Goal: Information Seeking & Learning: Learn about a topic

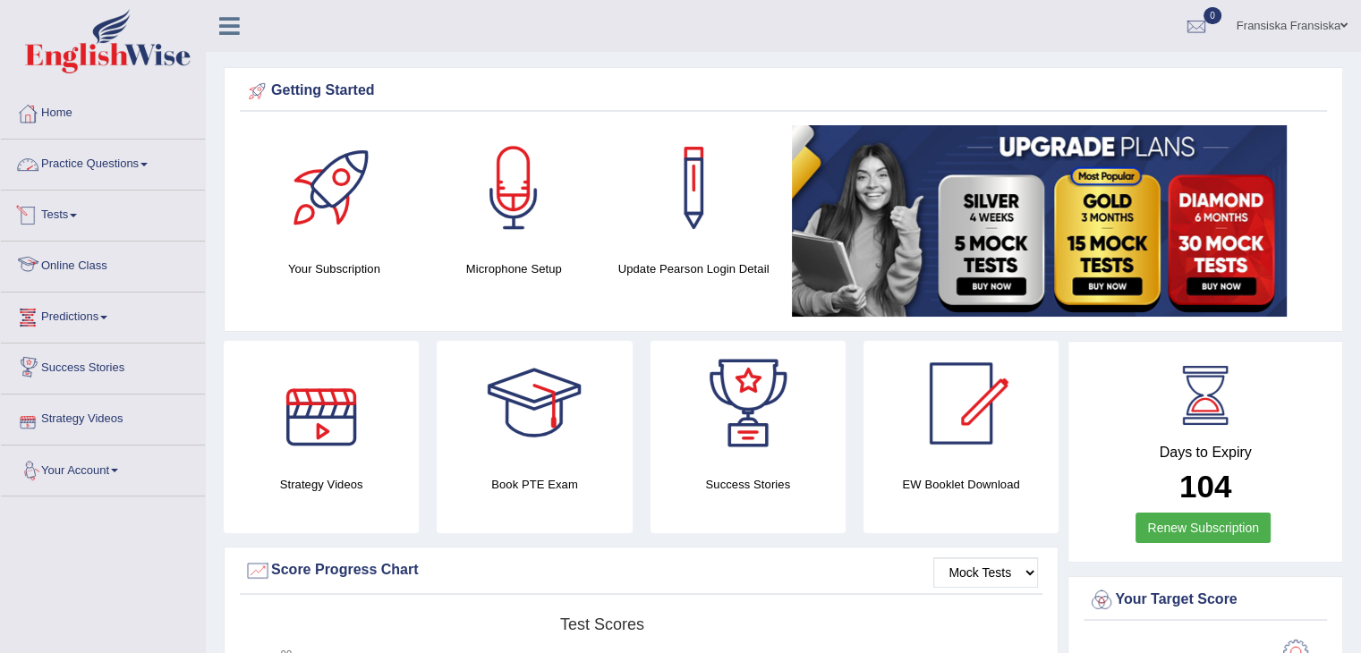
click at [125, 163] on link "Practice Questions" at bounding box center [103, 162] width 204 height 45
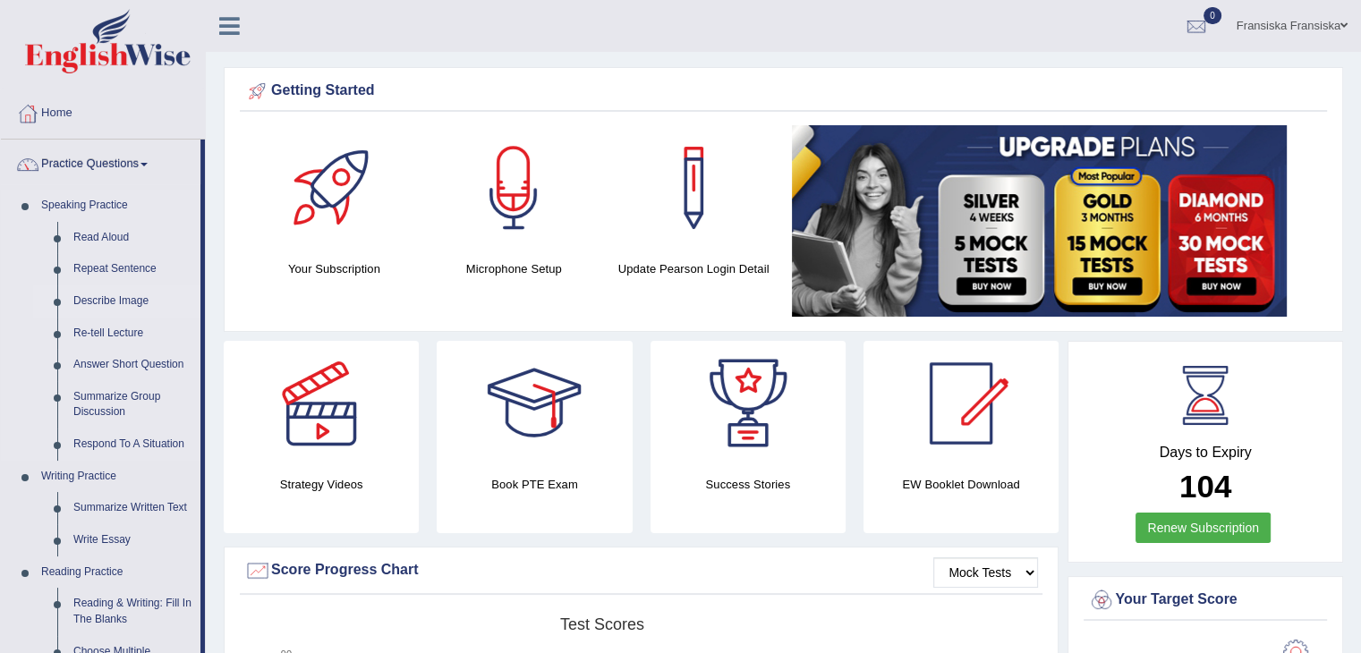
click at [112, 299] on link "Describe Image" at bounding box center [132, 301] width 135 height 32
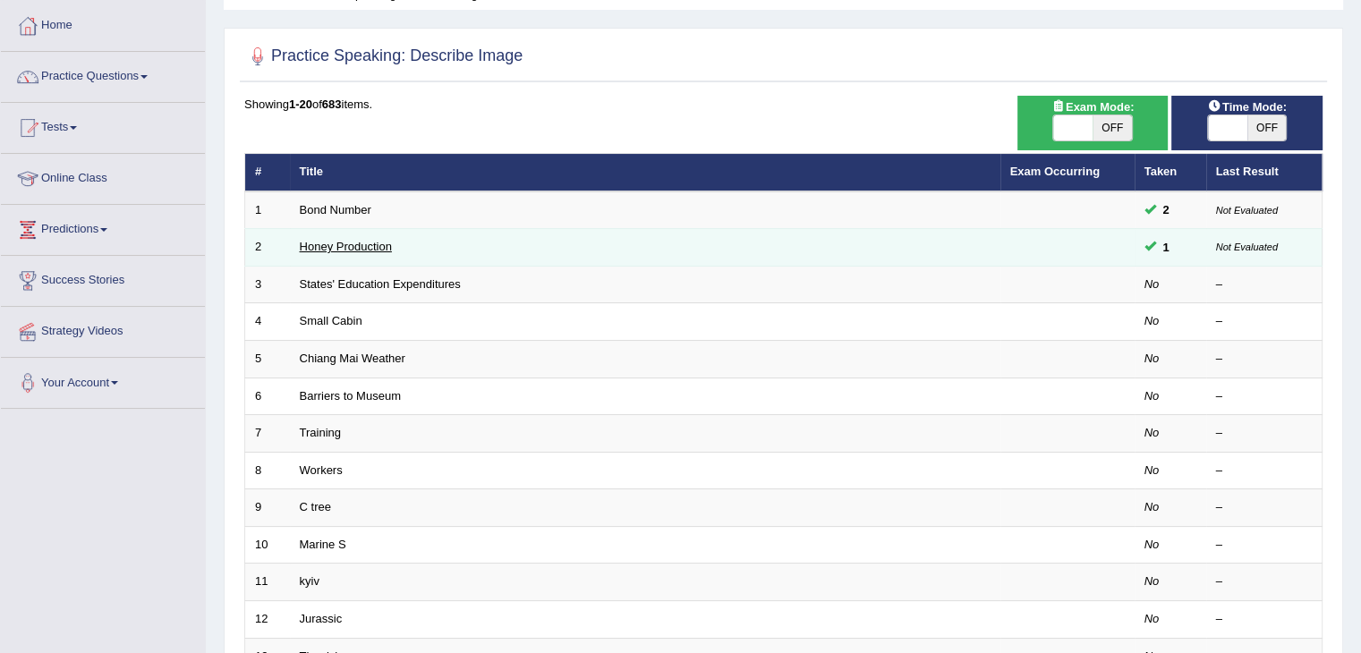
click at [354, 243] on link "Honey Production" at bounding box center [346, 246] width 92 height 13
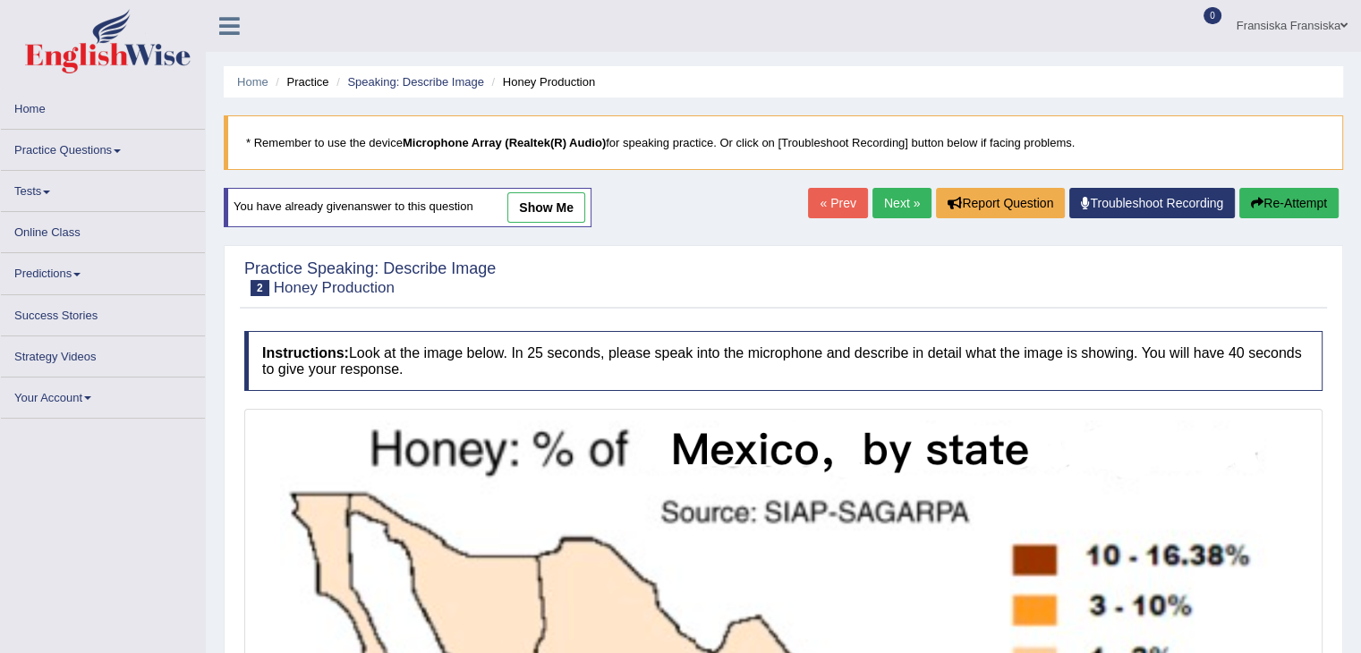
click at [566, 205] on link "show me" at bounding box center [546, 207] width 78 height 30
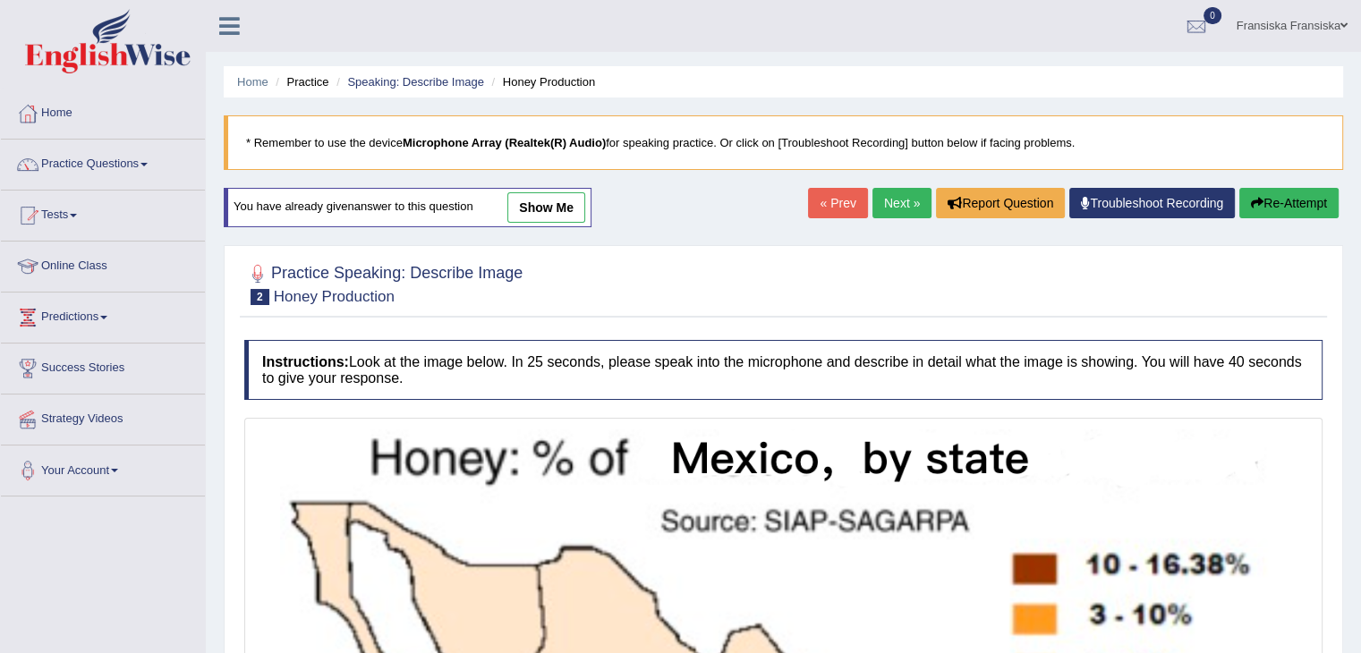
click at [537, 191] on div "You have already given answer to this question show me" at bounding box center [408, 207] width 368 height 39
click at [540, 206] on link "show me" at bounding box center [546, 207] width 78 height 30
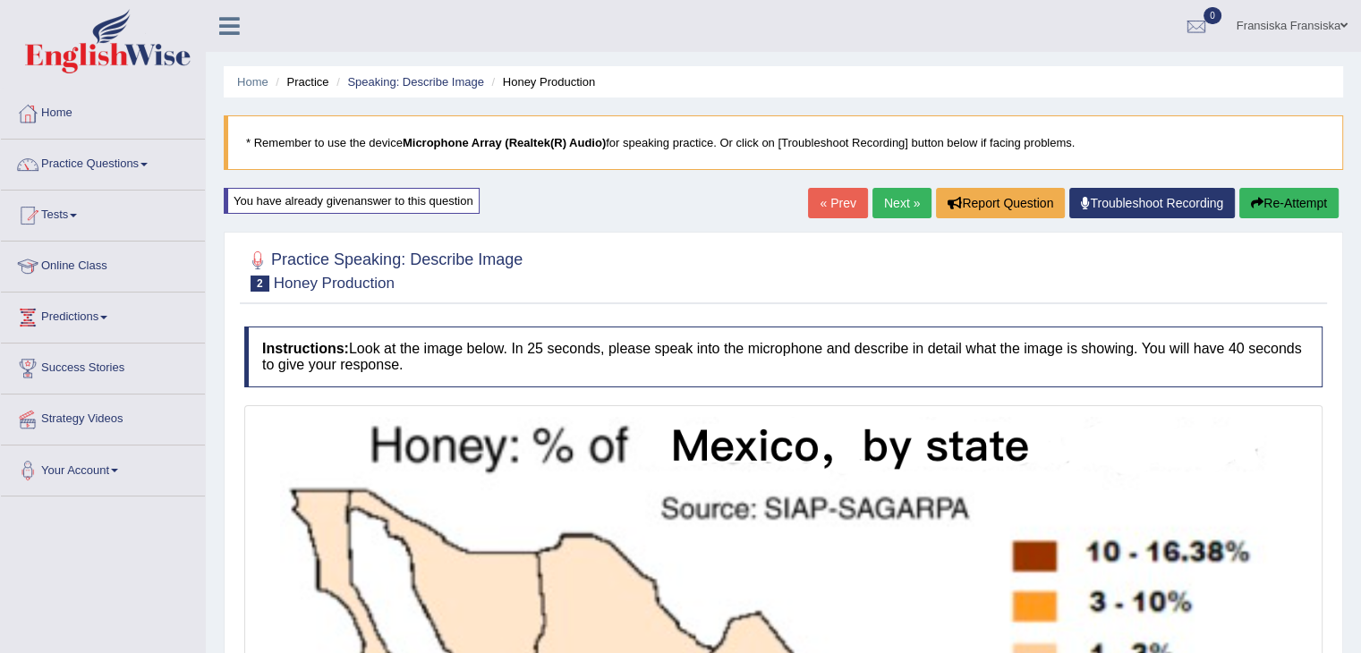
click at [901, 198] on link "Next »" at bounding box center [902, 203] width 59 height 30
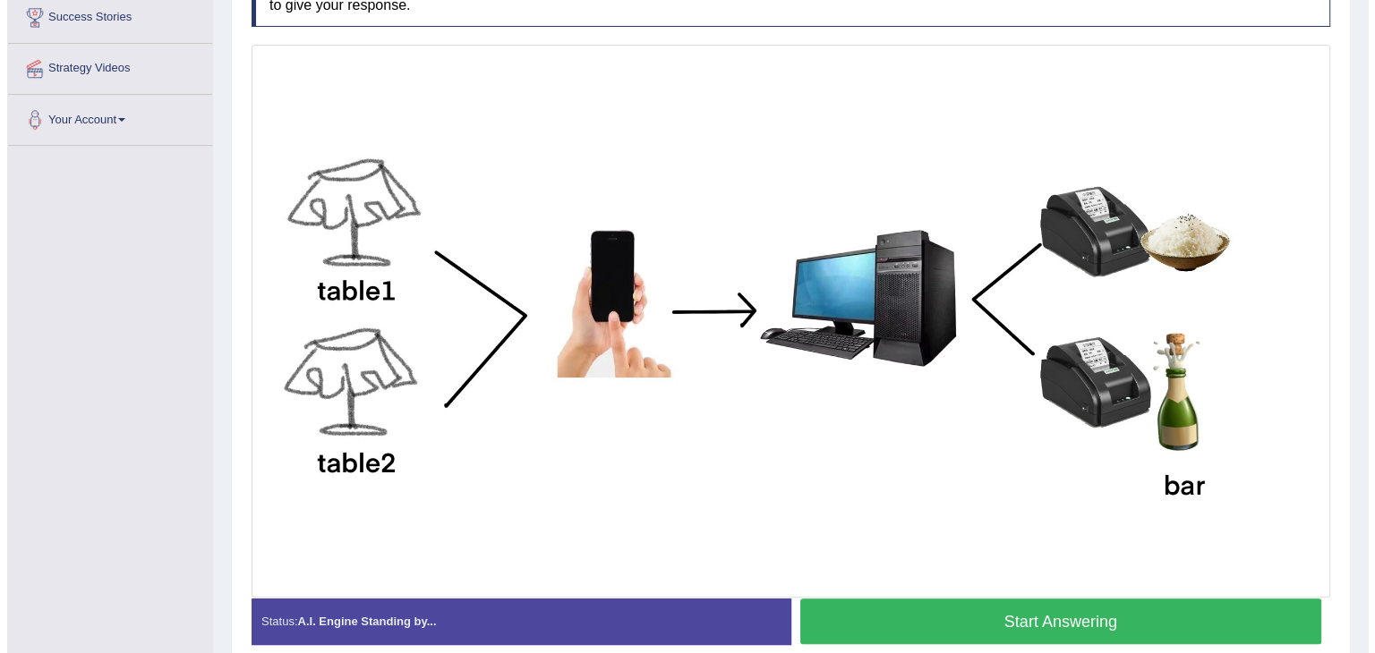
scroll to position [396, 0]
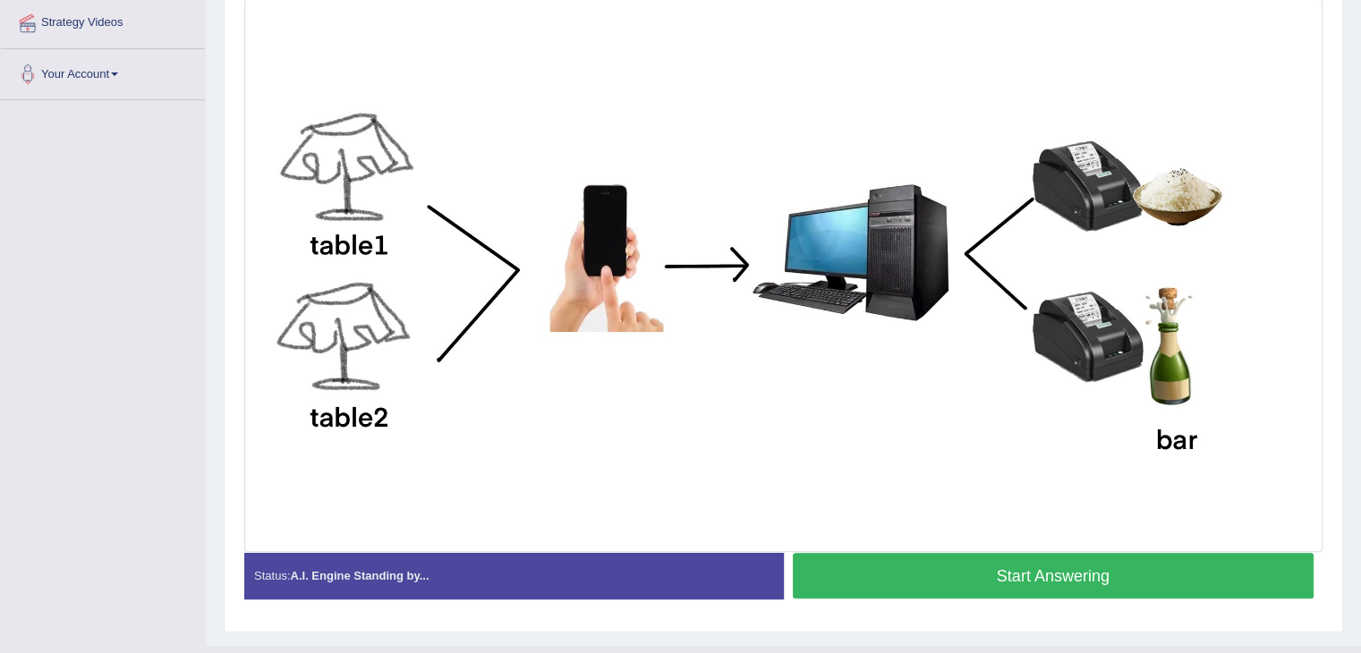
click at [868, 558] on button "Start Answering" at bounding box center [1054, 576] width 522 height 46
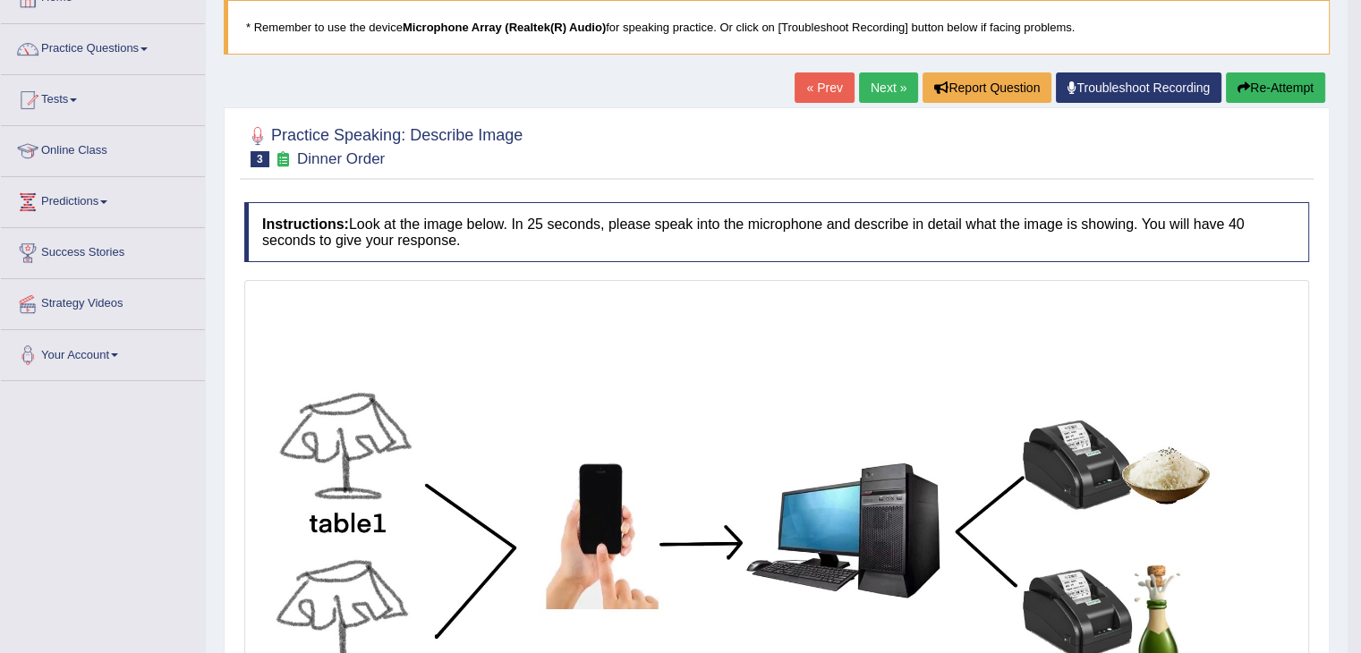
scroll to position [107, 0]
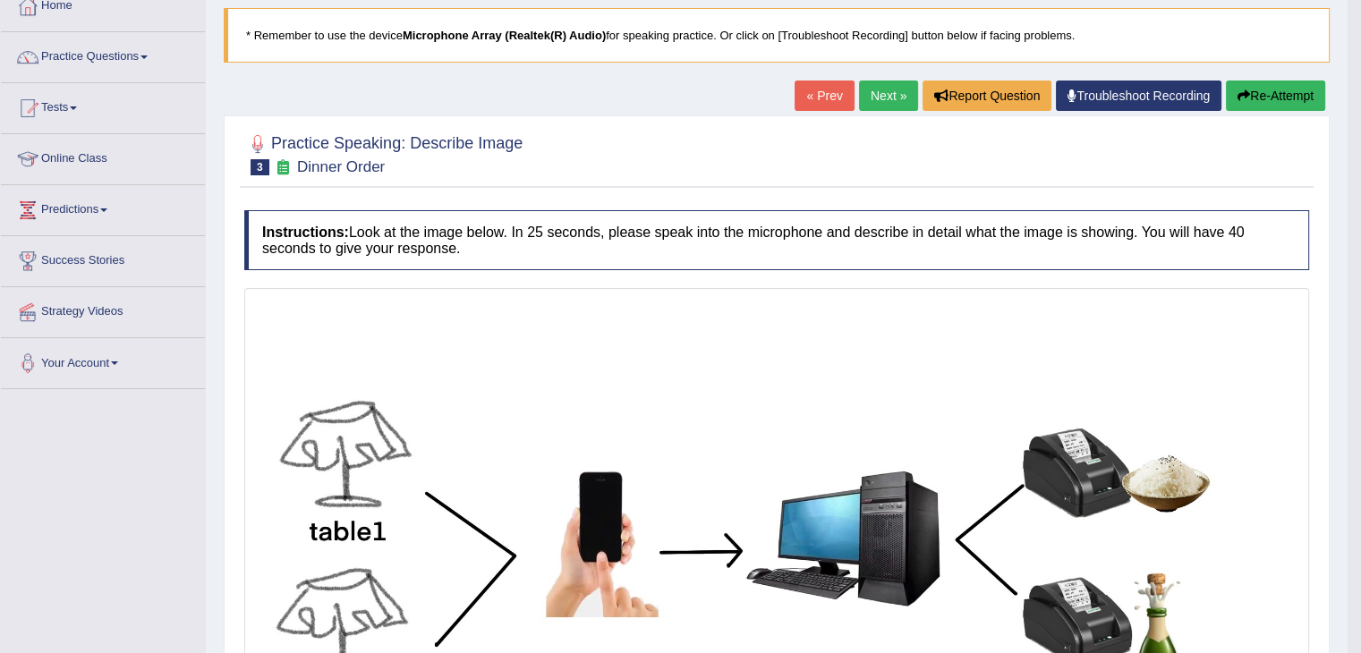
click at [884, 102] on link "Next »" at bounding box center [888, 96] width 59 height 30
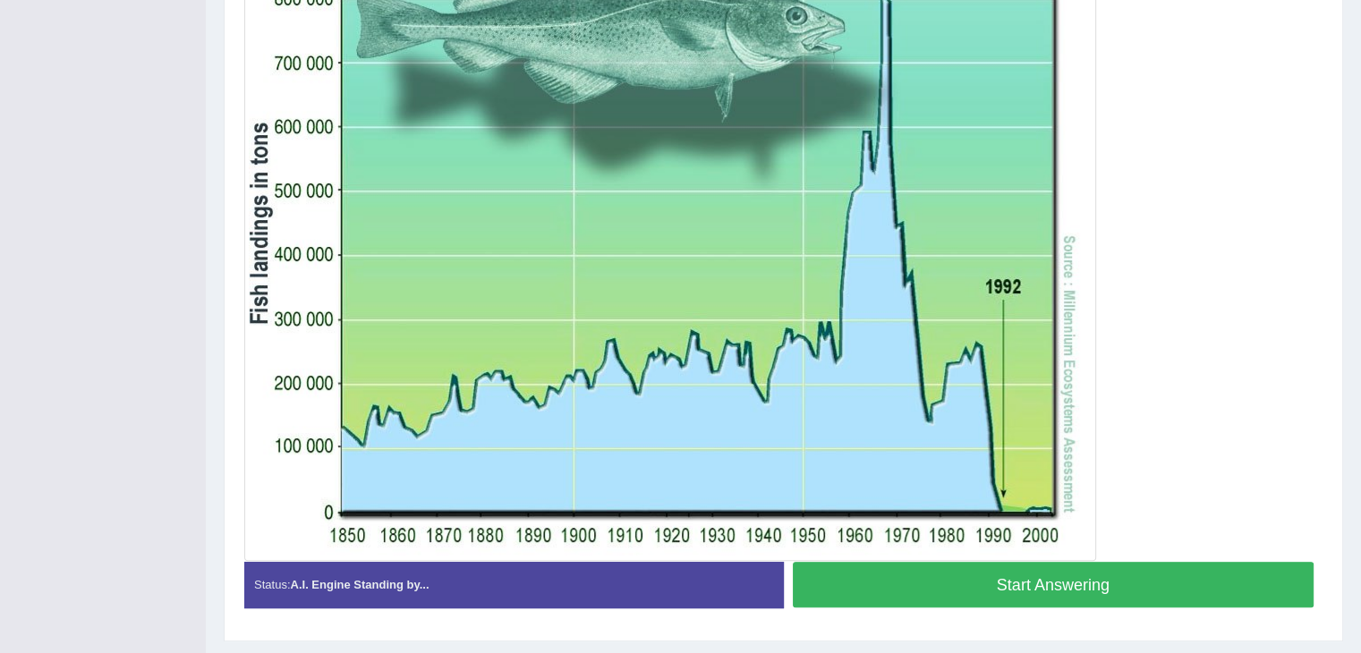
scroll to position [502, 0]
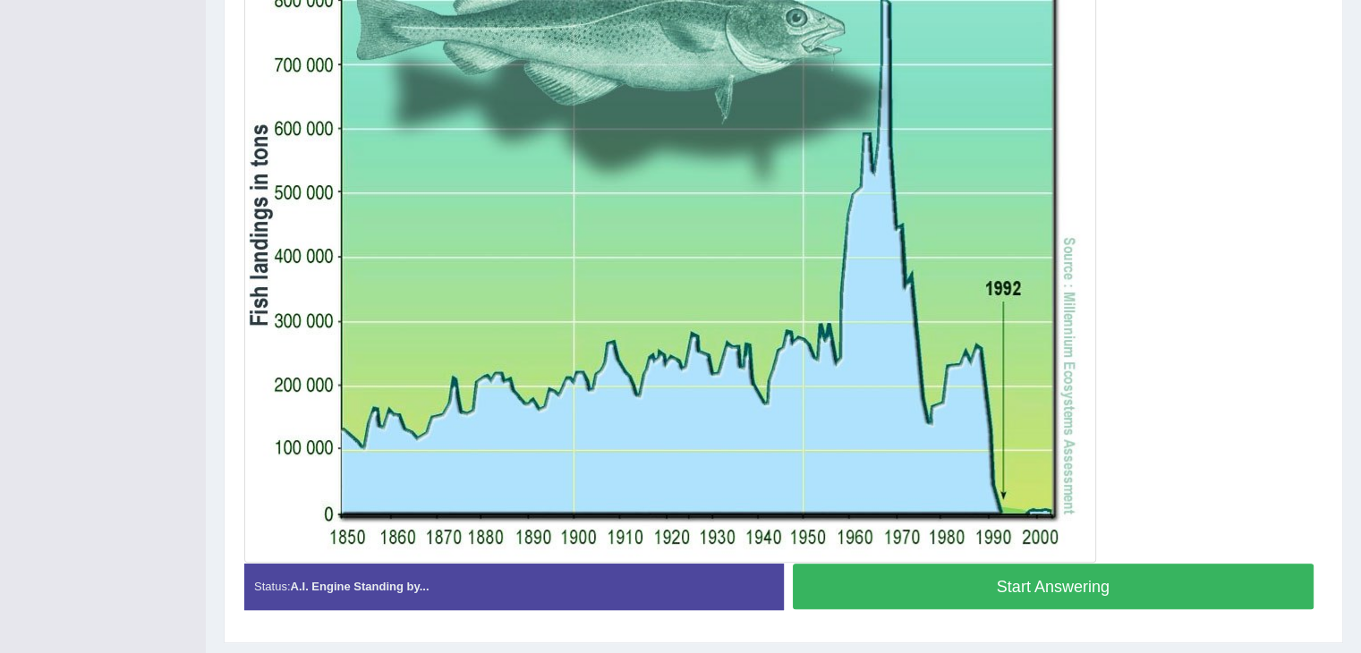
click at [994, 584] on button "Start Answering" at bounding box center [1054, 587] width 522 height 46
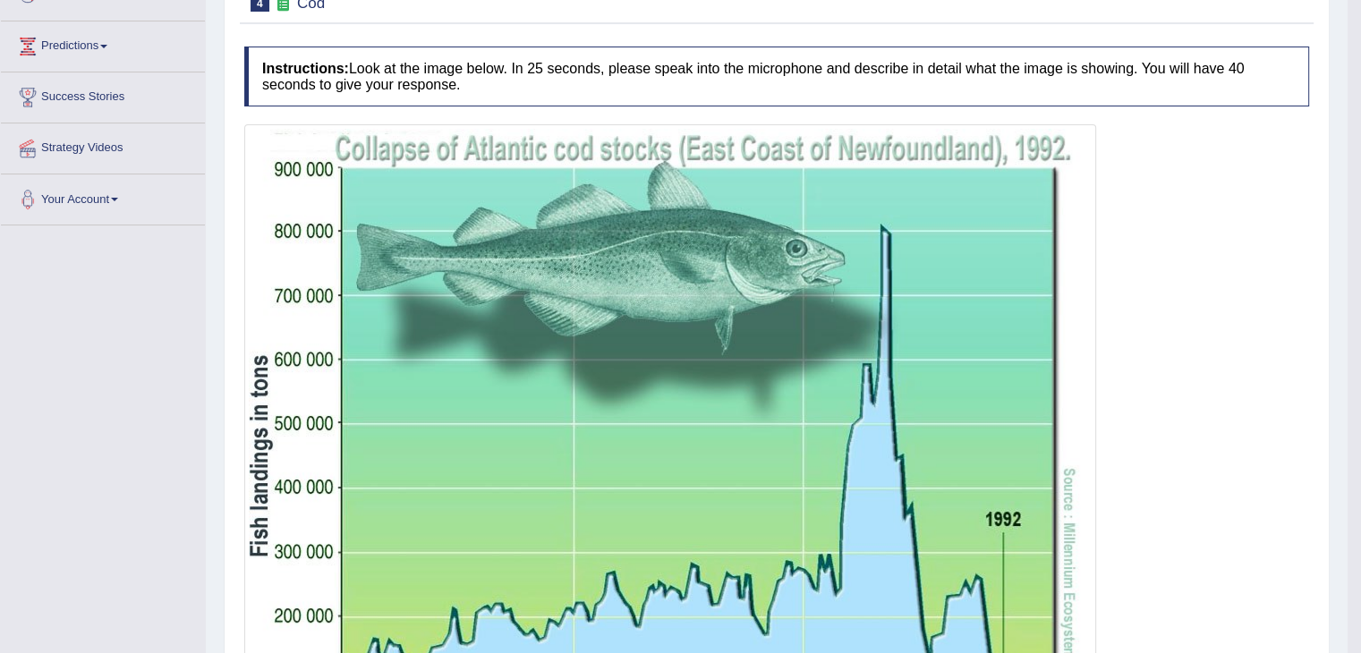
scroll to position [28, 0]
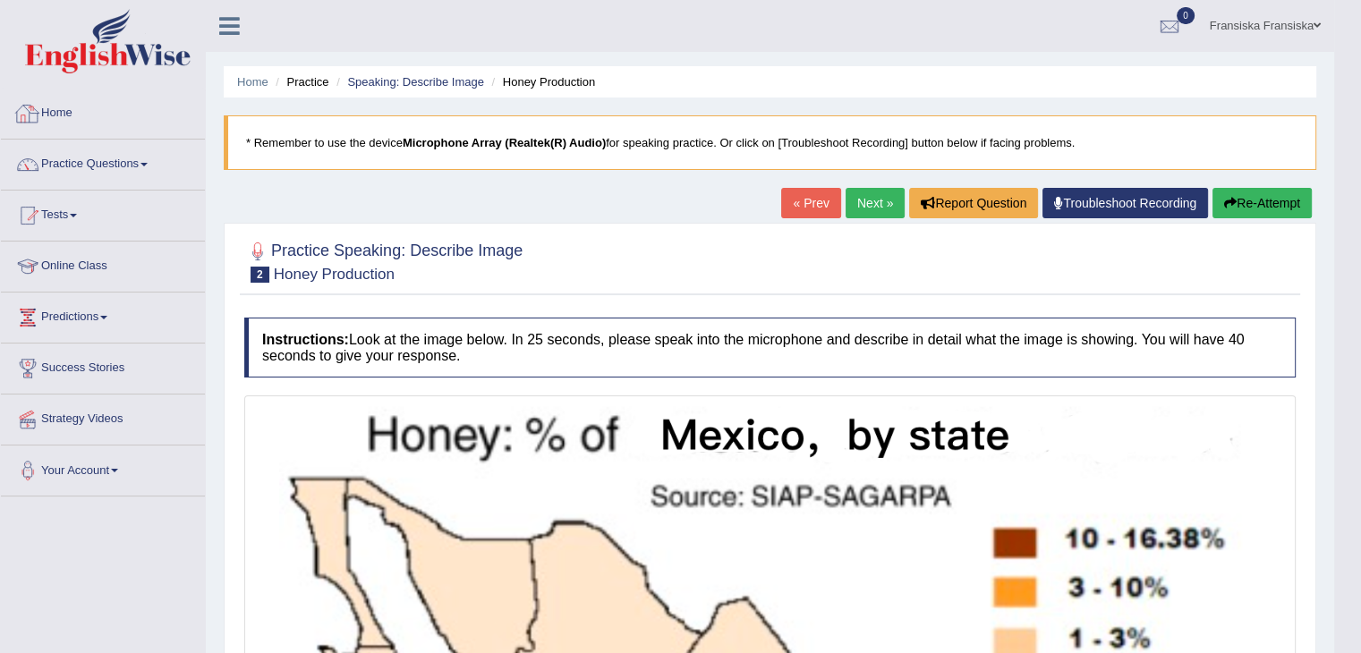
click at [72, 101] on link "Home" at bounding box center [103, 111] width 204 height 45
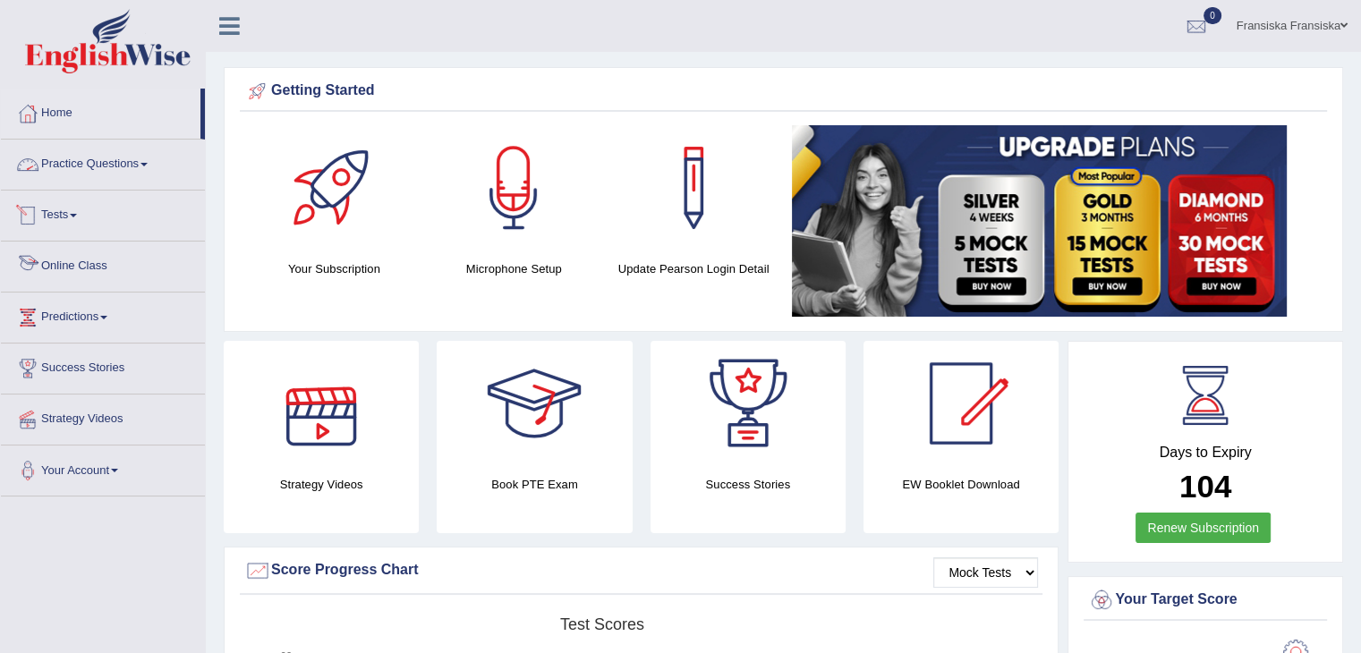
click at [116, 167] on link "Practice Questions" at bounding box center [103, 162] width 204 height 45
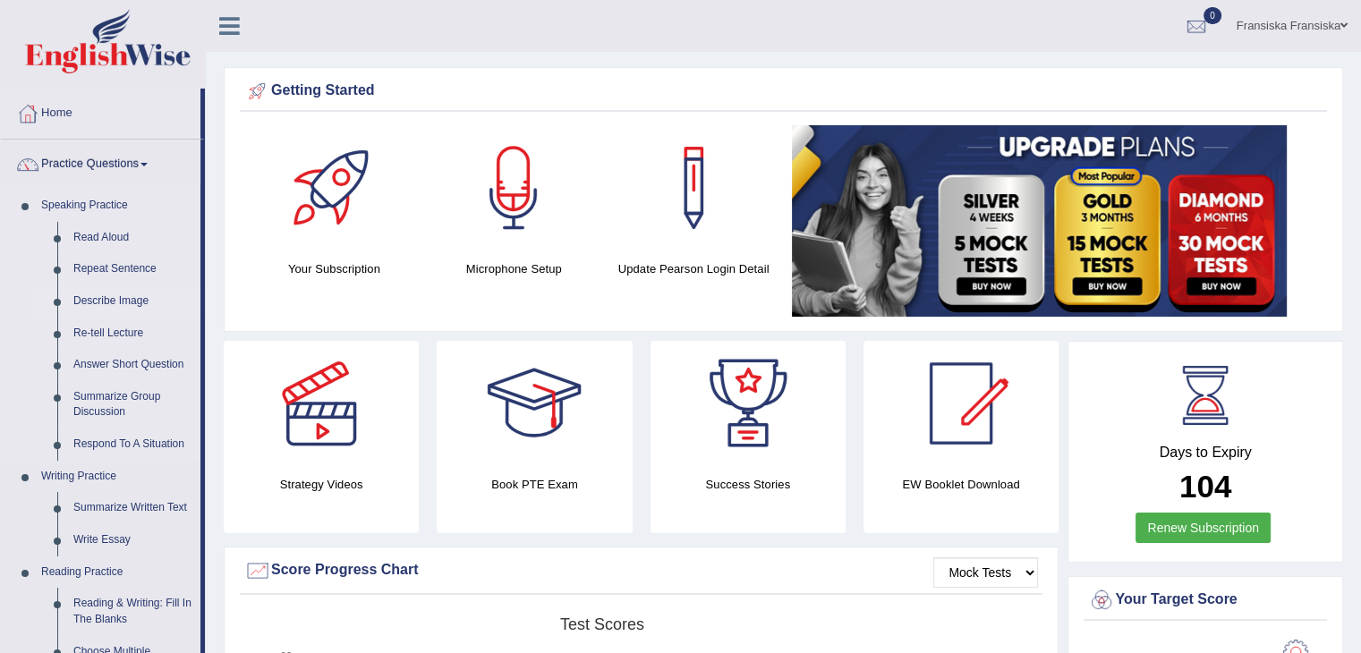
click at [115, 300] on link "Describe Image" at bounding box center [132, 301] width 135 height 32
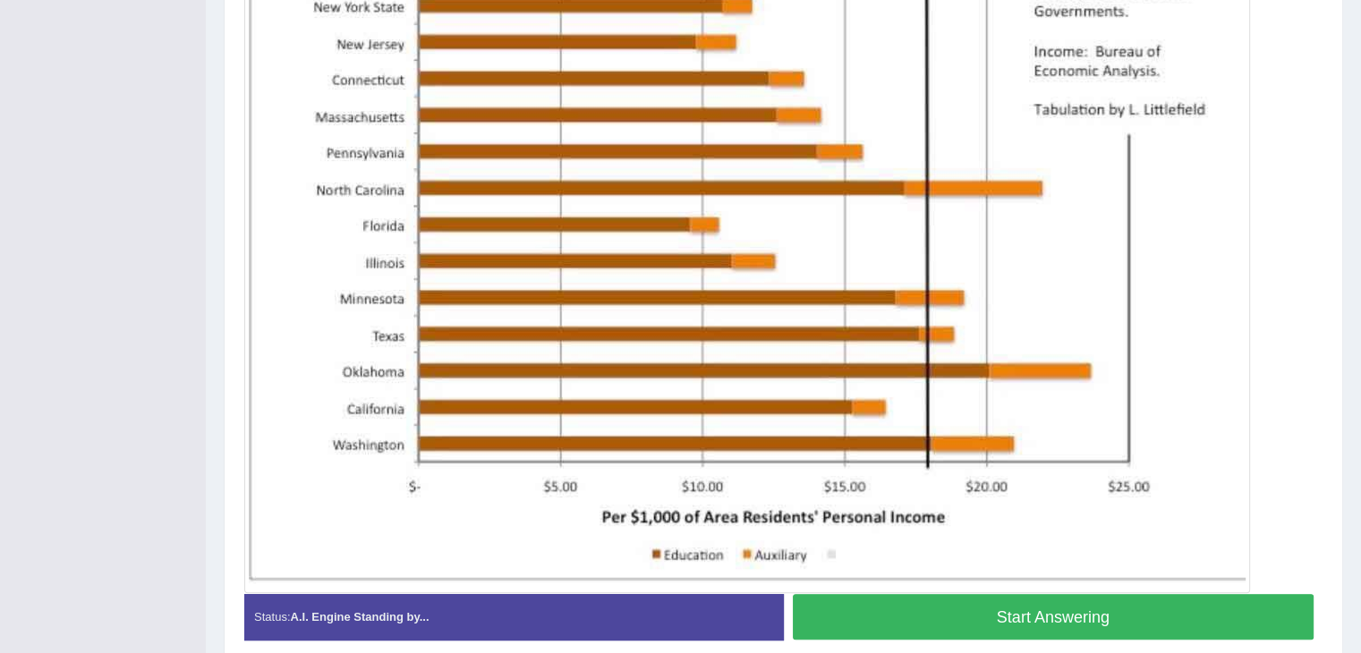
scroll to position [519, 0]
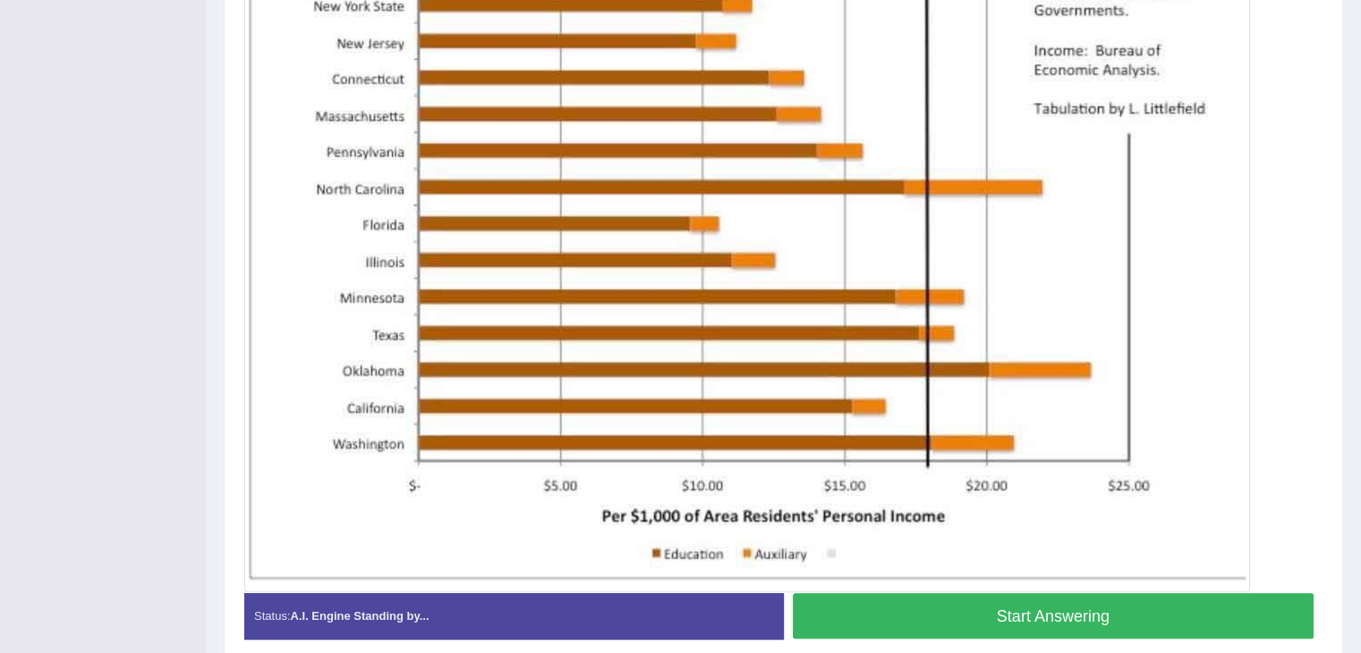
click at [901, 599] on button "Start Answering" at bounding box center [1054, 616] width 522 height 46
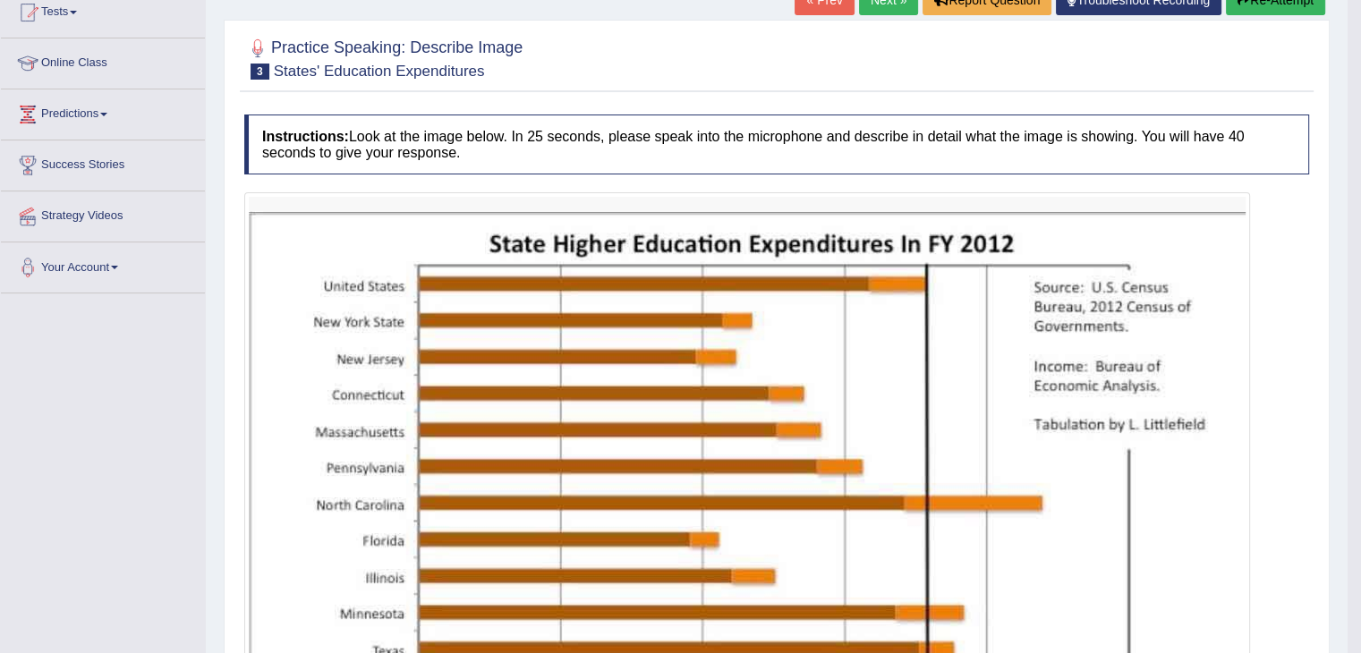
scroll to position [195, 0]
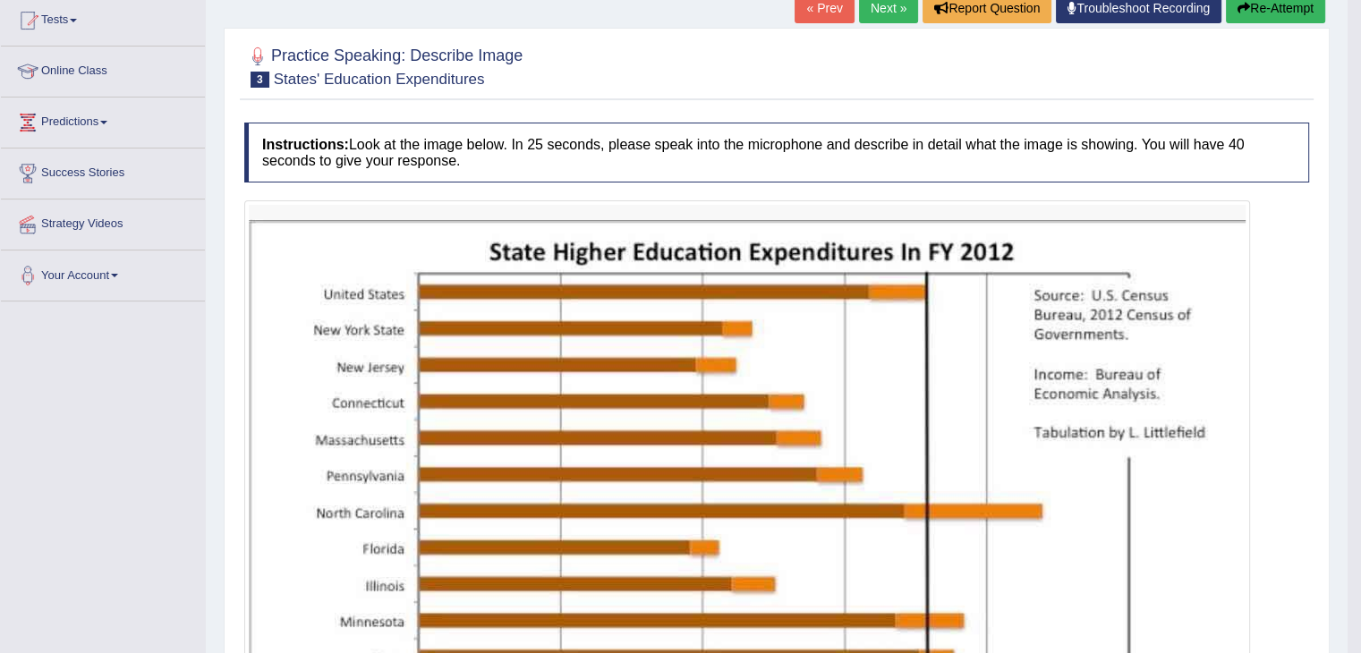
click at [864, 8] on link "Next »" at bounding box center [888, 8] width 59 height 30
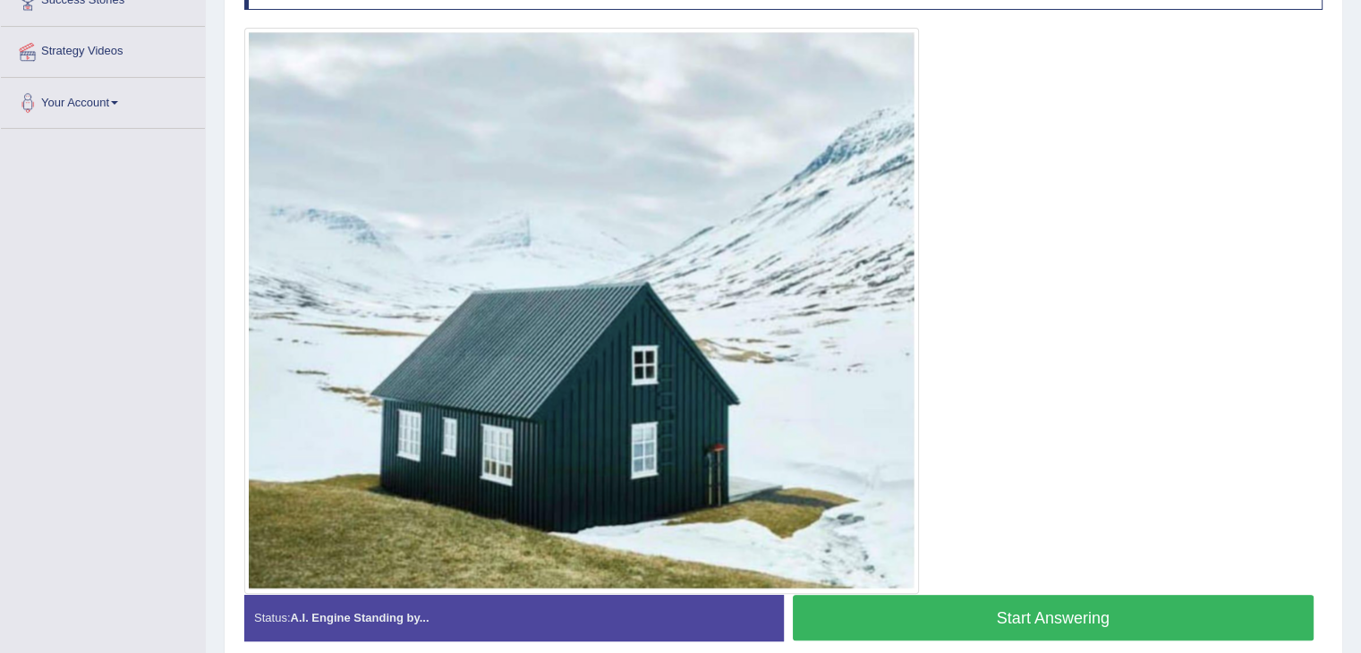
scroll to position [401, 0]
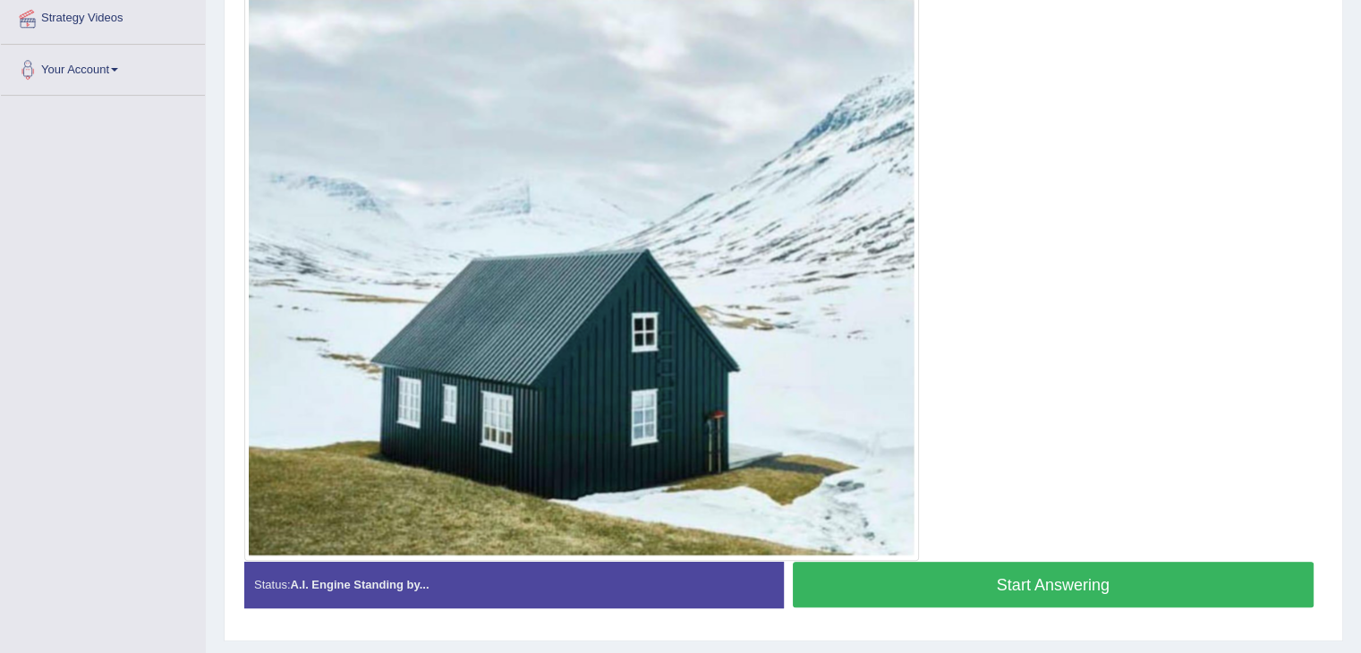
click at [939, 562] on button "Start Answering" at bounding box center [1054, 585] width 522 height 46
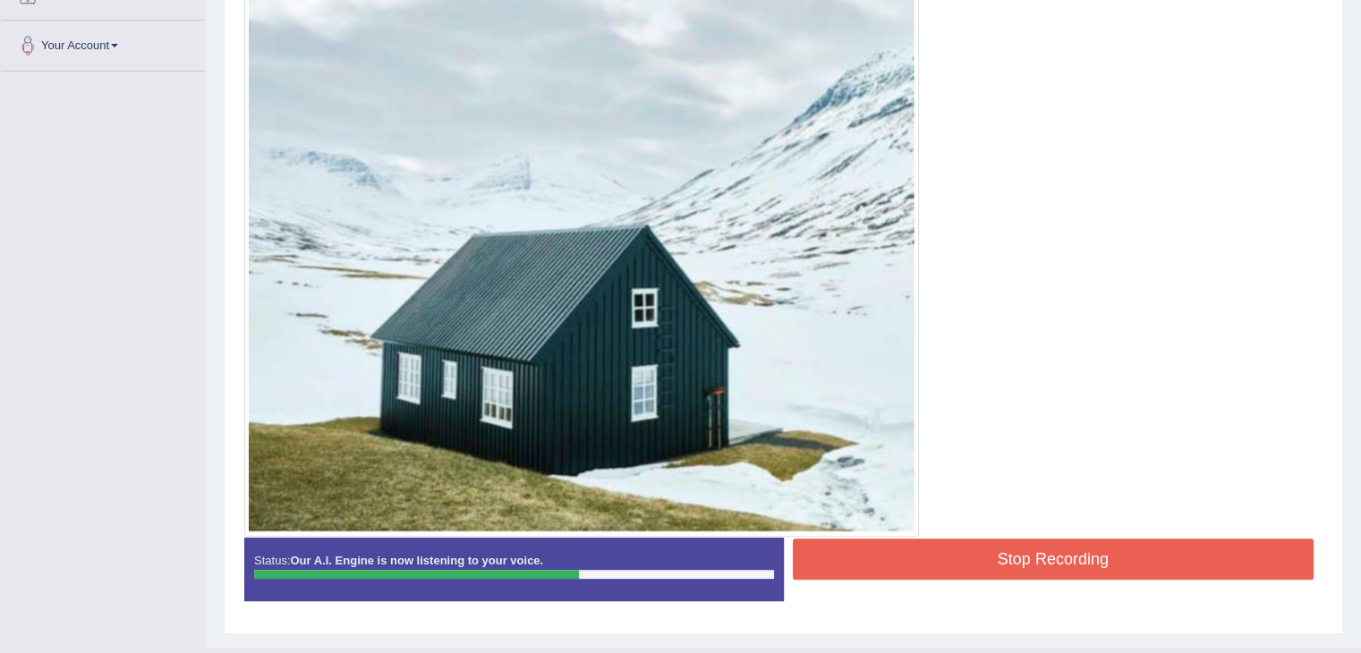
scroll to position [426, 0]
click at [939, 559] on button "Stop Recording" at bounding box center [1054, 558] width 522 height 41
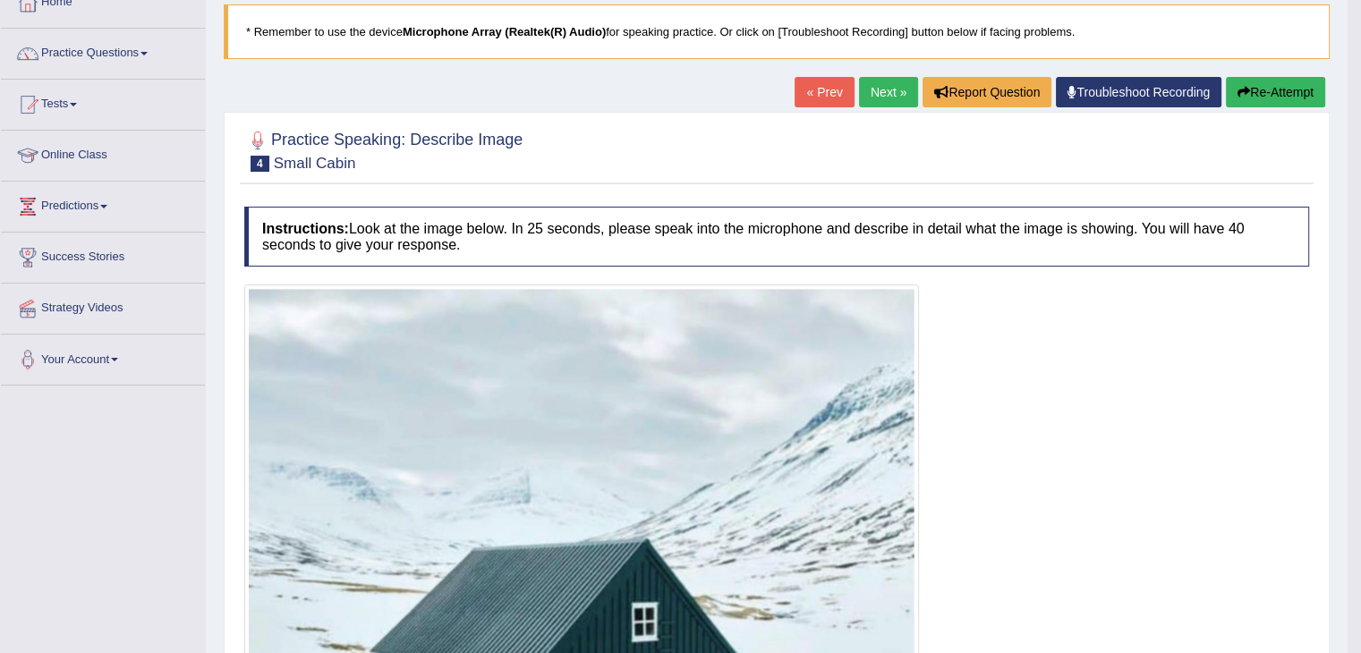
scroll to position [110, 0]
click at [890, 83] on link "Next »" at bounding box center [888, 93] width 59 height 30
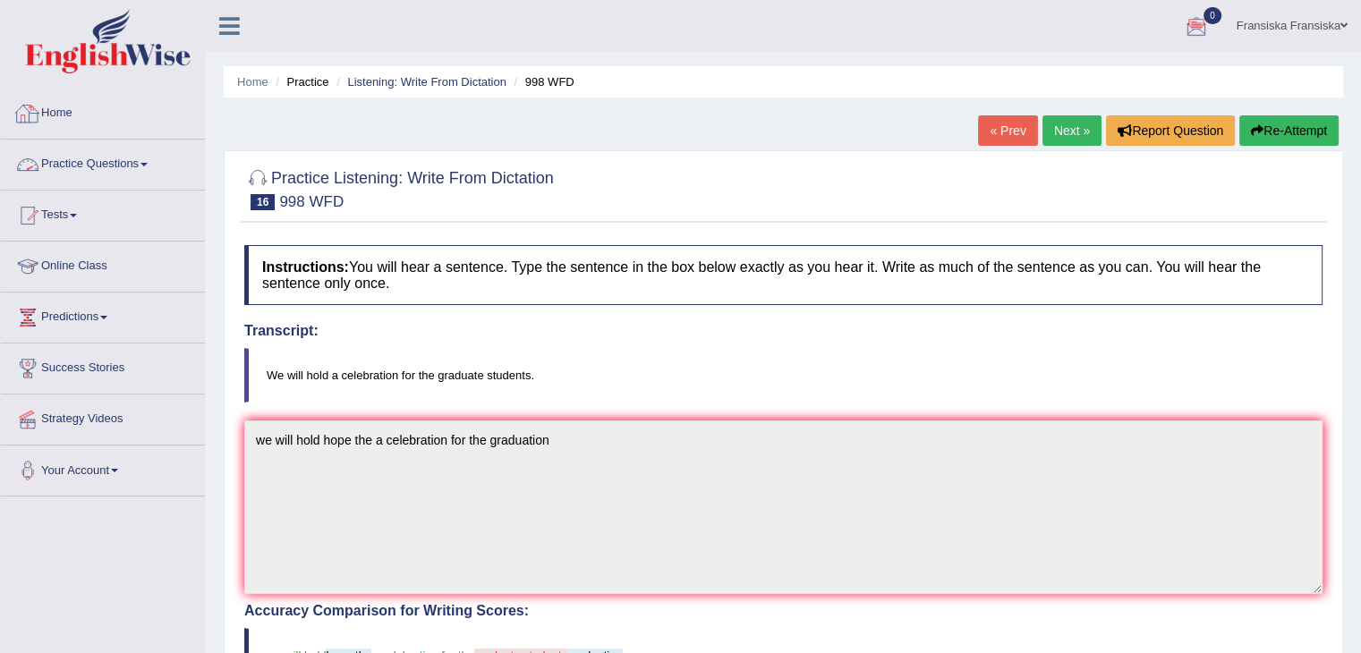
click at [38, 112] on div at bounding box center [27, 113] width 27 height 27
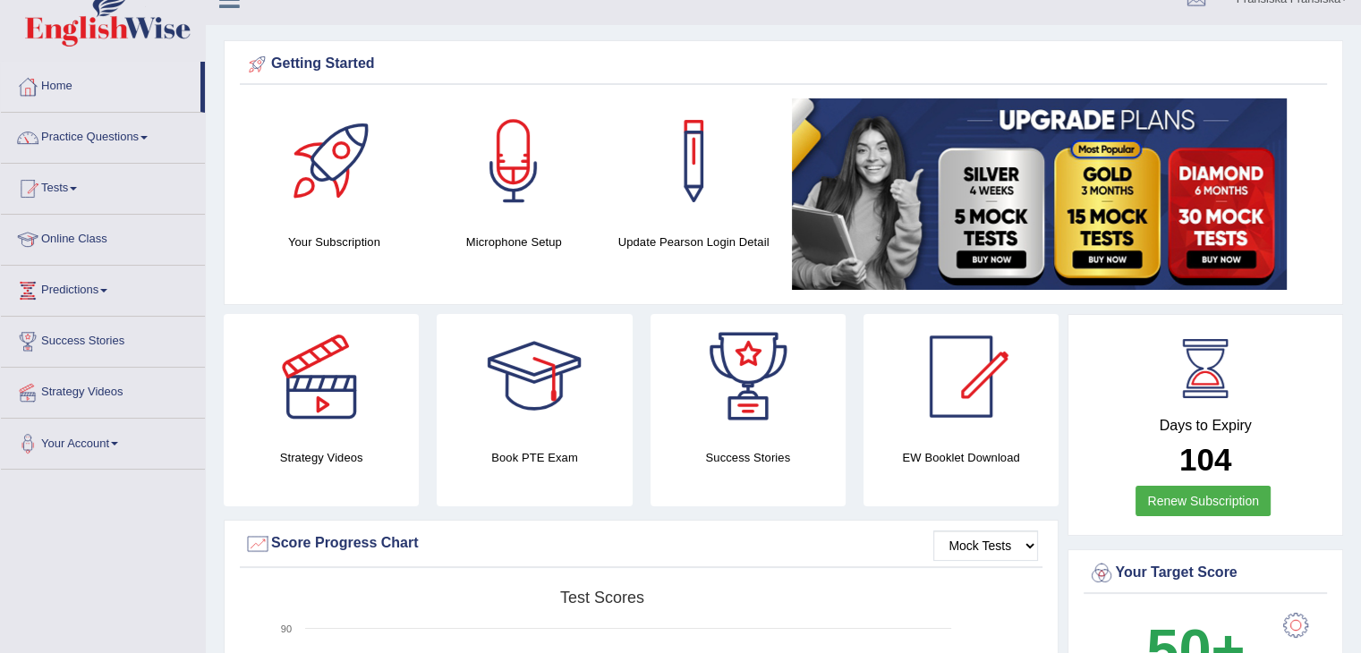
scroll to position [25, 0]
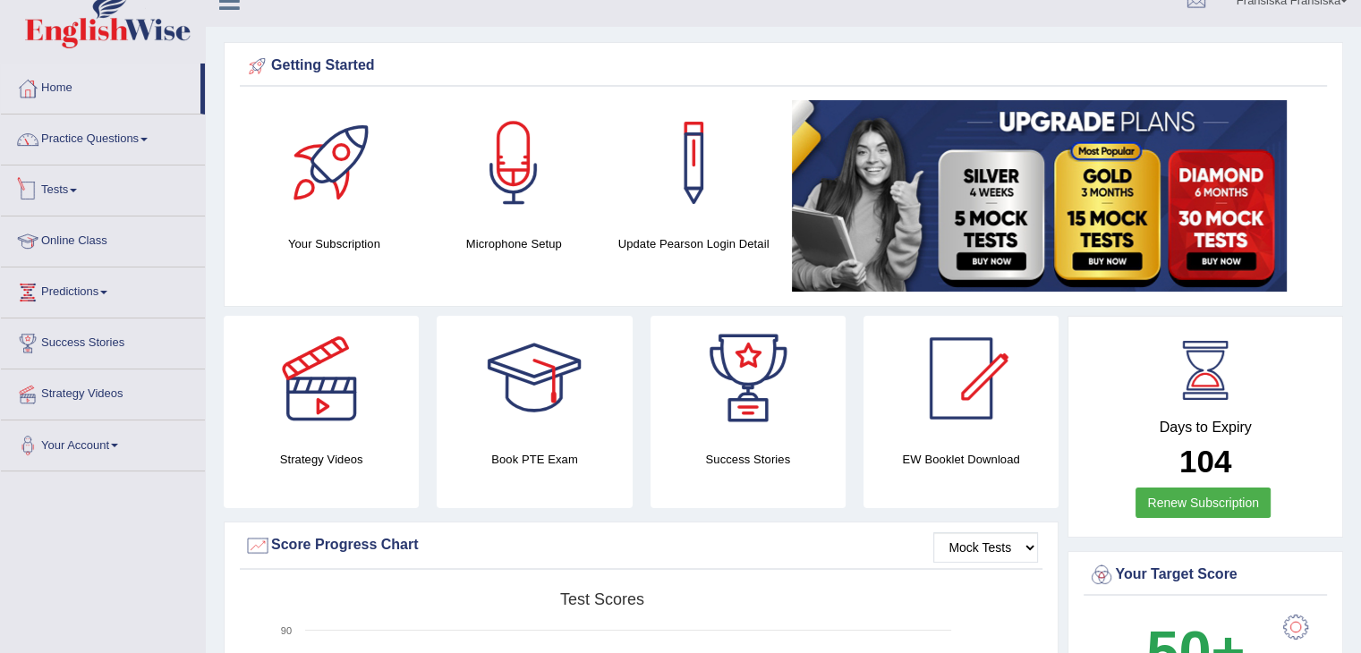
click at [72, 177] on link "Tests" at bounding box center [103, 188] width 204 height 45
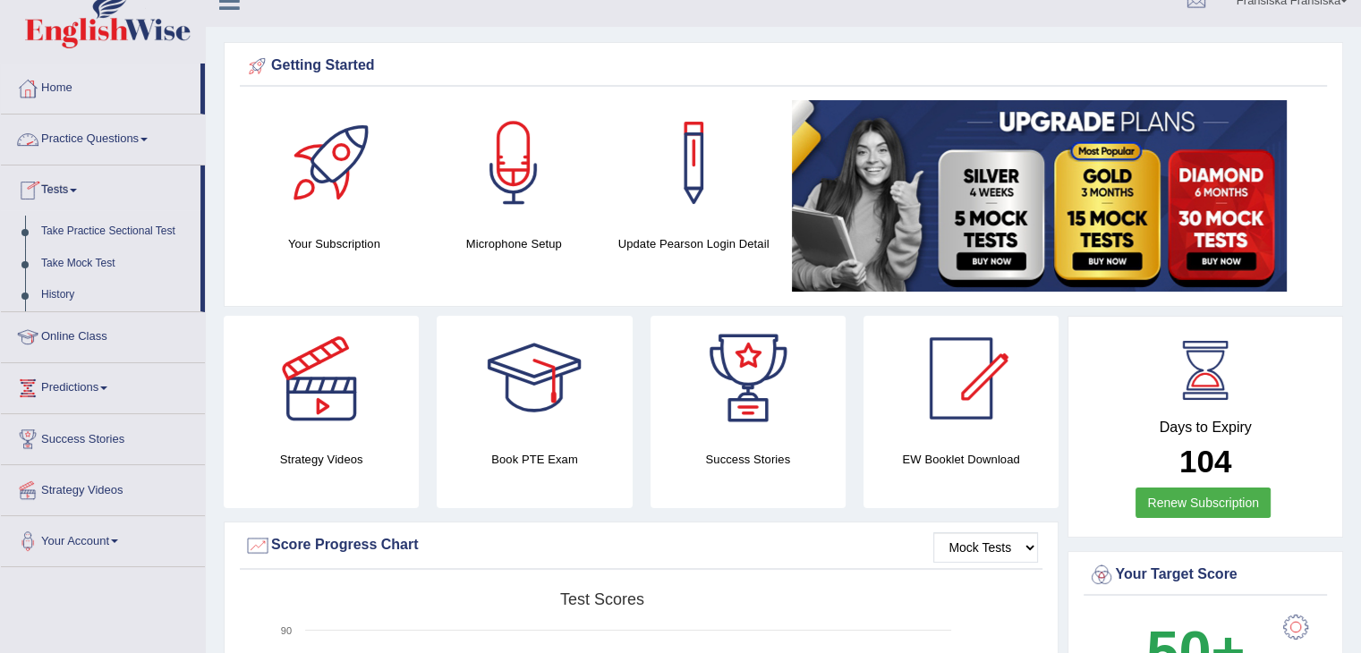
click at [89, 122] on link "Practice Questions" at bounding box center [103, 137] width 204 height 45
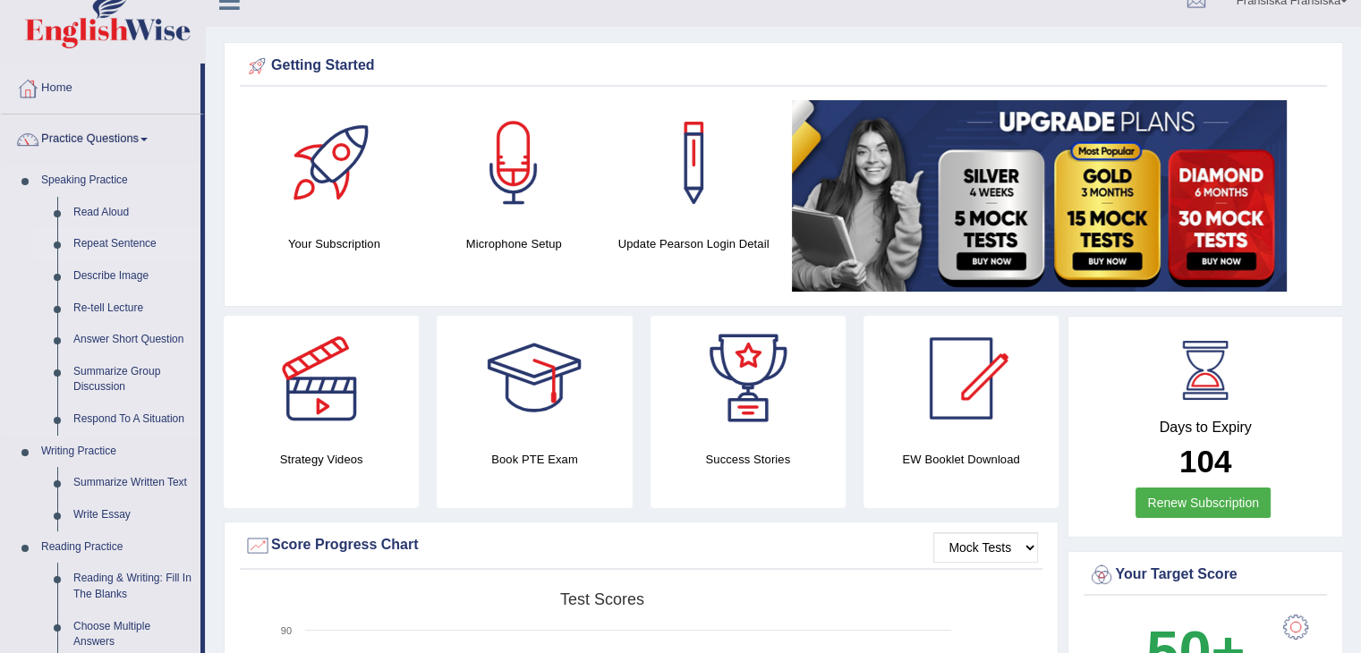
click at [99, 243] on link "Repeat Sentence" at bounding box center [132, 244] width 135 height 32
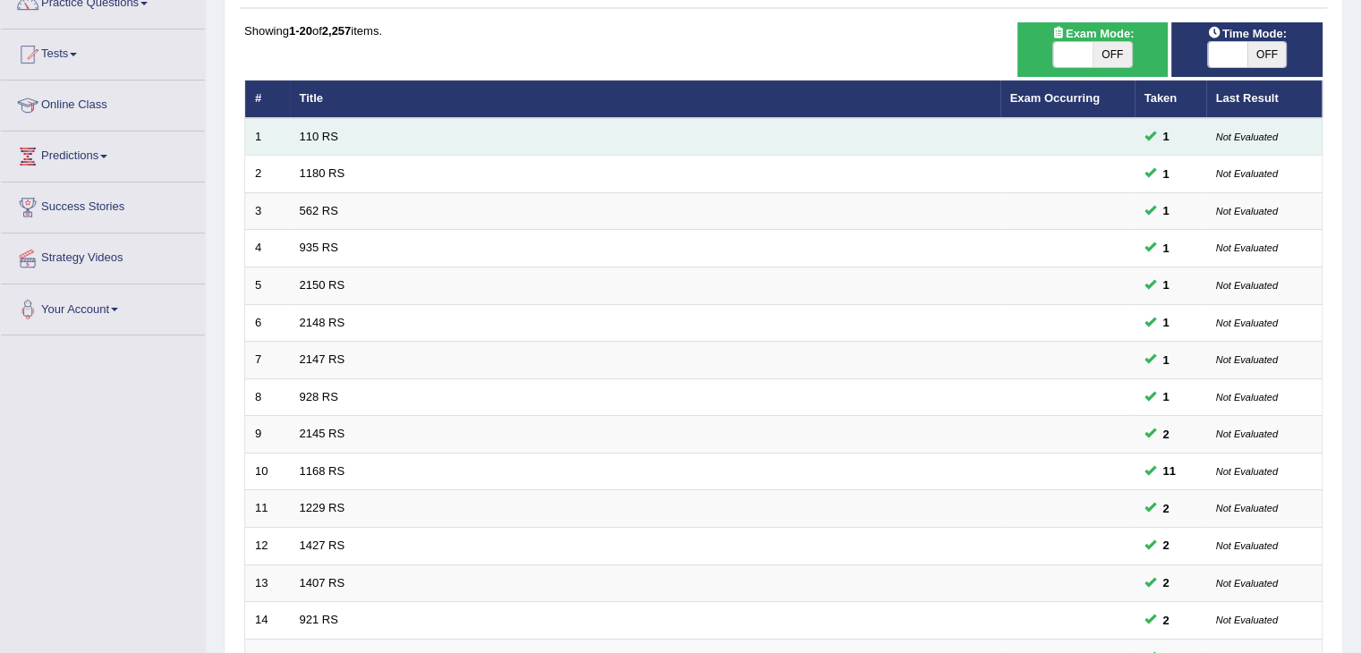
scroll to position [109, 0]
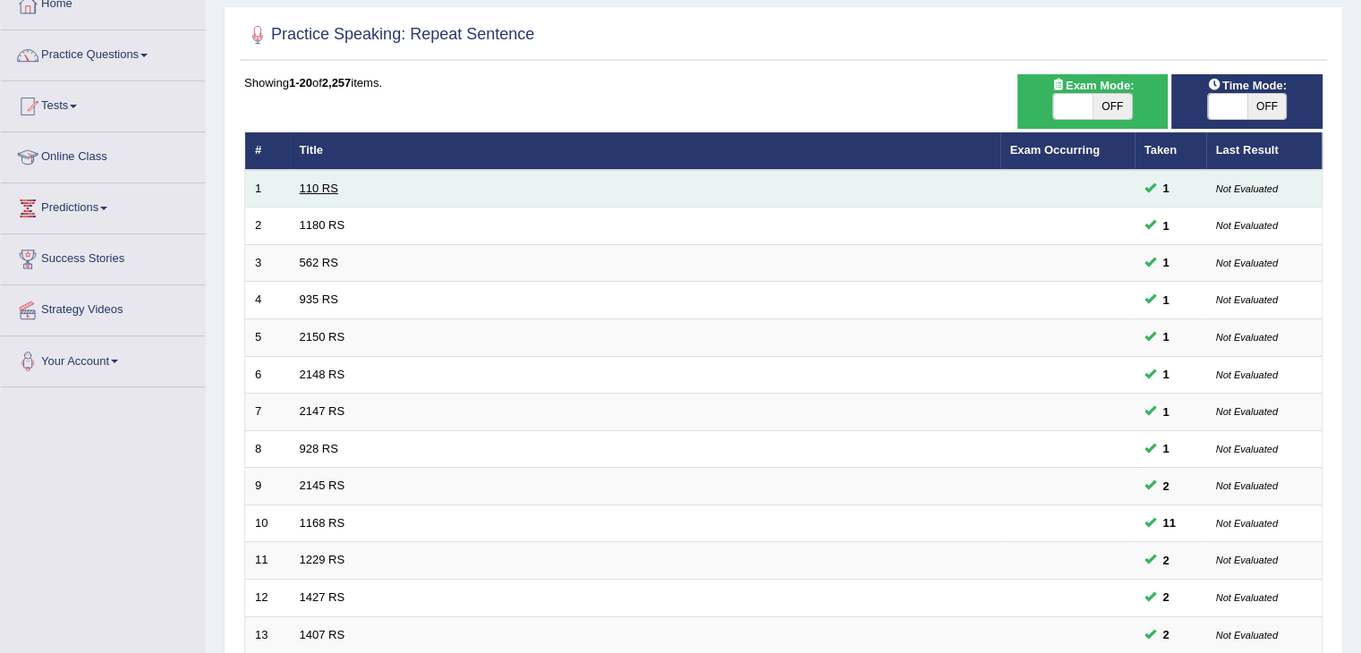
click at [322, 185] on link "110 RS" at bounding box center [319, 188] width 38 height 13
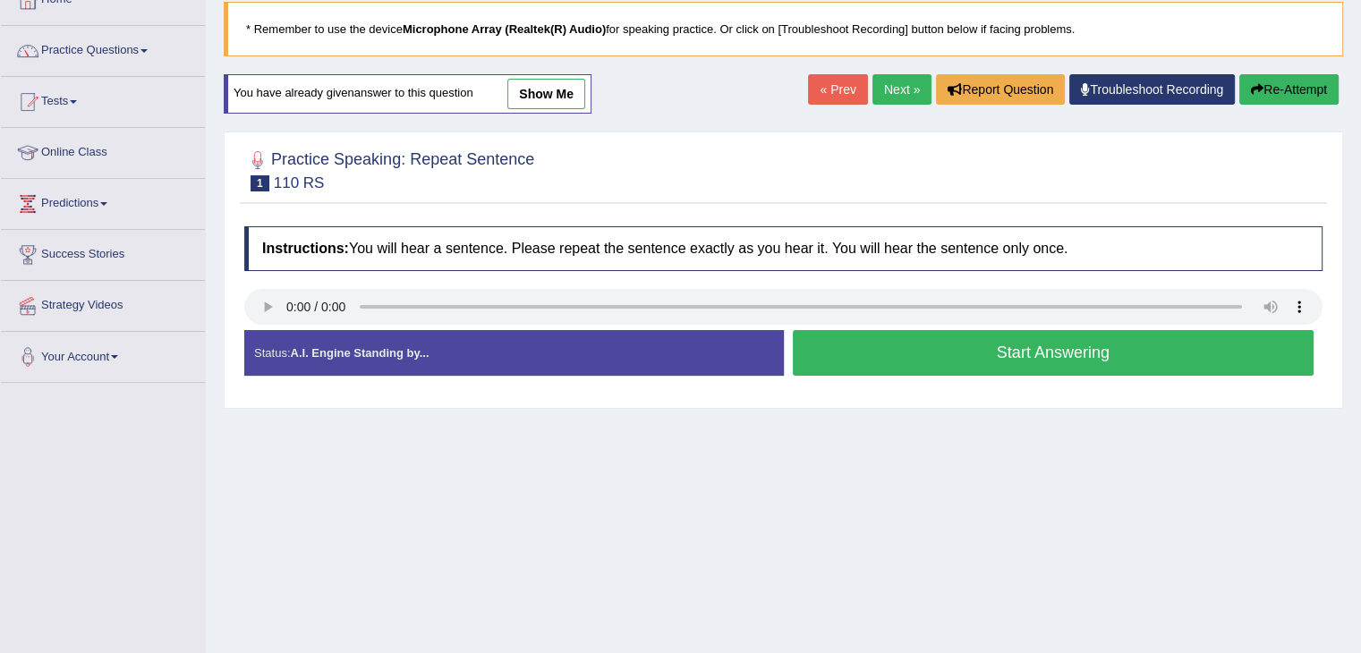
scroll to position [115, 0]
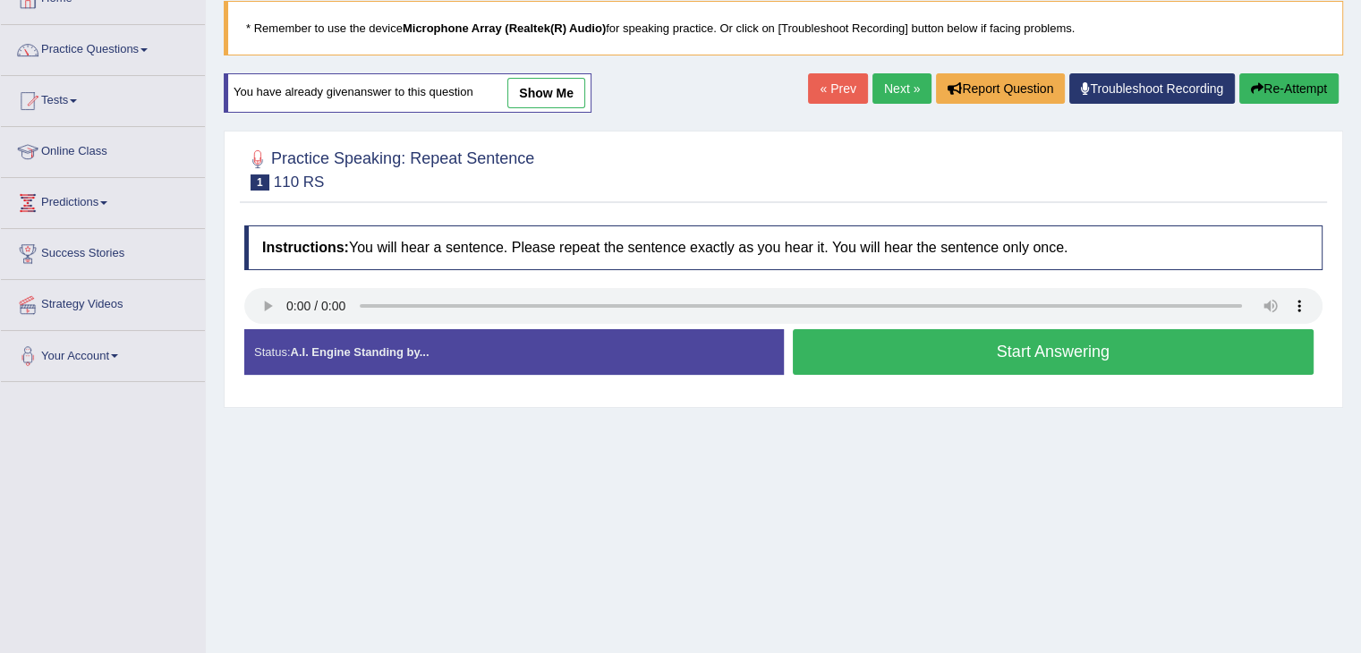
click at [572, 93] on link "show me" at bounding box center [546, 93] width 78 height 30
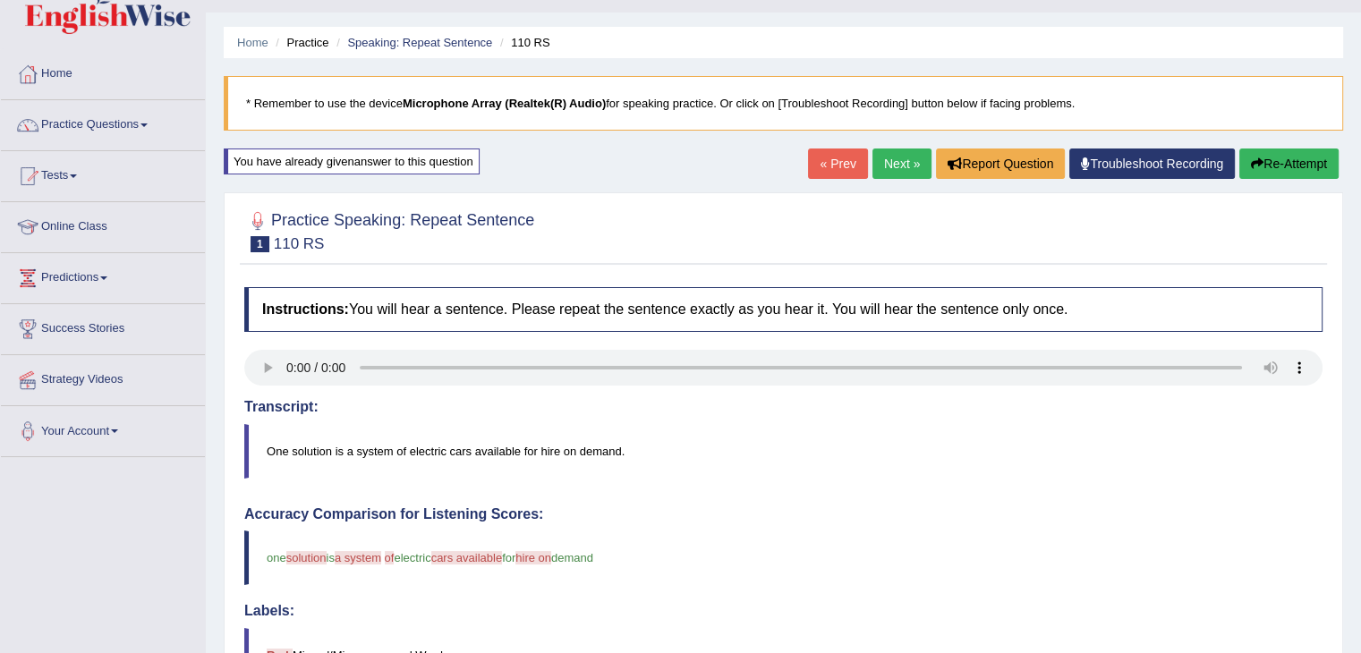
scroll to position [41, 0]
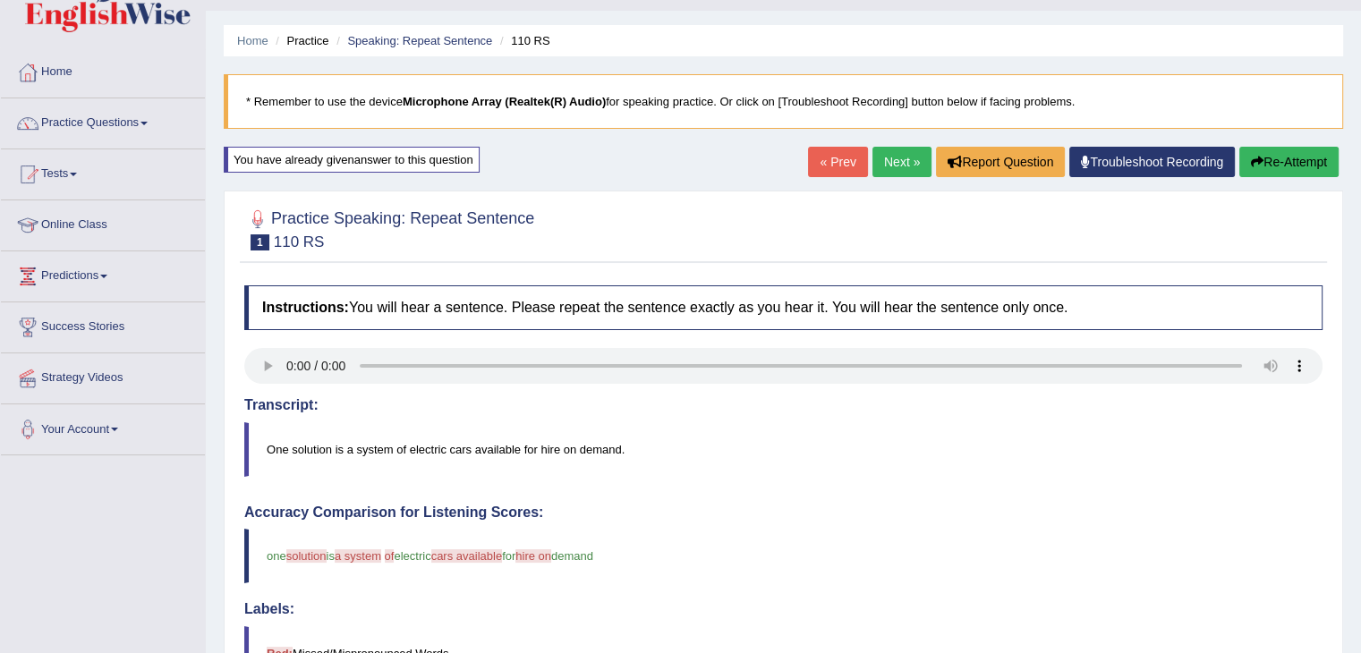
click at [1289, 434] on blockquote "One solution is a system of electric cars available for hire on demand." at bounding box center [783, 449] width 1078 height 55
click at [109, 120] on link "Practice Questions" at bounding box center [103, 120] width 204 height 45
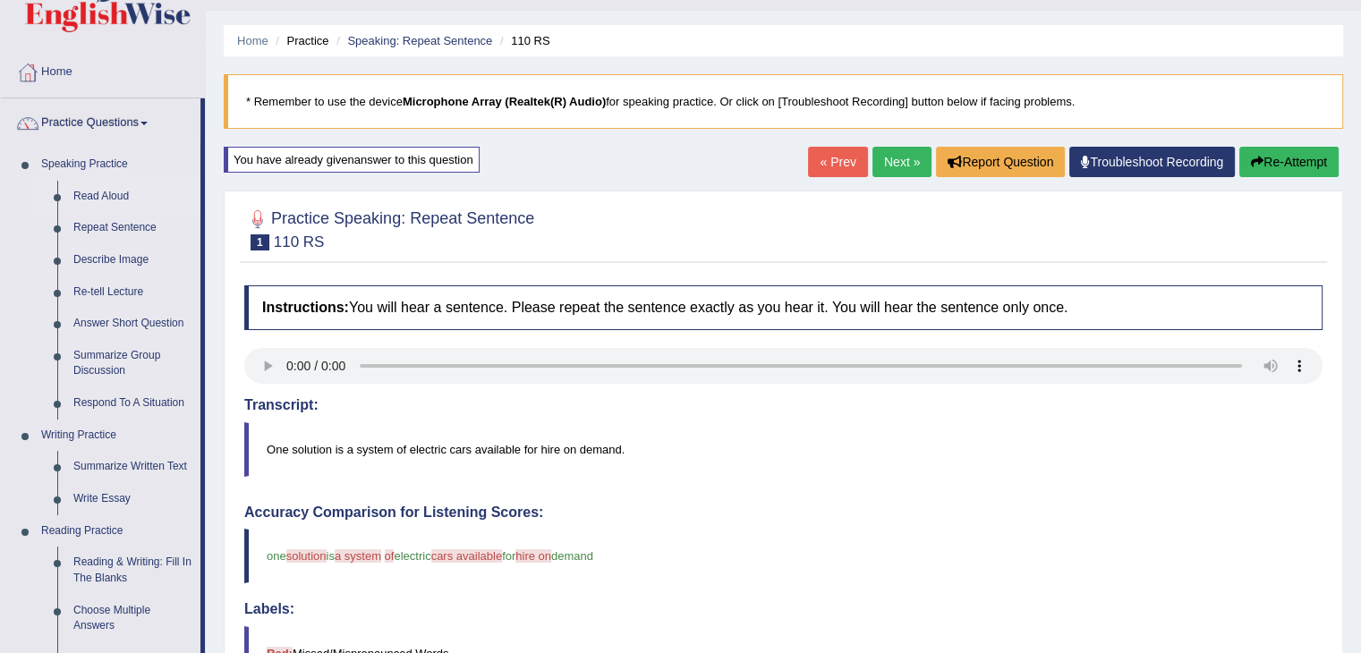
click at [115, 184] on link "Read Aloud" at bounding box center [132, 197] width 135 height 32
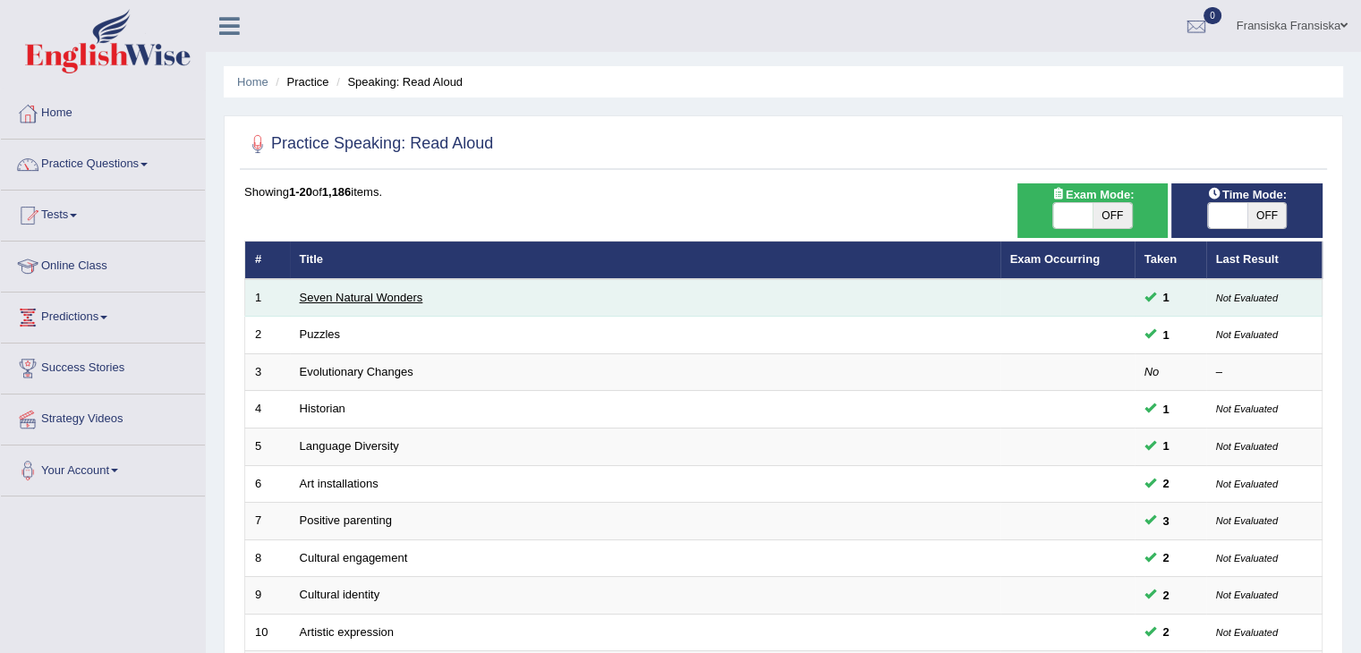
click at [348, 291] on link "Seven Natural Wonders" at bounding box center [362, 297] width 124 height 13
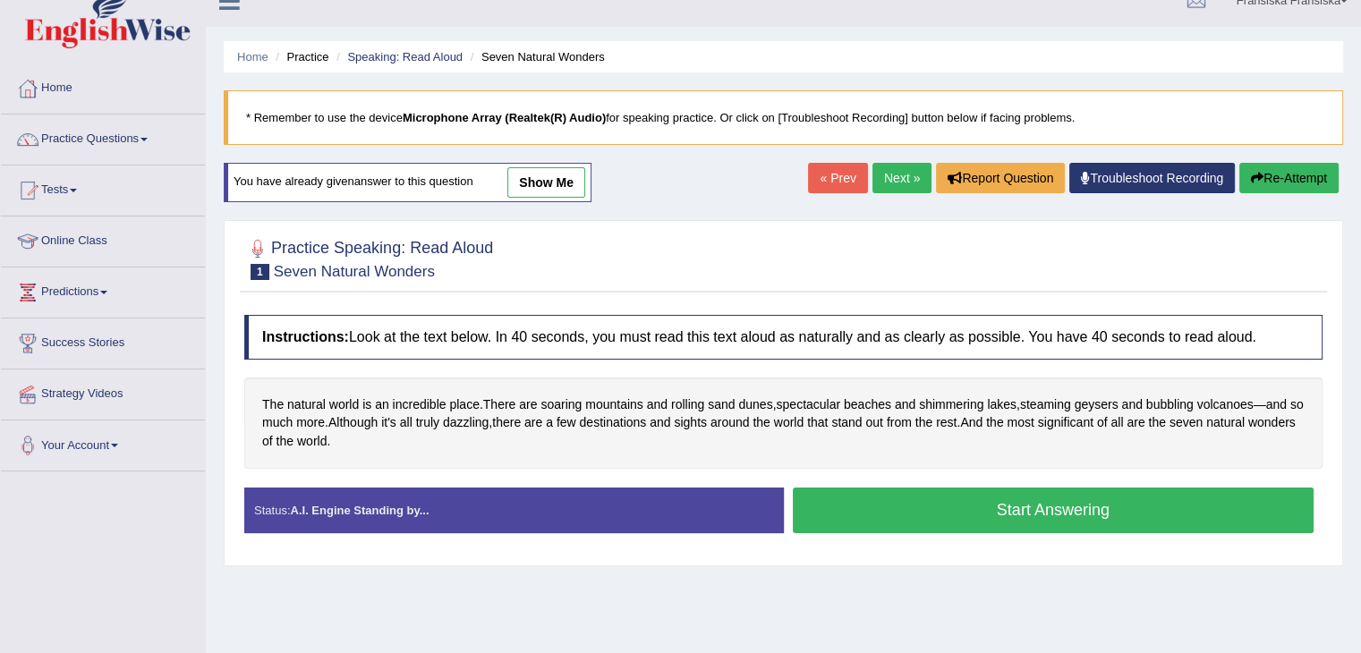
scroll to position [54, 0]
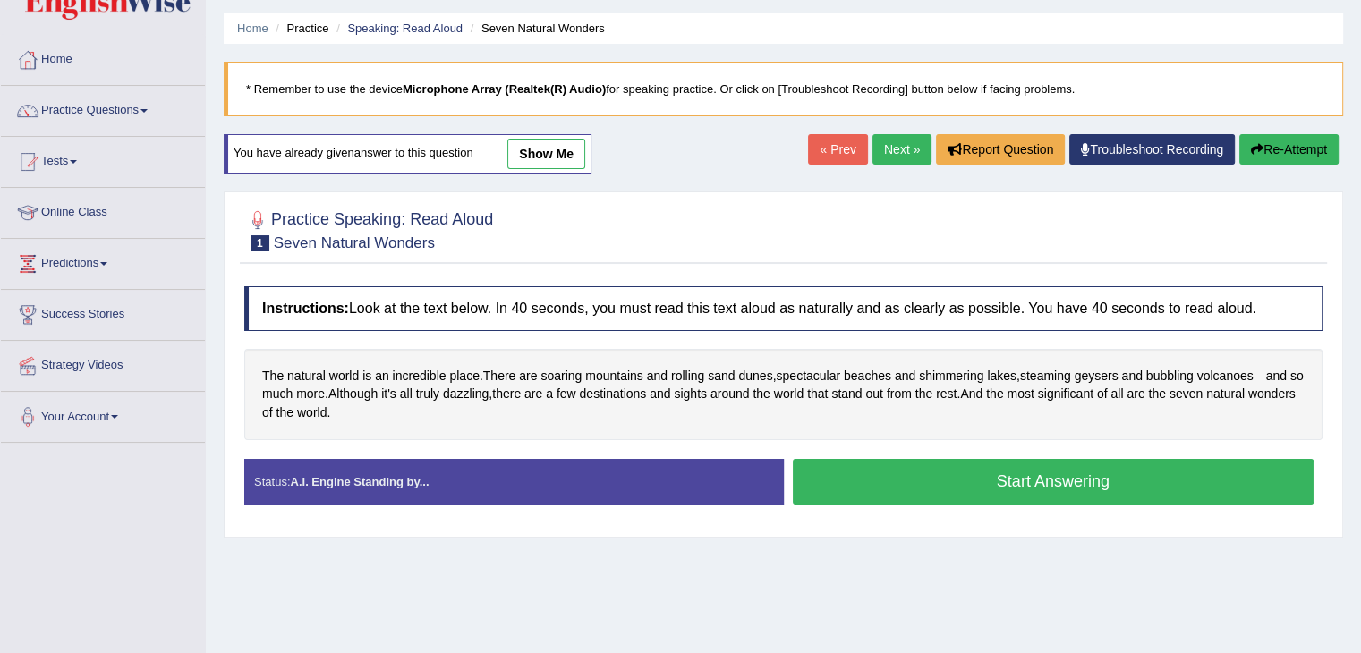
click at [550, 149] on link "show me" at bounding box center [546, 154] width 78 height 30
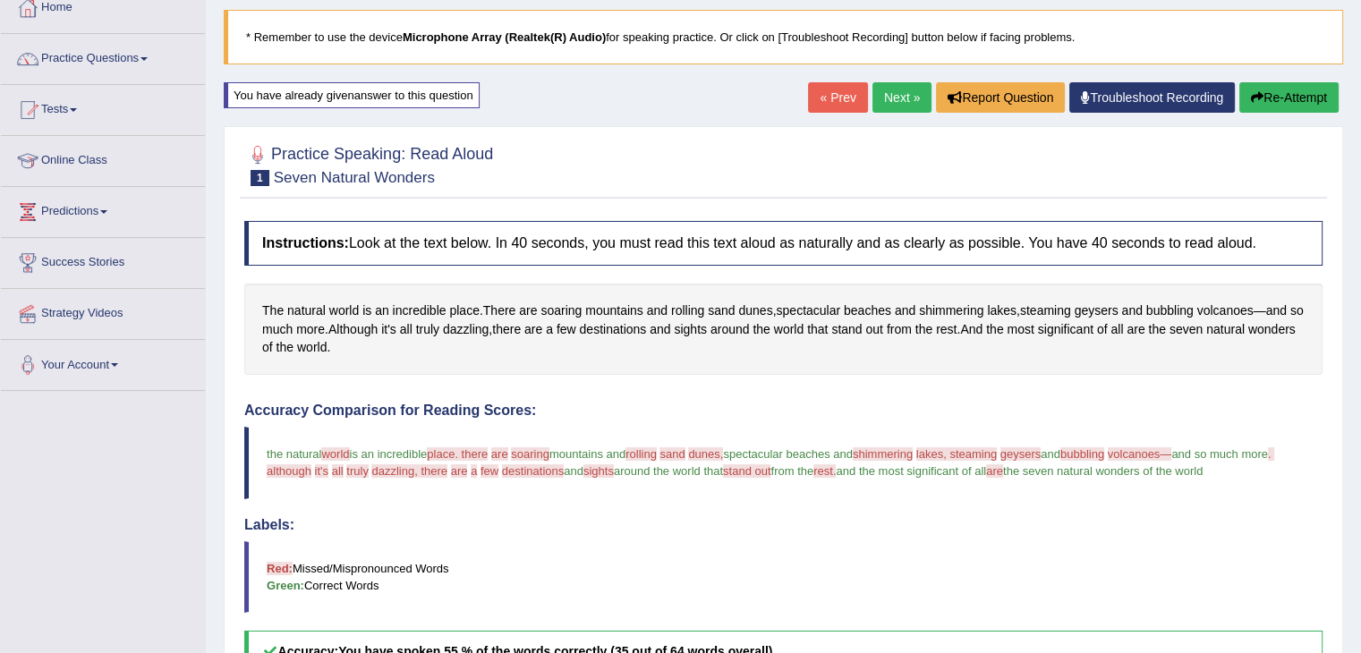
scroll to position [55, 0]
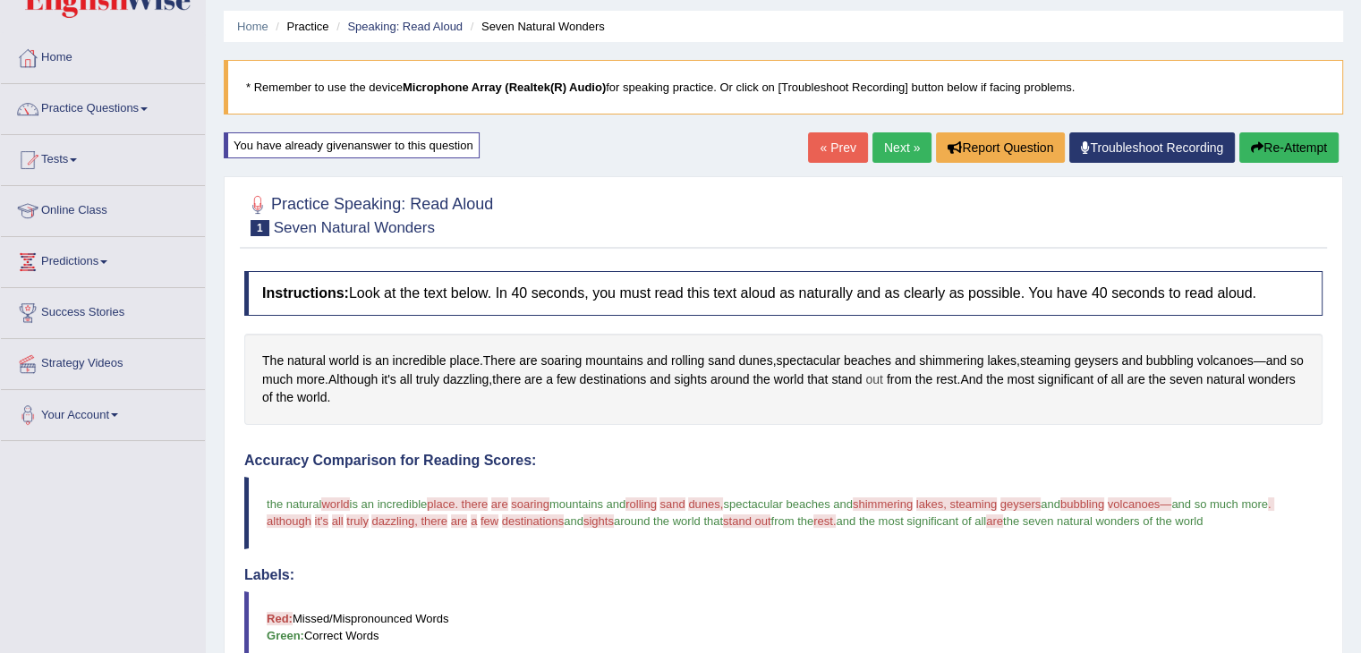
click at [882, 384] on span "out" at bounding box center [873, 380] width 17 height 19
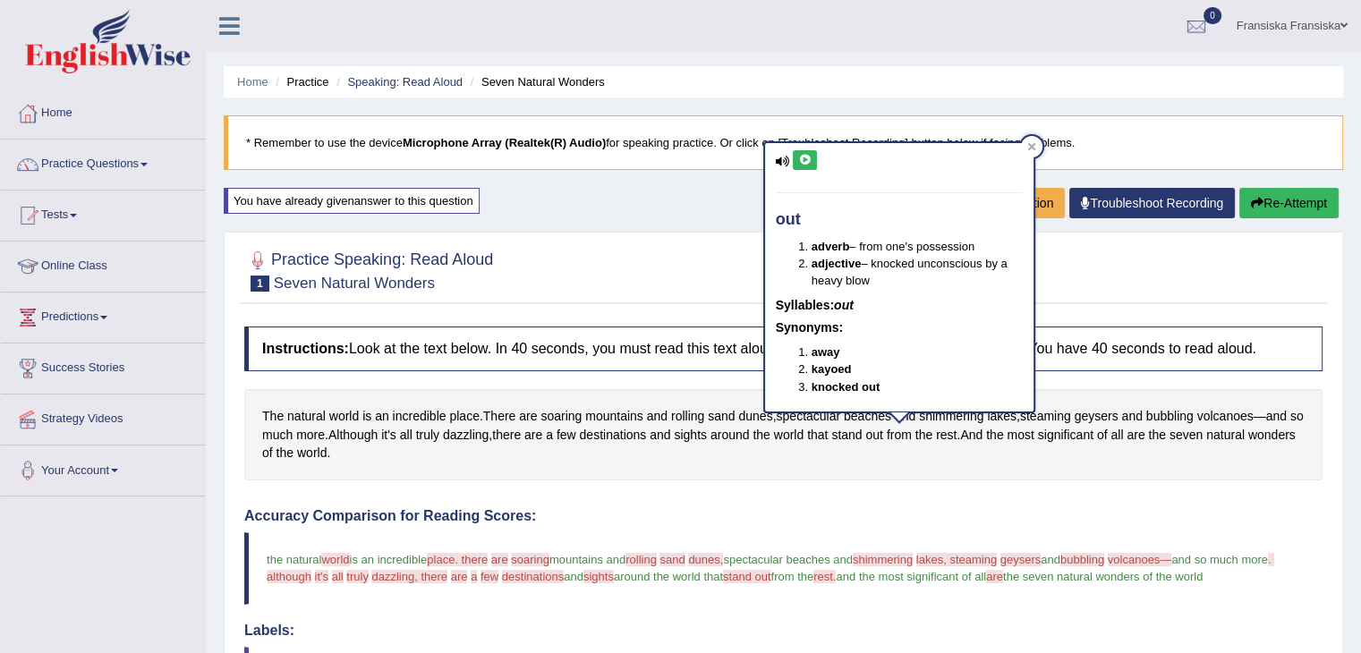
click at [591, 209] on div "Home Practice Speaking: Read Aloud Seven Natural Wonders * Remember to use the …" at bounding box center [783, 568] width 1155 height 1137
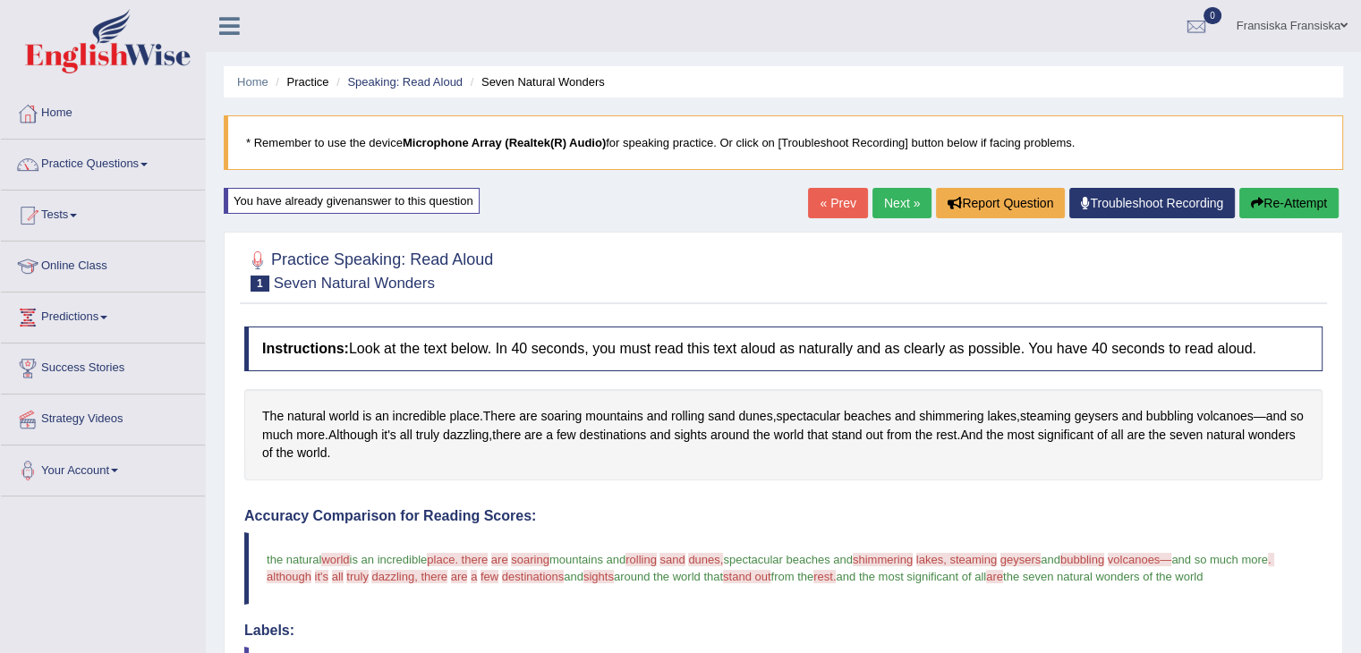
click at [846, 257] on div at bounding box center [783, 270] width 1078 height 55
click at [85, 117] on link "Home" at bounding box center [103, 111] width 204 height 45
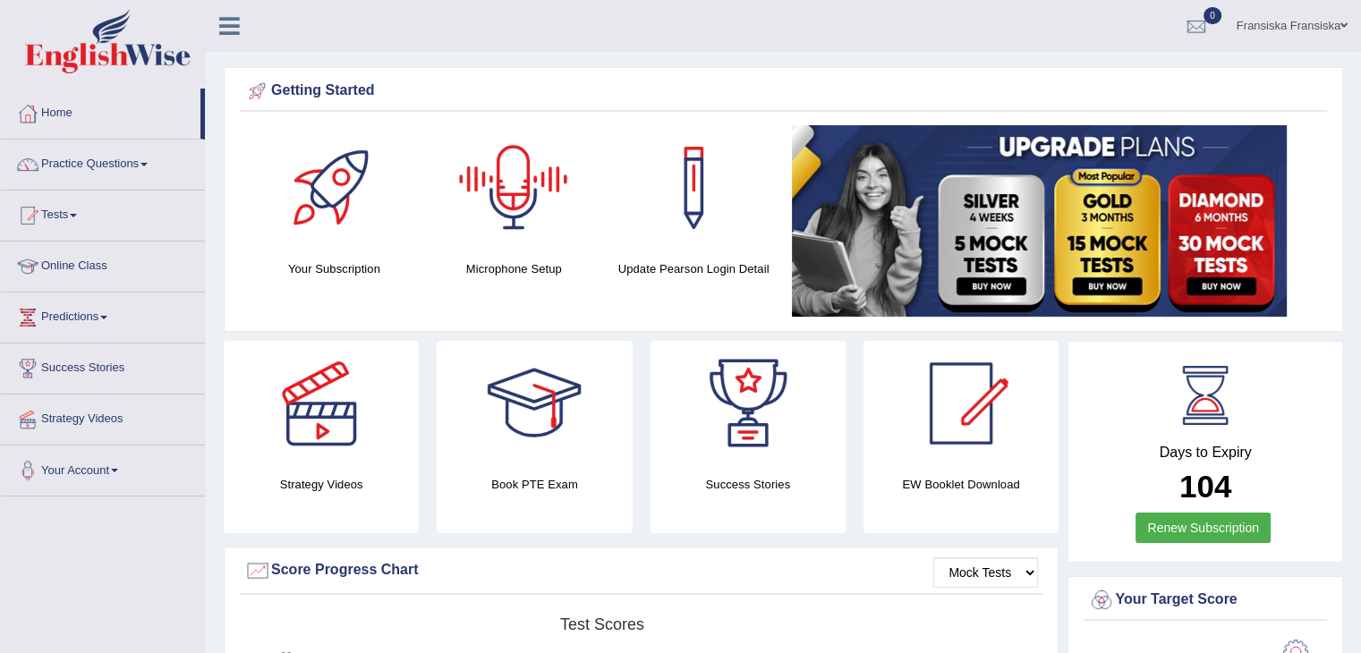
click at [533, 230] on div at bounding box center [513, 187] width 125 height 125
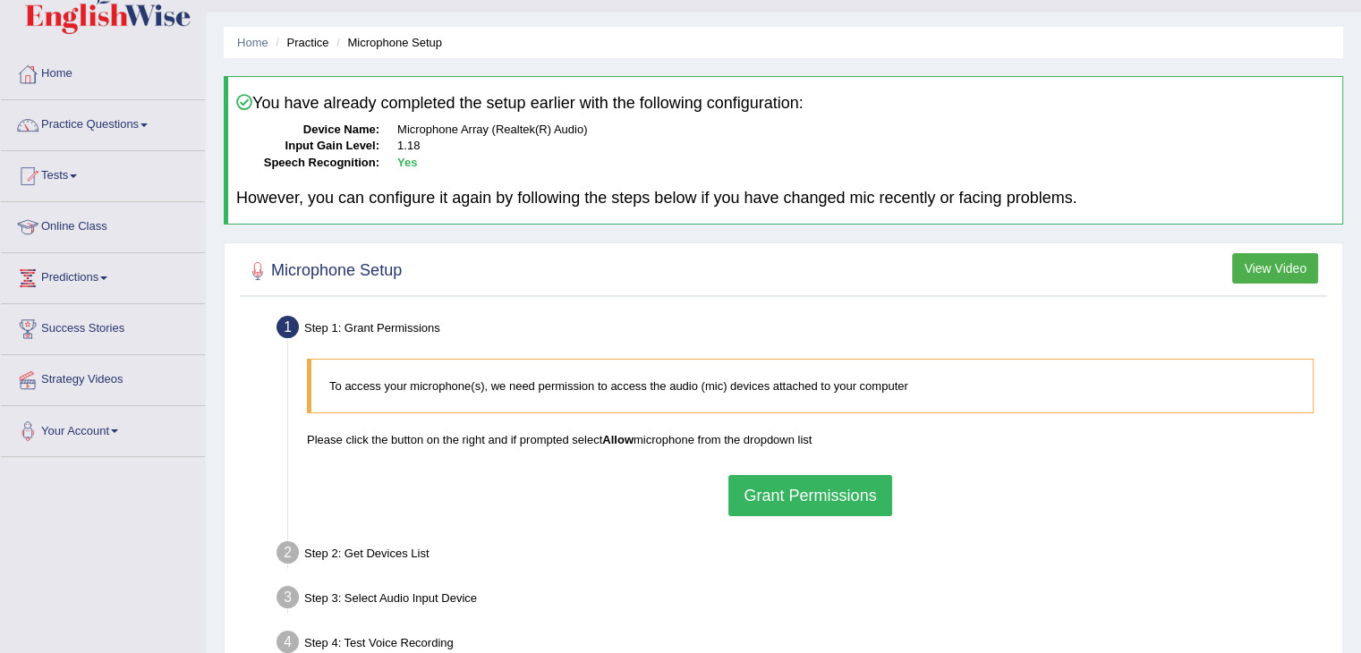
scroll to position [30, 0]
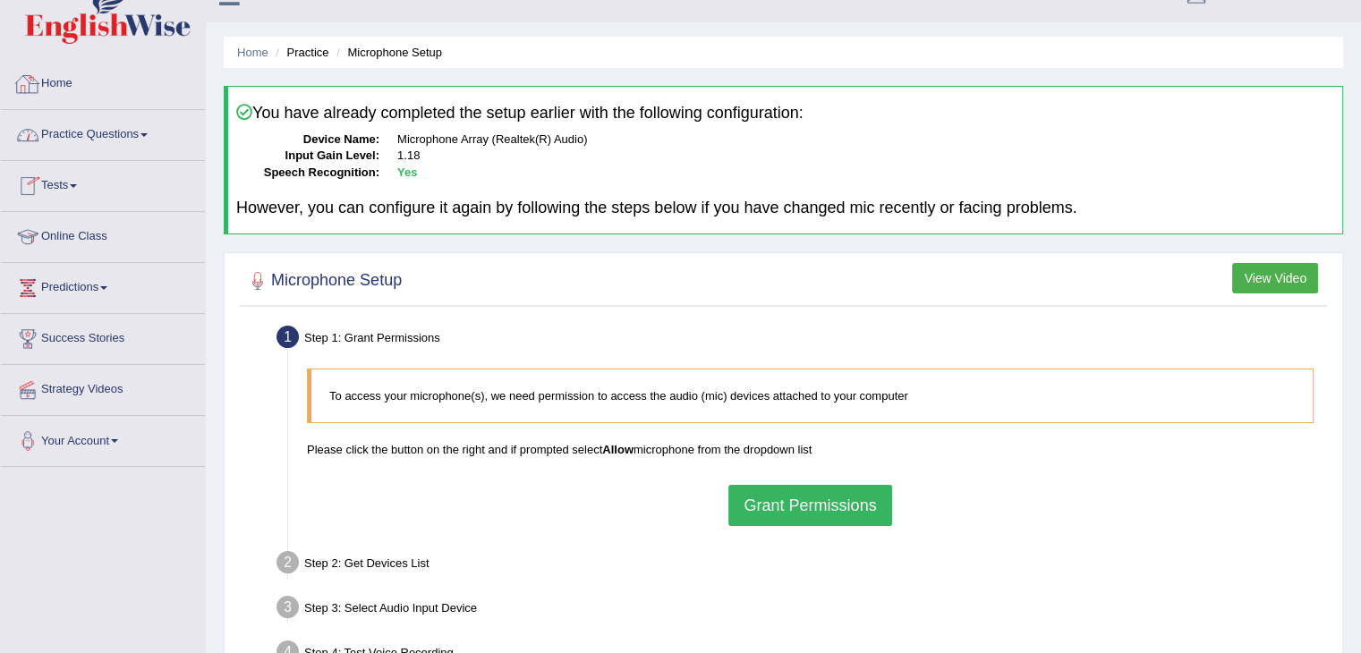
click at [74, 77] on link "Home" at bounding box center [103, 81] width 204 height 45
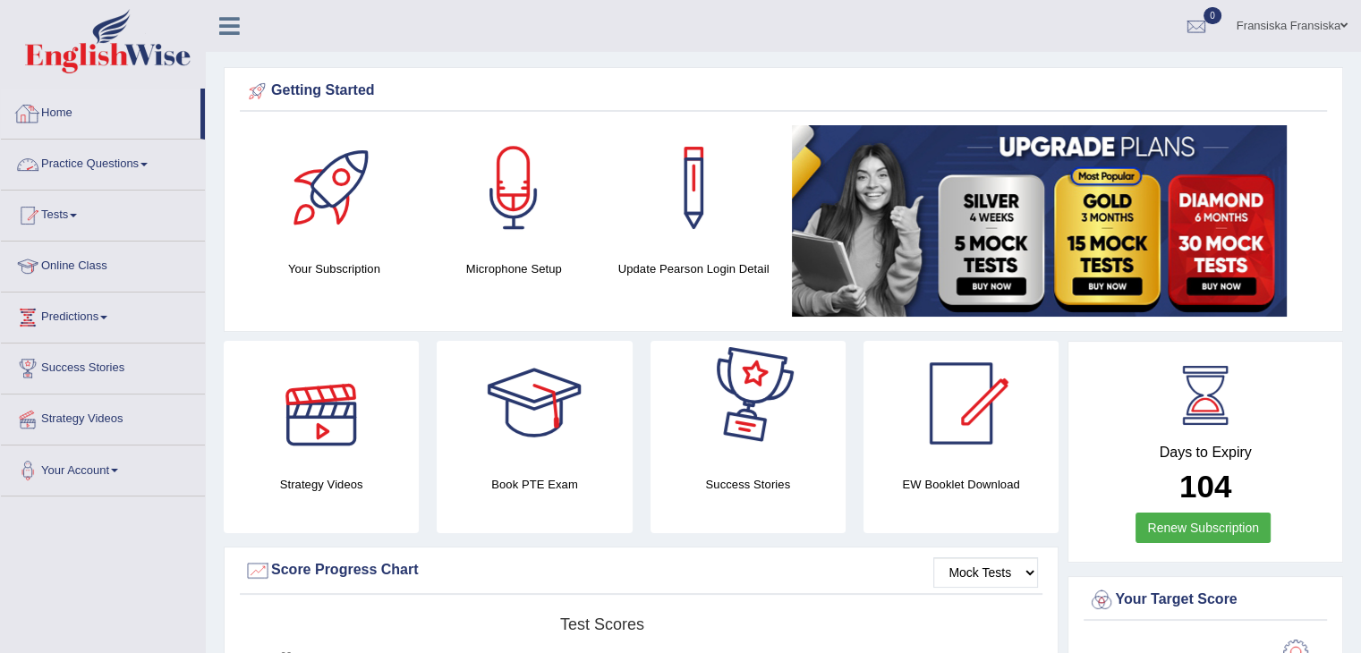
click at [118, 162] on link "Practice Questions" at bounding box center [103, 162] width 204 height 45
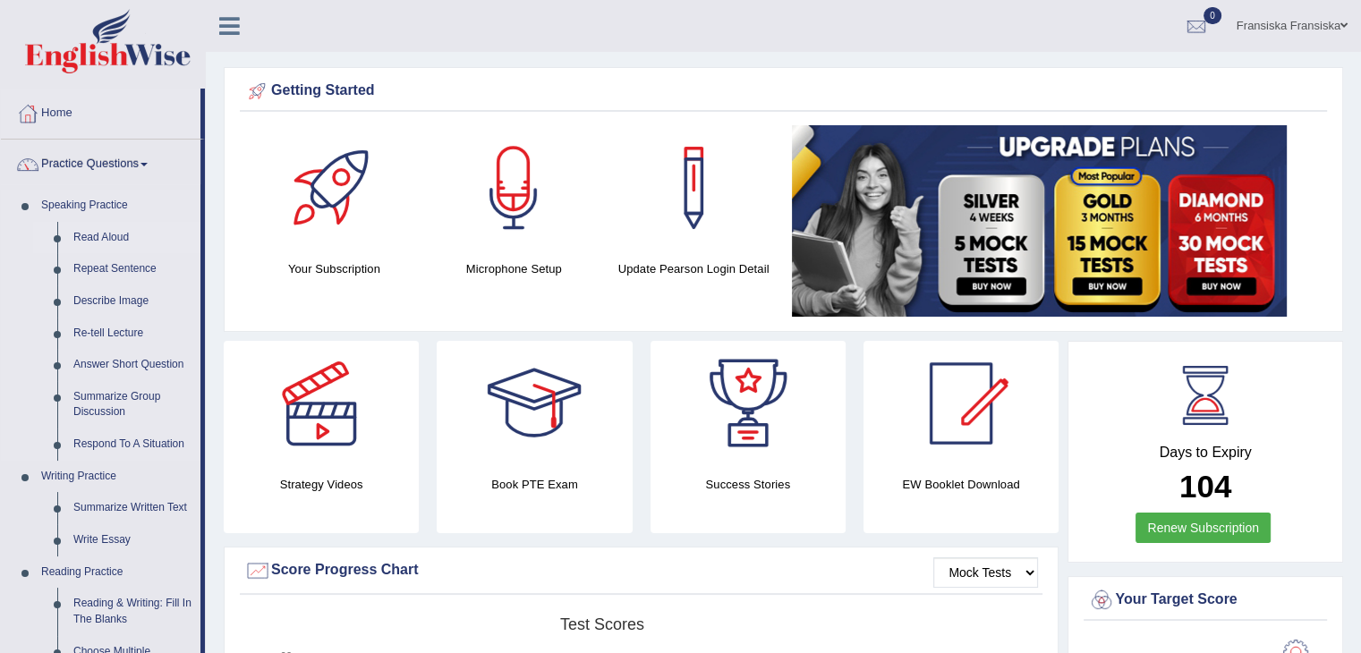
click at [123, 240] on link "Read Aloud" at bounding box center [132, 238] width 135 height 32
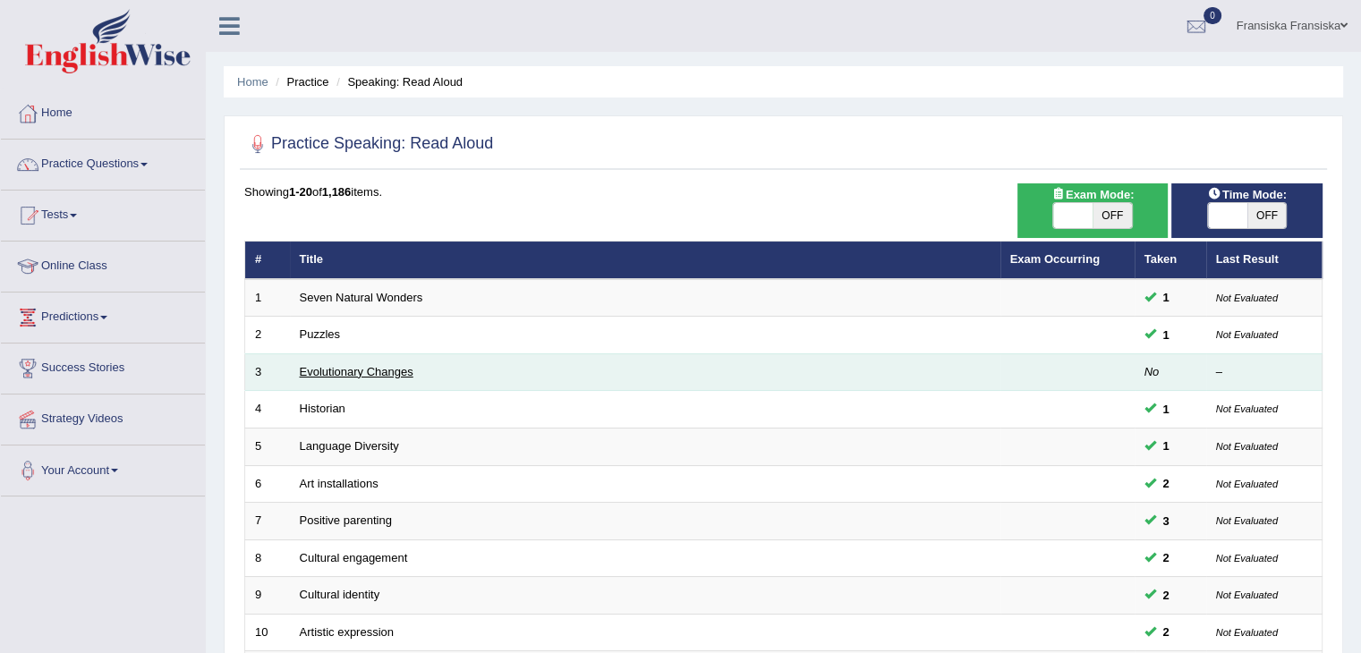
click at [403, 371] on link "Evolutionary Changes" at bounding box center [357, 371] width 114 height 13
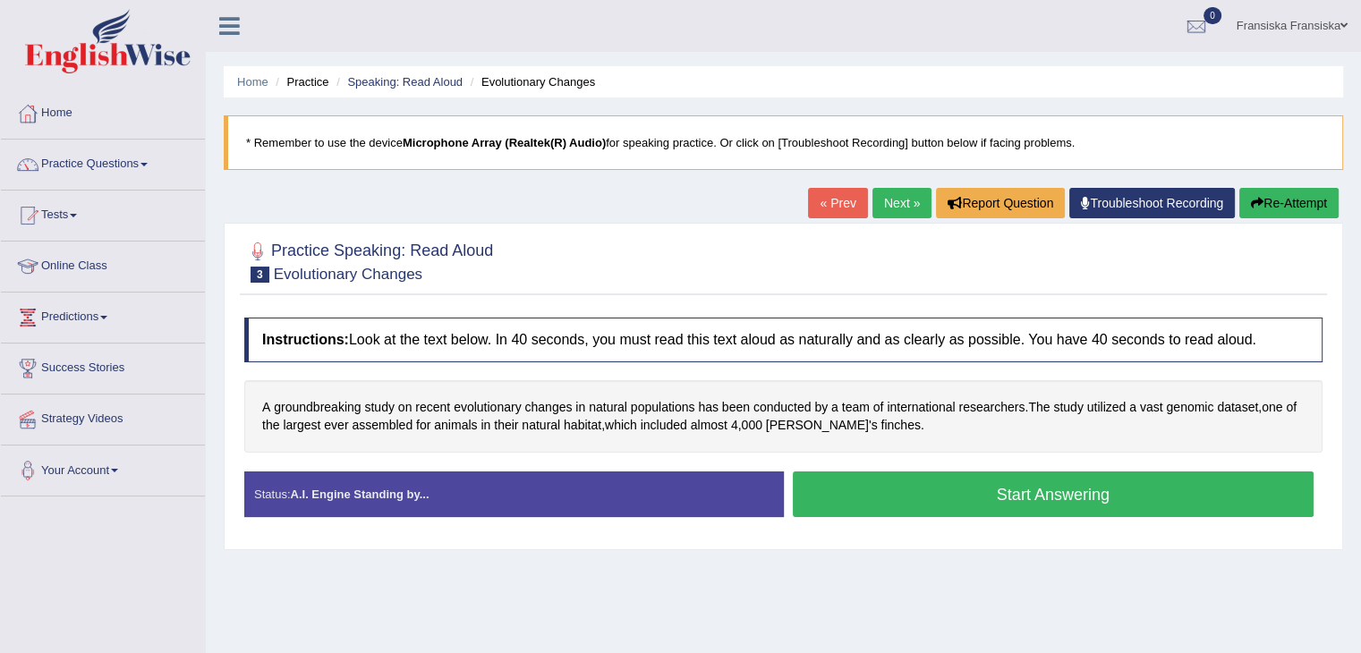
click at [944, 495] on button "Start Answering" at bounding box center [1054, 495] width 522 height 46
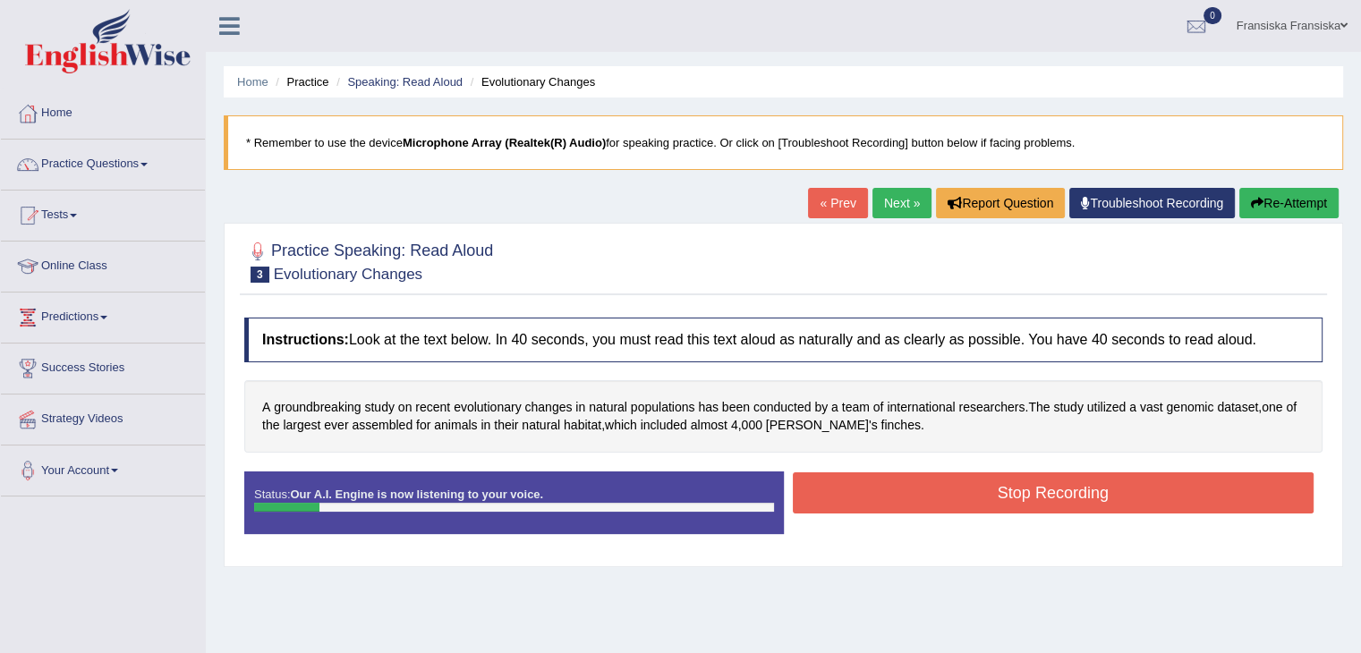
click at [944, 495] on button "Stop Recording" at bounding box center [1054, 493] width 522 height 41
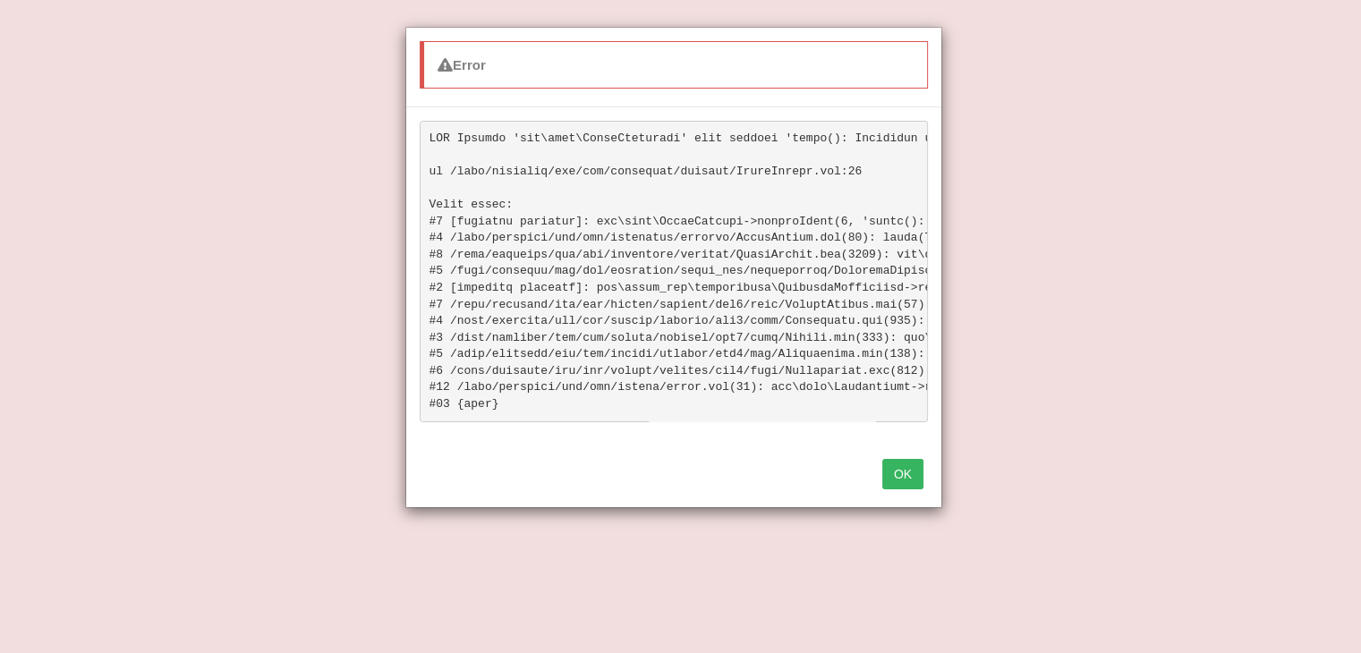
click at [899, 478] on button "OK" at bounding box center [902, 474] width 41 height 30
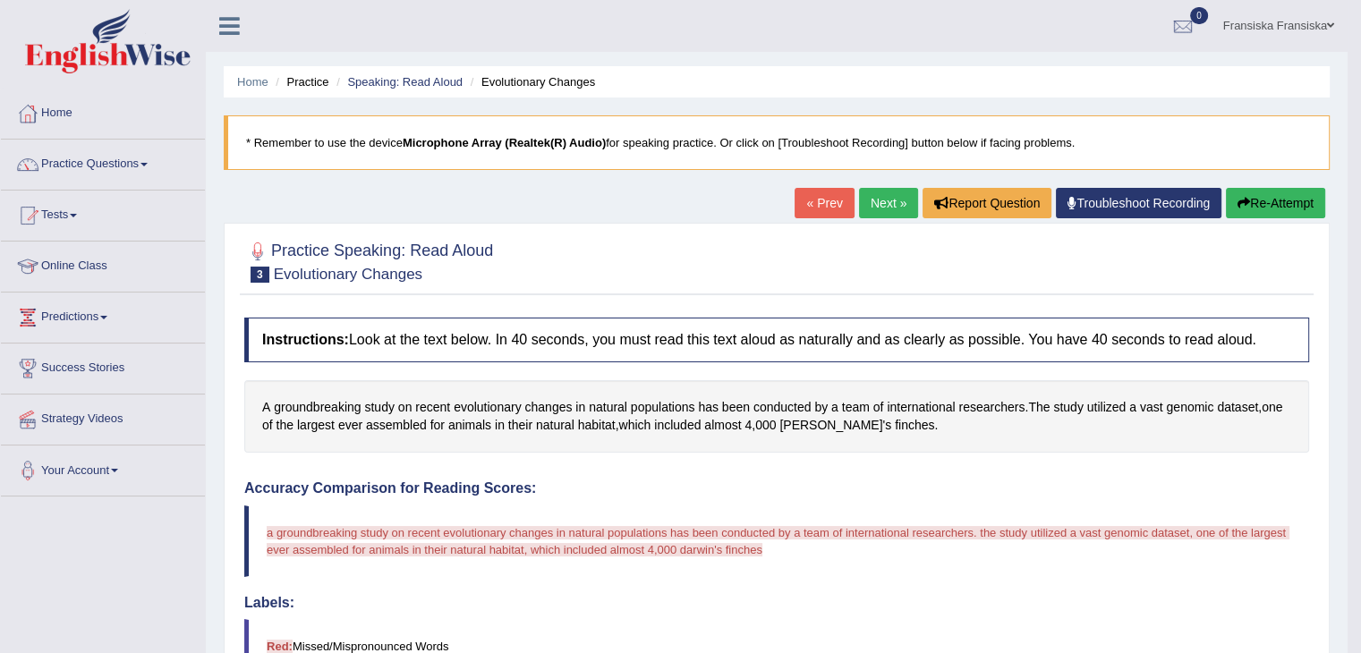
click at [1259, 200] on button "Re-Attempt" at bounding box center [1275, 203] width 99 height 30
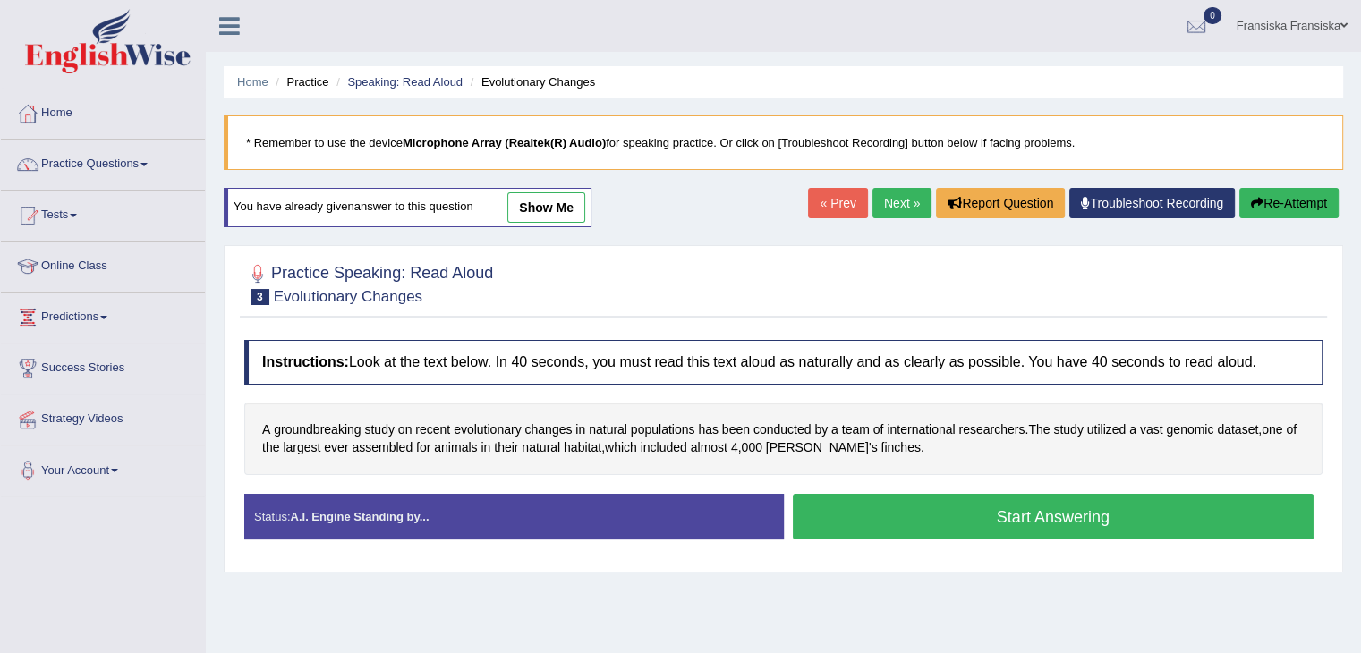
click at [1068, 514] on button "Start Answering" at bounding box center [1054, 517] width 522 height 46
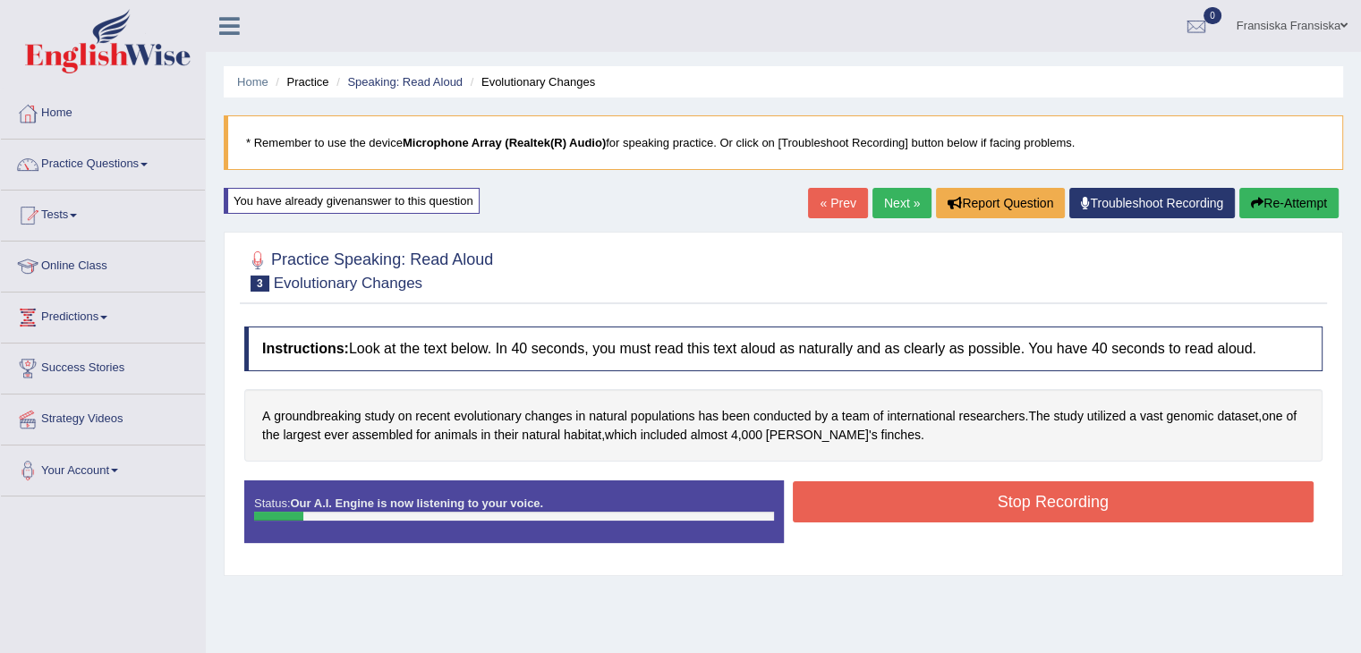
click at [1068, 514] on button "Stop Recording" at bounding box center [1054, 501] width 522 height 41
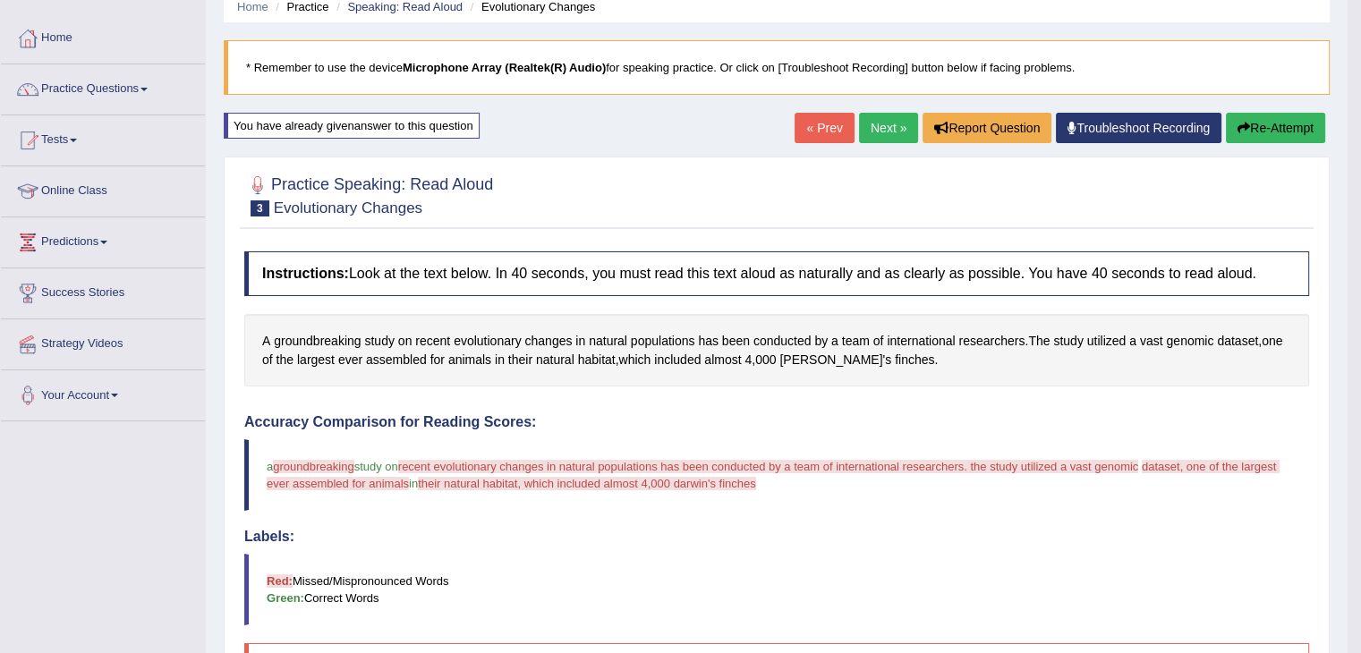
scroll to position [54, 0]
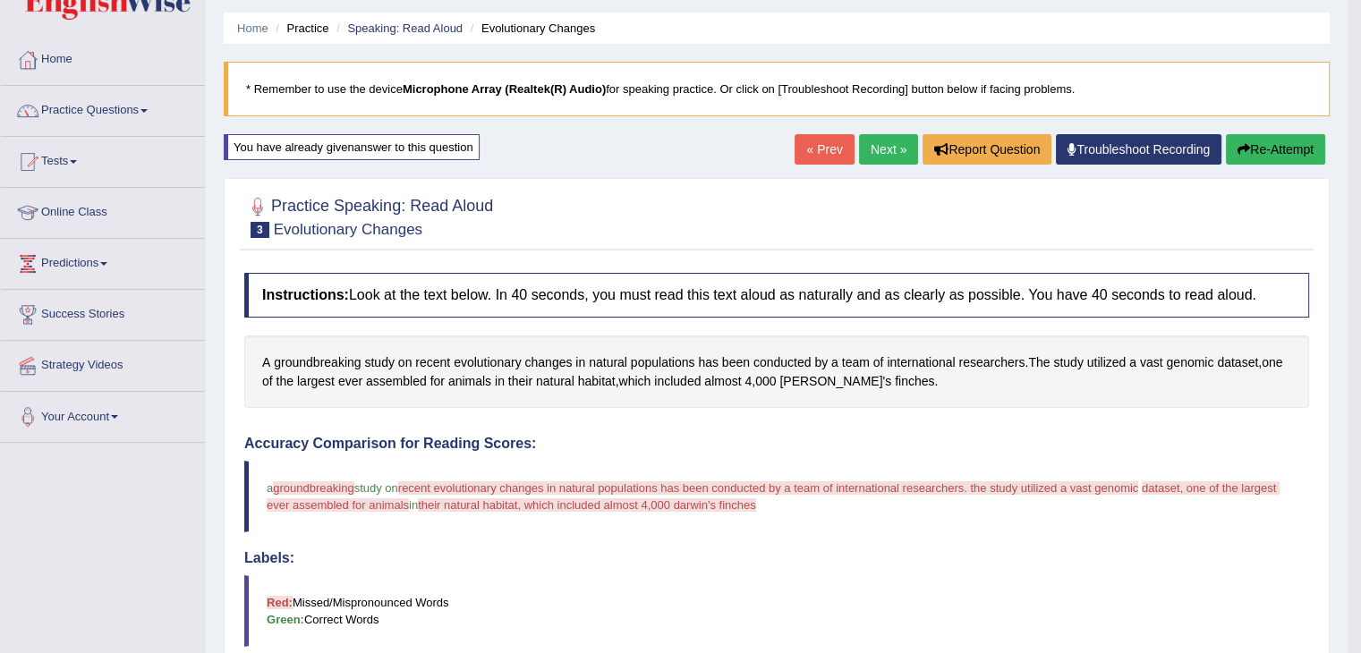
click at [1274, 138] on button "Re-Attempt" at bounding box center [1275, 149] width 99 height 30
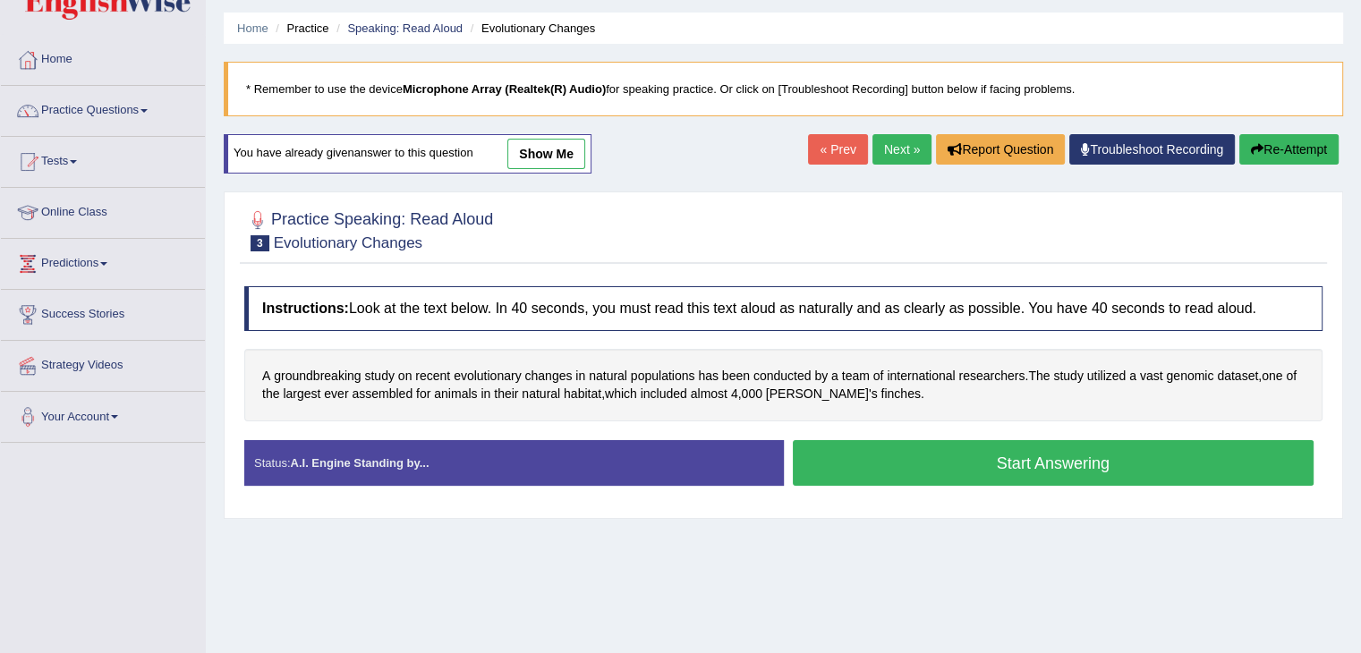
click at [1027, 476] on button "Start Answering" at bounding box center [1054, 463] width 522 height 46
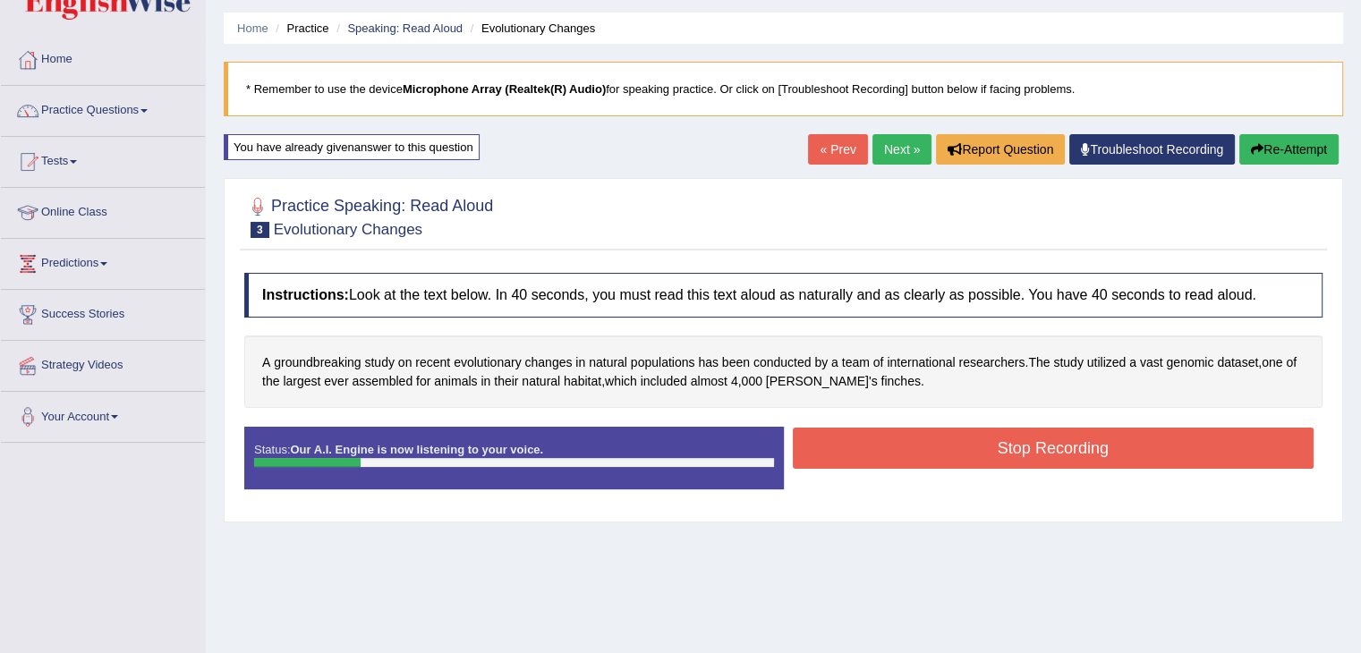
click at [993, 445] on button "Stop Recording" at bounding box center [1054, 448] width 522 height 41
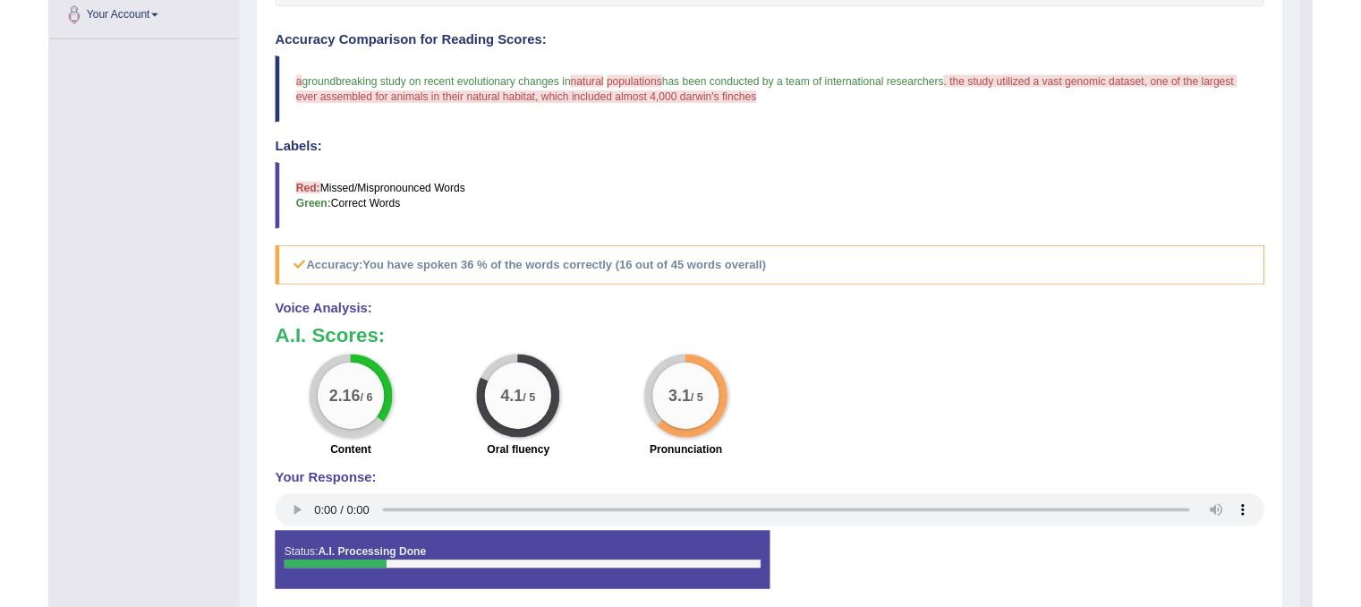
scroll to position [458, 0]
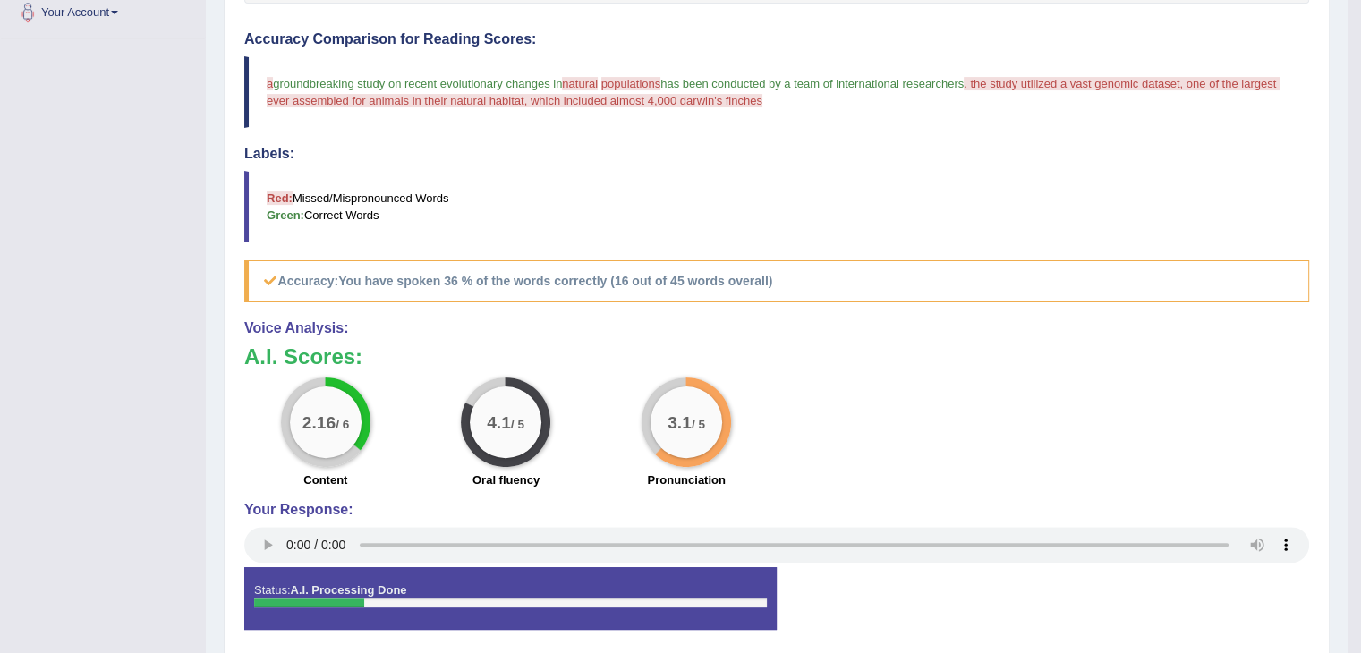
click at [1189, 389] on div "2.16 / 6 Content 4.1 / 5 Oral fluency 3.1 / 5 Pronunciation" at bounding box center [776, 435] width 1083 height 115
click at [584, 191] on blockquote "Red: Missed/Mispronounced Words Green: Correct Words" at bounding box center [776, 207] width 1065 height 72
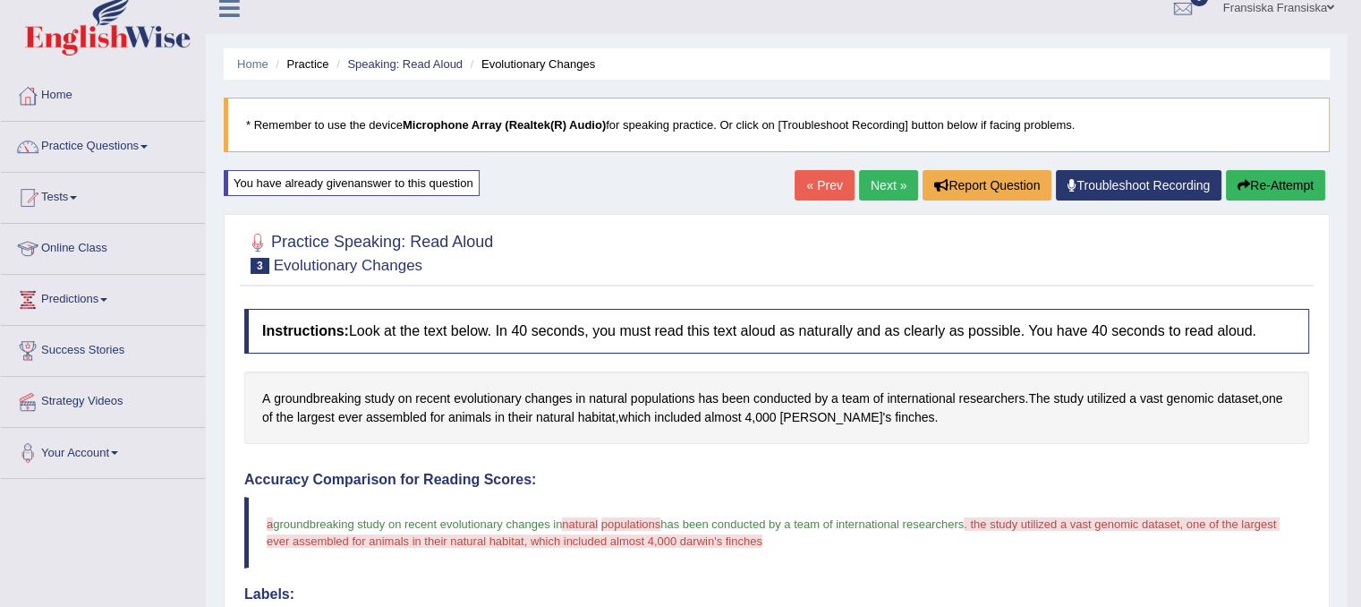
scroll to position [0, 0]
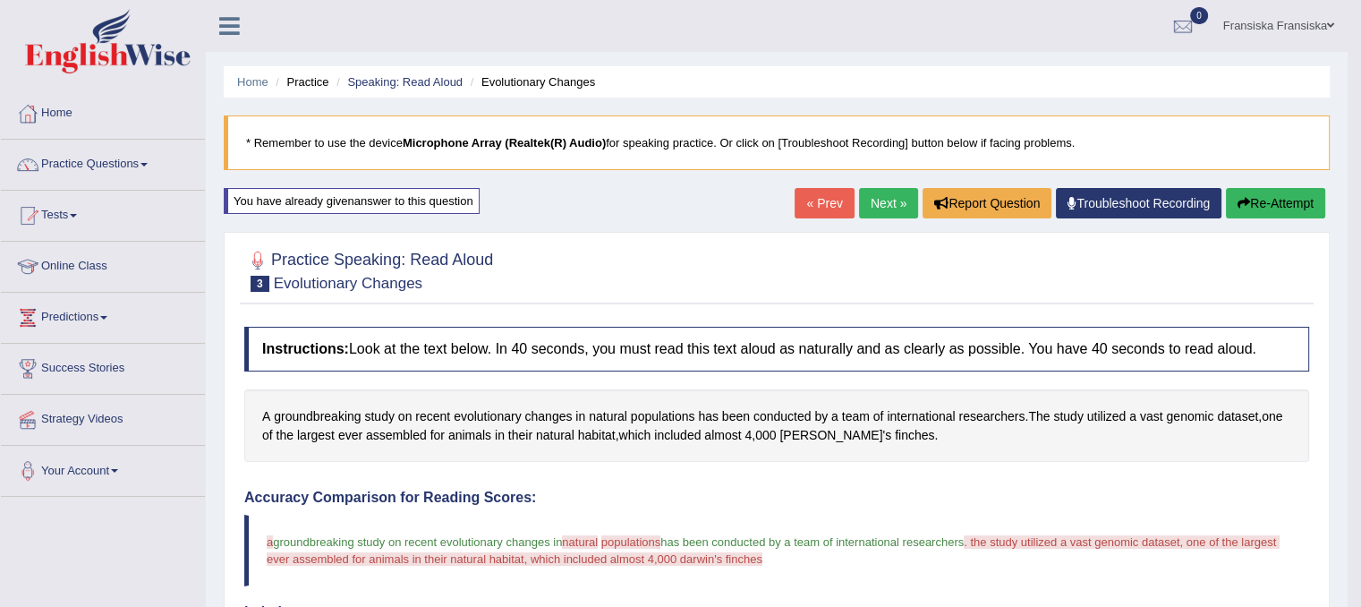
click at [1178, 198] on link "Troubleshoot Recording" at bounding box center [1139, 203] width 166 height 30
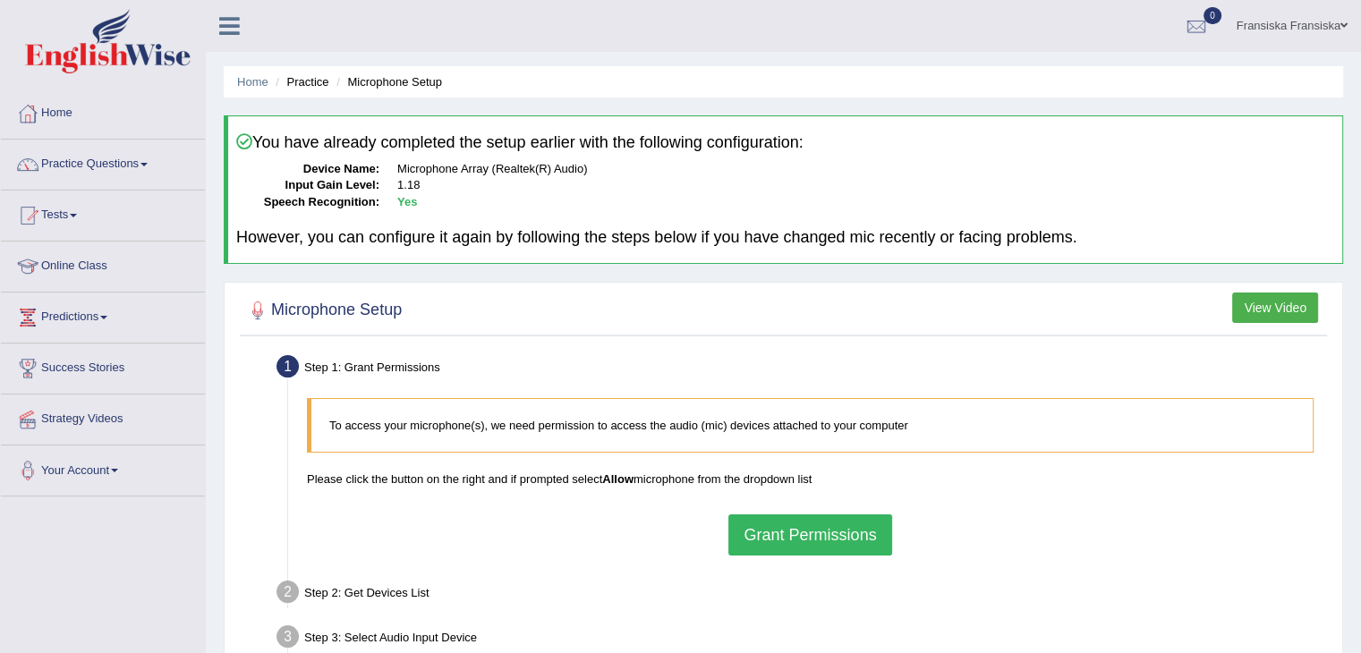
scroll to position [243, 0]
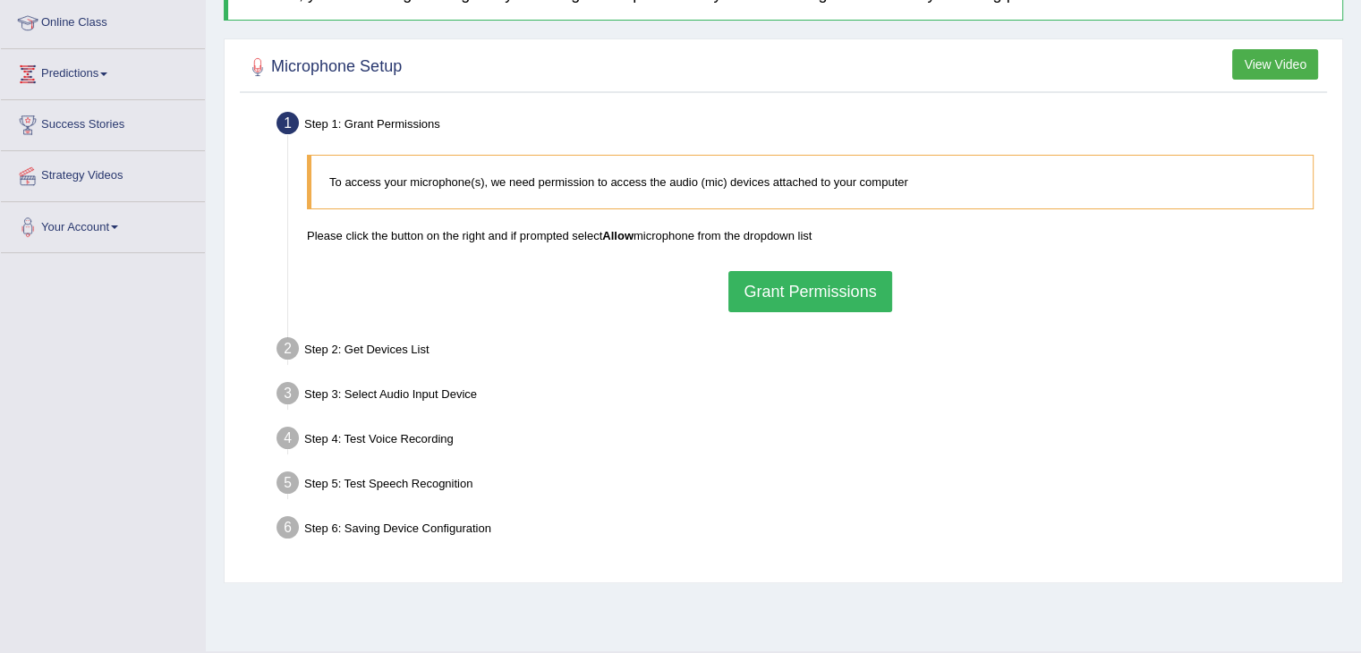
click at [840, 311] on div "To access your microphone(s), we need permission to access the audio (mic) devi…" at bounding box center [810, 233] width 1025 height 175
click at [831, 287] on button "Grant Permissions" at bounding box center [809, 291] width 163 height 41
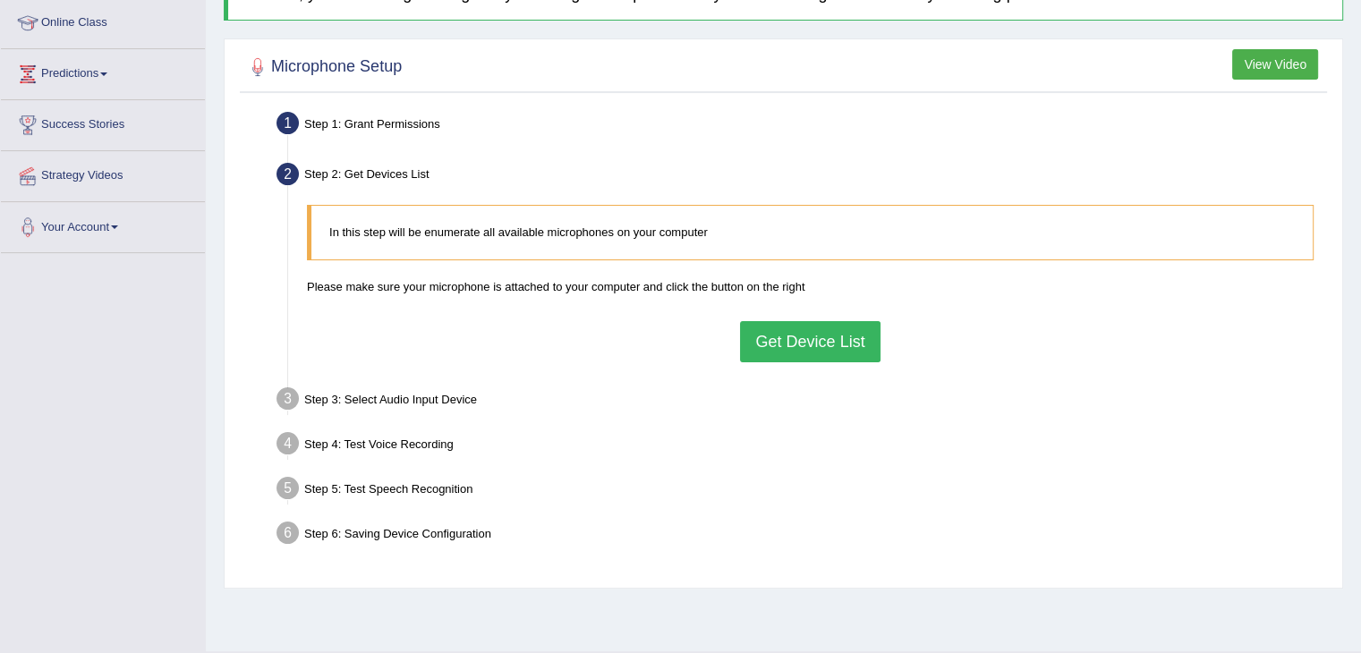
click at [831, 341] on button "Get Device List" at bounding box center [810, 341] width 140 height 41
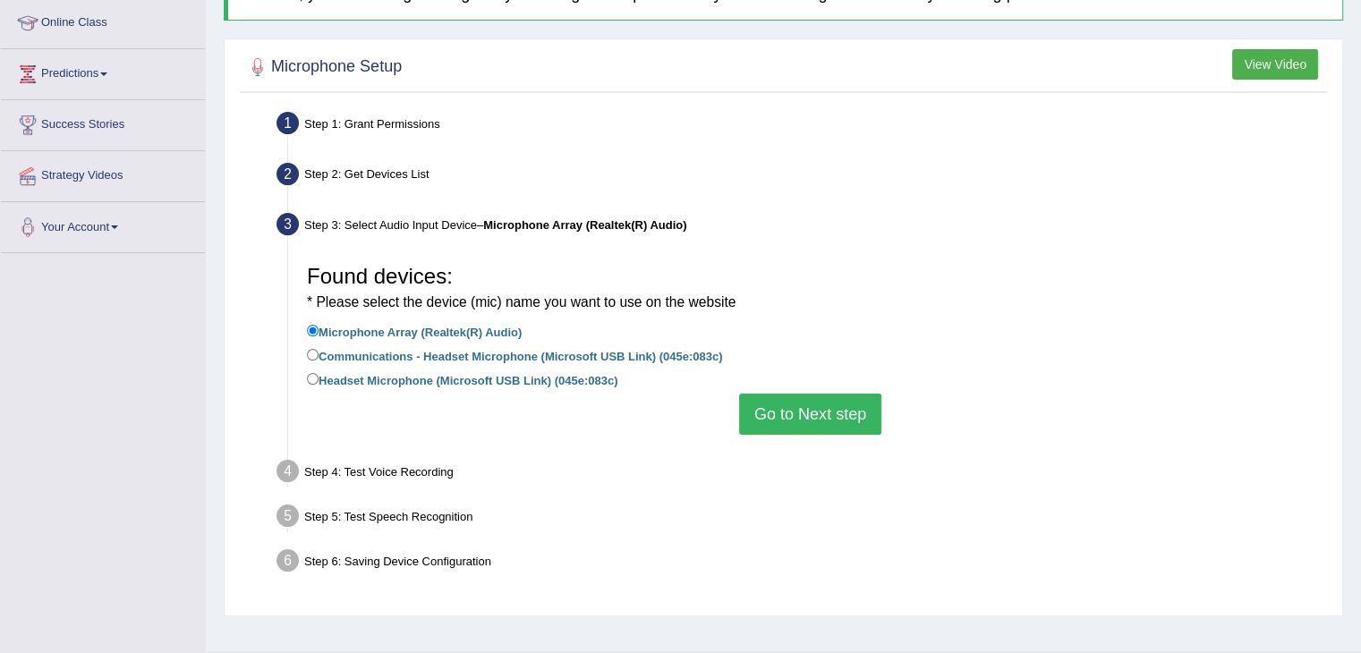
click at [591, 370] on label "Headset Microphone (Microsoft USB Link) (045e:083c)" at bounding box center [462, 380] width 311 height 20
click at [319, 373] on input "Headset Microphone (Microsoft USB Link) (045e:083c)" at bounding box center [313, 379] width 12 height 12
radio input "true"
click at [589, 379] on label "Headset Microphone (Microsoft USB Link) (045e:083c)" at bounding box center [462, 380] width 311 height 20
click at [319, 379] on input "Headset Microphone (Microsoft USB Link) (045e:083c)" at bounding box center [313, 379] width 12 height 12
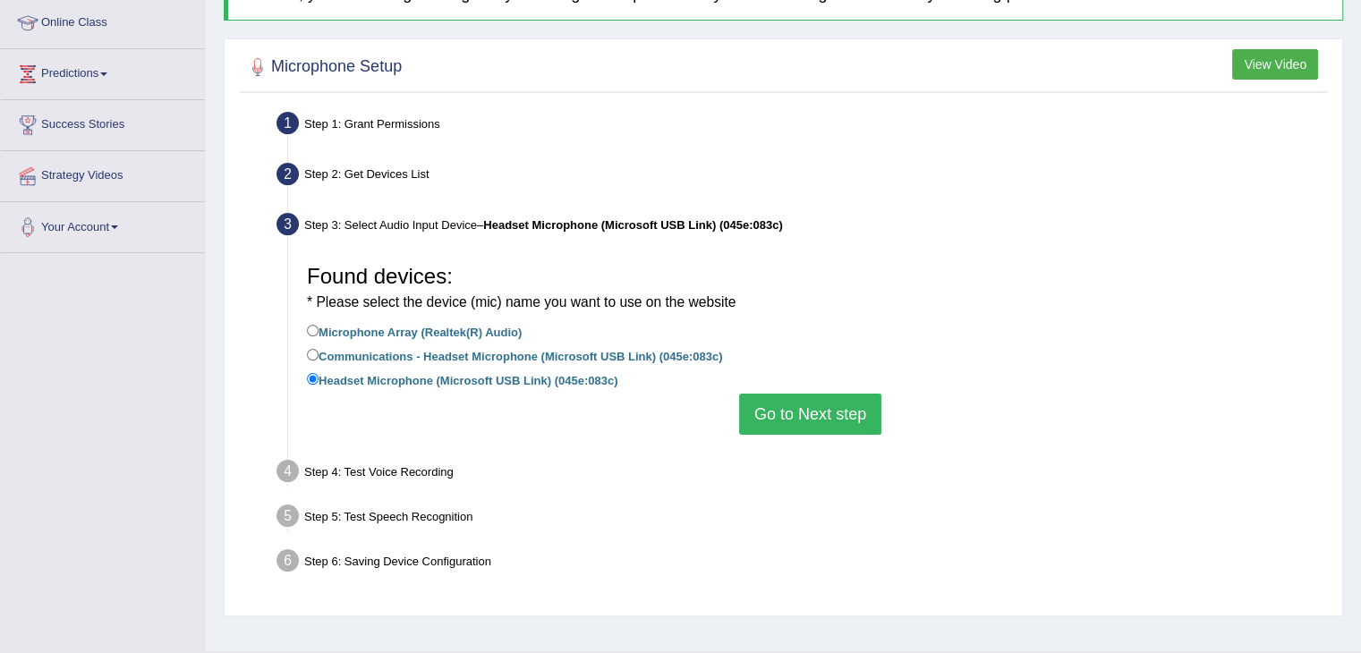
click at [791, 421] on button "Go to Next step" at bounding box center [810, 414] width 142 height 41
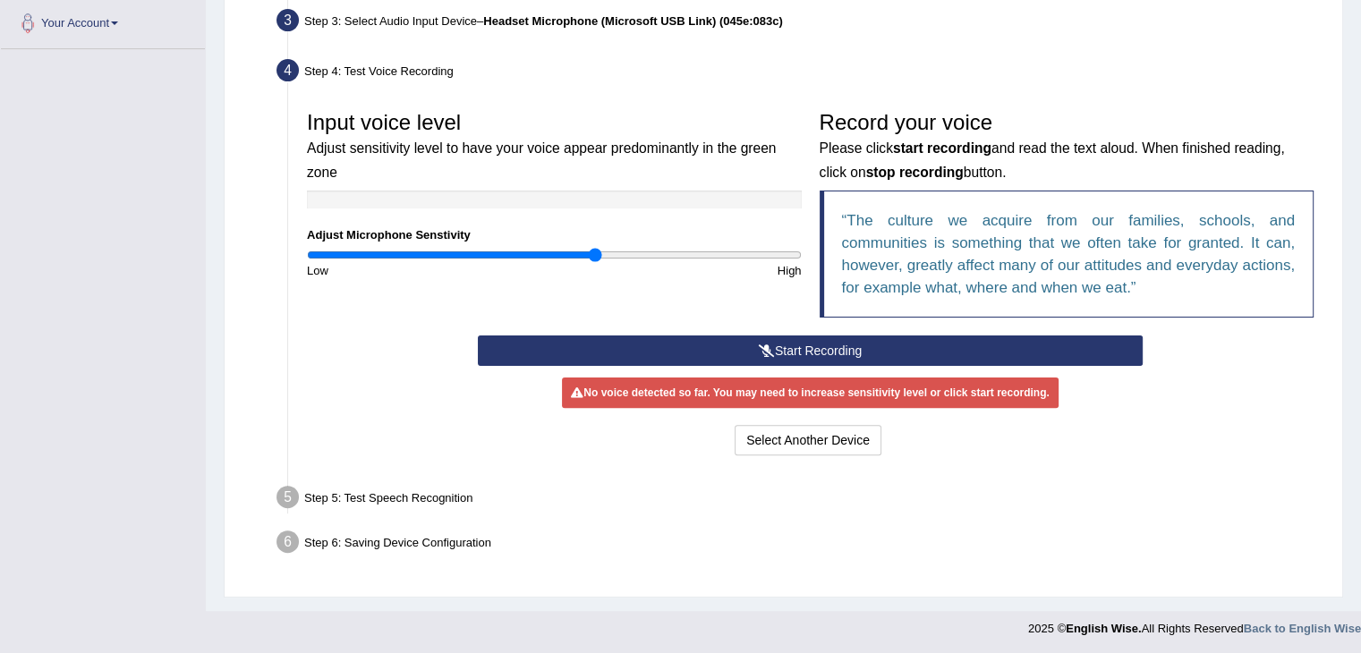
scroll to position [447, 0]
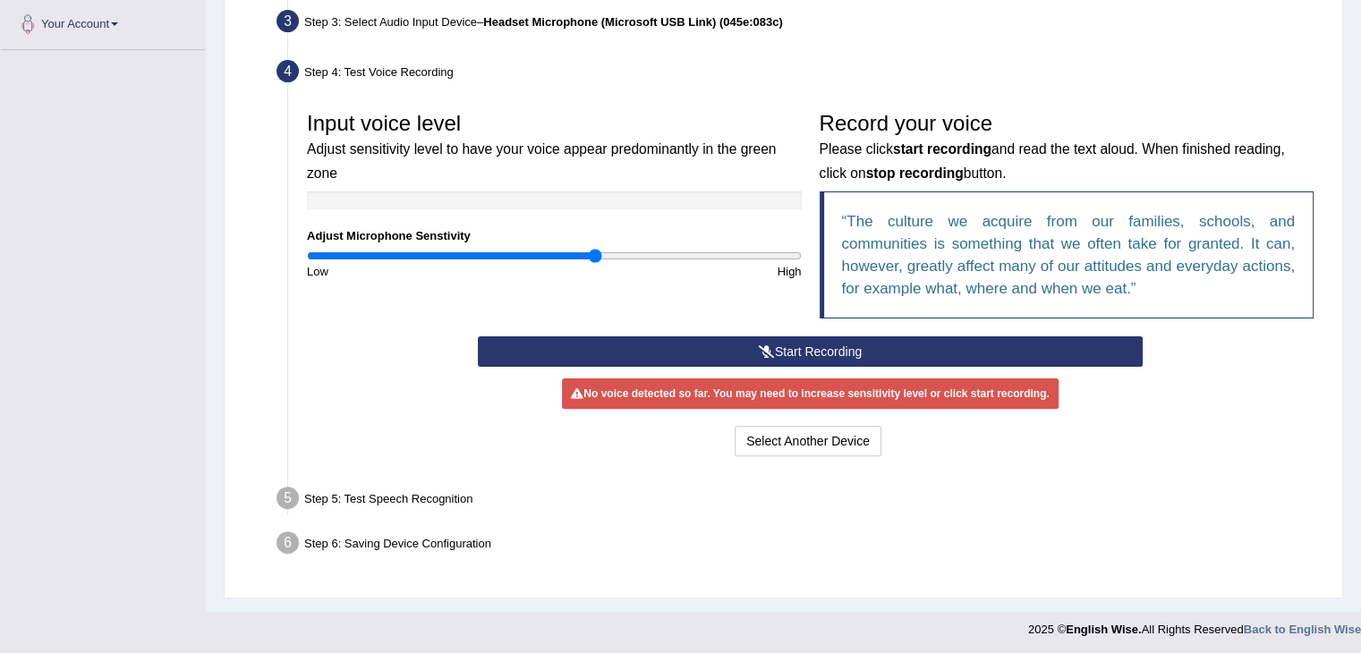
click at [838, 345] on button "Start Recording" at bounding box center [810, 352] width 665 height 30
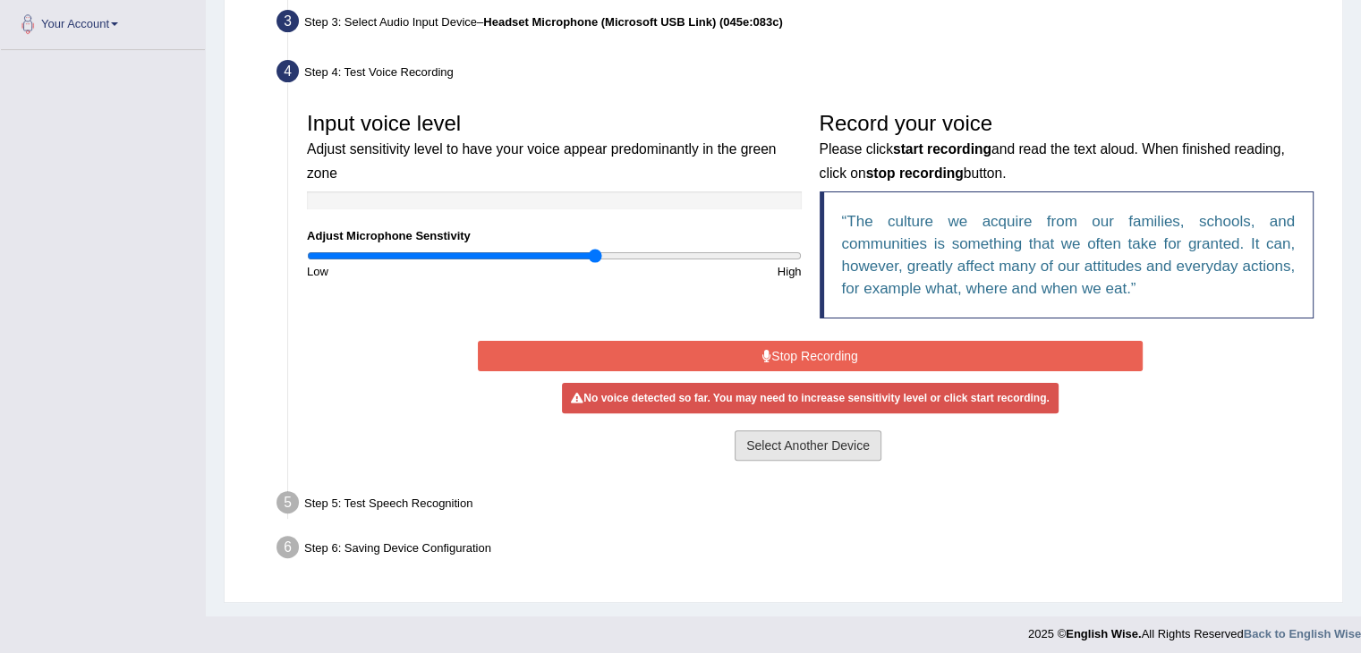
click at [813, 443] on button "Select Another Device" at bounding box center [808, 445] width 147 height 30
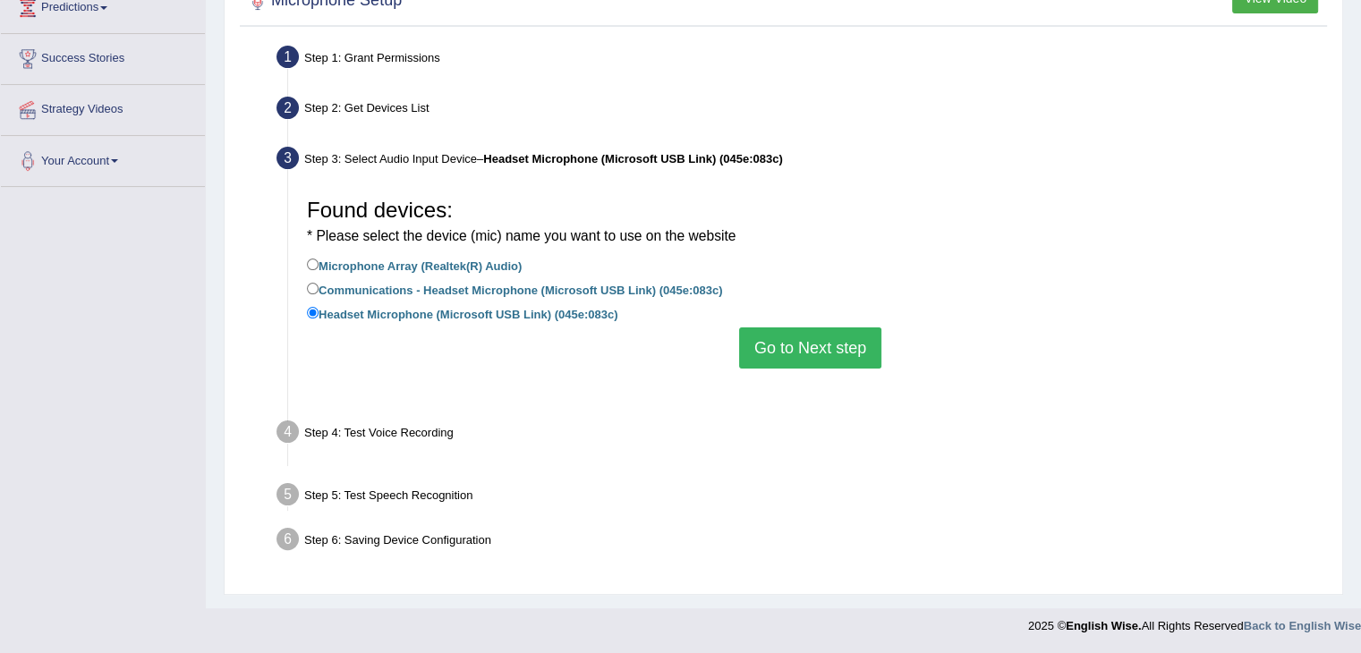
scroll to position [286, 0]
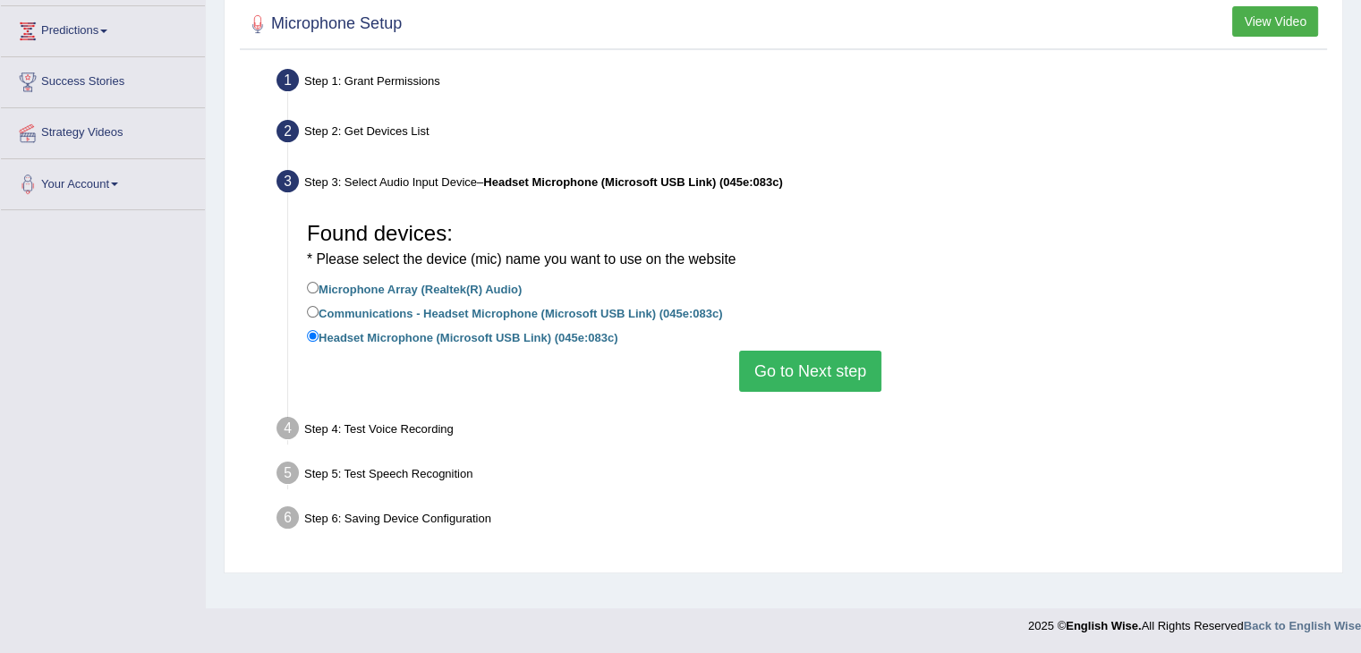
click at [529, 314] on label "Communications - Headset Microphone (Microsoft USB Link) (045e:083c)" at bounding box center [514, 312] width 415 height 20
click at [319, 314] on input "Communications - Headset Microphone (Microsoft USB Link) (045e:083c)" at bounding box center [313, 312] width 12 height 12
radio input "true"
click at [780, 374] on button "Go to Next step" at bounding box center [810, 371] width 142 height 41
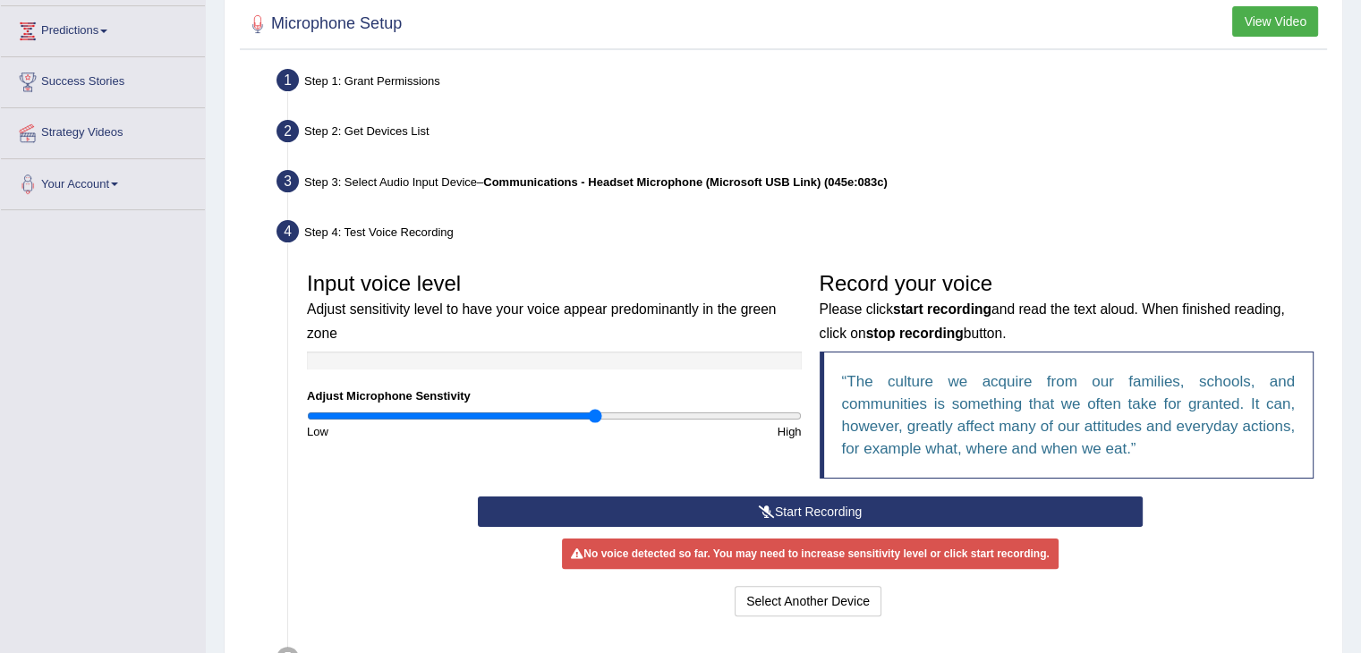
click at [773, 513] on button "Start Recording" at bounding box center [810, 512] width 665 height 30
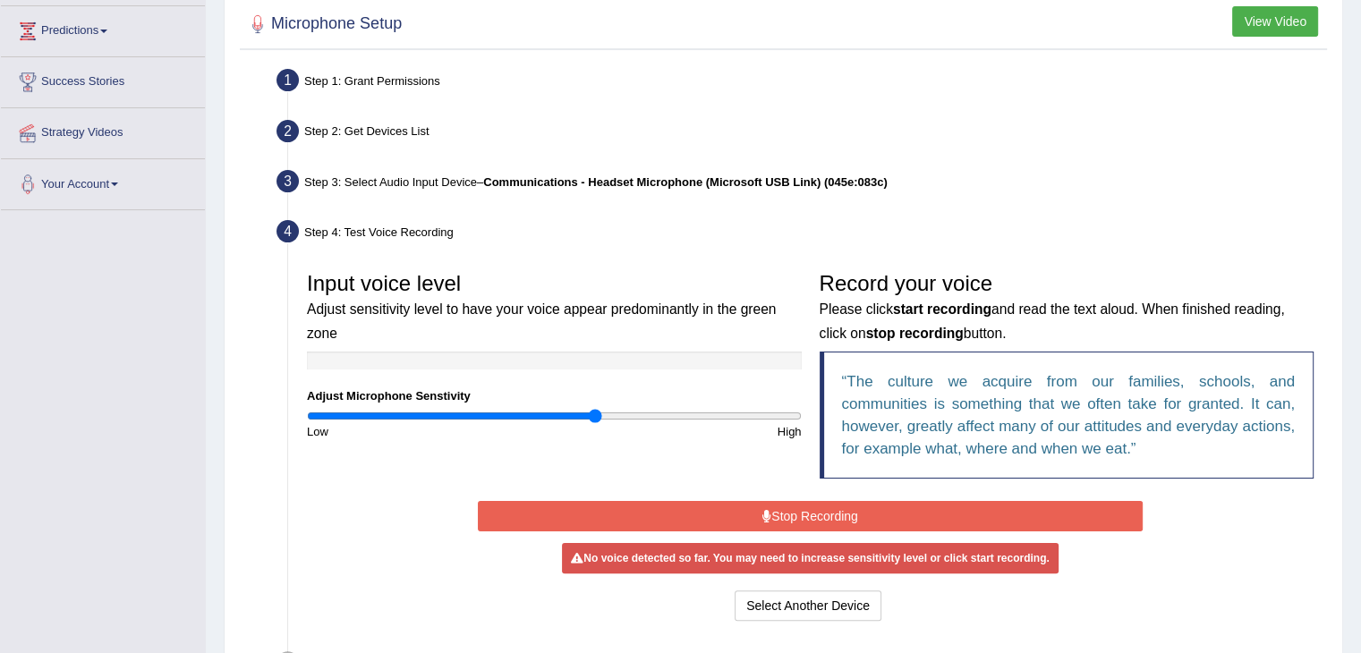
drag, startPoint x: 773, startPoint y: 513, endPoint x: 680, endPoint y: 468, distance: 103.3
click at [680, 468] on div "Input voice level Adjust sensitivity level to have your voice appear predominan…" at bounding box center [810, 380] width 1025 height 234
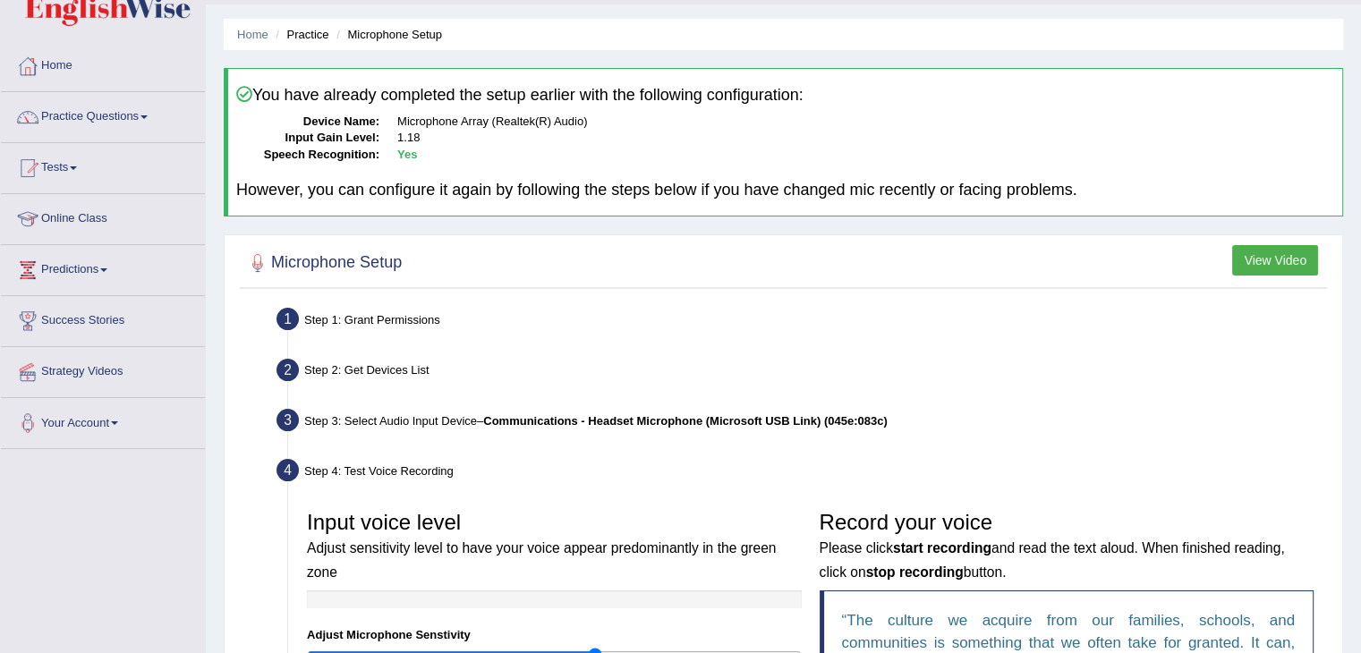
scroll to position [0, 0]
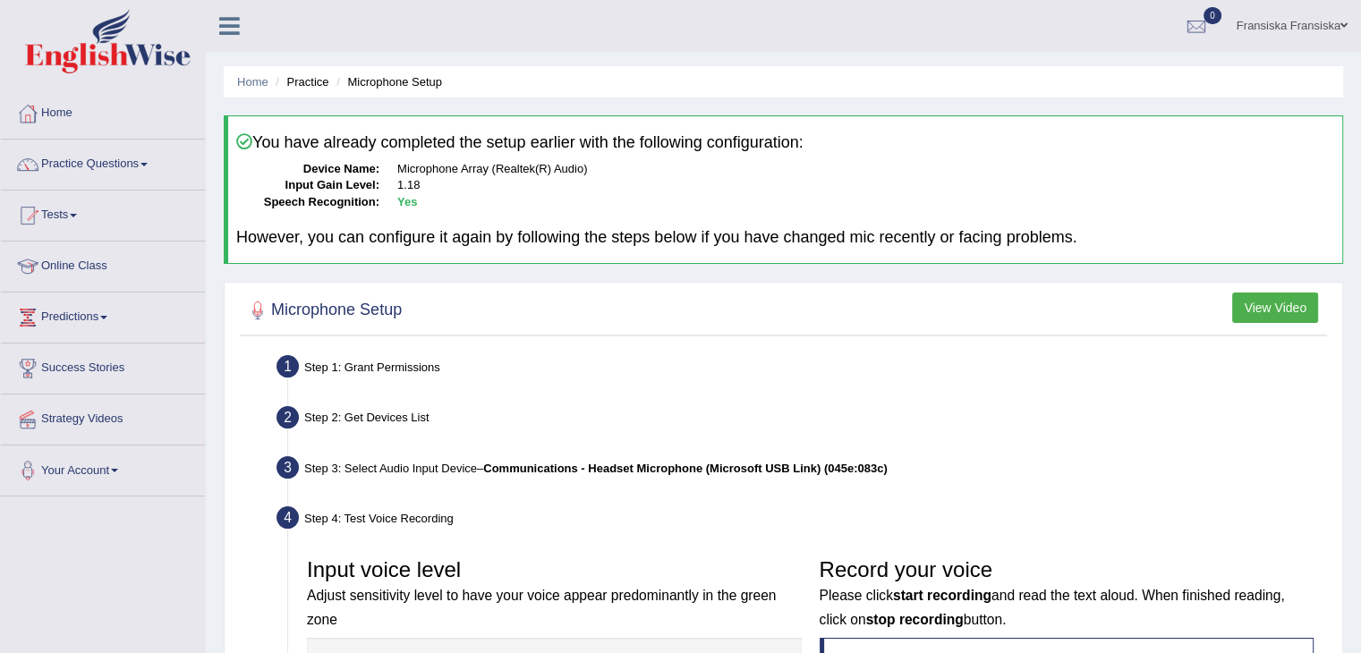
click at [1288, 37] on link "Fransiska Fransiska" at bounding box center [1292, 23] width 138 height 47
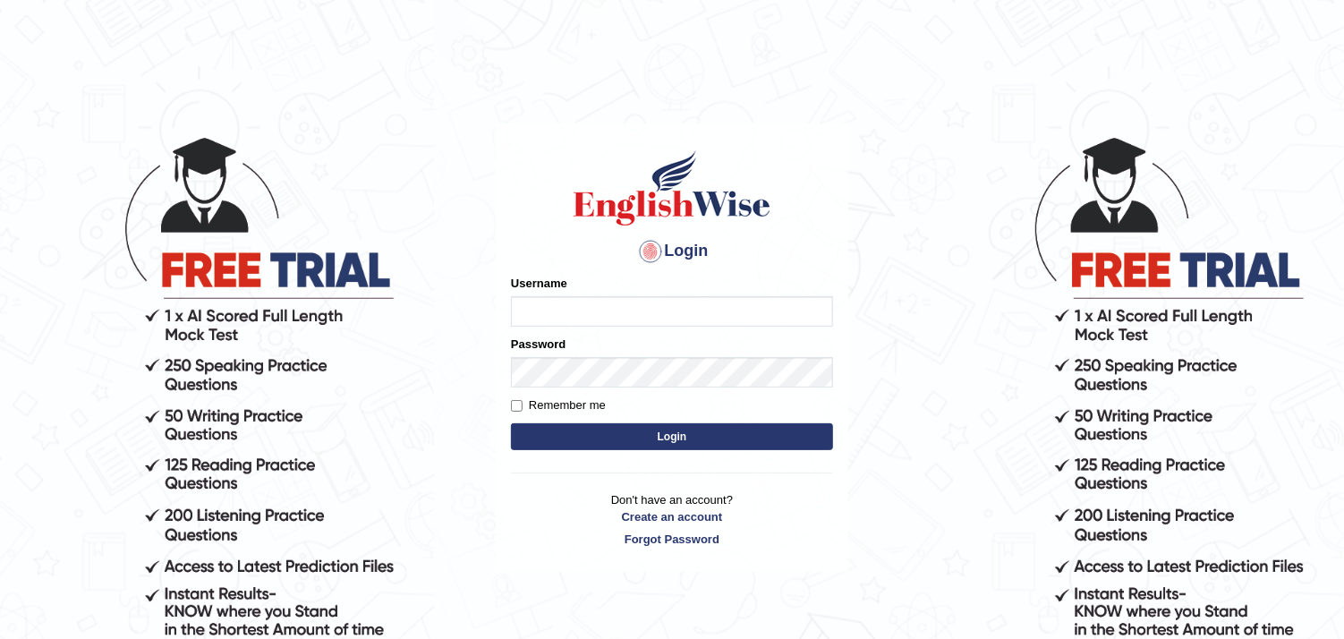
type input "fransikaf"
drag, startPoint x: 0, startPoint y: 0, endPoint x: 580, endPoint y: 311, distance: 658.3
click at [580, 311] on input "fransikaf" at bounding box center [672, 311] width 322 height 30
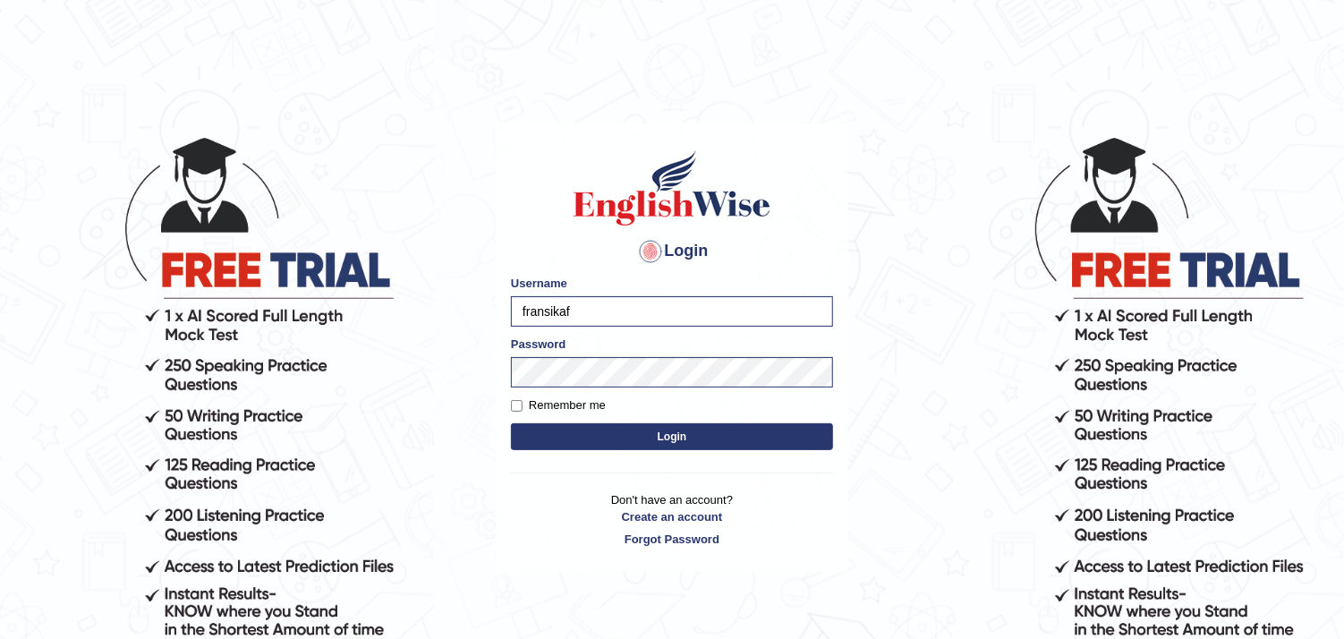
click at [558, 442] on button "Login" at bounding box center [672, 436] width 322 height 27
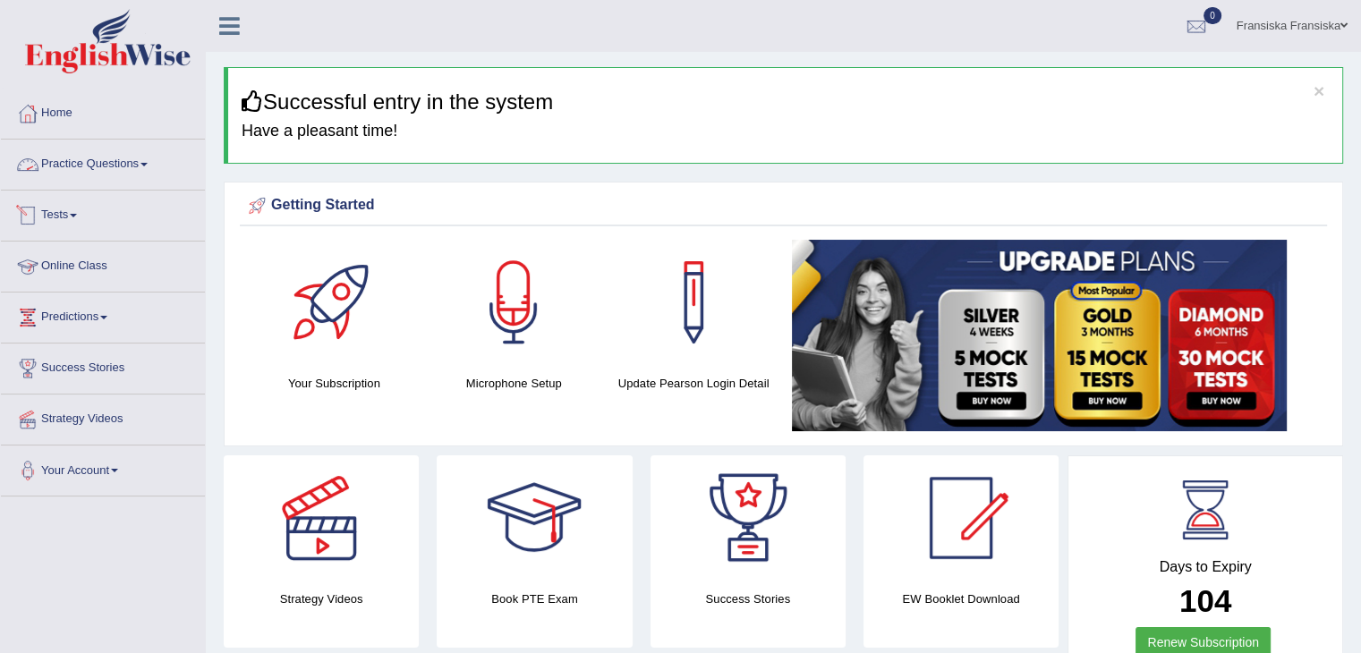
click at [120, 158] on link "Practice Questions" at bounding box center [103, 162] width 204 height 45
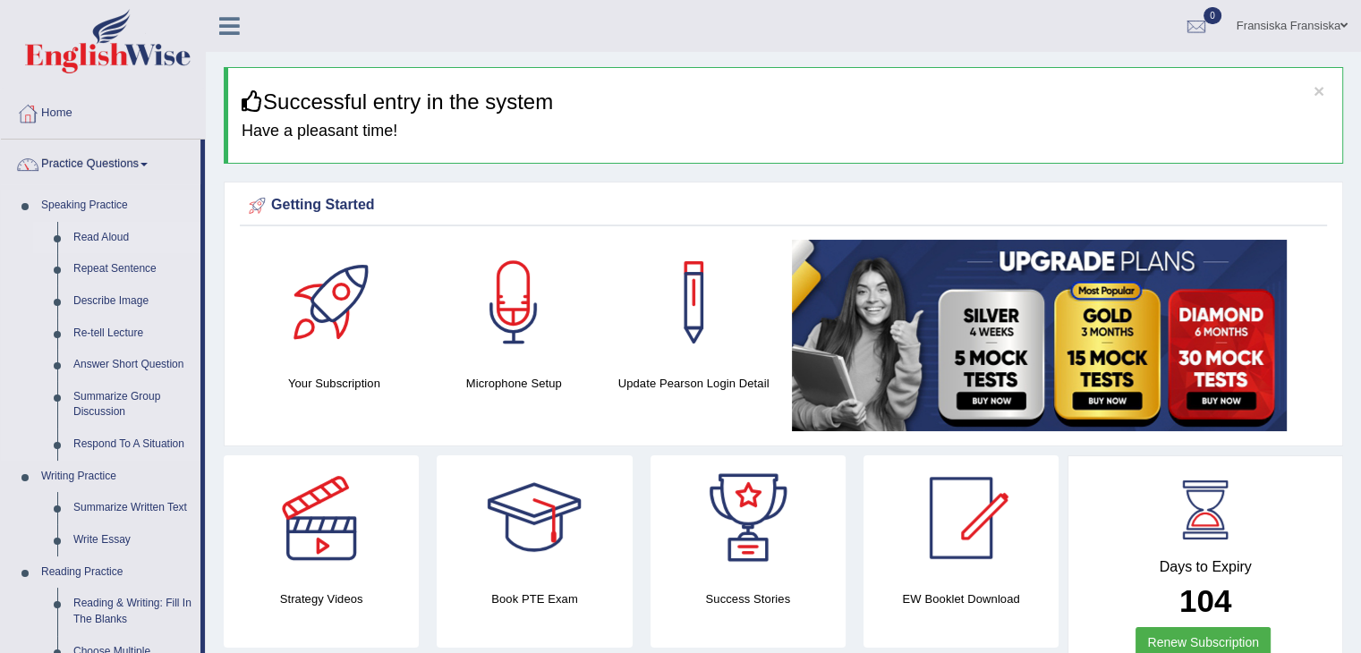
click at [105, 226] on link "Read Aloud" at bounding box center [132, 238] width 135 height 32
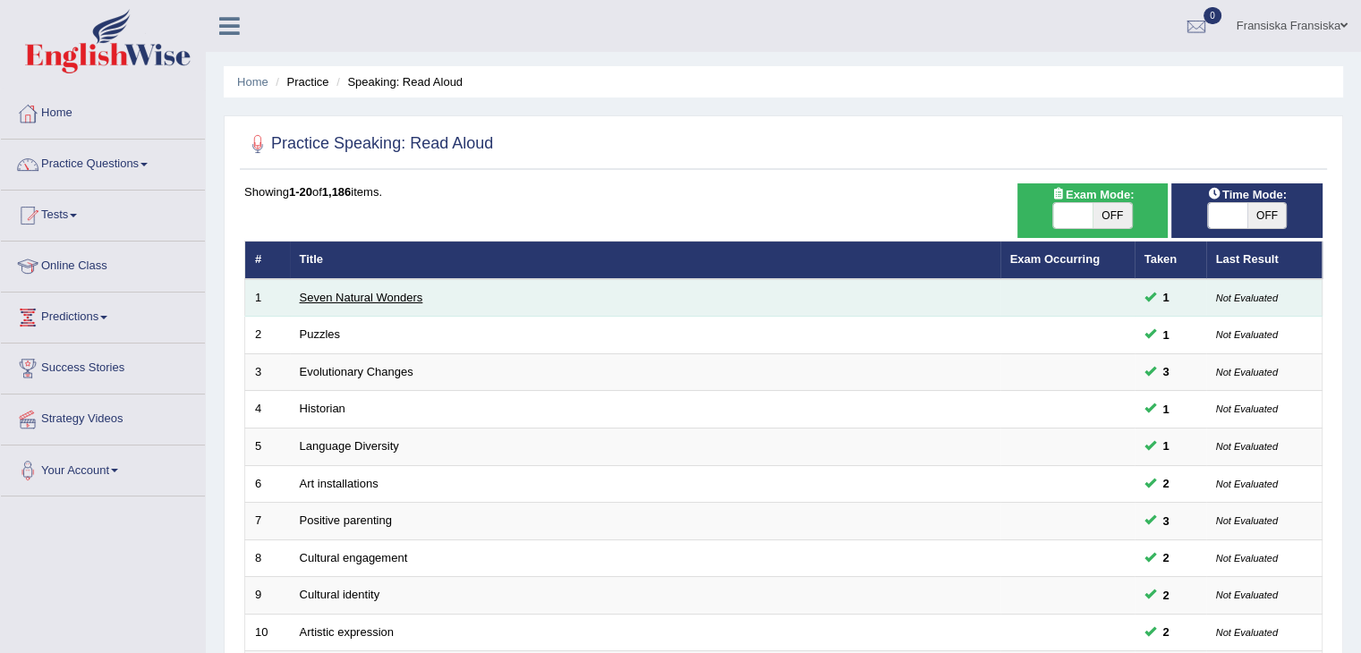
click at [407, 291] on link "Seven Natural Wonders" at bounding box center [362, 297] width 124 height 13
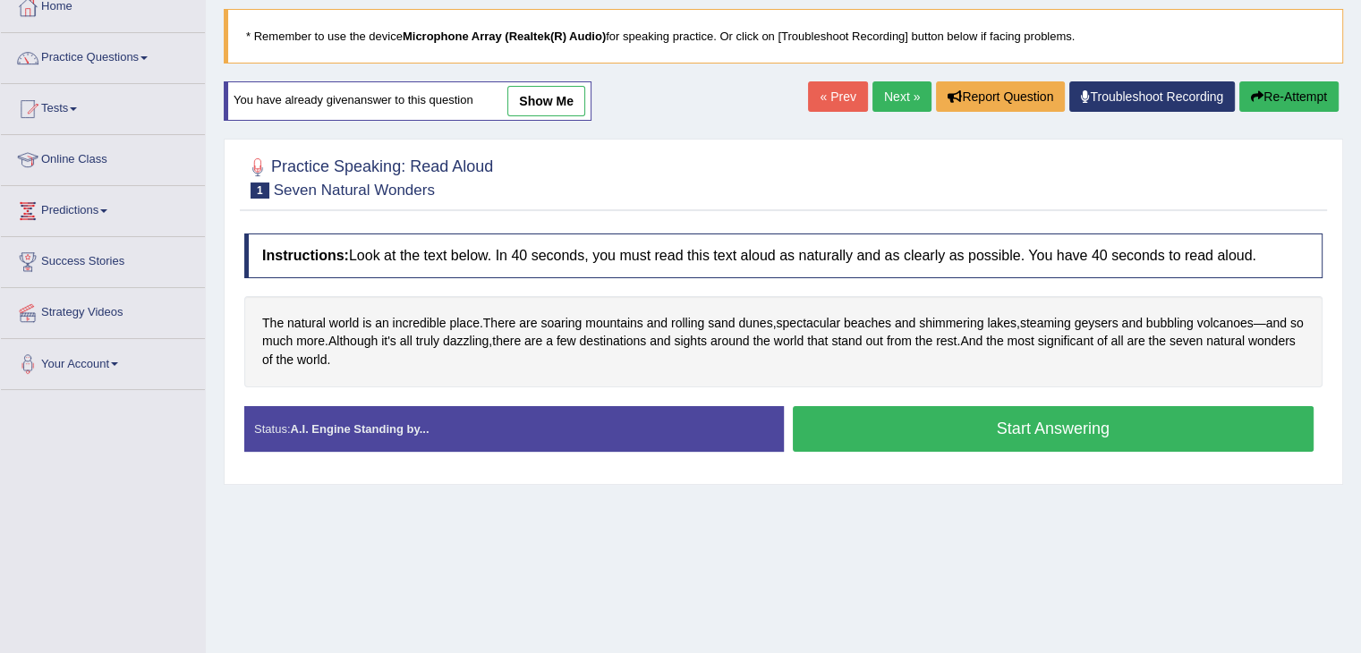
scroll to position [107, 0]
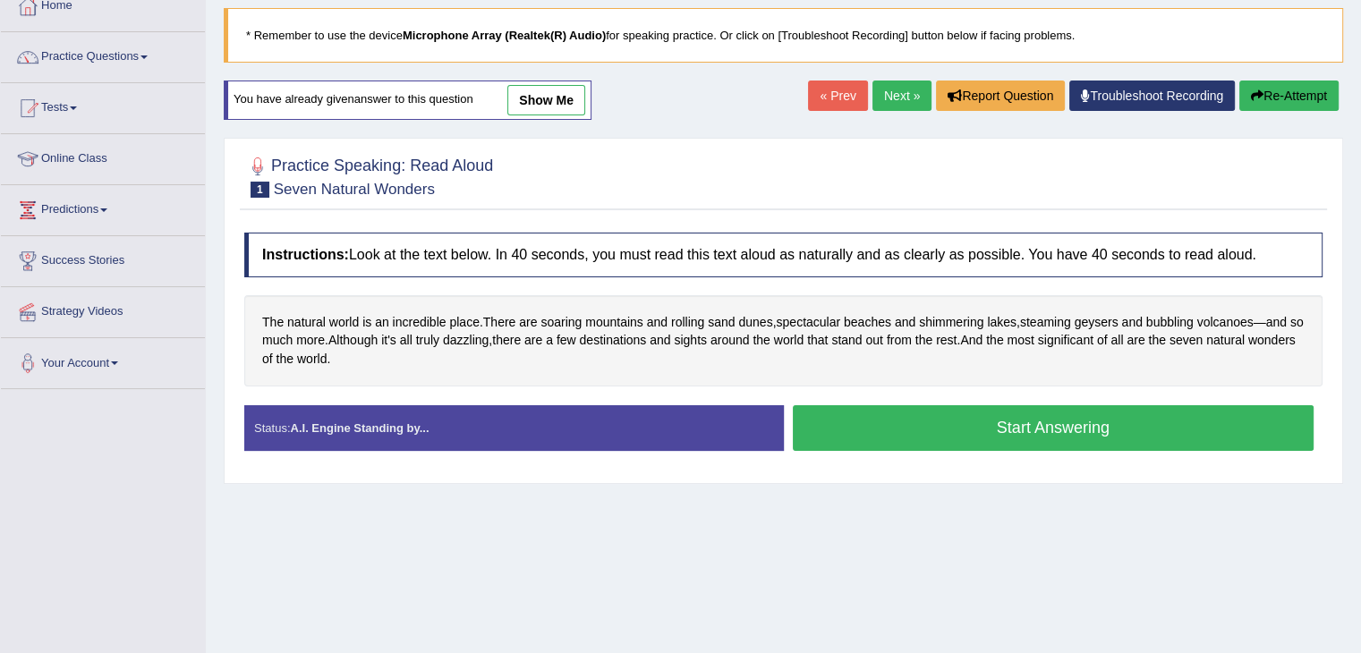
click at [831, 416] on button "Start Answering" at bounding box center [1054, 428] width 522 height 46
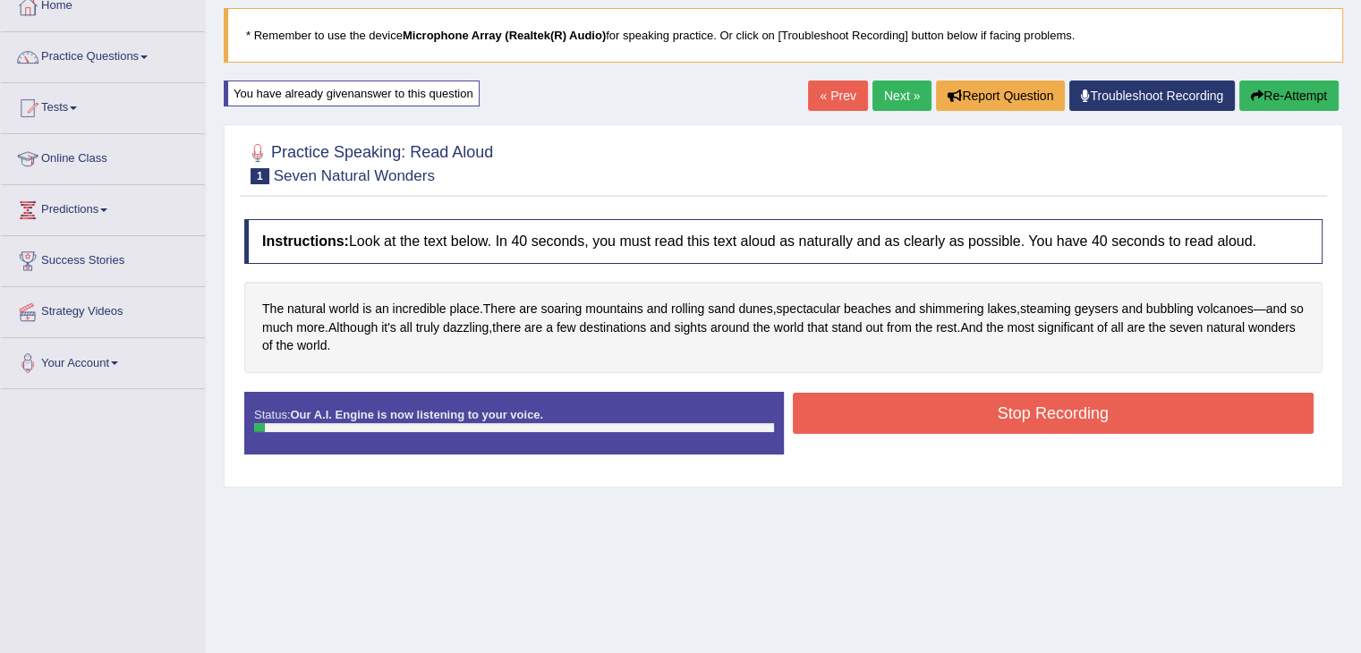
click at [835, 420] on button "Stop Recording" at bounding box center [1054, 413] width 522 height 41
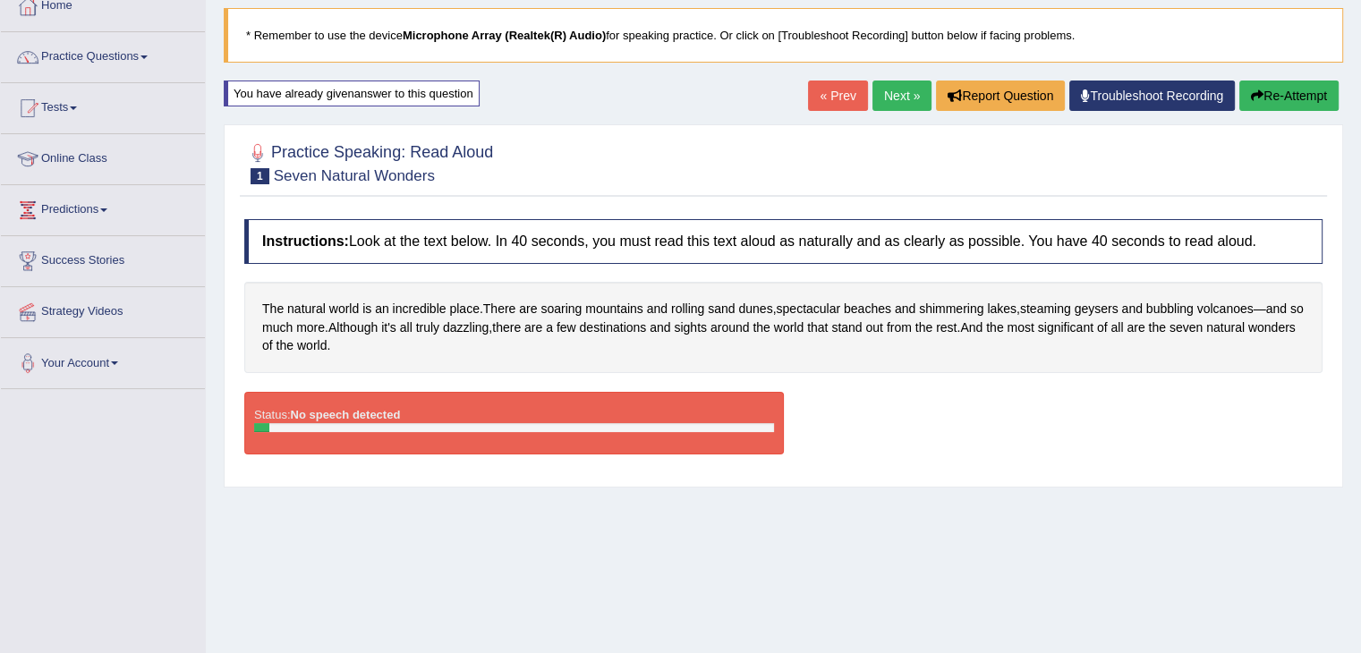
click at [895, 104] on link "Next »" at bounding box center [902, 96] width 59 height 30
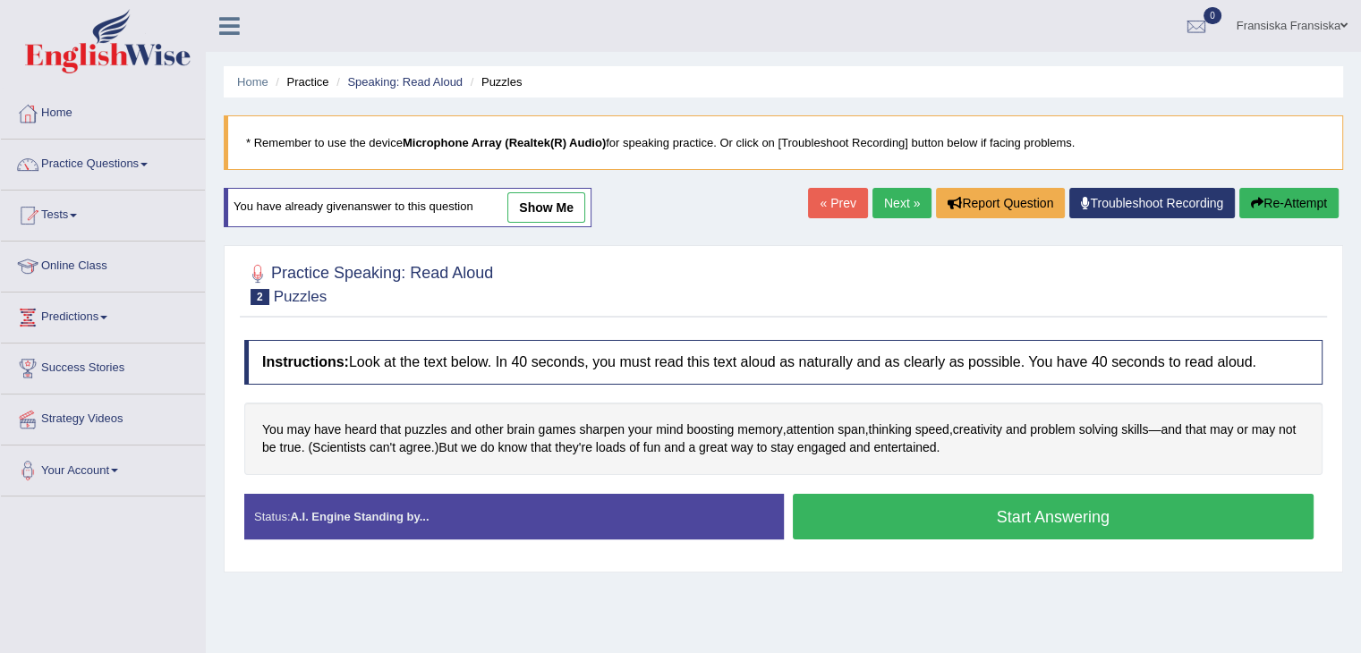
click at [536, 219] on link "show me" at bounding box center [546, 207] width 78 height 30
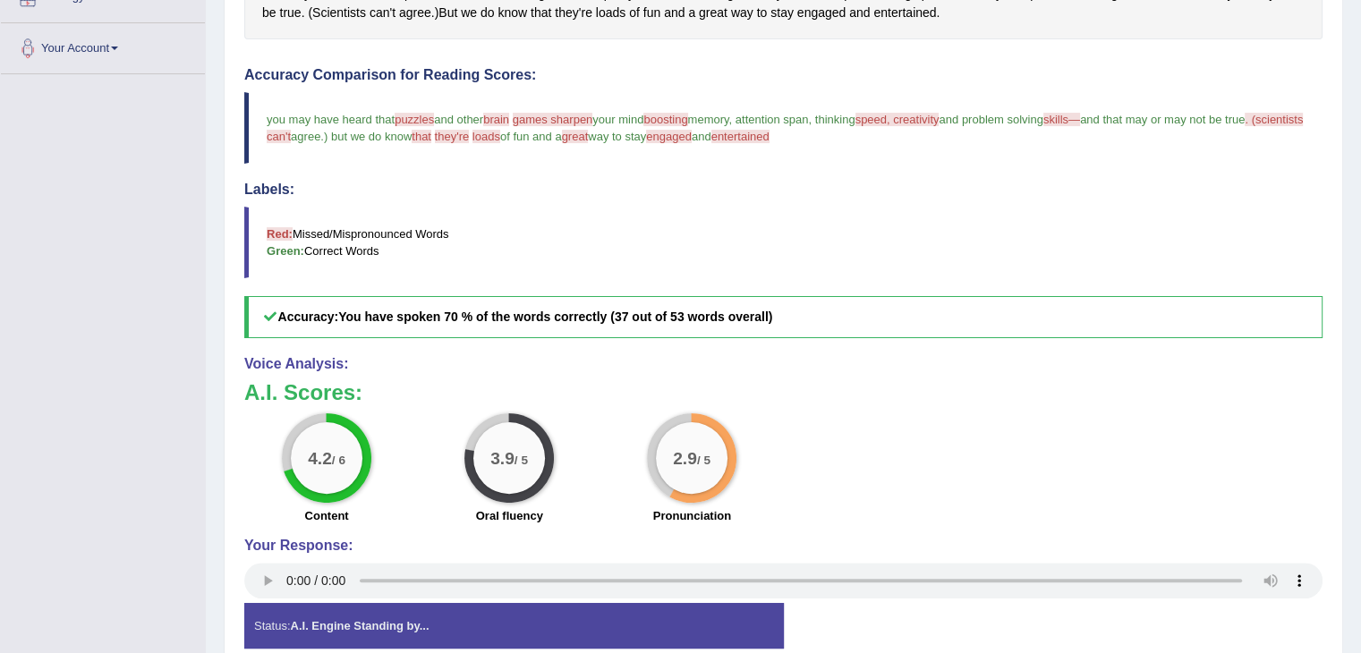
scroll to position [451, 0]
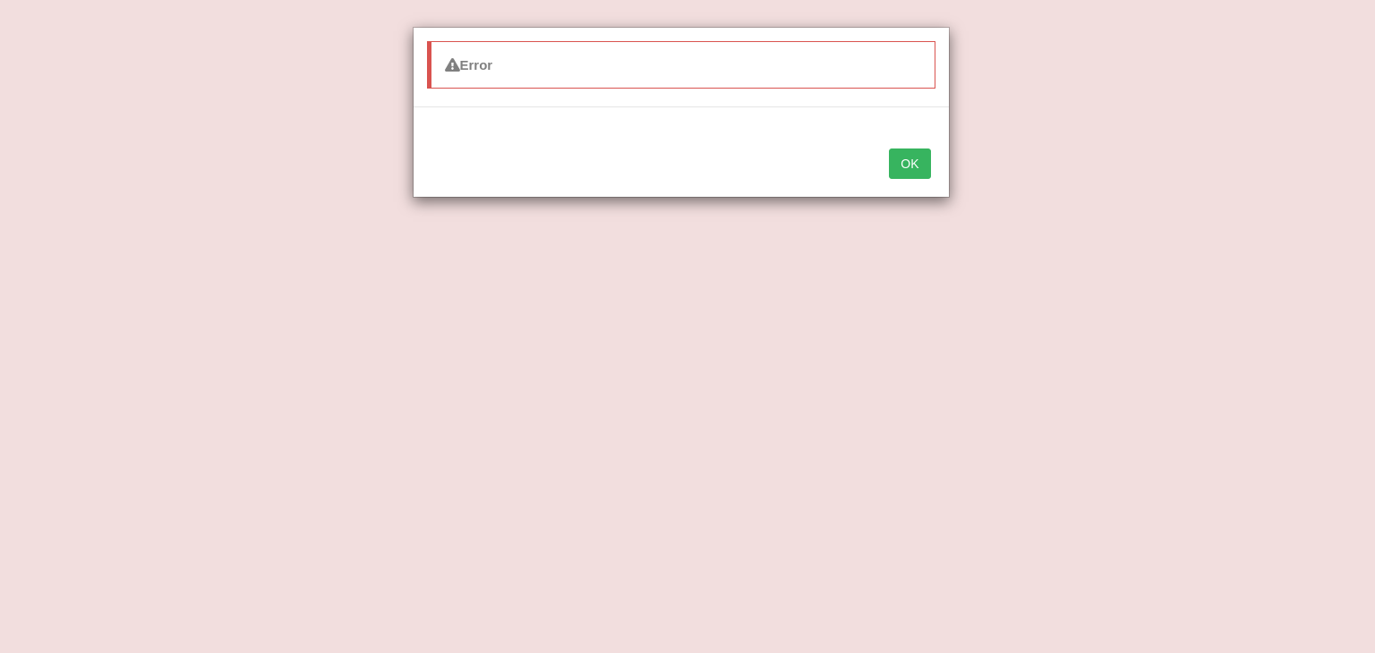
click at [924, 162] on button "OK" at bounding box center [909, 164] width 41 height 30
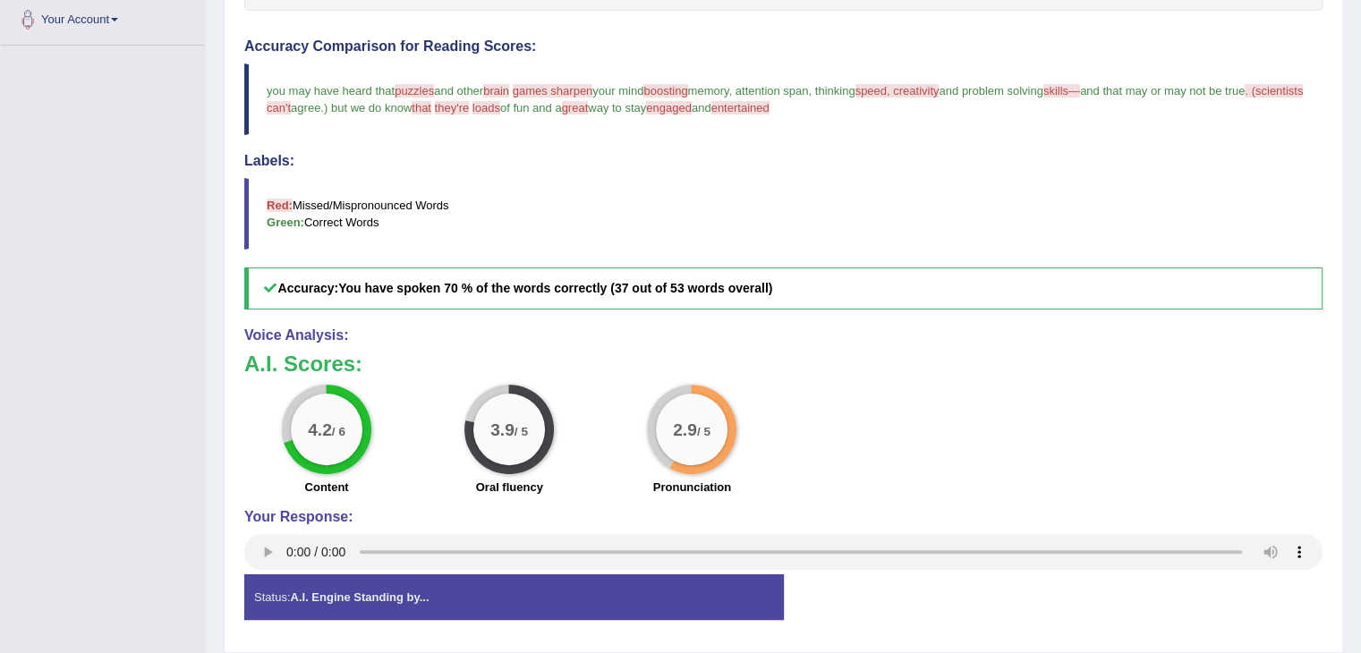
drag, startPoint x: 992, startPoint y: 405, endPoint x: 907, endPoint y: 403, distance: 85.1
click at [992, 405] on div "4.2 / 6 Content 3.9 / 5 Oral fluency 2.9 / 5 Pronunciation" at bounding box center [783, 442] width 1096 height 115
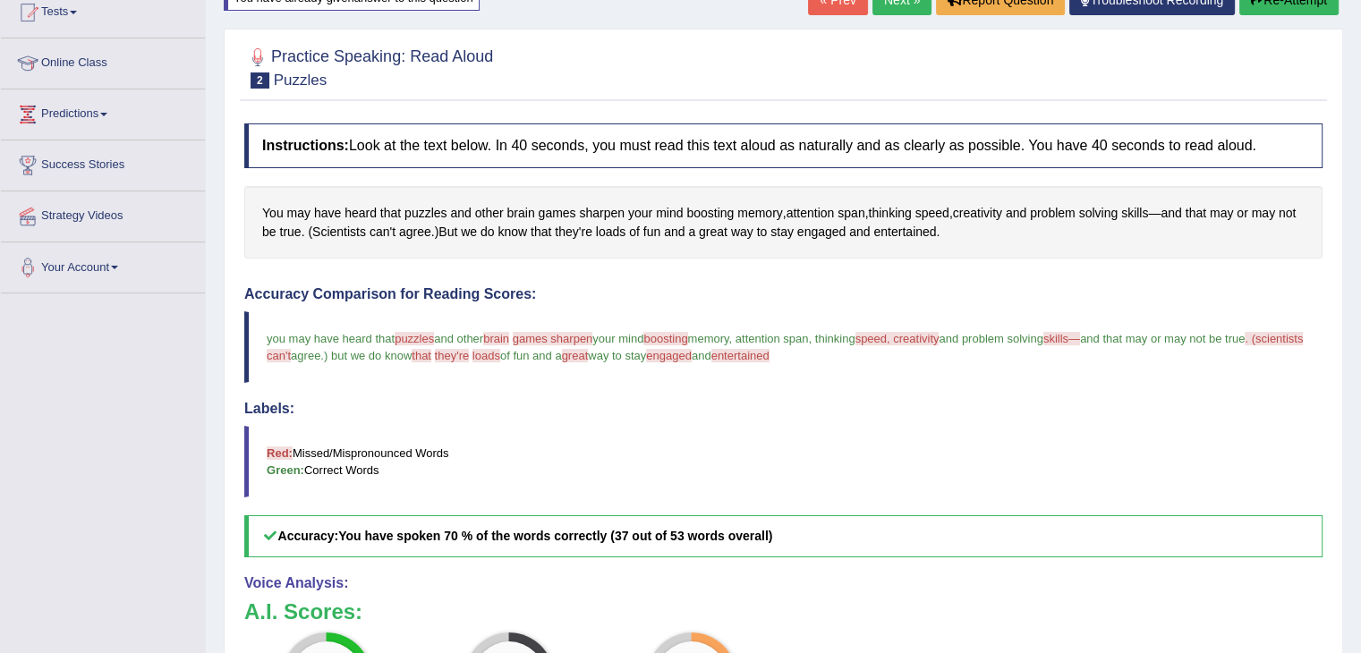
scroll to position [0, 0]
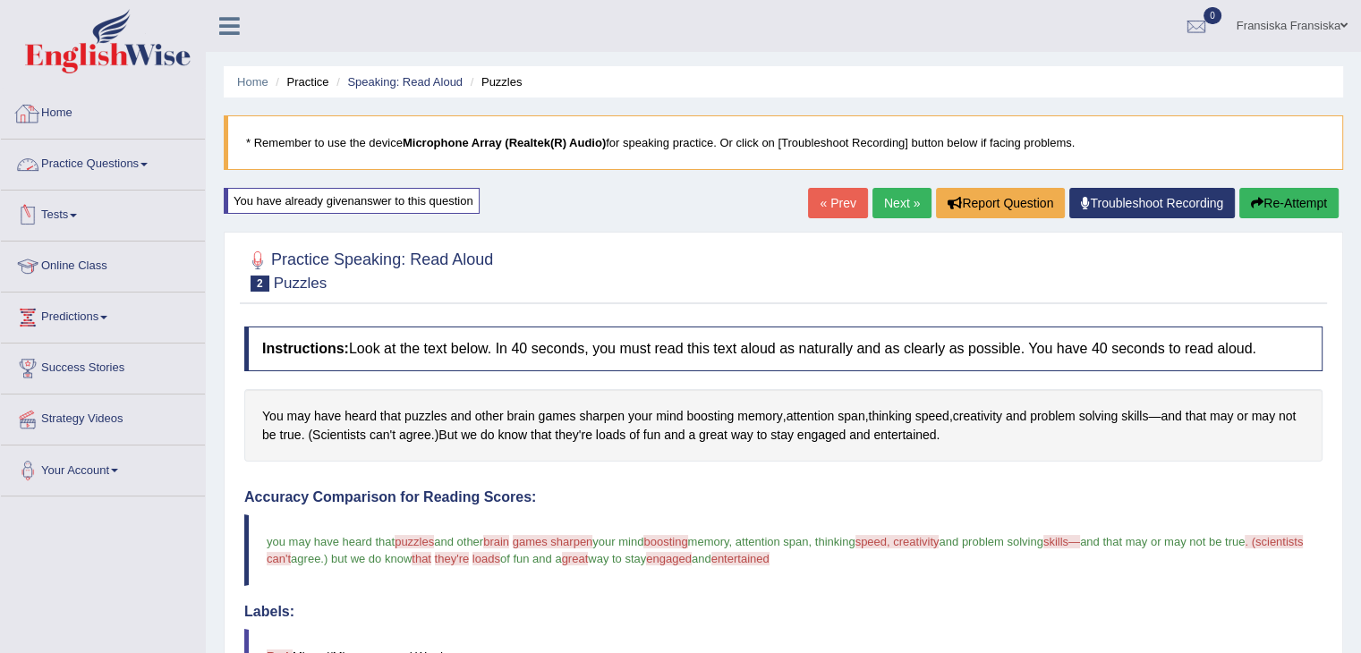
click at [87, 164] on link "Practice Questions" at bounding box center [103, 162] width 204 height 45
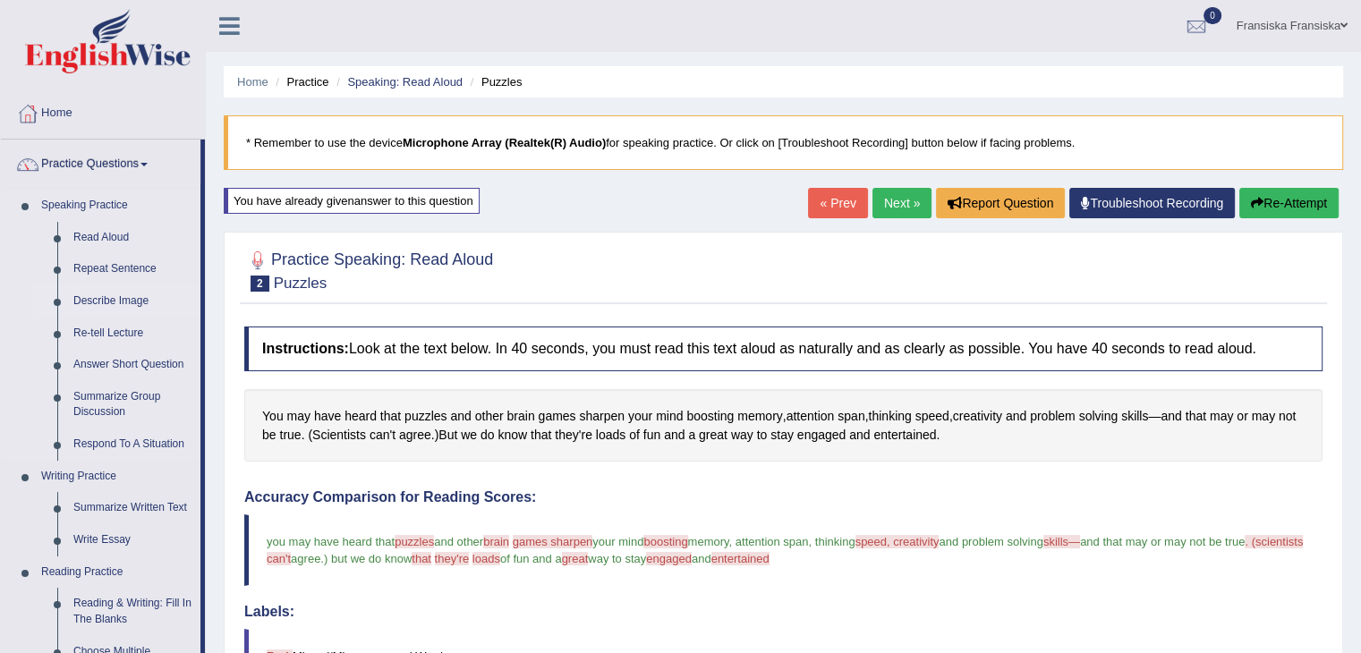
click at [104, 302] on link "Describe Image" at bounding box center [132, 301] width 135 height 32
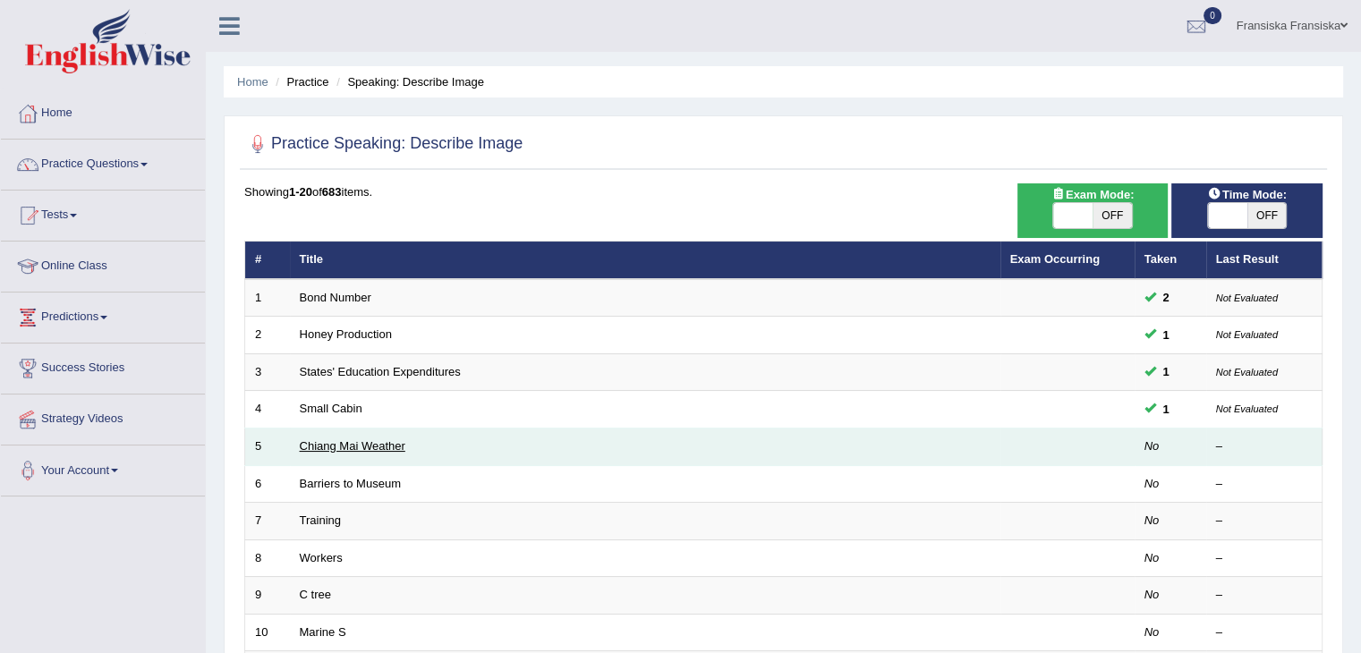
click at [362, 441] on link "Chiang Mai Weather" at bounding box center [353, 445] width 106 height 13
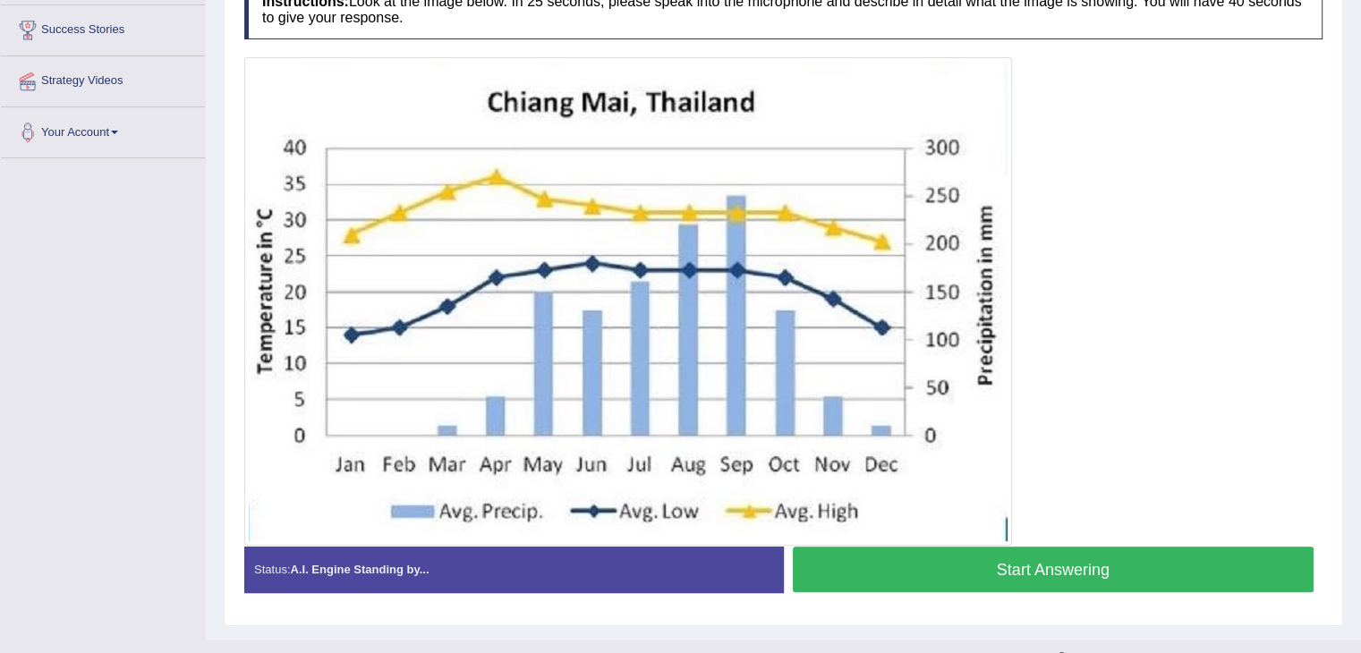
scroll to position [337, 0]
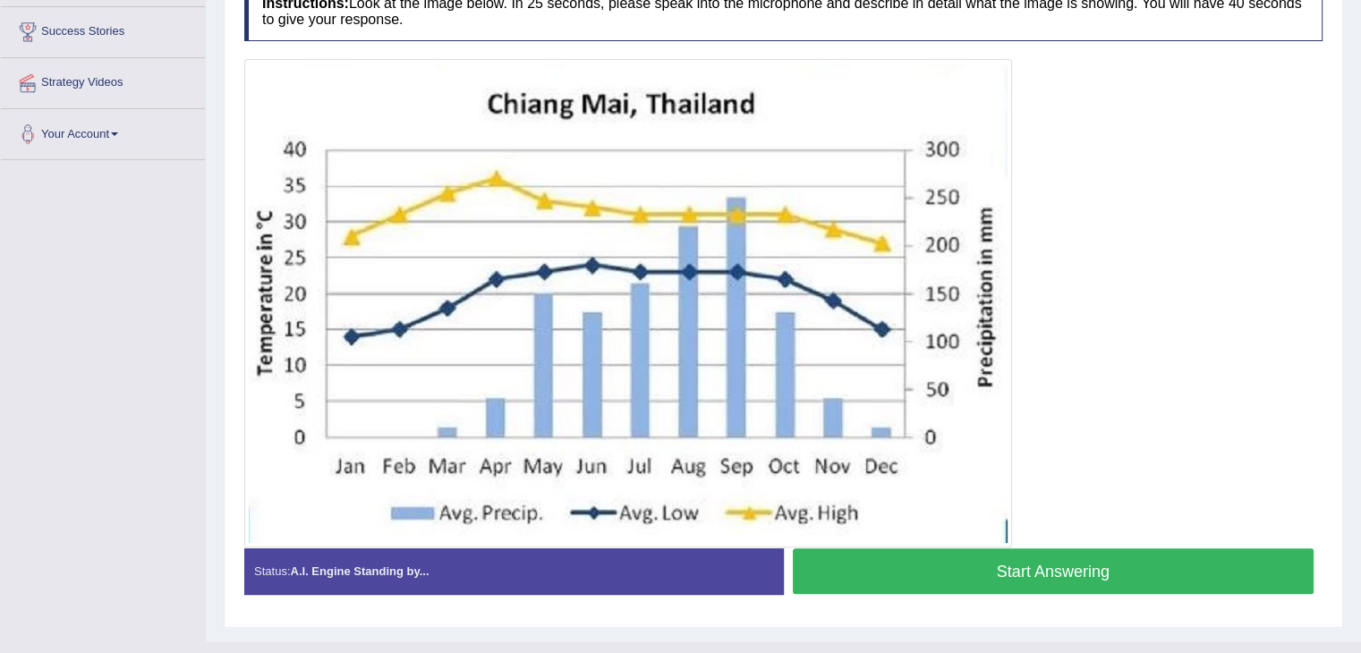
click at [924, 556] on button "Start Answering" at bounding box center [1054, 572] width 522 height 46
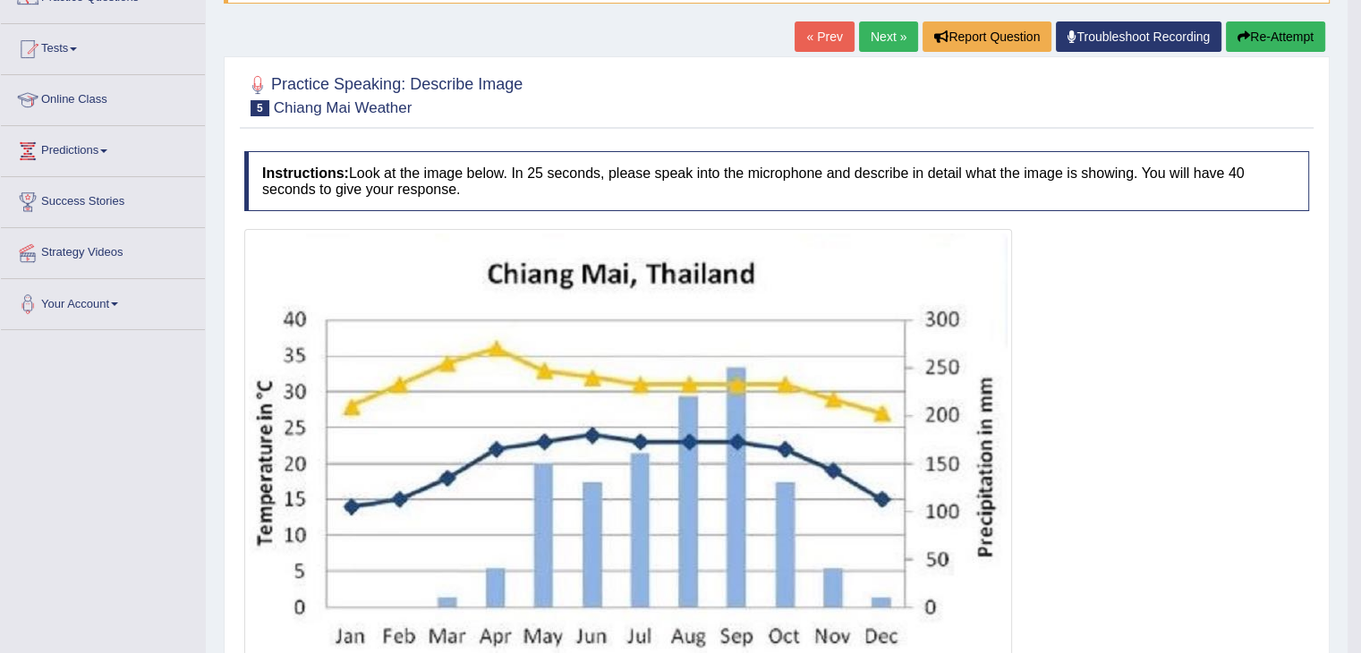
scroll to position [165, 0]
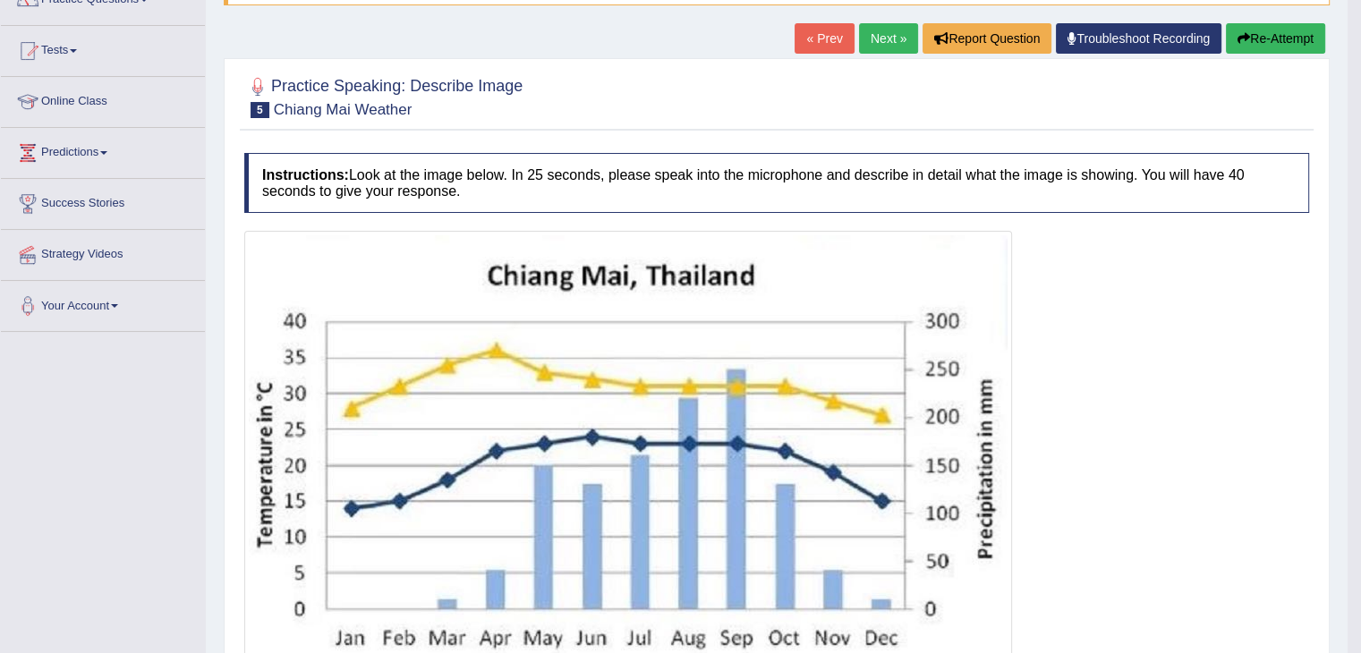
click at [1281, 32] on button "Re-Attempt" at bounding box center [1275, 38] width 99 height 30
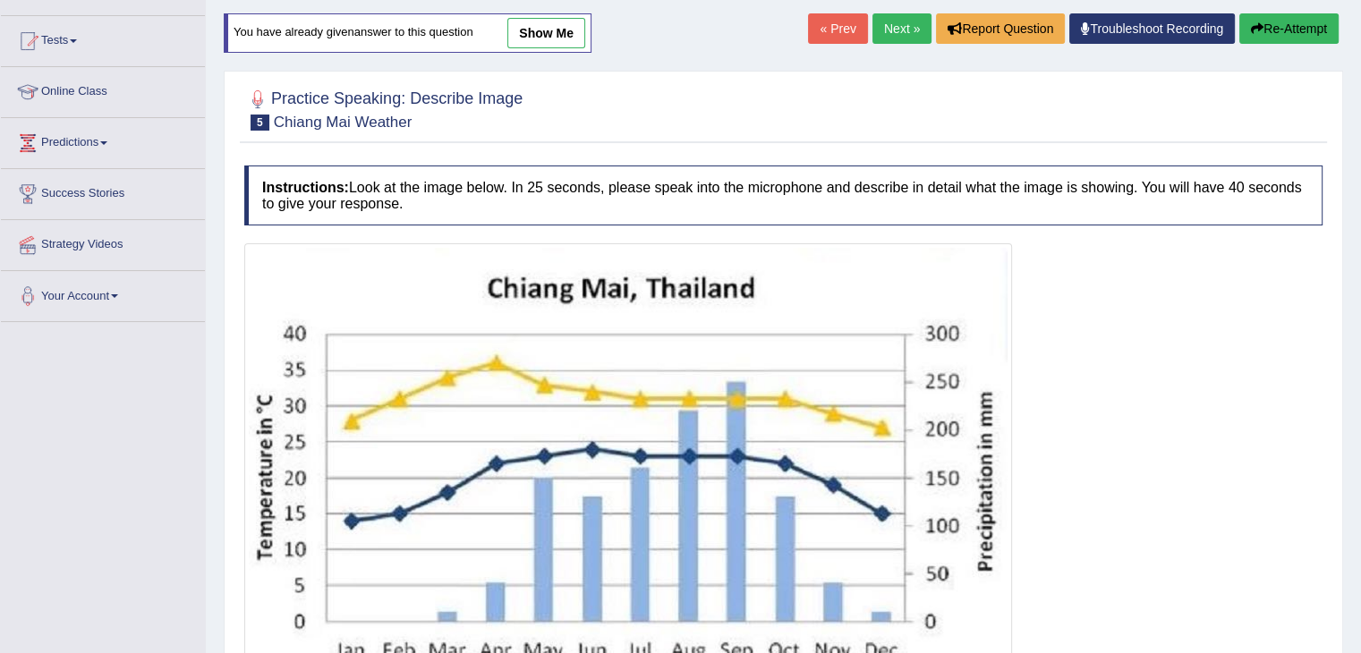
scroll to position [165, 0]
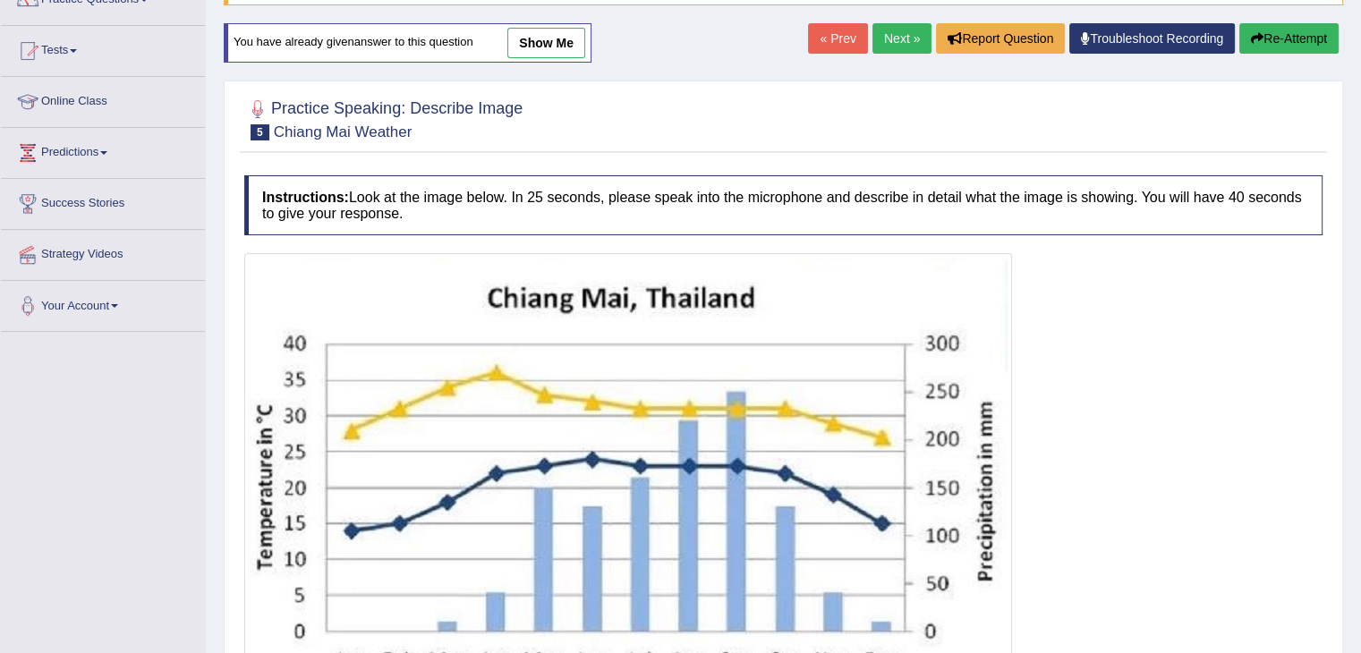
click at [1070, 266] on div at bounding box center [783, 497] width 1078 height 489
click at [844, 42] on link "« Prev" at bounding box center [837, 38] width 59 height 30
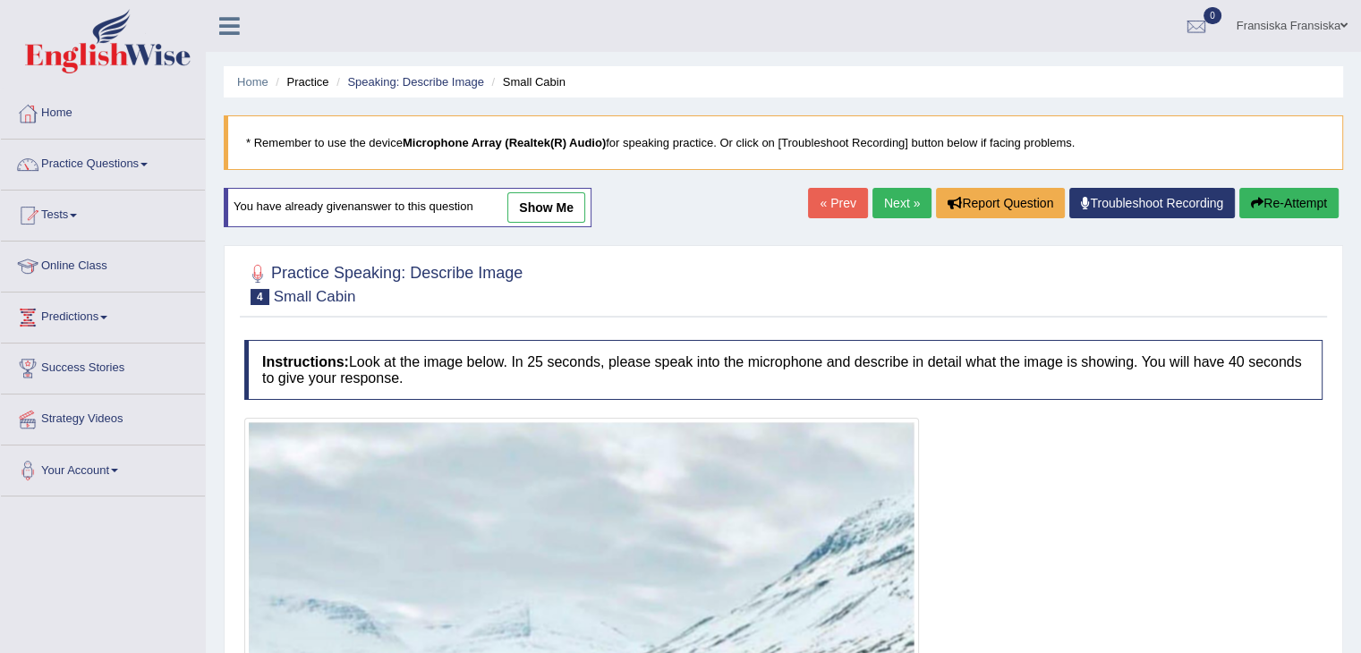
click at [816, 203] on link "« Prev" at bounding box center [837, 203] width 59 height 30
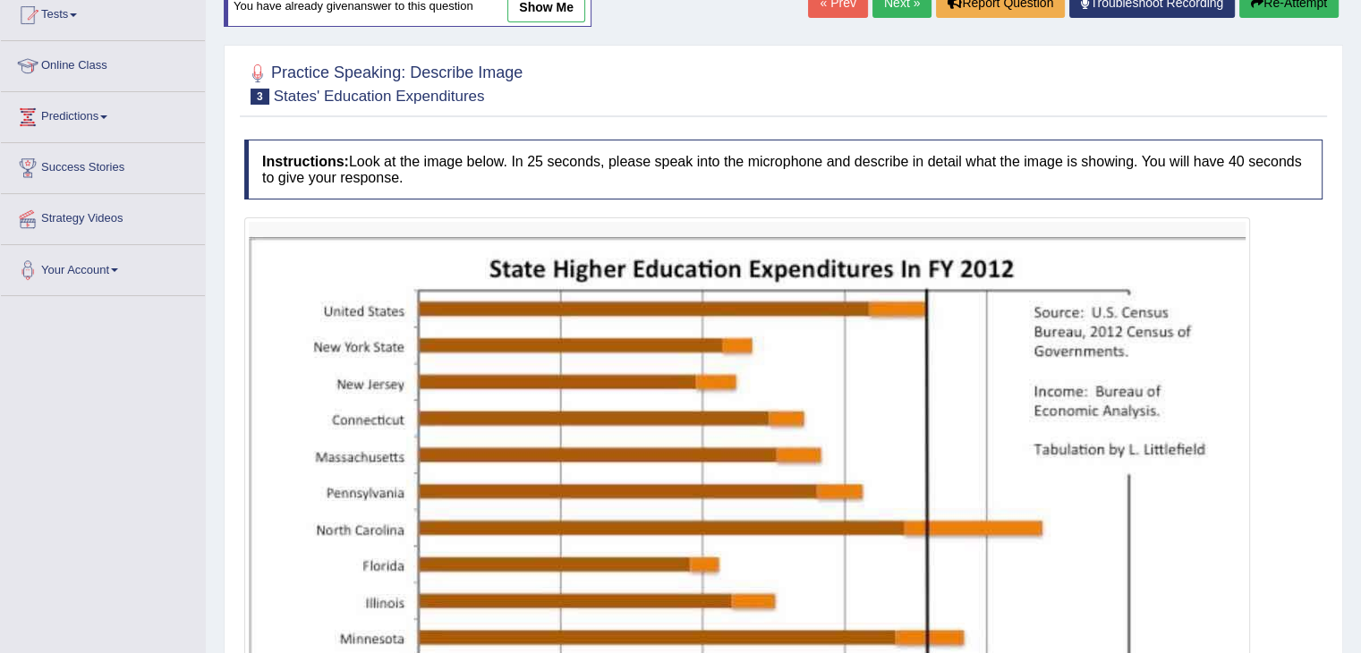
scroll to position [200, 0]
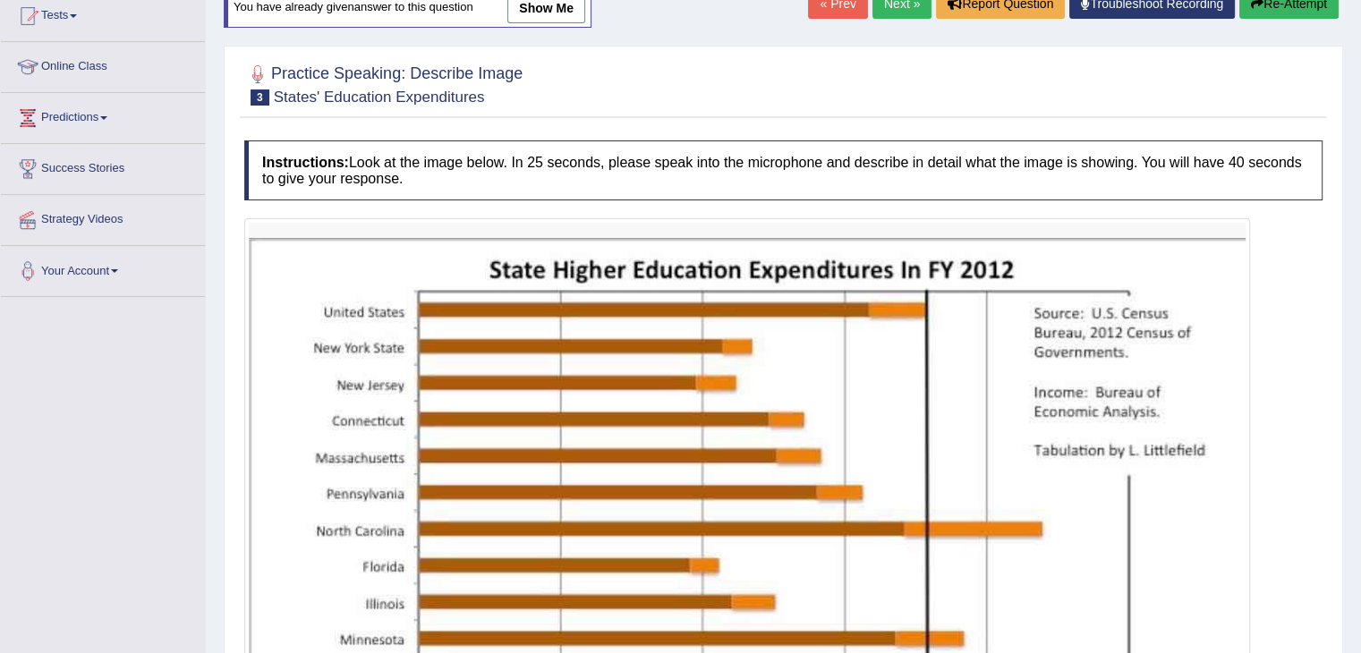
click at [547, 7] on link "show me" at bounding box center [546, 8] width 78 height 30
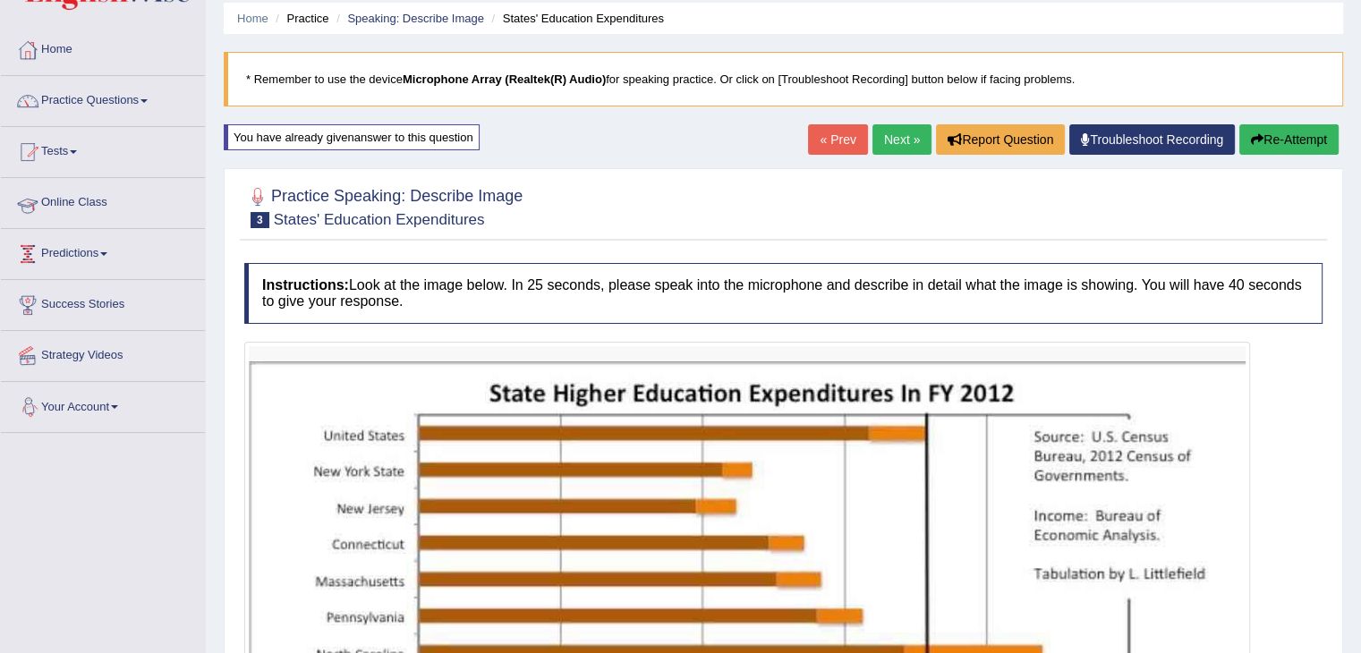
scroll to position [32, 0]
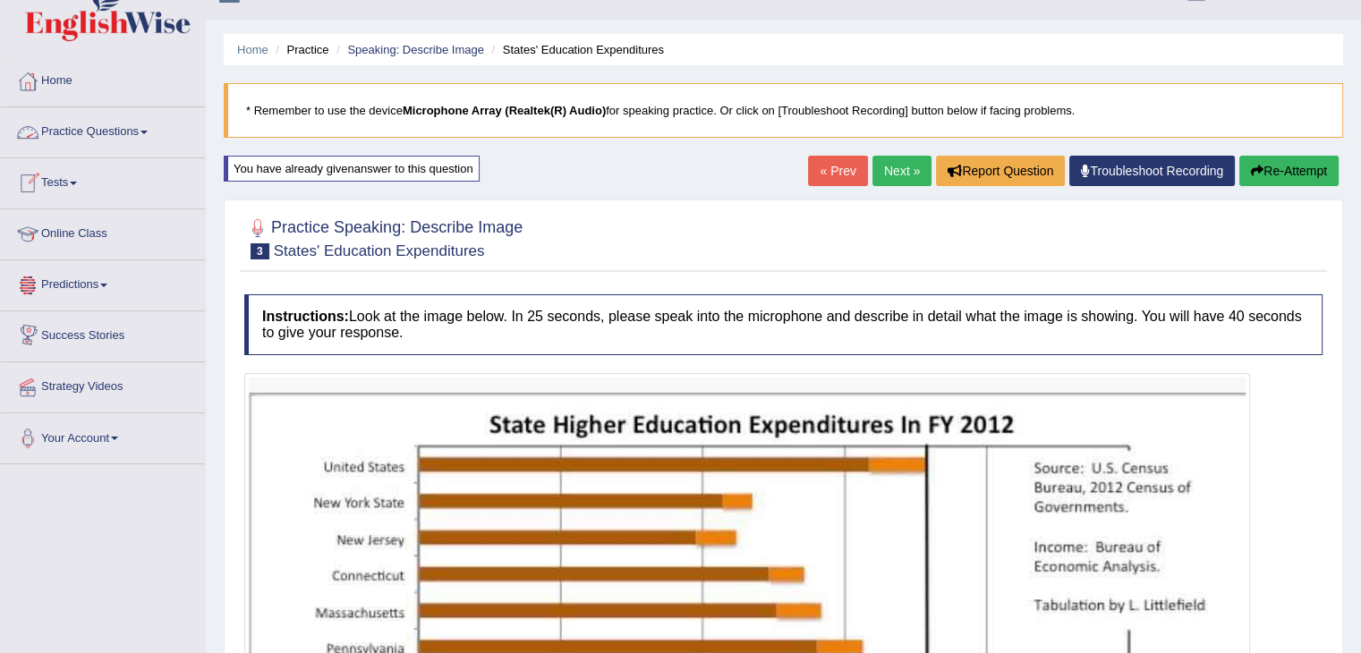
click at [107, 236] on link "Online Class" at bounding box center [103, 231] width 204 height 45
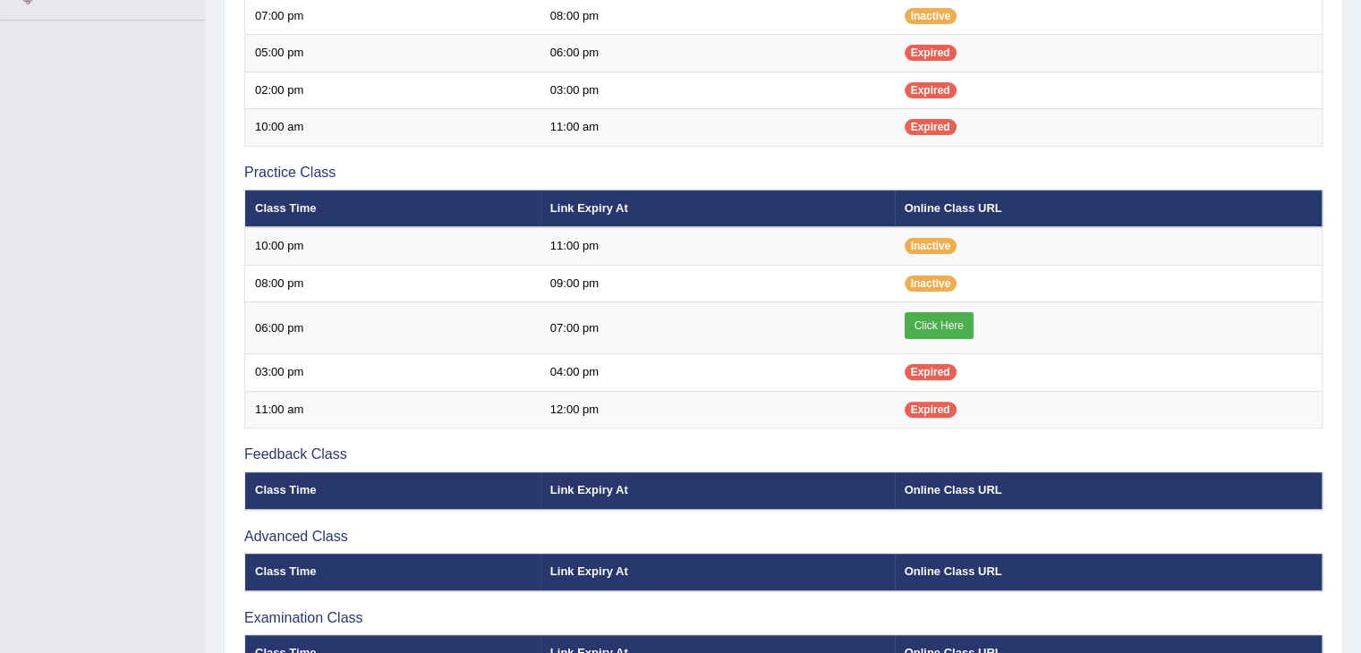
scroll to position [475, 0]
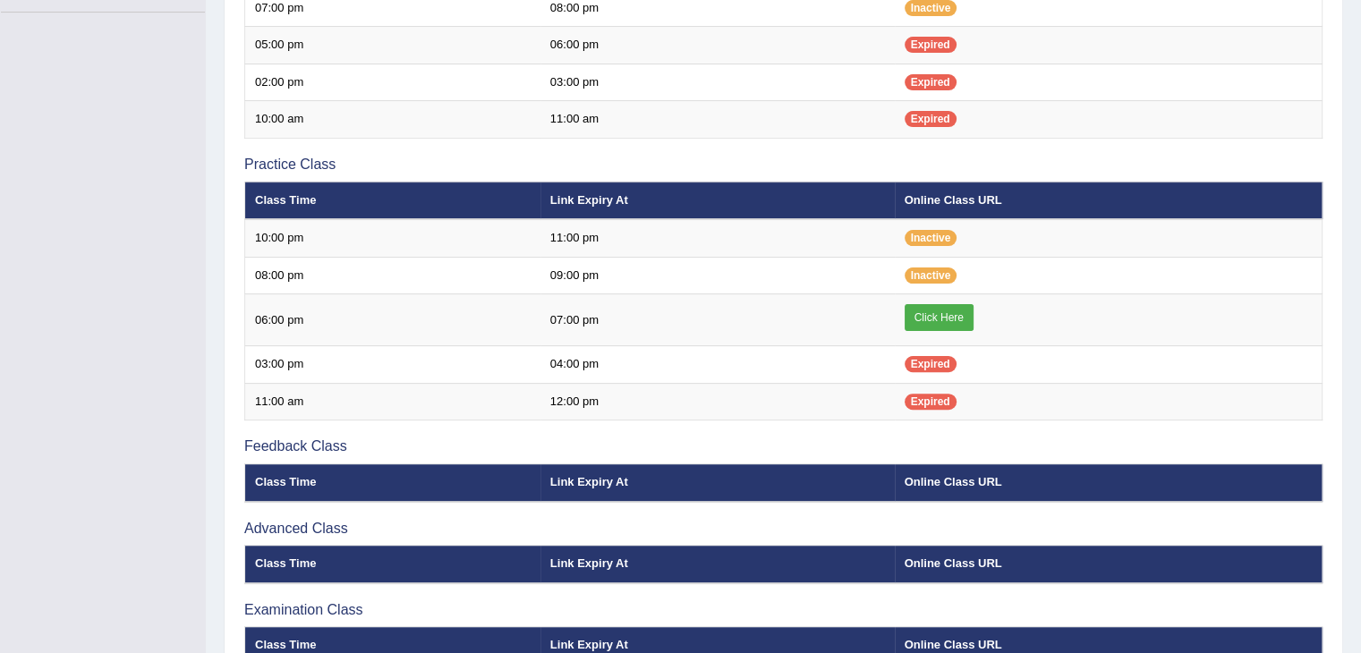
scroll to position [475, 0]
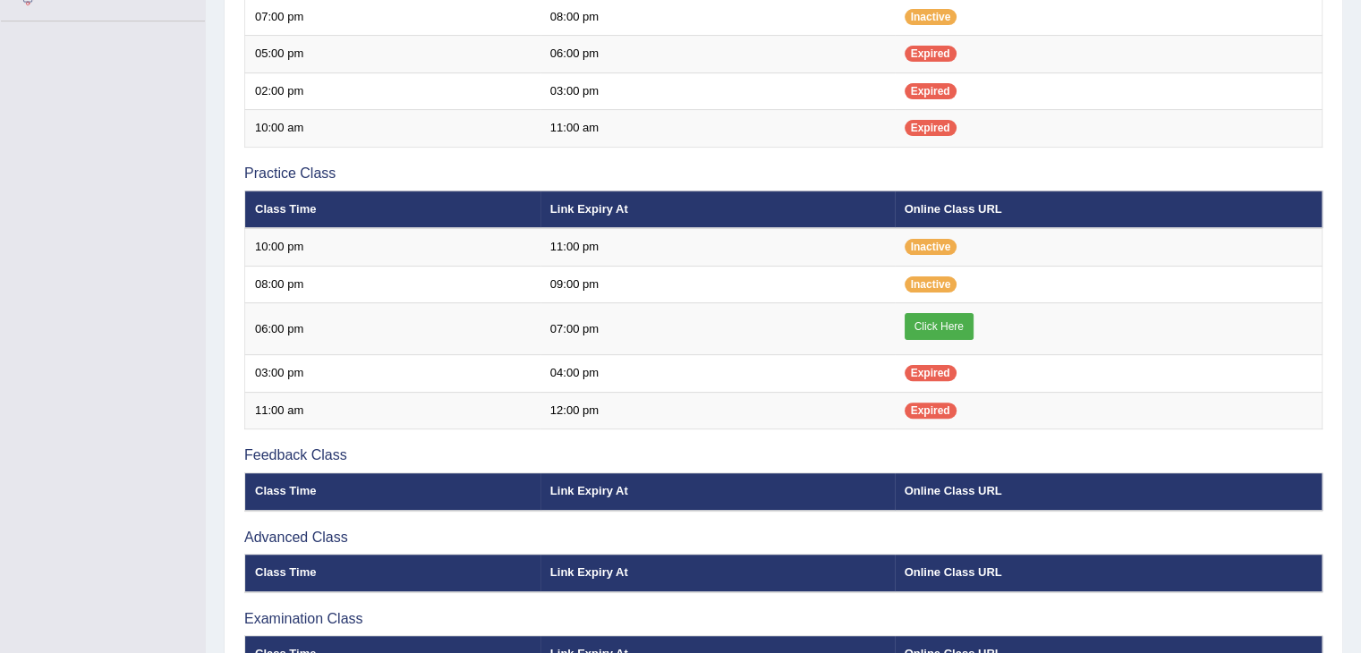
scroll to position [475, 0]
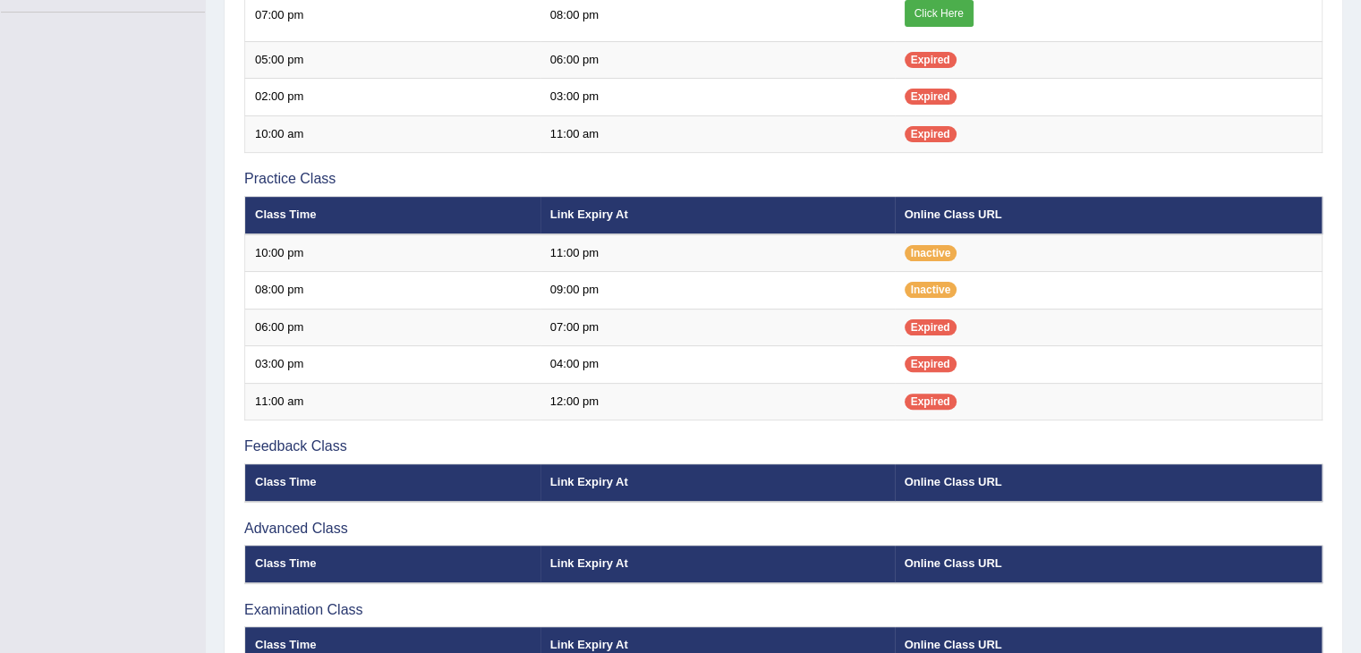
scroll to position [475, 0]
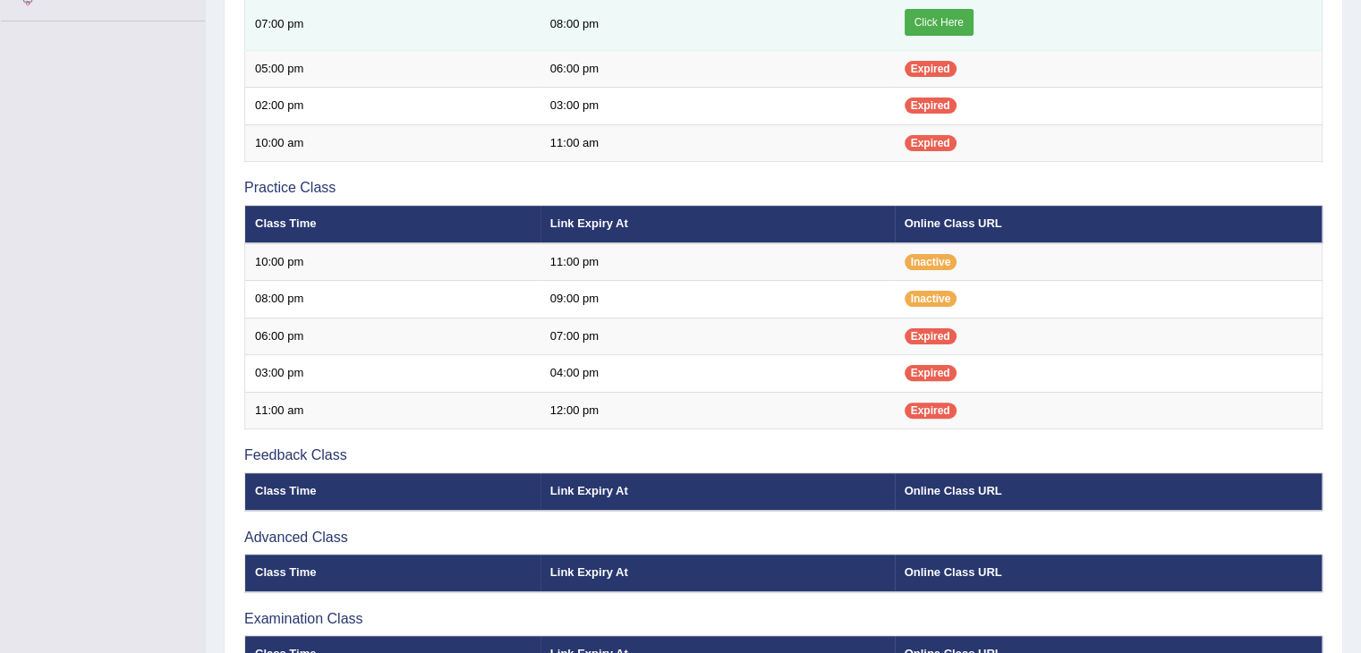
click at [941, 15] on link "Click Here" at bounding box center [939, 22] width 69 height 27
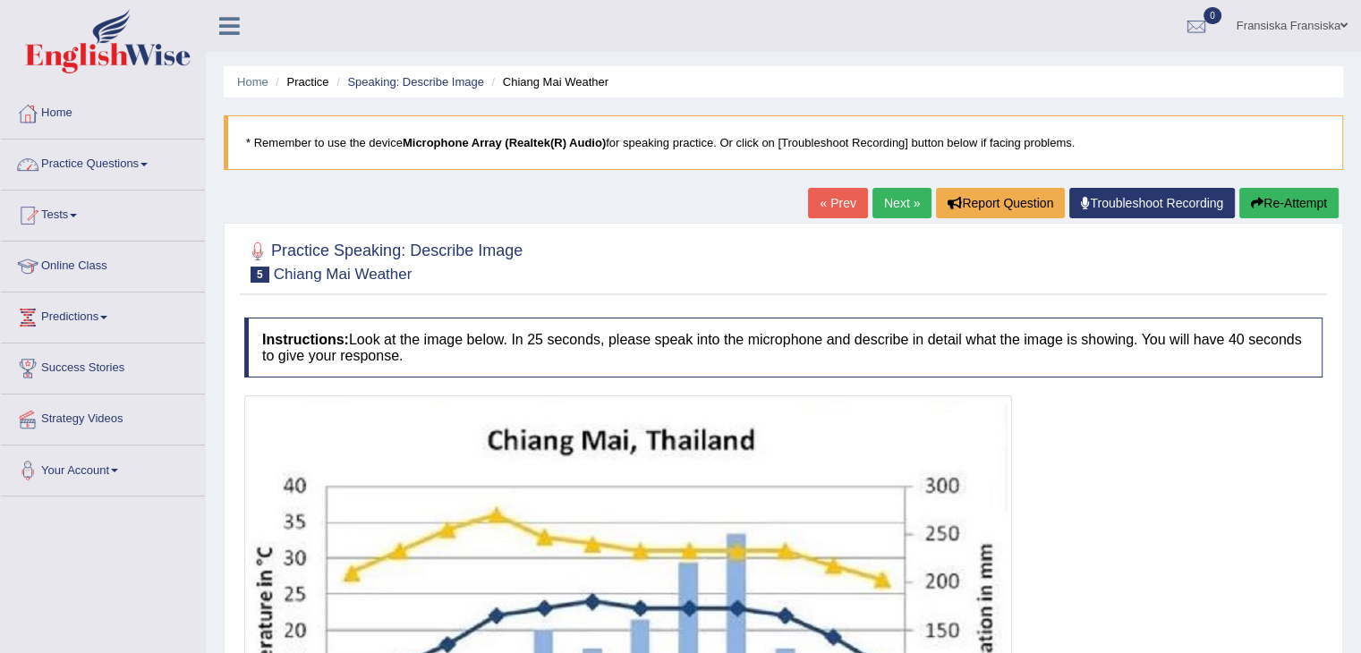
click at [104, 180] on link "Practice Questions" at bounding box center [103, 162] width 204 height 45
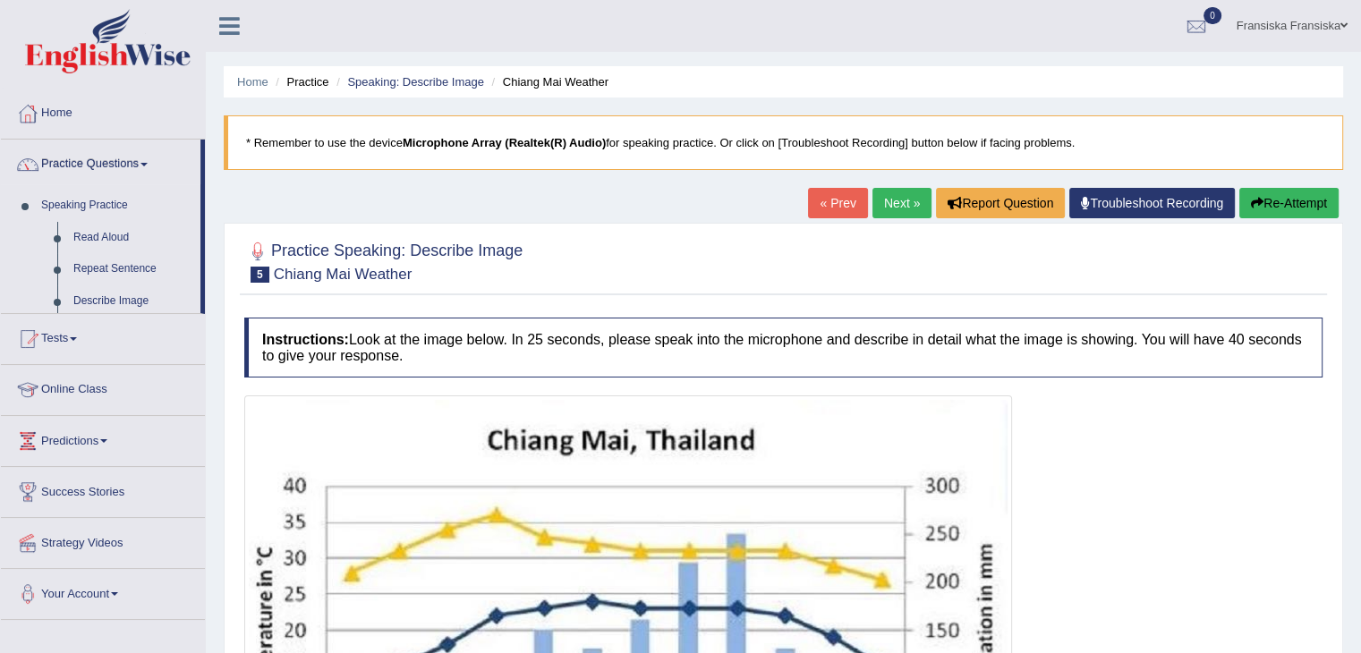
click at [104, 180] on link "Practice Questions" at bounding box center [101, 162] width 200 height 45
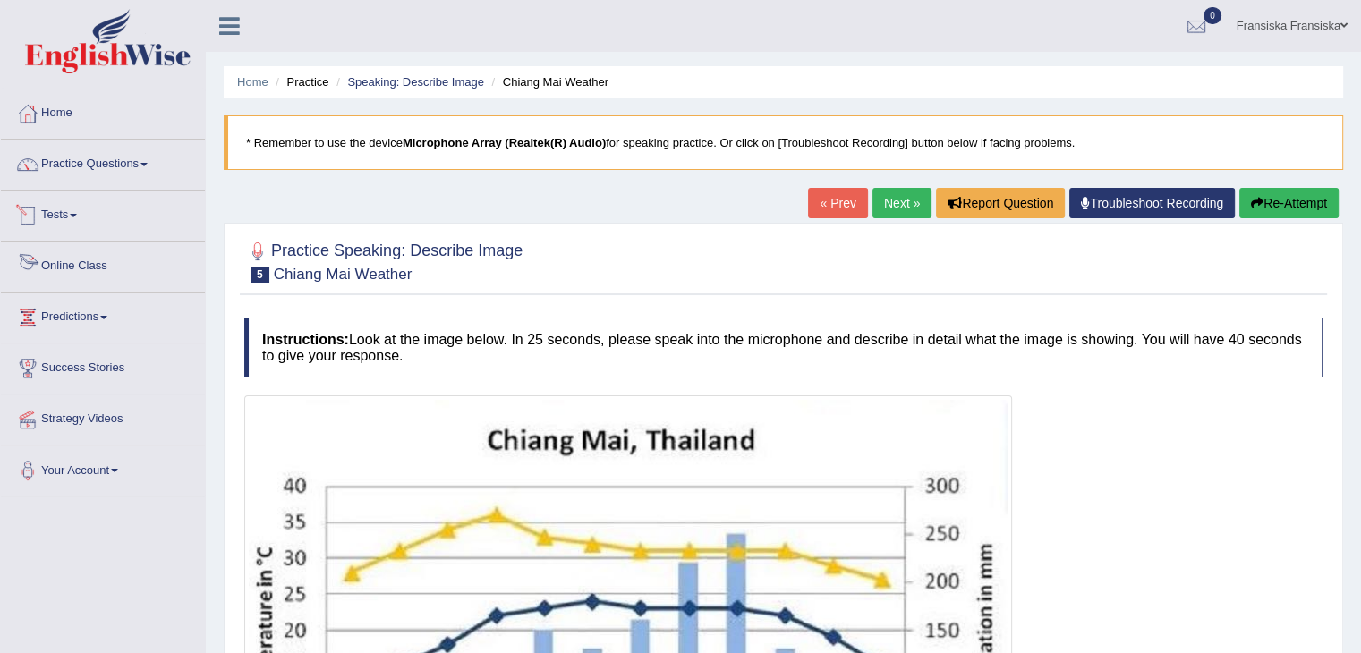
click at [77, 266] on link "Online Class" at bounding box center [103, 264] width 204 height 45
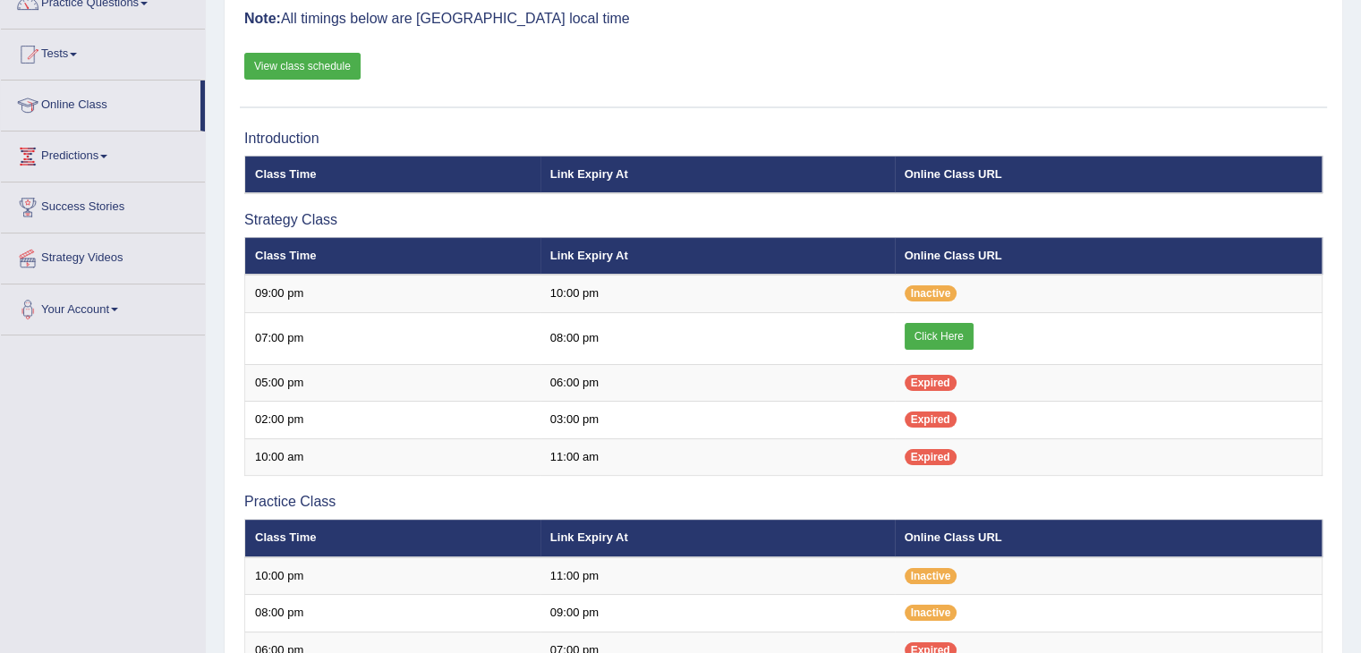
scroll to position [156, 0]
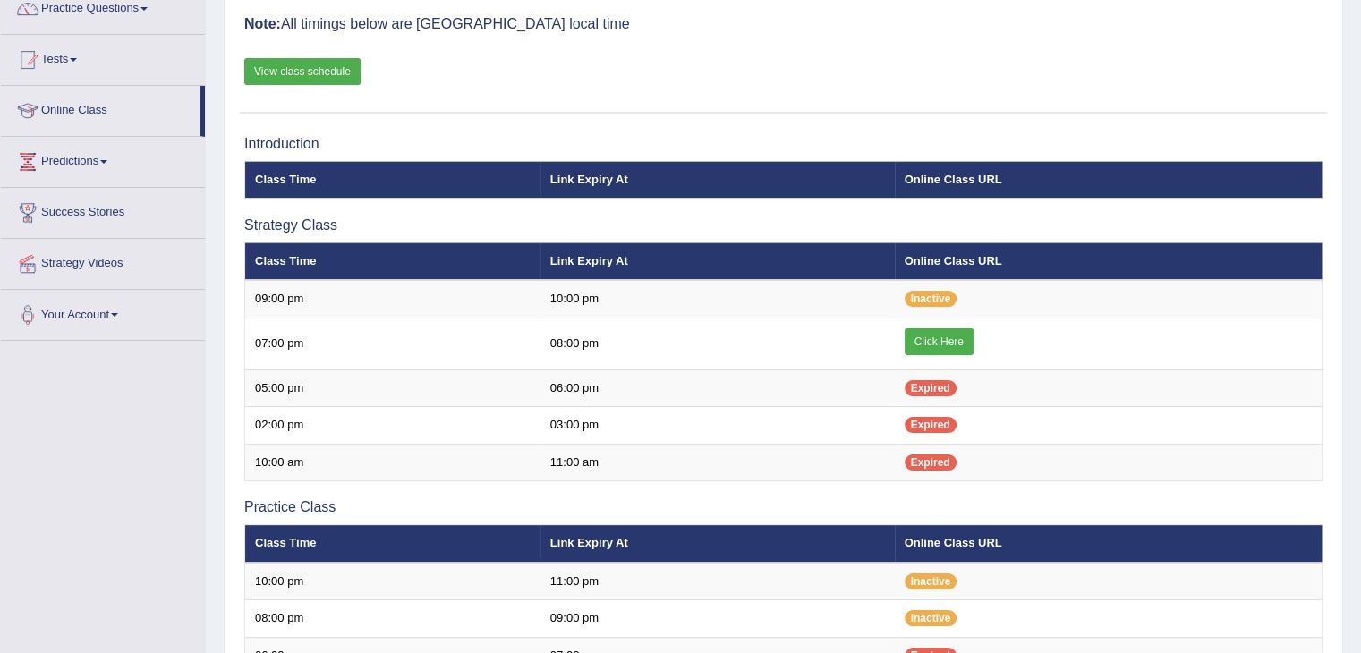
click at [295, 67] on link "View class schedule" at bounding box center [302, 71] width 116 height 27
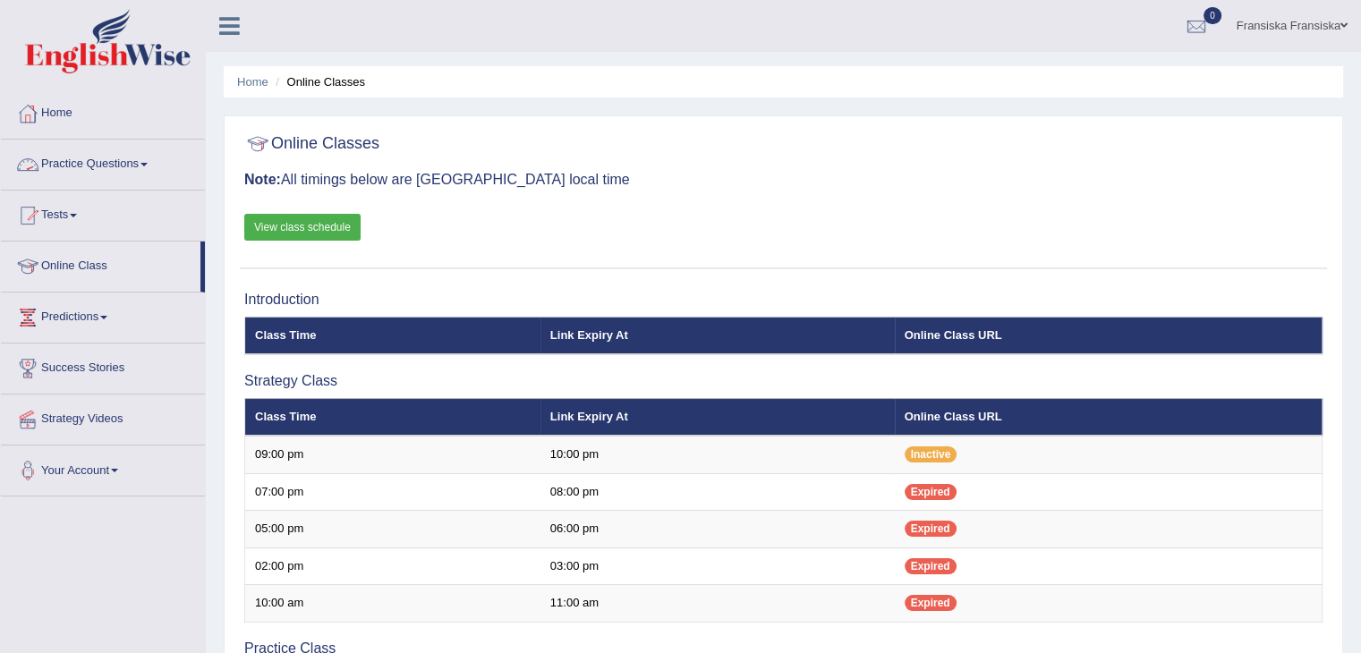
click at [148, 165] on span at bounding box center [144, 165] width 7 height 4
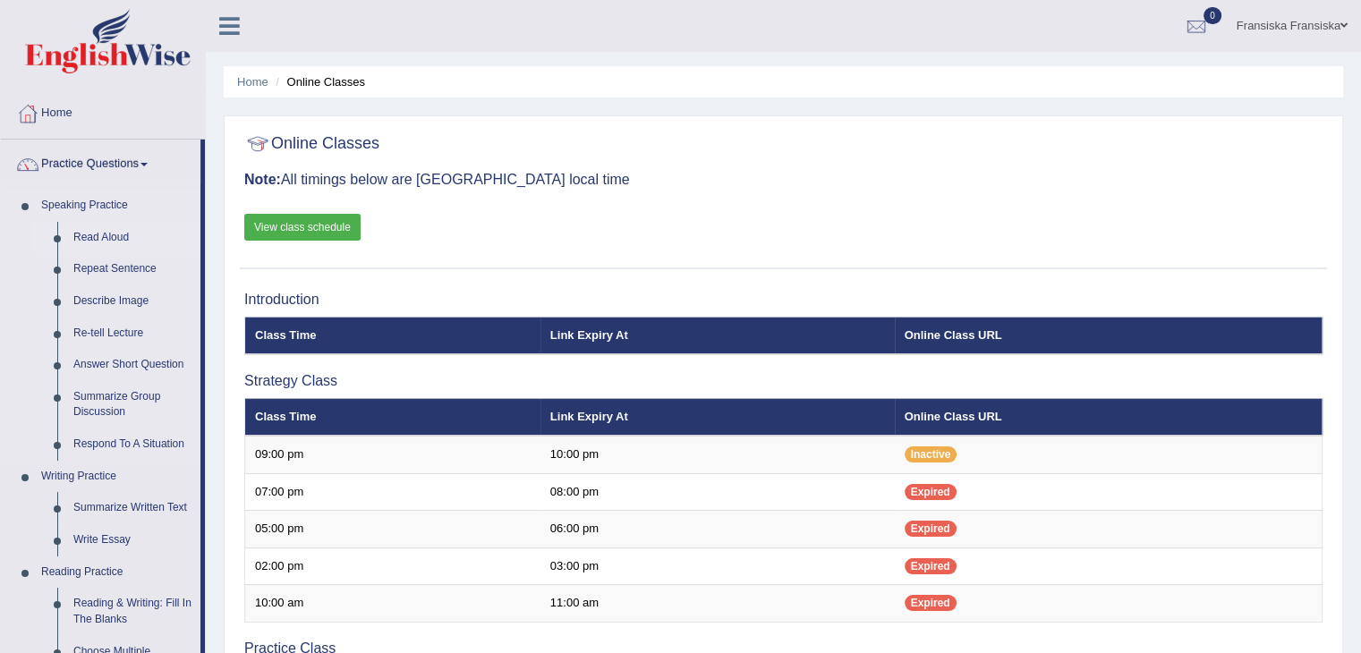
click at [95, 234] on link "Read Aloud" at bounding box center [132, 238] width 135 height 32
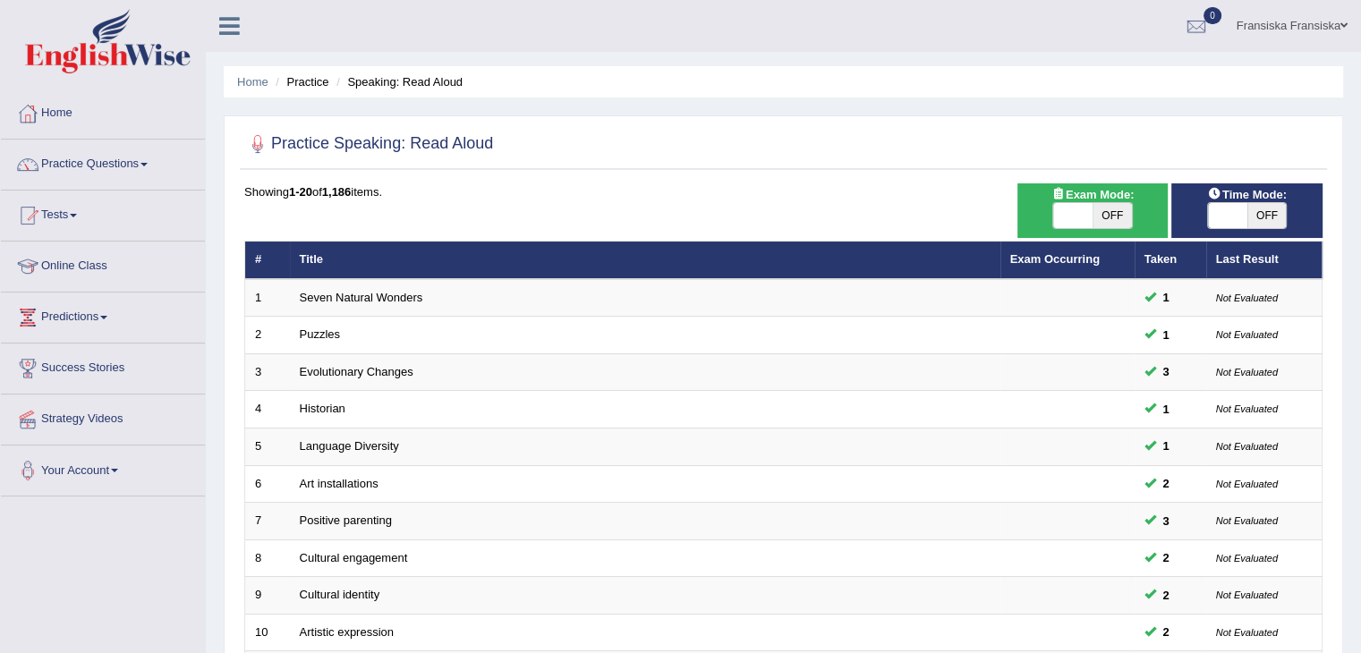
click at [1109, 208] on span "OFF" at bounding box center [1112, 215] width 39 height 25
checkbox input "true"
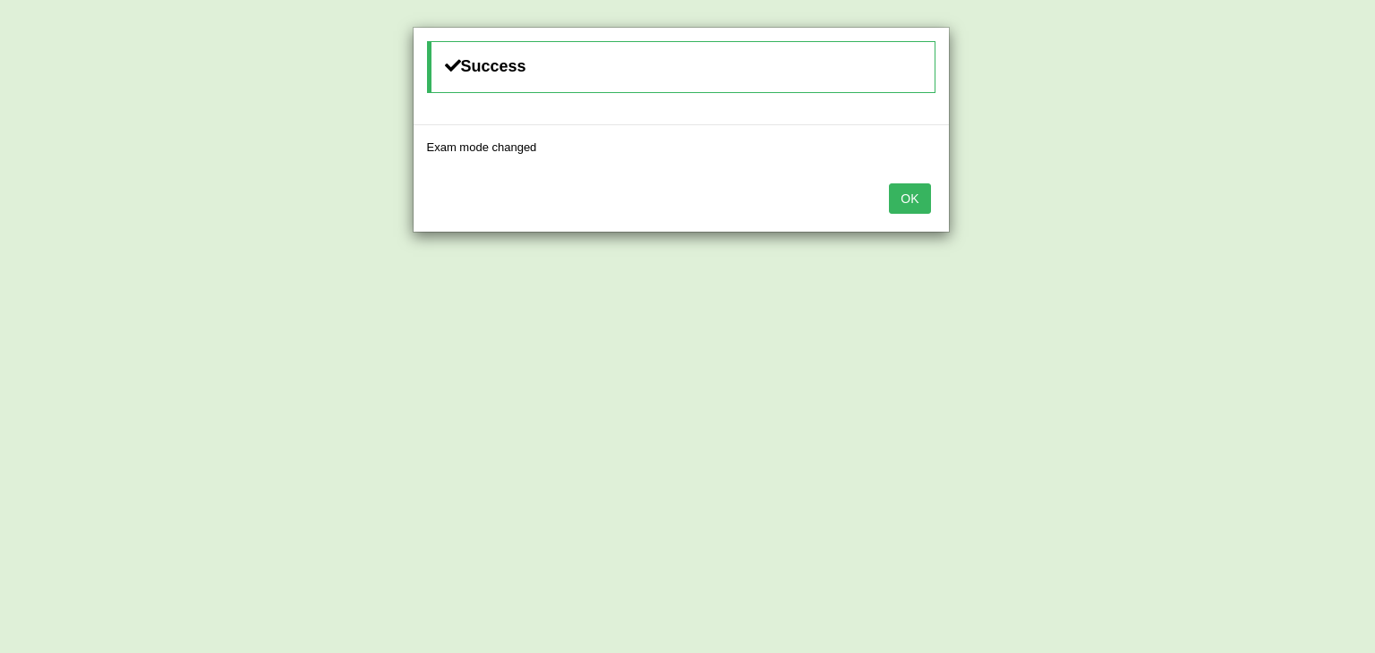
click at [899, 194] on button "OK" at bounding box center [909, 198] width 41 height 30
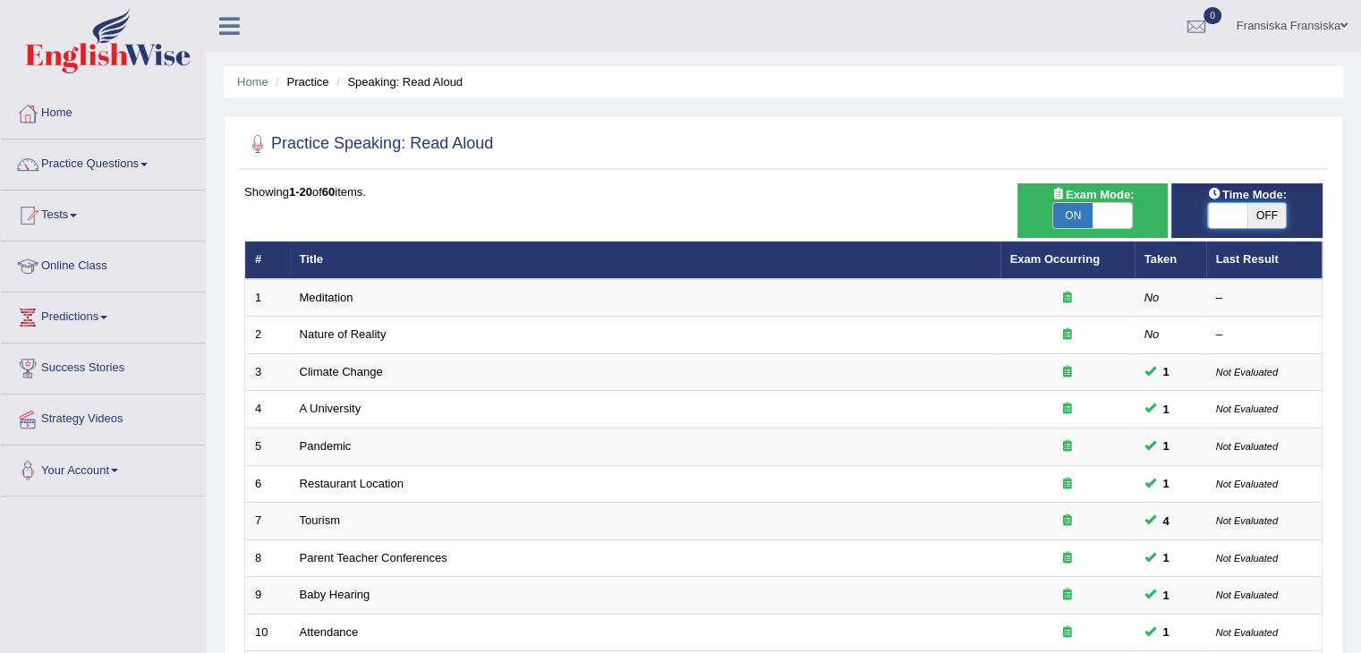
click at [1244, 203] on span at bounding box center [1227, 215] width 39 height 25
checkbox input "true"
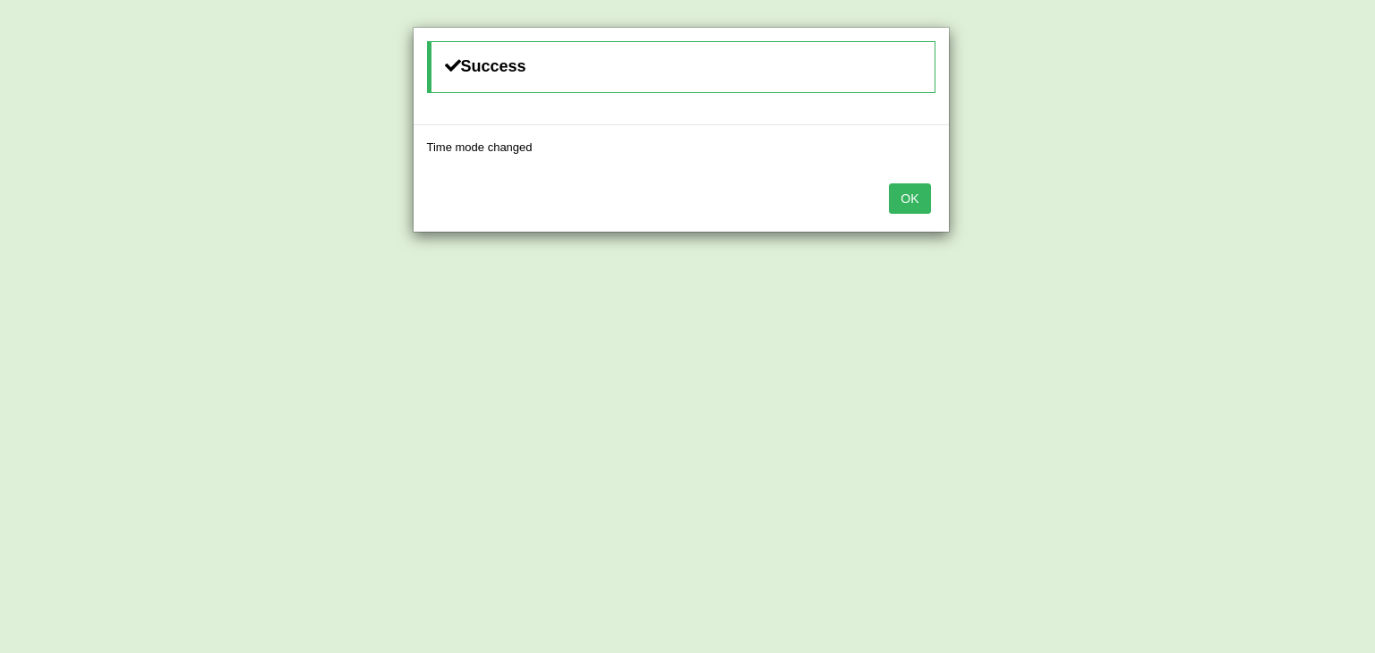
click at [914, 192] on button "OK" at bounding box center [909, 198] width 41 height 30
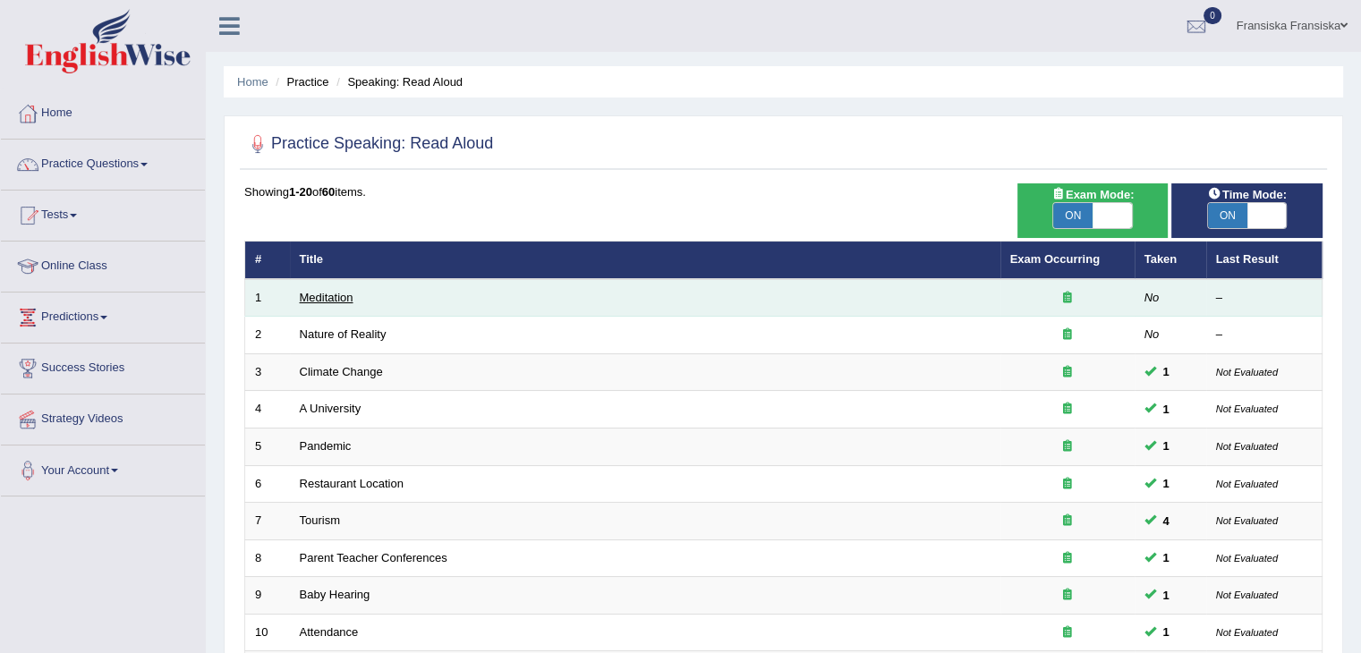
click at [333, 299] on link "Meditation" at bounding box center [327, 297] width 54 height 13
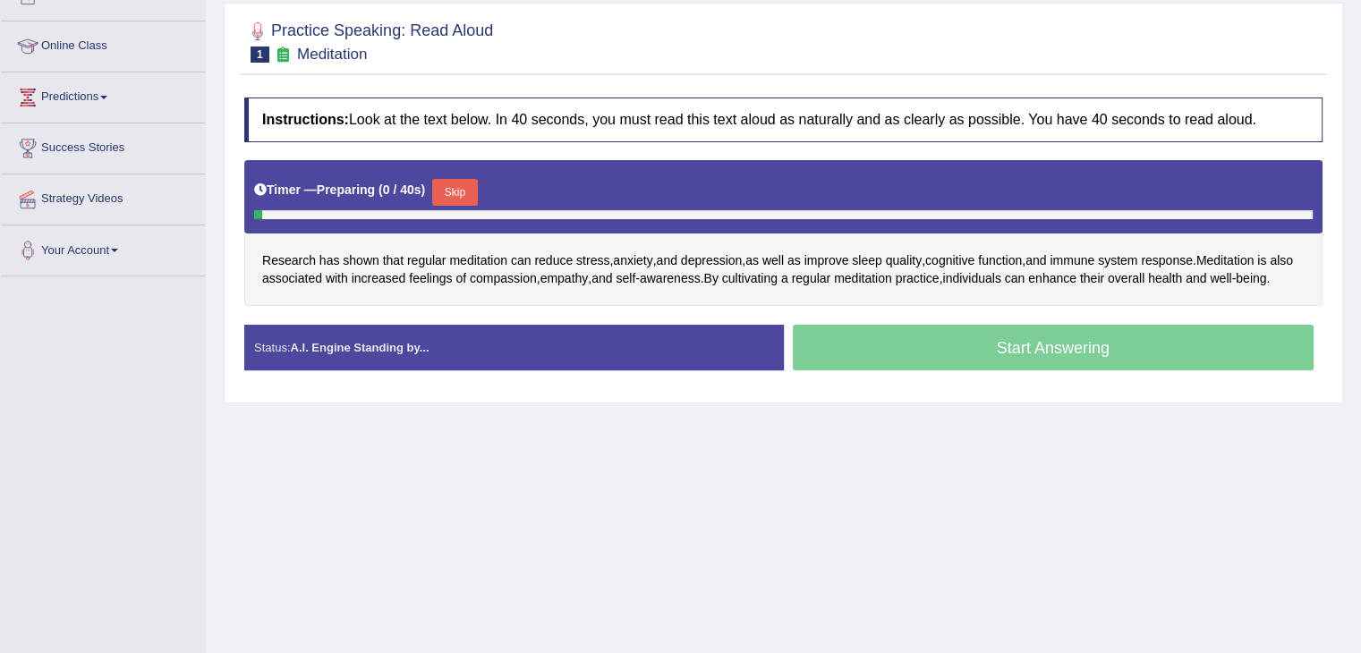
scroll to position [218, 0]
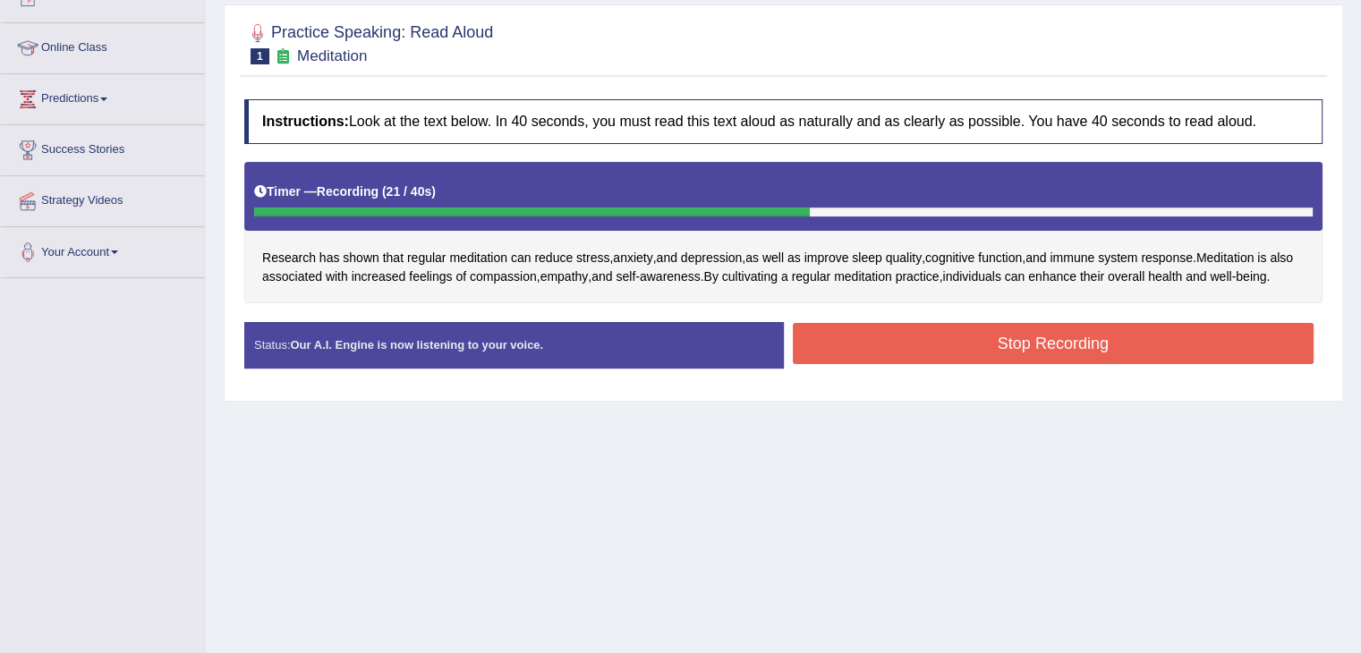
click at [963, 364] on button "Stop Recording" at bounding box center [1054, 343] width 522 height 41
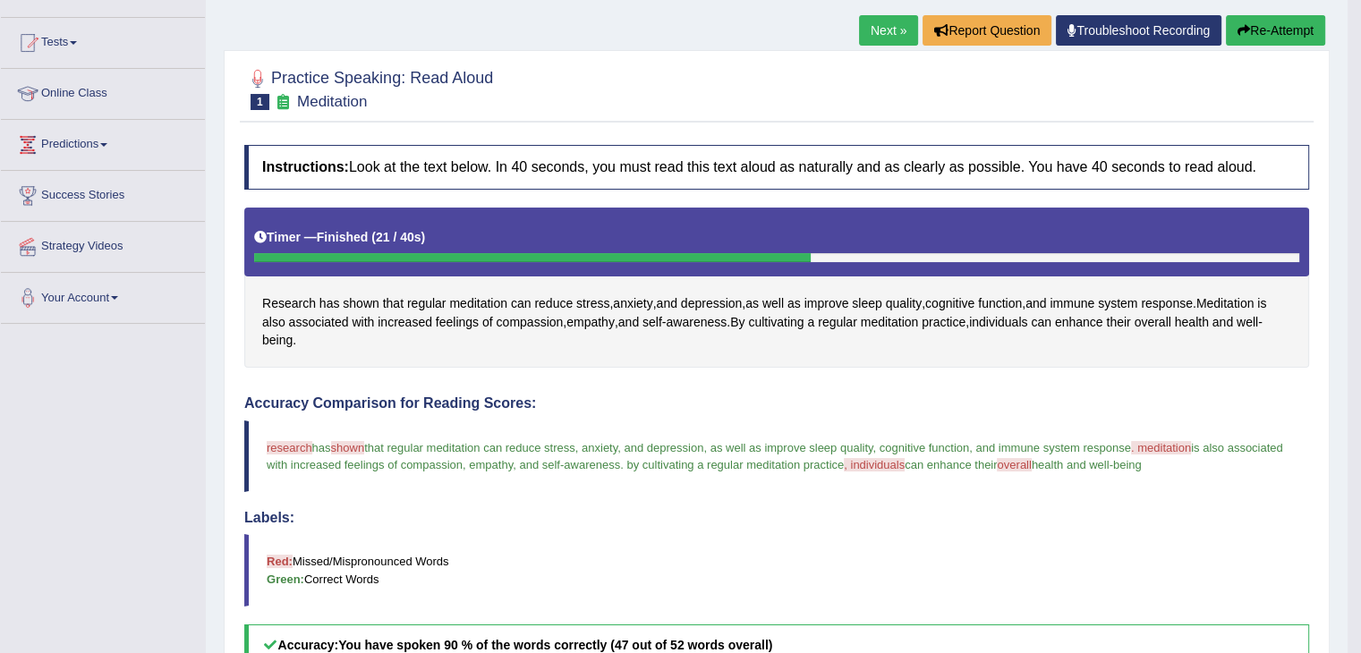
scroll to position [170, 0]
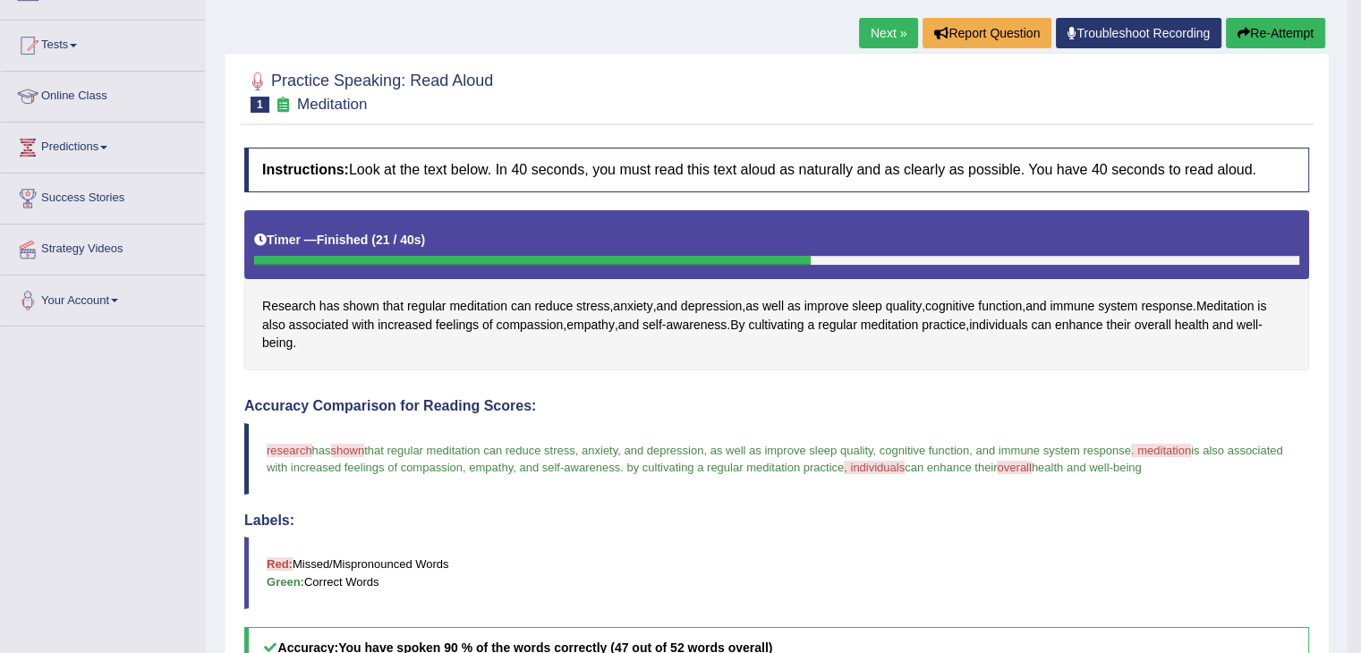
click at [867, 30] on link "Next »" at bounding box center [888, 33] width 59 height 30
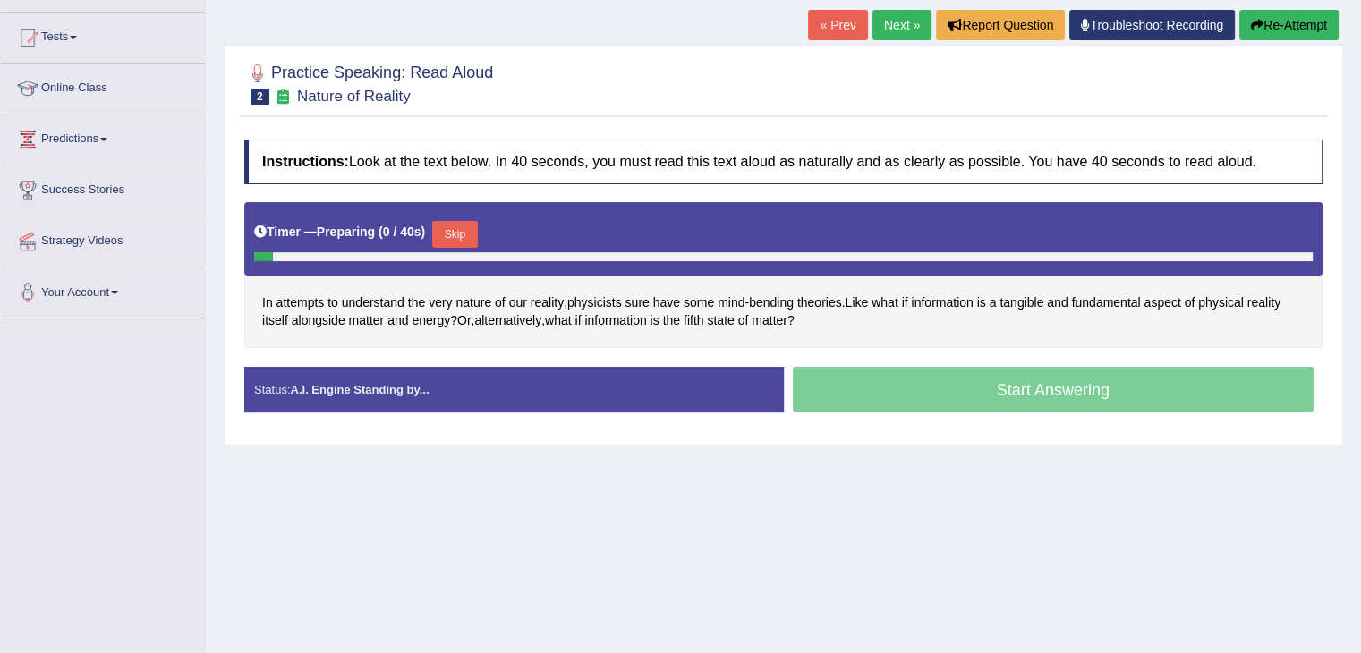
scroll to position [175, 0]
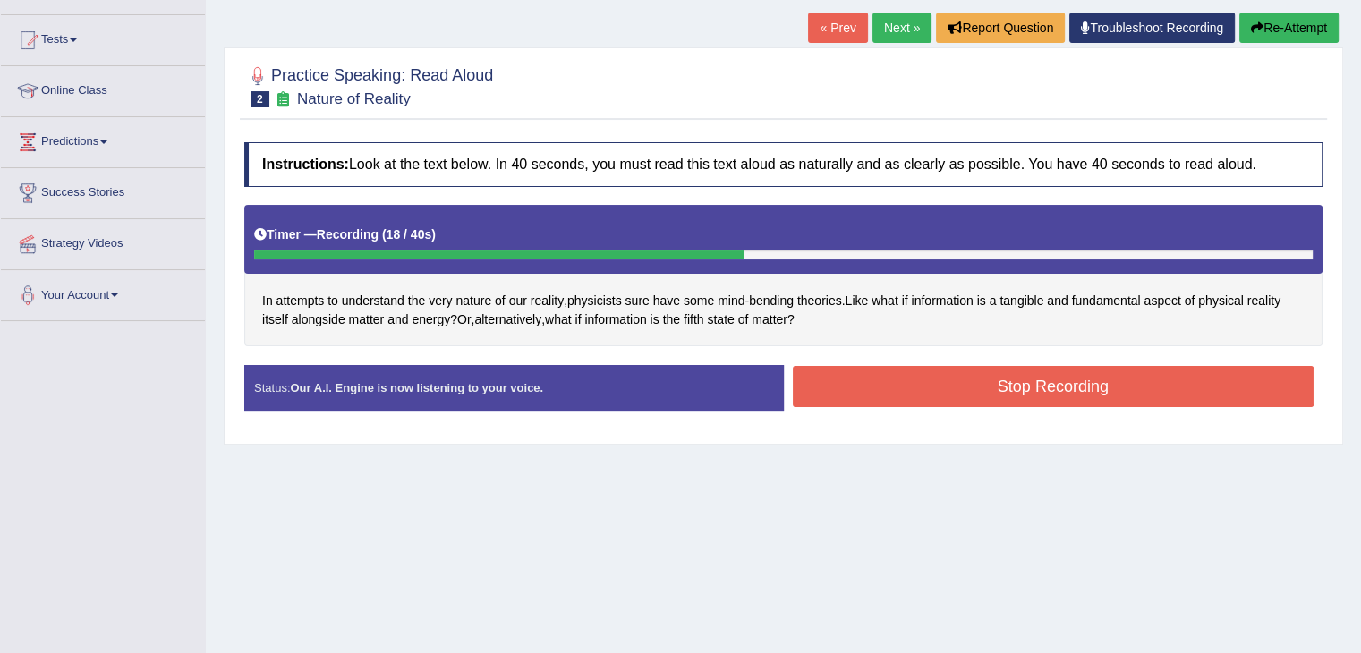
click at [1024, 389] on button "Stop Recording" at bounding box center [1054, 386] width 522 height 41
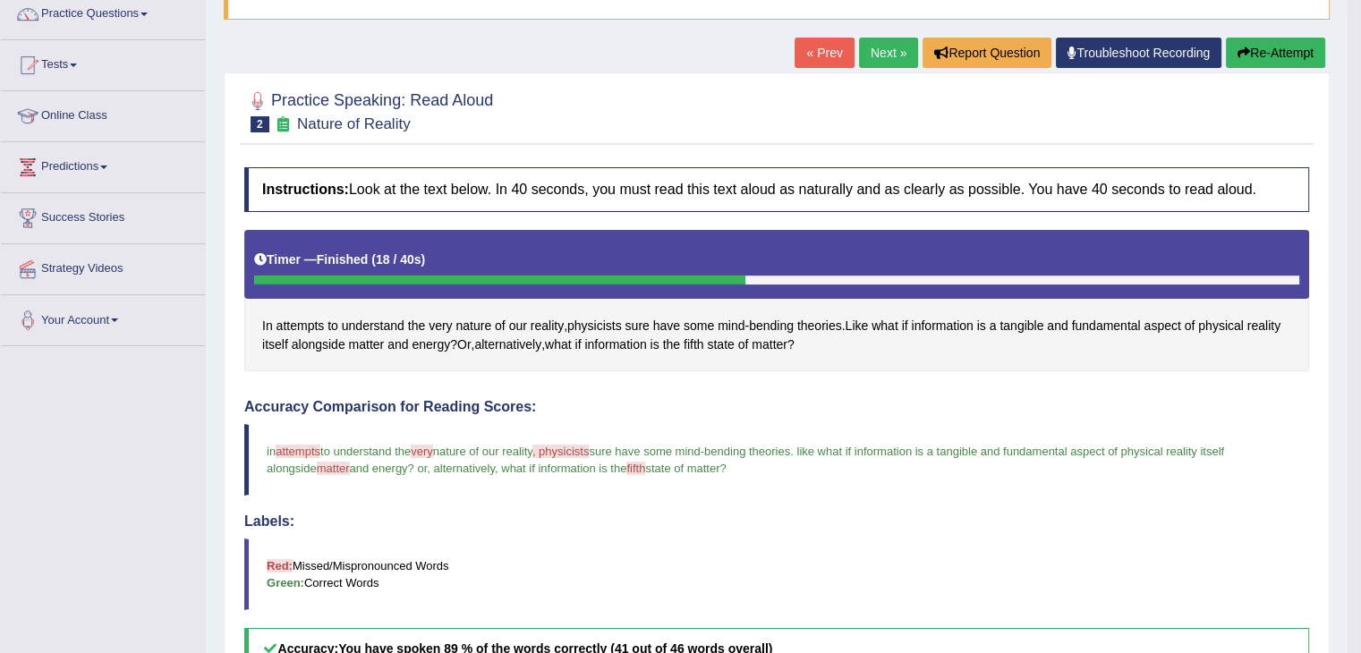
scroll to position [143, 0]
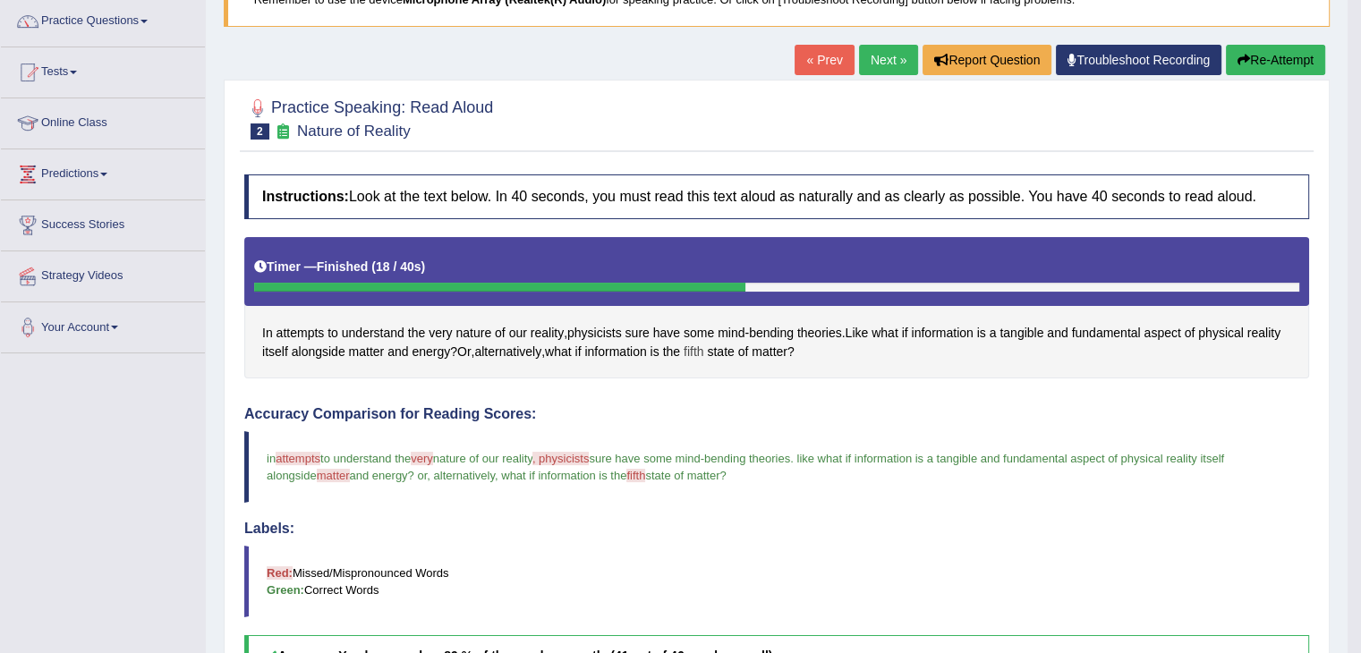
click at [704, 345] on span "fifth" at bounding box center [694, 352] width 21 height 19
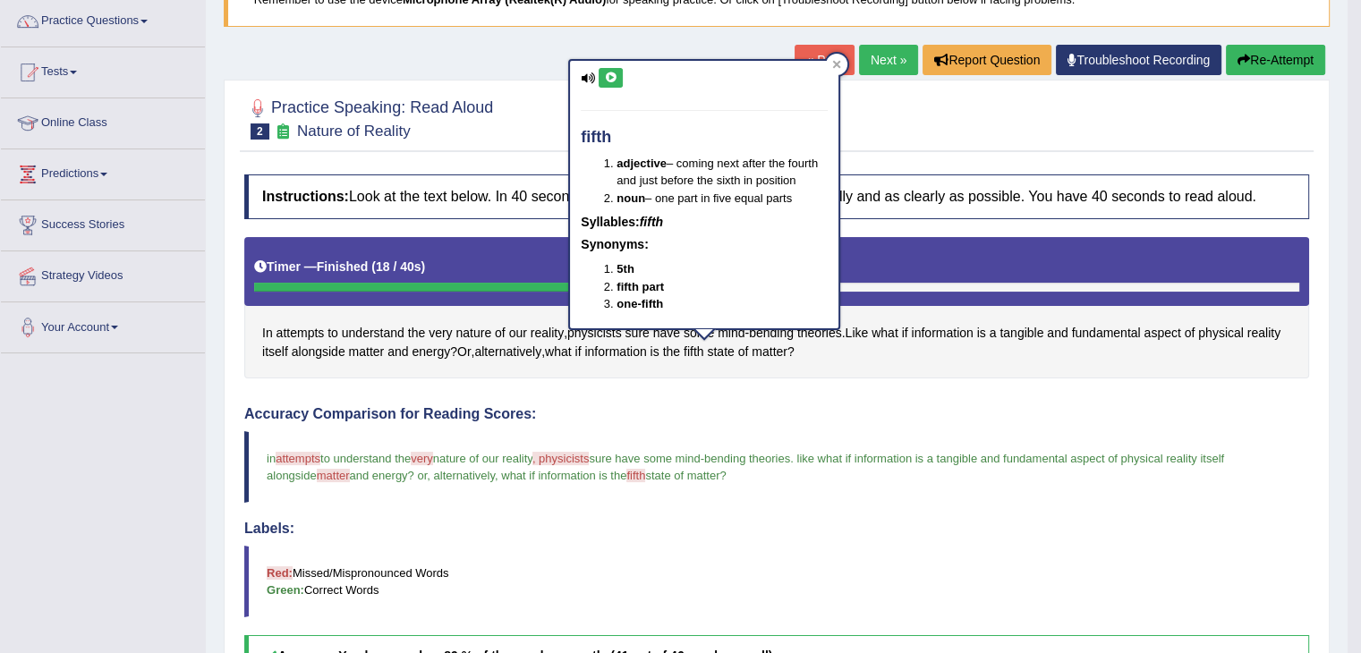
click at [610, 76] on icon at bounding box center [610, 77] width 13 height 11
click at [614, 72] on icon at bounding box center [610, 77] width 13 height 11
click at [840, 62] on icon at bounding box center [836, 64] width 9 height 9
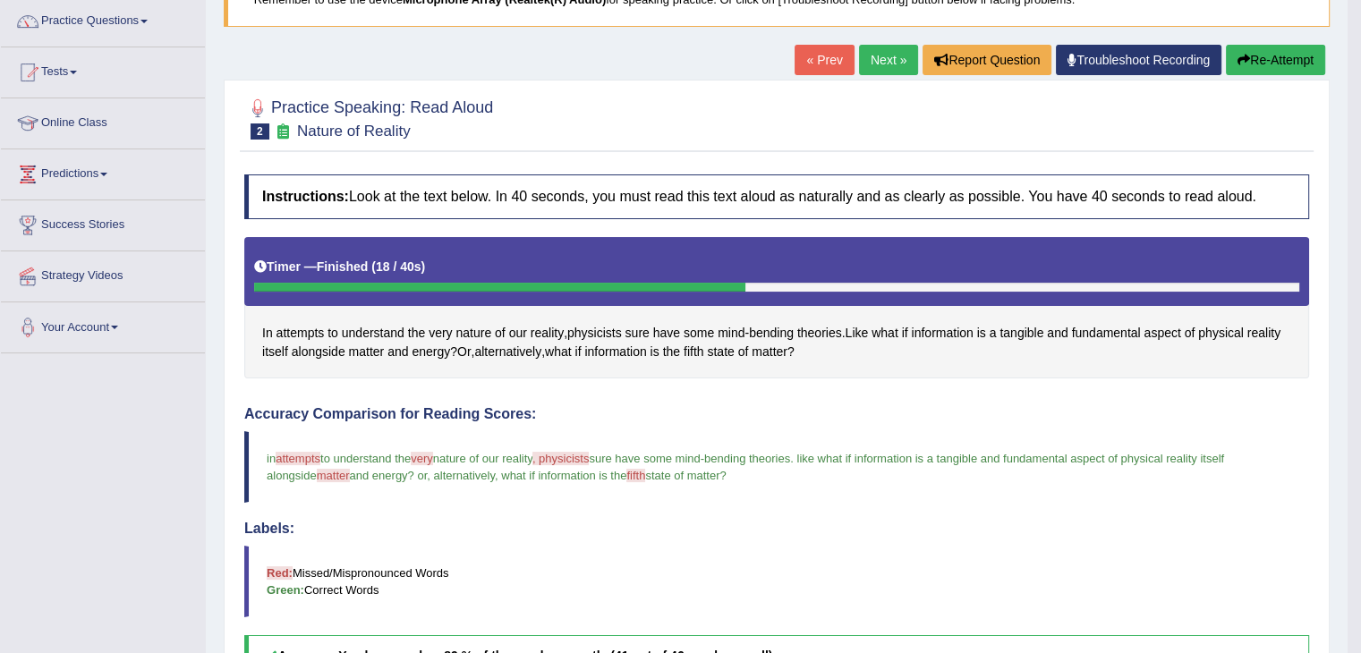
click at [898, 54] on link "Next »" at bounding box center [888, 60] width 59 height 30
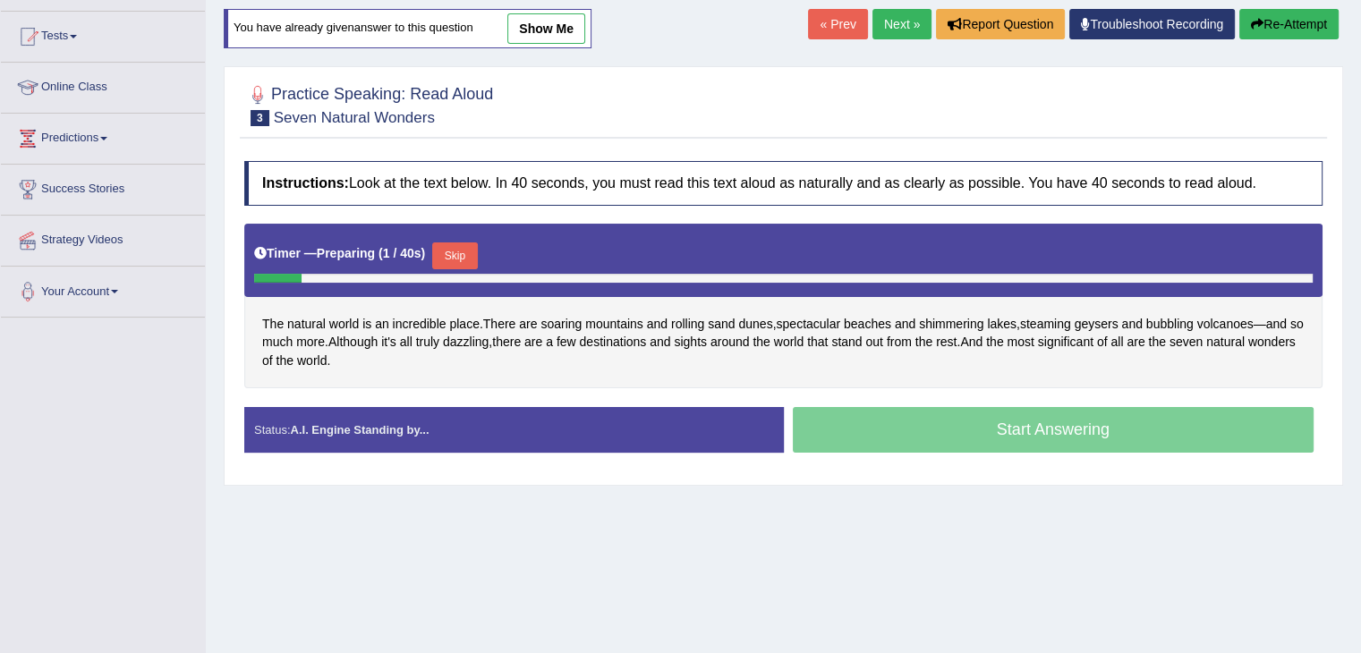
scroll to position [177, 0]
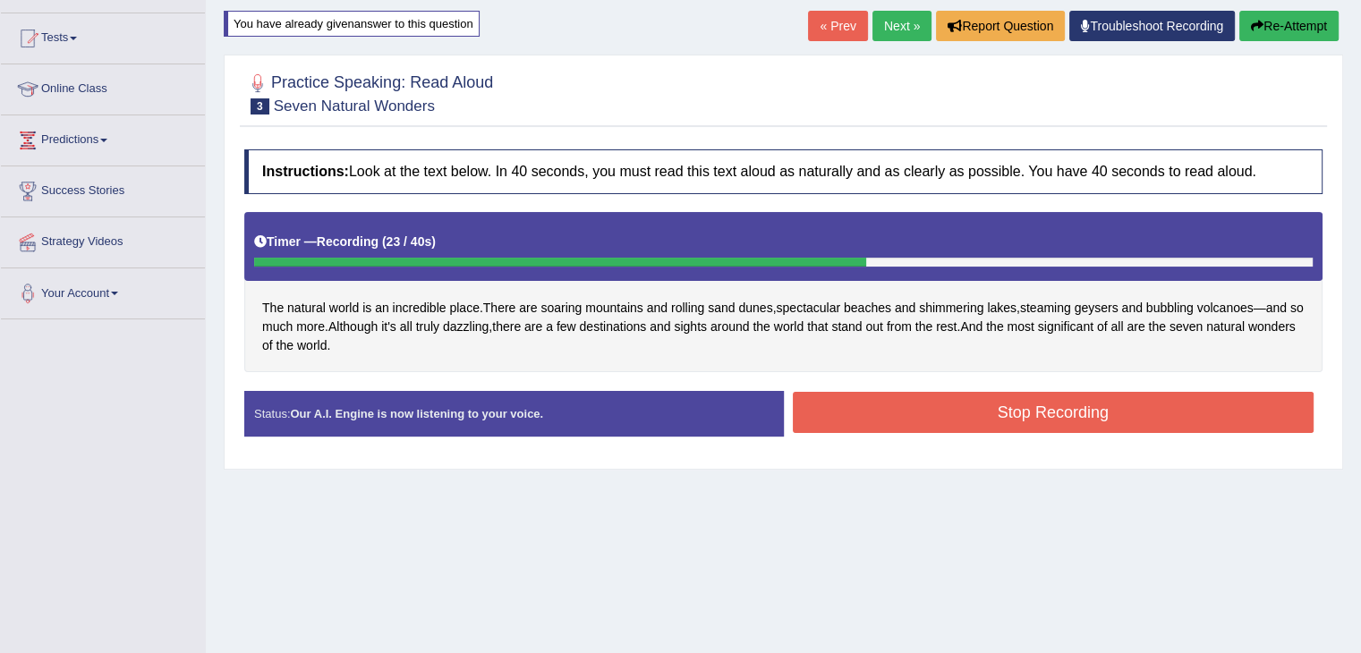
click at [953, 412] on button "Stop Recording" at bounding box center [1054, 412] width 522 height 41
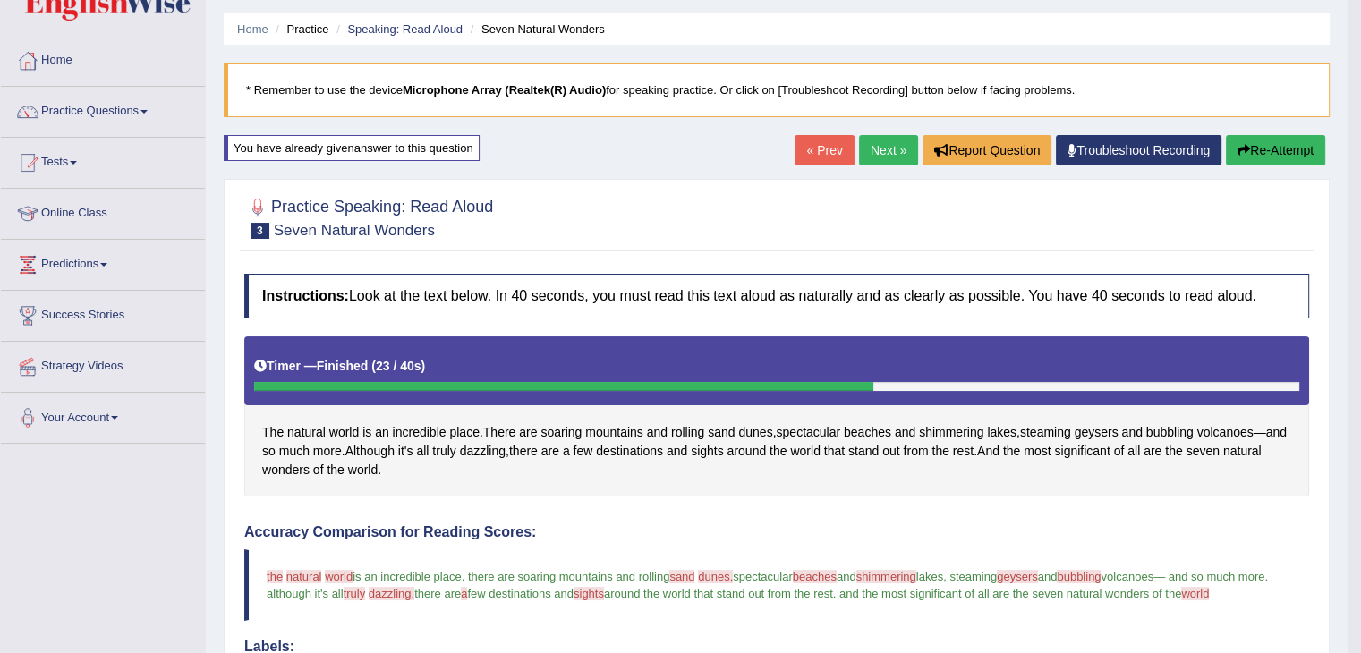
scroll to position [0, 0]
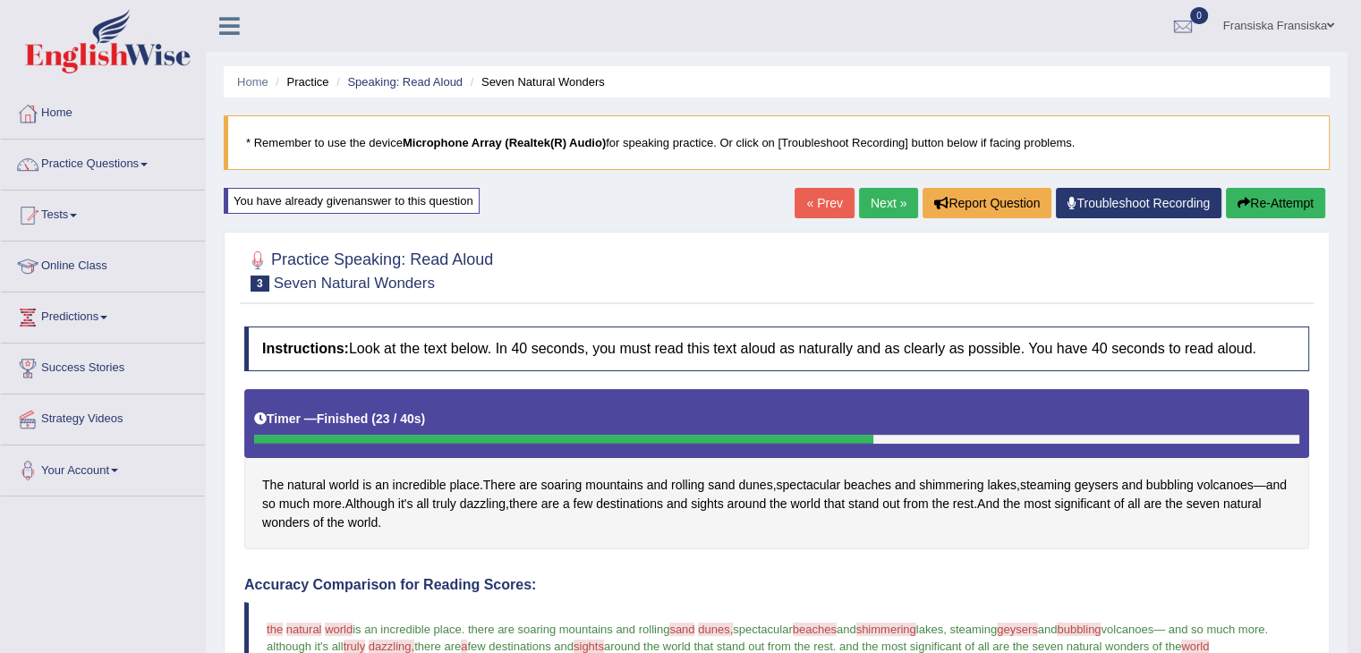
click at [878, 209] on link "Next »" at bounding box center [888, 203] width 59 height 30
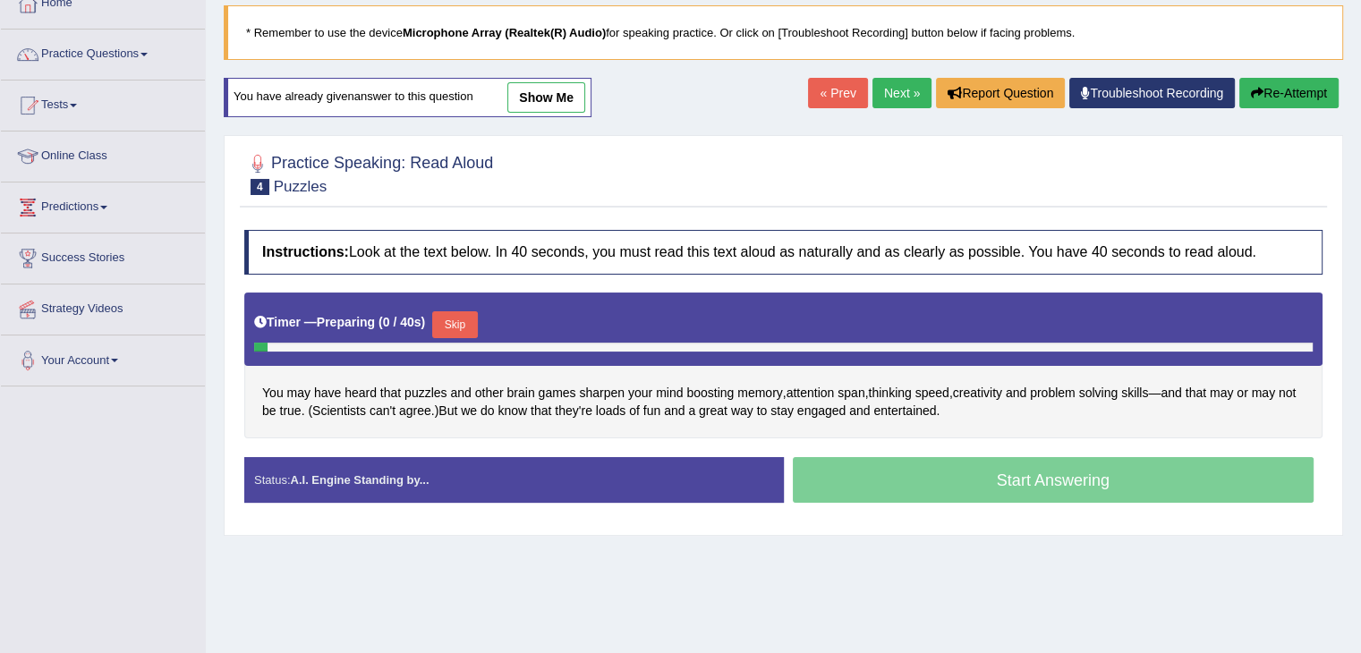
scroll to position [286, 0]
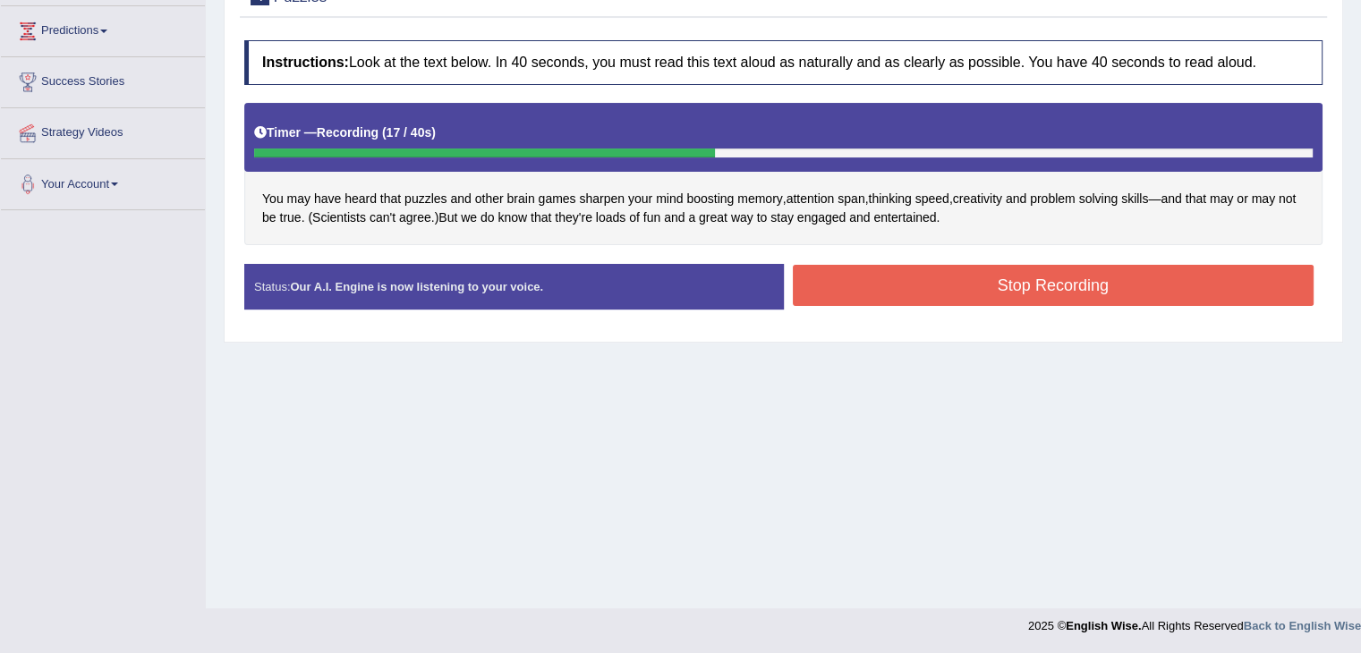
click at [888, 285] on button "Stop Recording" at bounding box center [1054, 285] width 522 height 41
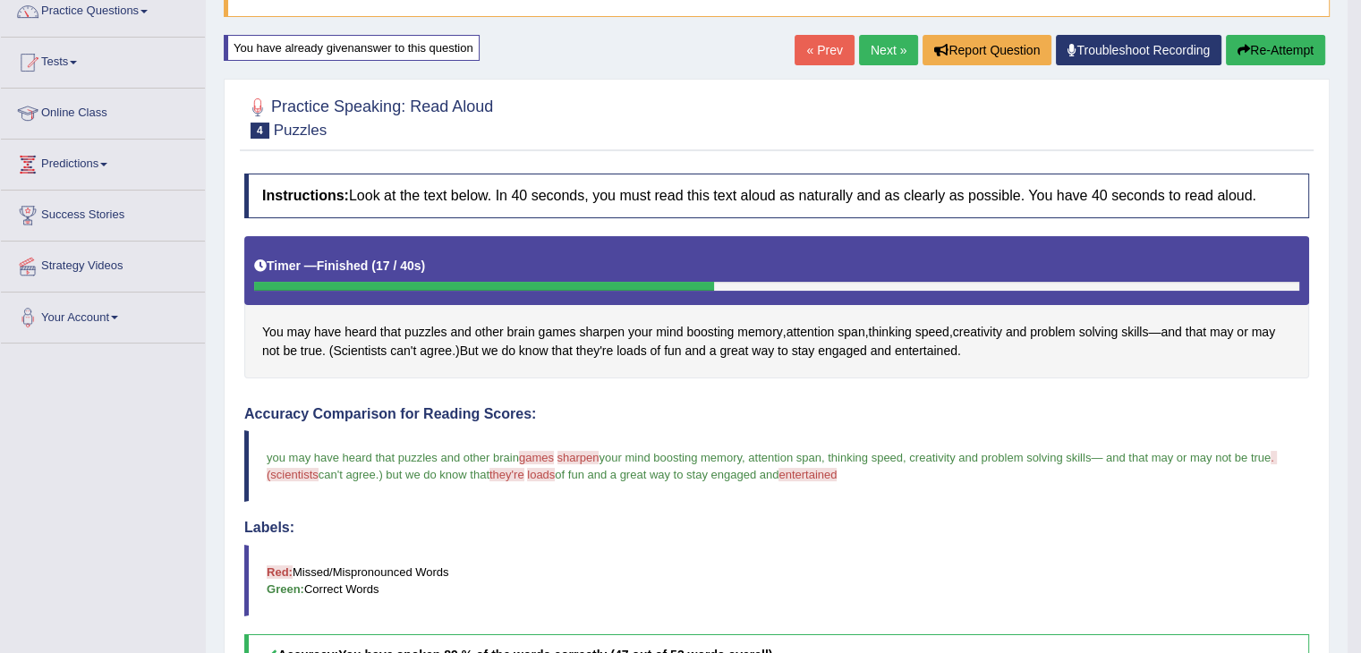
scroll to position [107, 0]
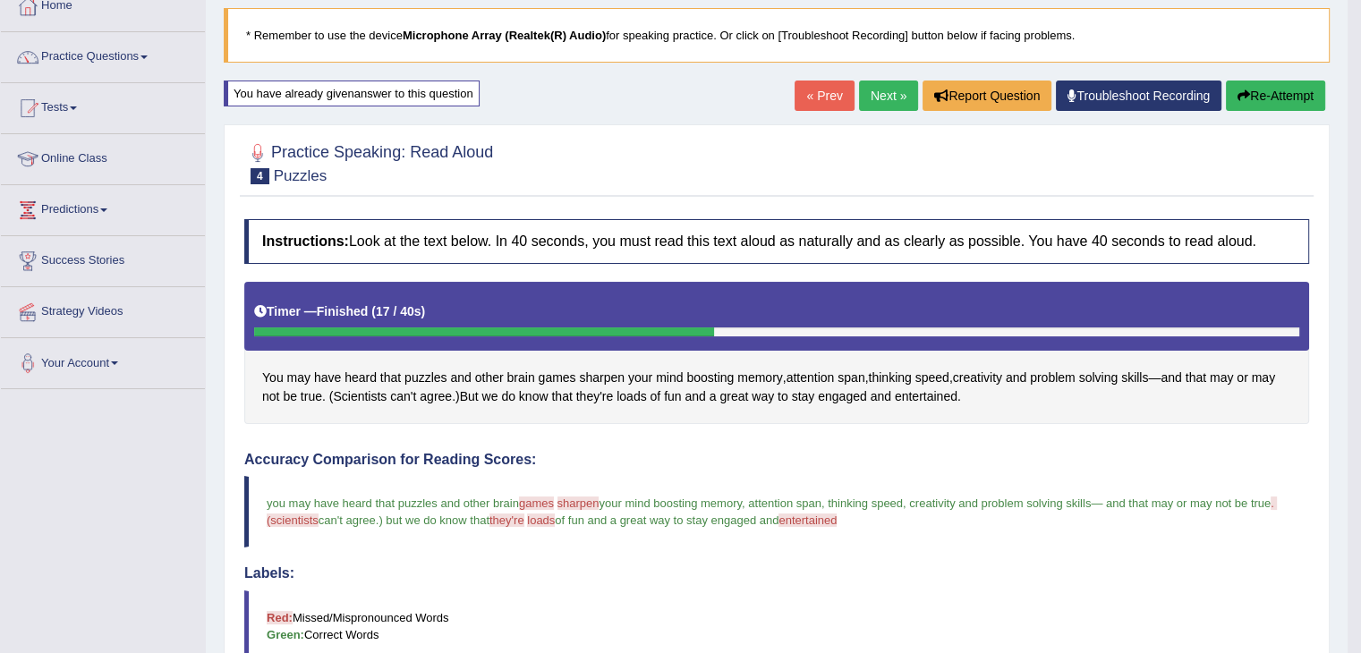
click at [883, 101] on link "Next »" at bounding box center [888, 96] width 59 height 30
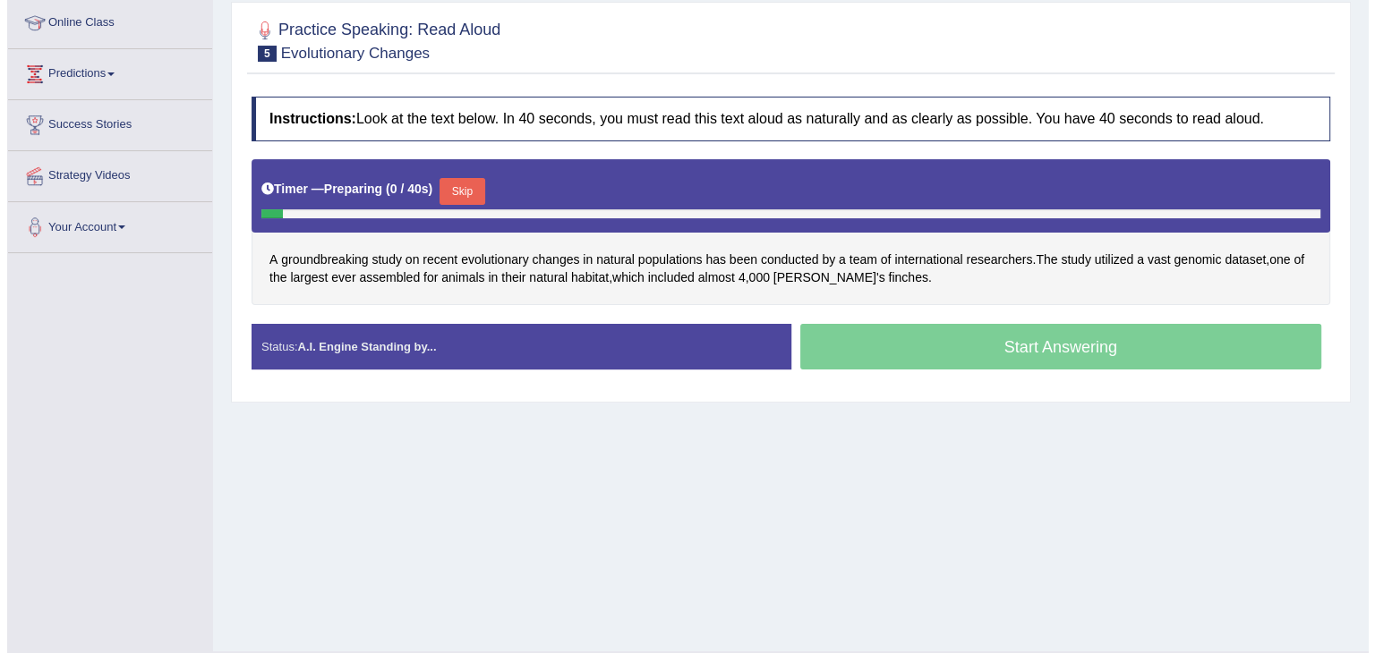
scroll to position [268, 0]
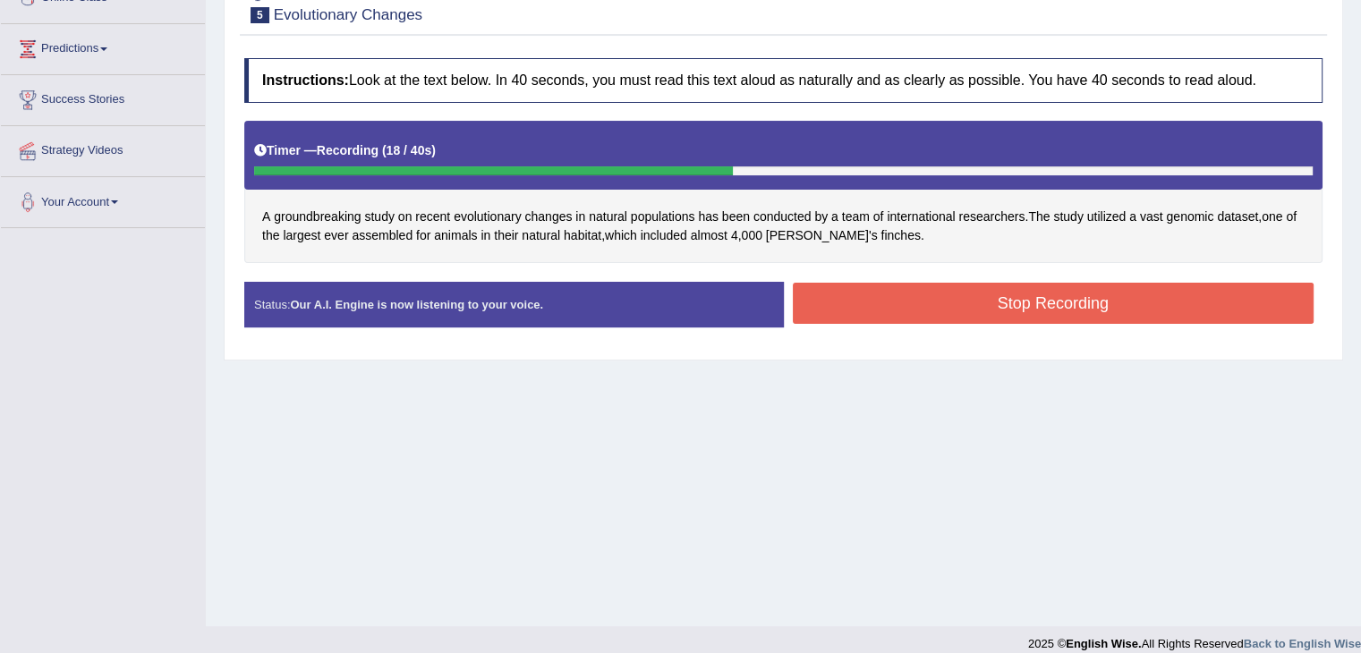
click at [863, 313] on button "Stop Recording" at bounding box center [1054, 303] width 522 height 41
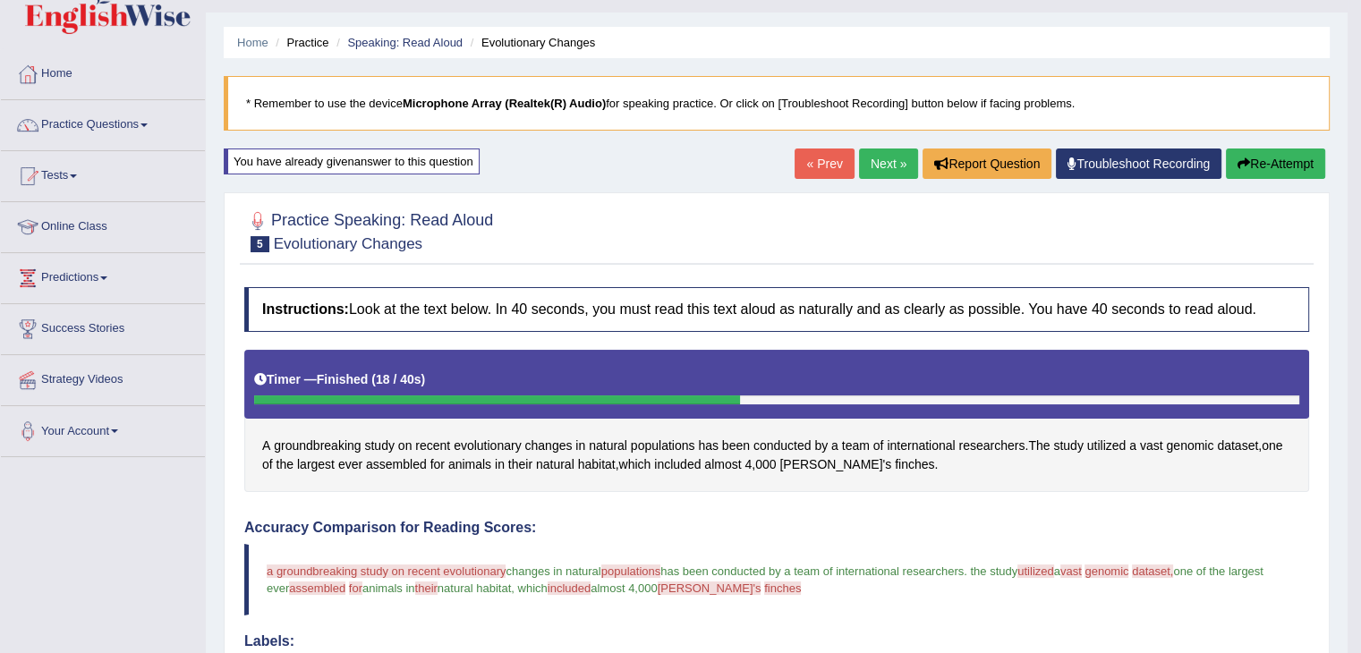
scroll to position [39, 0]
click at [1252, 164] on button "Re-Attempt" at bounding box center [1275, 164] width 99 height 30
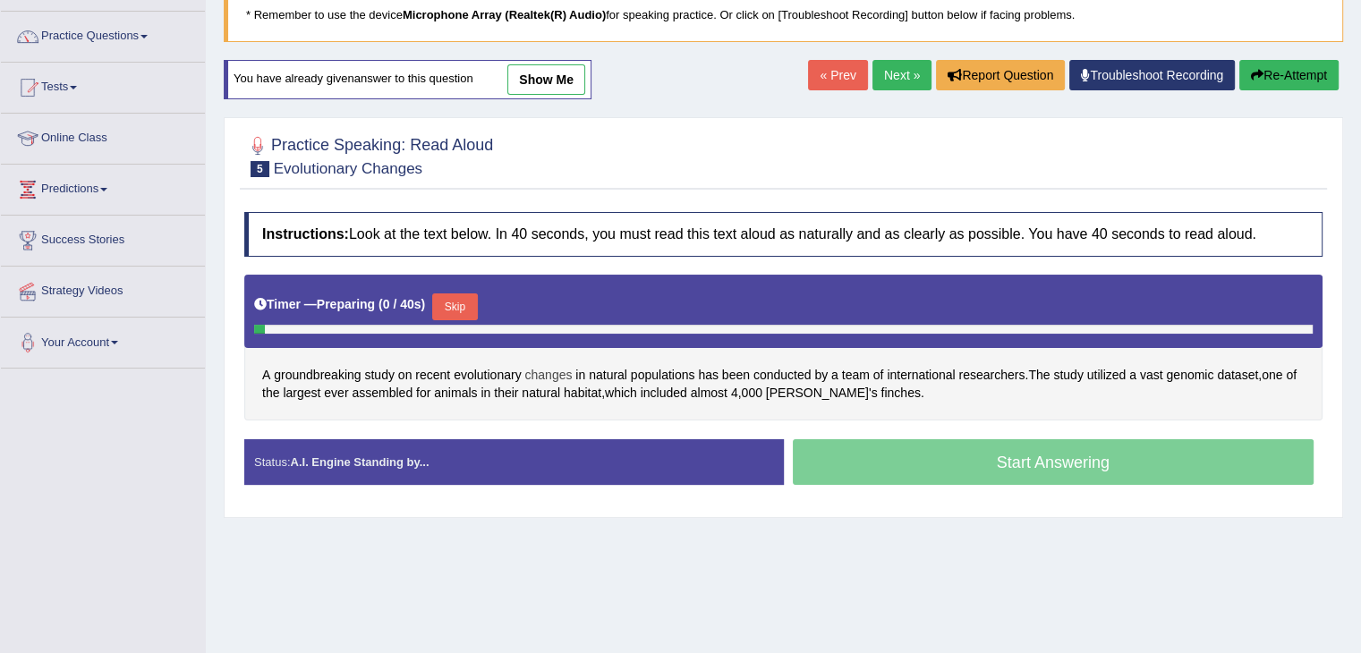
scroll to position [129, 0]
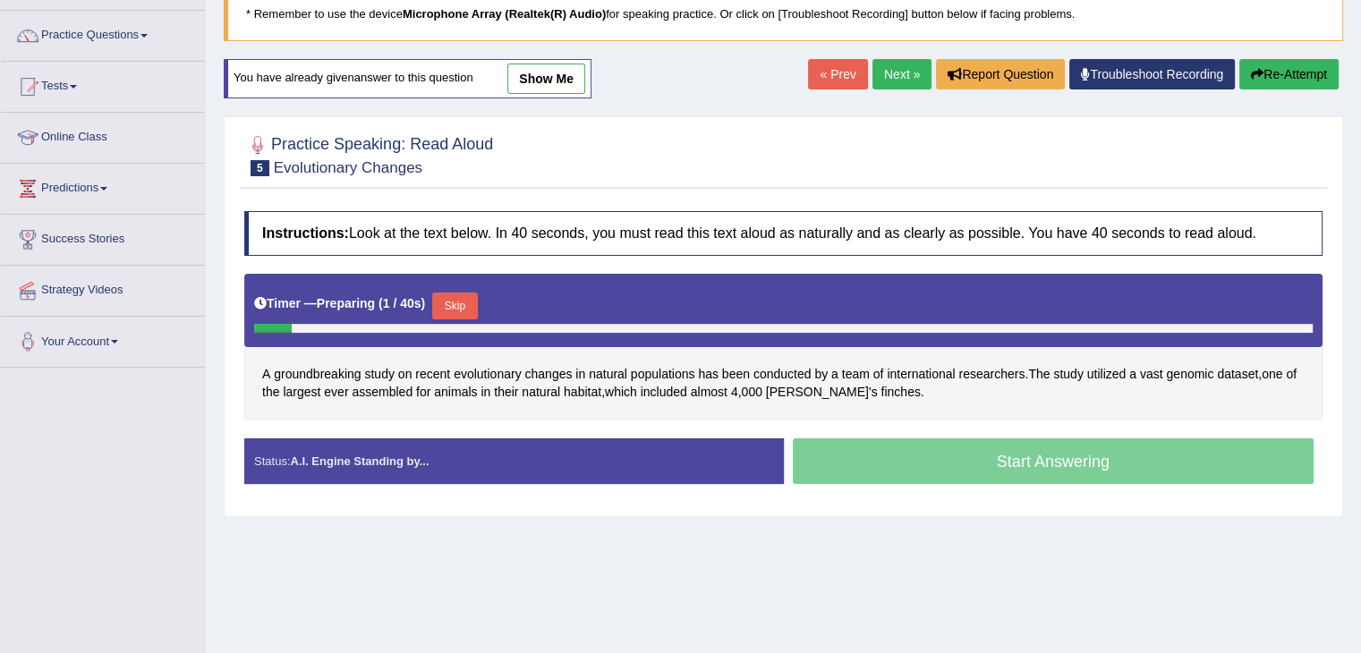
click at [465, 305] on button "Skip" at bounding box center [454, 306] width 45 height 27
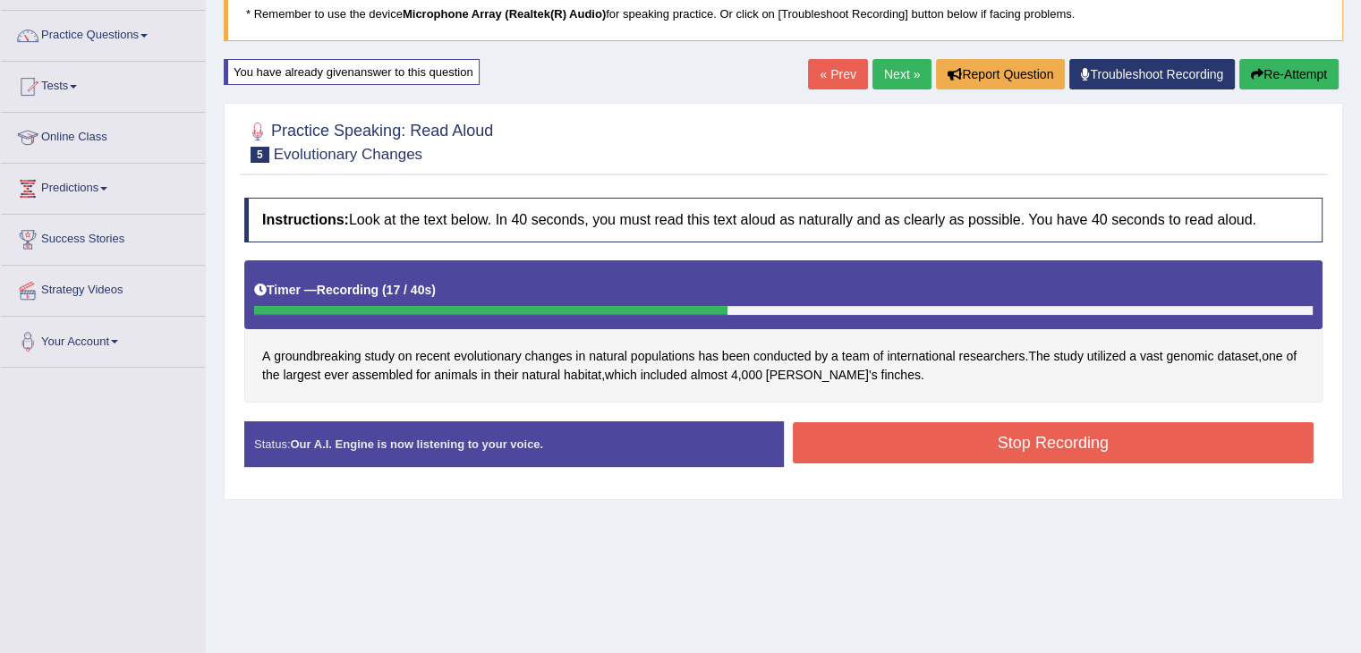
click at [924, 426] on button "Stop Recording" at bounding box center [1054, 442] width 522 height 41
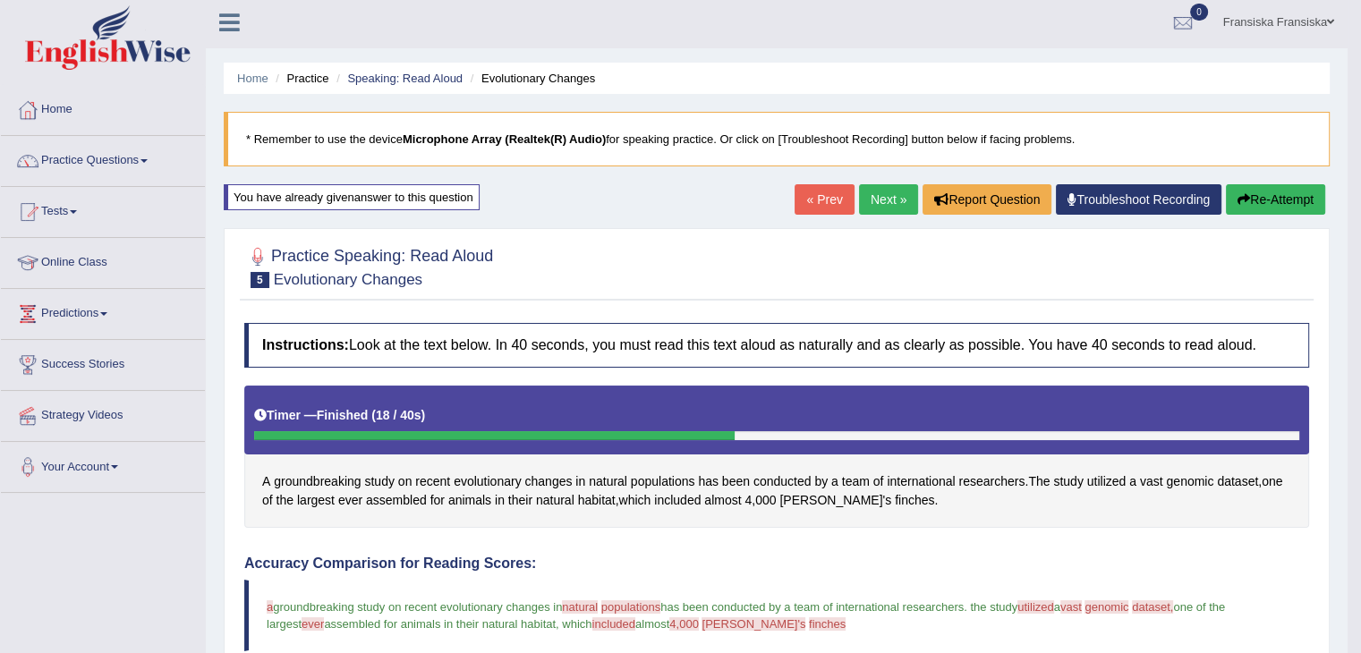
scroll to position [0, 0]
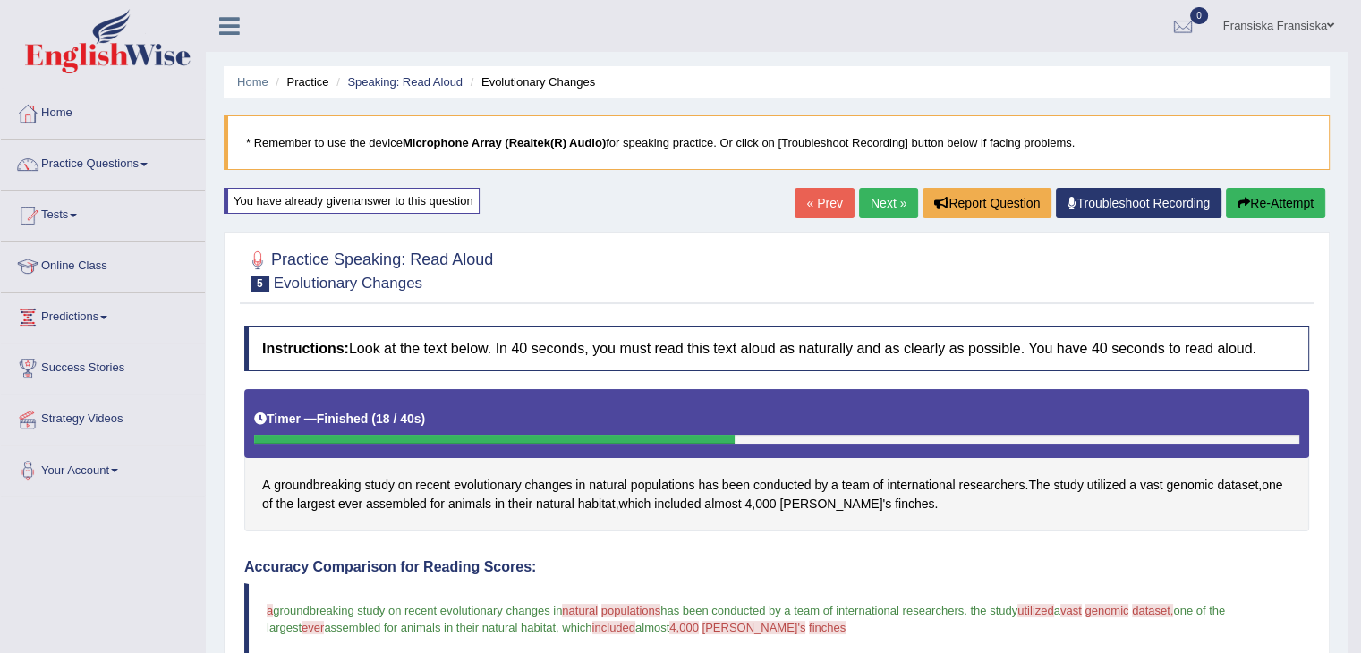
click at [883, 199] on link "Next »" at bounding box center [888, 203] width 59 height 30
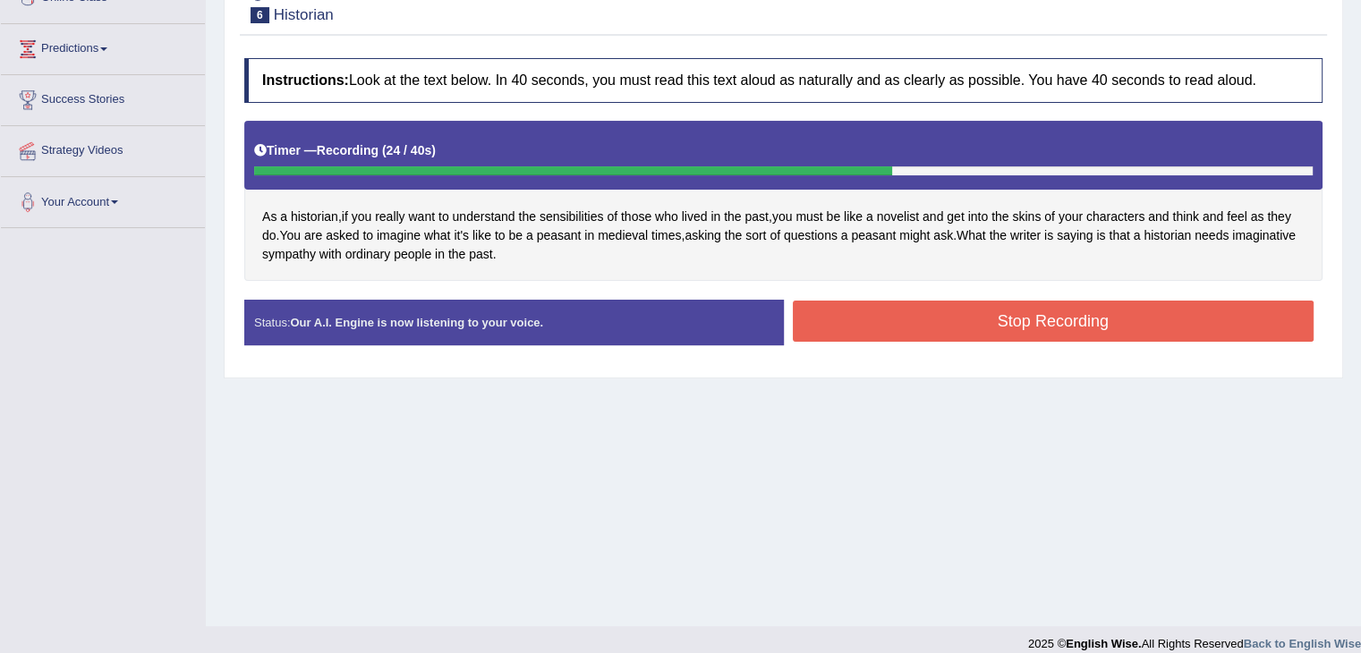
click at [960, 319] on button "Stop Recording" at bounding box center [1054, 321] width 522 height 41
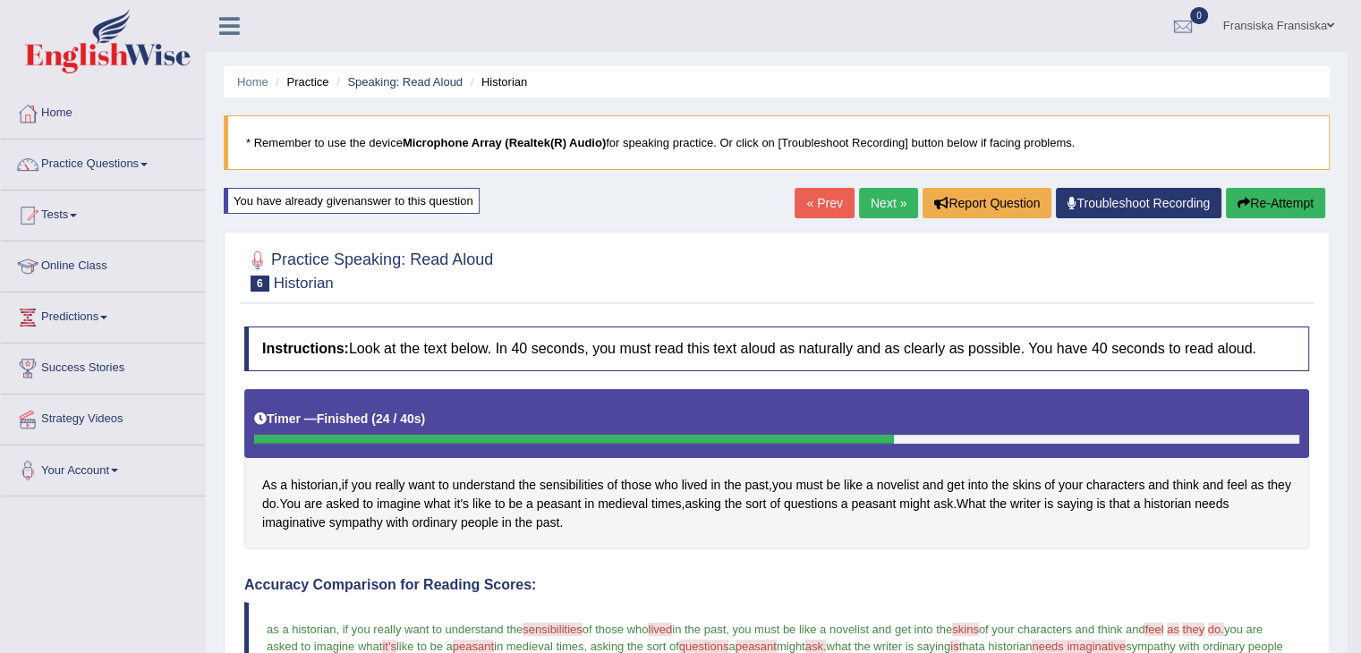
click at [870, 205] on link "Next »" at bounding box center [888, 203] width 59 height 30
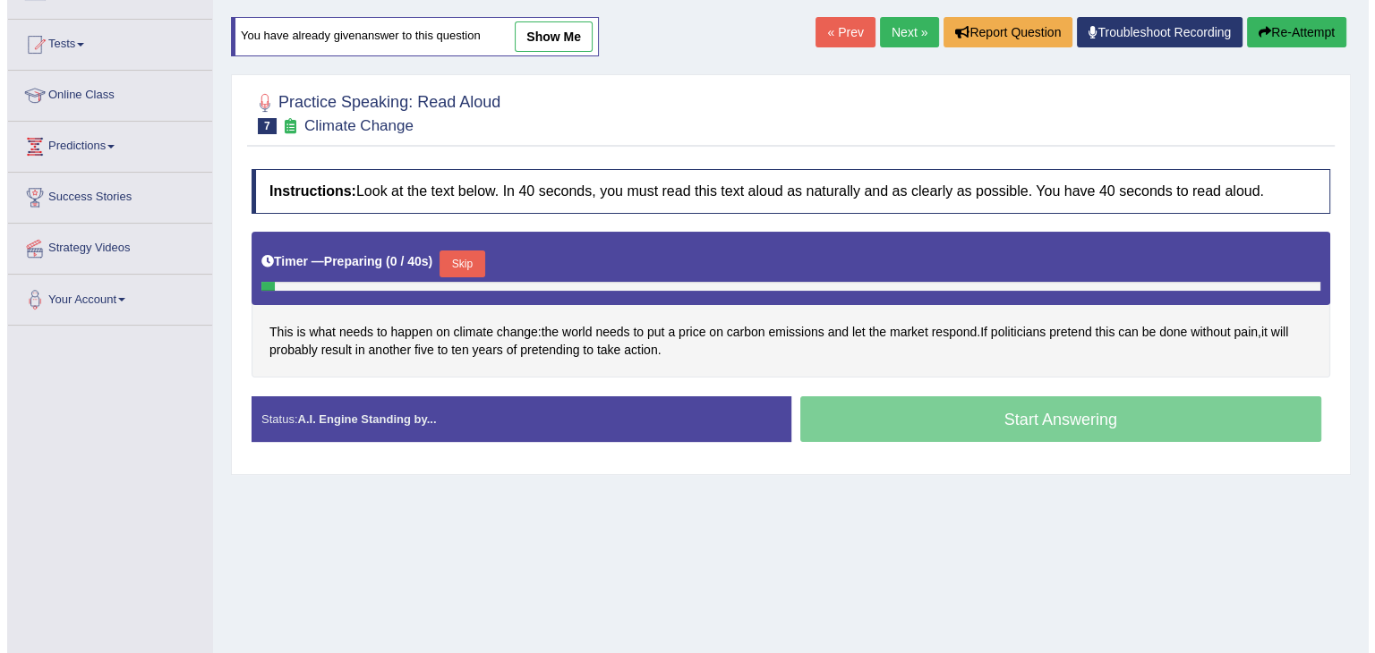
scroll to position [179, 0]
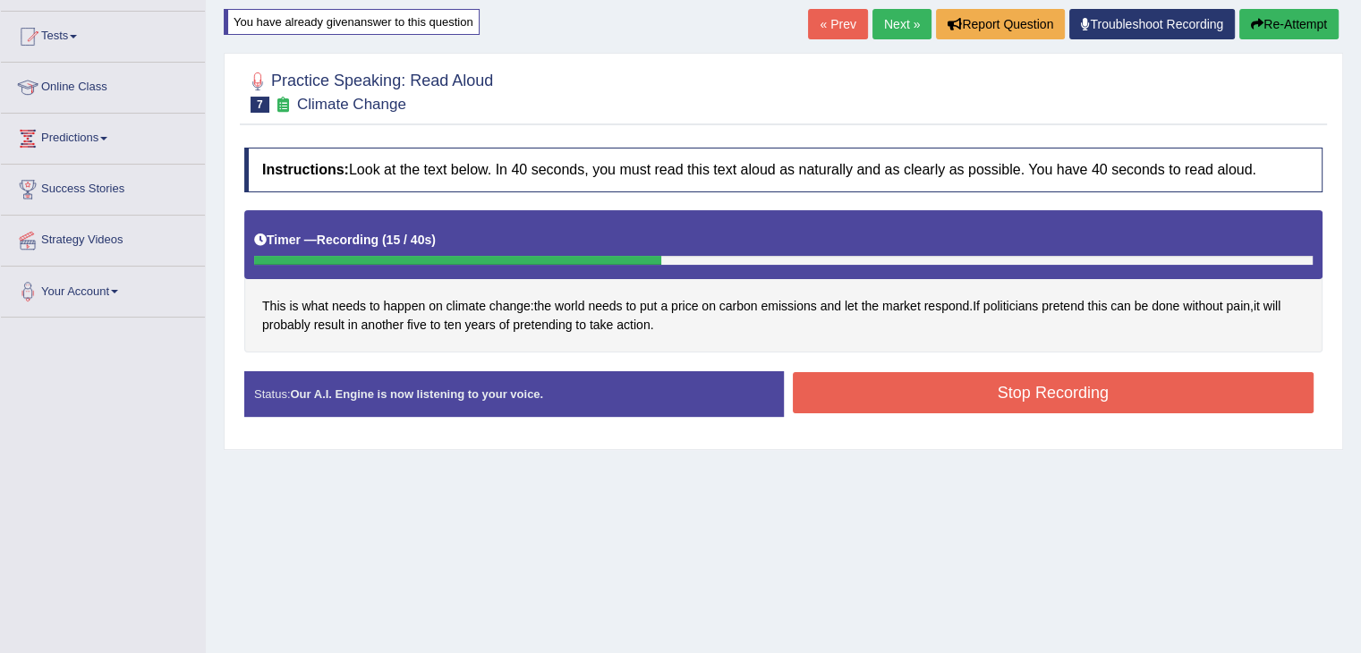
click at [949, 407] on button "Stop Recording" at bounding box center [1054, 392] width 522 height 41
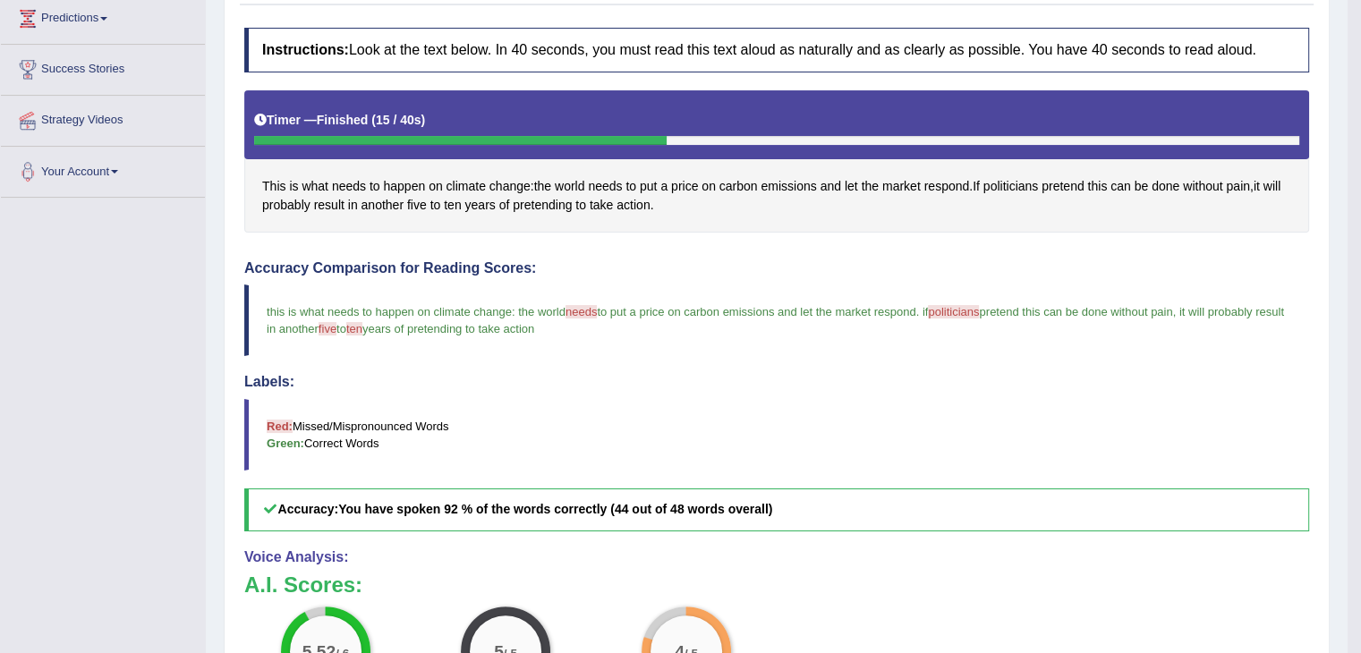
scroll to position [89, 0]
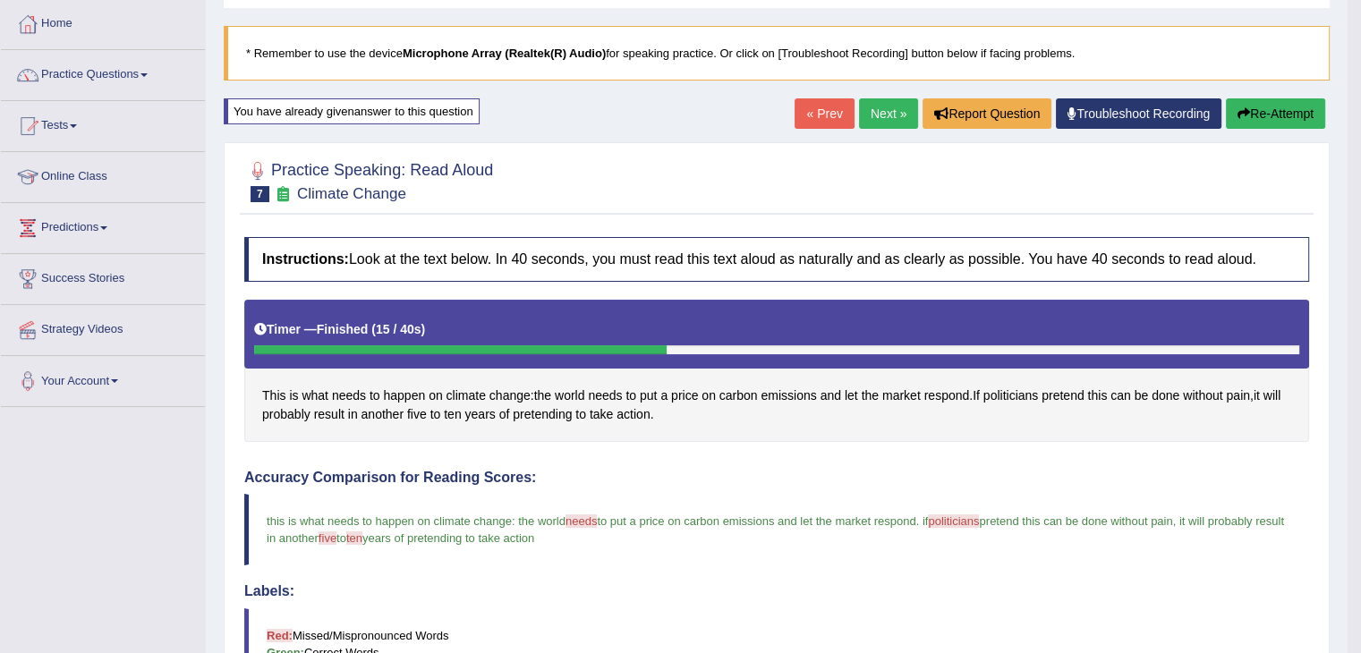
click at [889, 107] on link "Next »" at bounding box center [888, 113] width 59 height 30
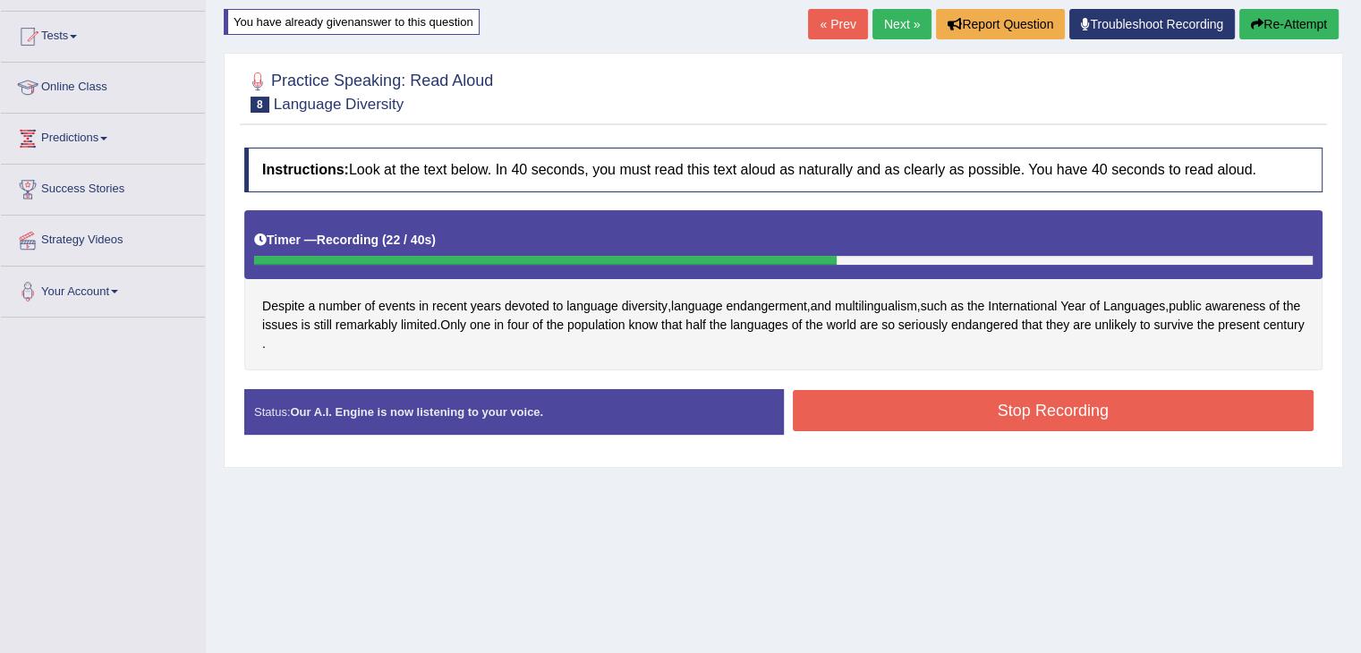
click at [949, 396] on button "Stop Recording" at bounding box center [1054, 410] width 522 height 41
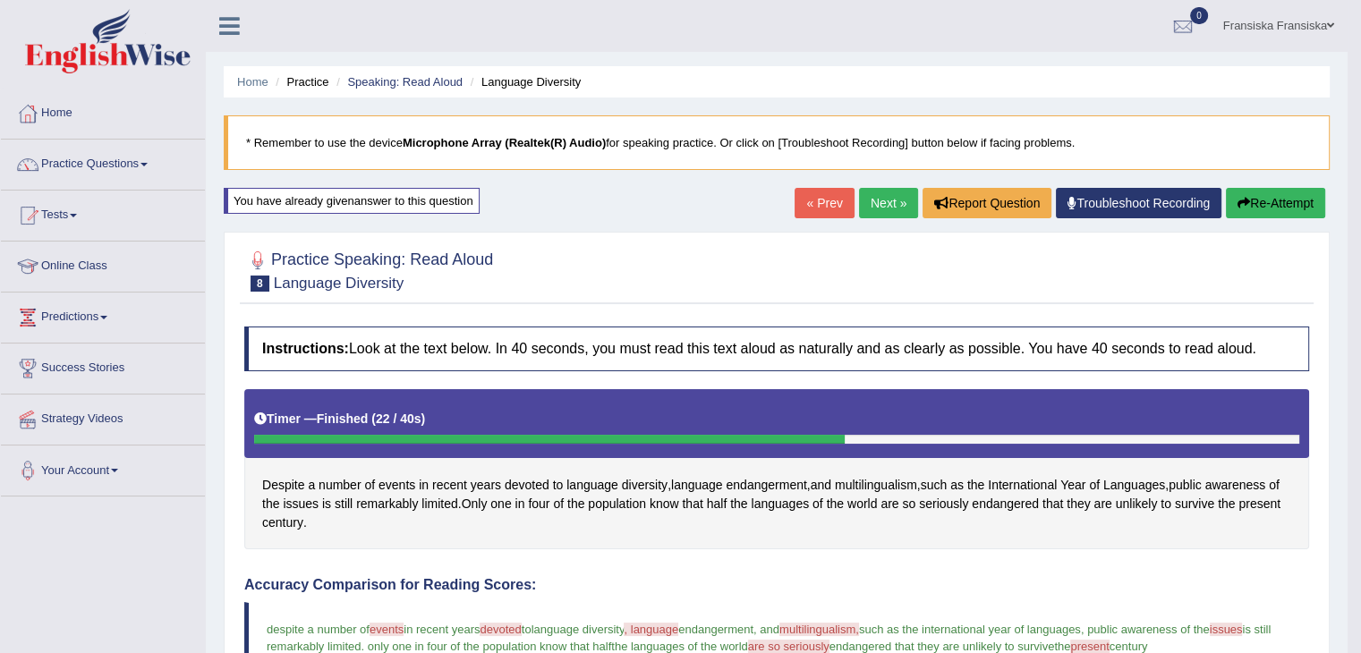
click at [895, 200] on link "Next »" at bounding box center [888, 203] width 59 height 30
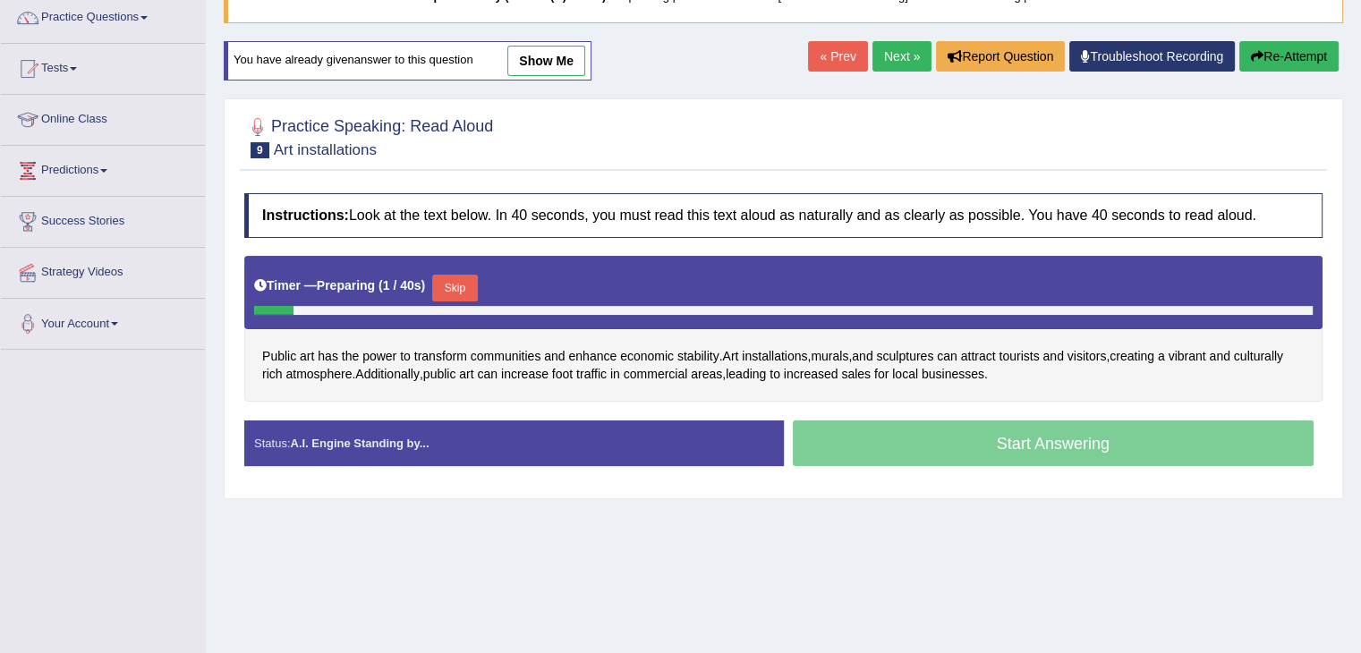
scroll to position [179, 0]
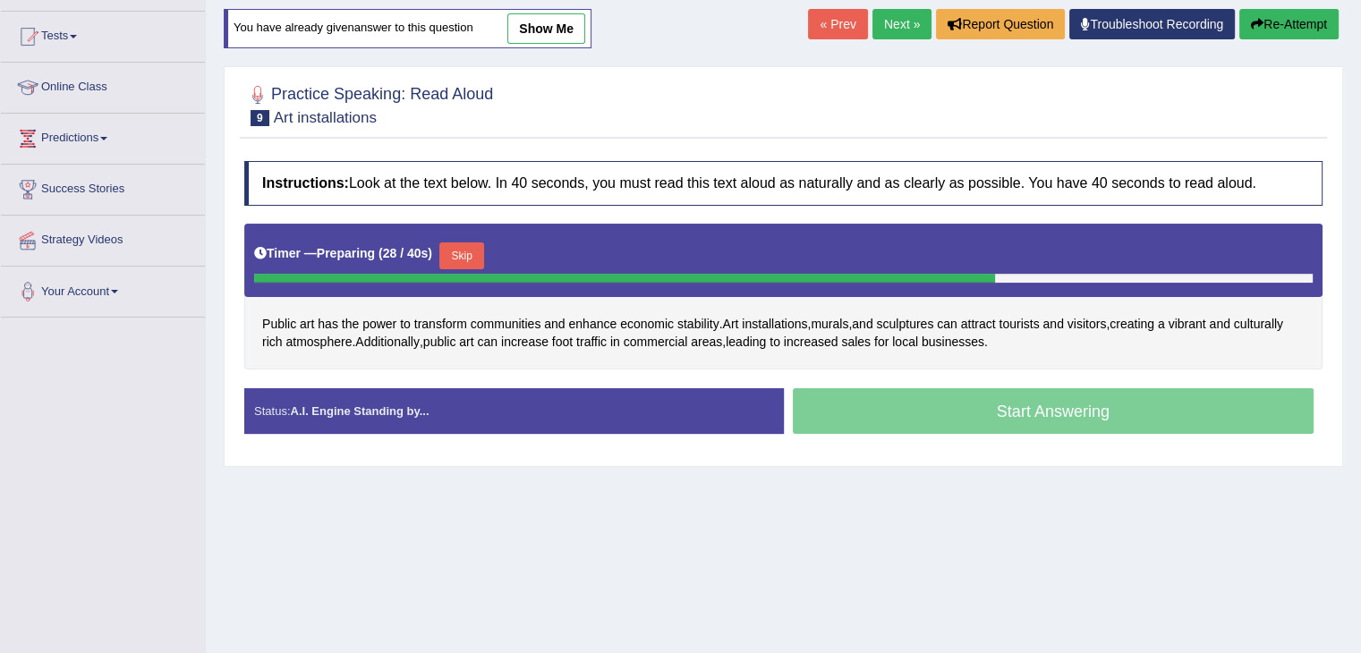
click at [476, 250] on button "Skip" at bounding box center [461, 256] width 45 height 27
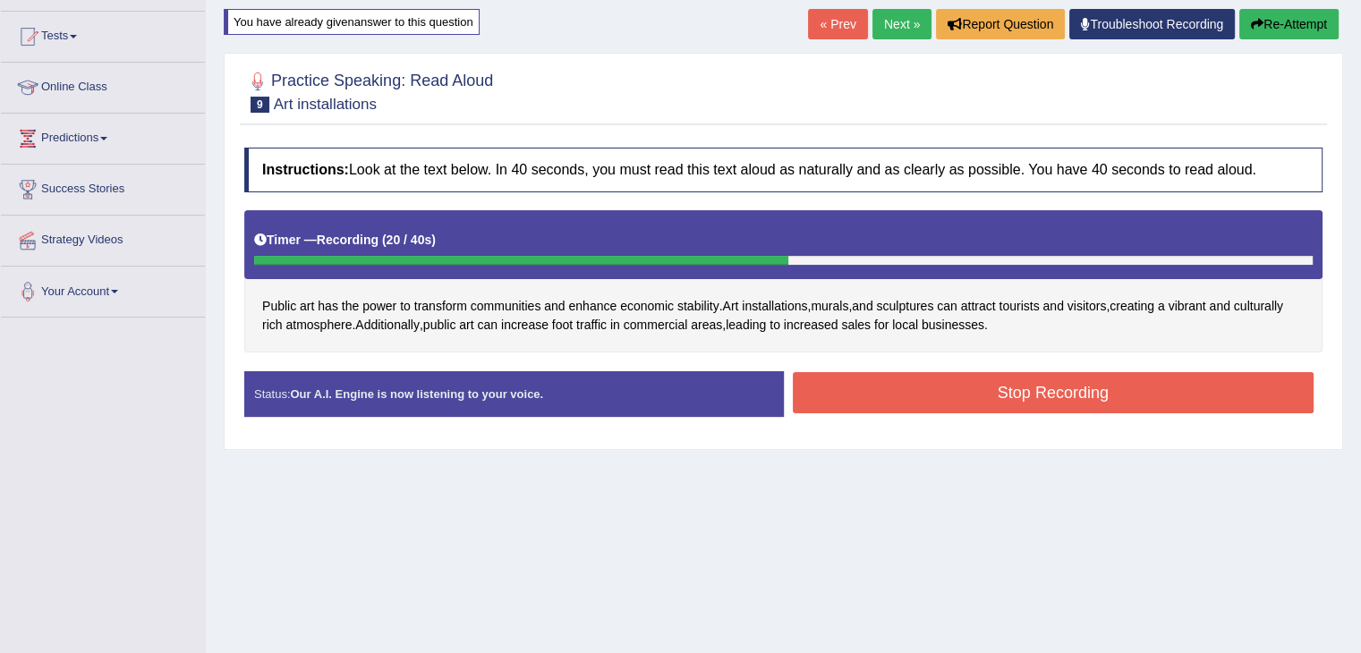
click at [950, 381] on button "Stop Recording" at bounding box center [1054, 392] width 522 height 41
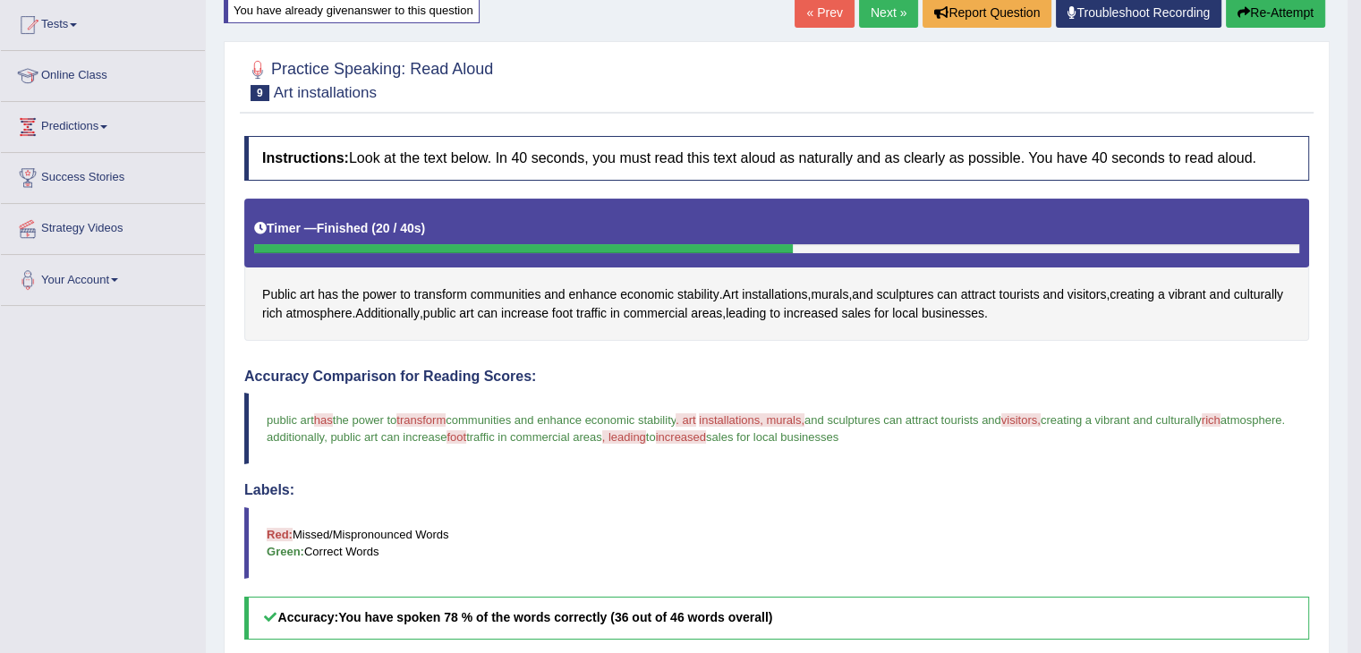
scroll to position [0, 0]
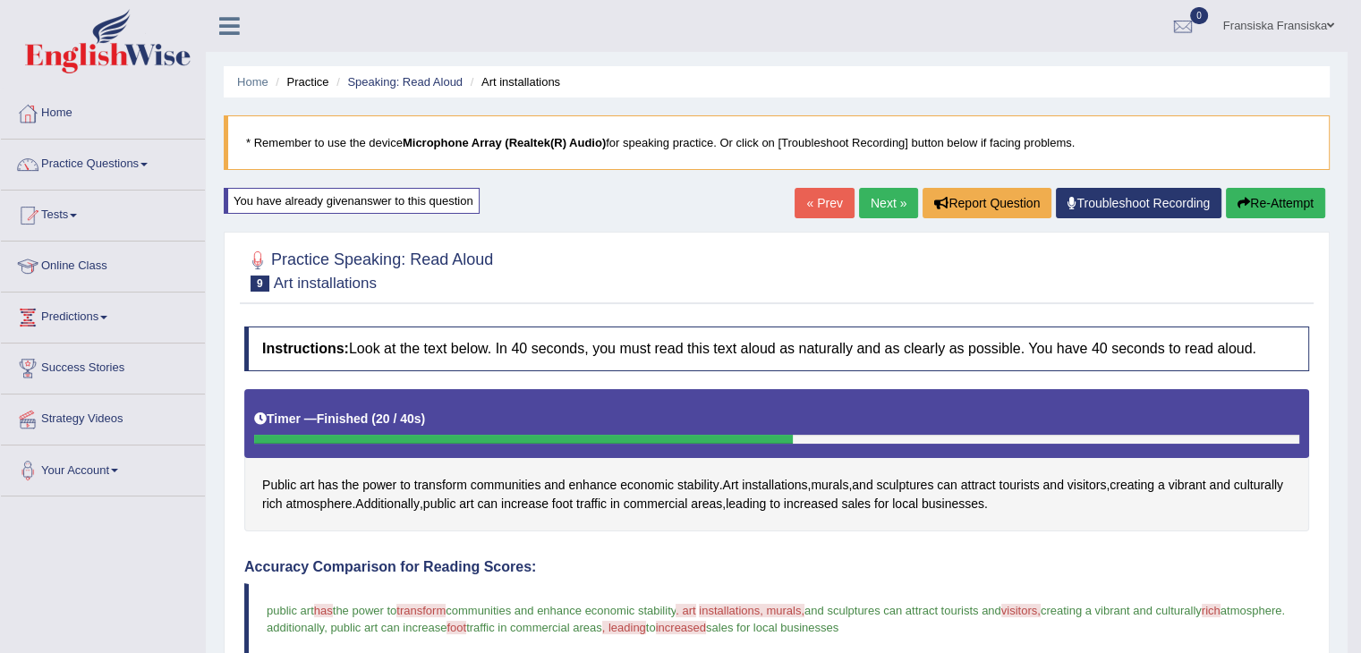
click at [895, 212] on link "Next »" at bounding box center [888, 203] width 59 height 30
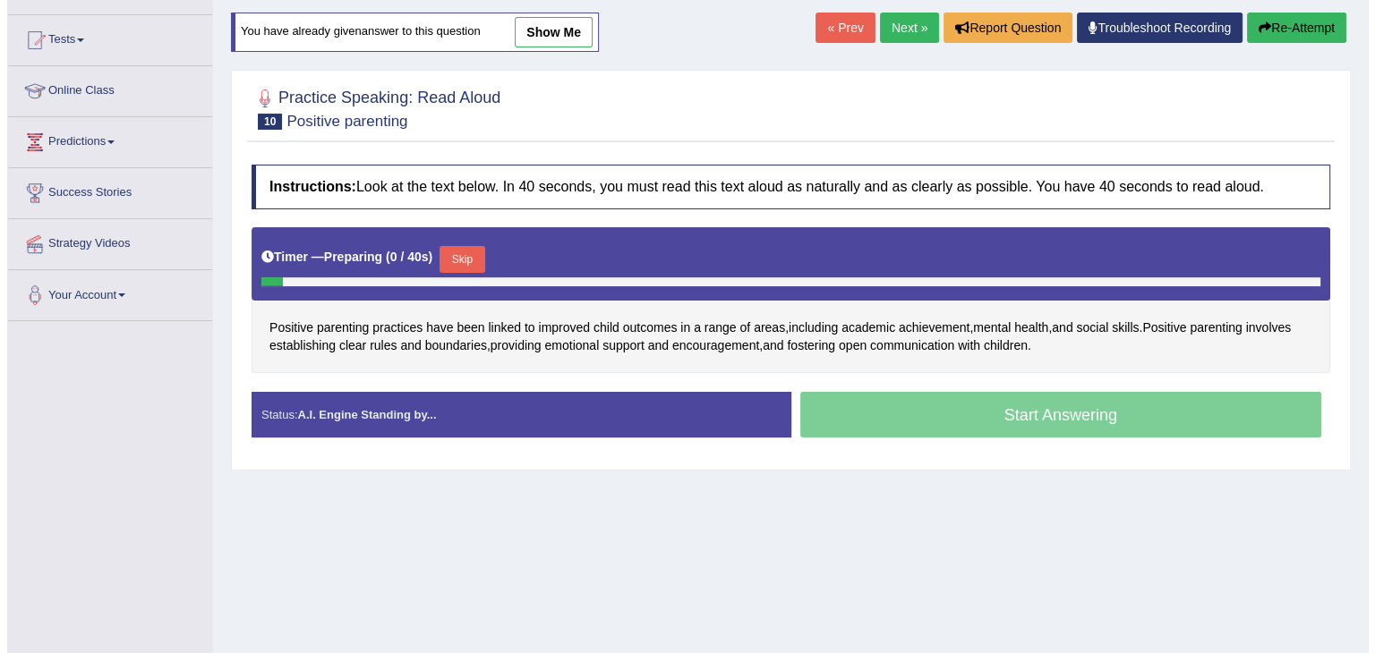
scroll to position [179, 0]
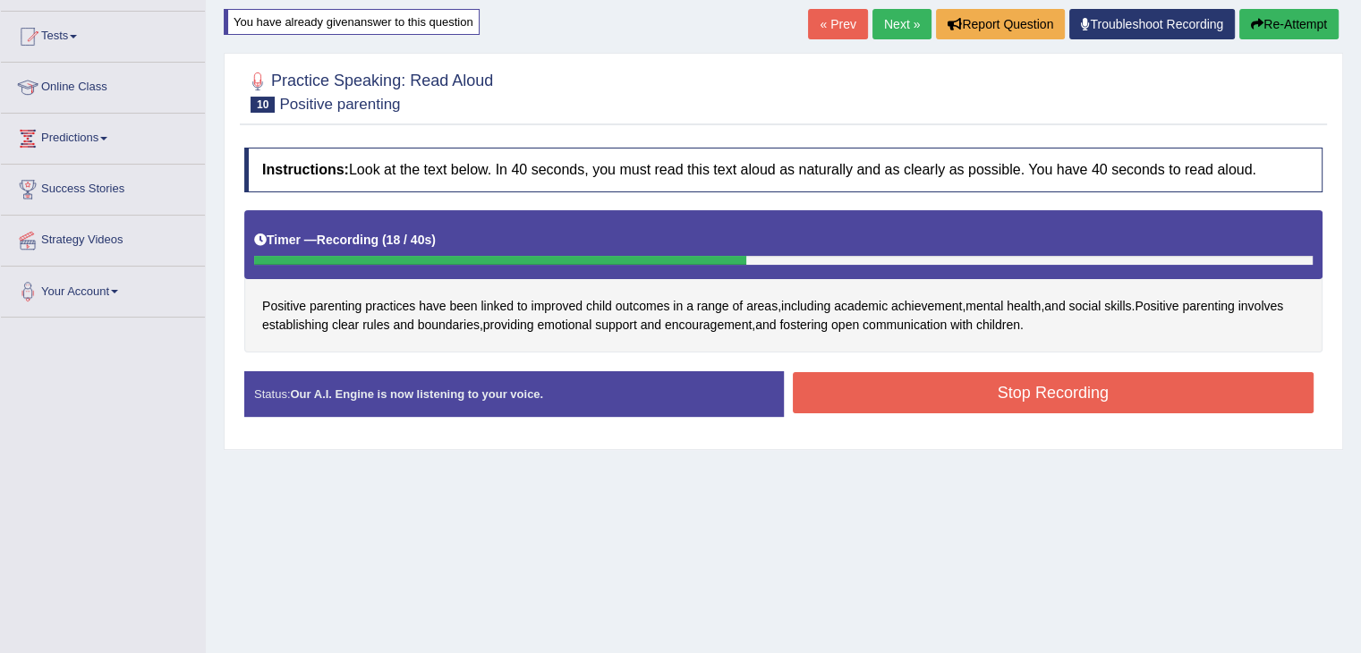
click at [866, 379] on button "Stop Recording" at bounding box center [1054, 392] width 522 height 41
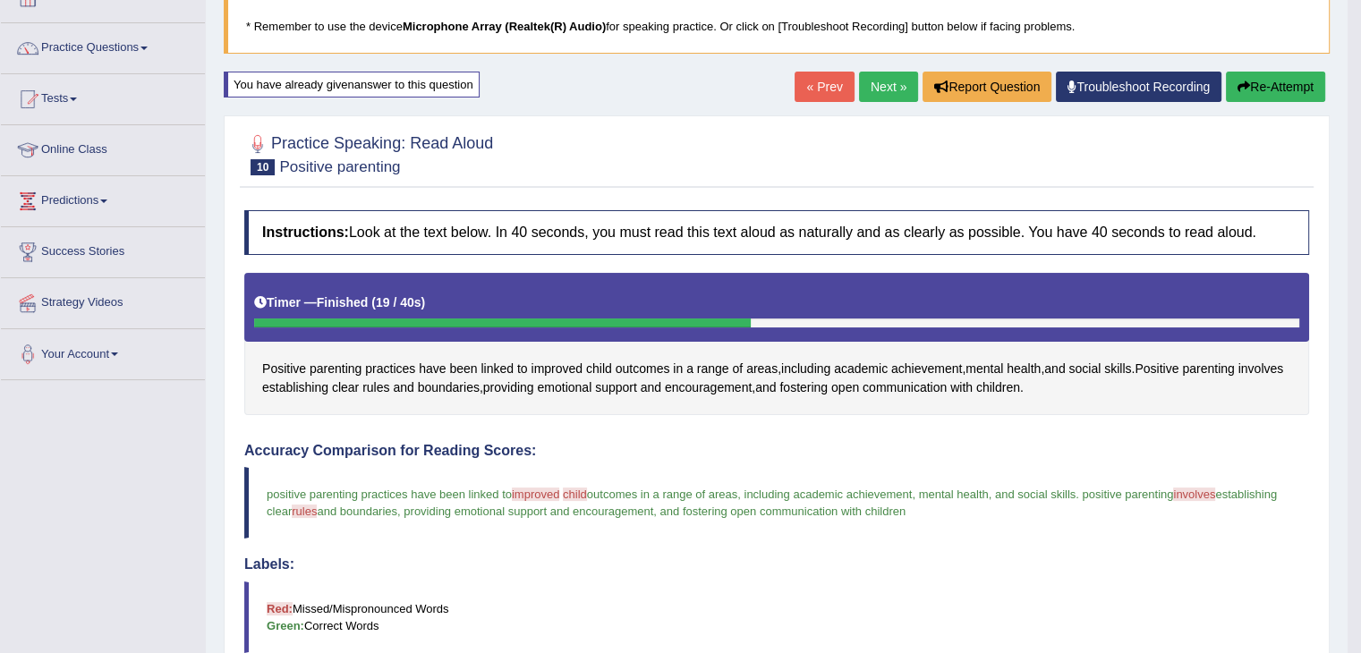
scroll to position [0, 0]
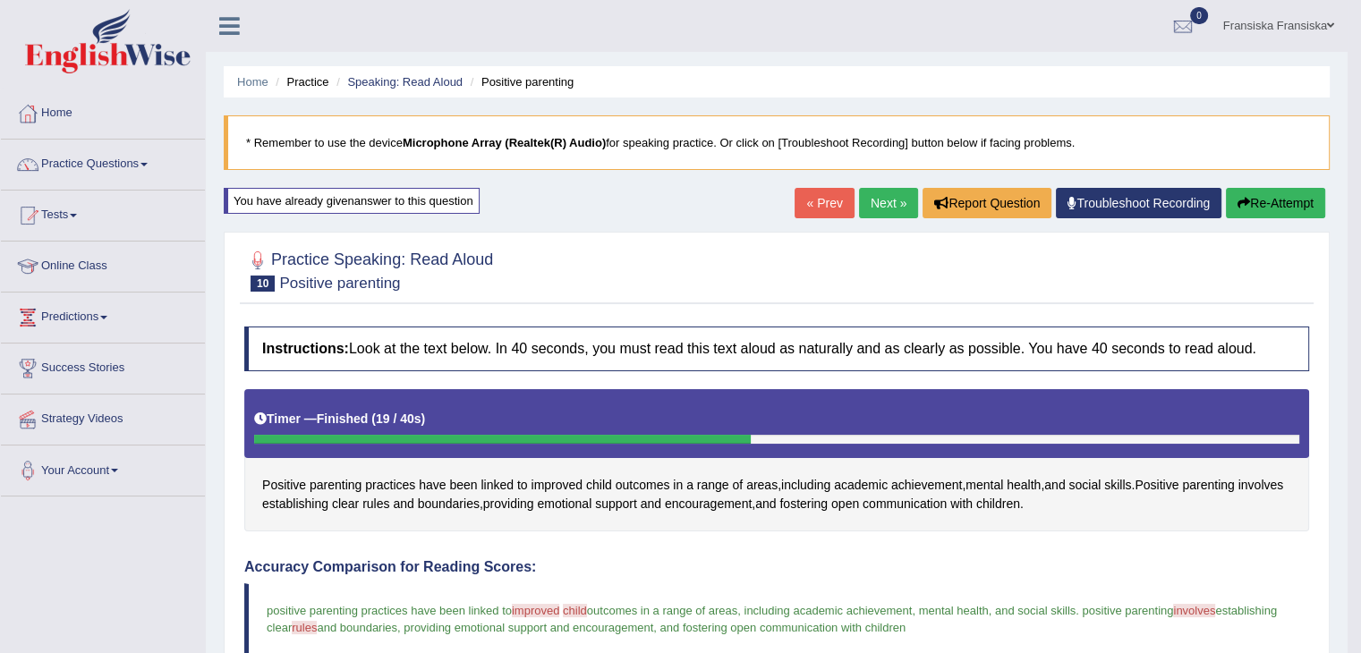
click at [901, 215] on link "Next »" at bounding box center [888, 203] width 59 height 30
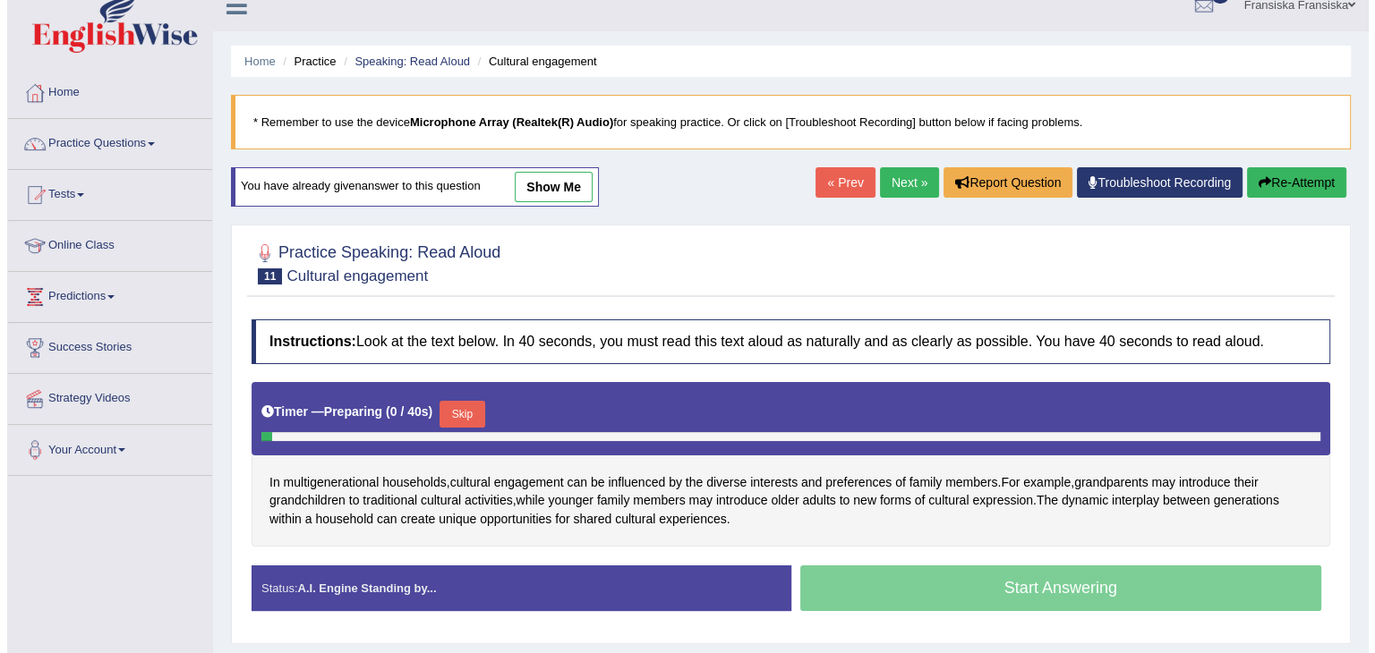
scroll to position [179, 0]
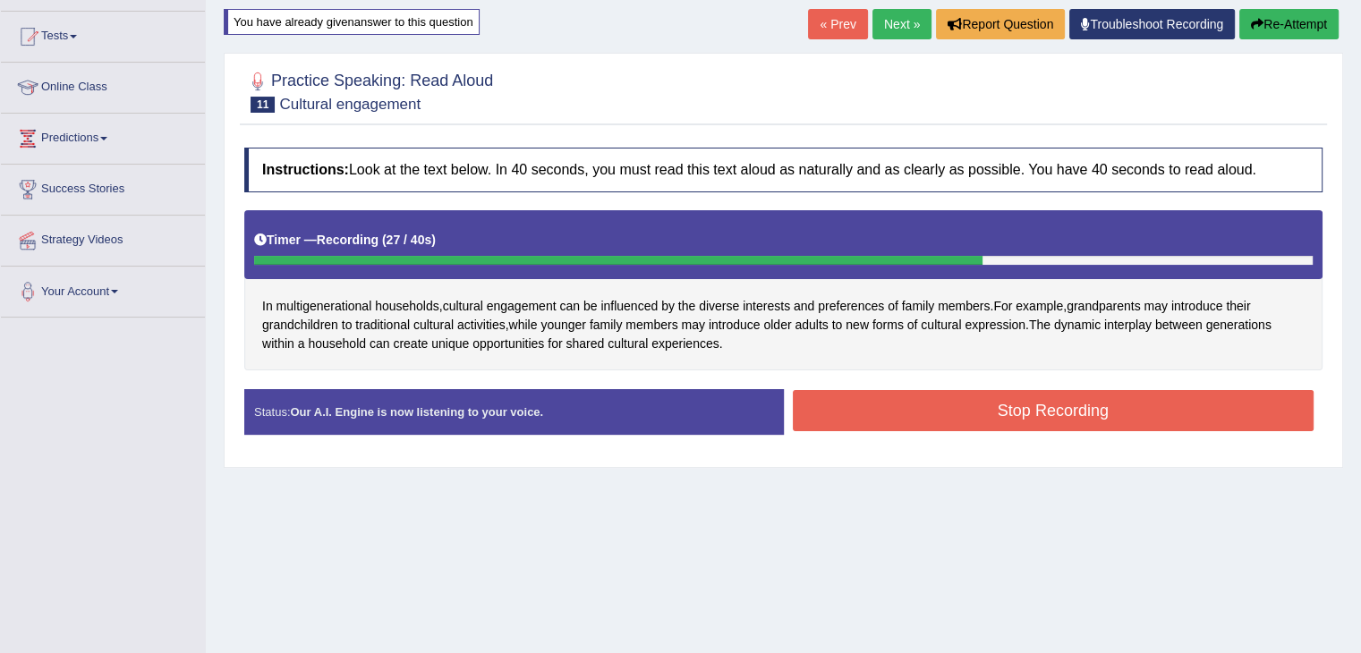
click at [994, 416] on button "Stop Recording" at bounding box center [1054, 410] width 522 height 41
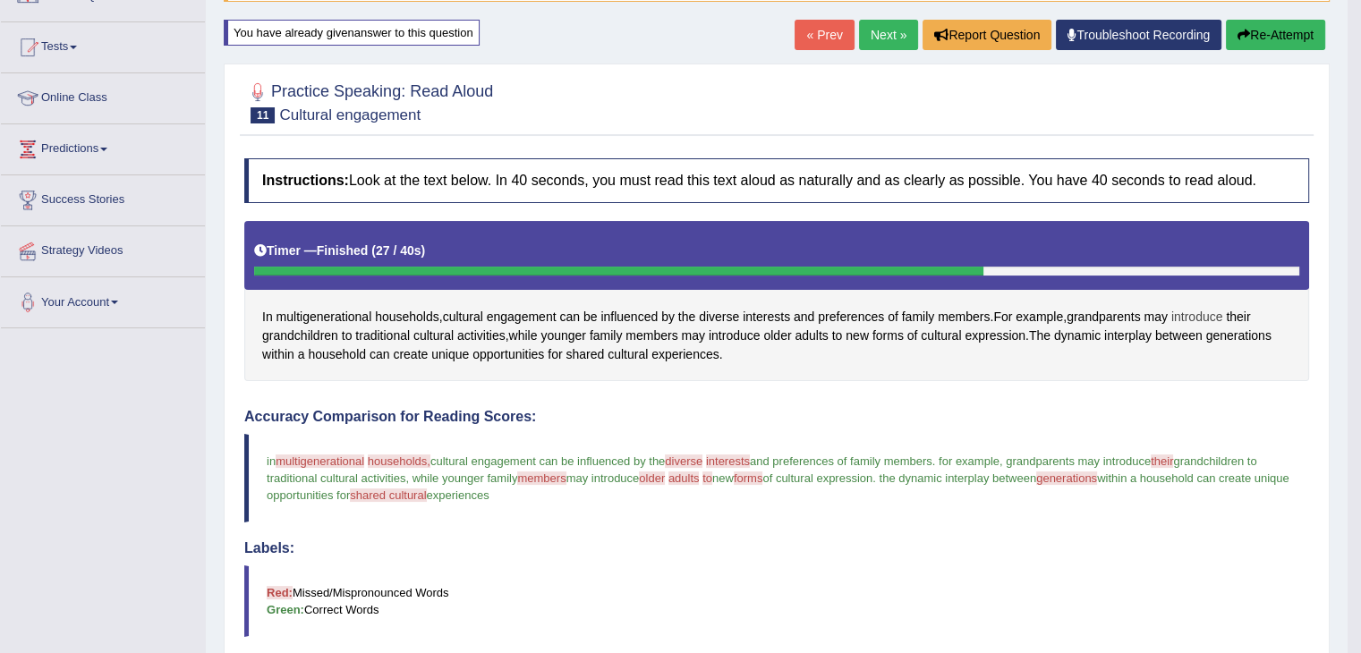
scroll to position [165, 0]
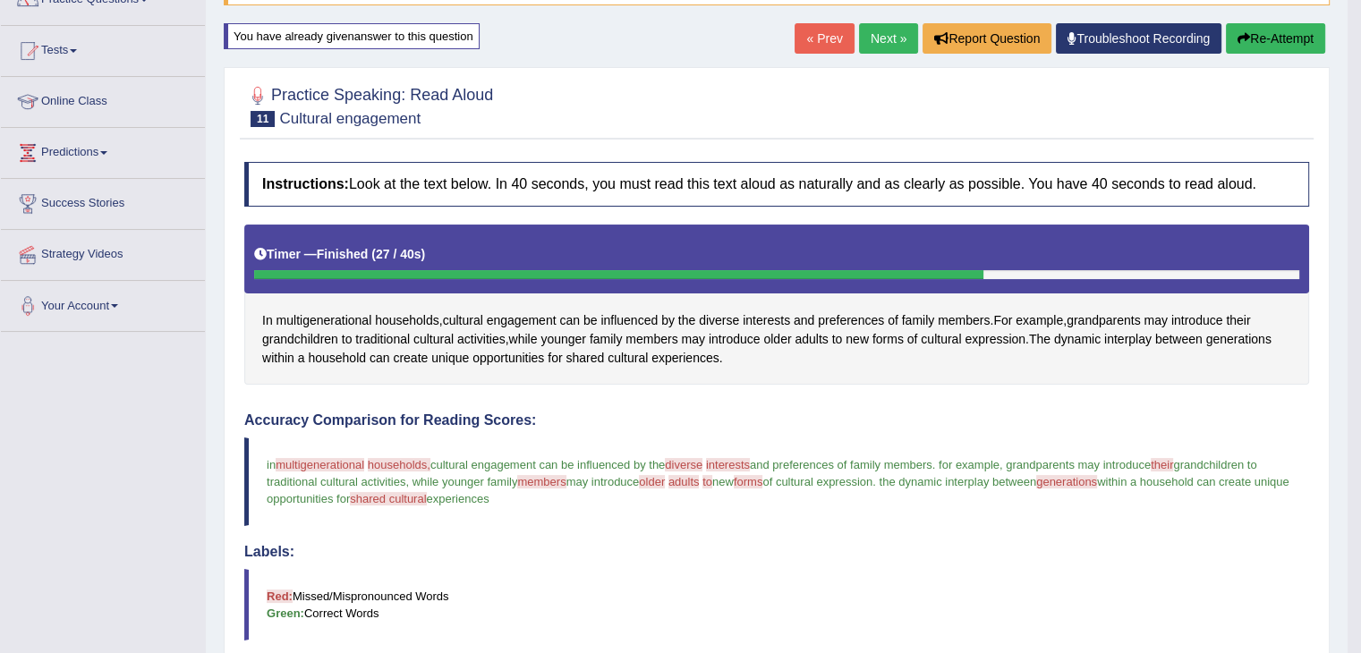
click at [886, 41] on link "Next »" at bounding box center [888, 38] width 59 height 30
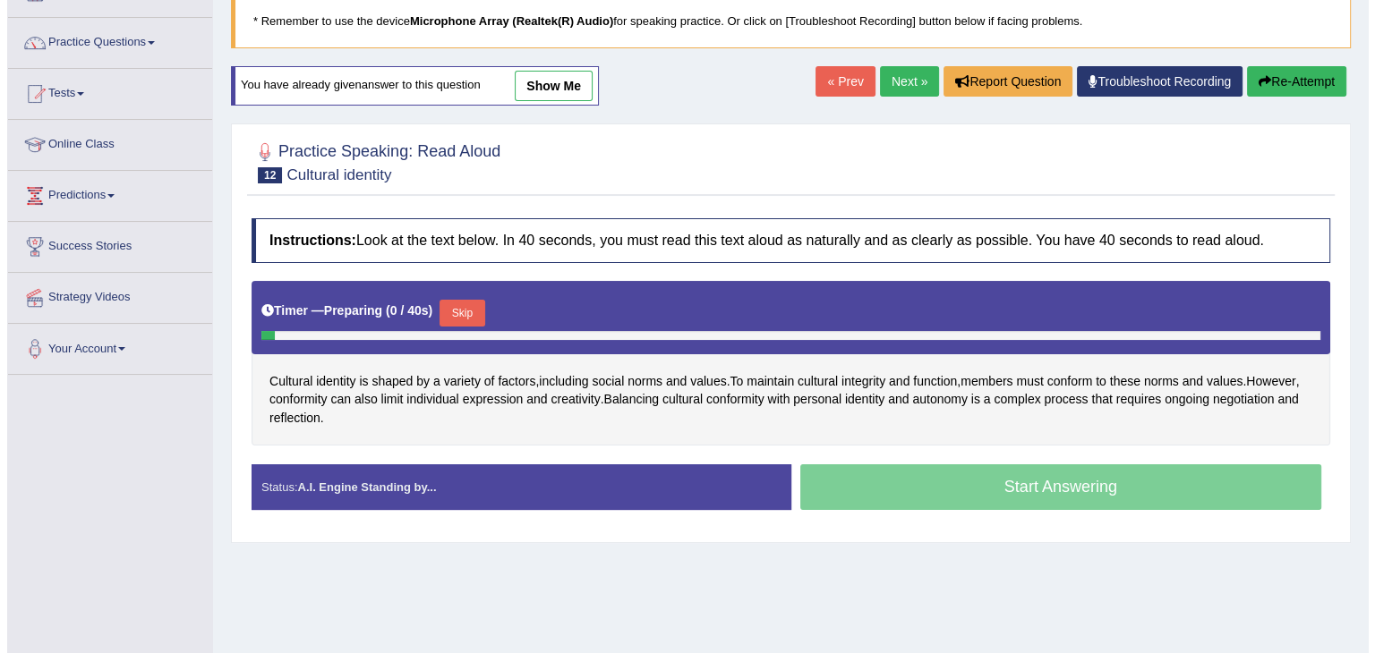
scroll to position [268, 0]
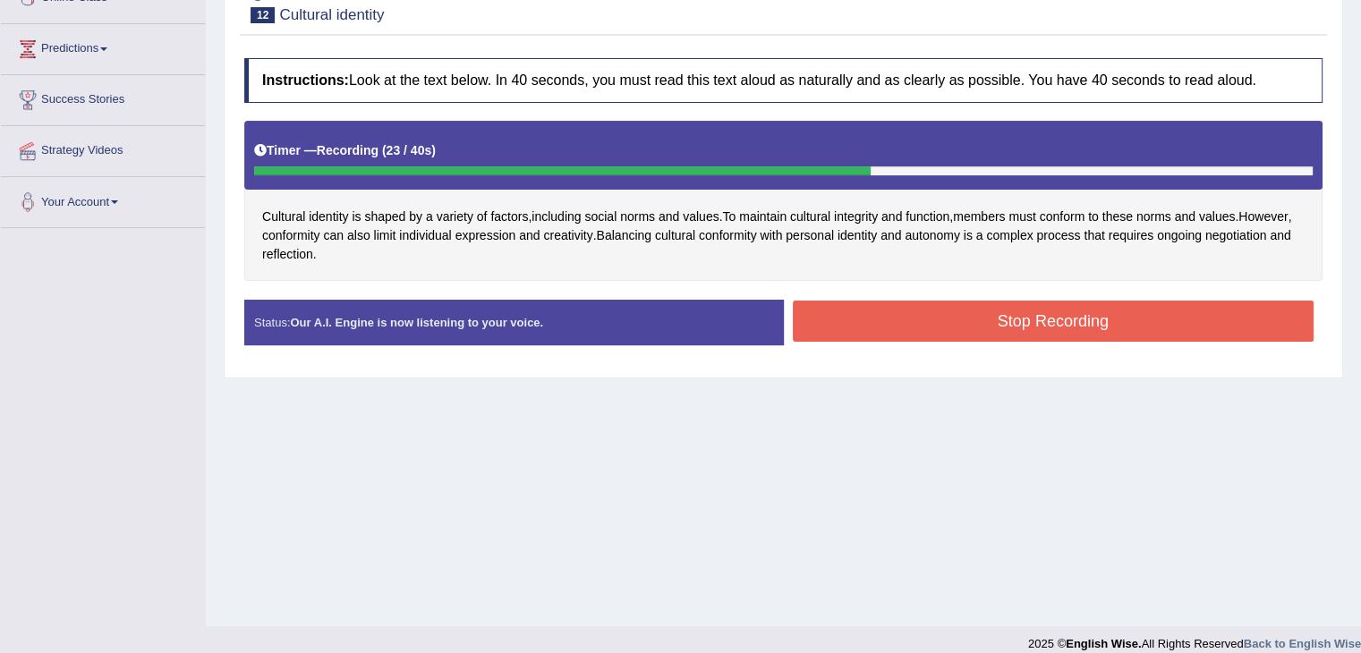
click at [909, 301] on button "Stop Recording" at bounding box center [1054, 321] width 522 height 41
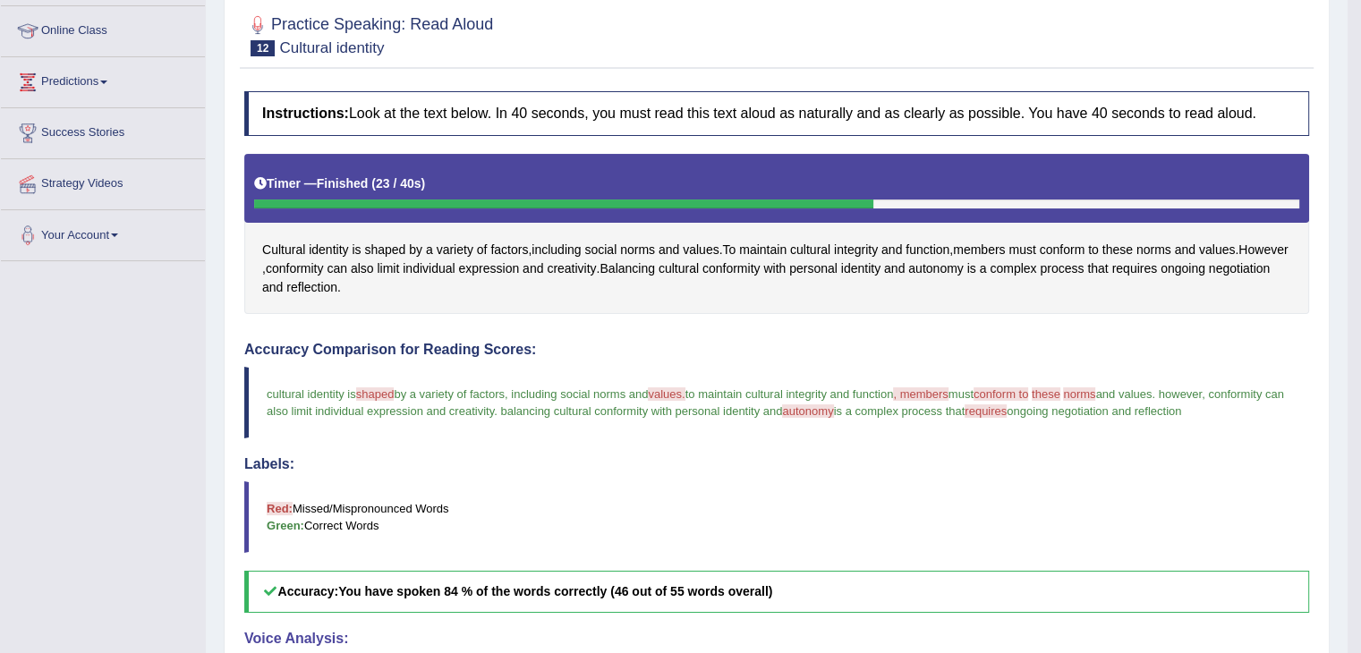
scroll to position [147, 0]
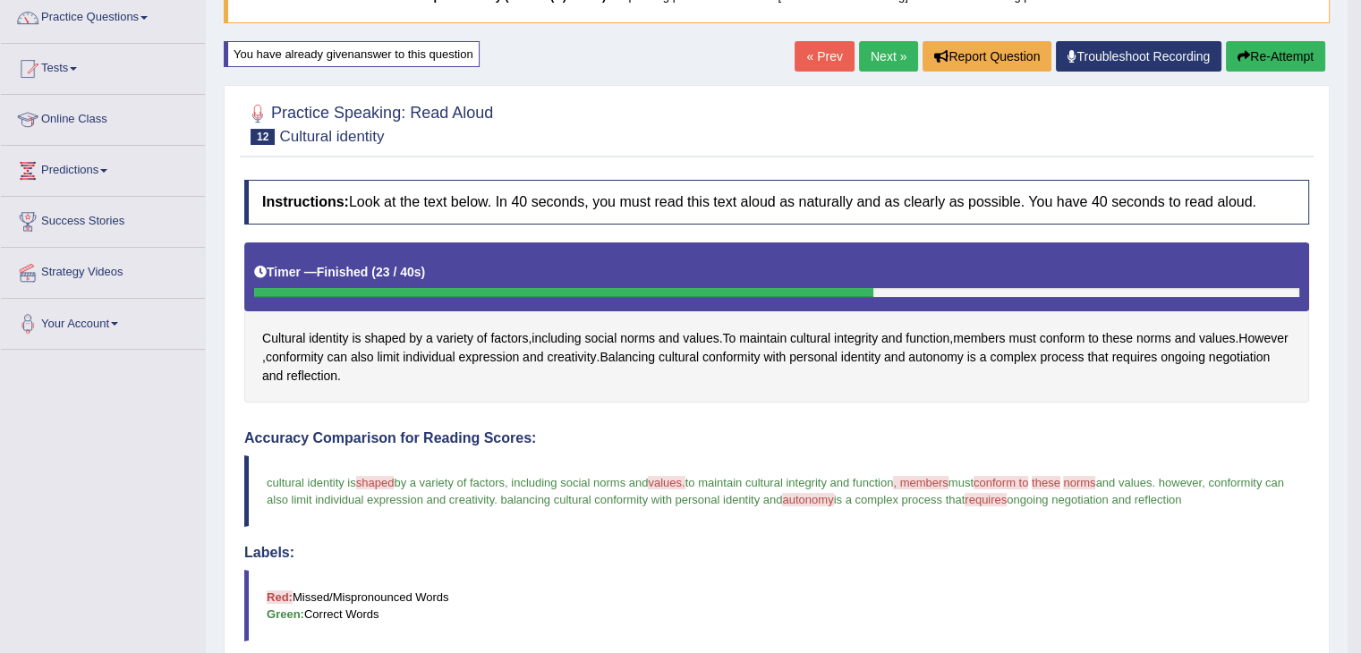
click at [879, 58] on link "Next »" at bounding box center [888, 56] width 59 height 30
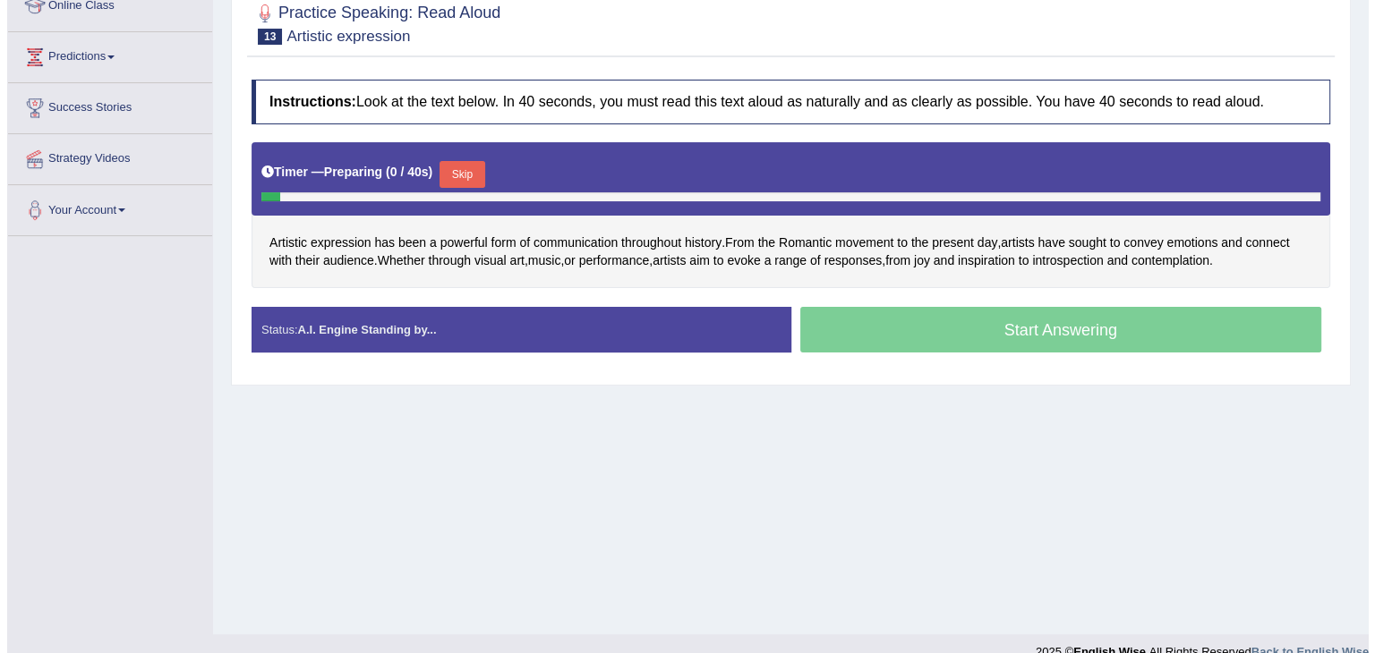
scroll to position [268, 0]
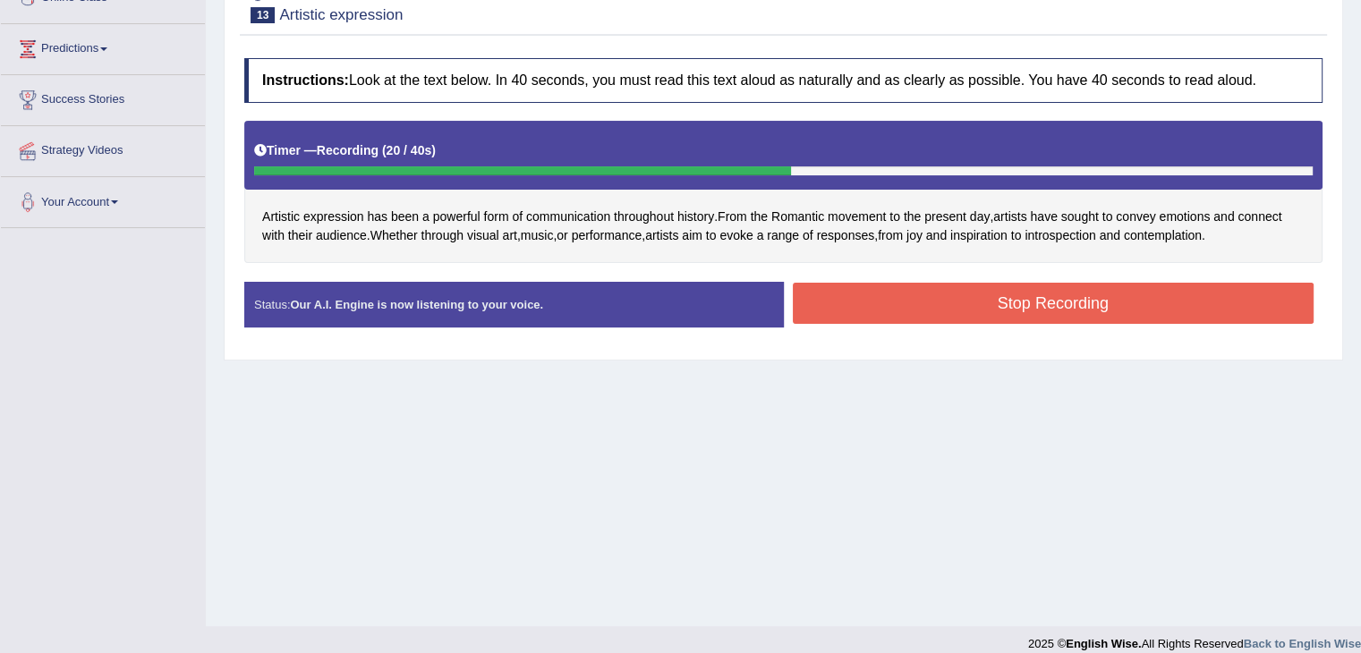
click at [909, 294] on button "Stop Recording" at bounding box center [1054, 303] width 522 height 41
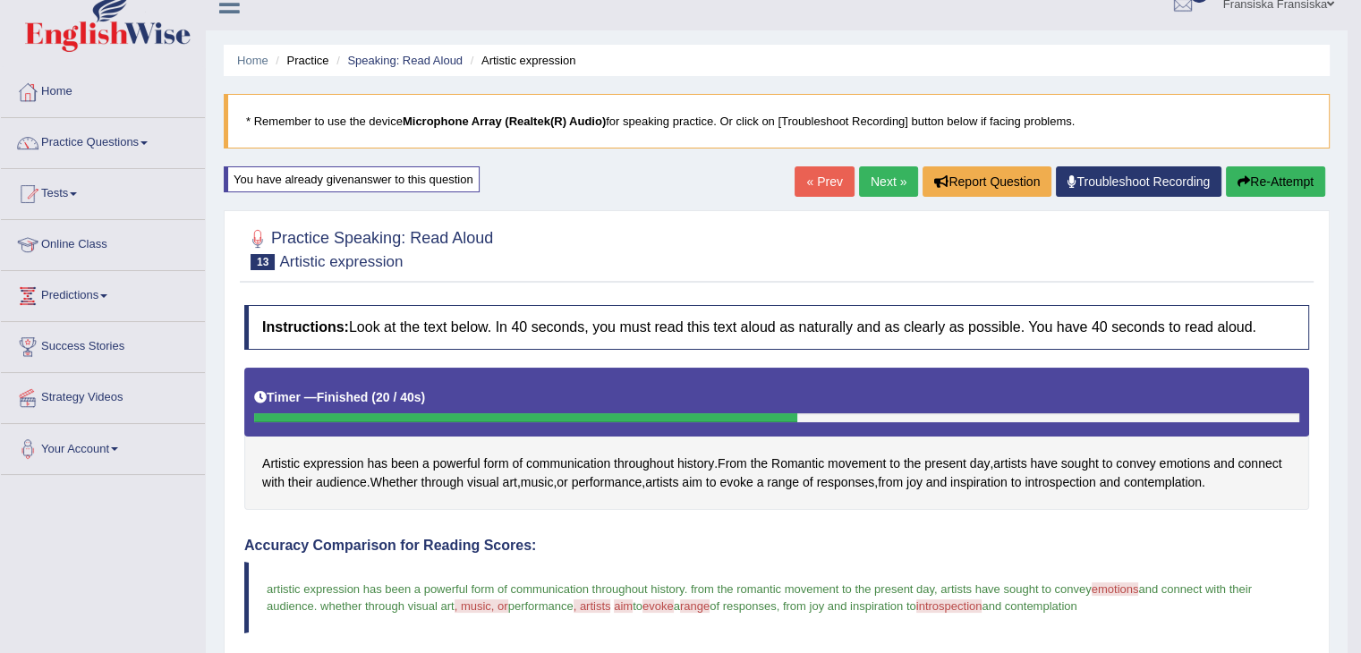
scroll to position [0, 0]
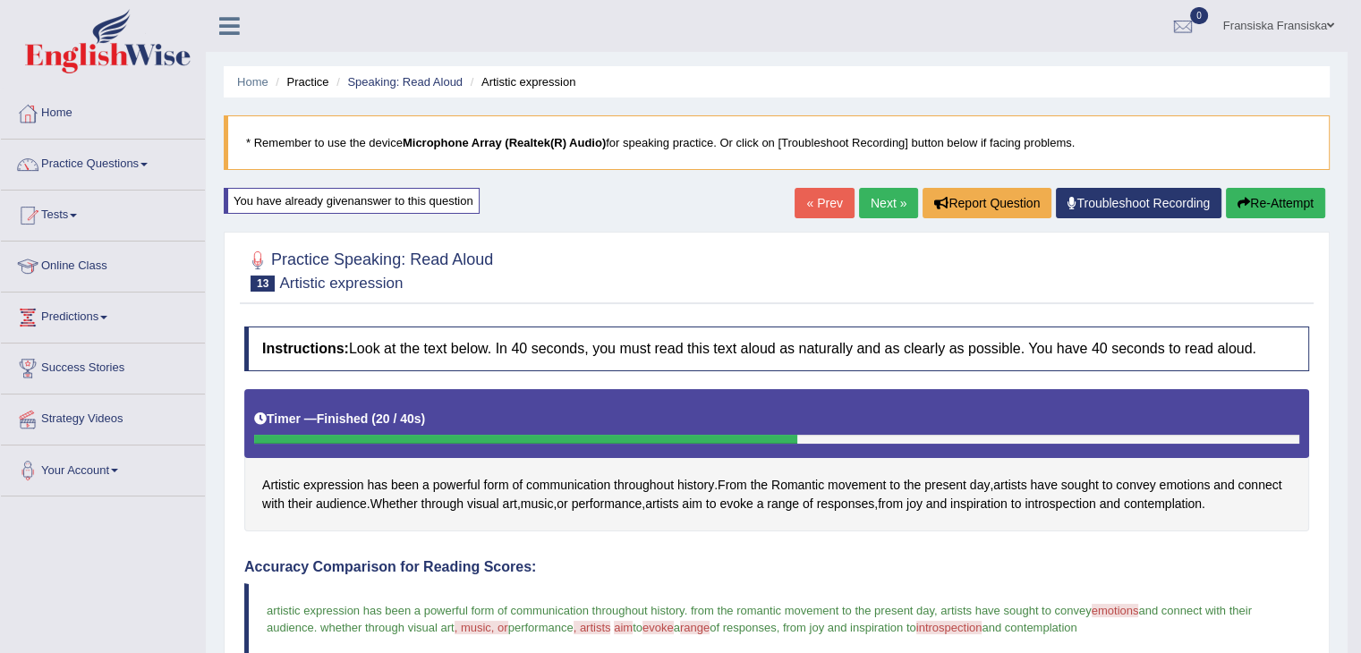
click at [907, 201] on link "Next »" at bounding box center [888, 203] width 59 height 30
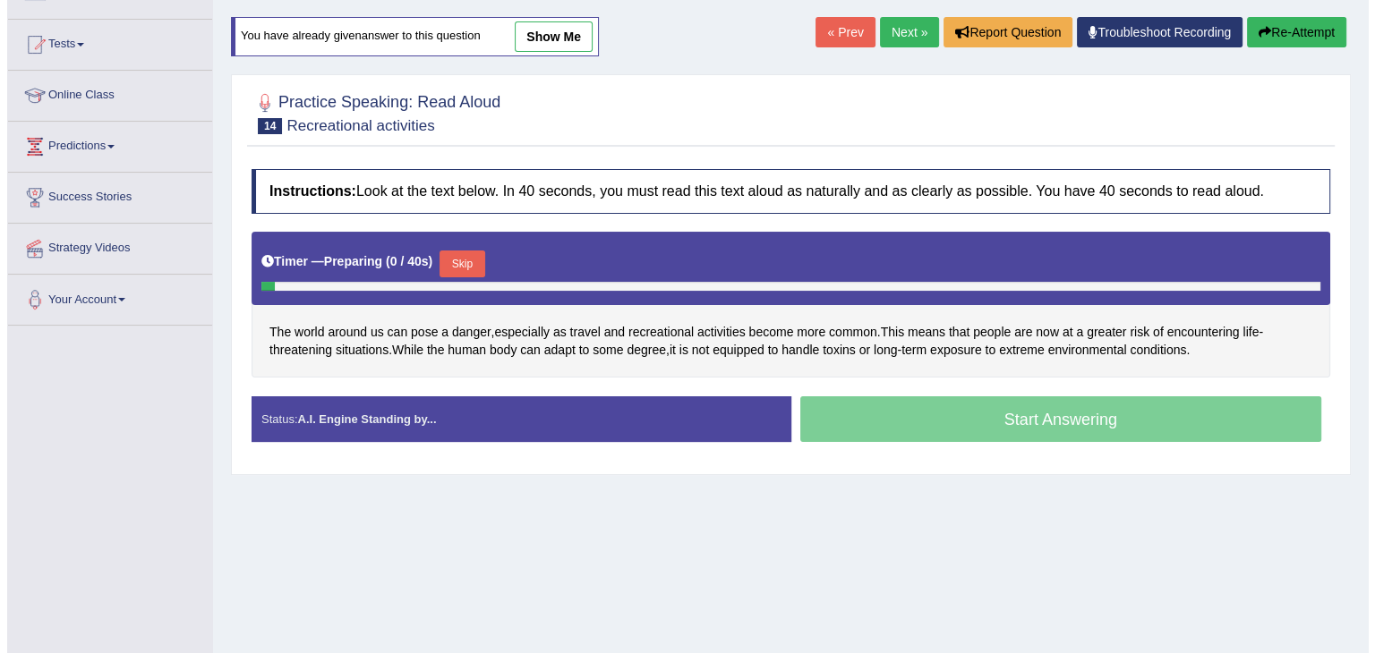
scroll to position [179, 0]
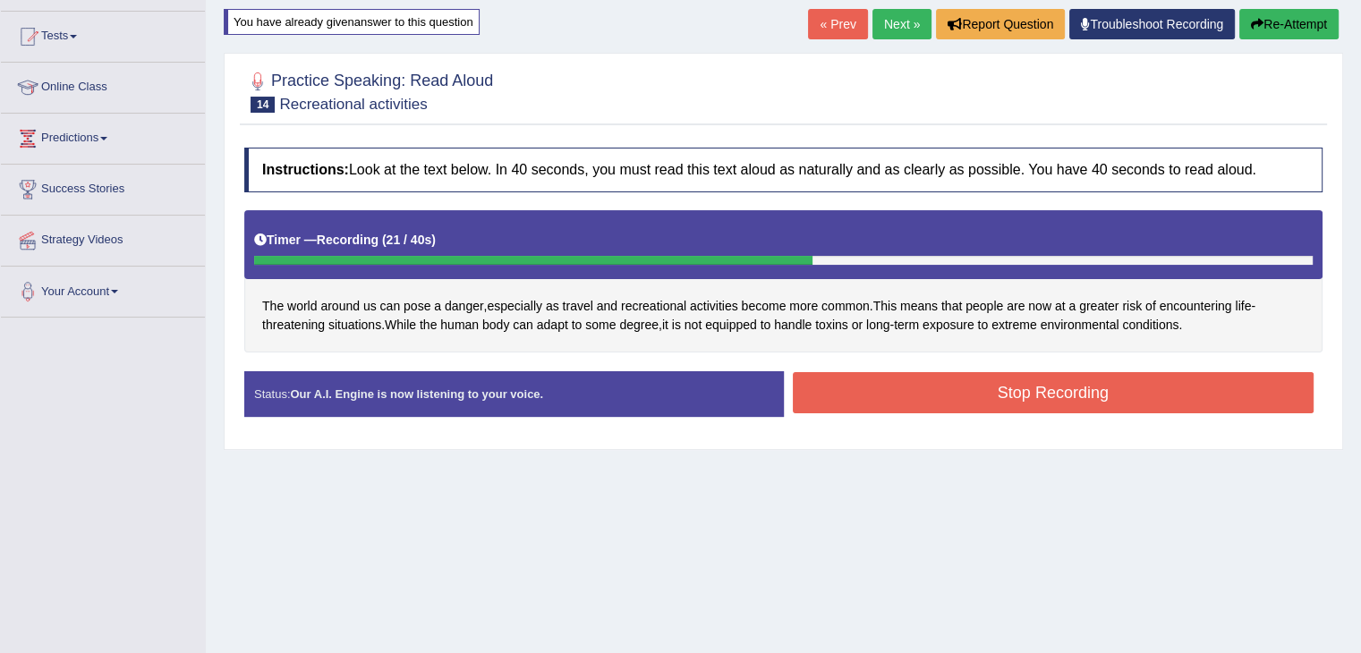
click at [972, 398] on button "Stop Recording" at bounding box center [1054, 392] width 522 height 41
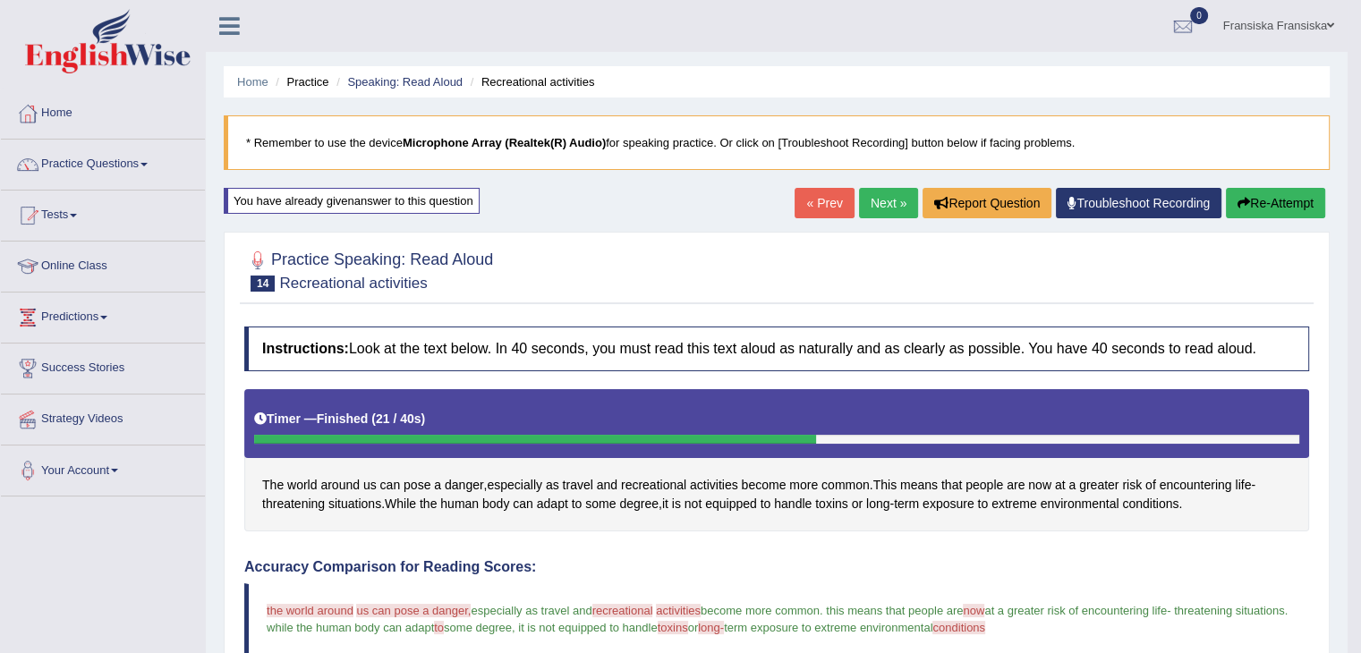
scroll to position [0, 0]
click at [889, 215] on link "Next »" at bounding box center [888, 203] width 59 height 30
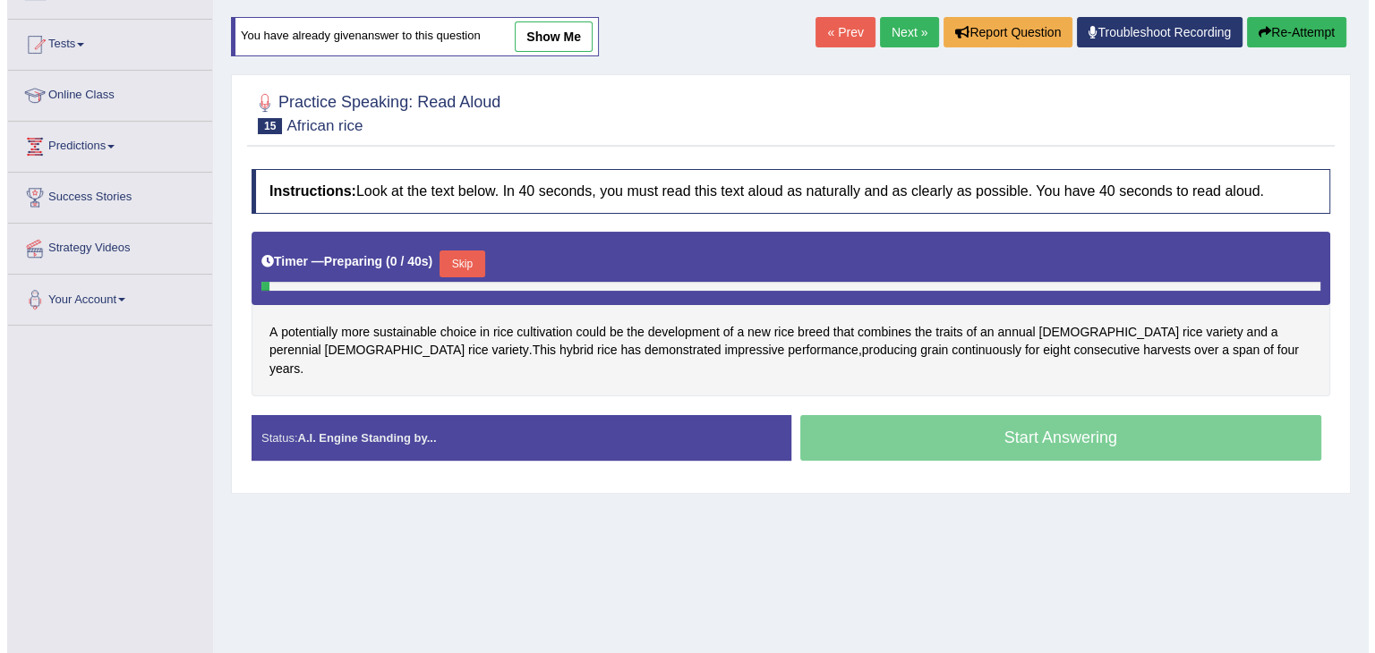
scroll to position [179, 0]
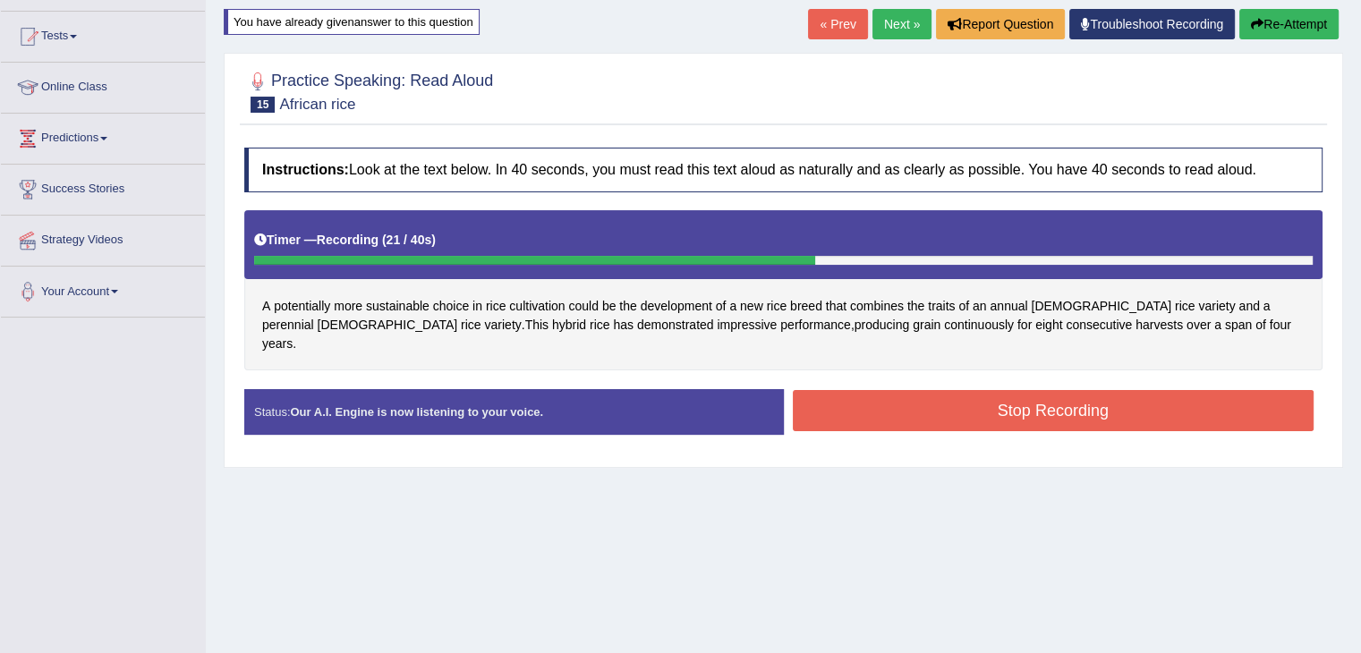
click at [1112, 392] on button "Stop Recording" at bounding box center [1054, 410] width 522 height 41
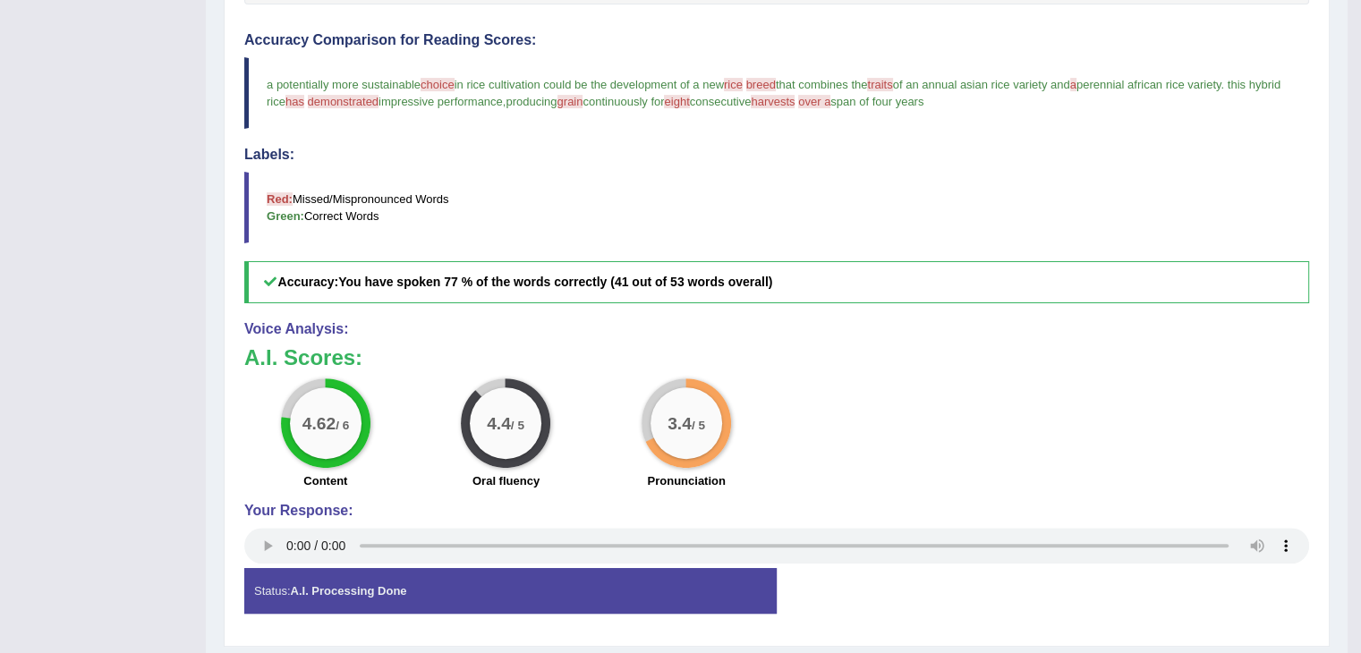
scroll to position [576, 0]
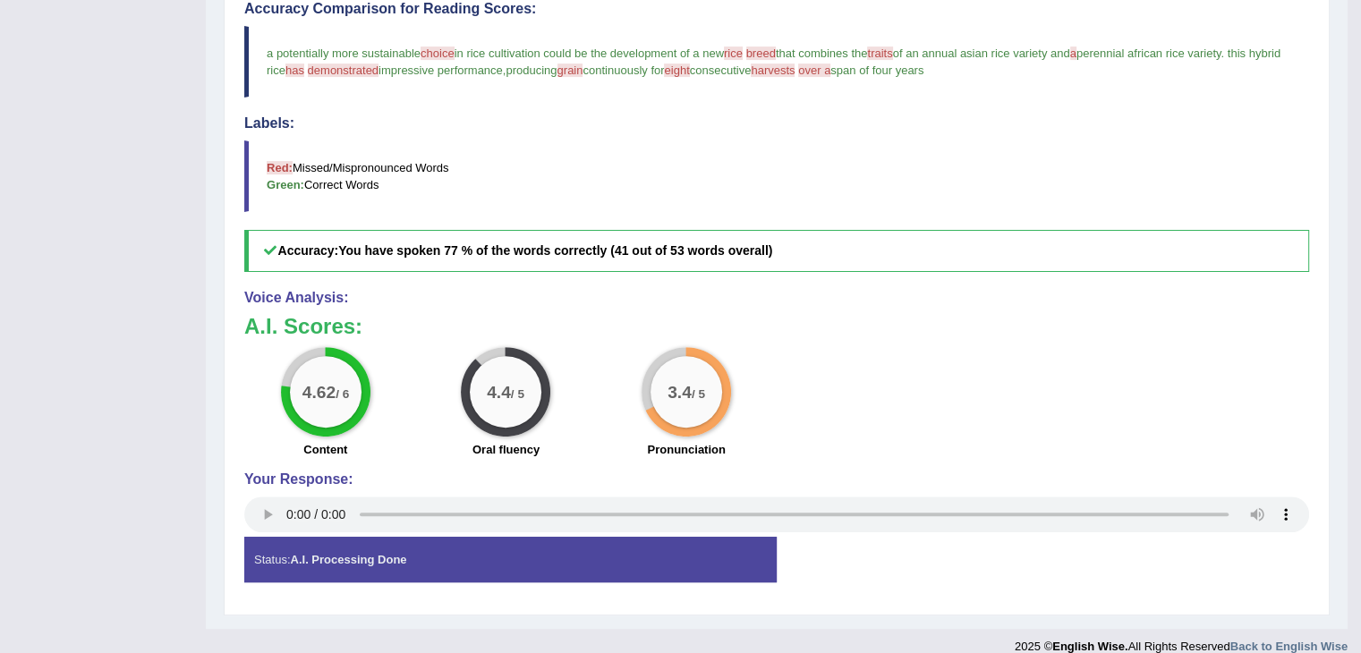
click at [397, 553] on strong "A.I. Processing Done" at bounding box center [348, 559] width 116 height 13
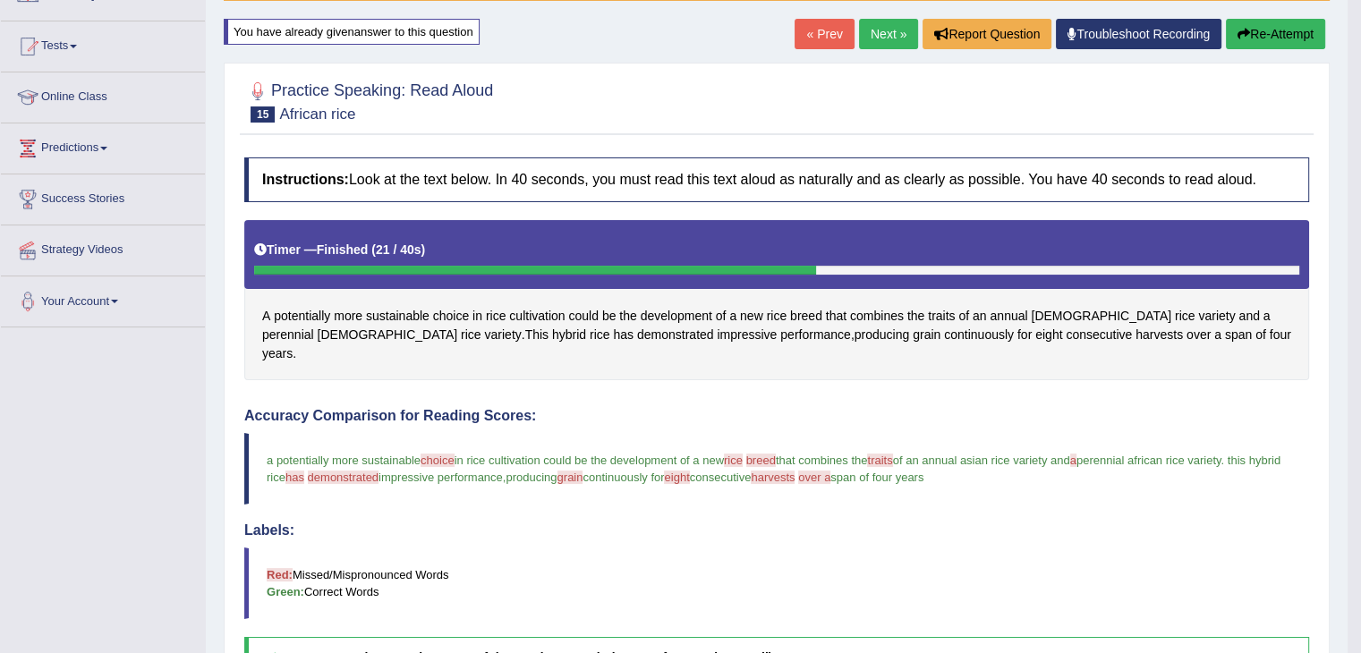
scroll to position [129, 0]
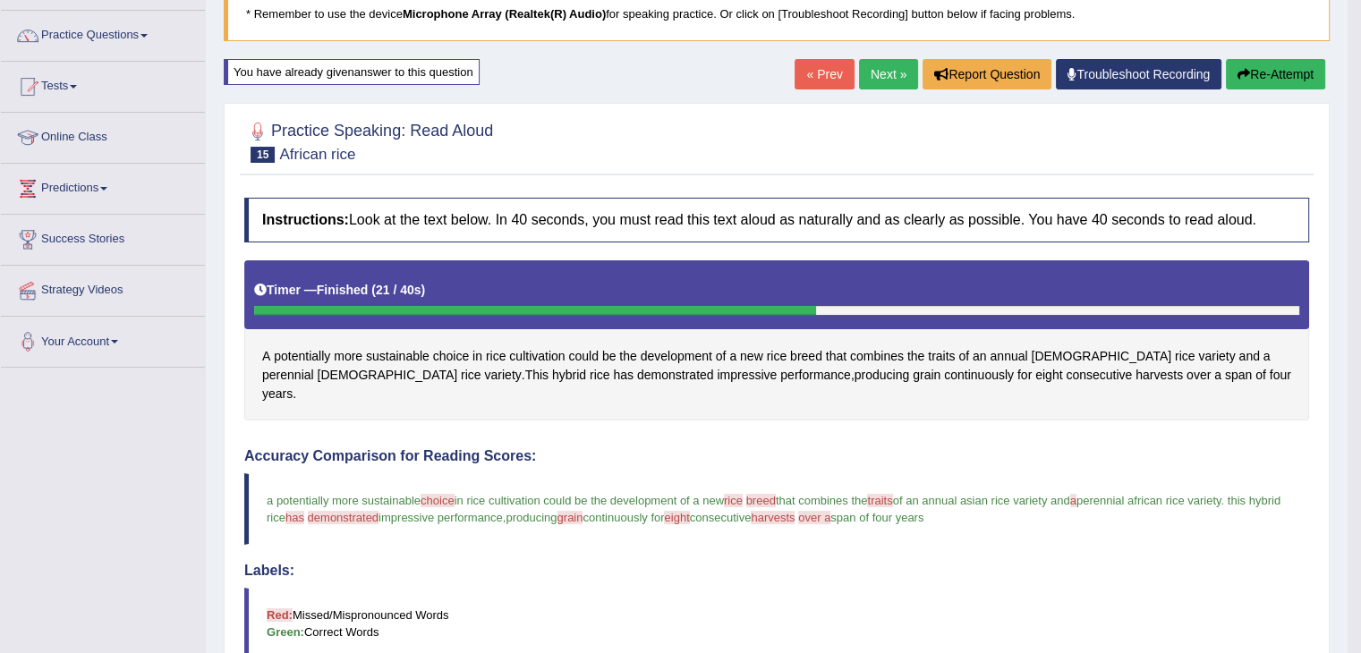
click at [884, 87] on link "Next »" at bounding box center [888, 74] width 59 height 30
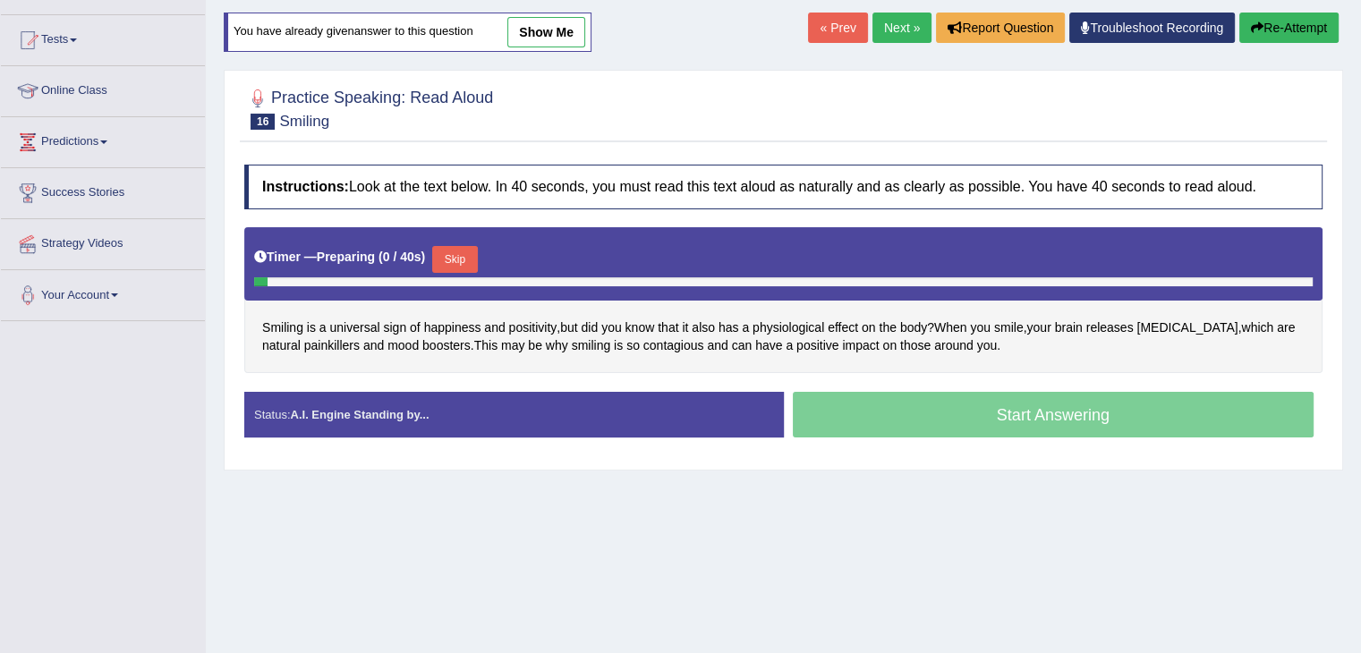
scroll to position [179, 0]
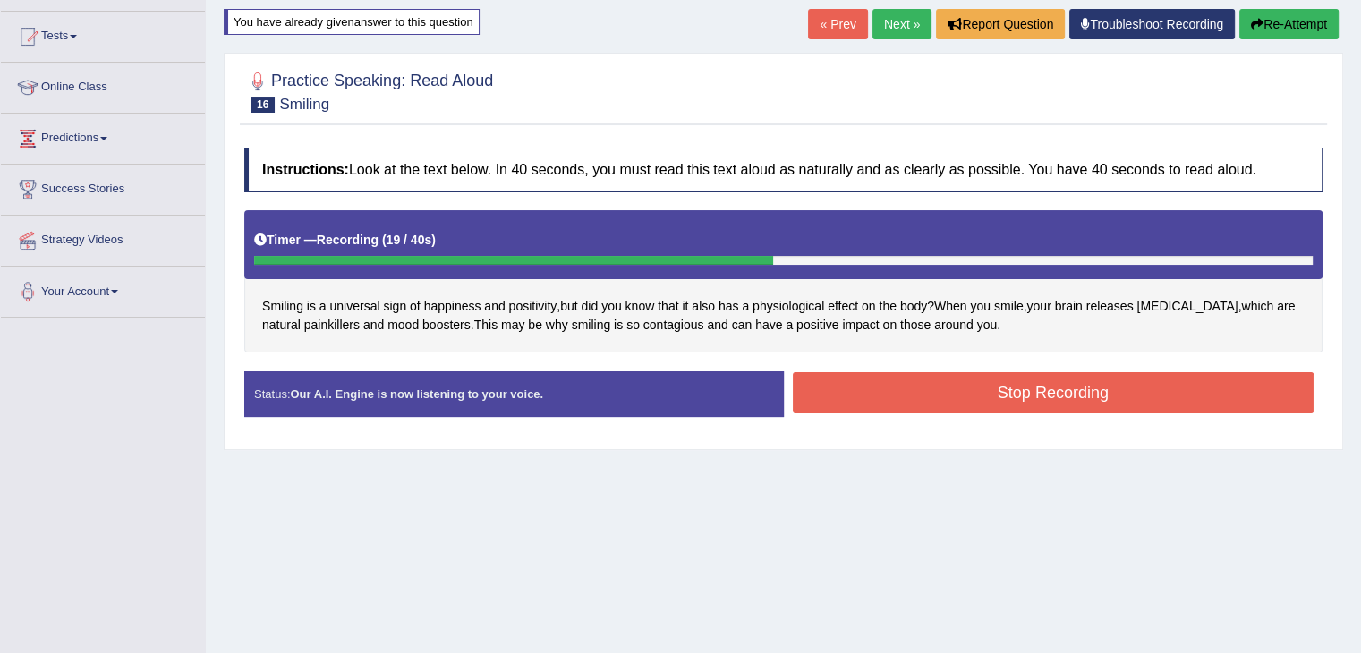
click at [912, 400] on button "Stop Recording" at bounding box center [1054, 392] width 522 height 41
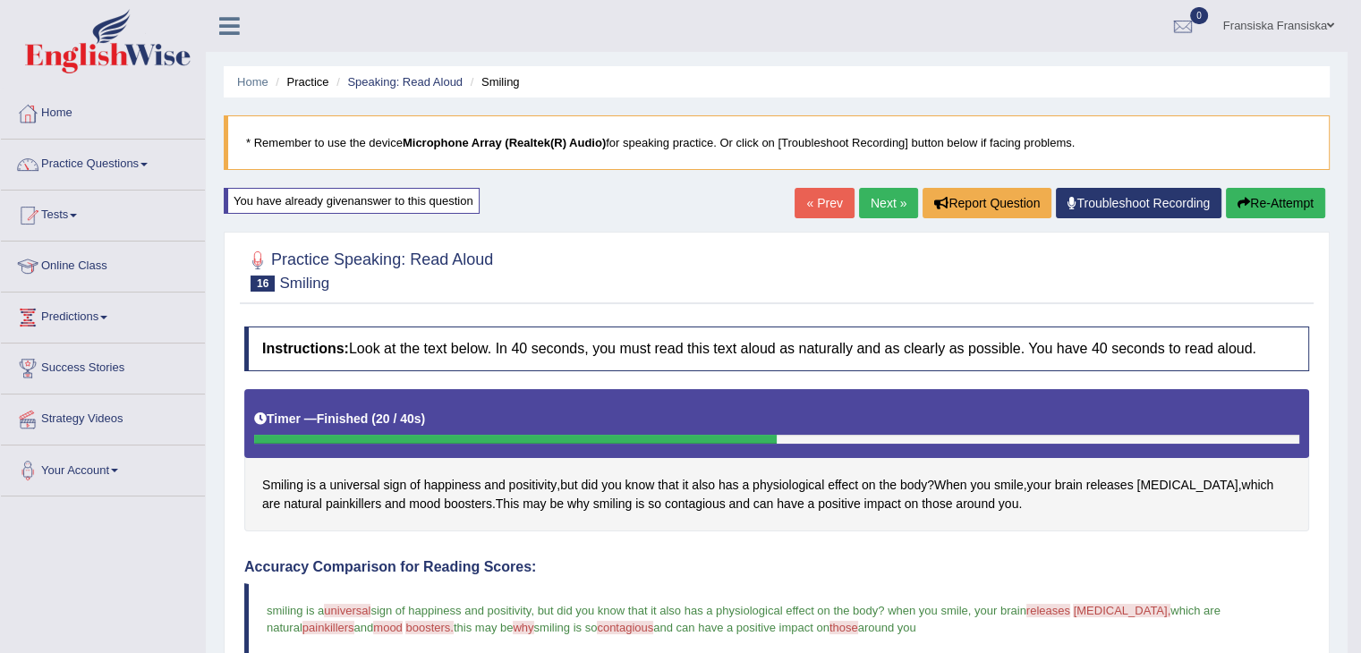
scroll to position [0, 0]
click at [872, 207] on link "Next »" at bounding box center [888, 203] width 59 height 30
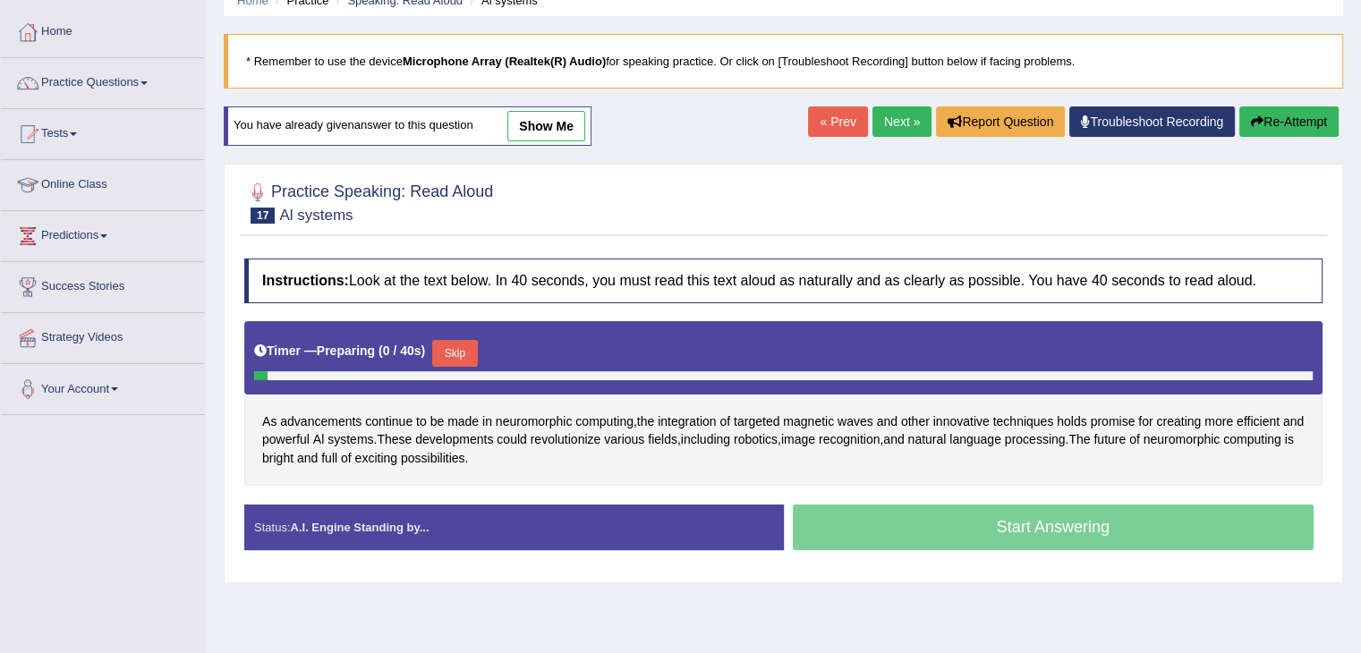
scroll to position [179, 0]
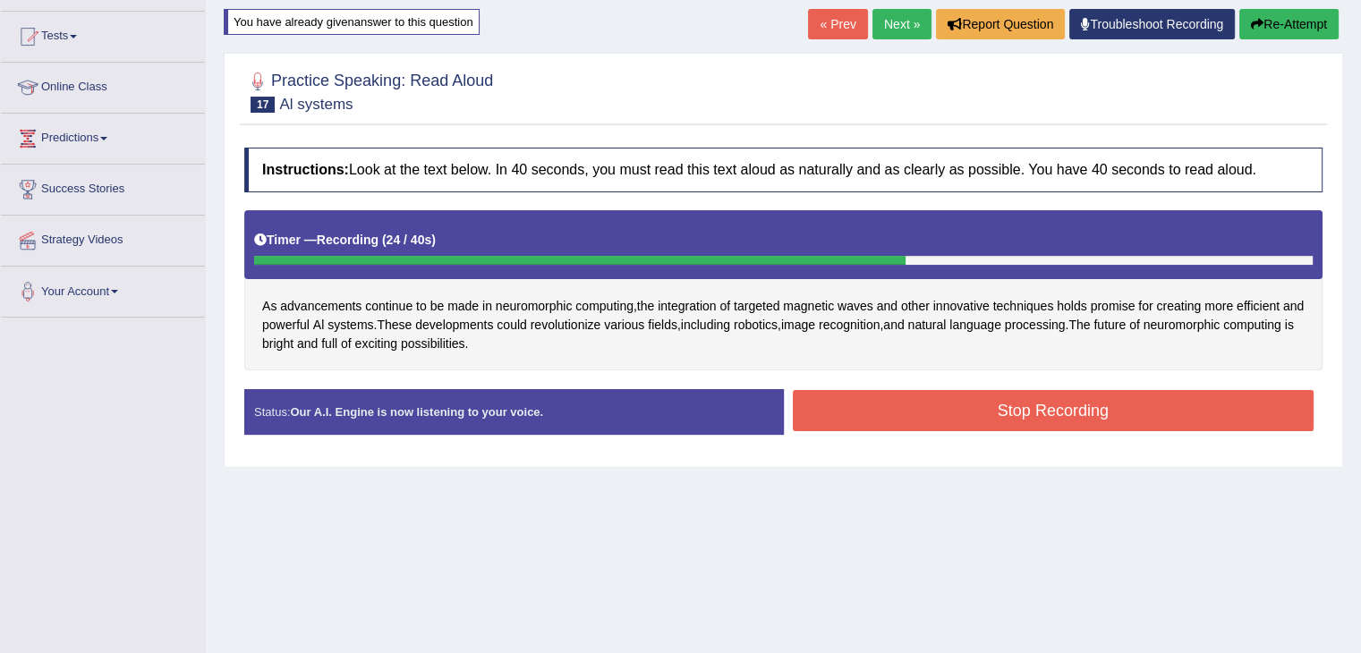
click at [932, 407] on button "Stop Recording" at bounding box center [1054, 410] width 522 height 41
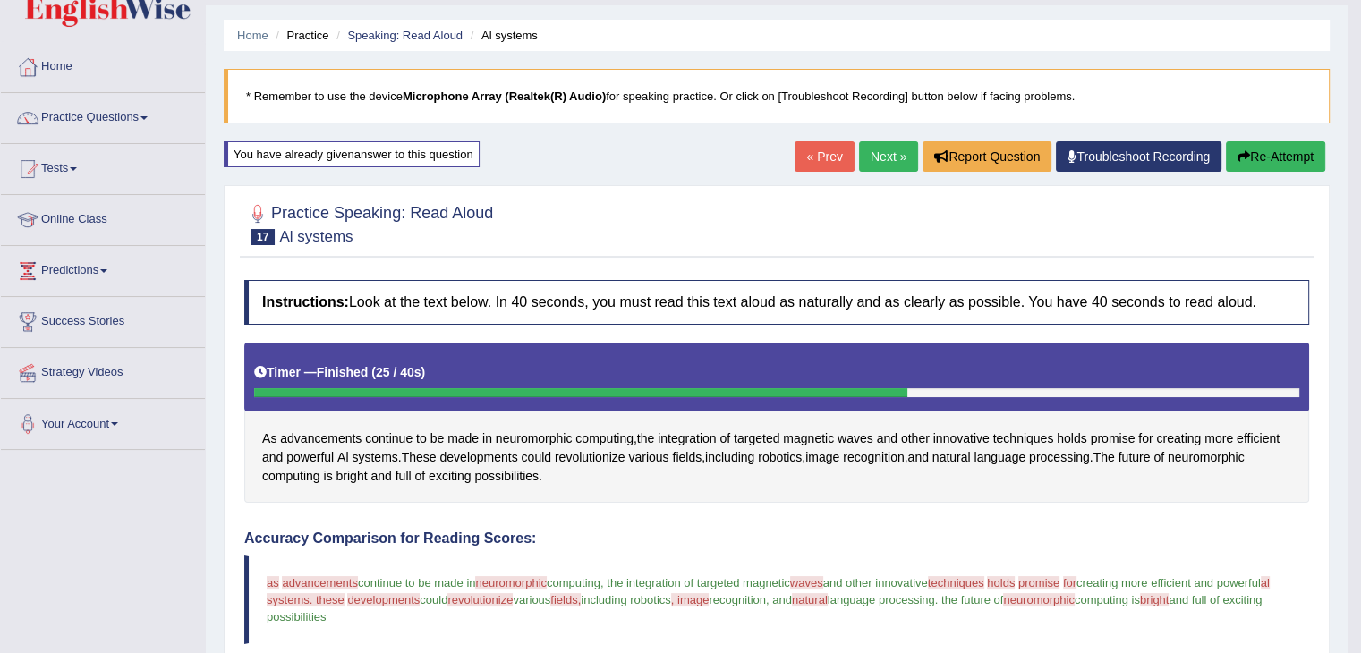
scroll to position [32, 0]
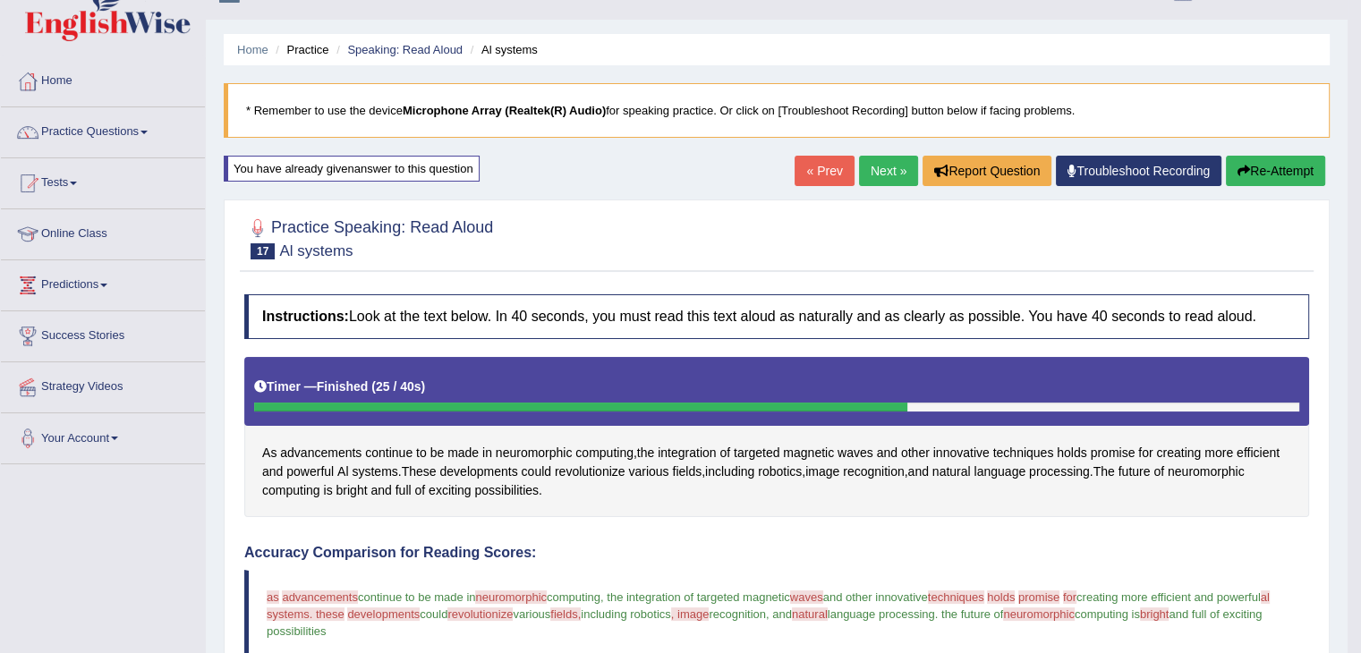
click at [877, 166] on link "Next »" at bounding box center [888, 171] width 59 height 30
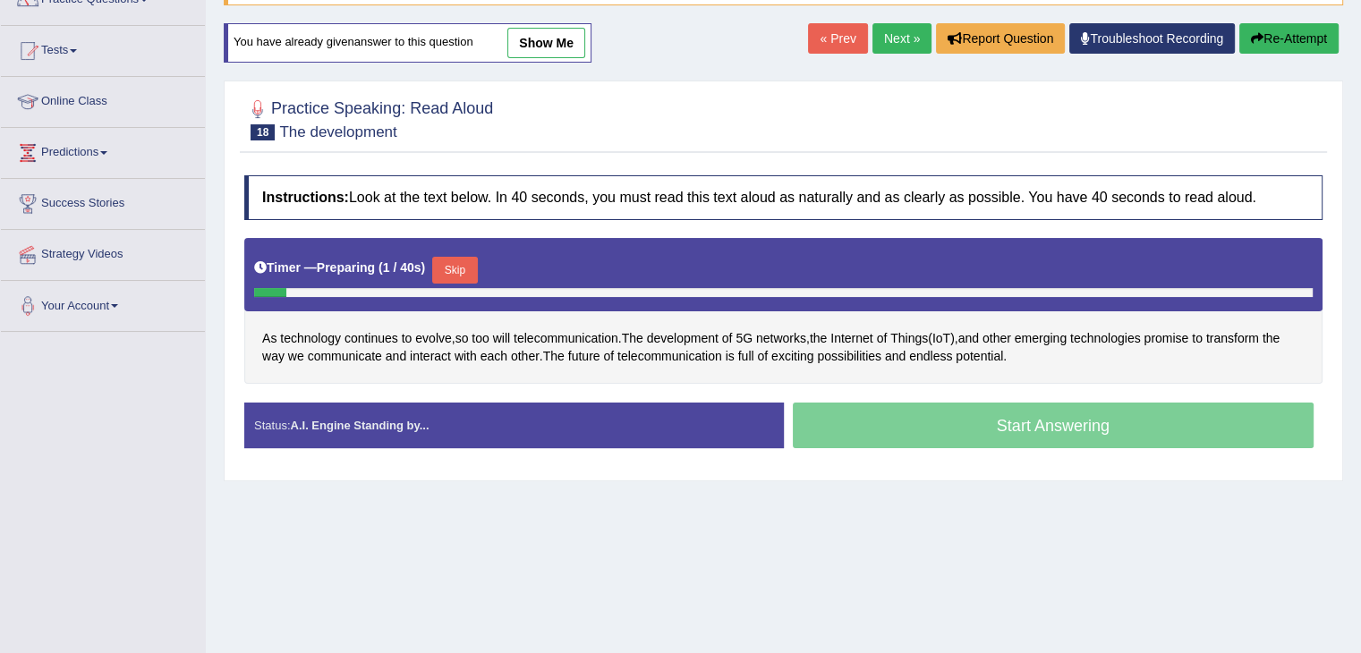
scroll to position [197, 0]
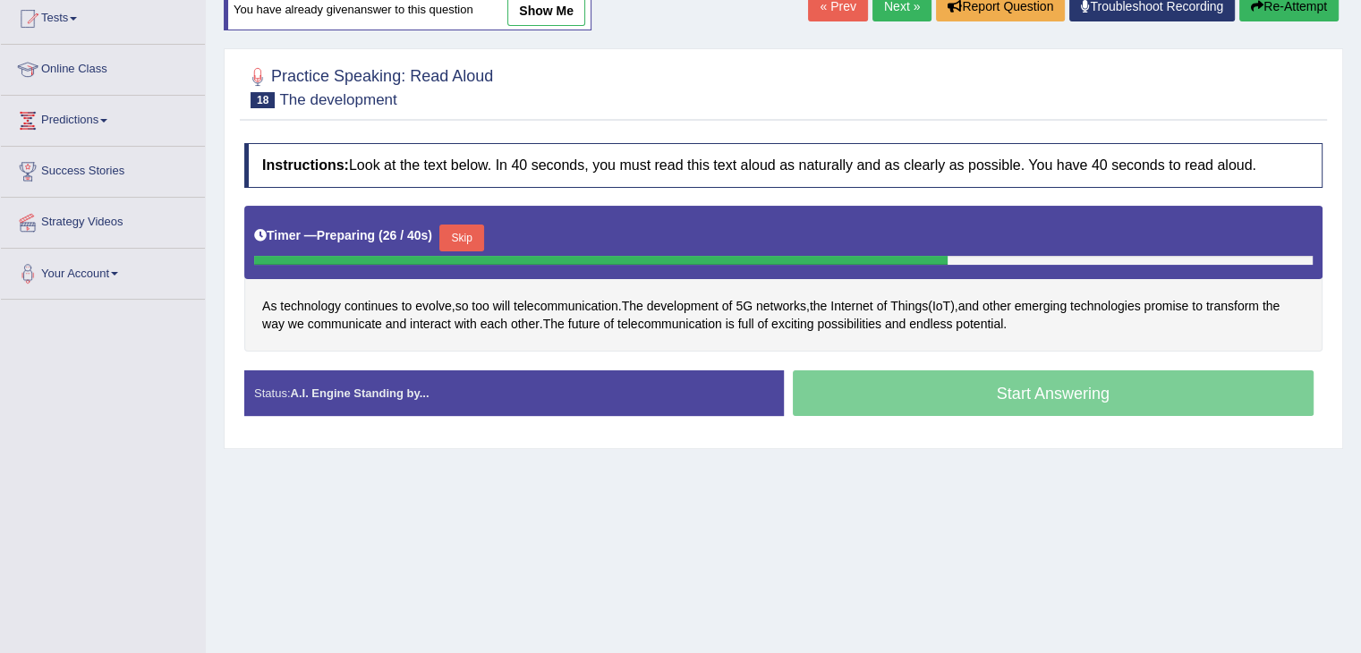
click at [745, 331] on div "As technology continues to evolve , so too will telecommunication . The develop…" at bounding box center [783, 279] width 1078 height 146
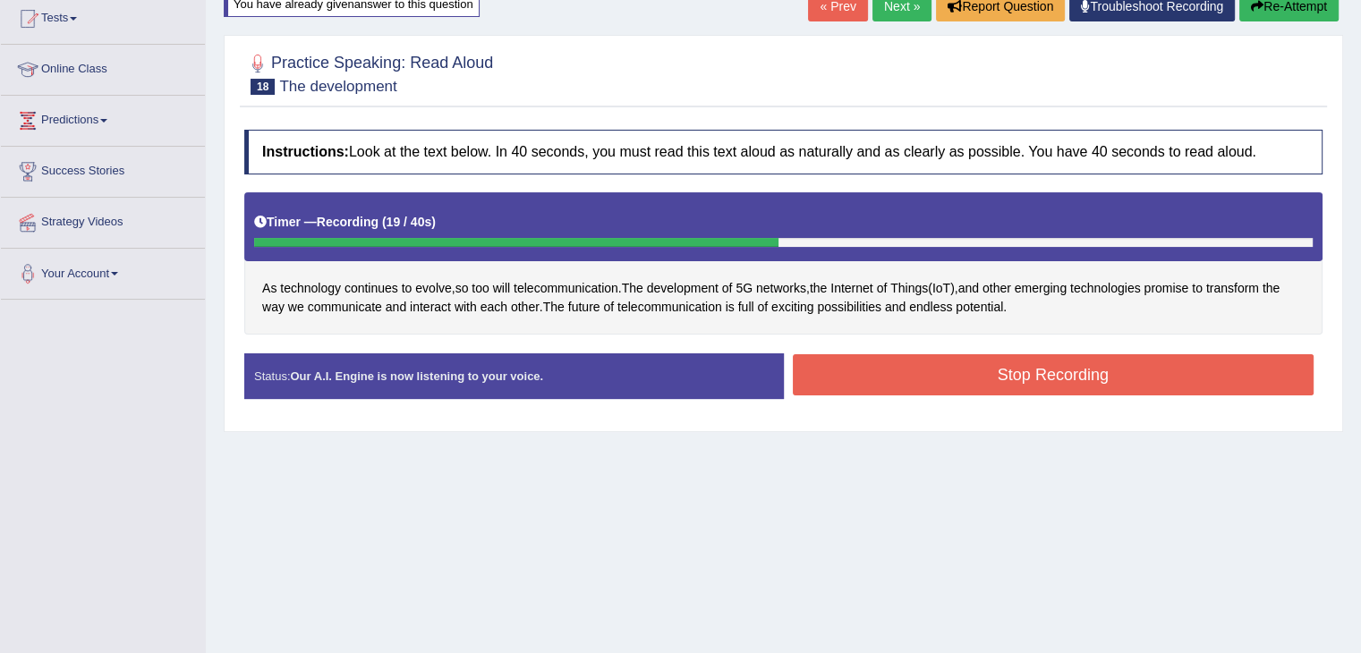
click at [888, 359] on button "Stop Recording" at bounding box center [1054, 374] width 522 height 41
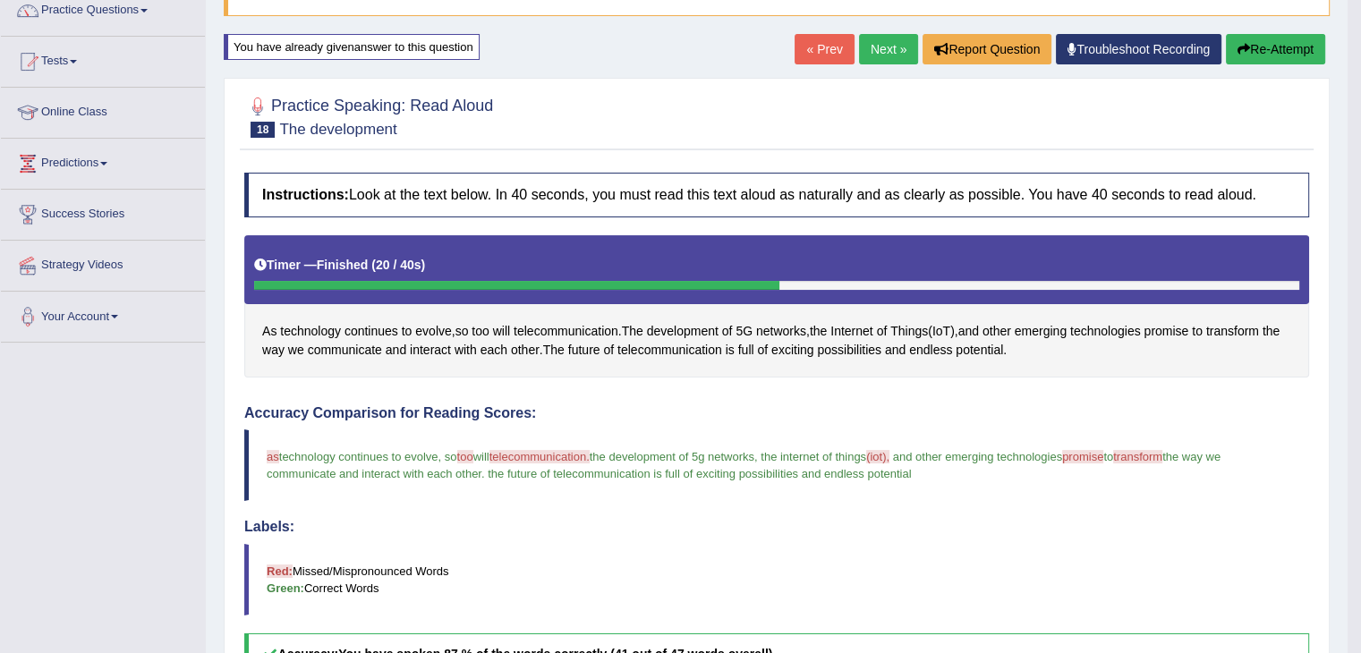
scroll to position [153, 0]
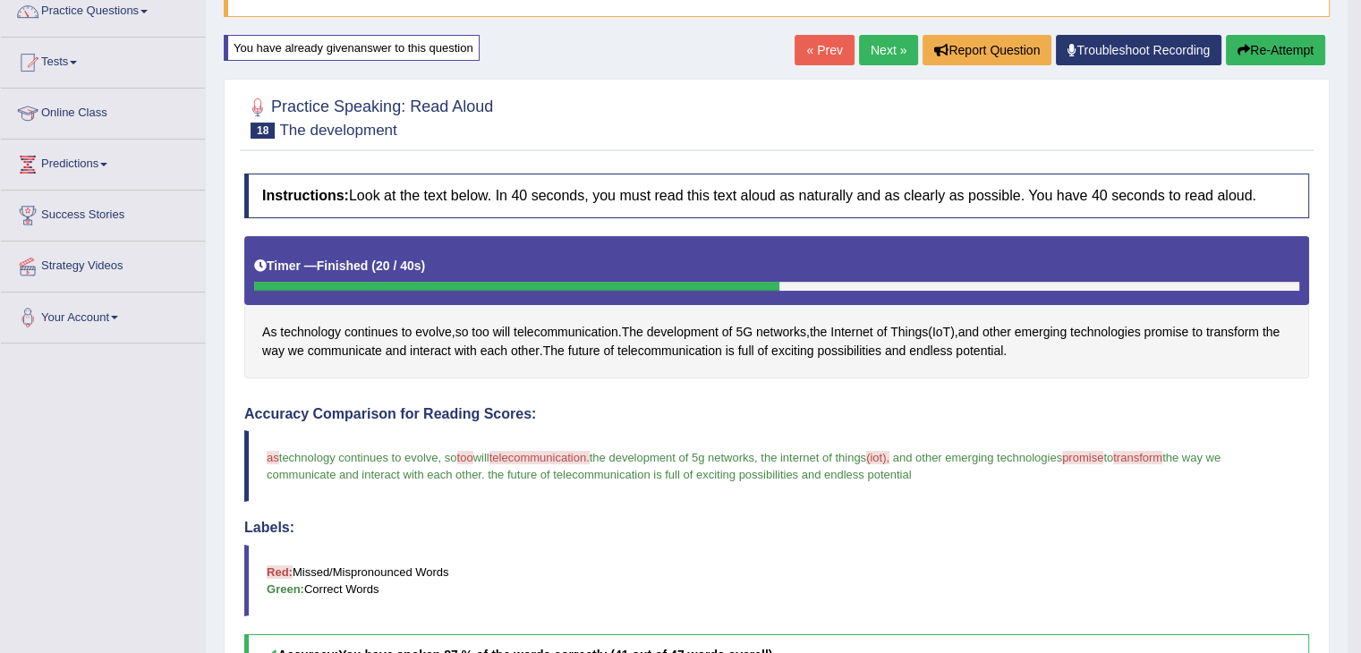
click at [872, 44] on link "Next »" at bounding box center [888, 50] width 59 height 30
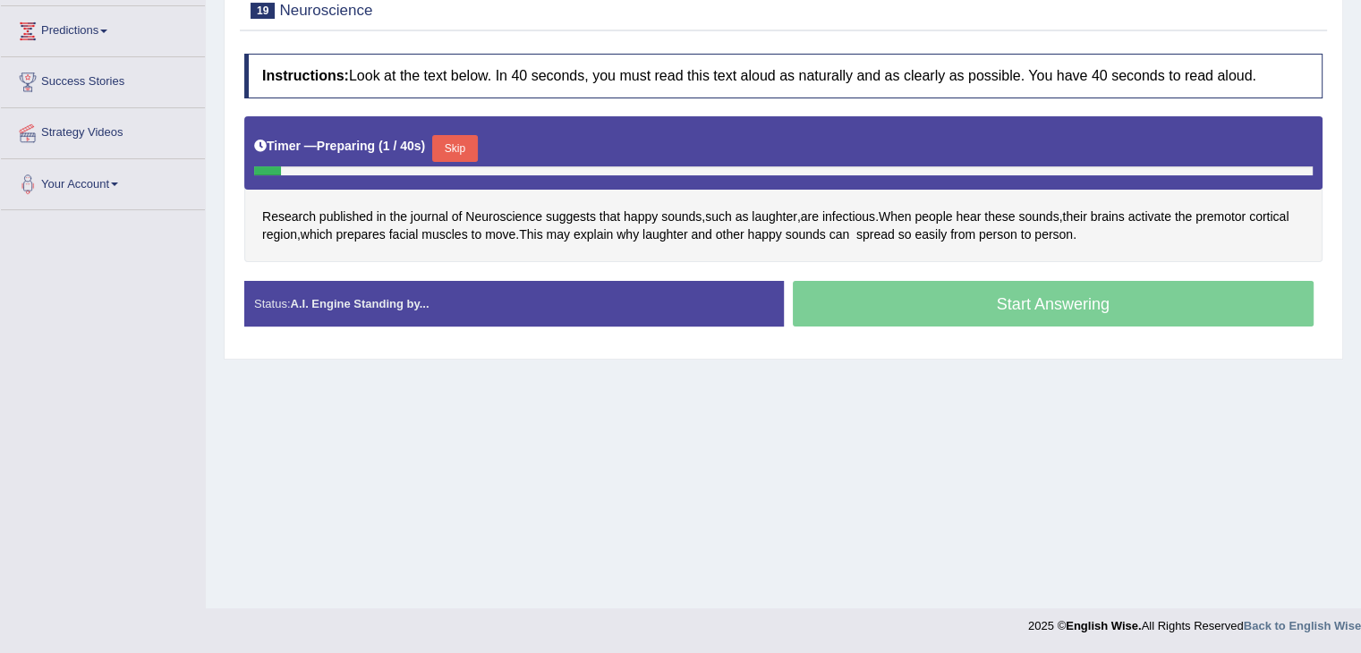
scroll to position [285, 0]
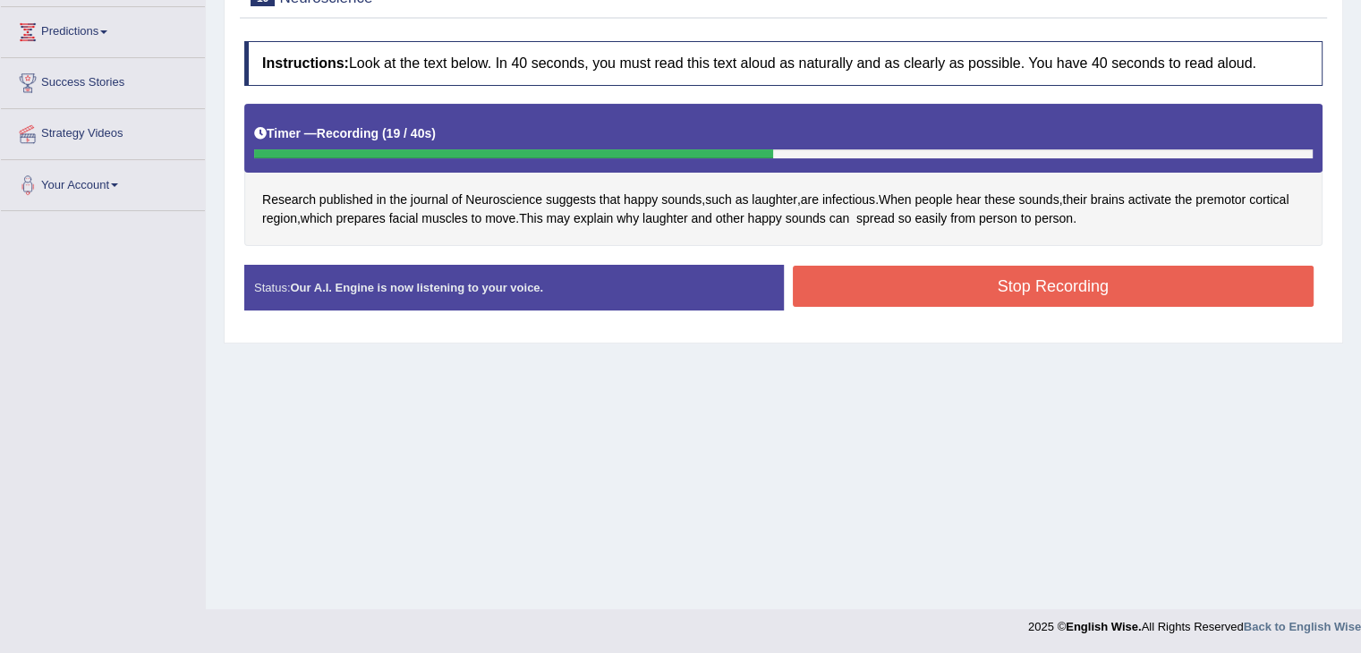
click at [890, 281] on button "Stop Recording" at bounding box center [1054, 286] width 522 height 41
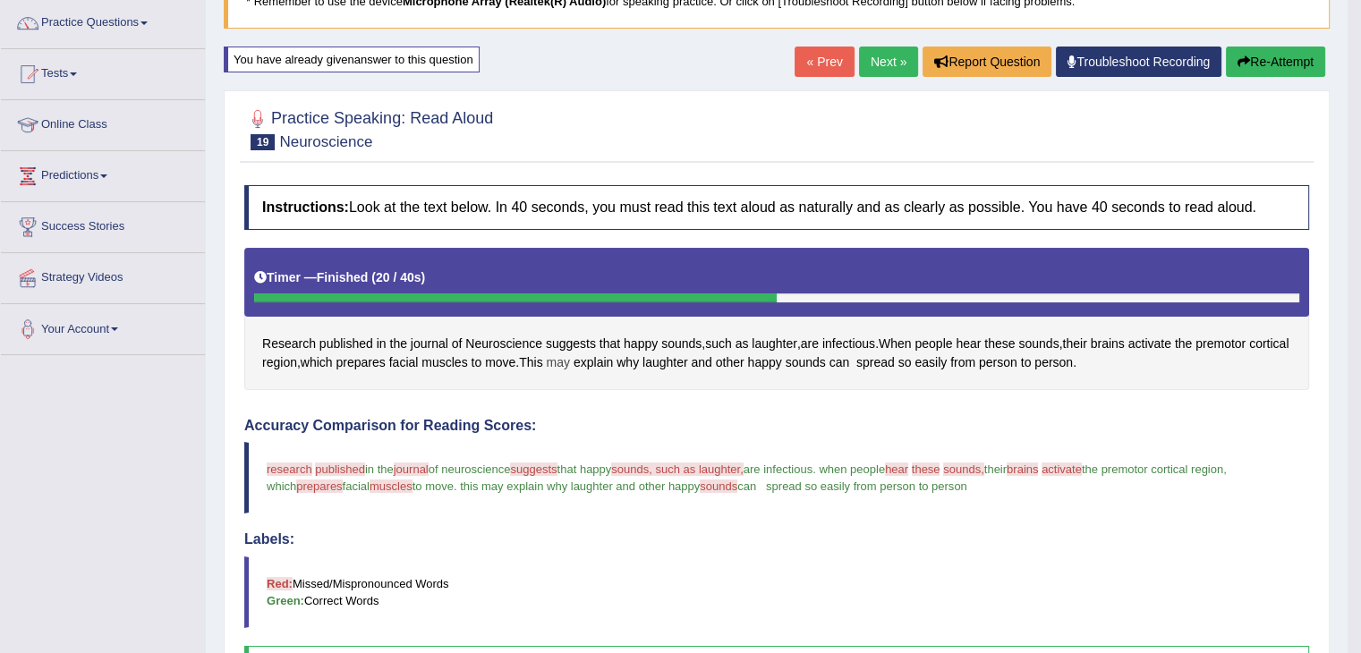
scroll to position [184, 0]
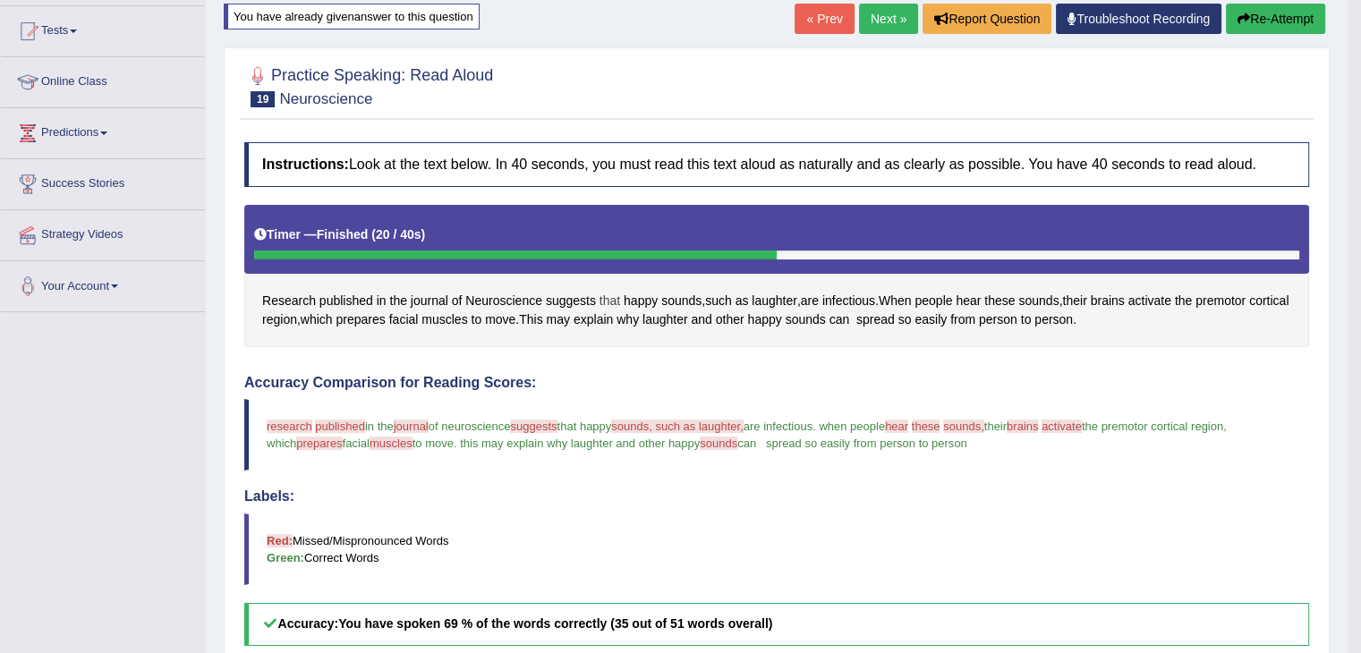
drag, startPoint x: 1126, startPoint y: 320, endPoint x: 610, endPoint y: 296, distance: 516.0
click at [606, 294] on div "Research published in the journal of Neuroscience suggests that happy sounds , …" at bounding box center [776, 276] width 1065 height 142
drag, startPoint x: 254, startPoint y: 293, endPoint x: 442, endPoint y: 341, distance: 194.1
click at [442, 341] on div "Research published in the journal of Neuroscience suggests that happy sounds , …" at bounding box center [776, 276] width 1065 height 142
drag, startPoint x: 1006, startPoint y: 449, endPoint x: 607, endPoint y: 452, distance: 399.2
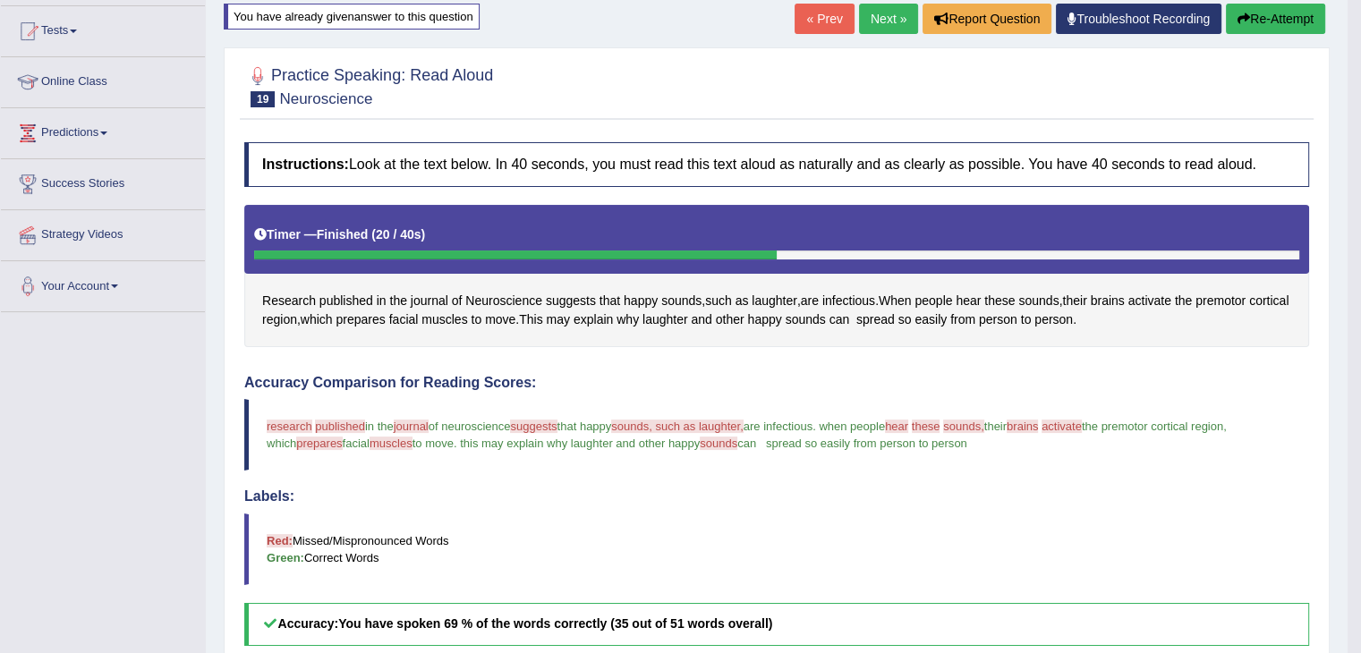
click at [659, 430] on blockquote "research reese published puppies in the journal tuna of neuroscience suggests s…" at bounding box center [776, 435] width 1065 height 72
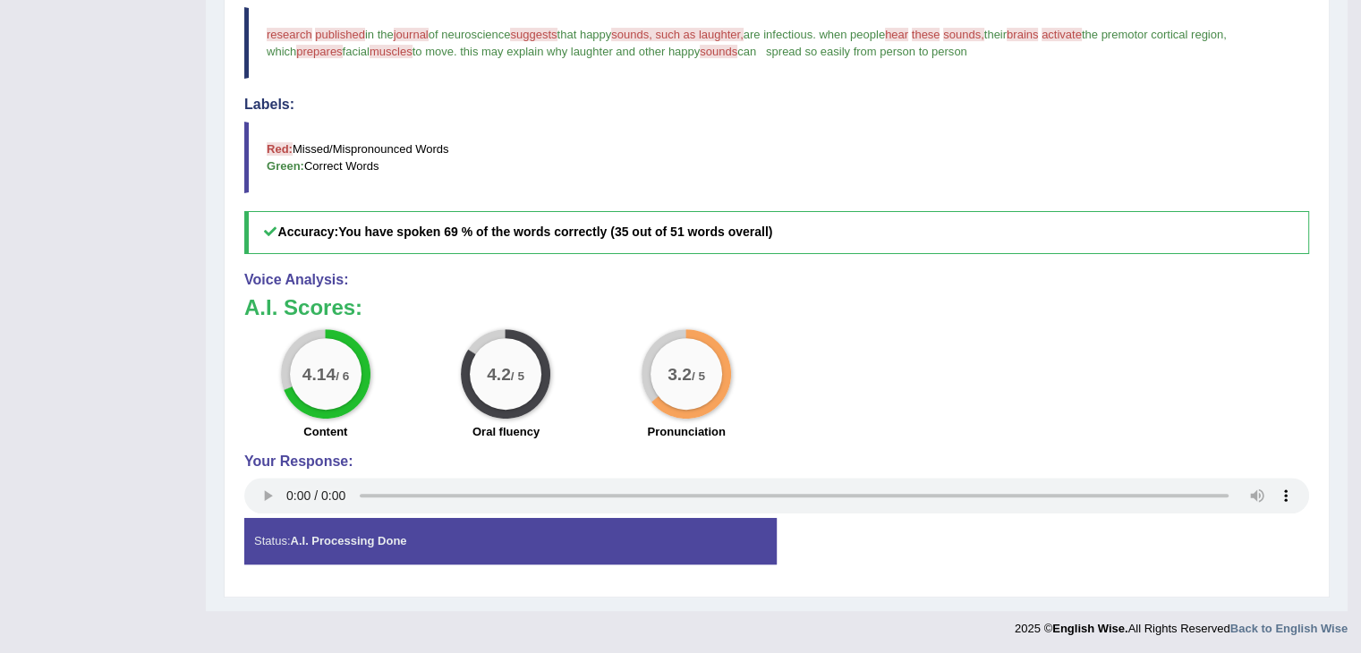
scroll to position [218, 0]
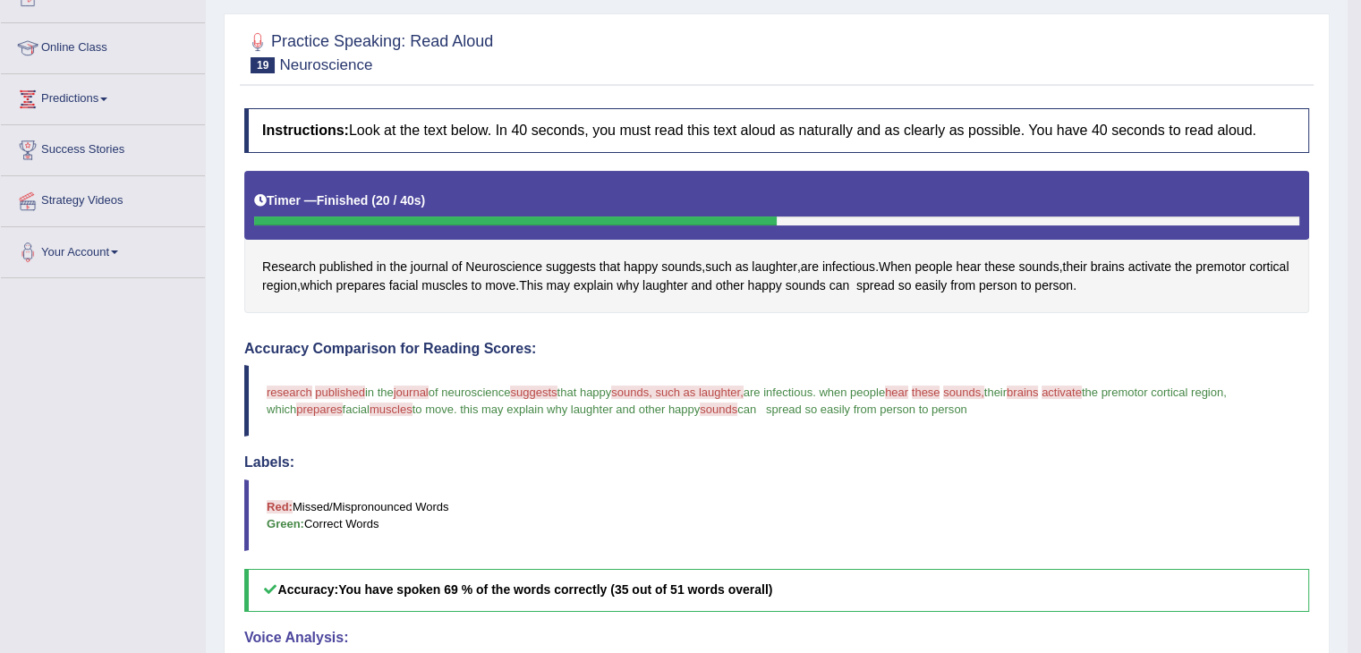
click at [265, 385] on blockquote "research reese published puppies in the journal tuna of neuroscience suggests s…" at bounding box center [776, 401] width 1065 height 72
drag, startPoint x: 265, startPoint y: 385, endPoint x: 569, endPoint y: 420, distance: 306.3
click at [569, 420] on blockquote "research reese published puppies in the journal tuna of neuroscience suggests s…" at bounding box center [776, 401] width 1065 height 72
drag, startPoint x: 1010, startPoint y: 405, endPoint x: 396, endPoint y: 346, distance: 616.8
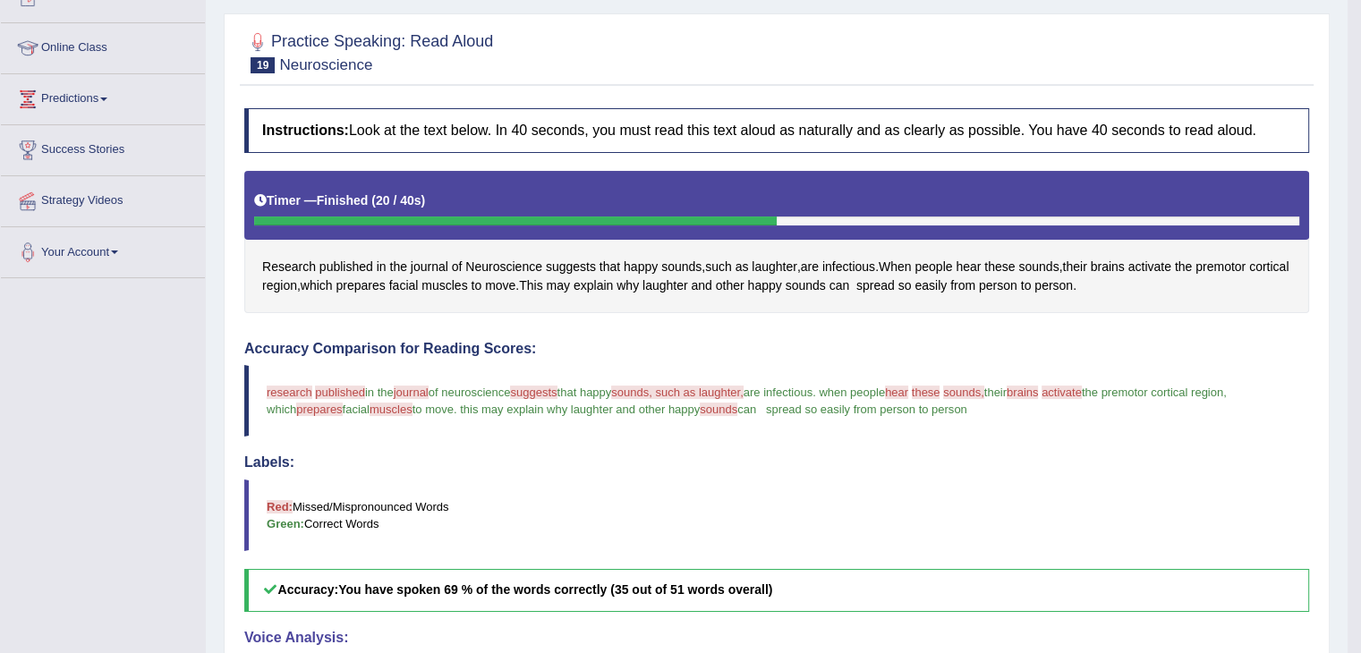
click at [389, 337] on div "Instructions: Look at the text below. In 40 seconds, you must read this text al…" at bounding box center [777, 522] width 1074 height 846
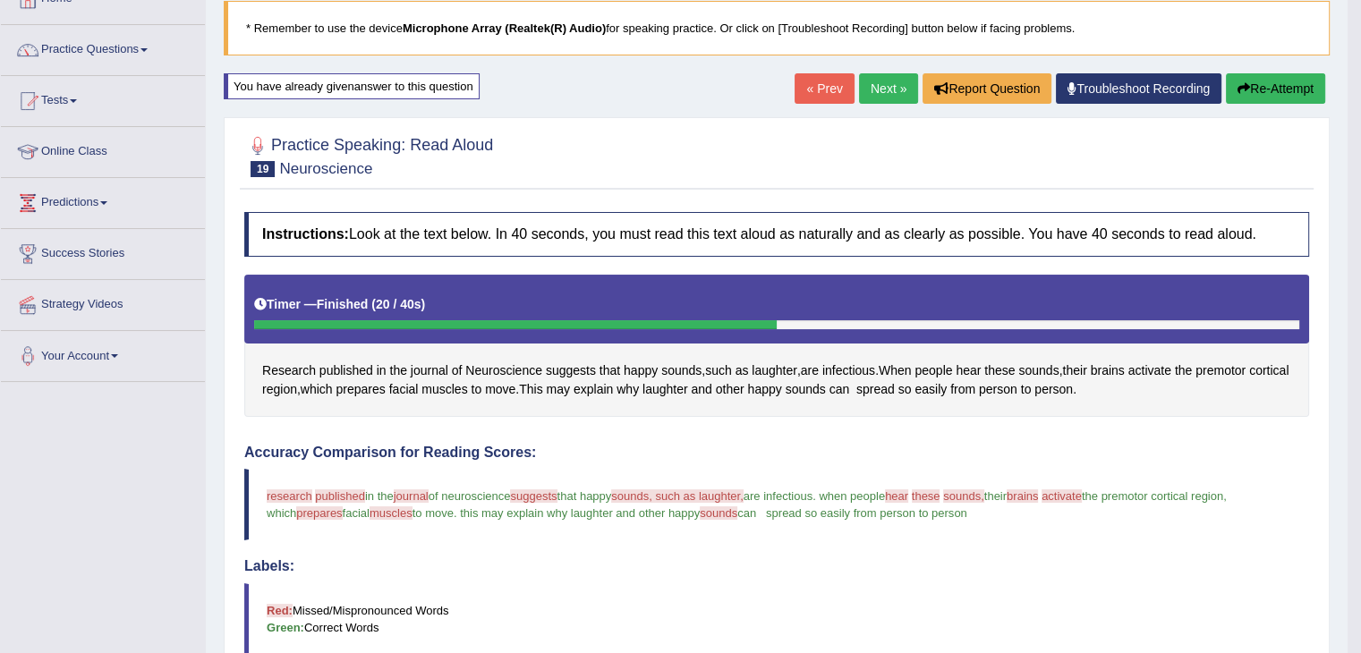
scroll to position [0, 0]
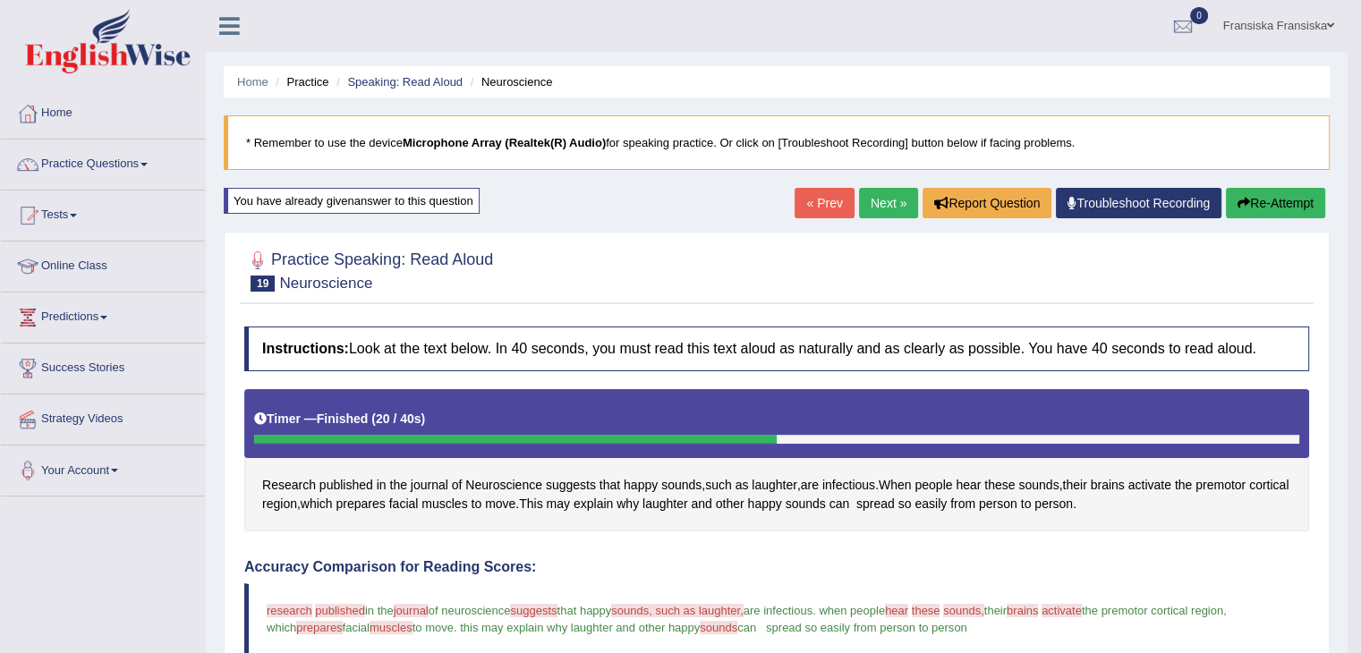
click at [883, 206] on link "Next »" at bounding box center [888, 203] width 59 height 30
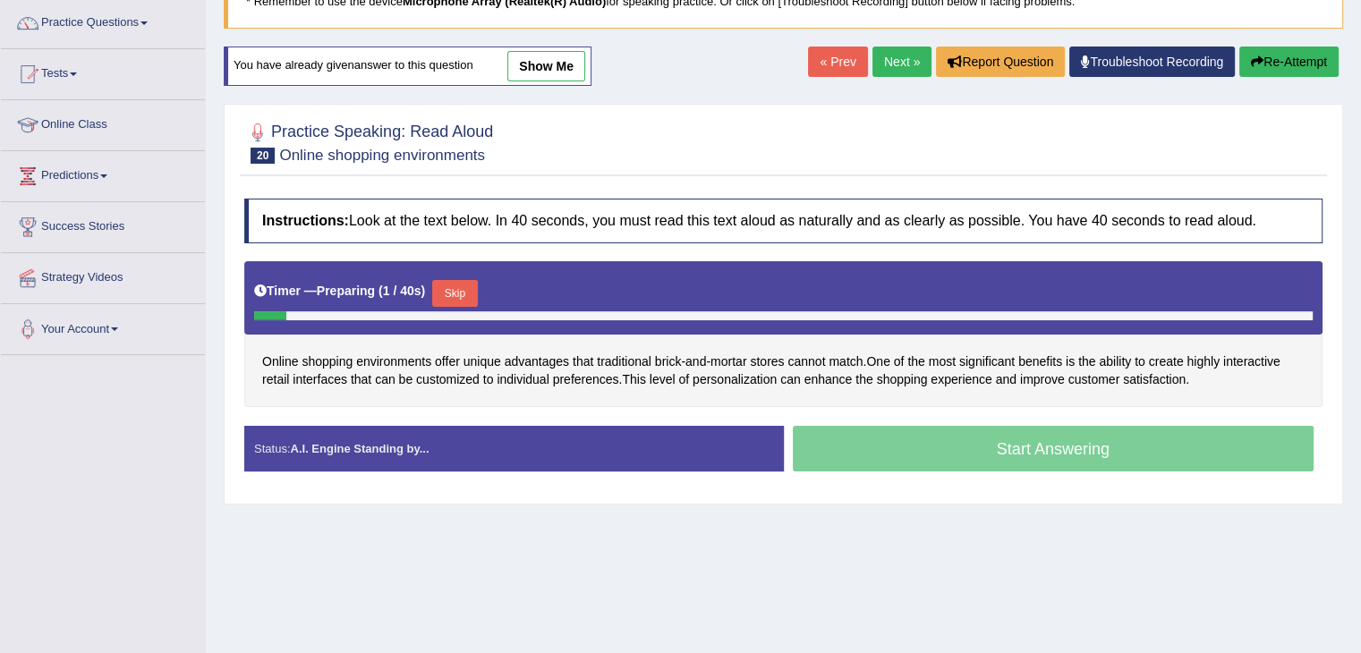
scroll to position [179, 0]
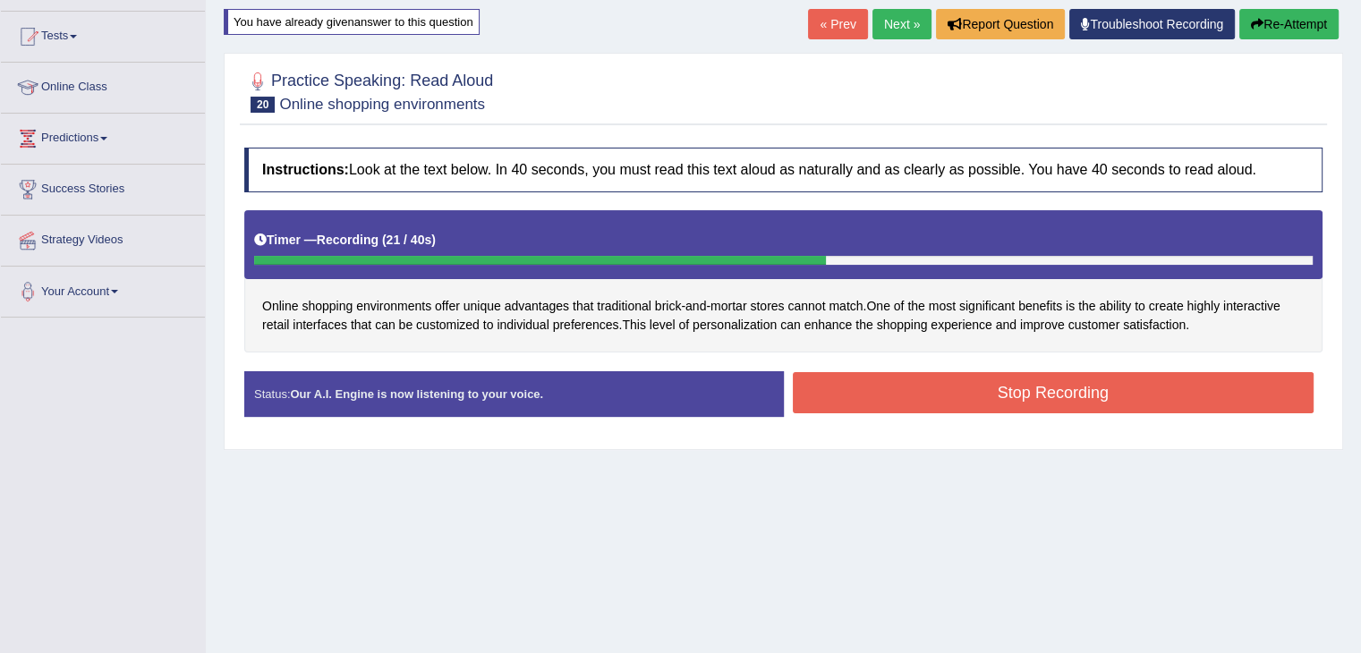
click at [908, 384] on button "Stop Recording" at bounding box center [1054, 392] width 522 height 41
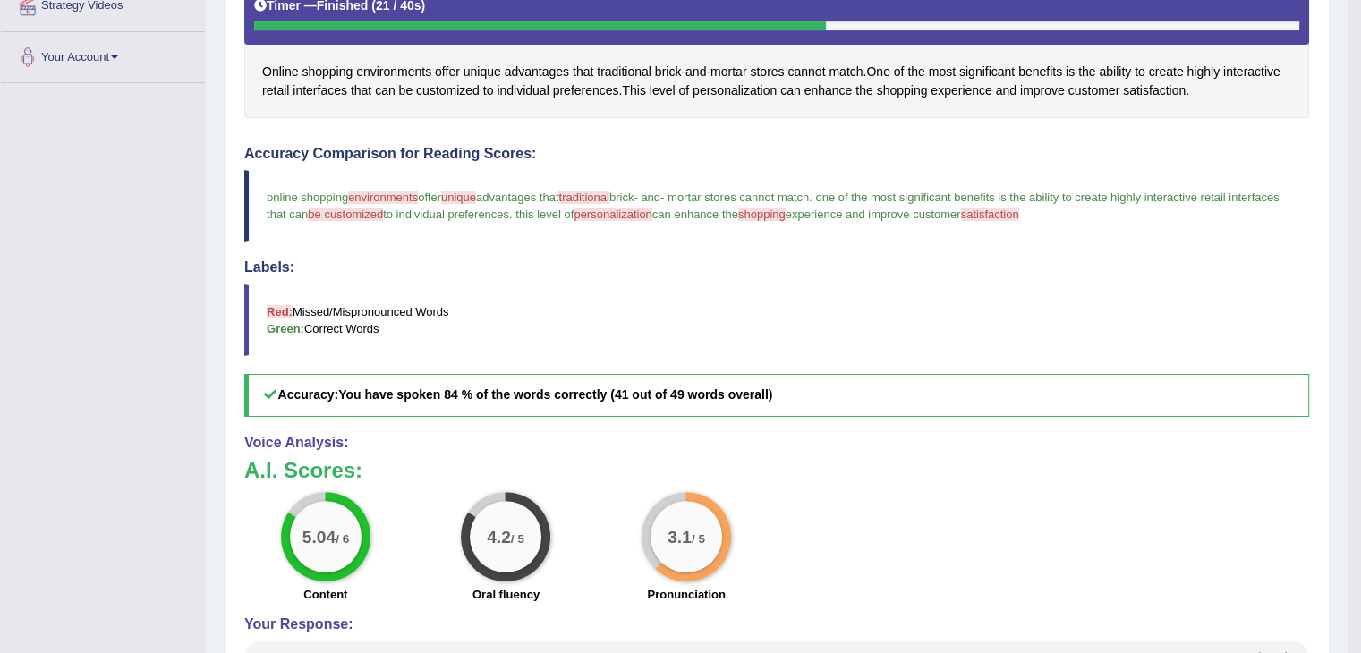
scroll to position [397, 0]
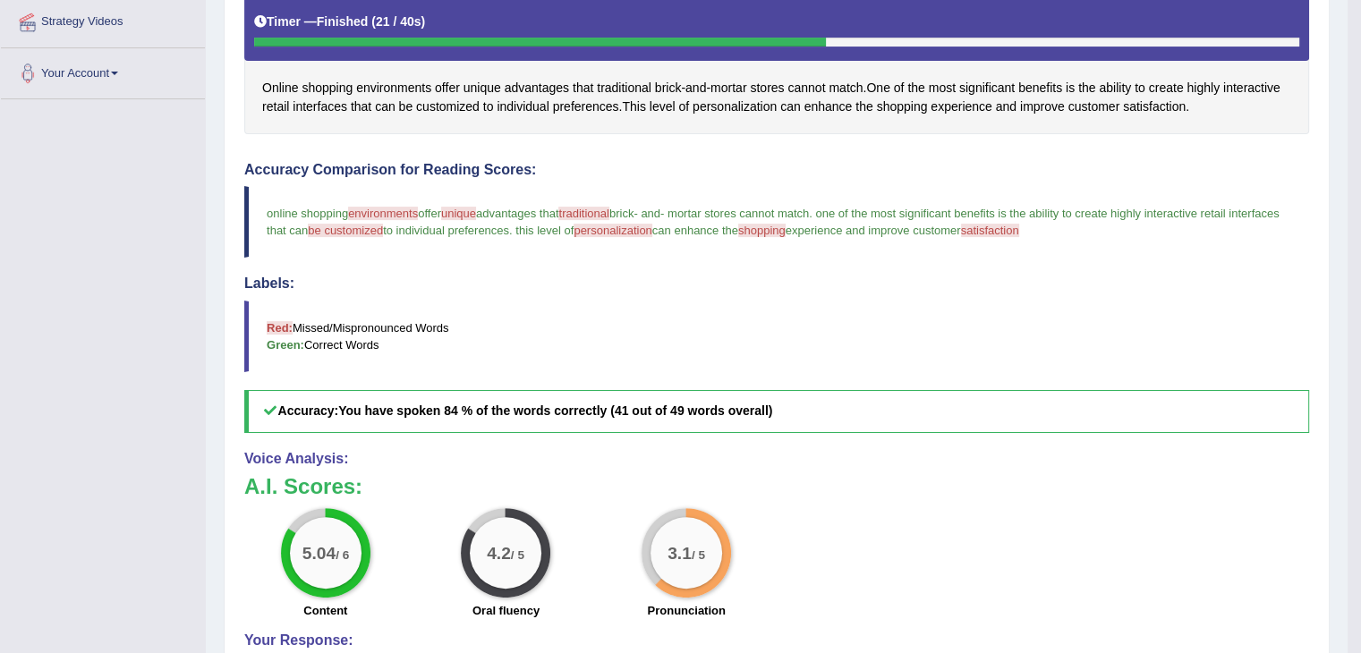
drag, startPoint x: 262, startPoint y: 207, endPoint x: 579, endPoint y: 239, distance: 318.4
click at [561, 237] on blockquote "online shopping environments environment offer unique unit advantages that trad…" at bounding box center [776, 222] width 1065 height 72
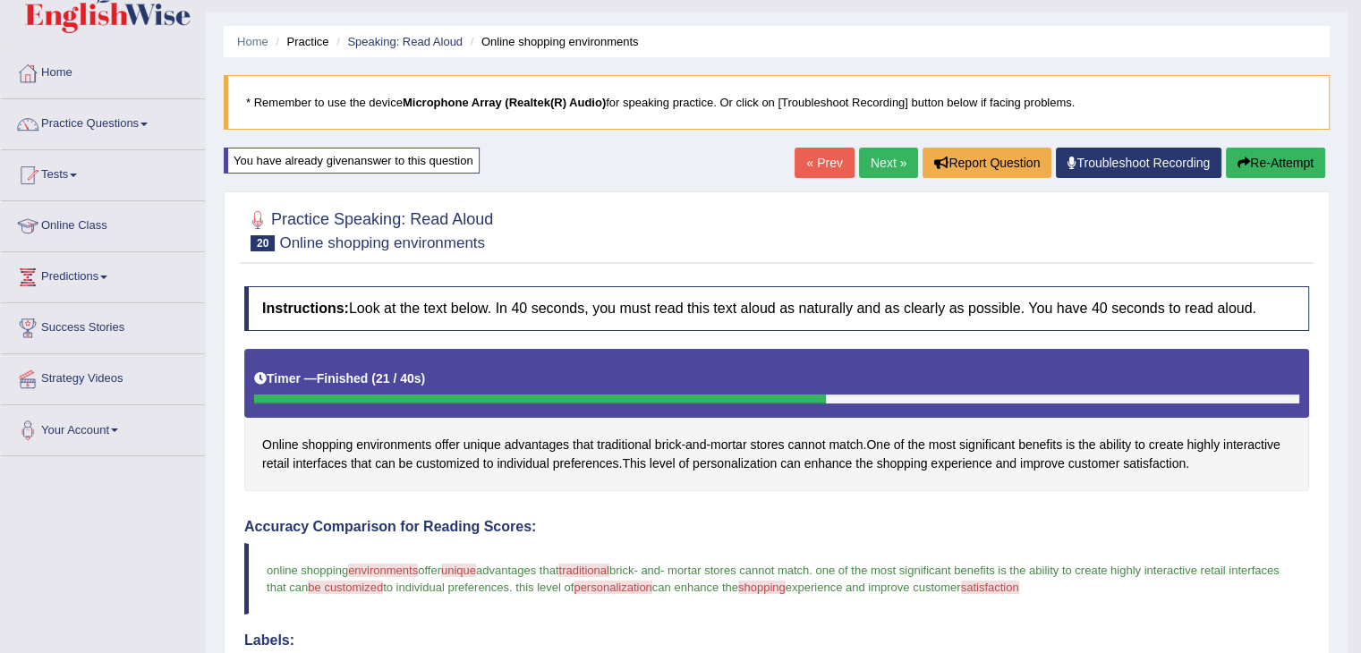
scroll to position [39, 0]
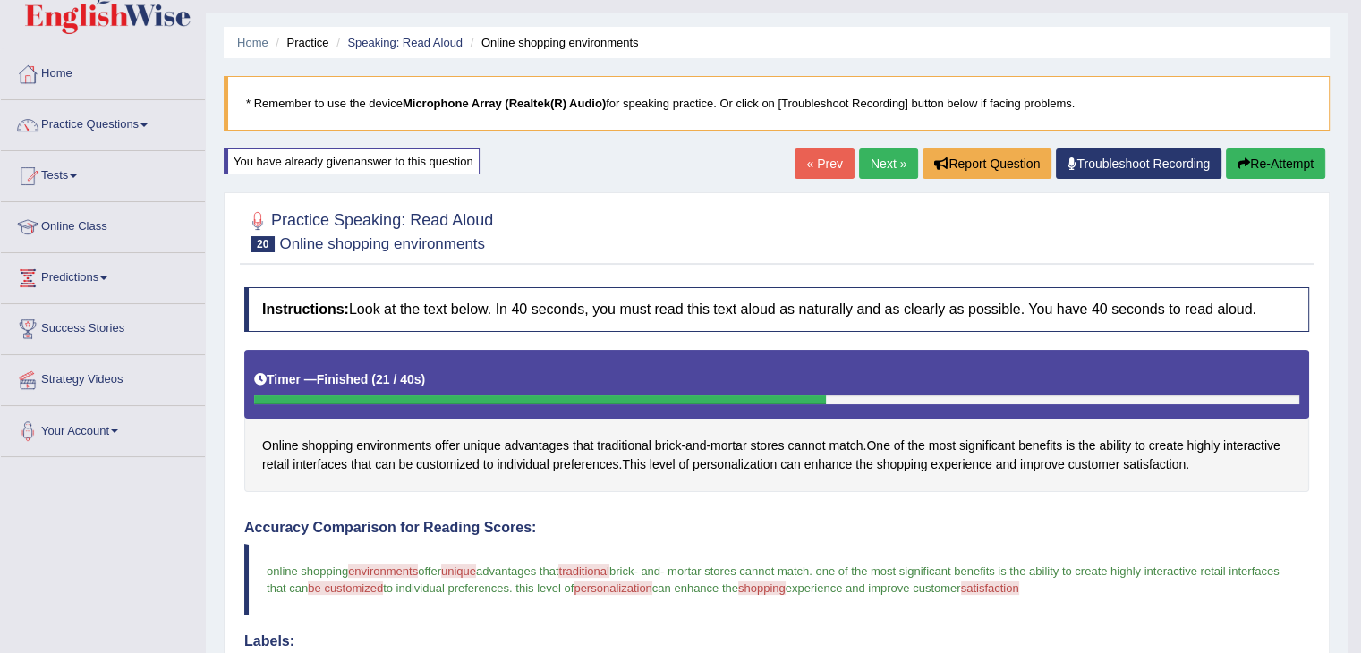
click at [1251, 166] on button "Re-Attempt" at bounding box center [1275, 164] width 99 height 30
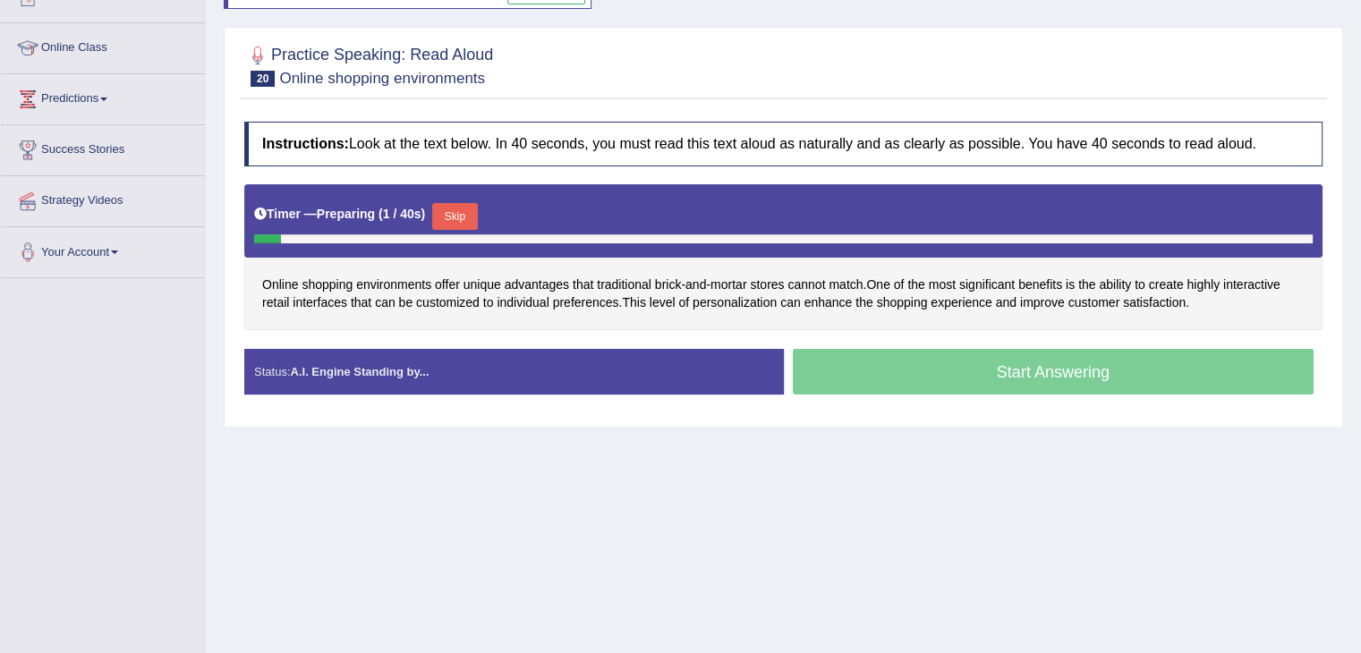
click at [475, 219] on button "Skip" at bounding box center [454, 216] width 45 height 27
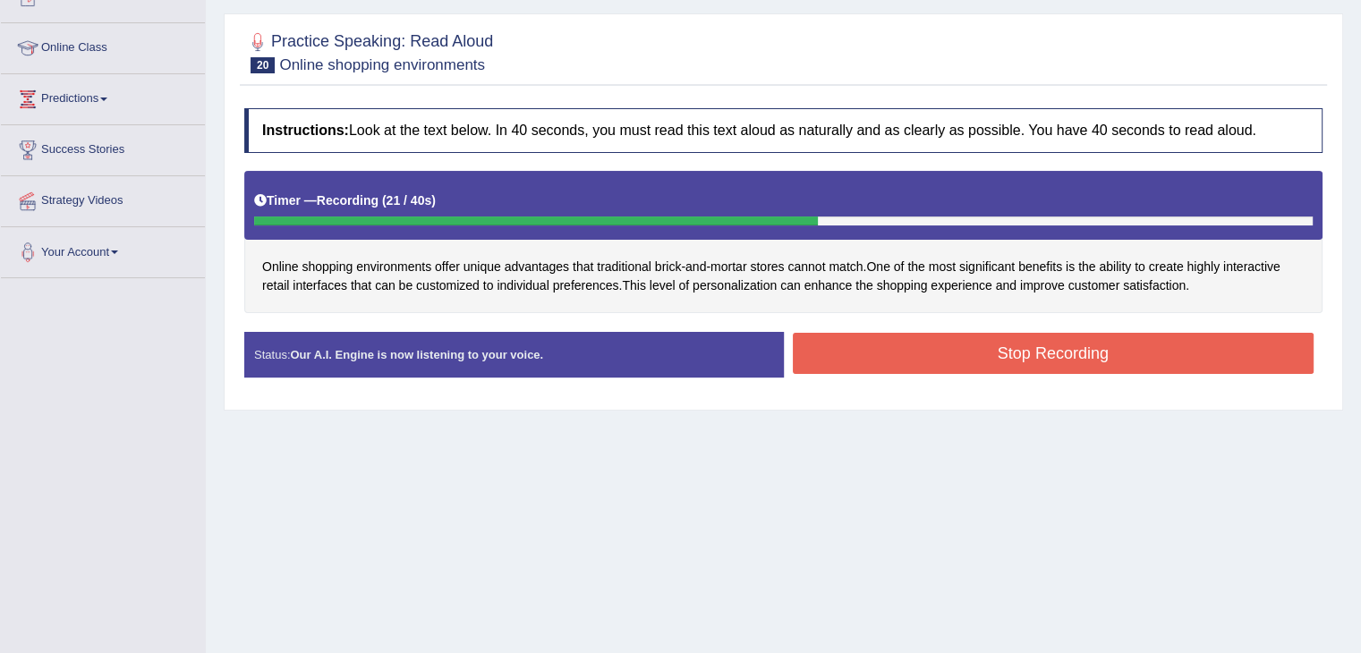
click at [968, 354] on button "Stop Recording" at bounding box center [1054, 353] width 522 height 41
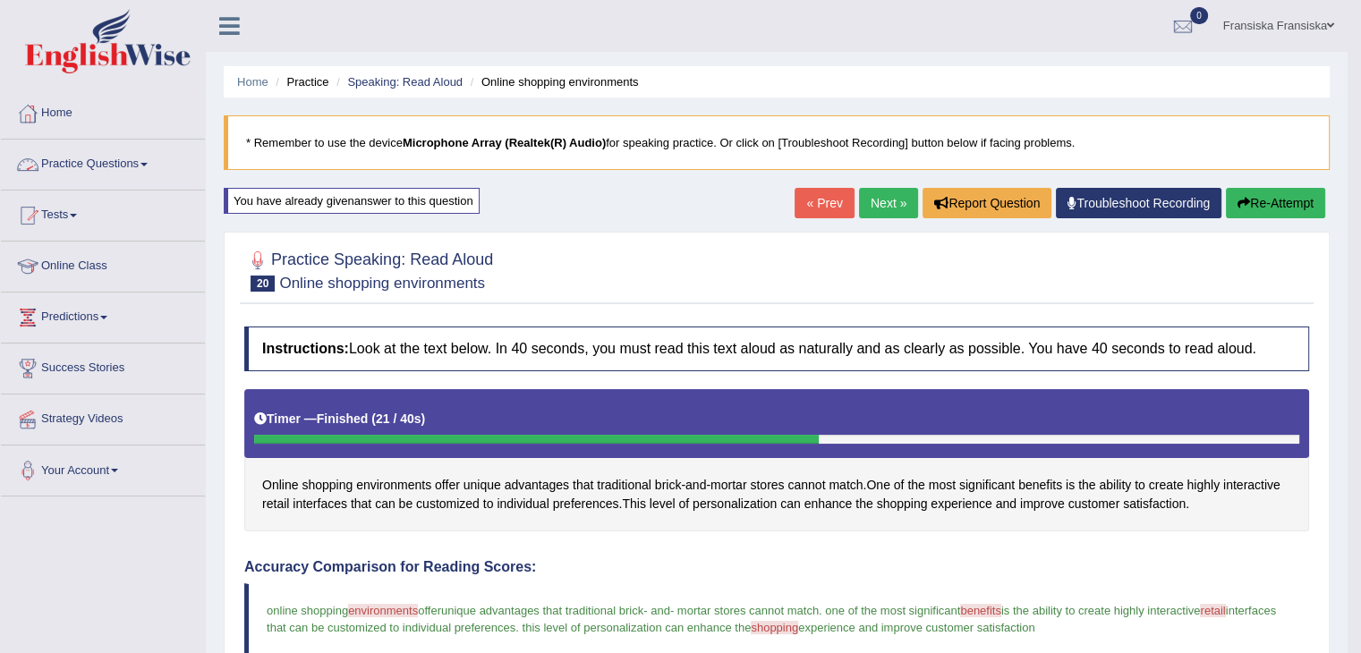
click at [134, 159] on link "Practice Questions" at bounding box center [103, 162] width 204 height 45
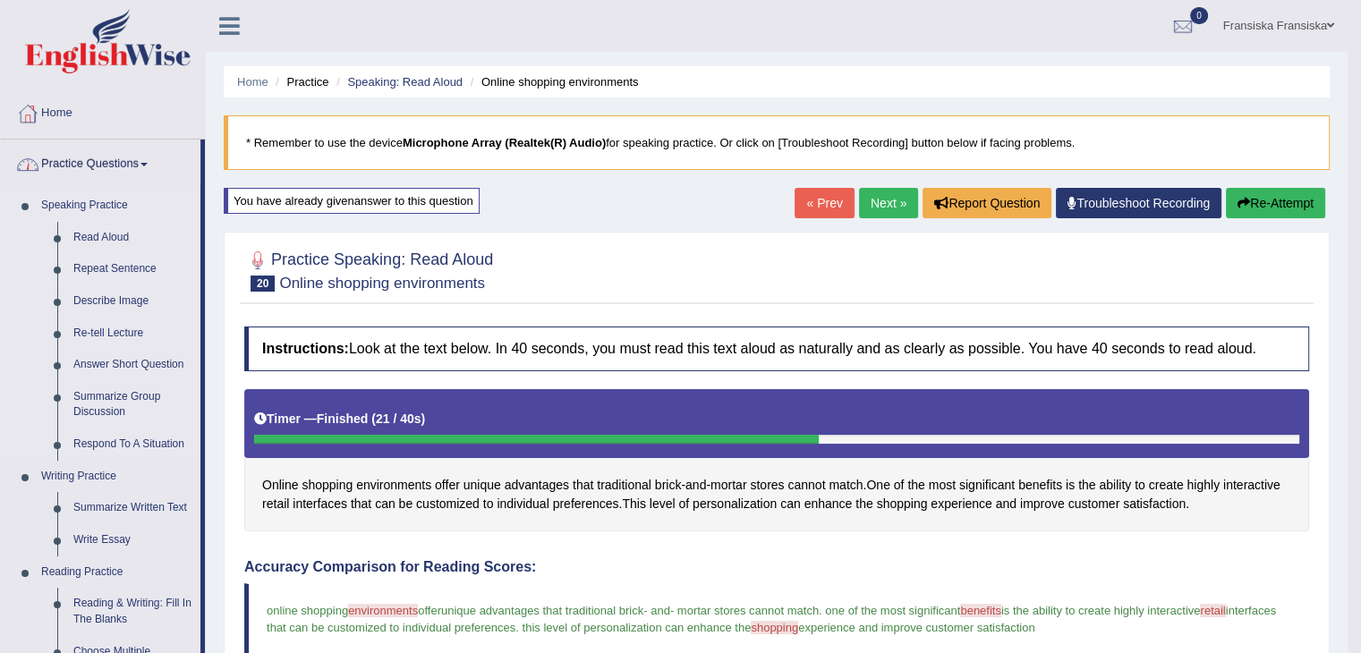
click at [121, 266] on link "Repeat Sentence" at bounding box center [132, 269] width 135 height 32
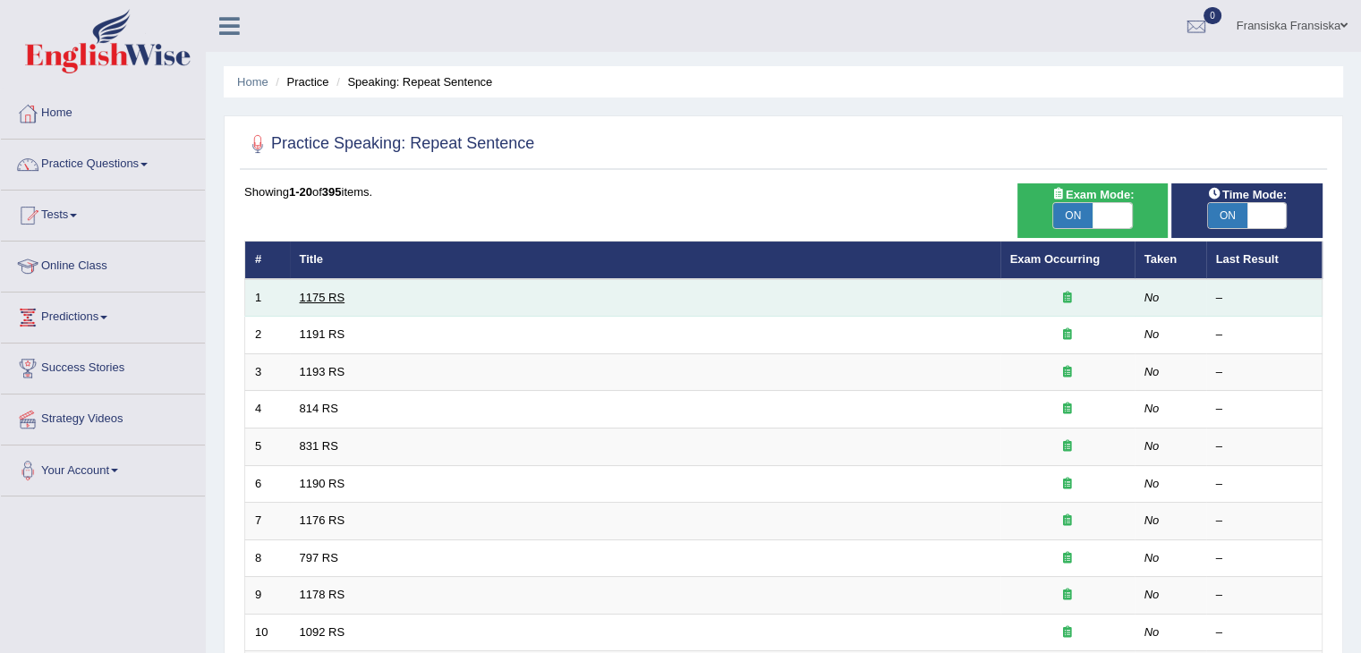
click at [328, 295] on link "1175 RS" at bounding box center [323, 297] width 46 height 13
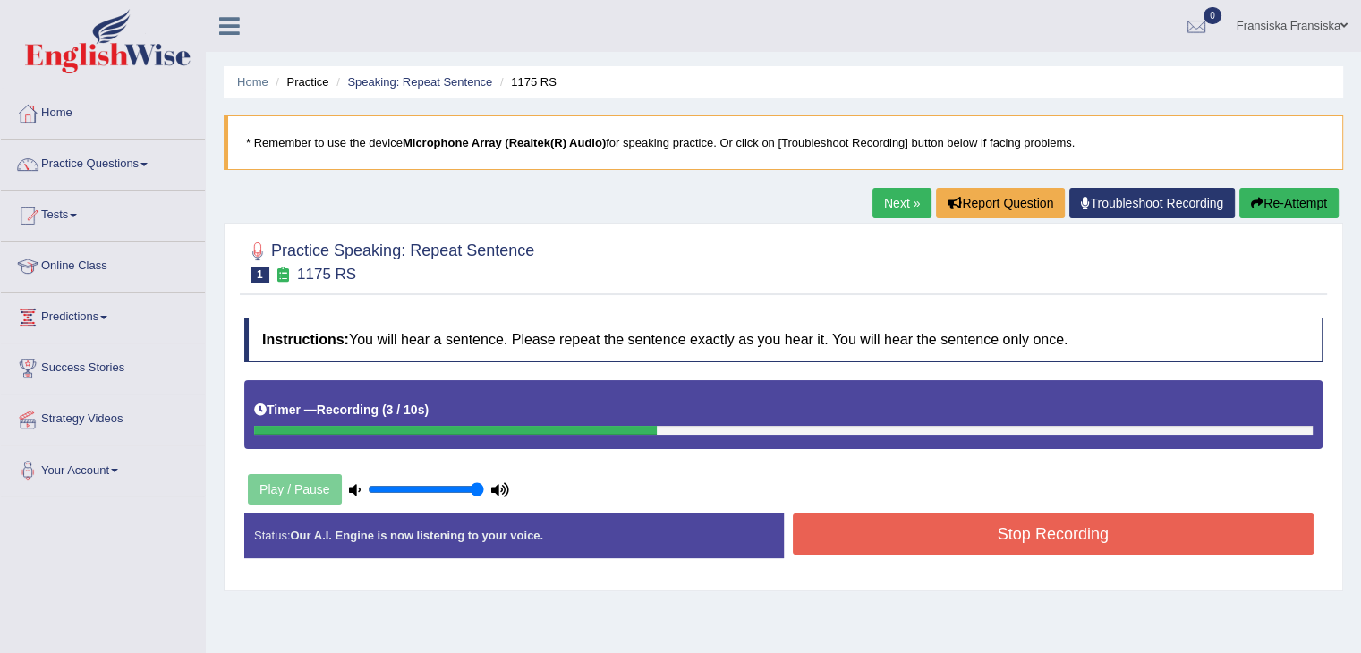
click at [948, 515] on button "Stop Recording" at bounding box center [1054, 534] width 522 height 41
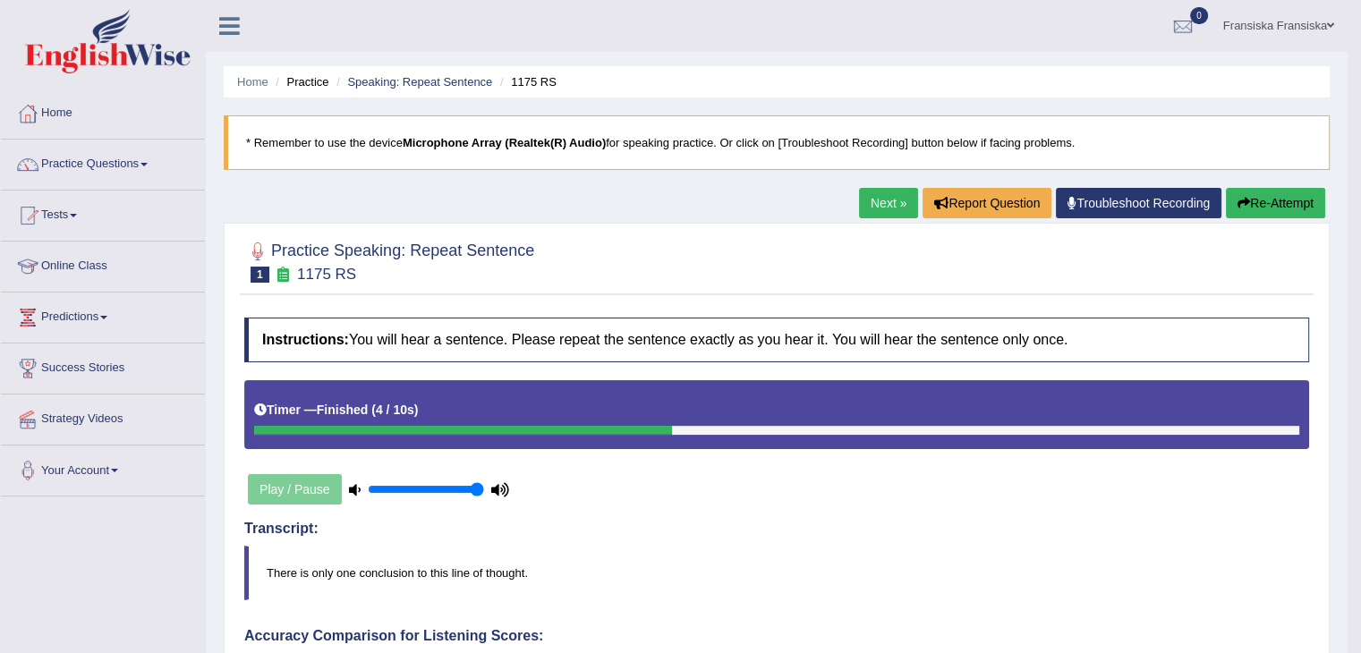
click at [891, 209] on link "Next »" at bounding box center [888, 203] width 59 height 30
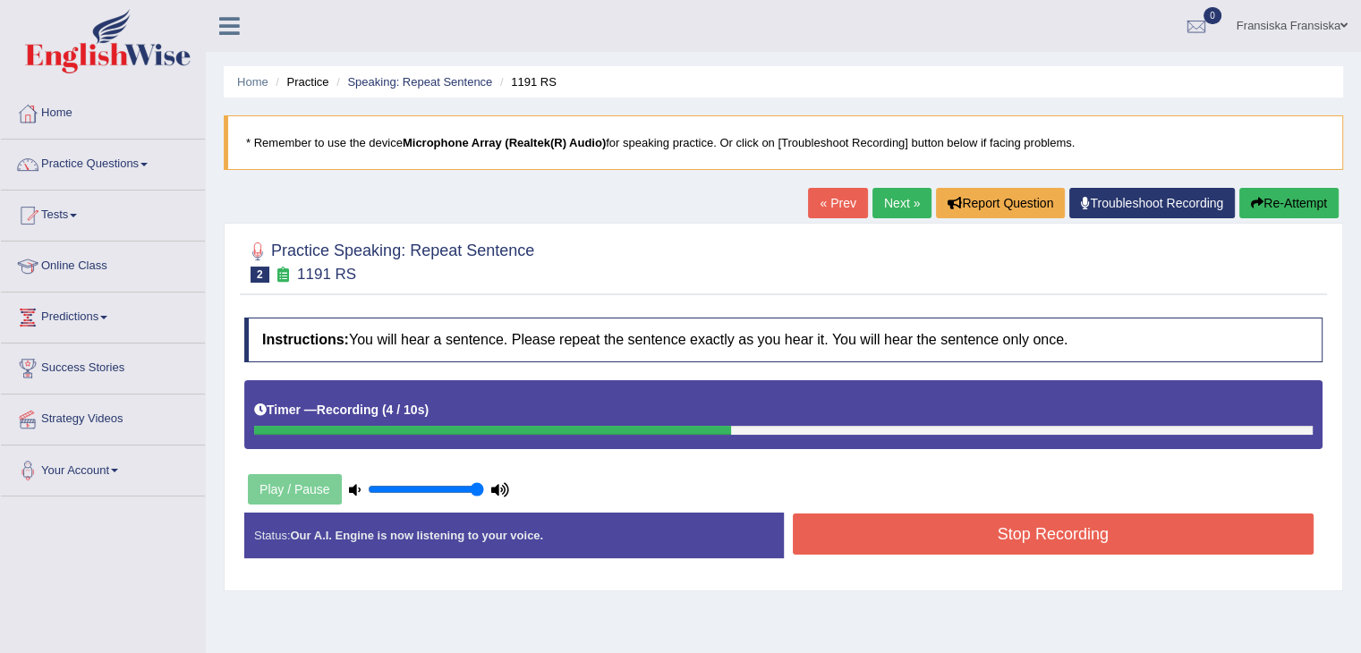
click at [1067, 515] on button "Stop Recording" at bounding box center [1054, 534] width 522 height 41
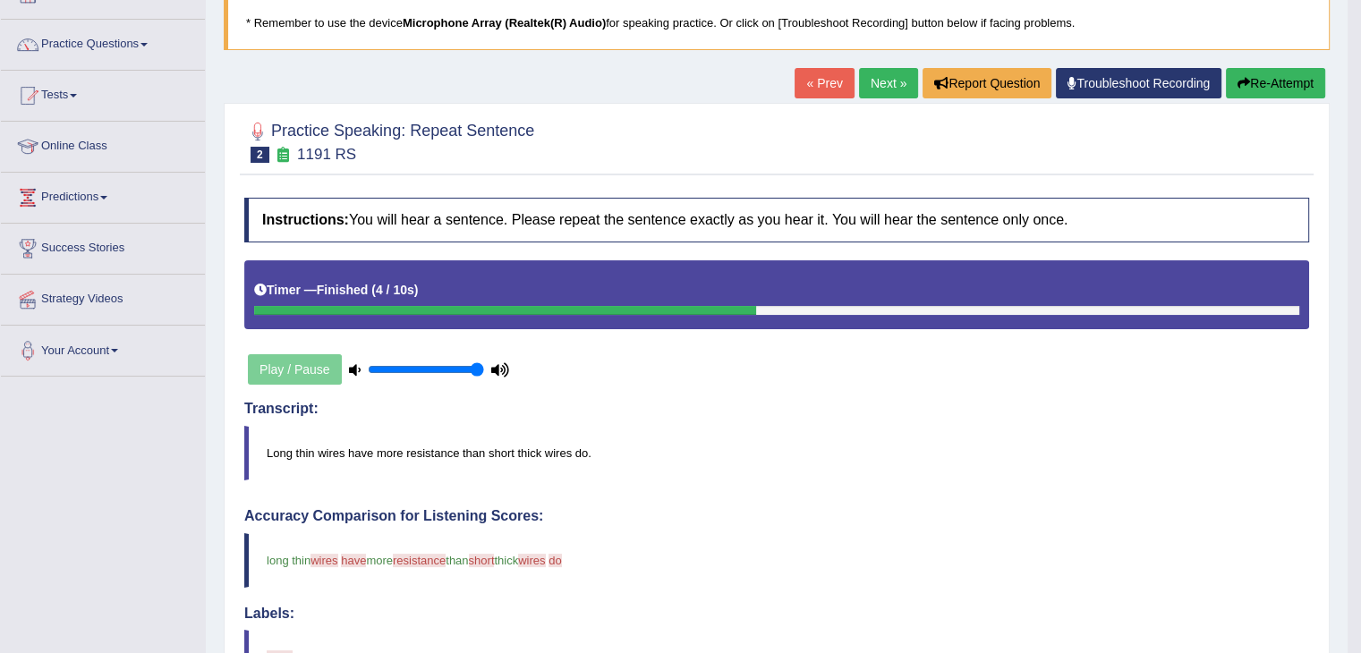
scroll to position [89, 0]
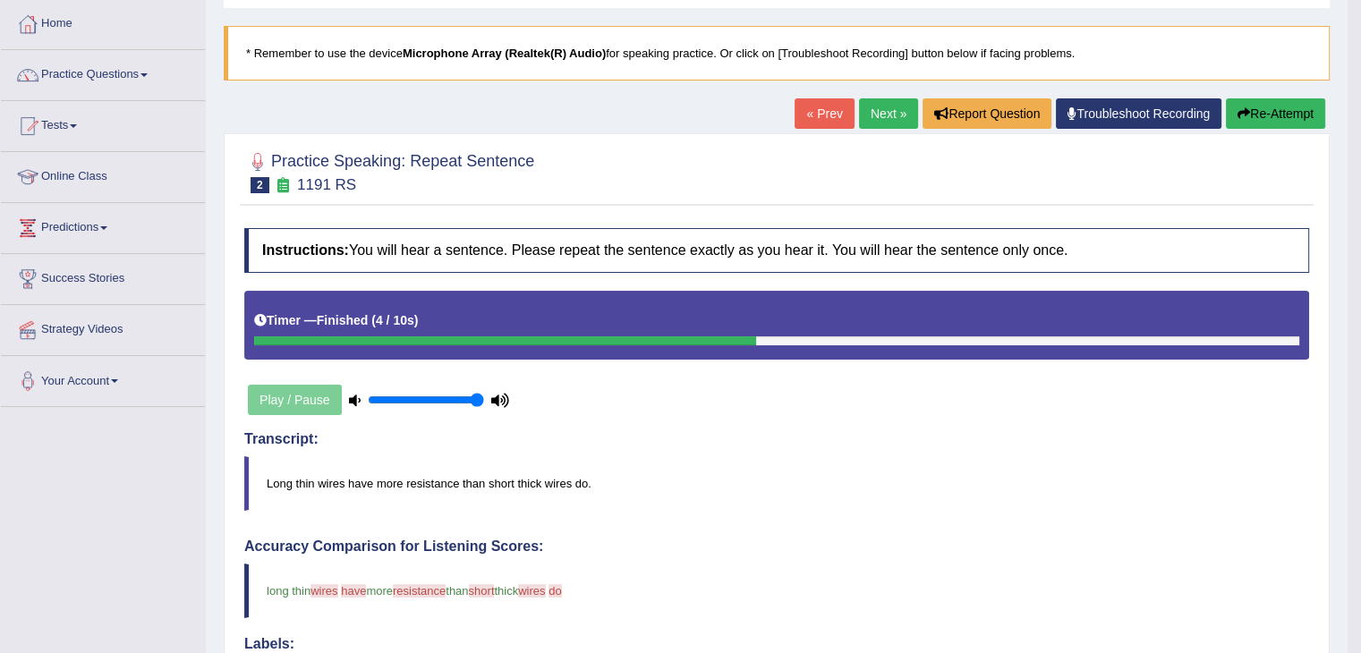
click at [873, 121] on link "Next »" at bounding box center [888, 113] width 59 height 30
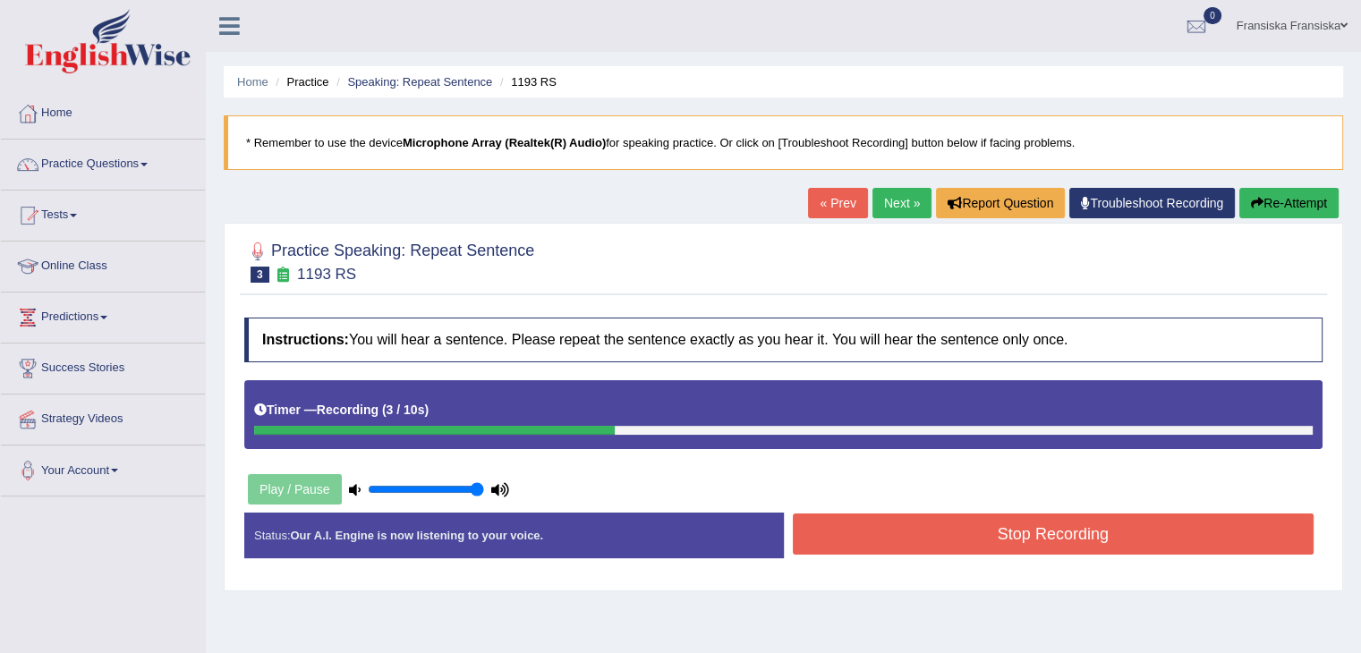
click at [1085, 513] on div "Instructions: You will hear a sentence. Please repeat the sentence exactly as y…" at bounding box center [783, 445] width 1087 height 273
click at [1085, 514] on button "Stop Recording" at bounding box center [1054, 534] width 522 height 41
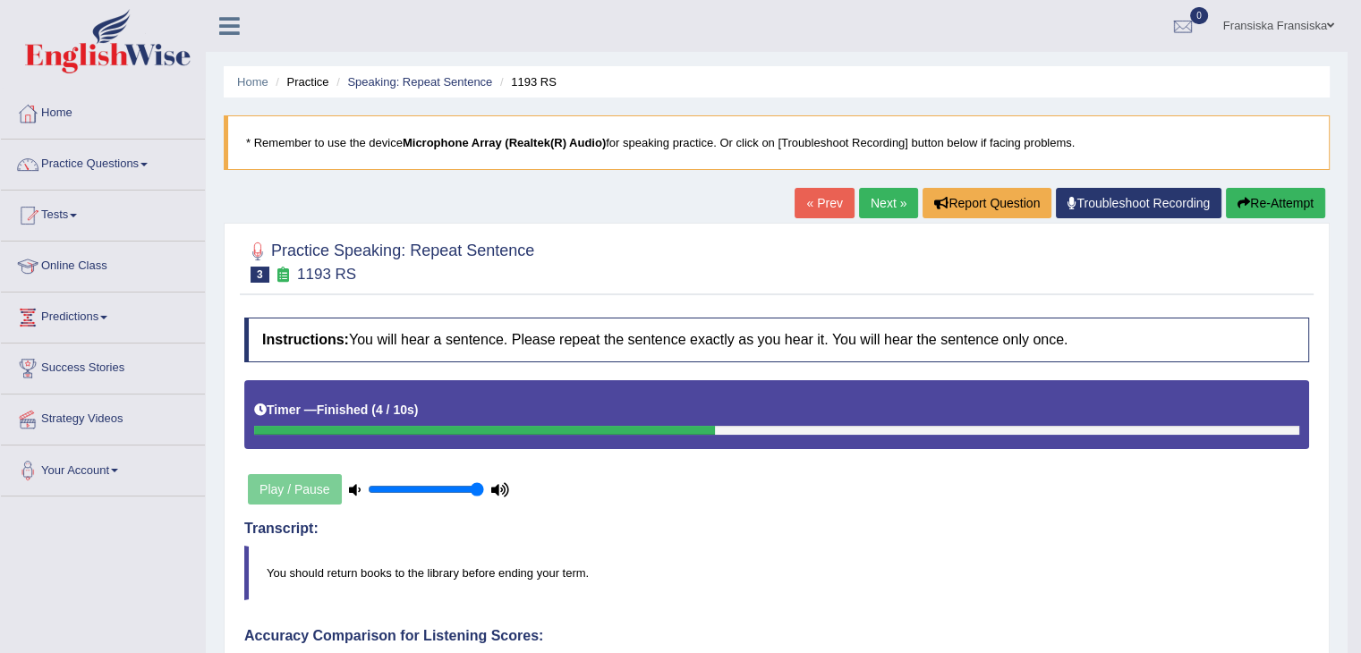
click at [895, 208] on link "Next »" at bounding box center [888, 203] width 59 height 30
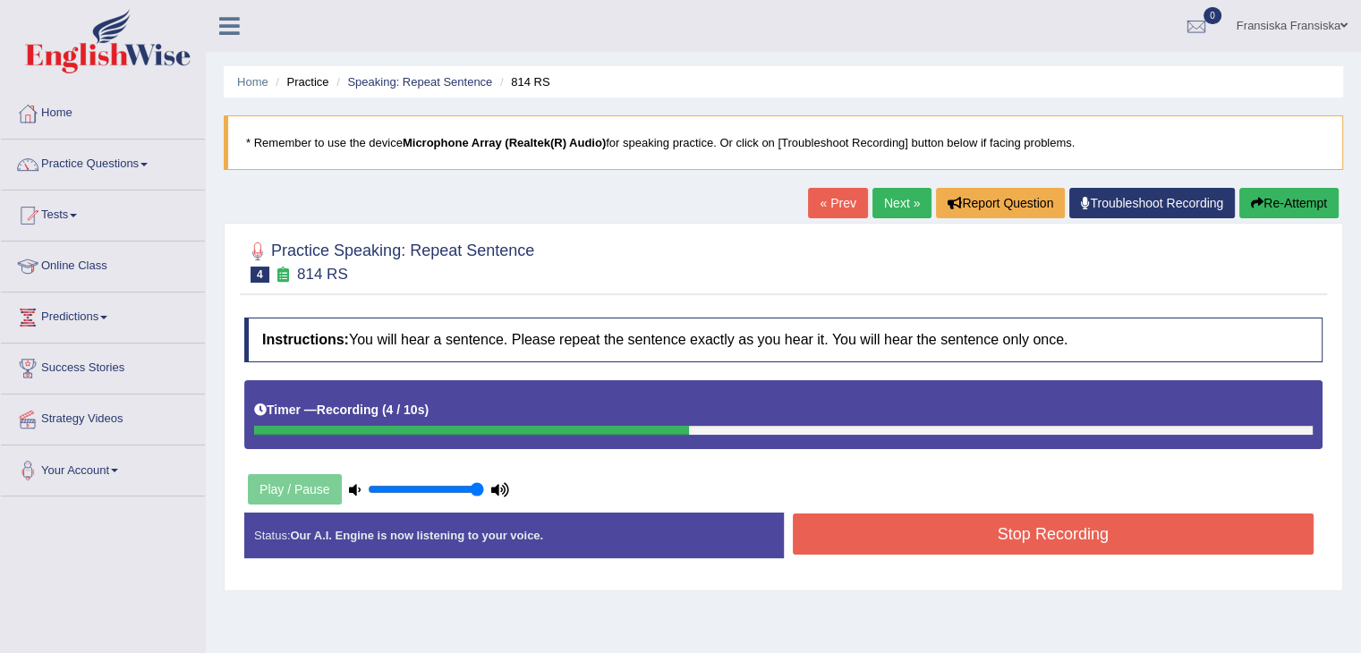
click at [1267, 203] on button "Re-Attempt" at bounding box center [1289, 203] width 99 height 30
click at [1151, 515] on button "Stop Recording" at bounding box center [1054, 534] width 522 height 41
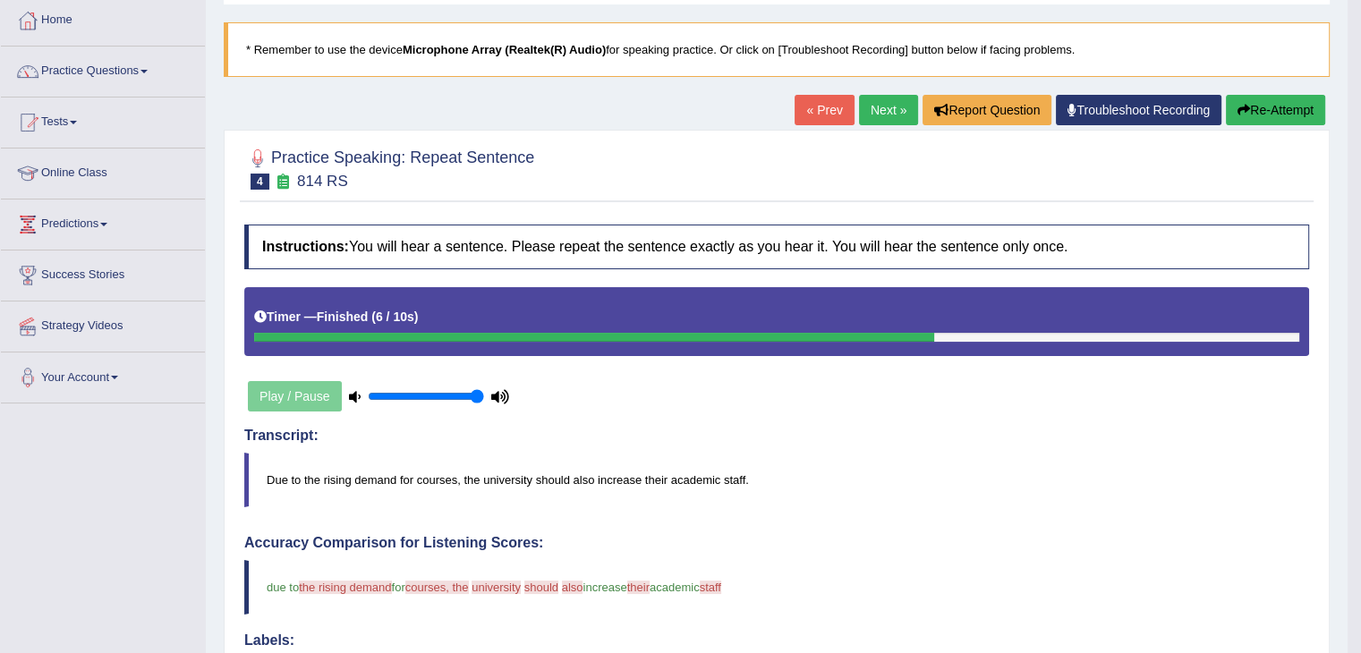
scroll to position [89, 0]
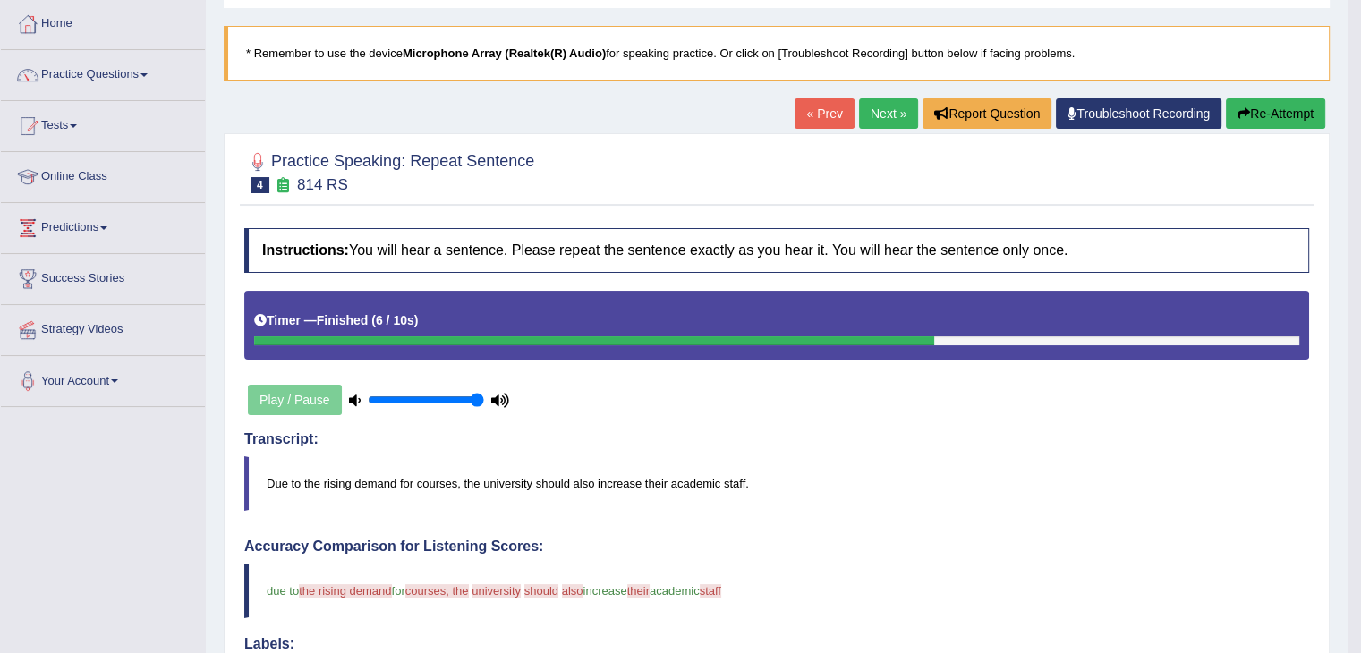
click at [1238, 117] on icon "button" at bounding box center [1244, 113] width 13 height 13
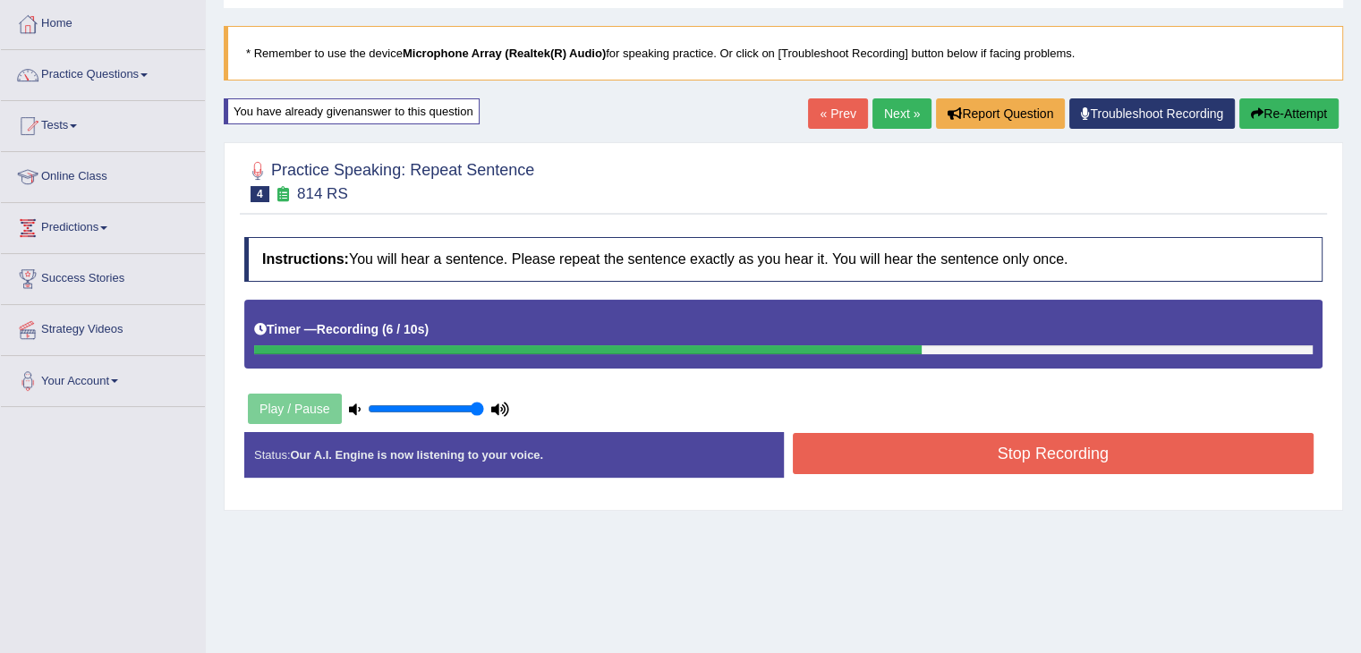
click at [1151, 445] on button "Stop Recording" at bounding box center [1054, 453] width 522 height 41
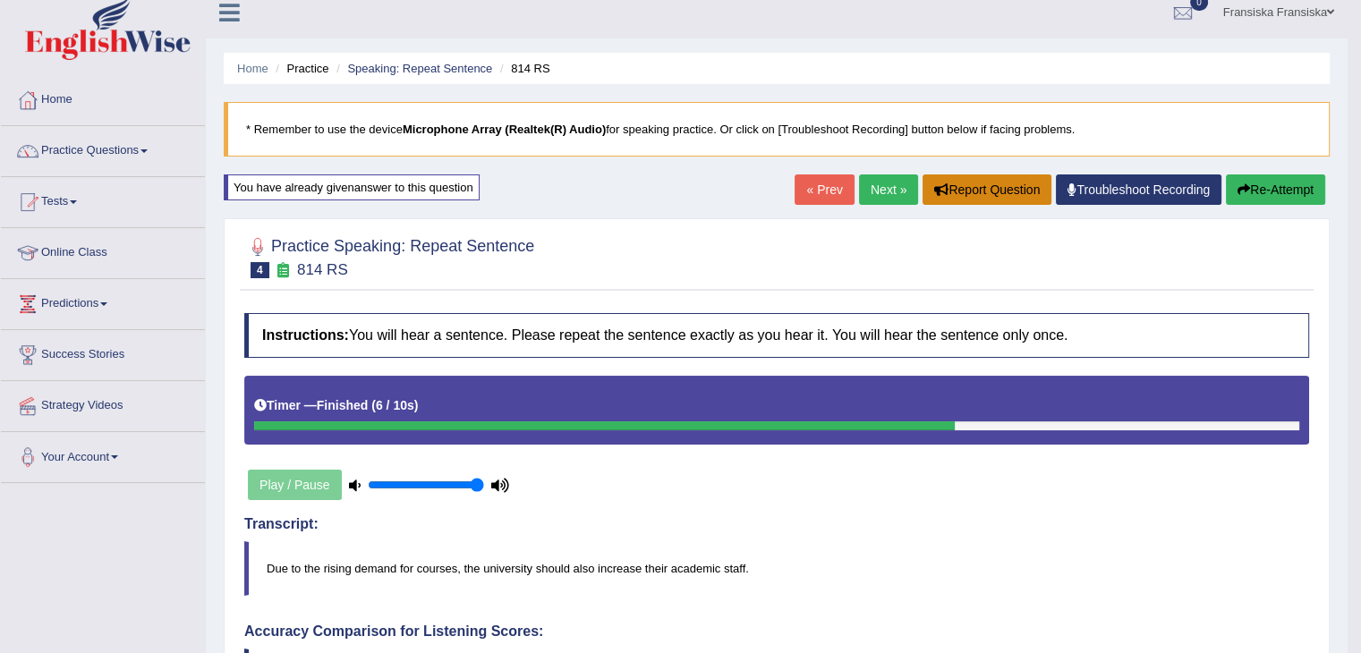
scroll to position [11, 0]
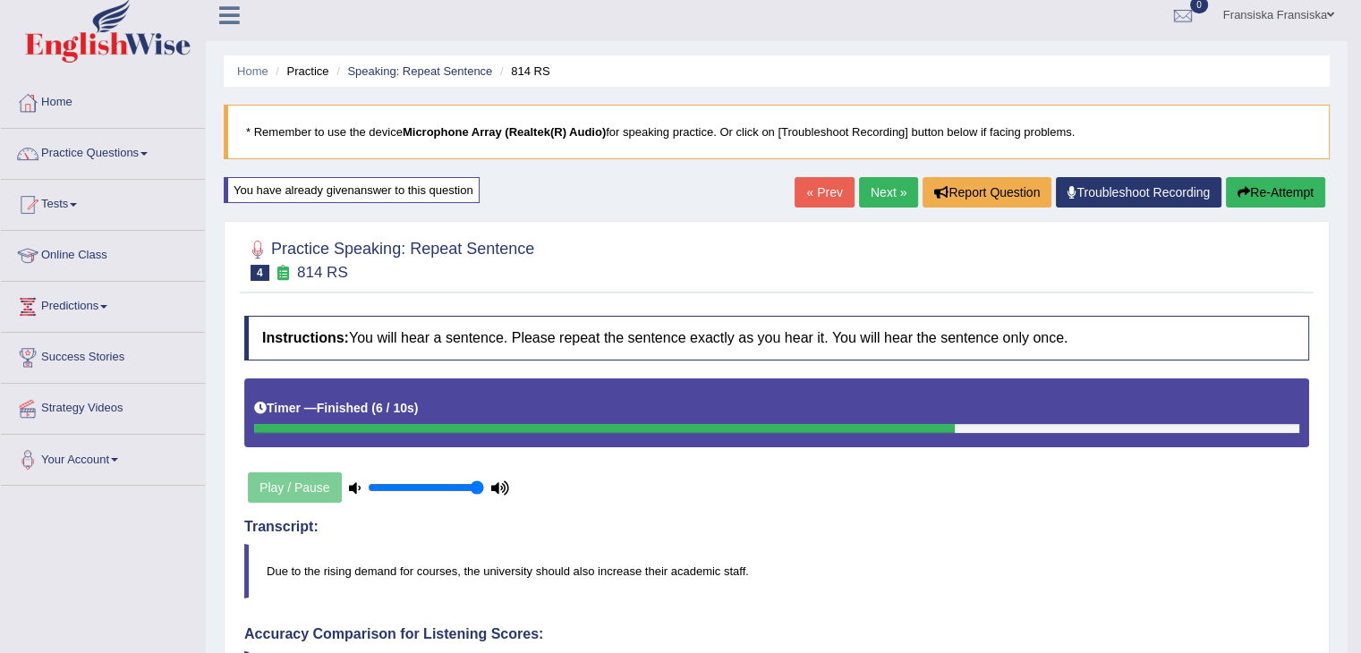
click at [893, 191] on link "Next »" at bounding box center [888, 192] width 59 height 30
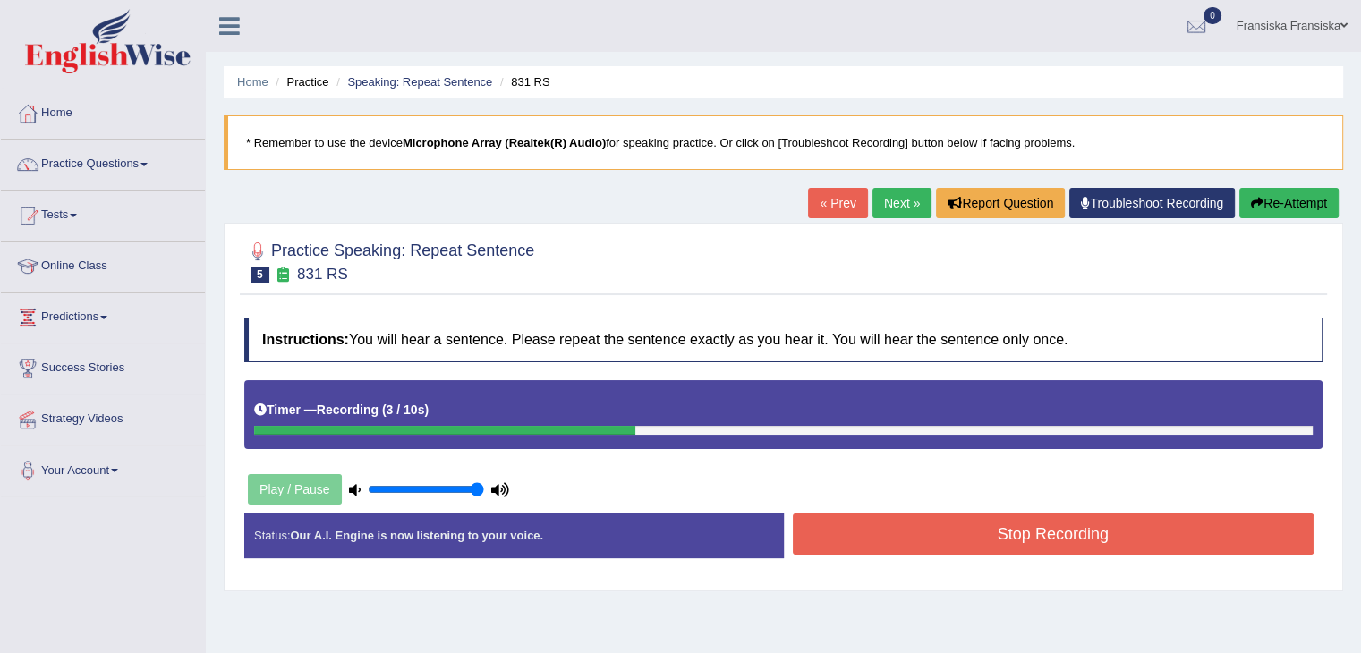
click at [1092, 507] on div "Instructions: You will hear a sentence. Please repeat the sentence exactly as y…" at bounding box center [783, 445] width 1087 height 273
click at [1091, 531] on button "Stop Recording" at bounding box center [1054, 534] width 522 height 41
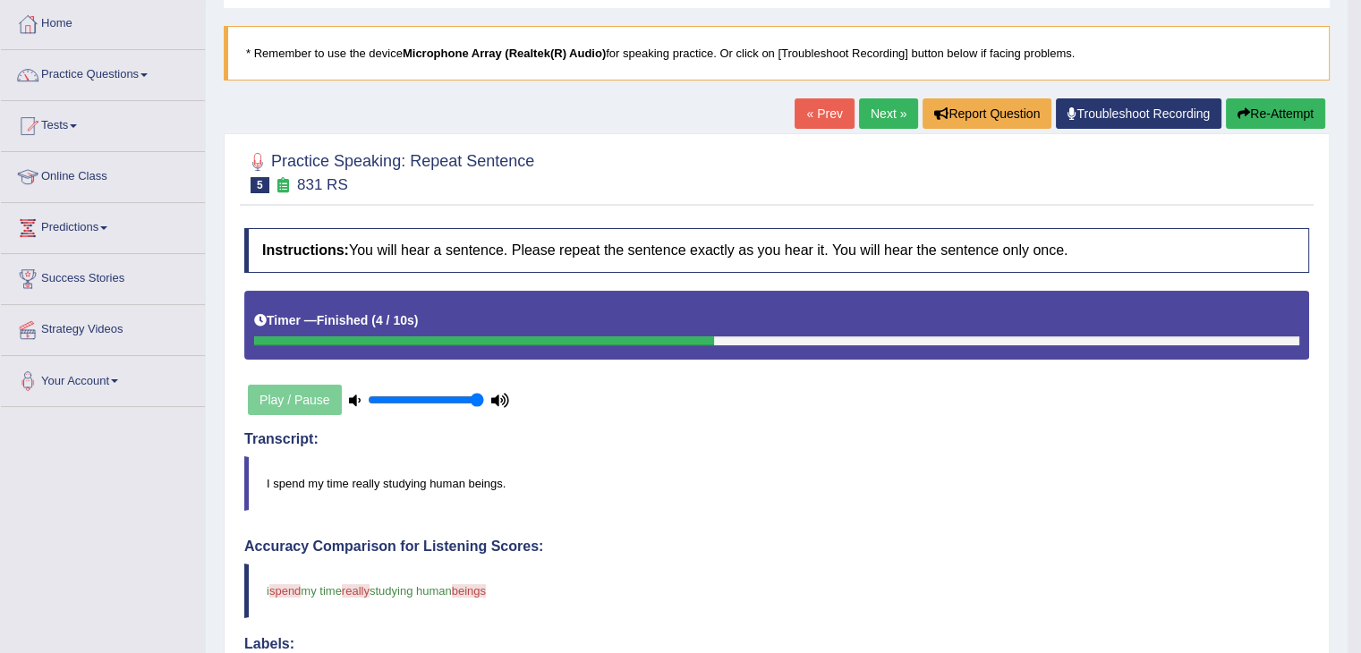
scroll to position [89, 0]
click at [881, 120] on link "Next »" at bounding box center [888, 113] width 59 height 30
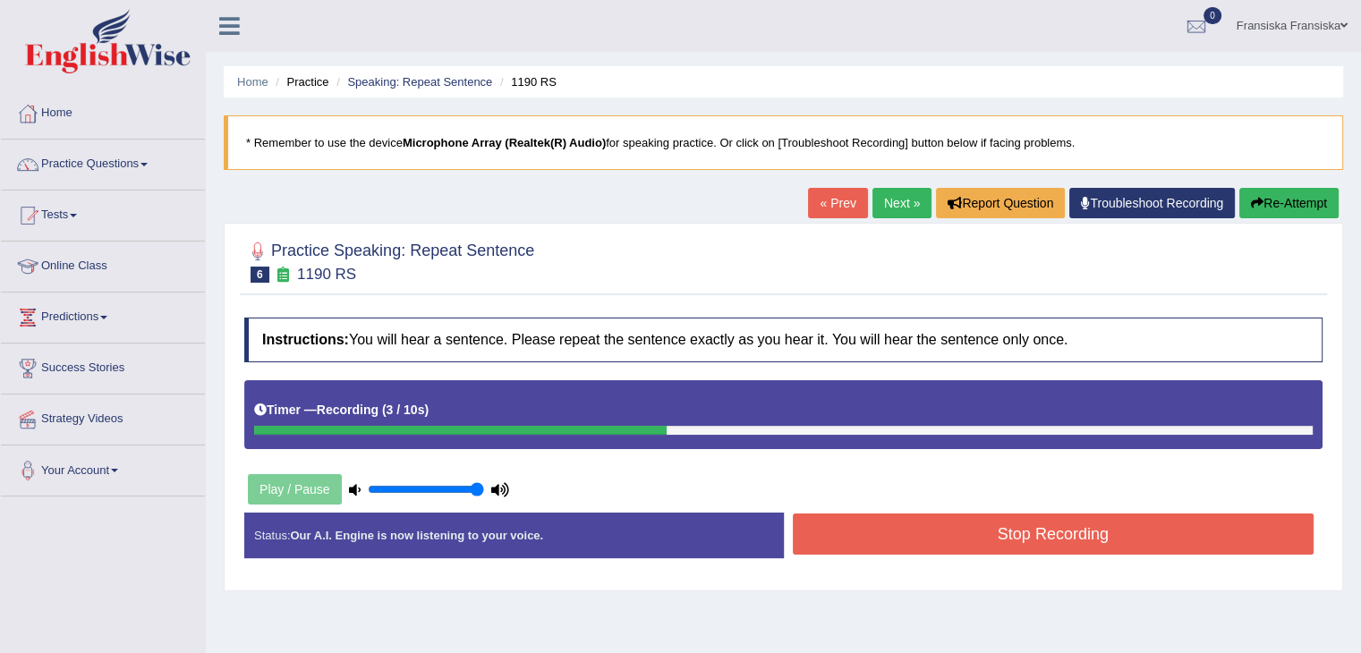
click at [1122, 522] on button "Stop Recording" at bounding box center [1054, 534] width 522 height 41
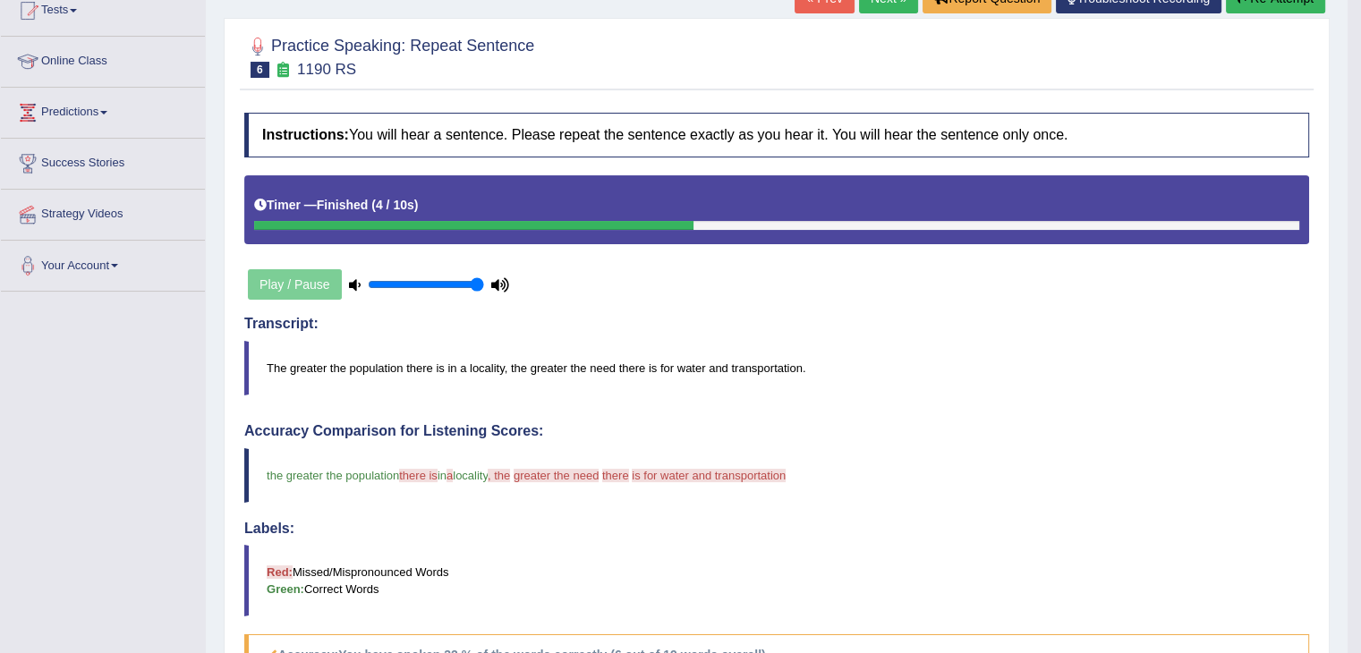
scroll to position [179, 0]
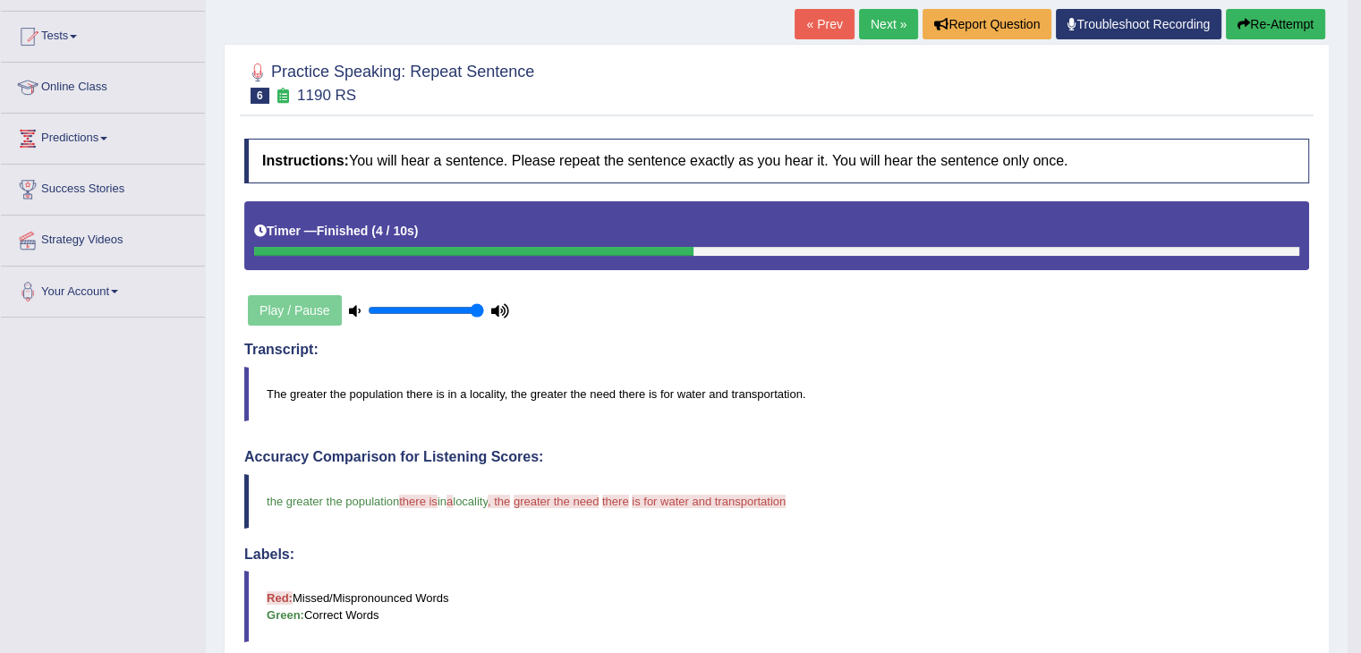
click at [1272, 28] on button "Re-Attempt" at bounding box center [1275, 24] width 99 height 30
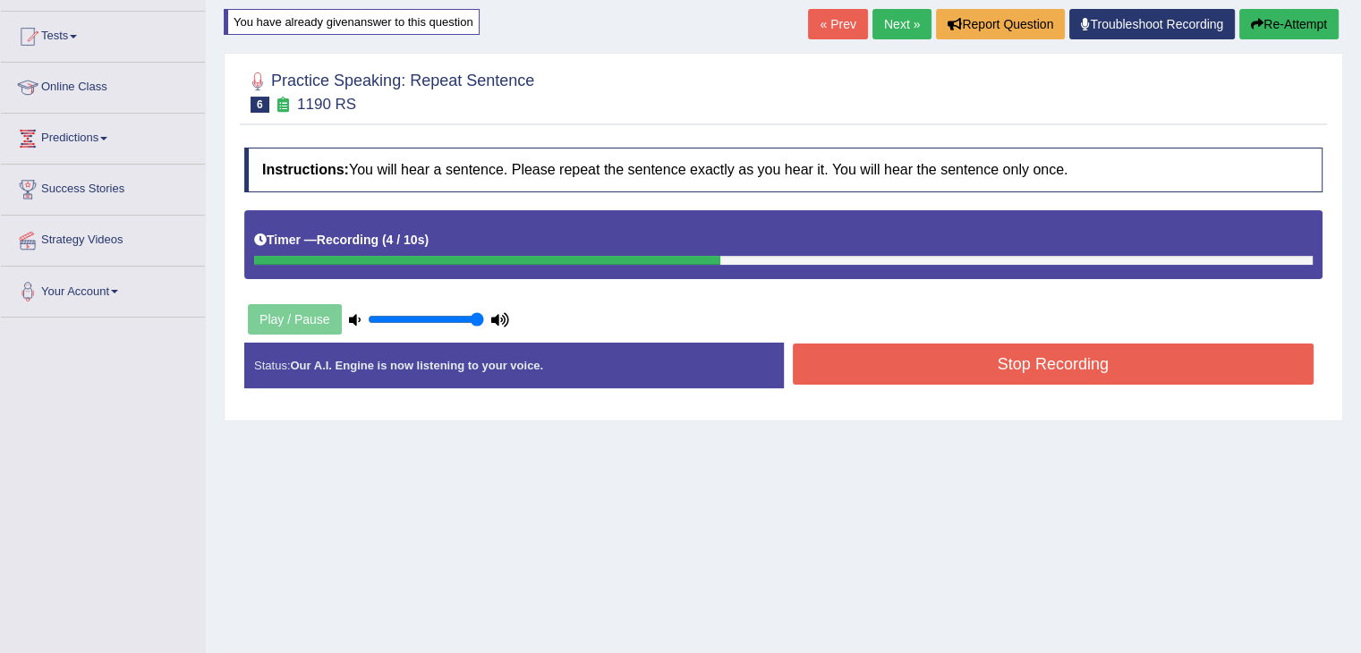
click at [1076, 378] on button "Stop Recording" at bounding box center [1054, 364] width 522 height 41
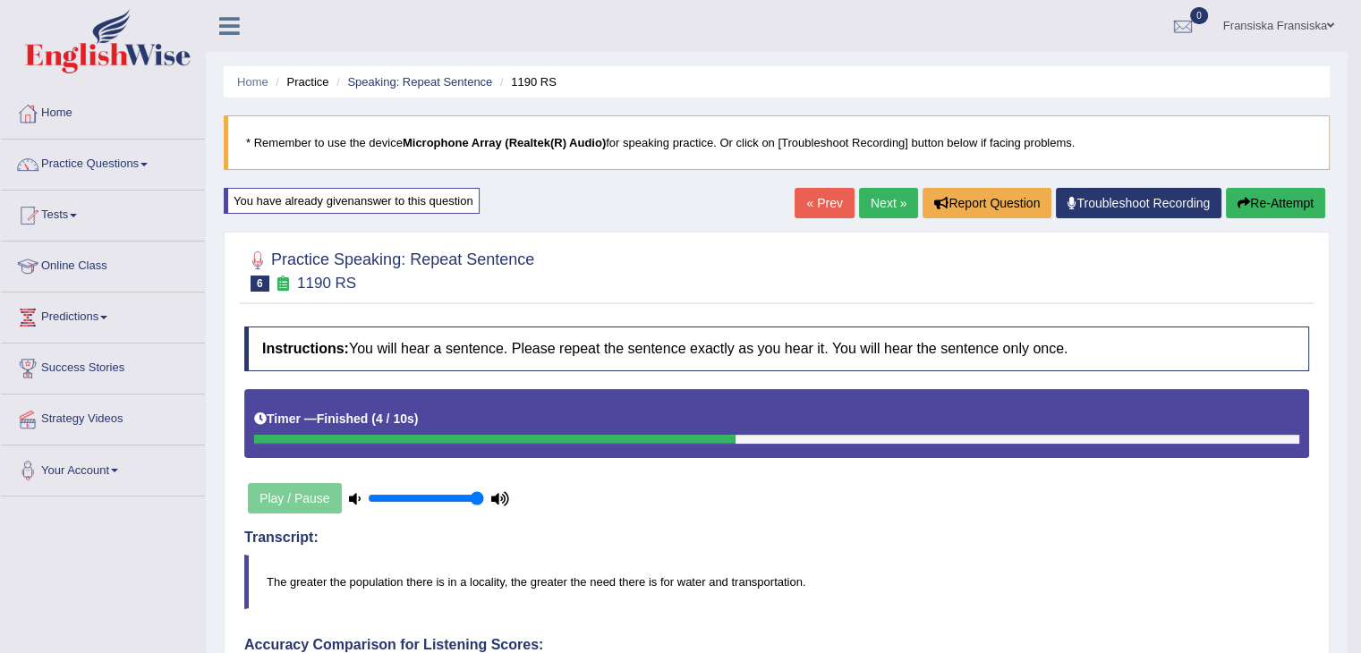
click at [885, 211] on link "Next »" at bounding box center [888, 203] width 59 height 30
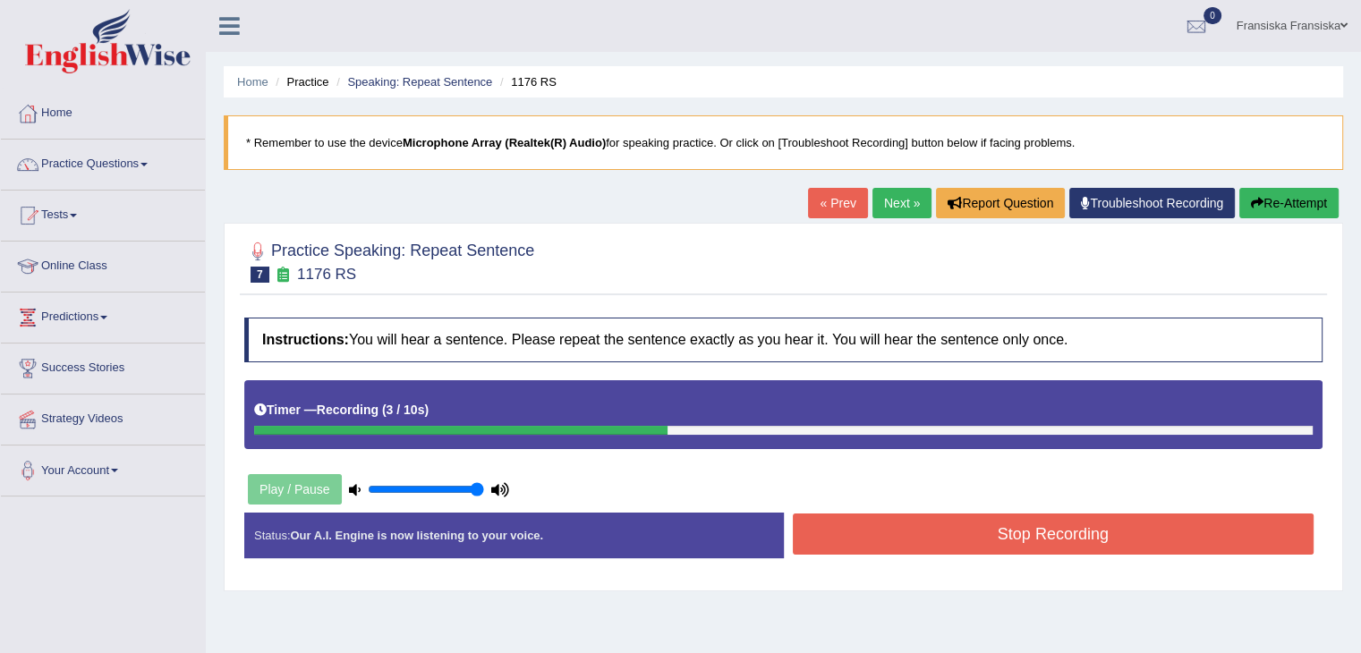
click at [995, 519] on button "Stop Recording" at bounding box center [1054, 534] width 522 height 41
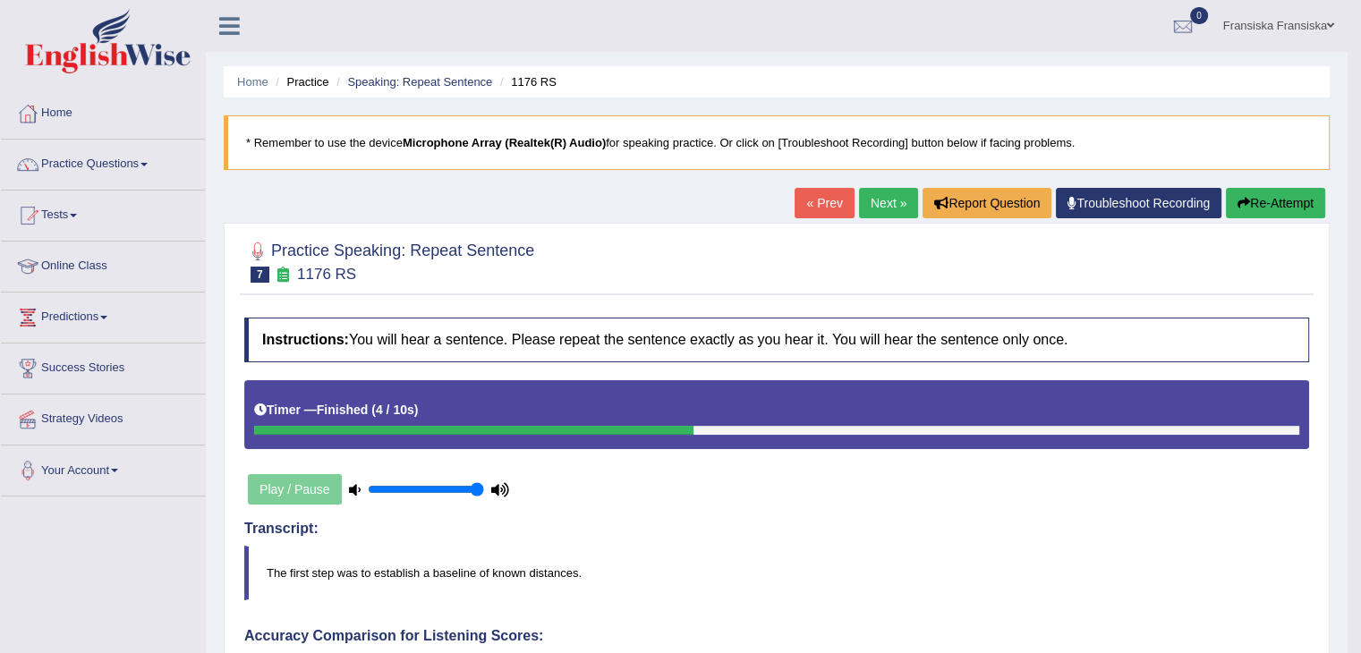
click at [884, 195] on link "Next »" at bounding box center [888, 203] width 59 height 30
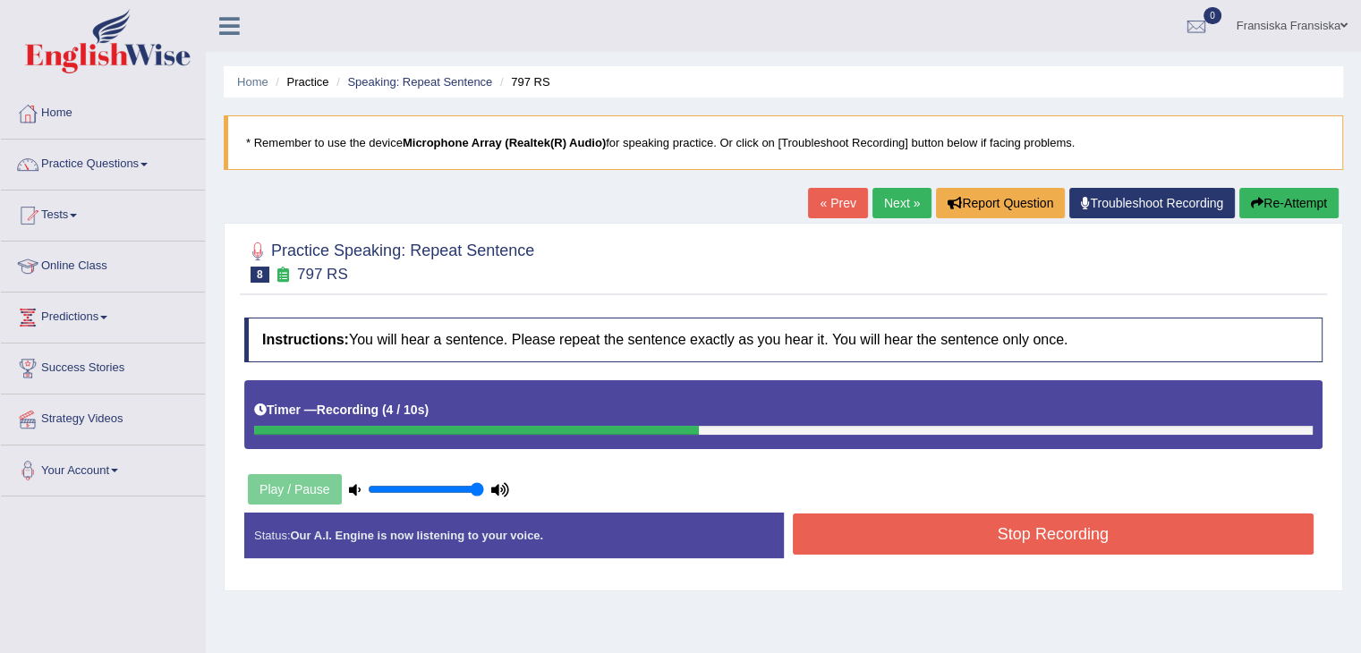
click at [1042, 533] on button "Stop Recording" at bounding box center [1054, 534] width 522 height 41
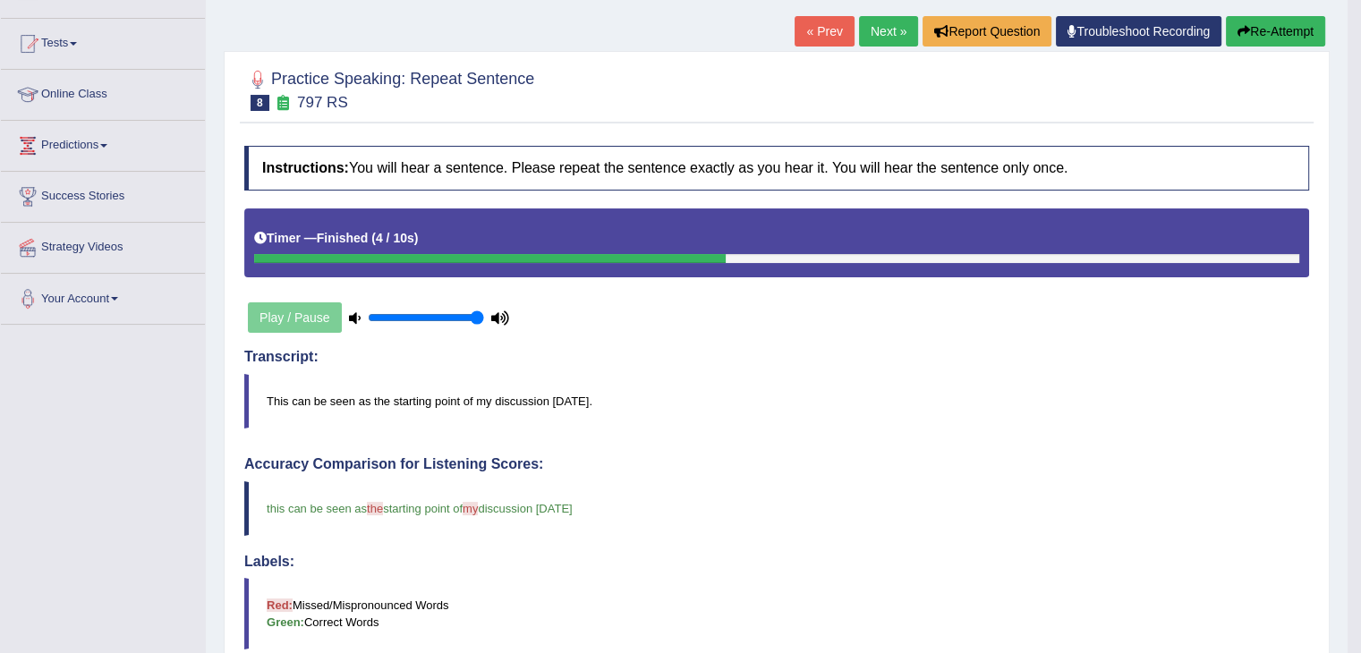
scroll to position [89, 0]
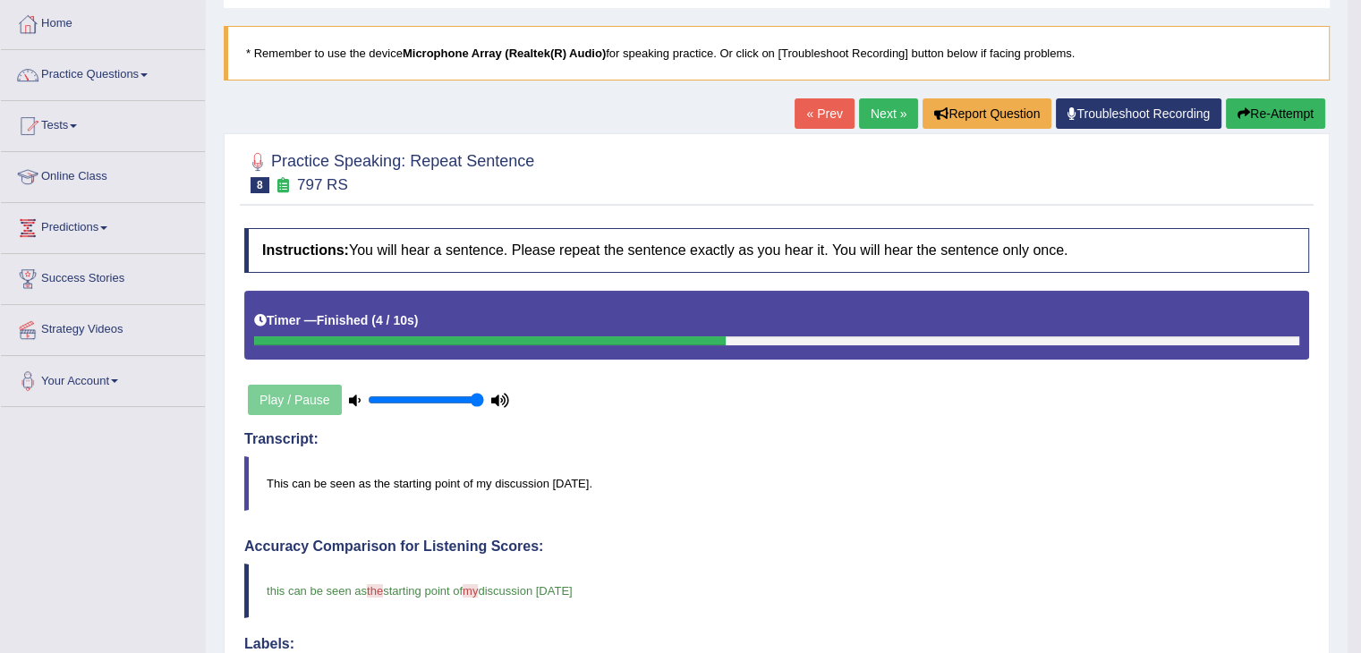
click at [872, 126] on link "Next »" at bounding box center [888, 113] width 59 height 30
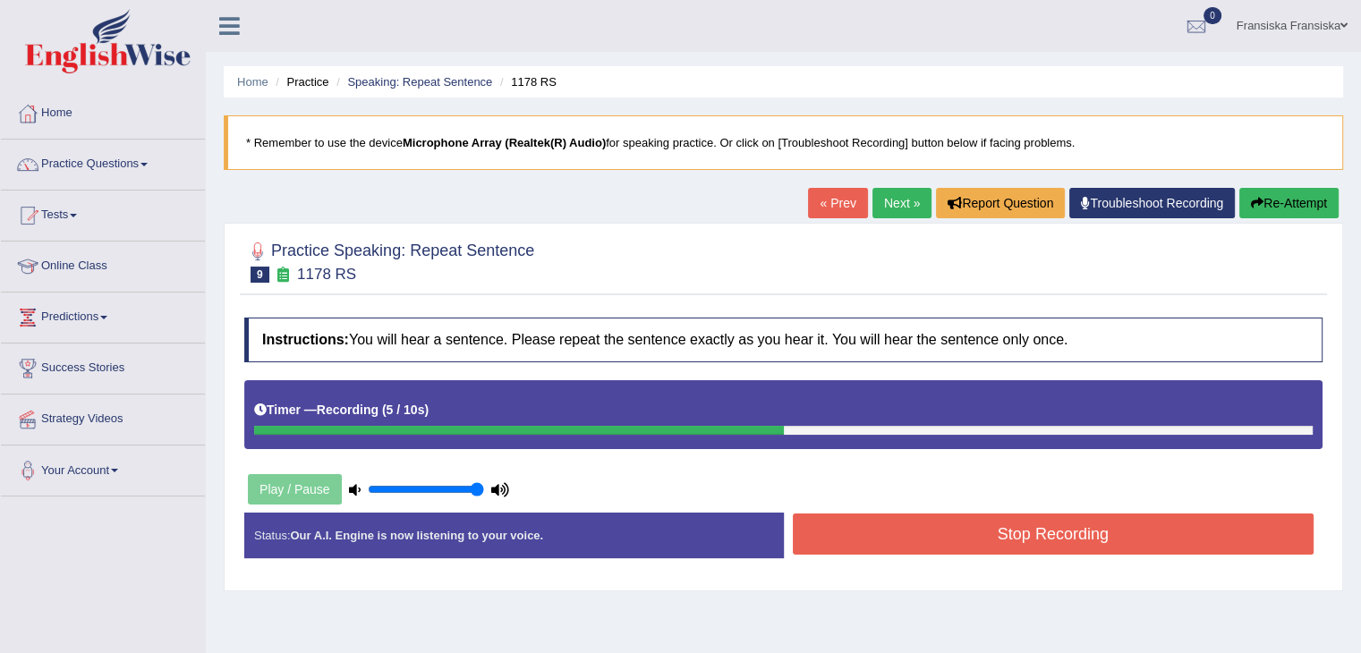
click at [1099, 530] on button "Stop Recording" at bounding box center [1054, 534] width 522 height 41
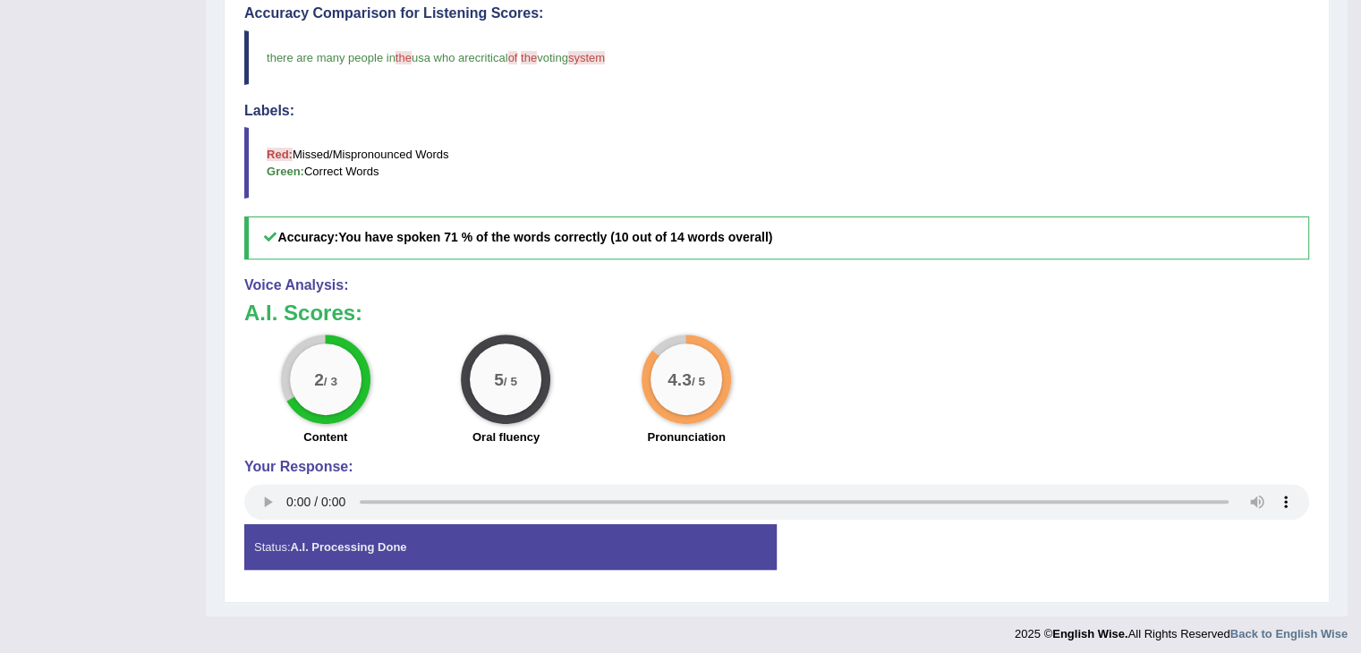
scroll to position [626, 0]
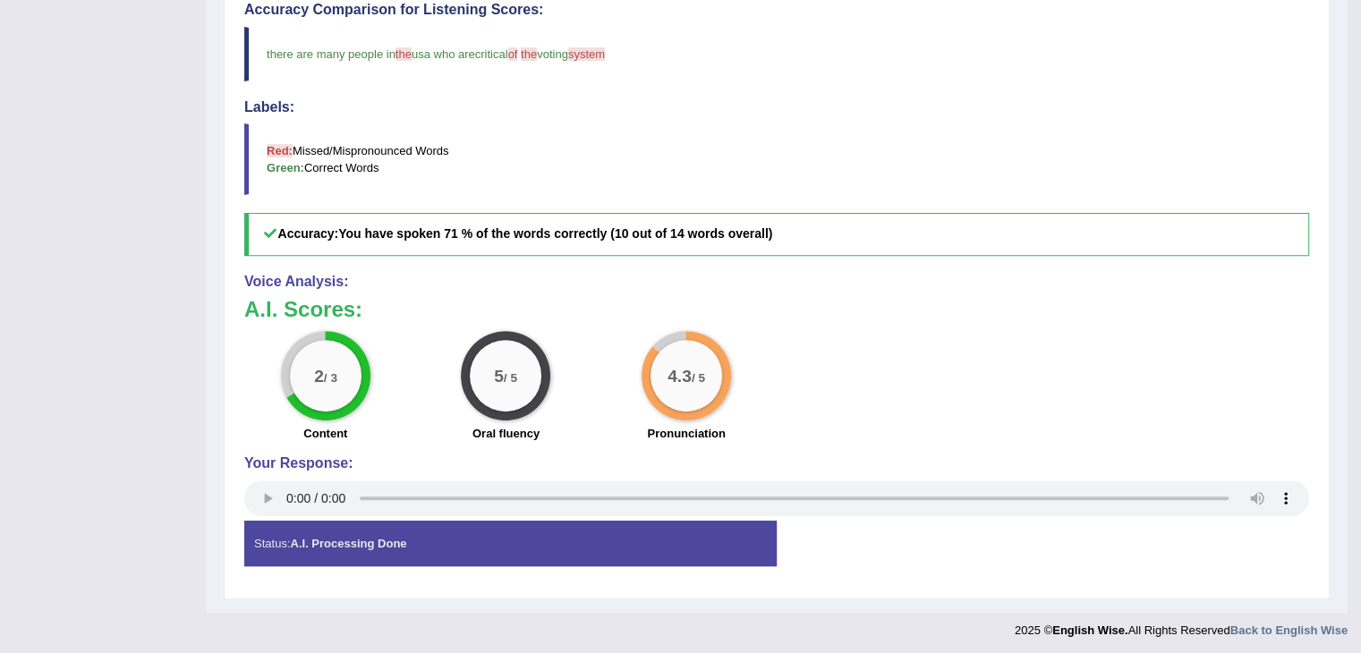
click at [264, 516] on div "Your Response:" at bounding box center [776, 488] width 1065 height 65
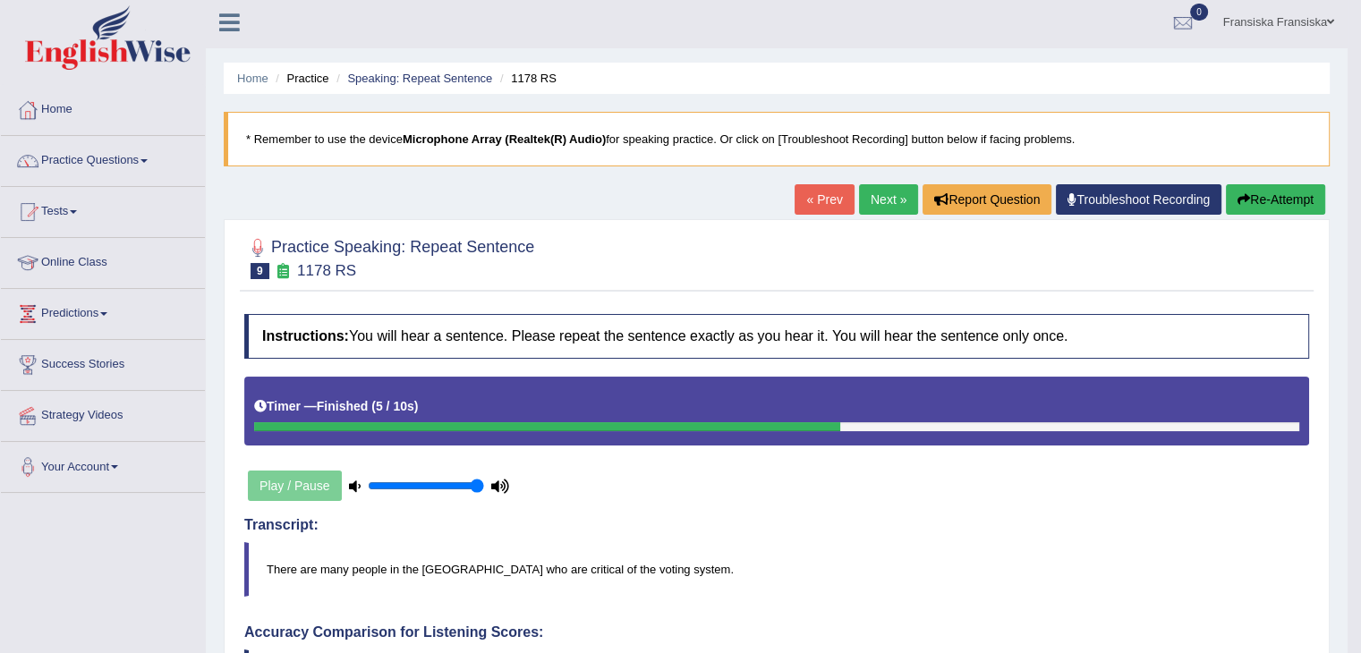
scroll to position [0, 0]
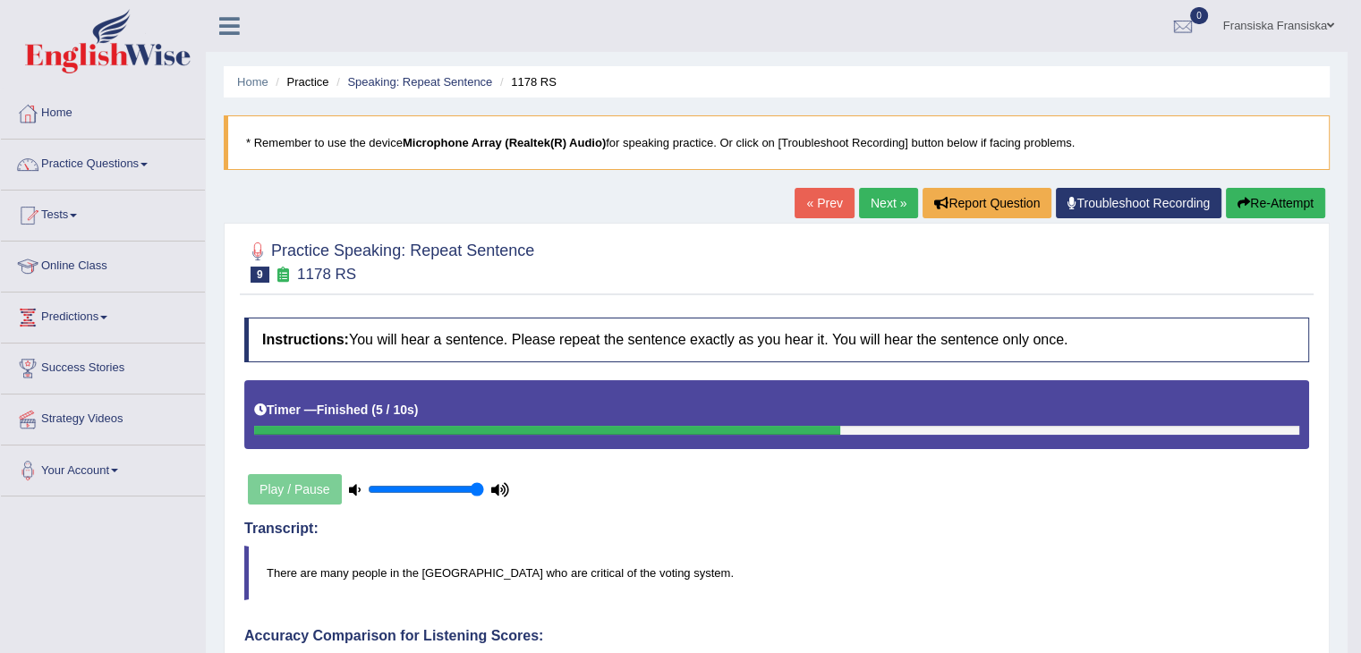
click at [893, 200] on link "Next »" at bounding box center [888, 203] width 59 height 30
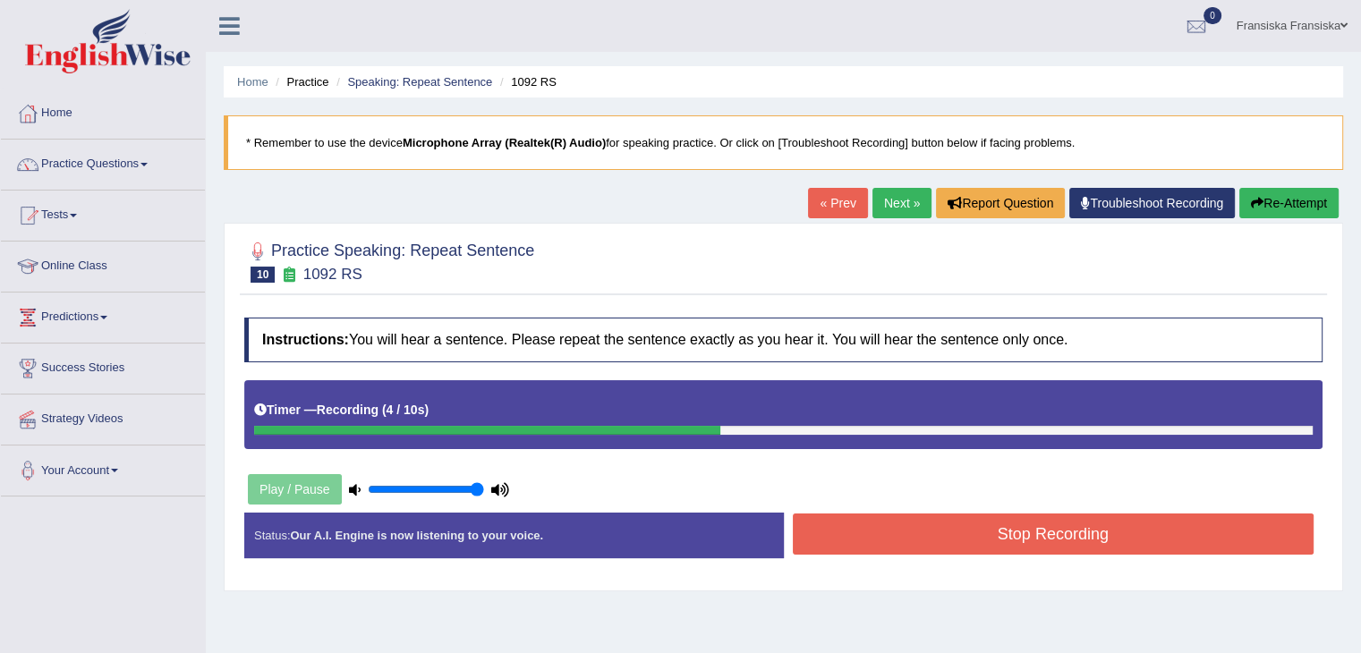
click at [1139, 536] on button "Stop Recording" at bounding box center [1054, 534] width 522 height 41
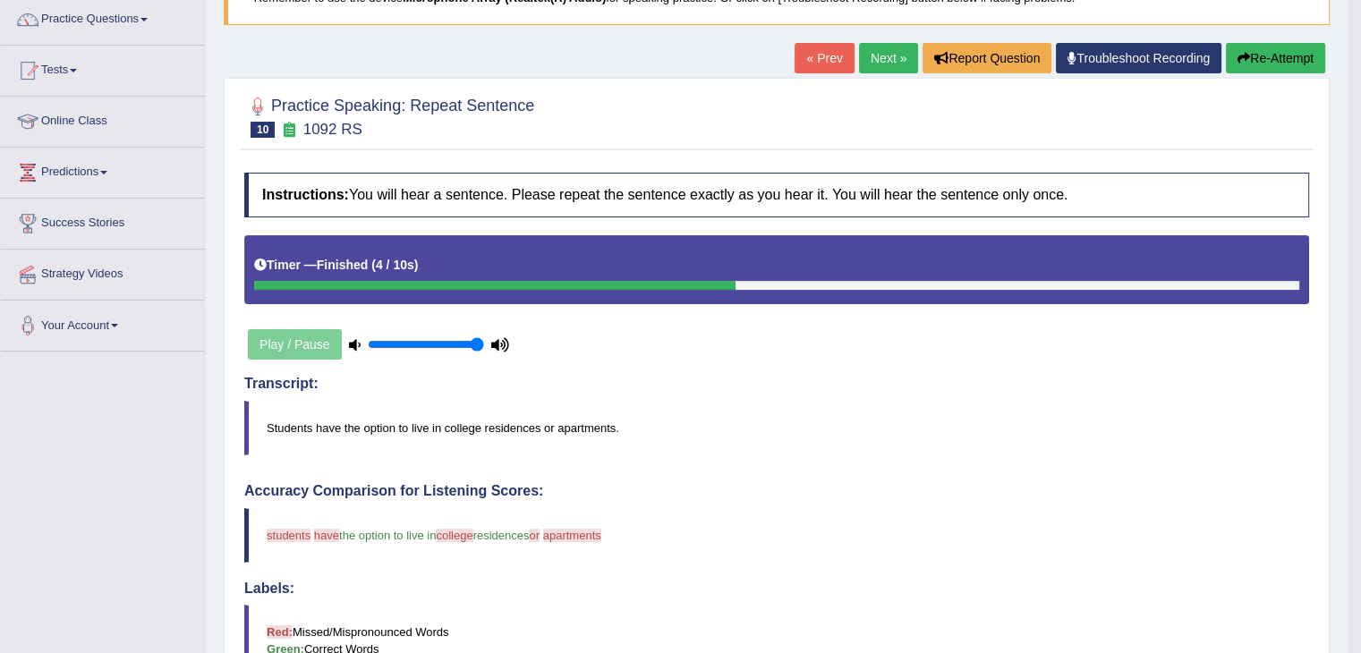
scroll to position [89, 0]
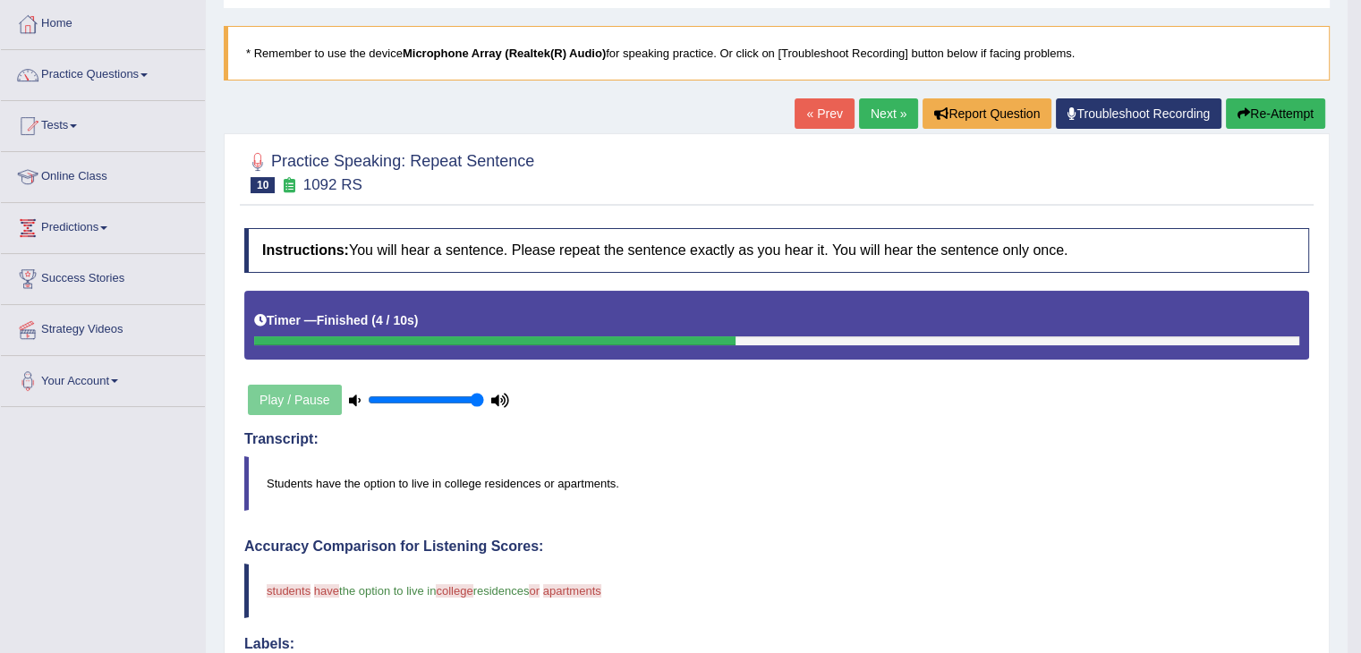
click at [891, 115] on link "Next »" at bounding box center [888, 113] width 59 height 30
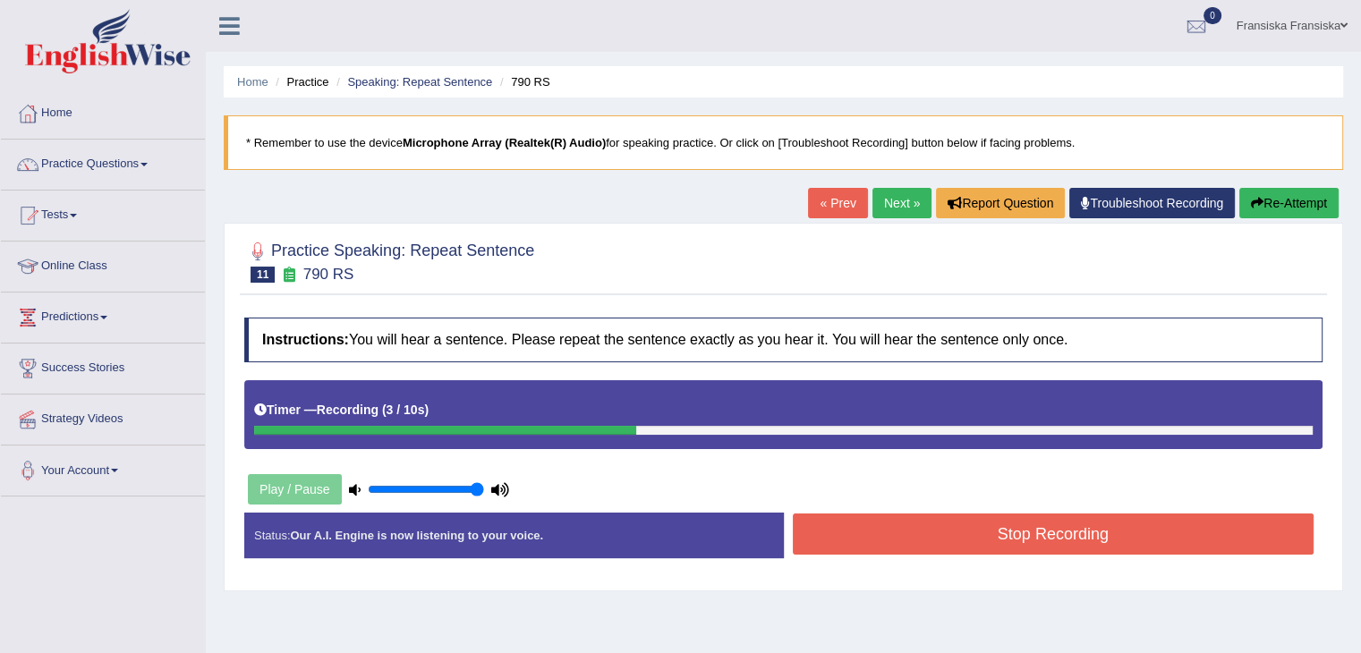
click at [1017, 508] on div "Instructions: You will hear a sentence. Please repeat the sentence exactly as y…" at bounding box center [783, 445] width 1087 height 273
click at [1014, 526] on button "Stop Recording" at bounding box center [1054, 534] width 522 height 41
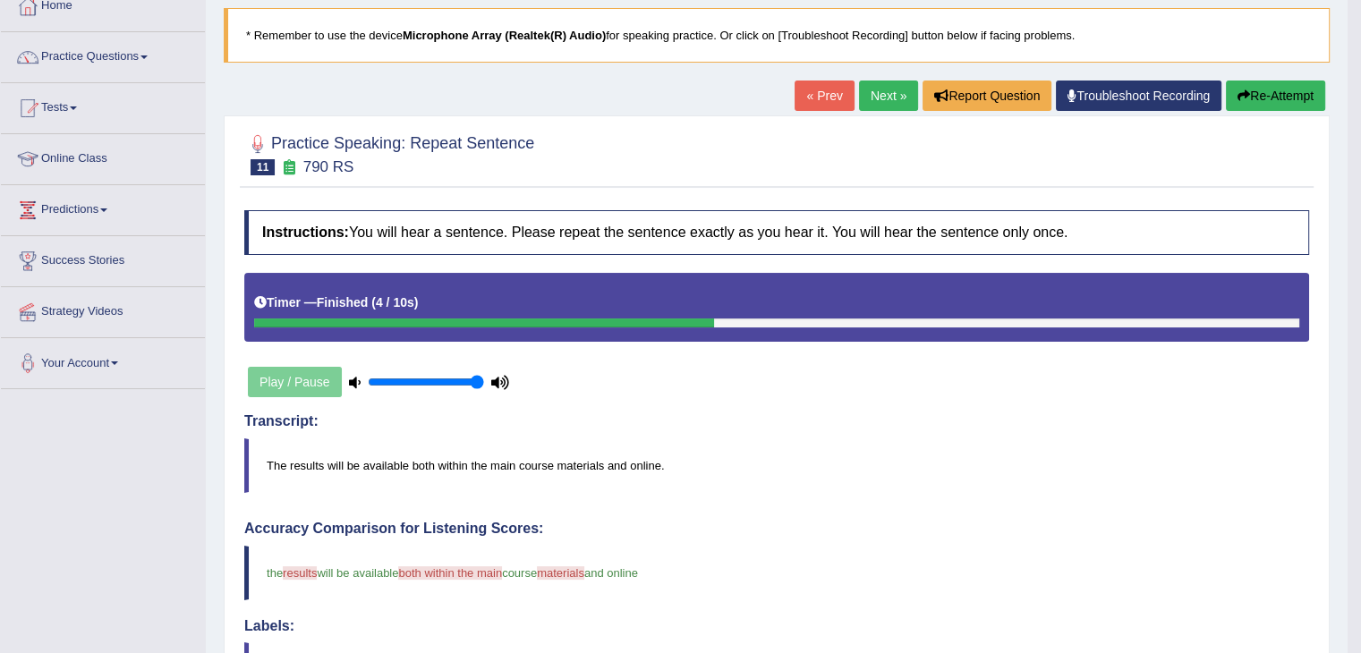
scroll to position [89, 0]
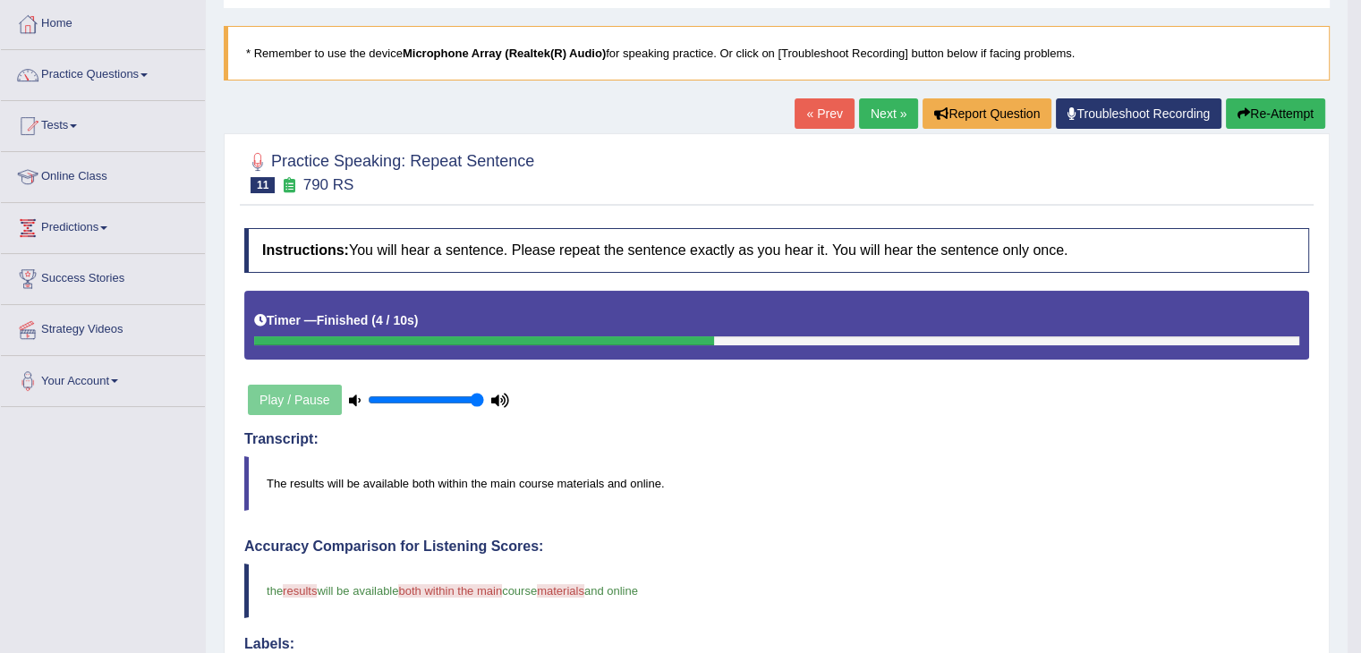
click at [887, 118] on link "Next »" at bounding box center [888, 113] width 59 height 30
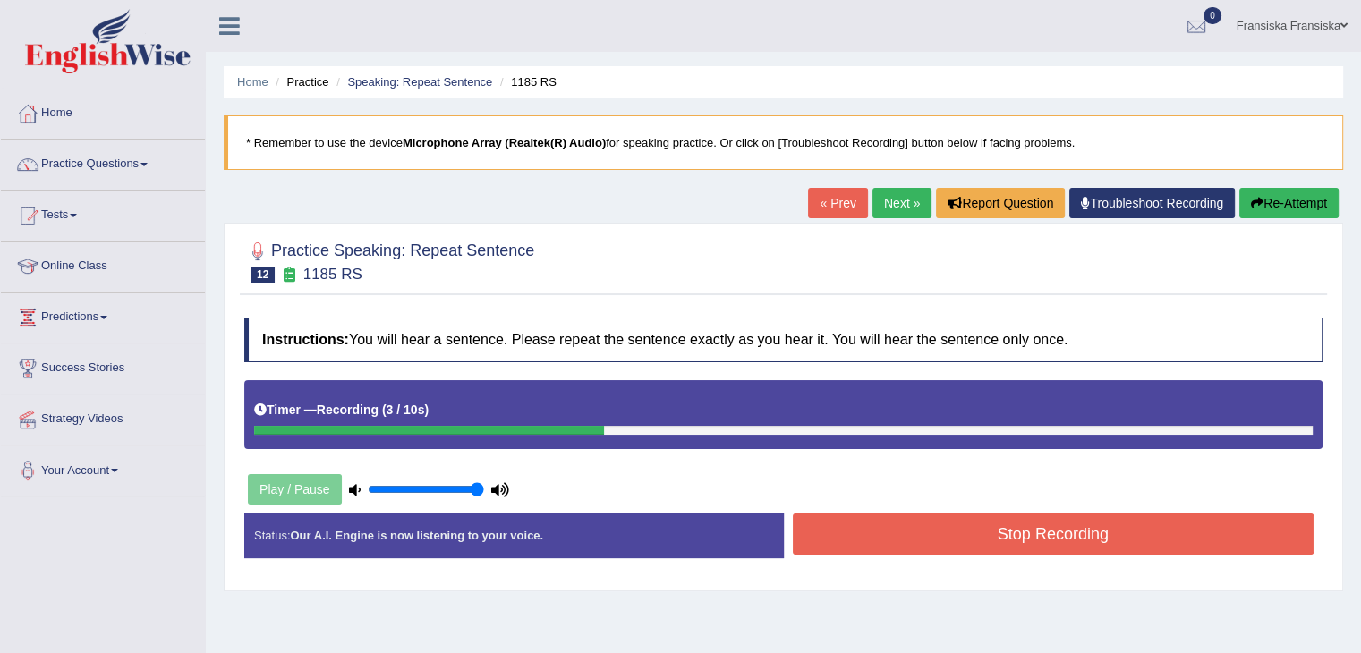
drag, startPoint x: 963, startPoint y: 517, endPoint x: 977, endPoint y: 521, distance: 14.8
click at [963, 517] on button "Stop Recording" at bounding box center [1054, 534] width 522 height 41
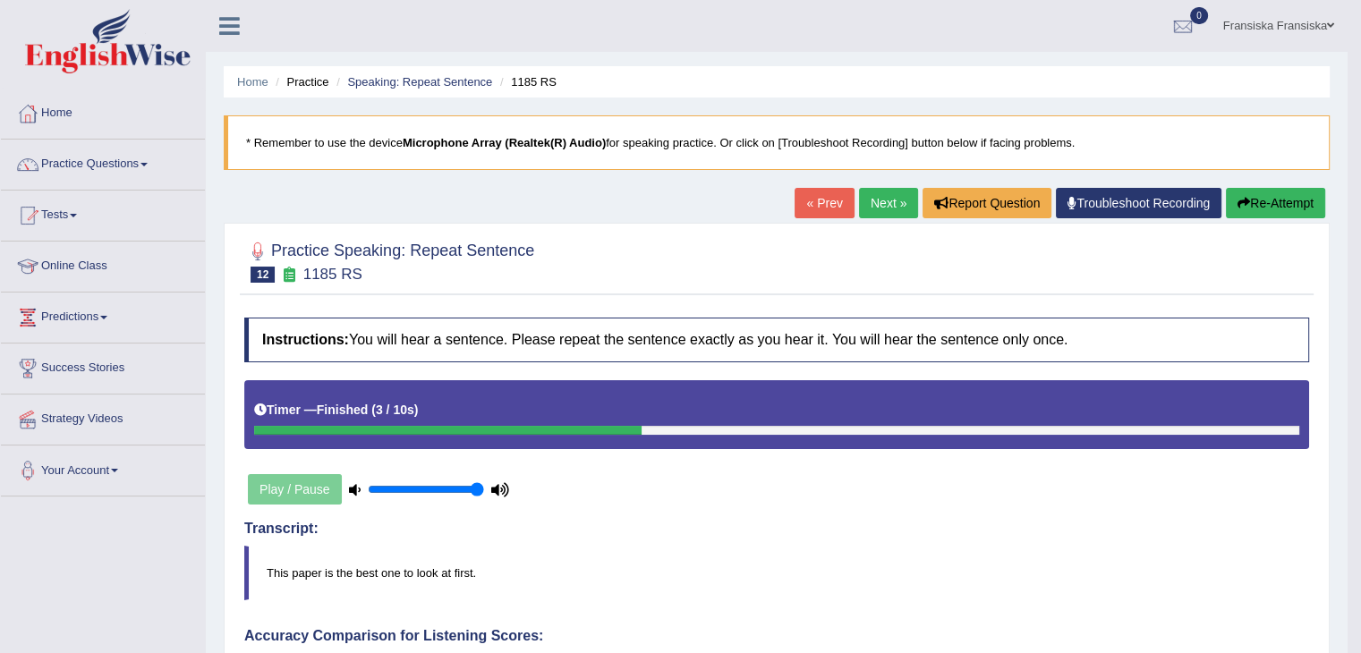
click at [888, 215] on link "Next »" at bounding box center [888, 203] width 59 height 30
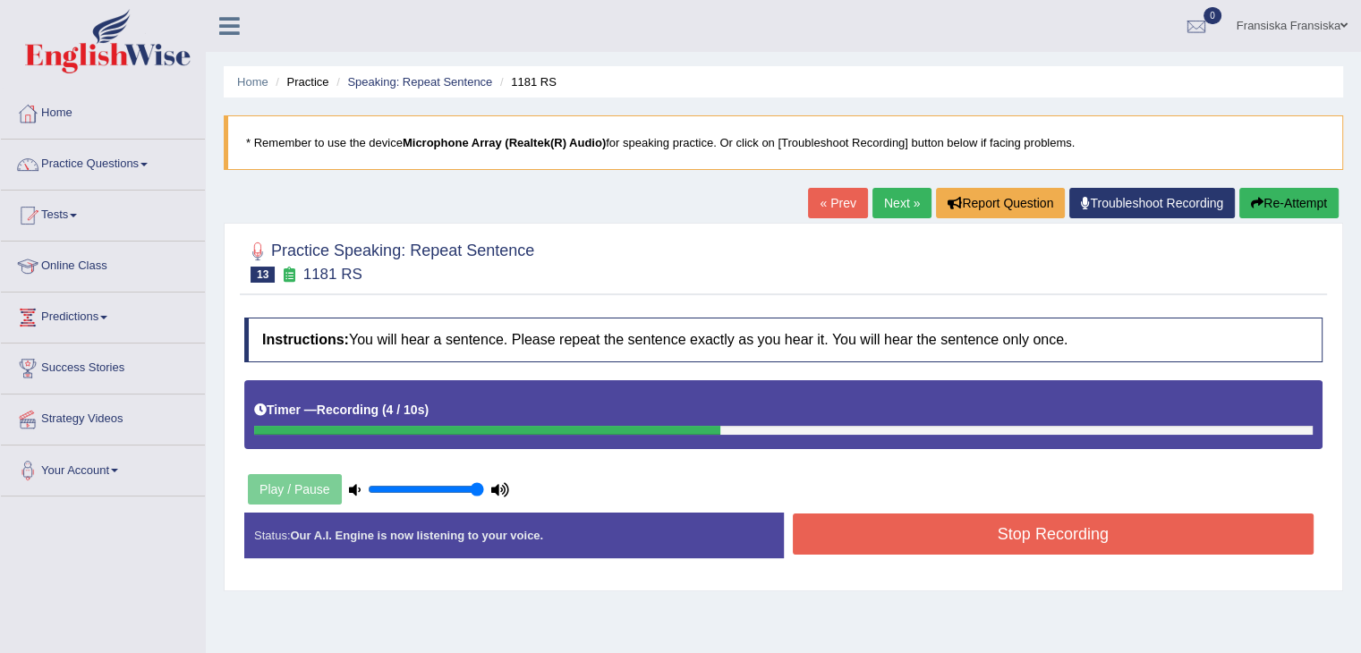
click at [1152, 522] on button "Stop Recording" at bounding box center [1054, 534] width 522 height 41
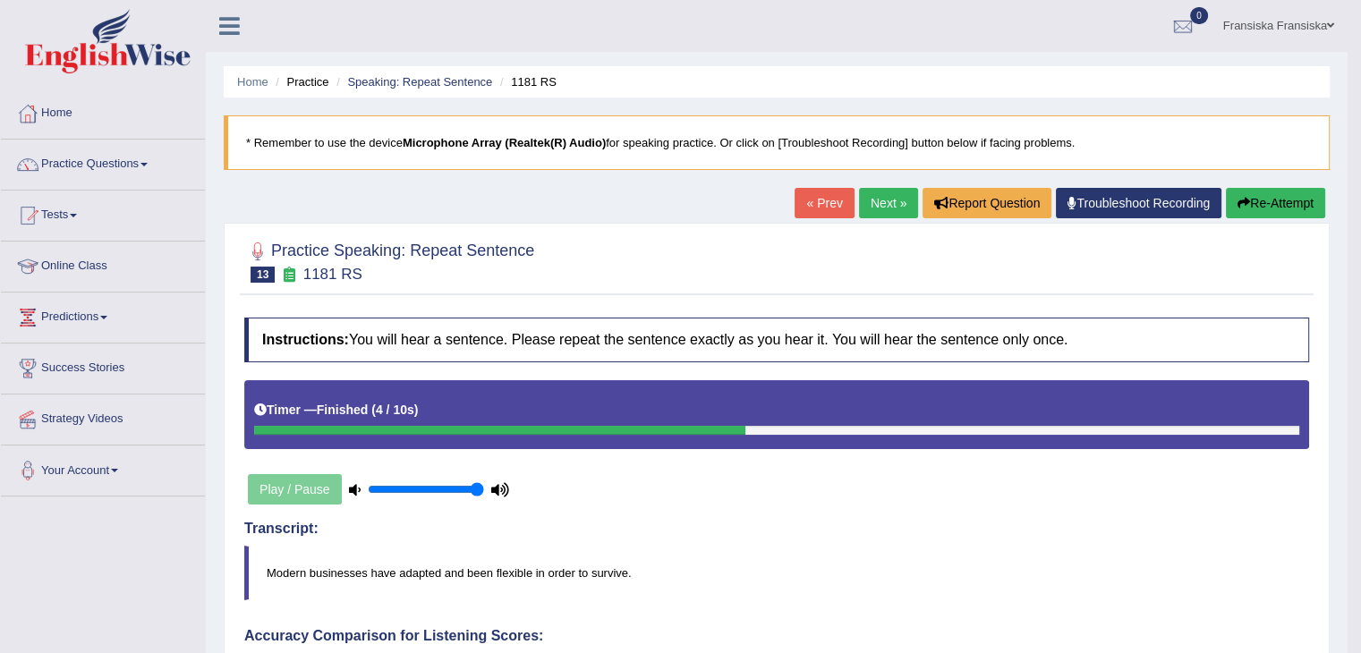
click at [887, 201] on link "Next »" at bounding box center [888, 203] width 59 height 30
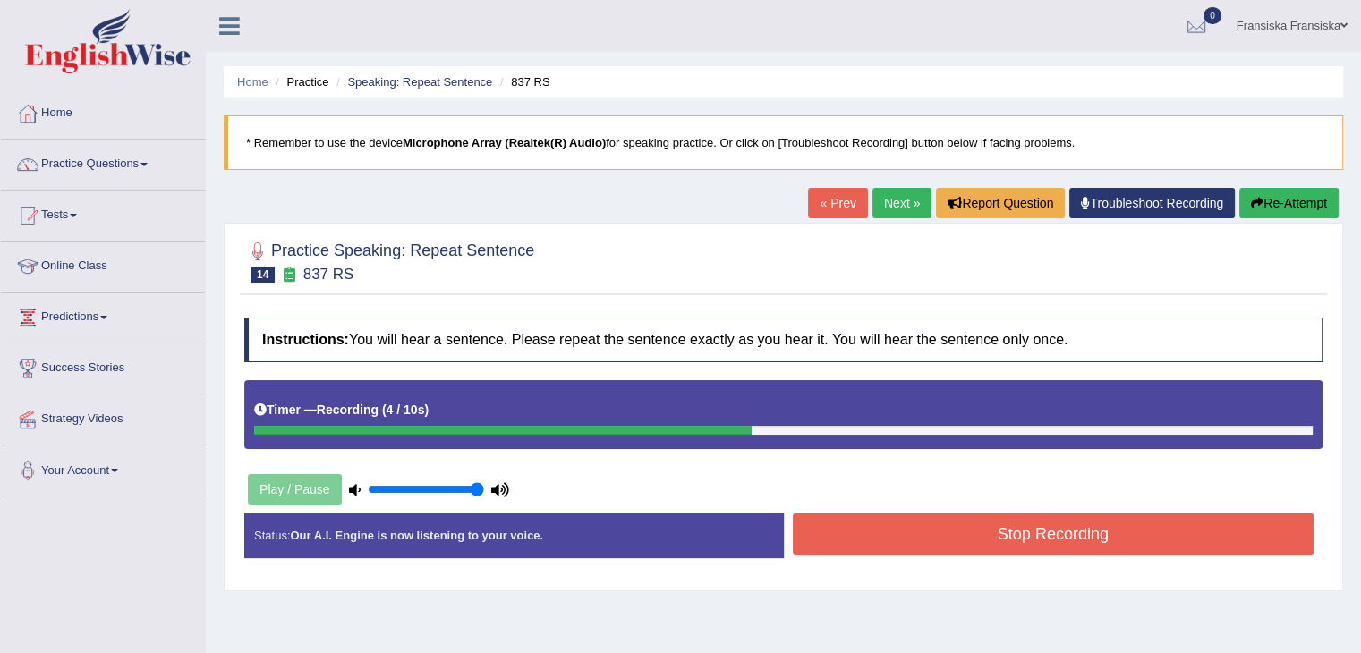
click at [1061, 527] on button "Stop Recording" at bounding box center [1054, 534] width 522 height 41
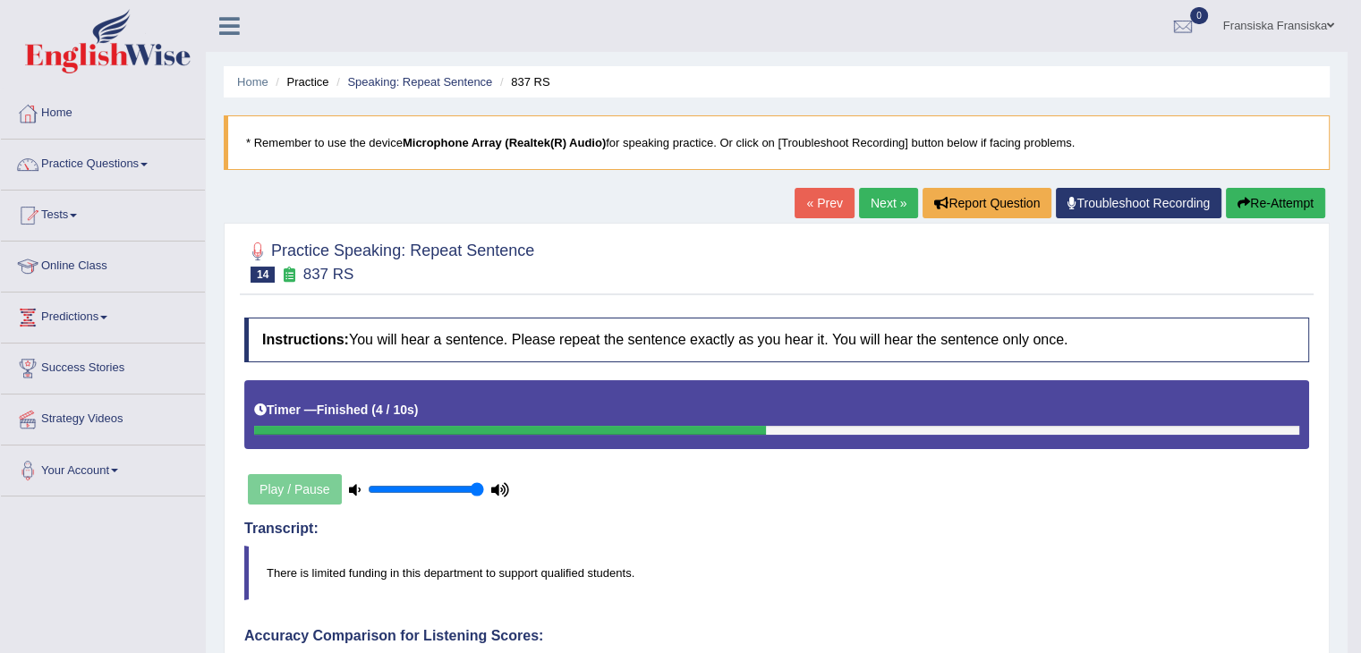
click at [877, 201] on link "Next »" at bounding box center [888, 203] width 59 height 30
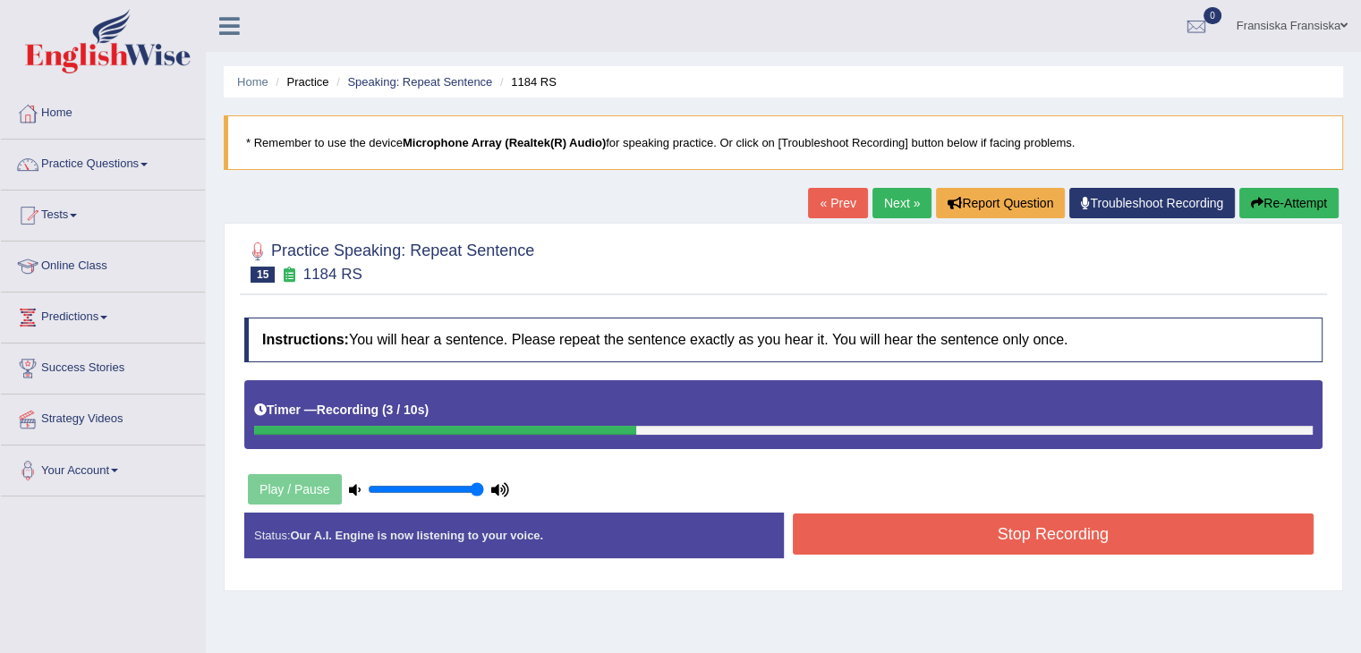
click at [1003, 527] on button "Stop Recording" at bounding box center [1054, 534] width 522 height 41
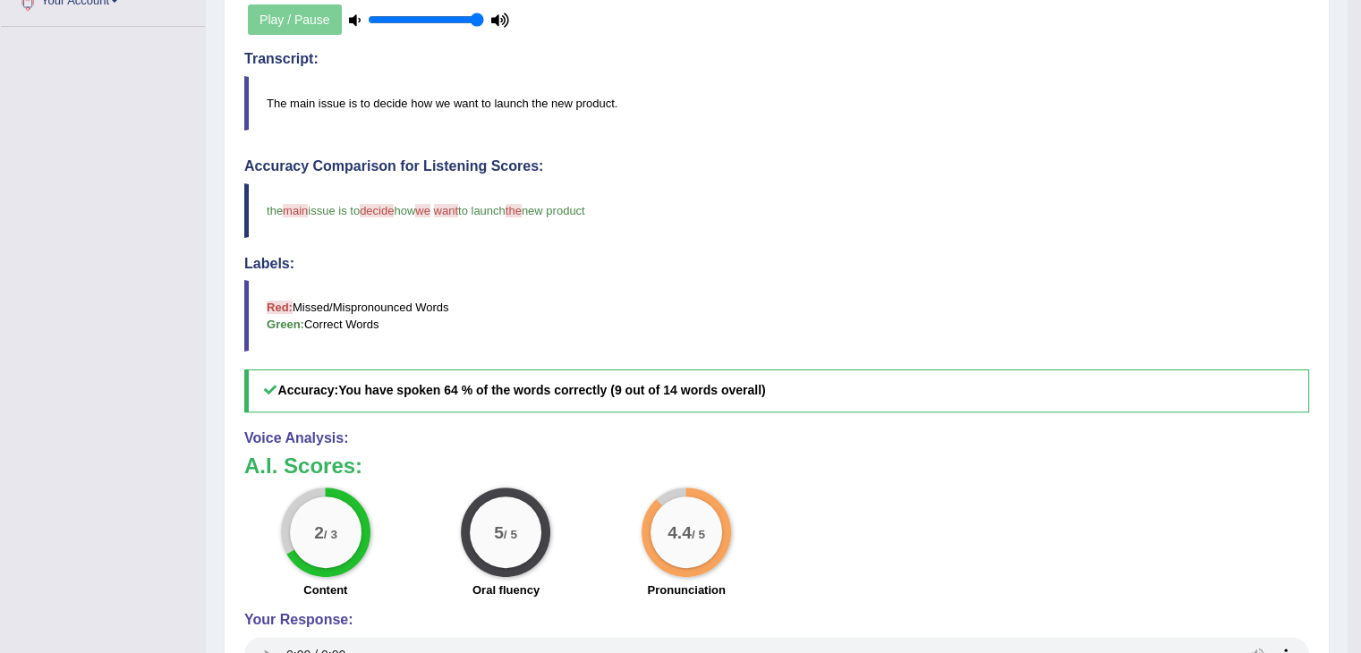
scroll to position [537, 0]
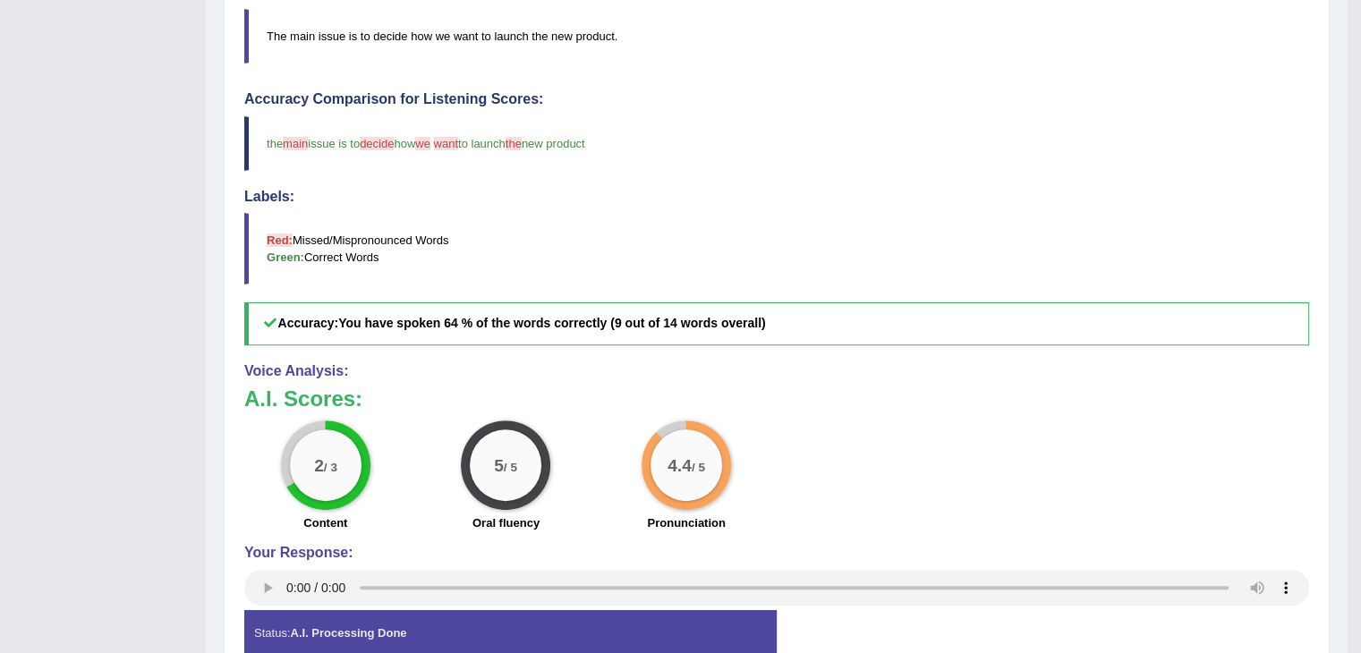
click at [268, 569] on div "Your Response:" at bounding box center [776, 577] width 1065 height 65
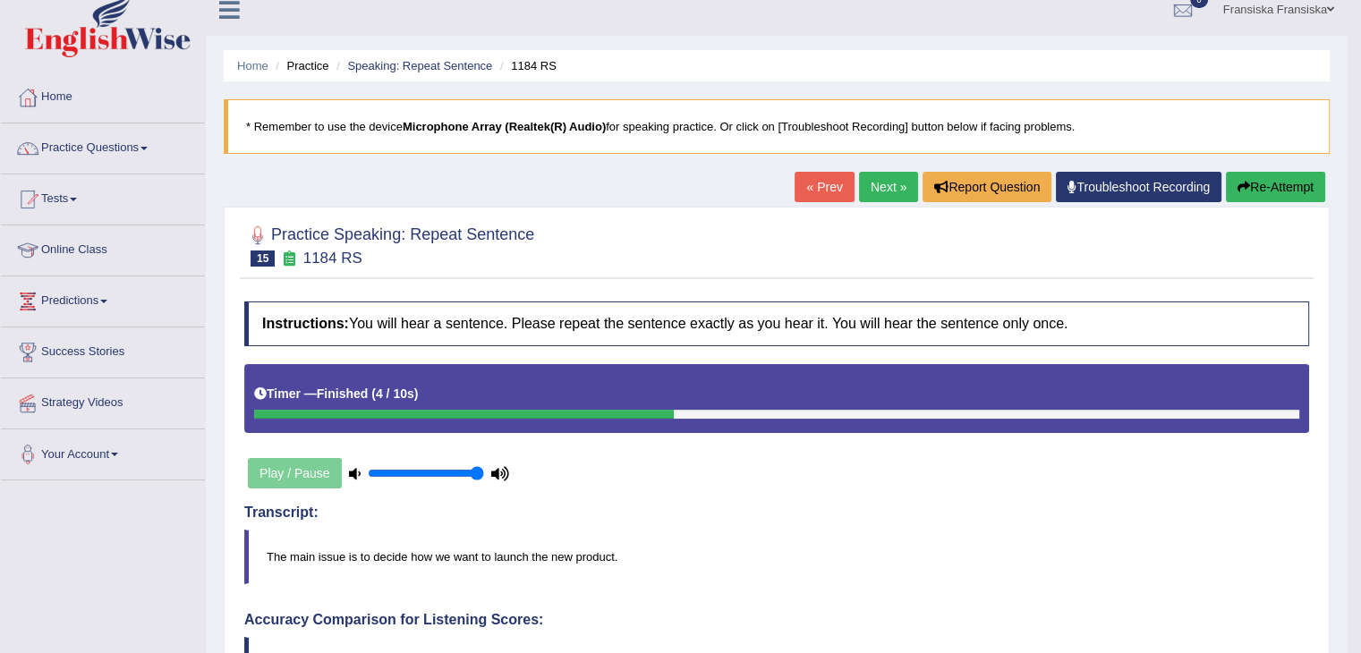
scroll to position [0, 0]
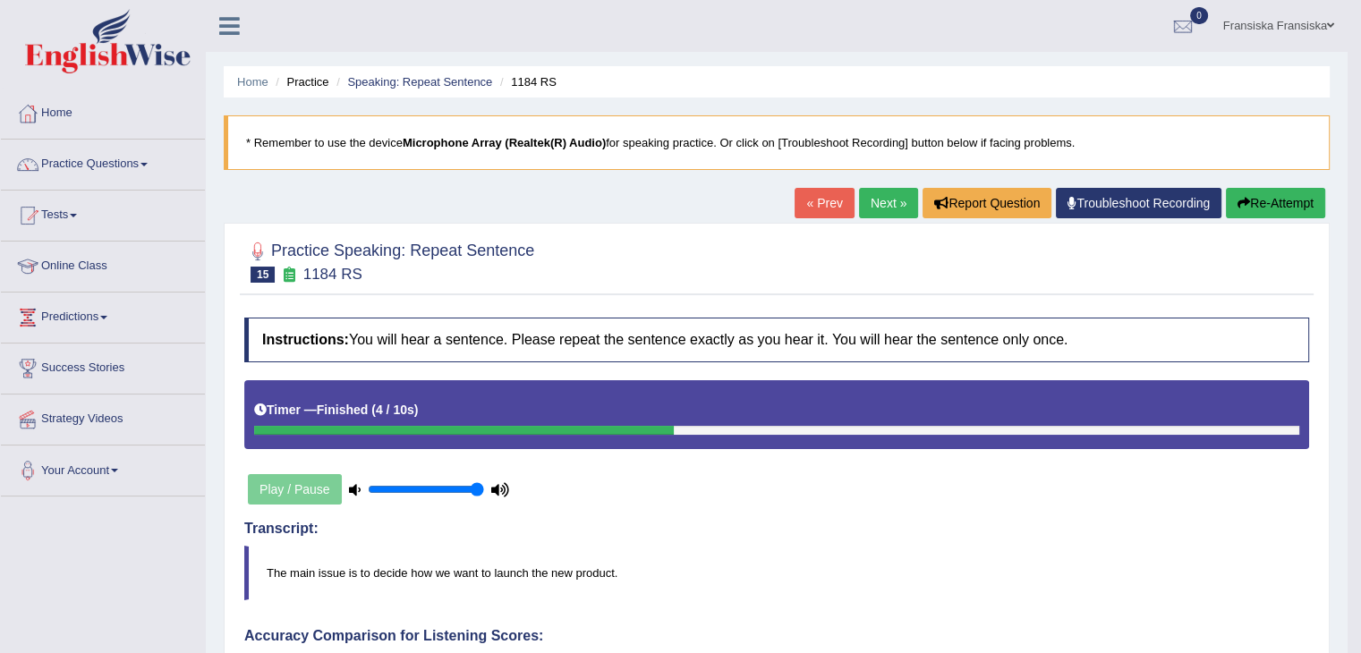
click at [877, 200] on link "Next »" at bounding box center [888, 203] width 59 height 30
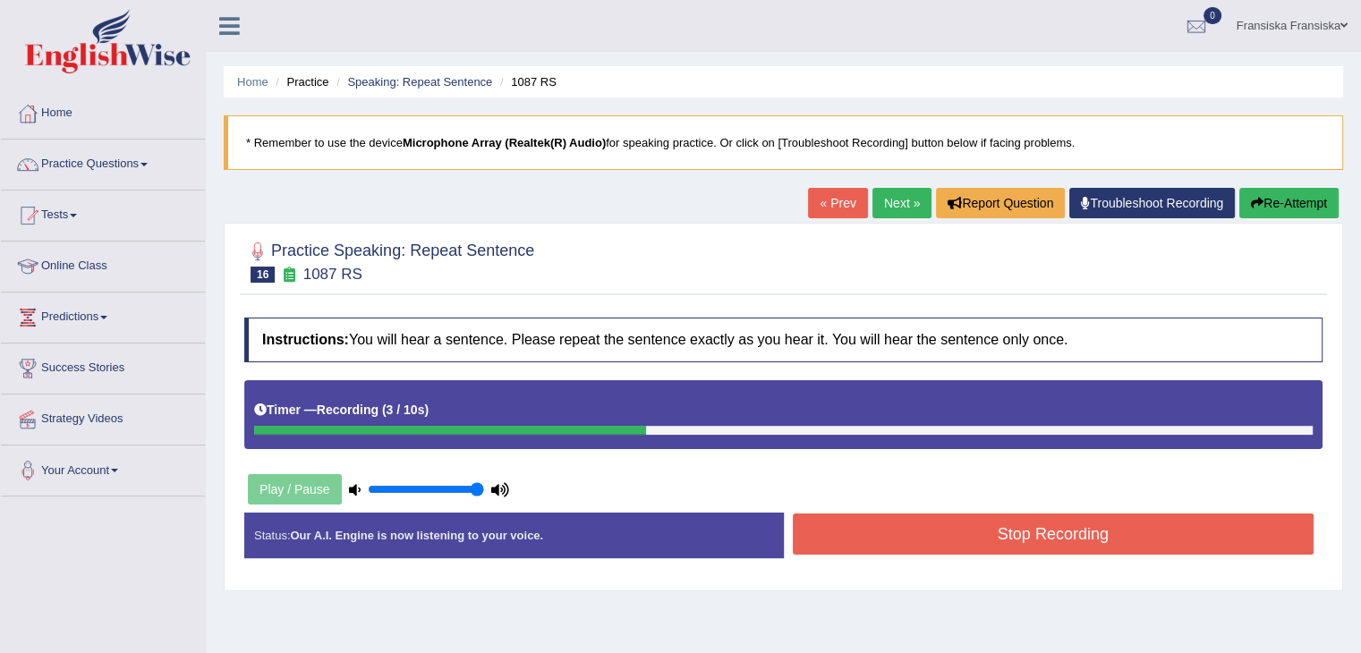
click at [1013, 516] on button "Stop Recording" at bounding box center [1054, 534] width 522 height 41
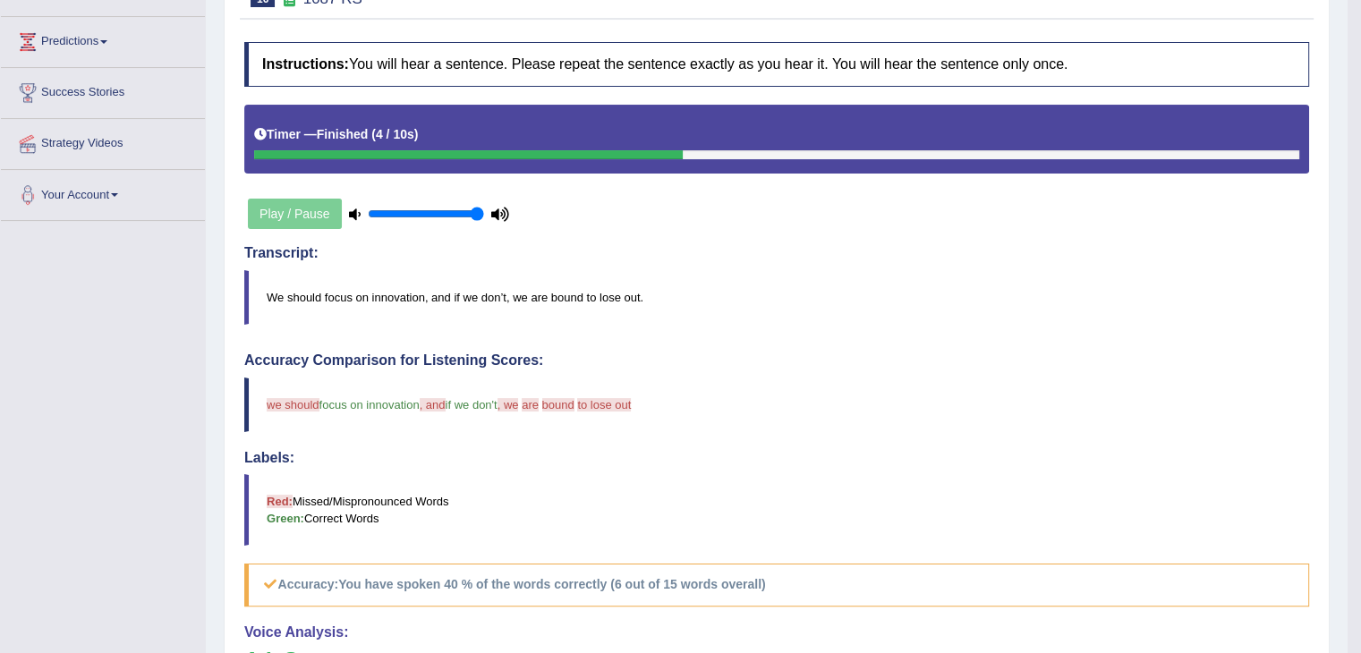
scroll to position [179, 0]
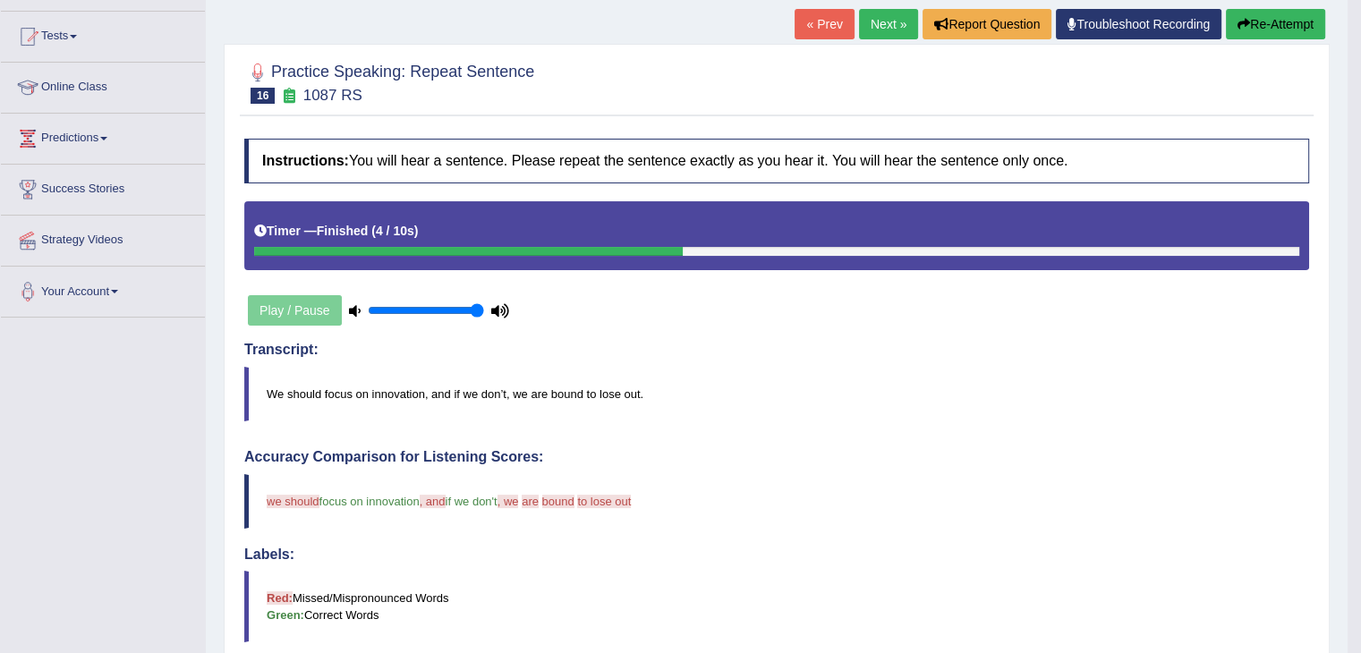
click at [884, 34] on link "Next »" at bounding box center [888, 24] width 59 height 30
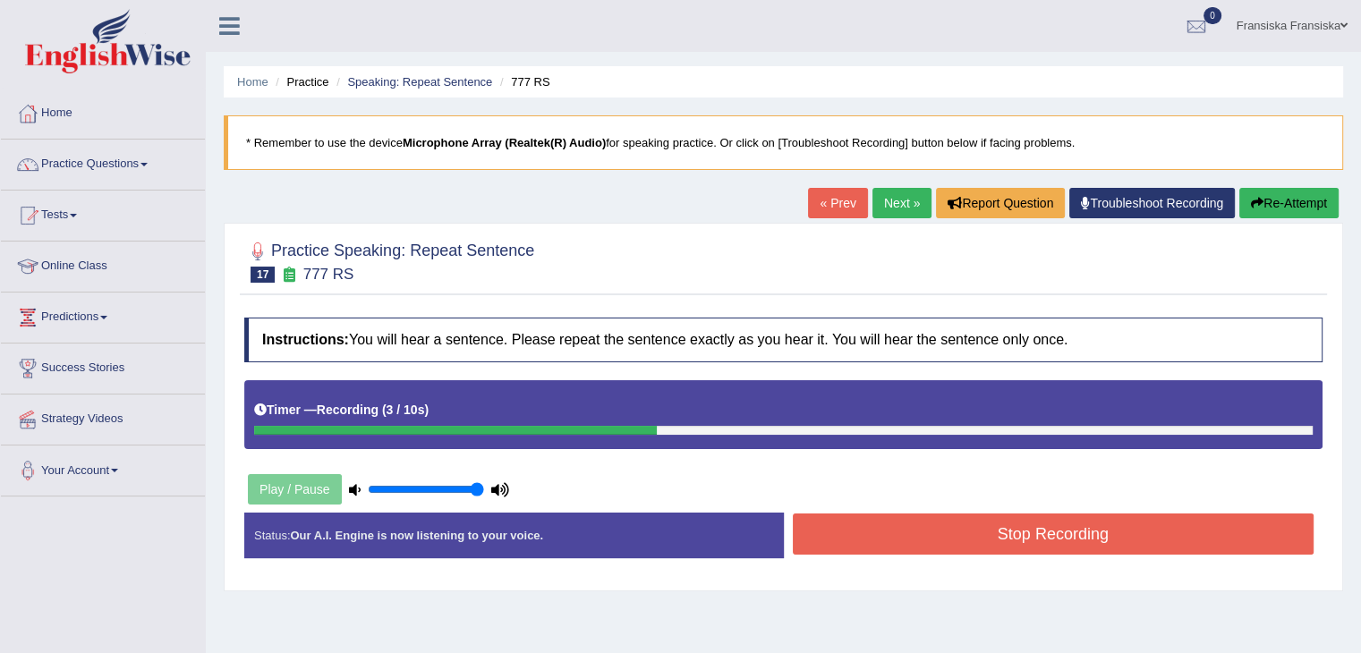
click at [1078, 524] on button "Stop Recording" at bounding box center [1054, 534] width 522 height 41
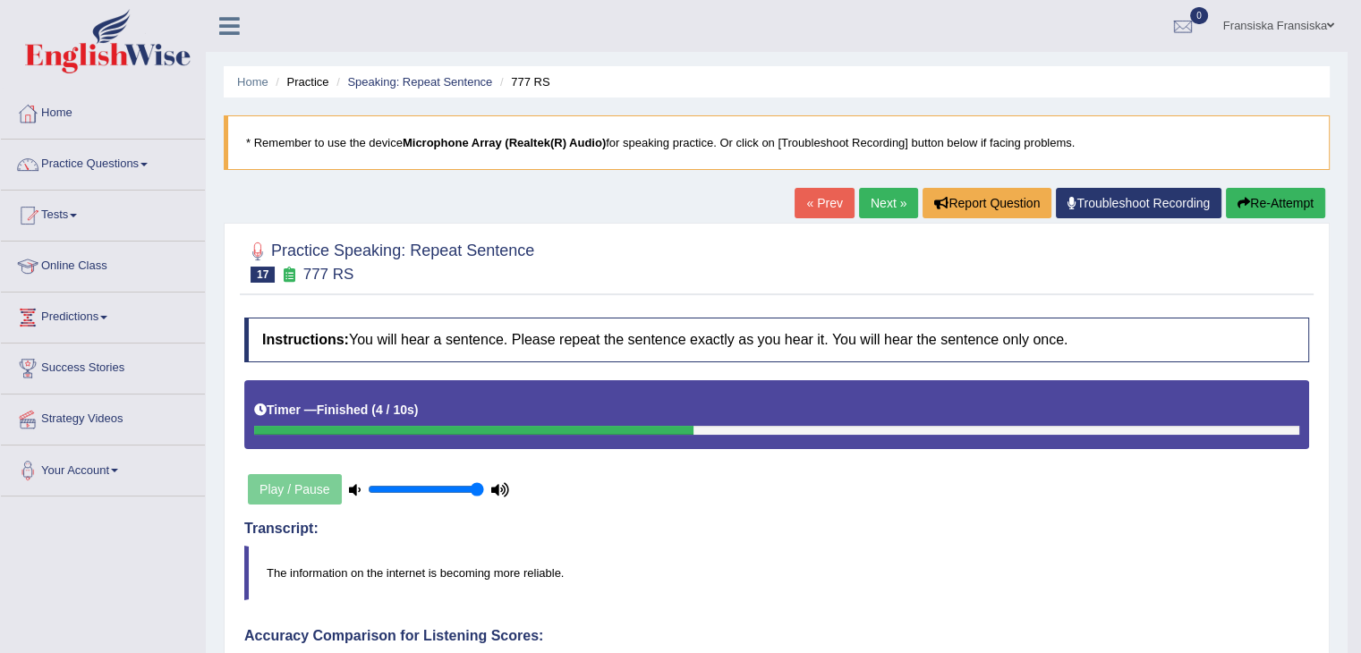
click at [873, 205] on link "Next »" at bounding box center [888, 203] width 59 height 30
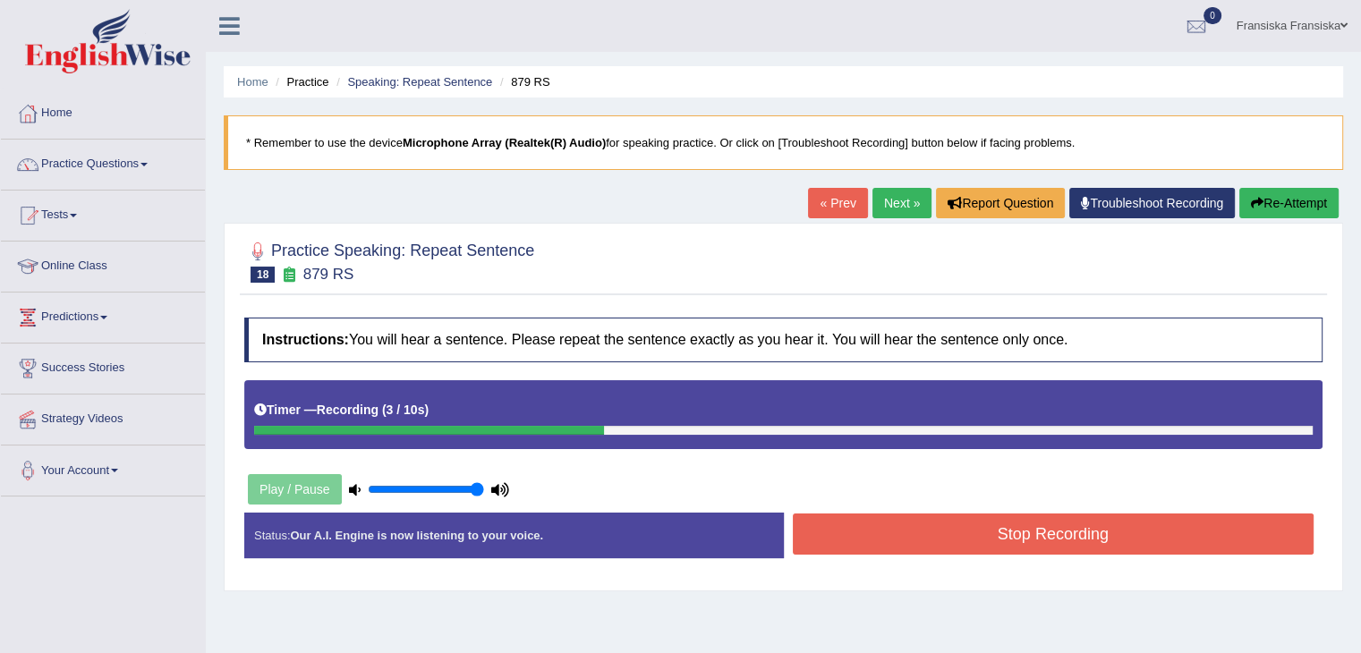
click at [1049, 527] on button "Stop Recording" at bounding box center [1054, 534] width 522 height 41
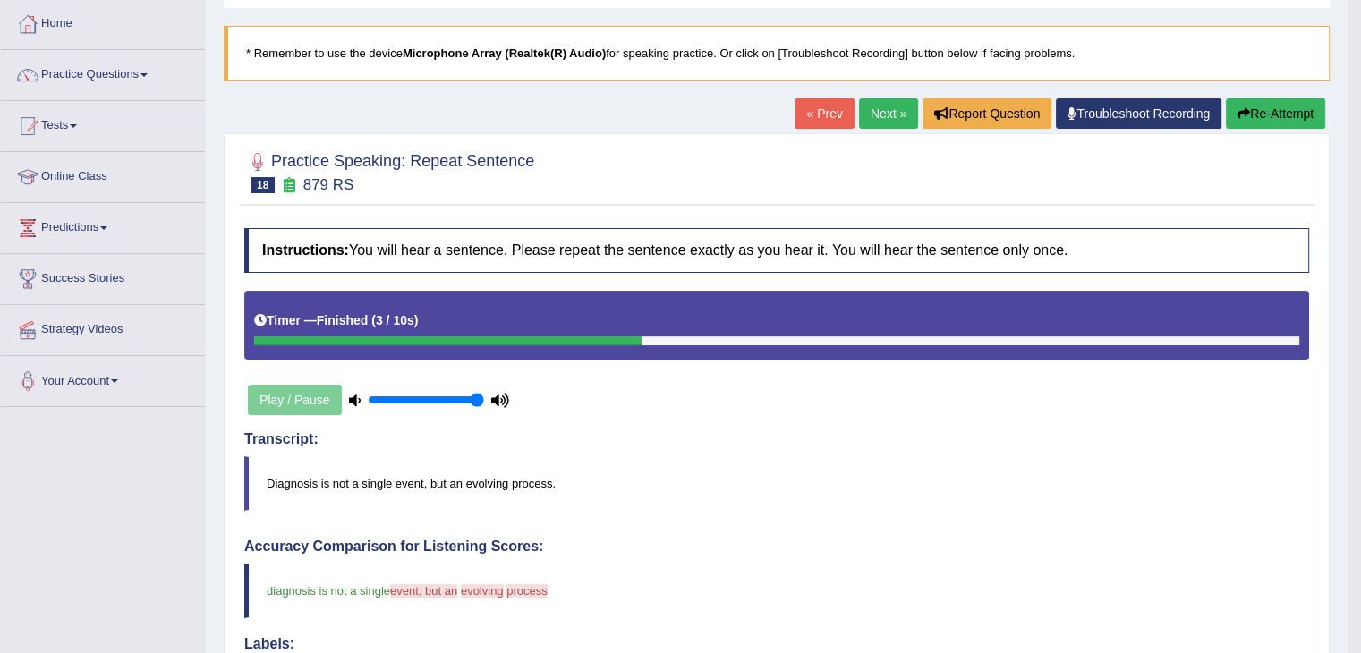
scroll to position [89, 0]
click at [879, 126] on link "Next »" at bounding box center [888, 113] width 59 height 30
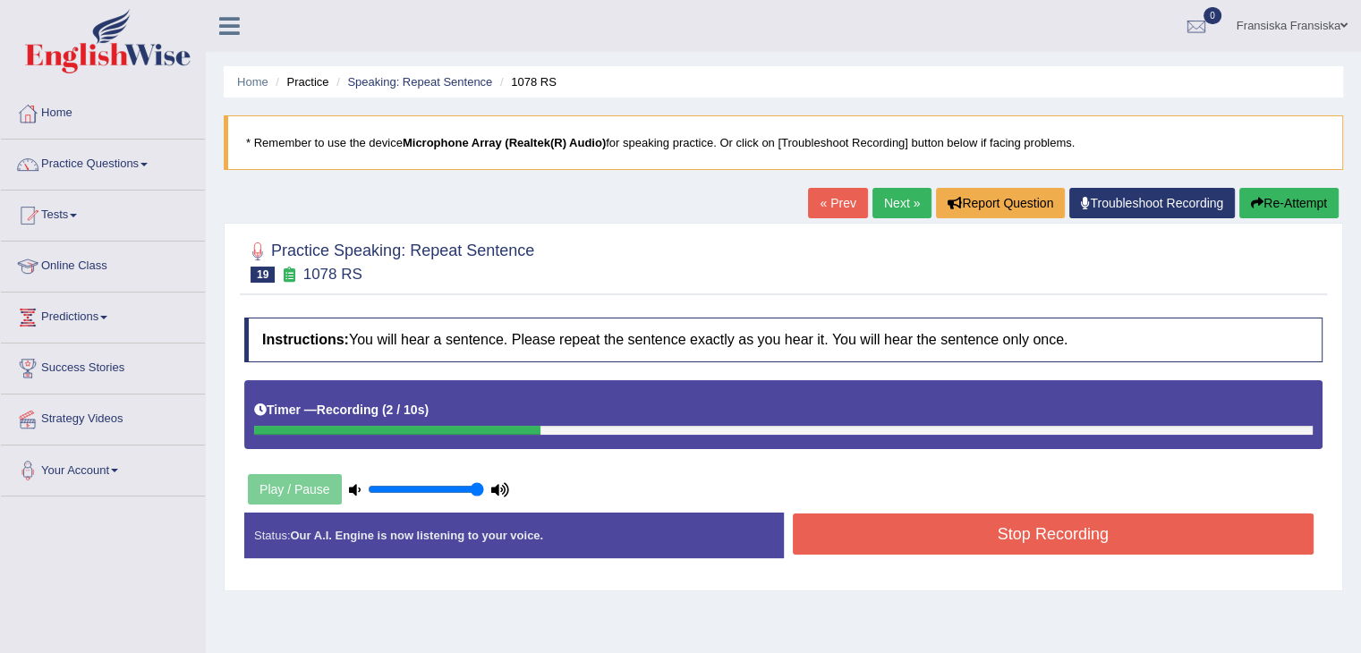
click at [1196, 534] on button "Stop Recording" at bounding box center [1054, 534] width 522 height 41
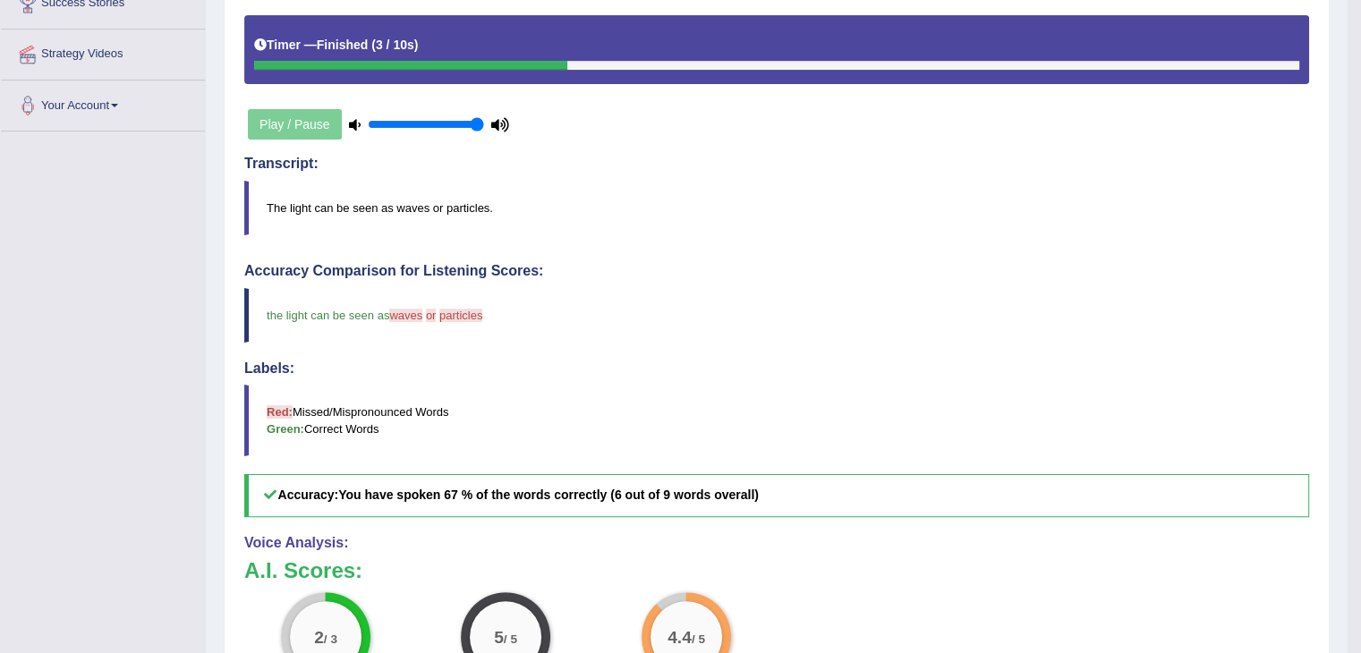
scroll to position [179, 0]
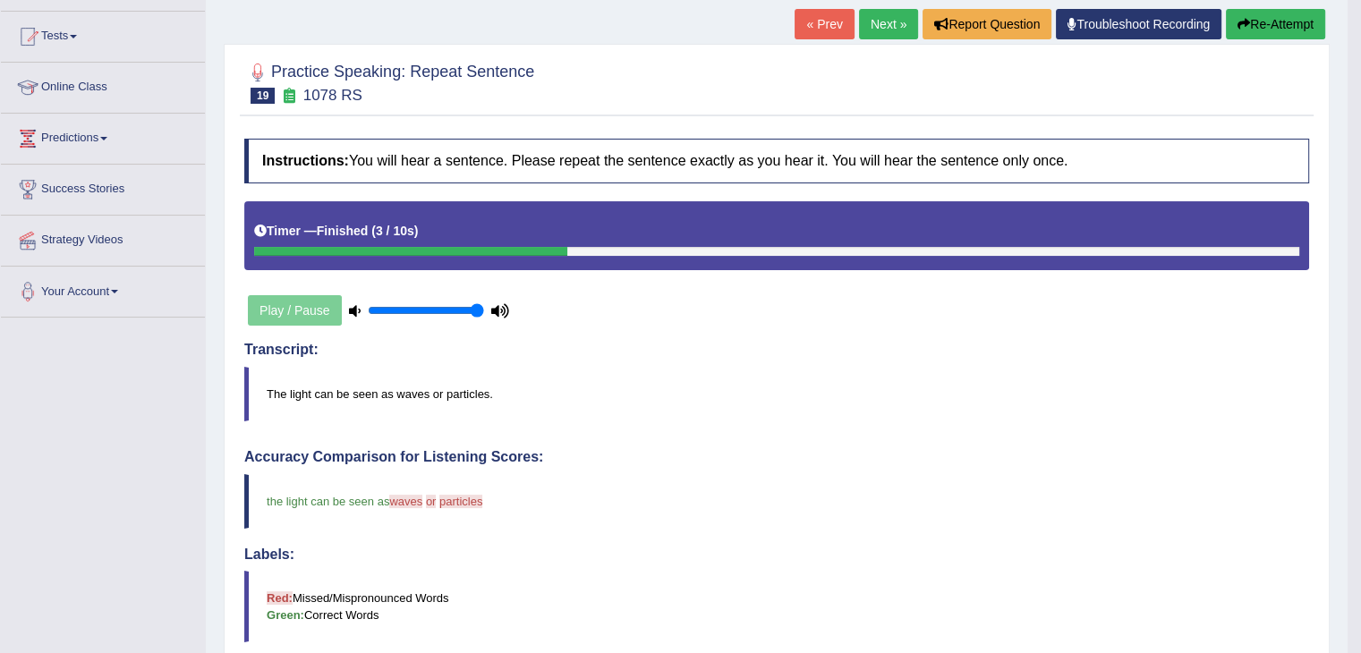
click at [879, 35] on link "Next »" at bounding box center [888, 24] width 59 height 30
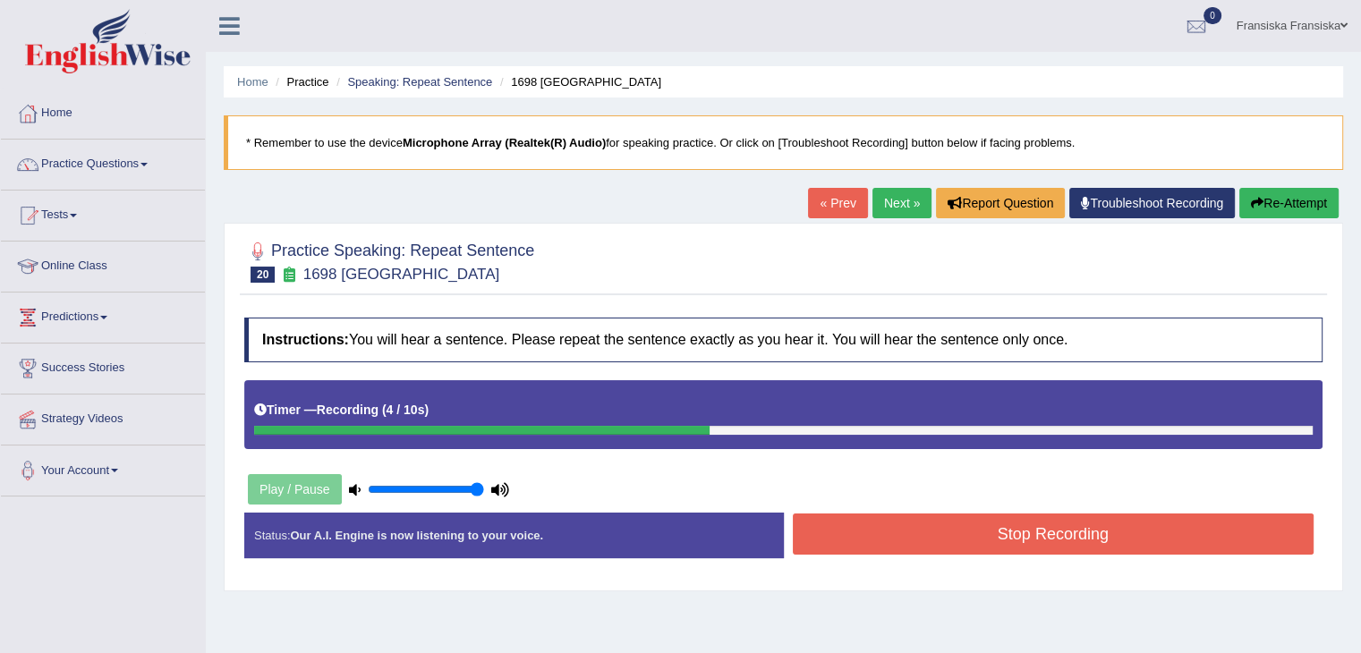
click at [1052, 525] on button "Stop Recording" at bounding box center [1054, 534] width 522 height 41
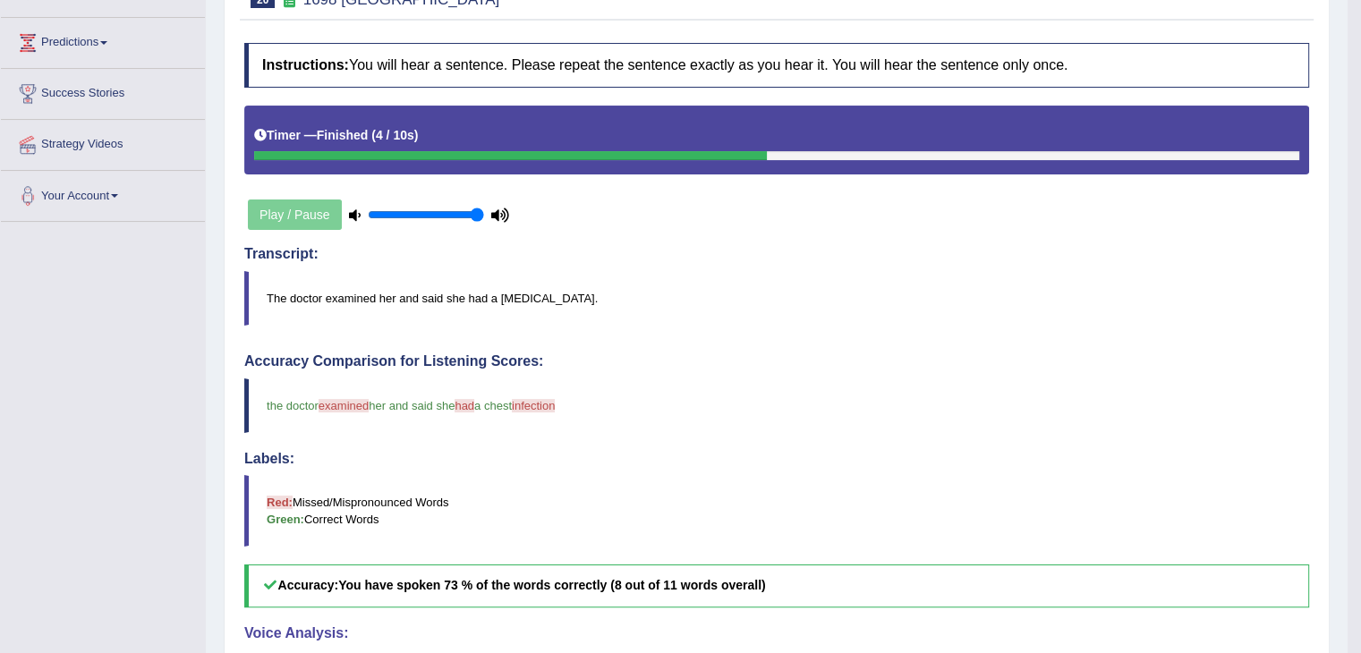
scroll to position [179, 0]
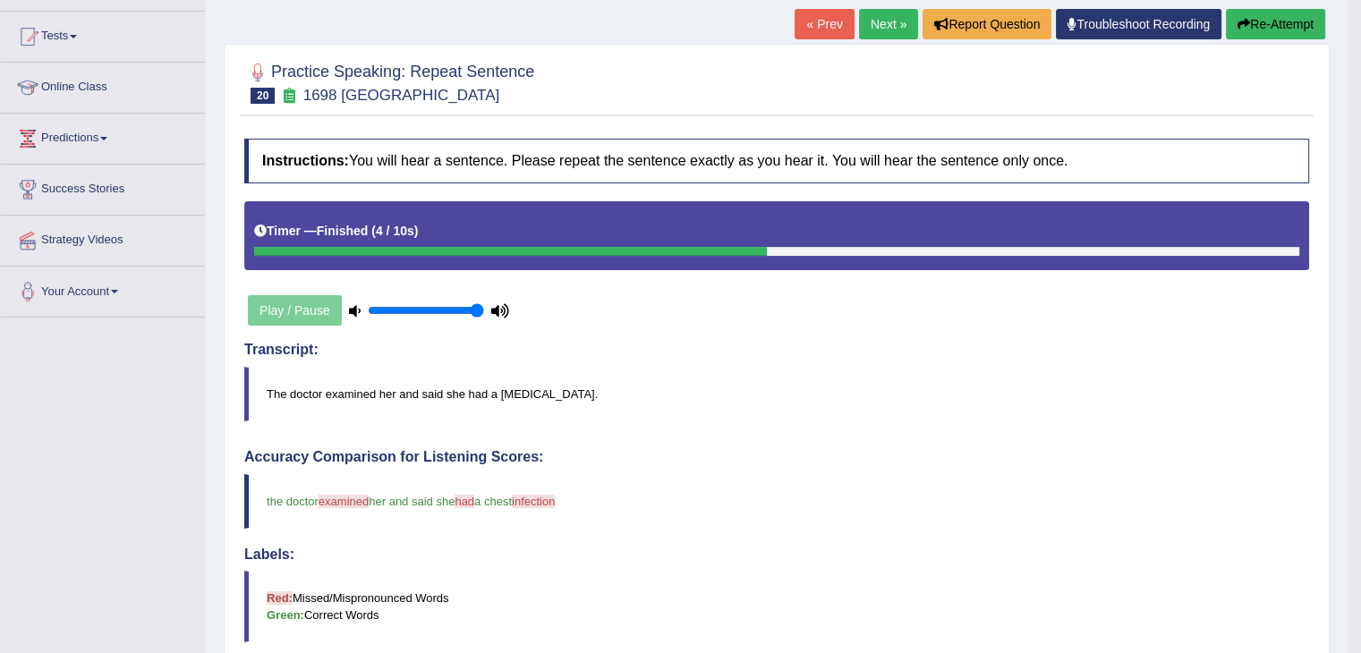
click at [895, 23] on link "Next »" at bounding box center [888, 24] width 59 height 30
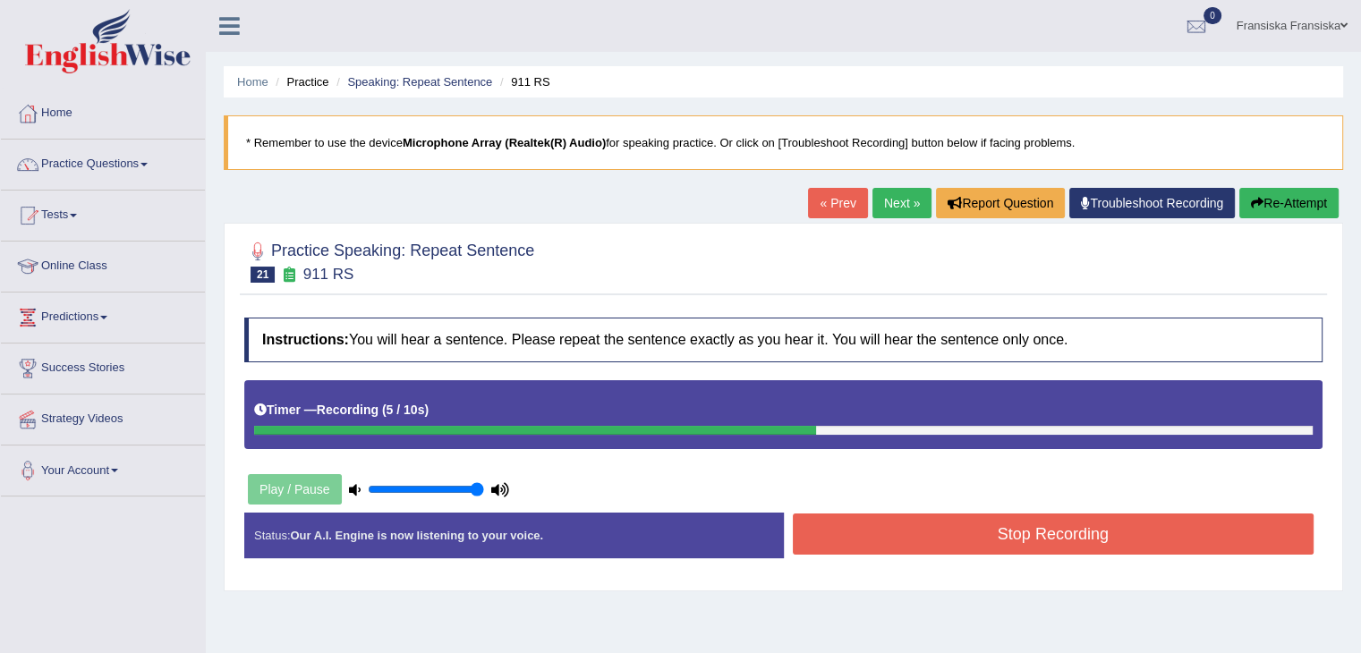
click at [1067, 522] on button "Stop Recording" at bounding box center [1054, 534] width 522 height 41
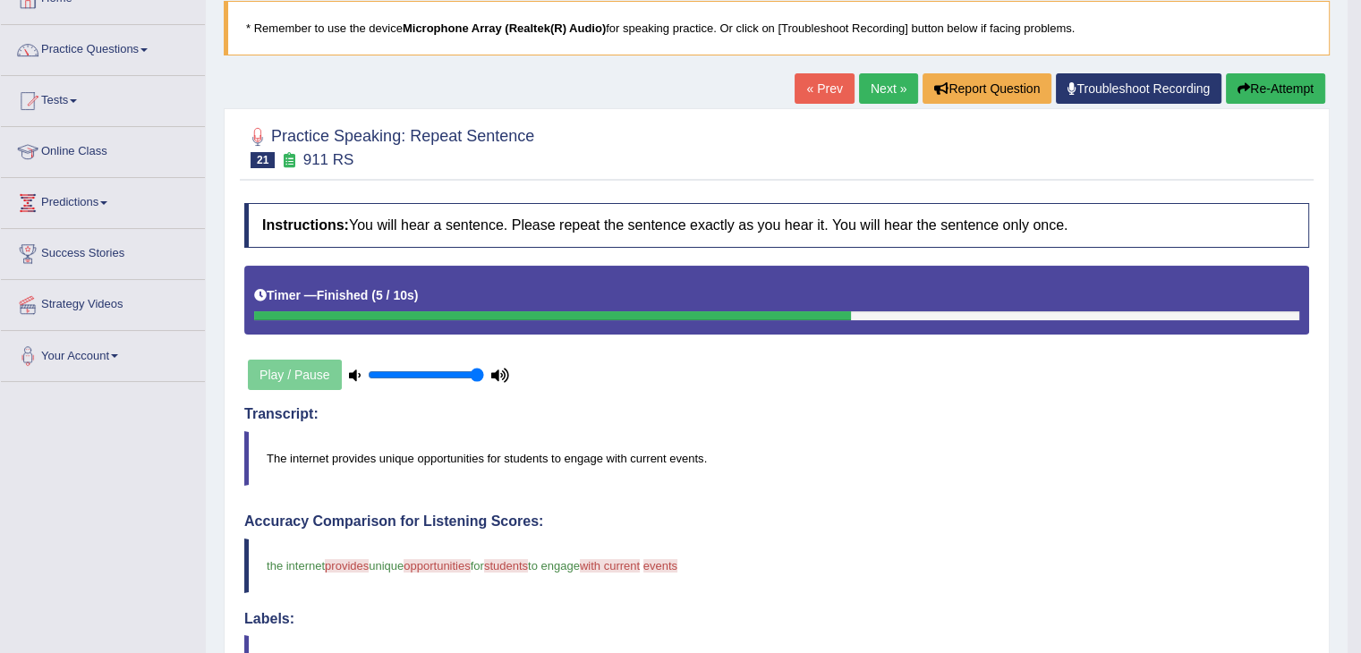
scroll to position [89, 0]
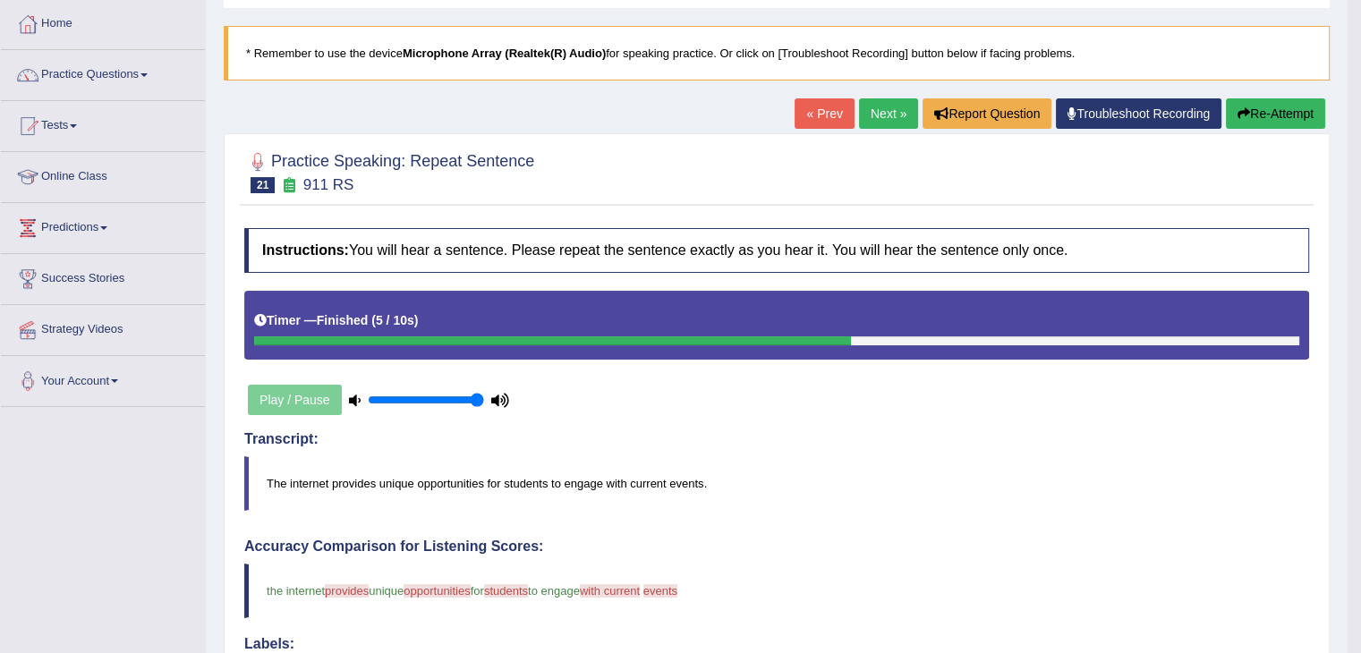
click at [883, 121] on link "Next »" at bounding box center [888, 113] width 59 height 30
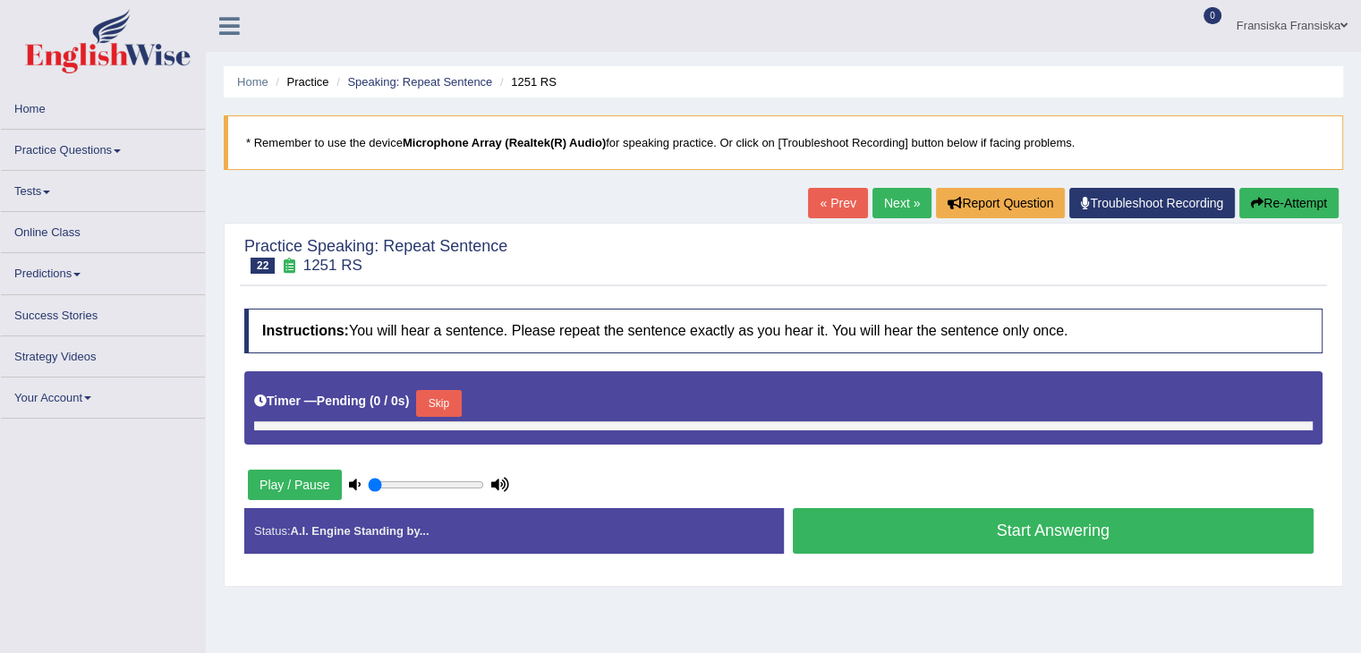
type input "1"
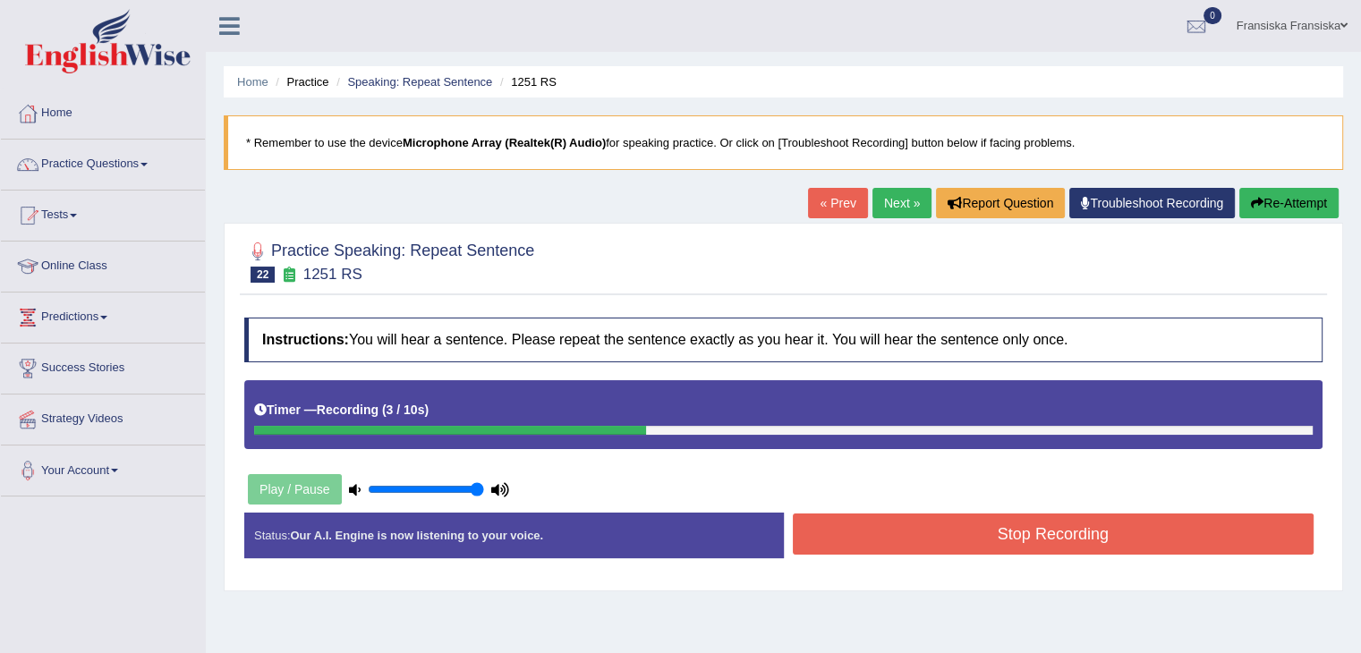
click at [1138, 528] on button "Stop Recording" at bounding box center [1054, 534] width 522 height 41
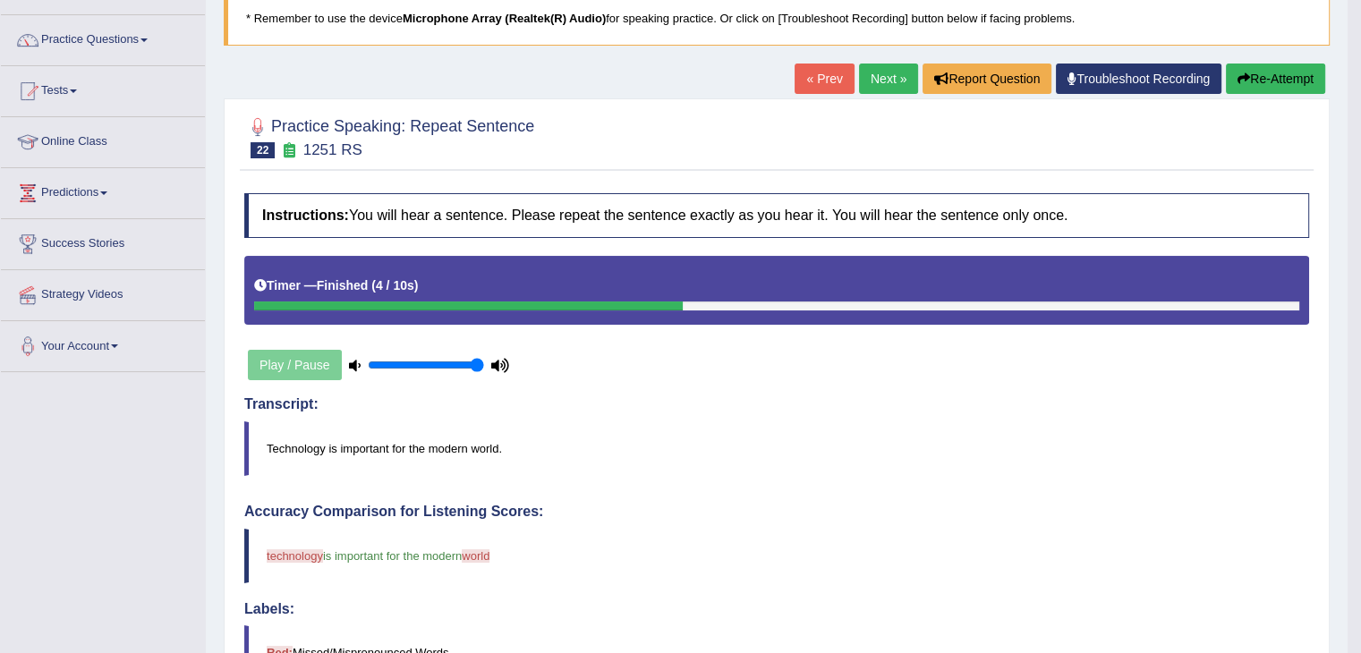
scroll to position [89, 0]
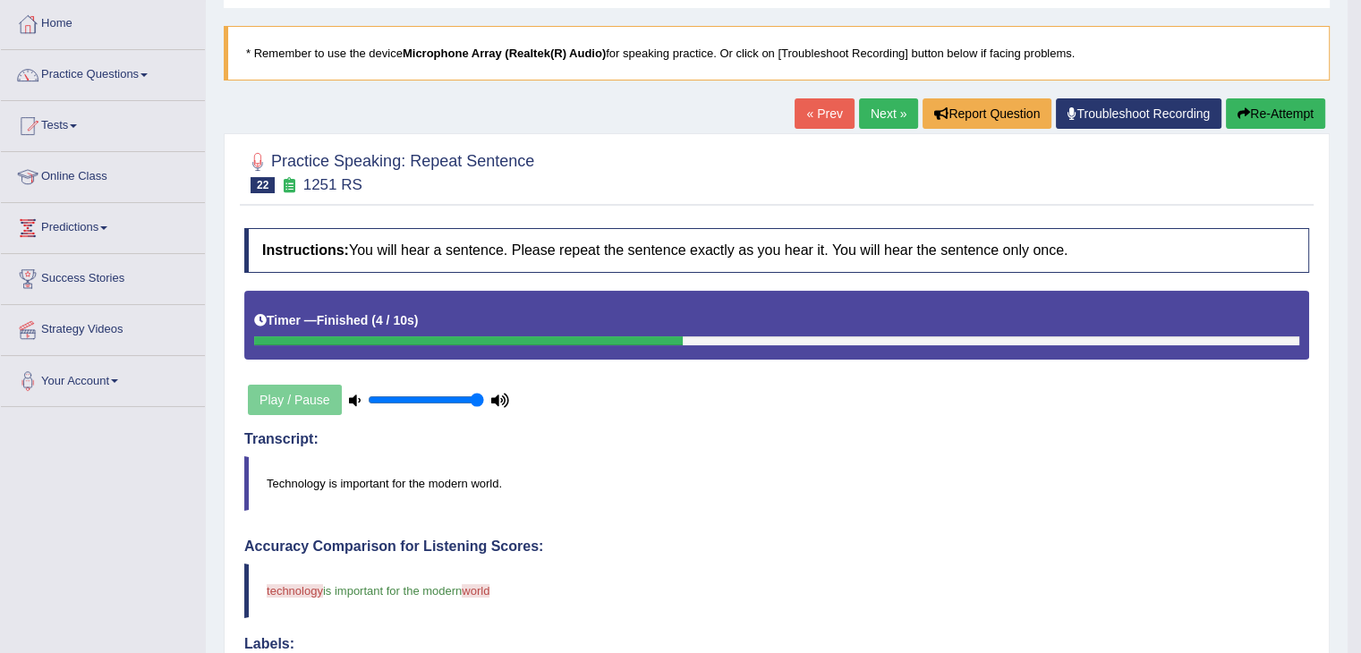
click at [871, 116] on link "Next »" at bounding box center [888, 113] width 59 height 30
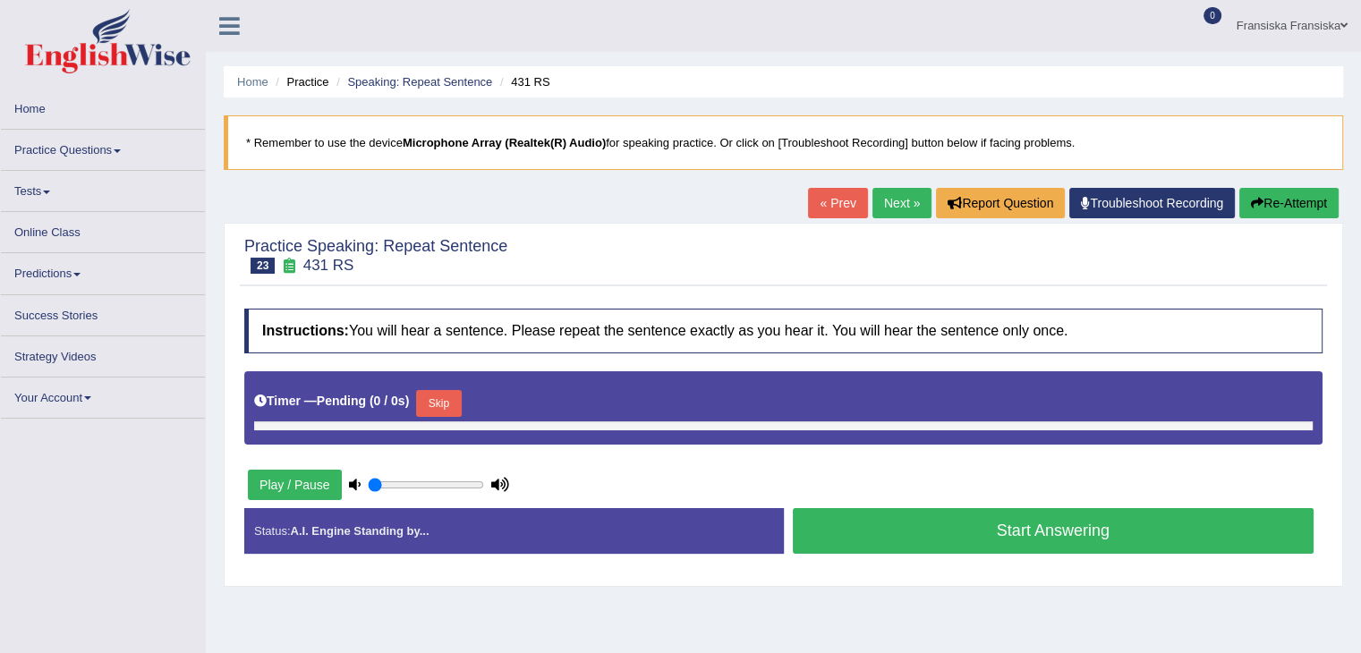
type input "1"
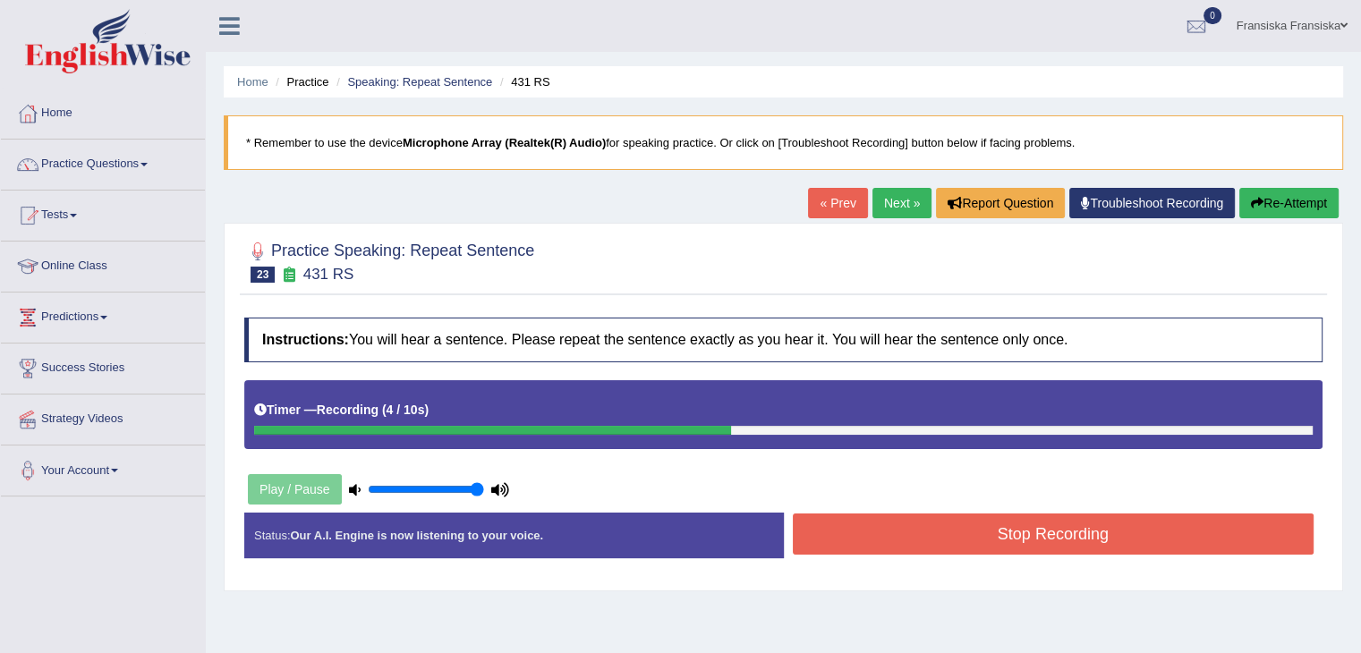
click at [1046, 523] on button "Stop Recording" at bounding box center [1054, 534] width 522 height 41
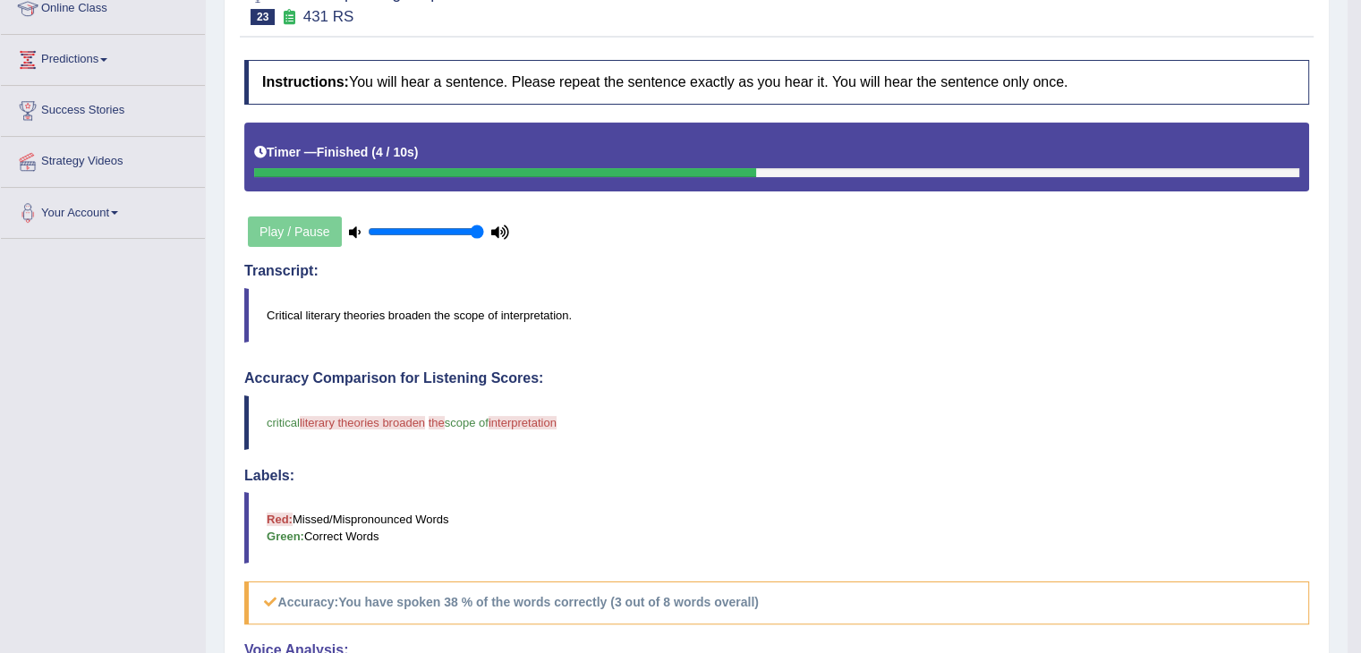
scroll to position [89, 0]
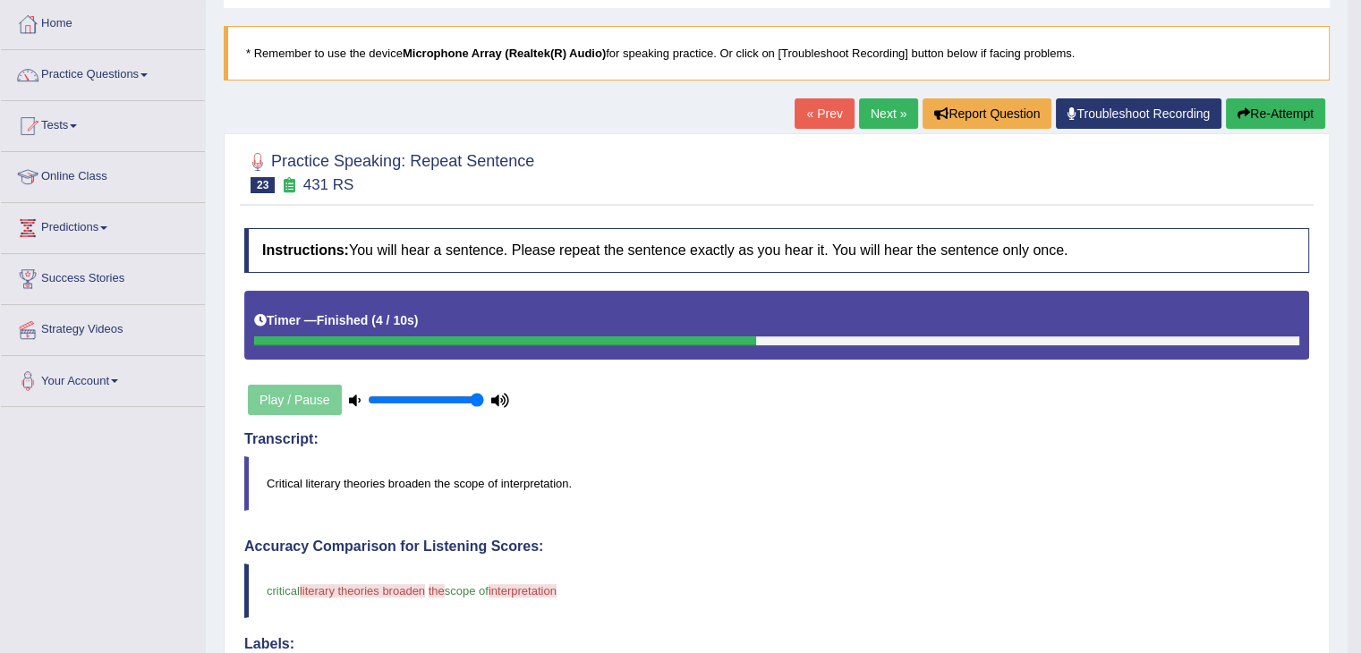
click at [872, 115] on link "Next »" at bounding box center [888, 113] width 59 height 30
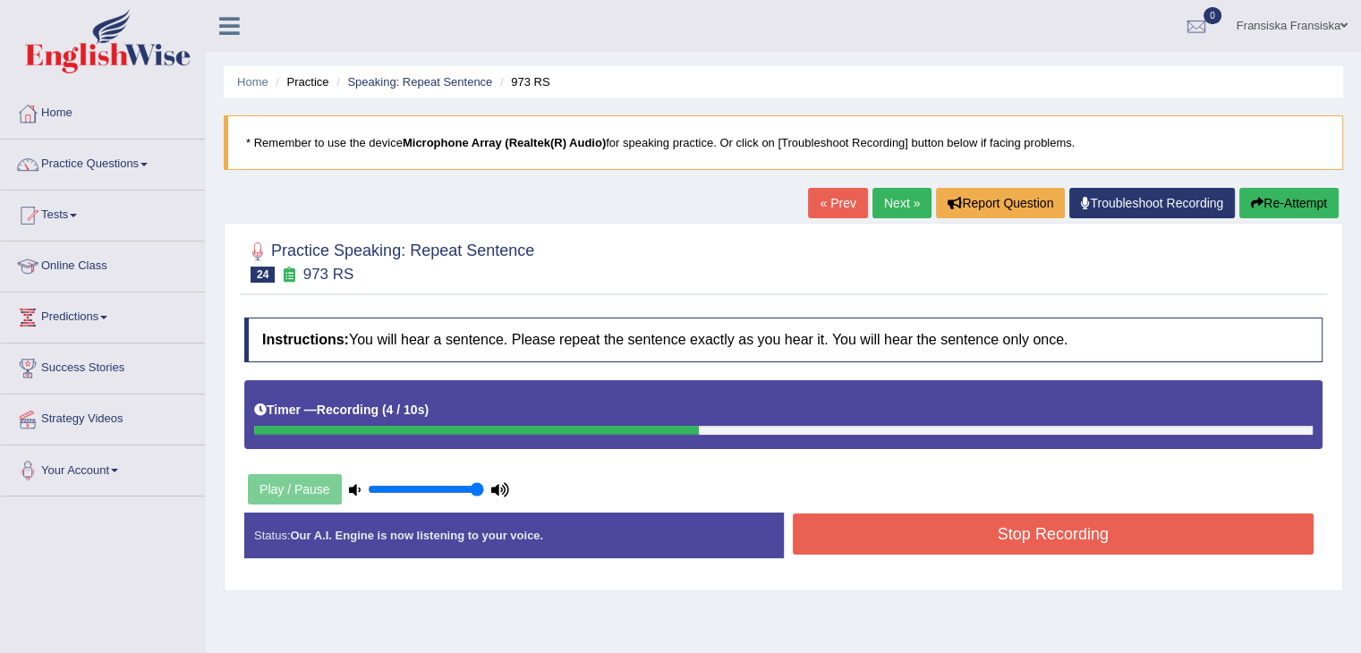
click at [916, 522] on button "Stop Recording" at bounding box center [1054, 534] width 522 height 41
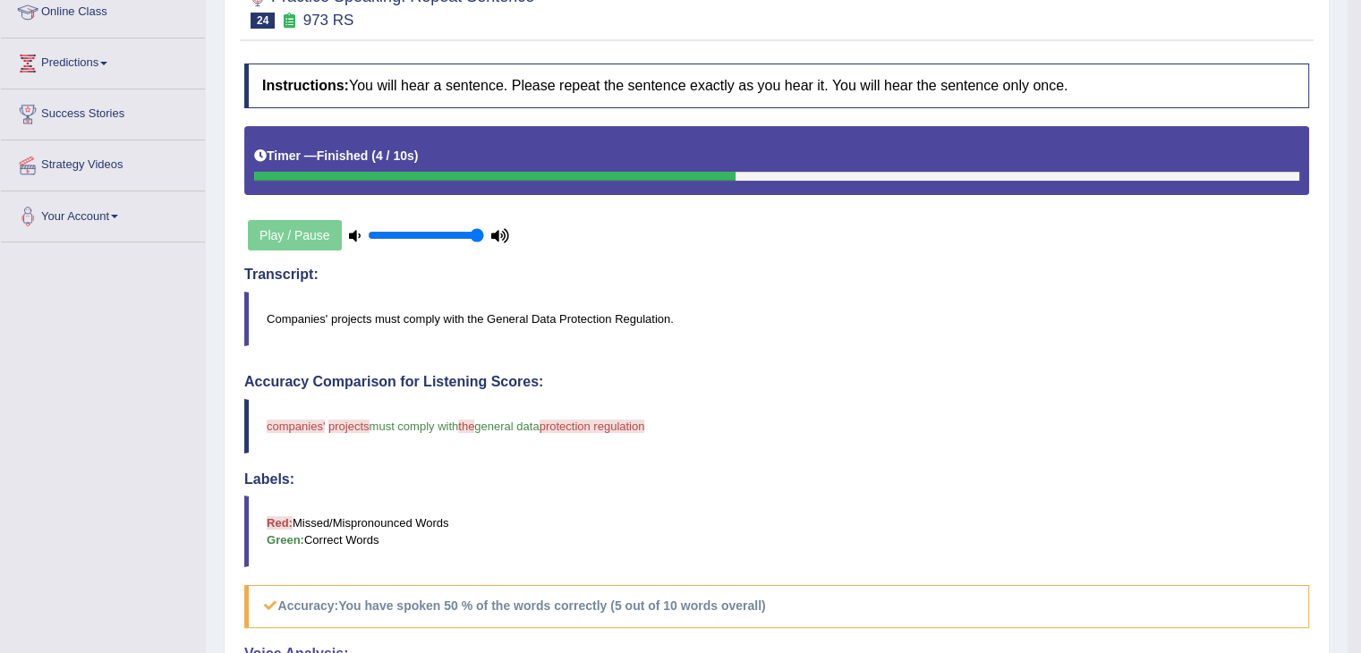
scroll to position [89, 0]
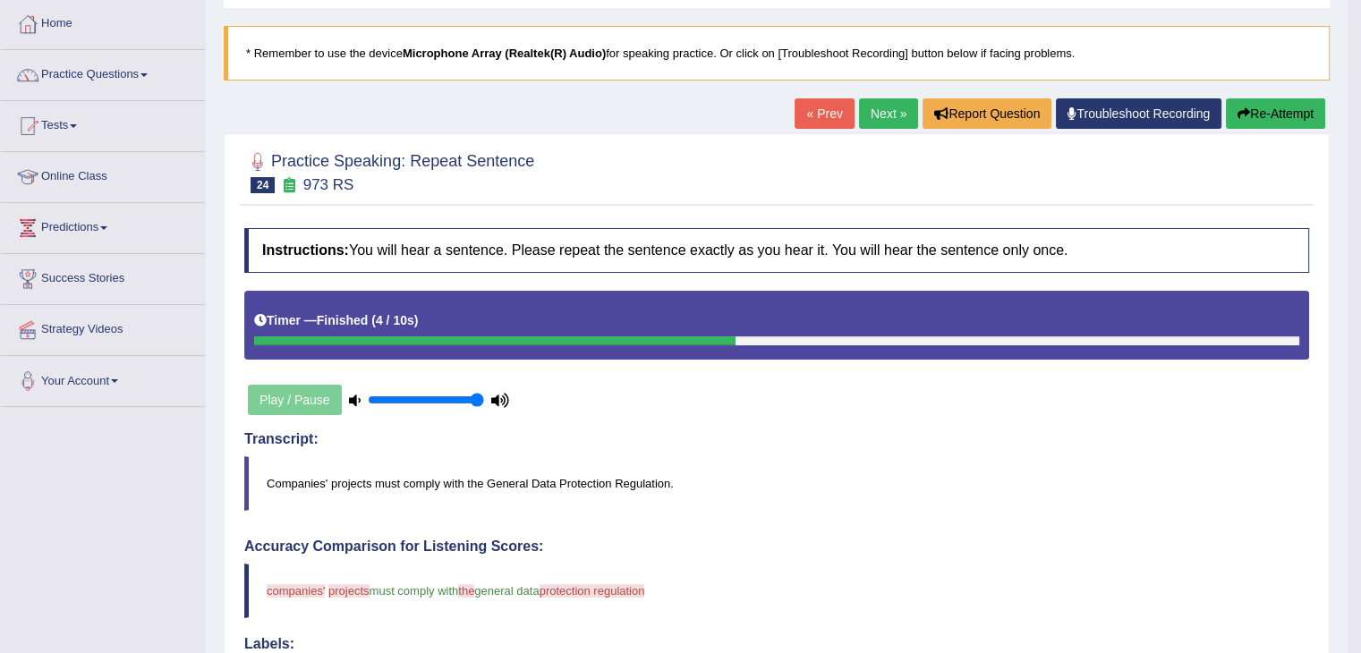
click at [893, 119] on link "Next »" at bounding box center [888, 113] width 59 height 30
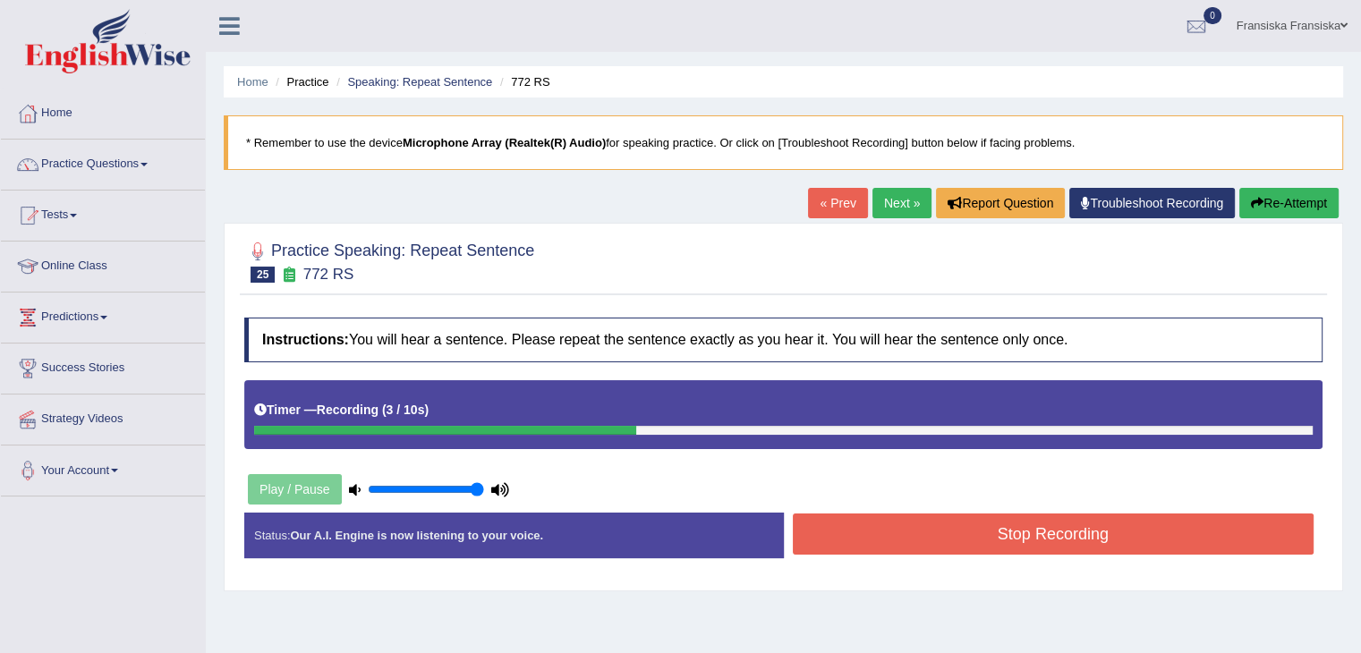
click at [995, 541] on button "Stop Recording" at bounding box center [1054, 534] width 522 height 41
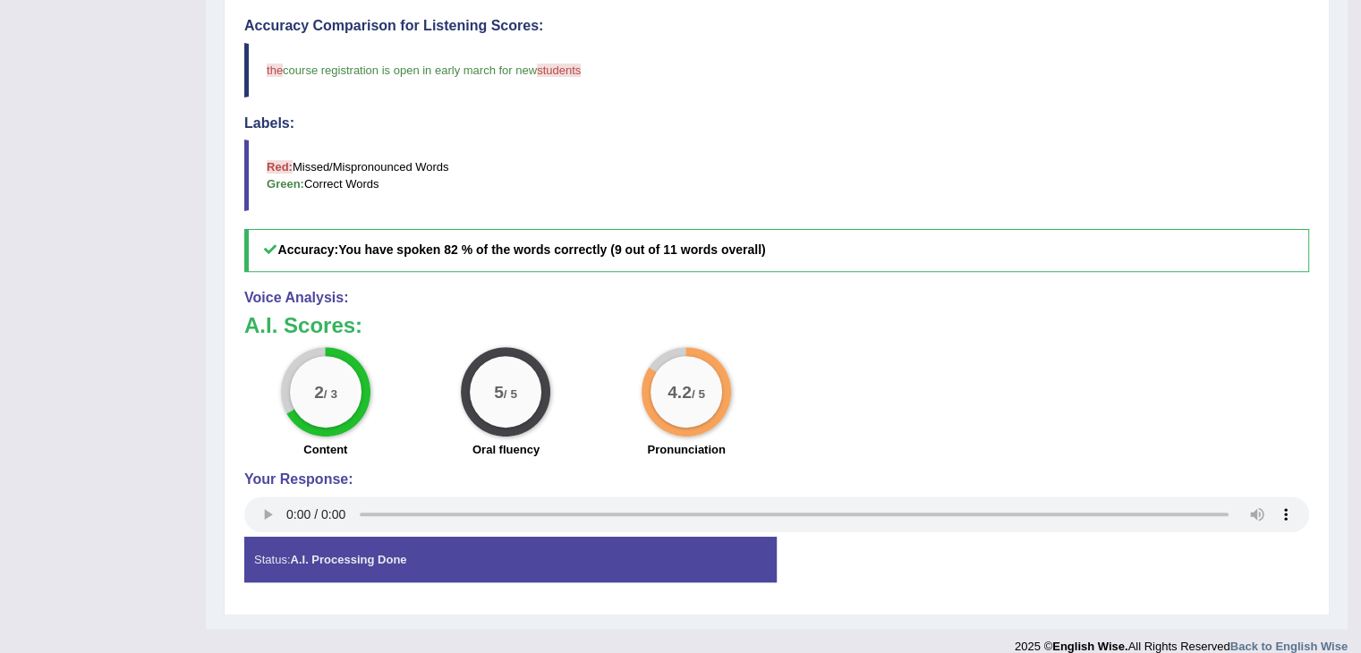
scroll to position [626, 0]
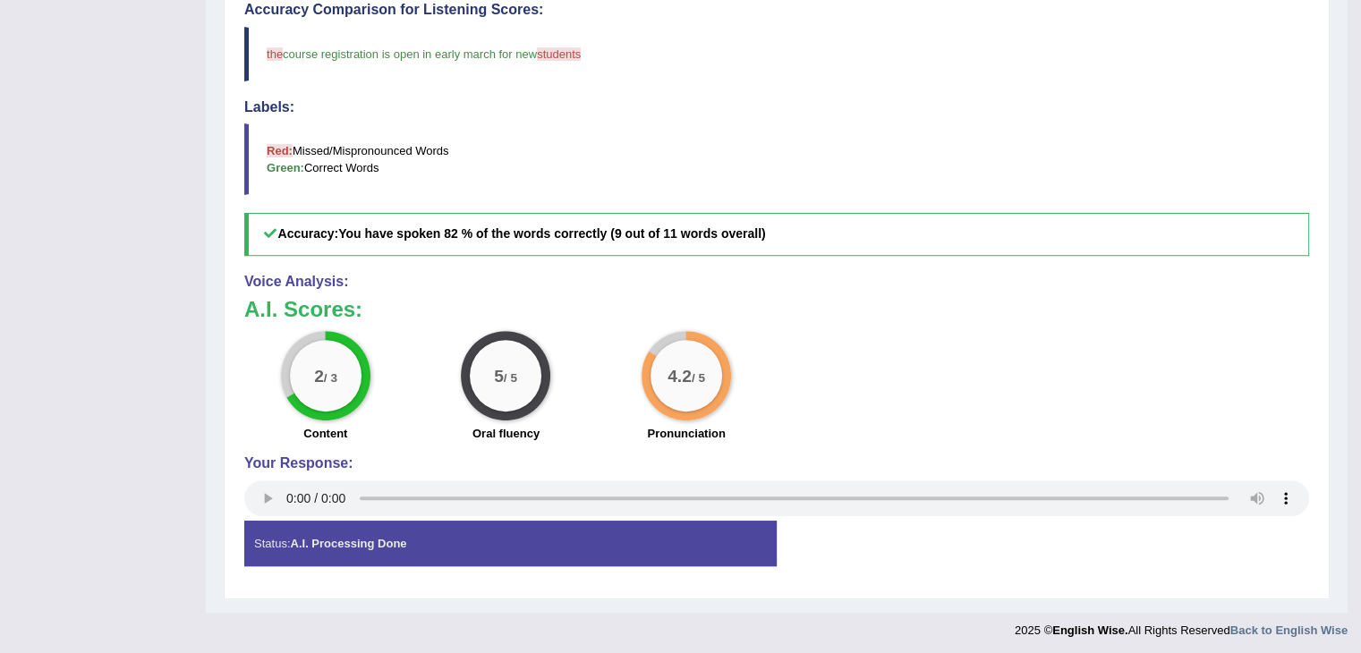
click at [261, 513] on audio at bounding box center [776, 499] width 1065 height 36
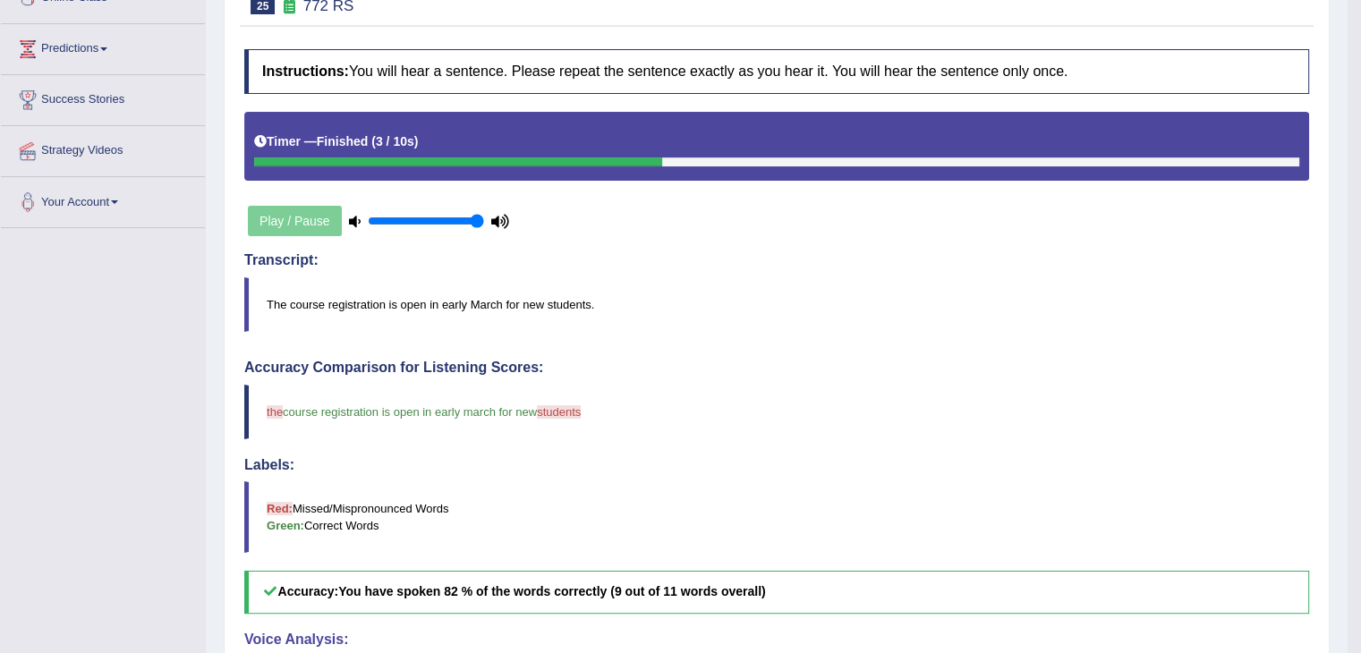
scroll to position [179, 0]
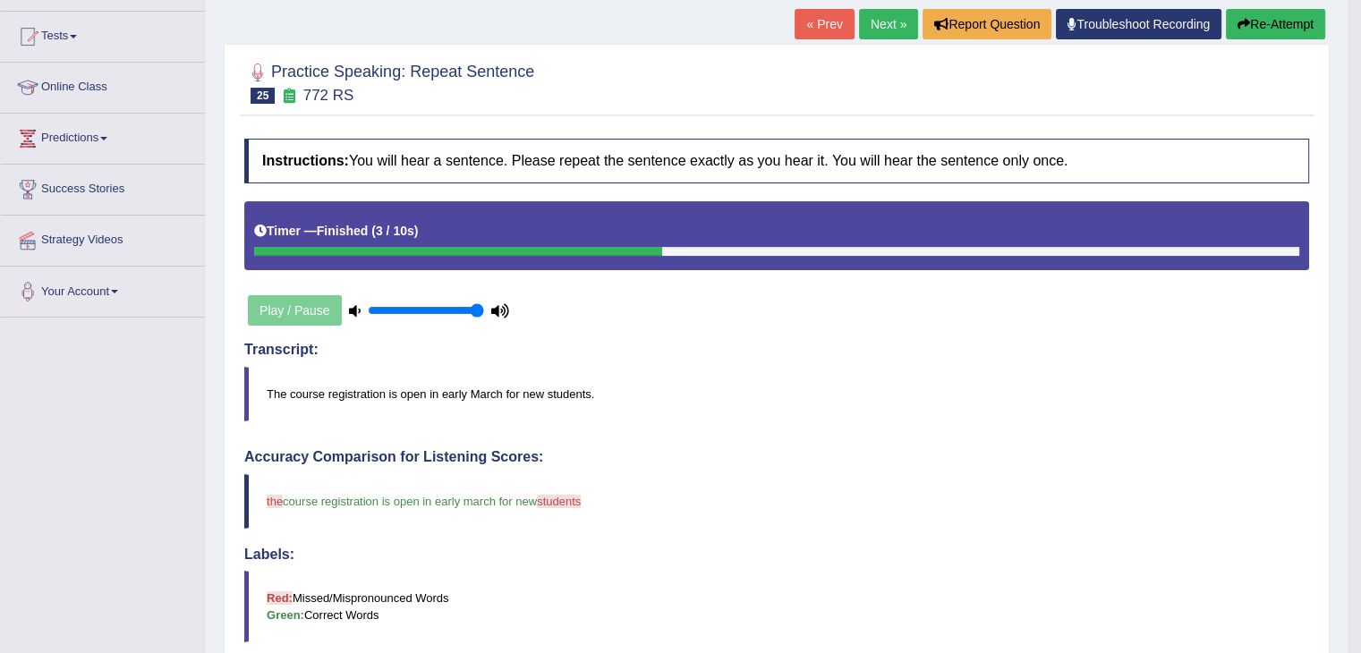
click at [876, 33] on link "Next »" at bounding box center [888, 24] width 59 height 30
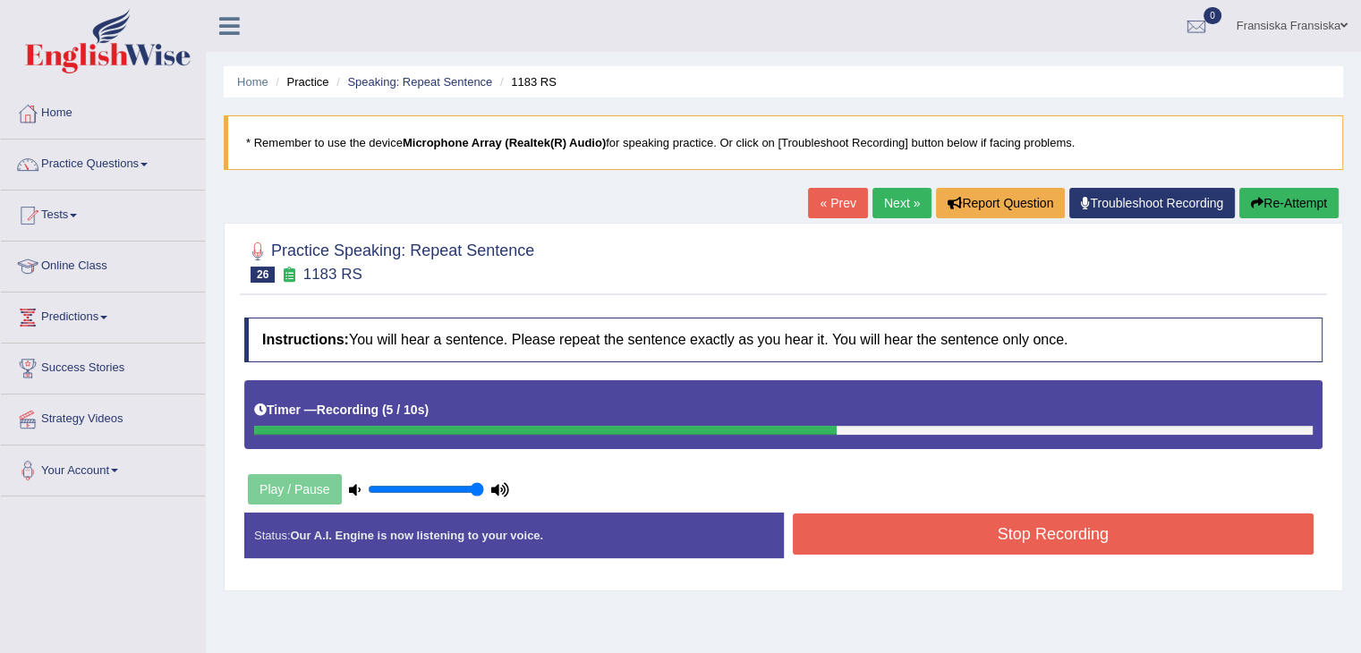
click at [1043, 524] on button "Stop Recording" at bounding box center [1054, 534] width 522 height 41
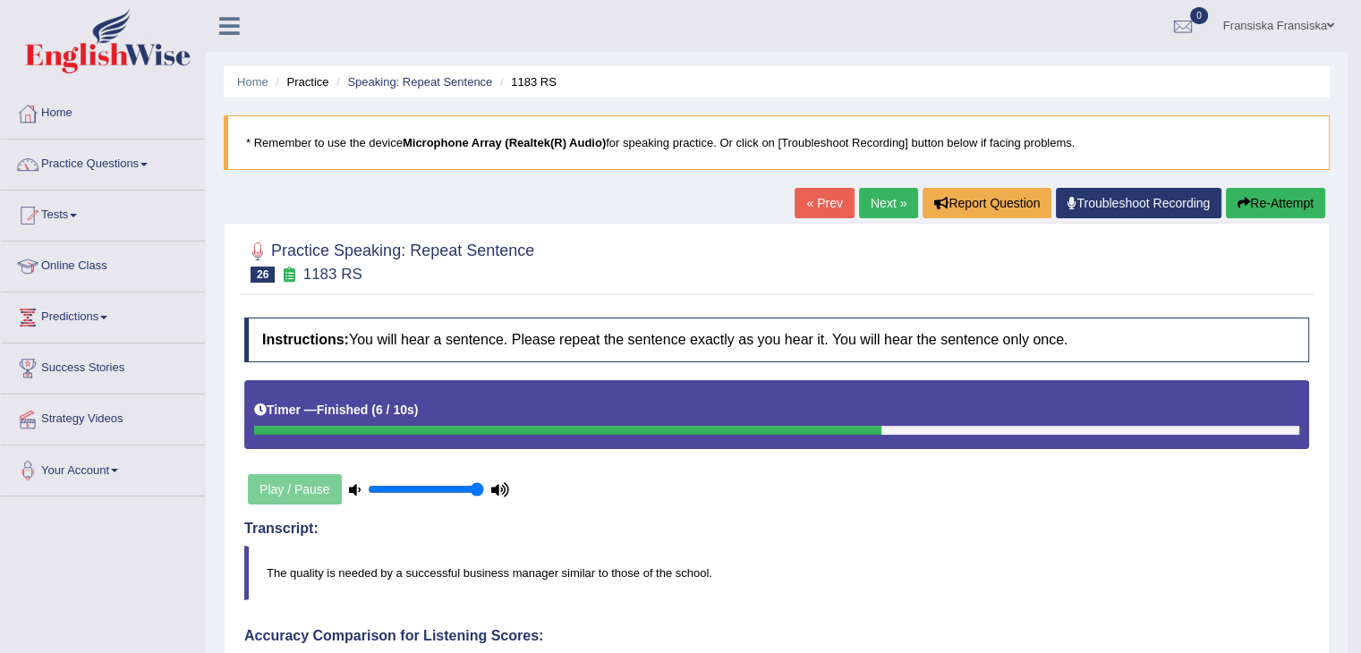
click at [880, 211] on link "Next »" at bounding box center [888, 203] width 59 height 30
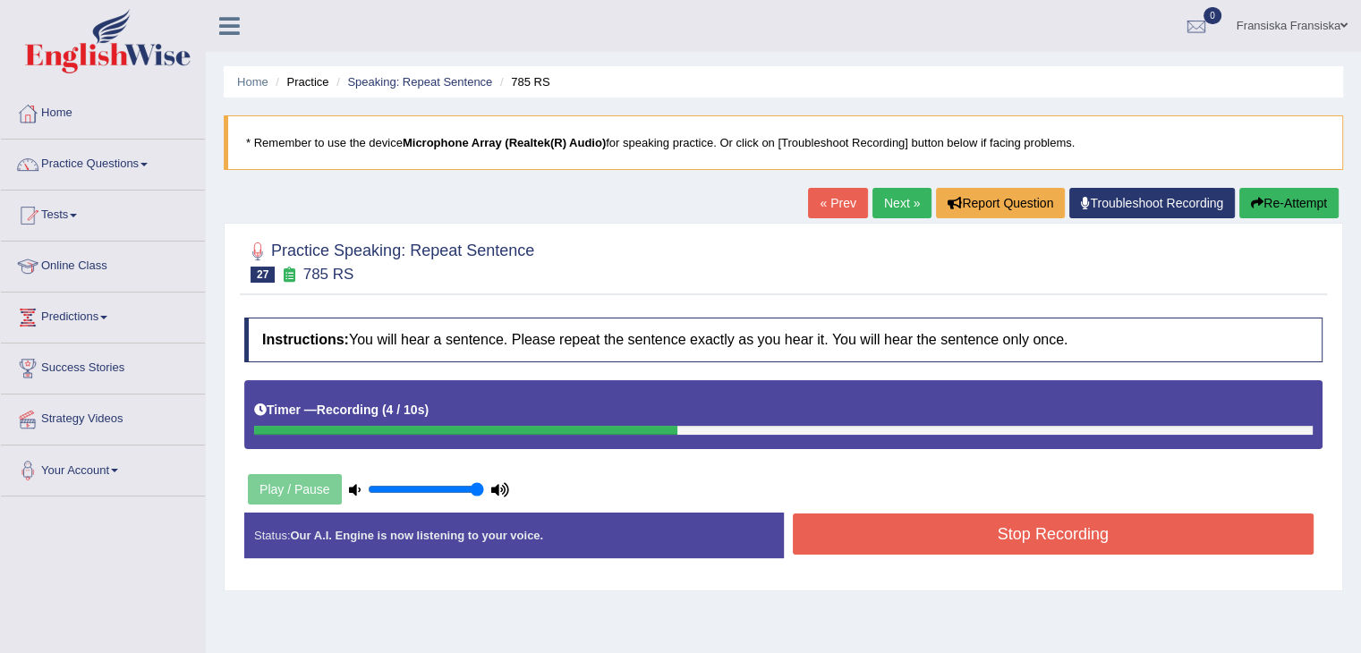
click at [950, 541] on button "Stop Recording" at bounding box center [1054, 534] width 522 height 41
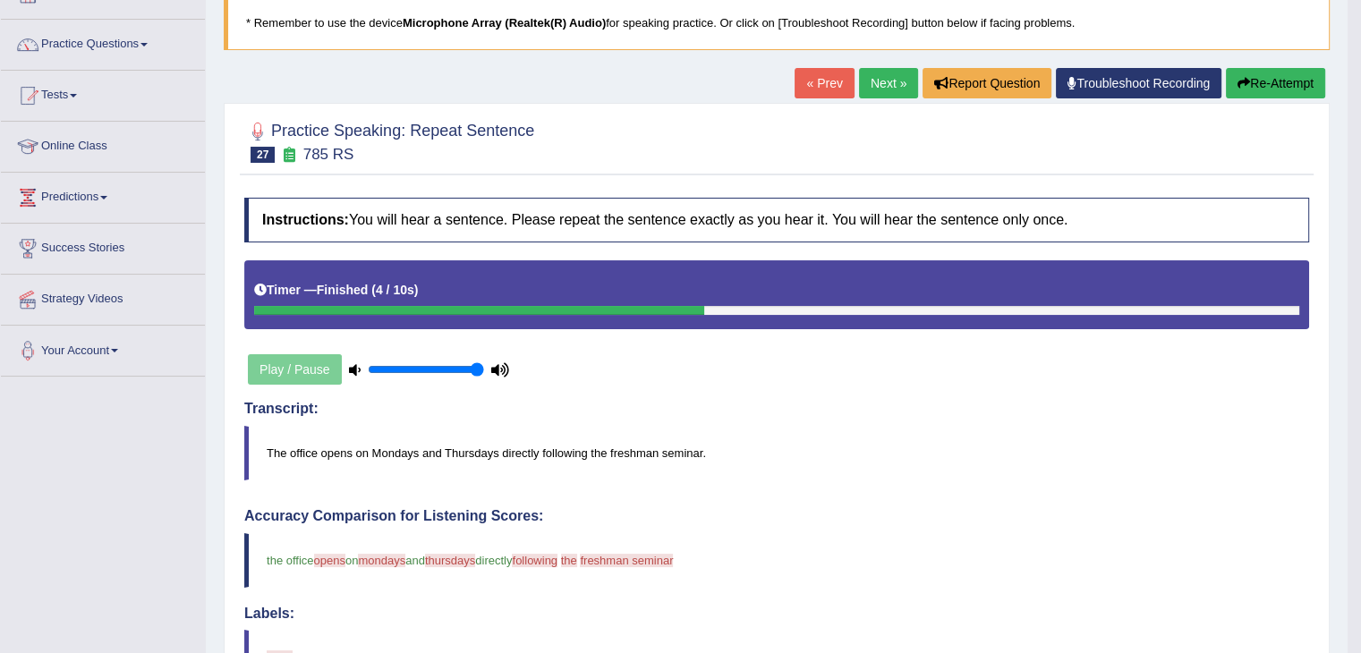
scroll to position [89, 0]
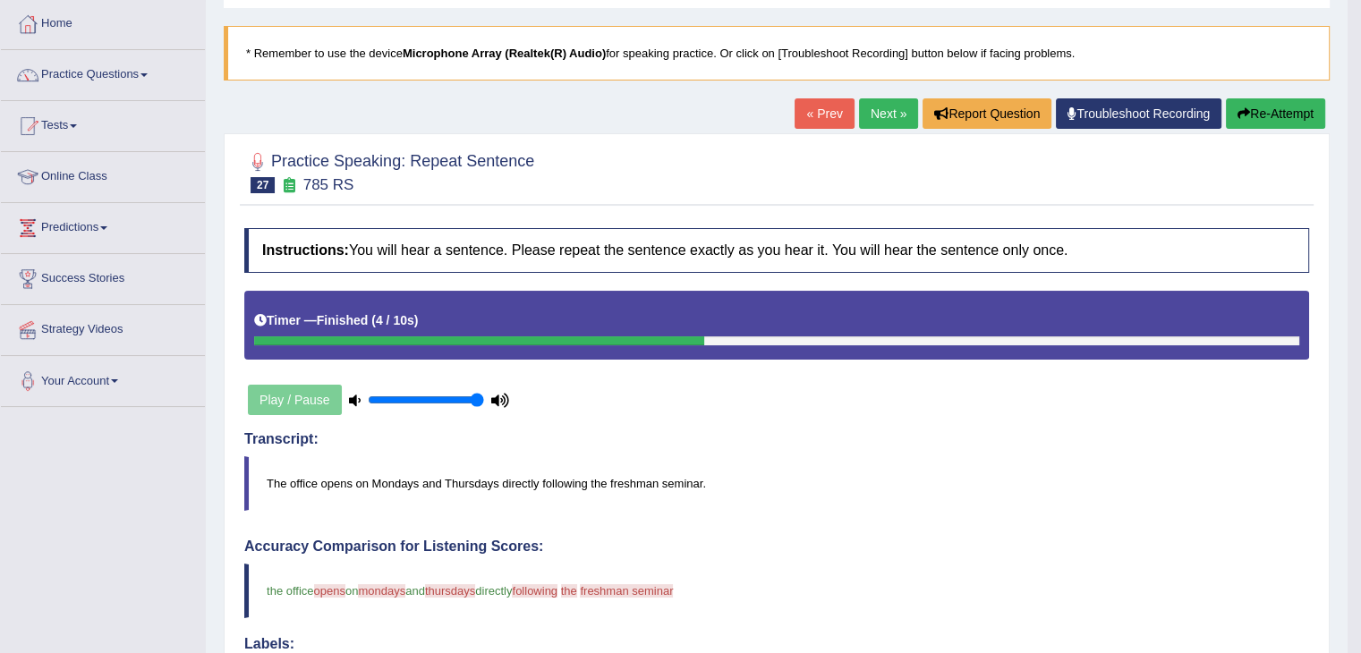
click at [888, 118] on link "Next »" at bounding box center [888, 113] width 59 height 30
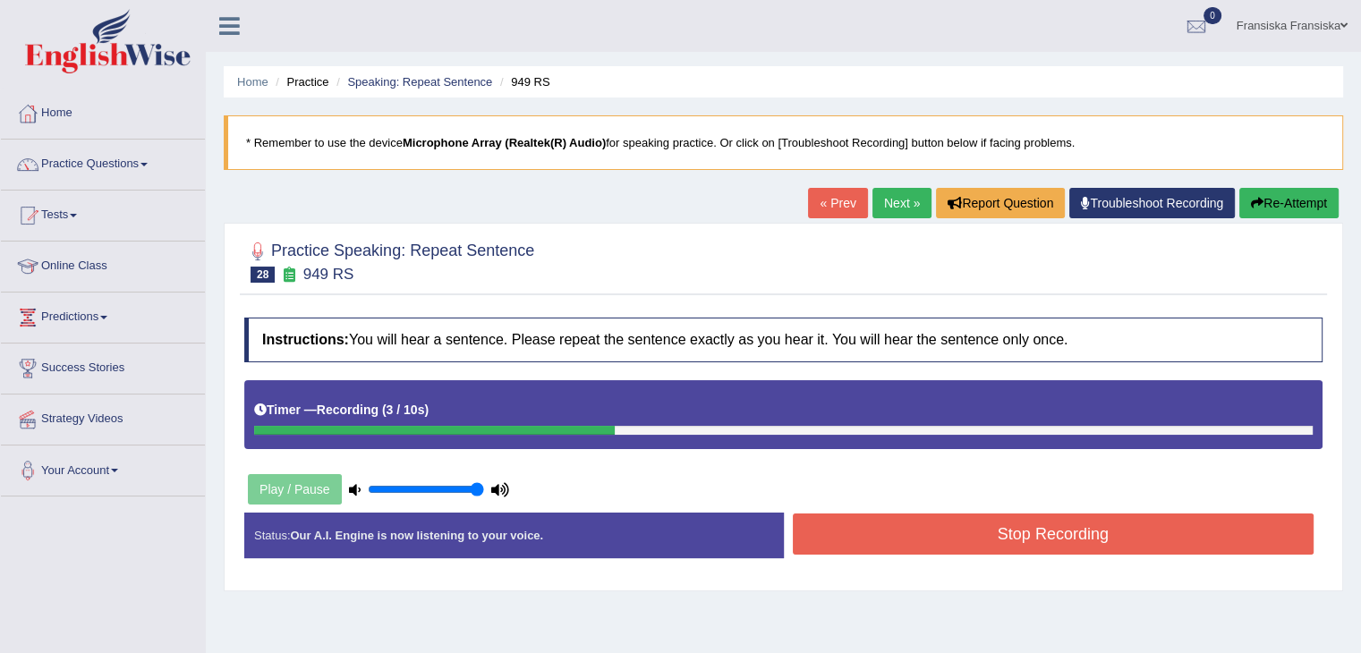
click at [1011, 530] on button "Stop Recording" at bounding box center [1054, 534] width 522 height 41
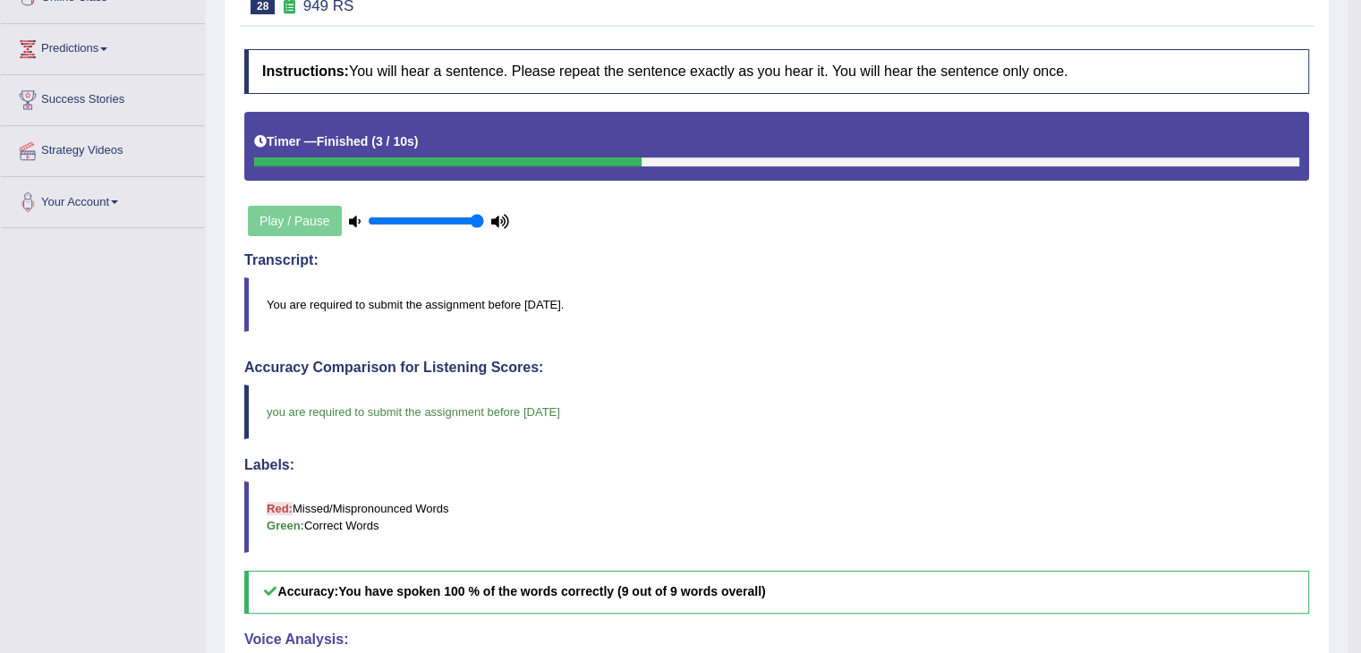
scroll to position [179, 0]
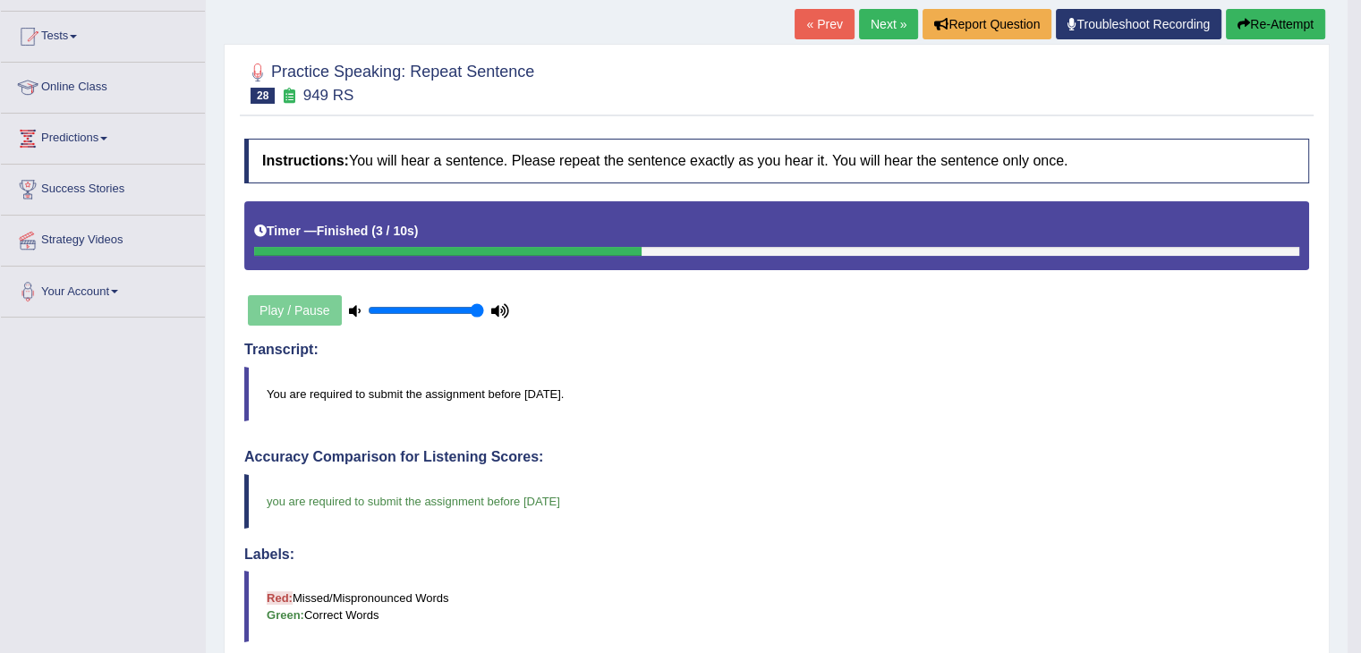
click at [884, 36] on link "Next »" at bounding box center [888, 24] width 59 height 30
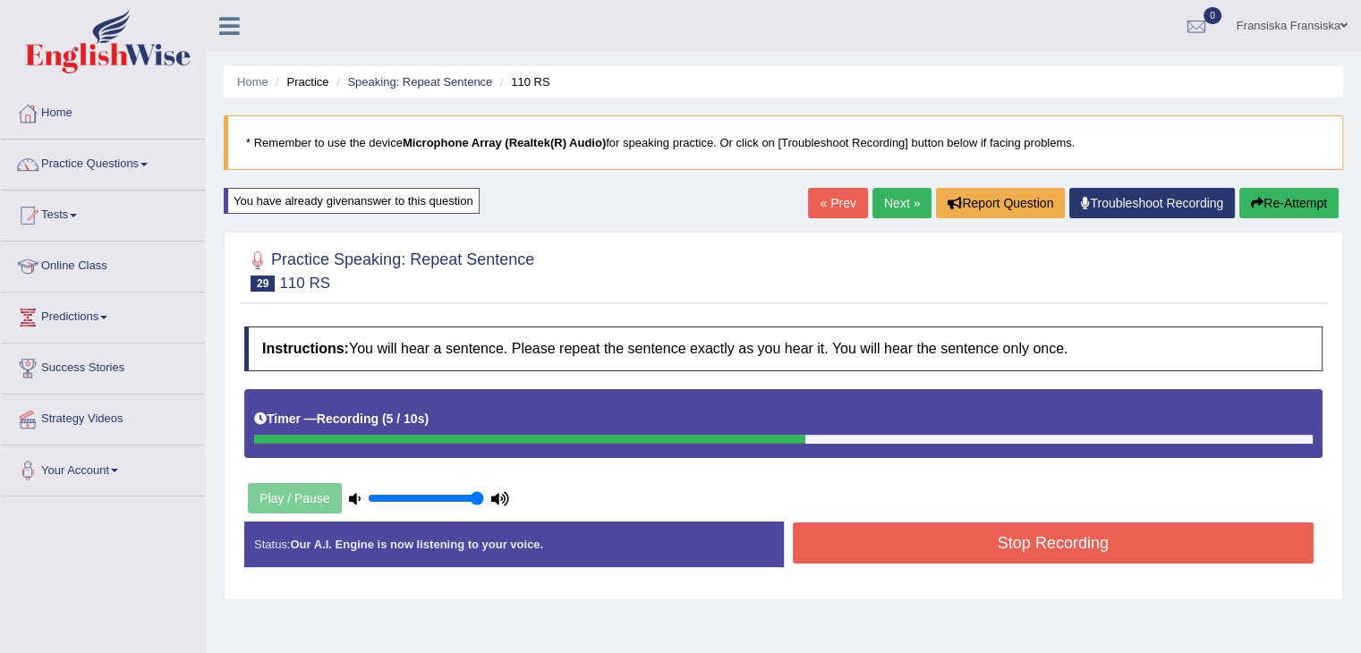
drag, startPoint x: 1103, startPoint y: 522, endPoint x: 1112, endPoint y: 520, distance: 10.0
click at [1106, 523] on button "Stop Recording" at bounding box center [1054, 543] width 522 height 41
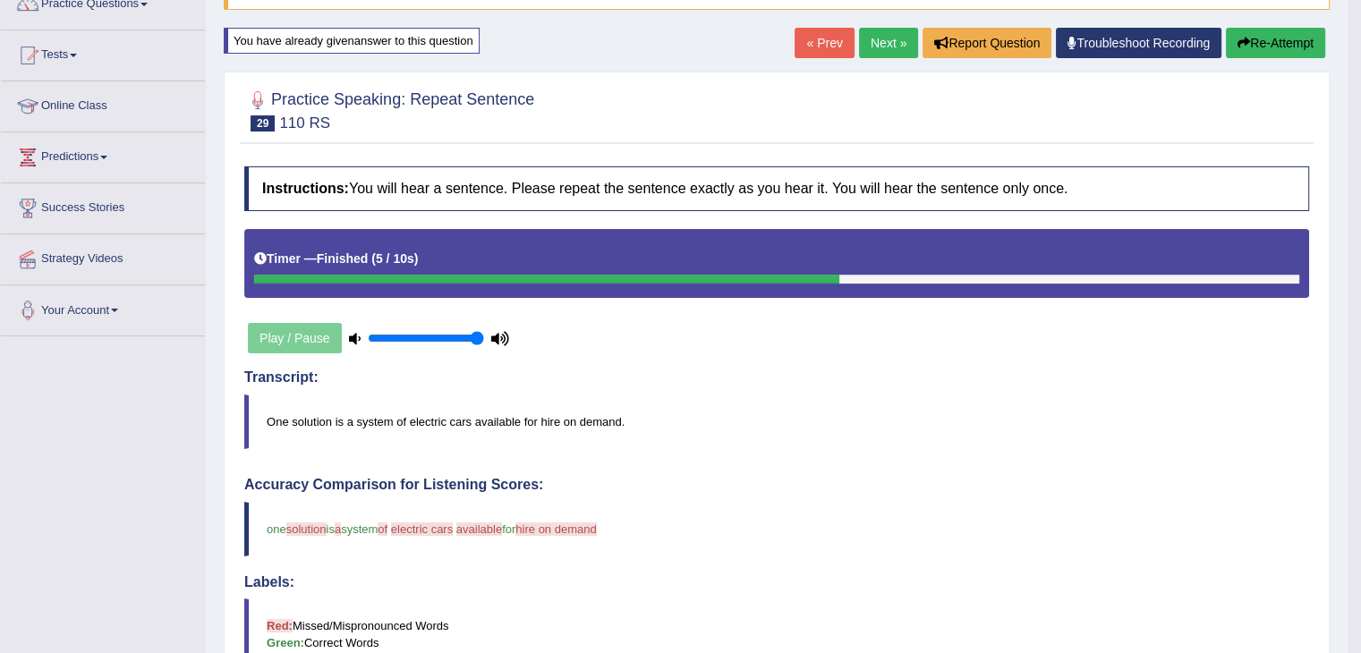
scroll to position [89, 0]
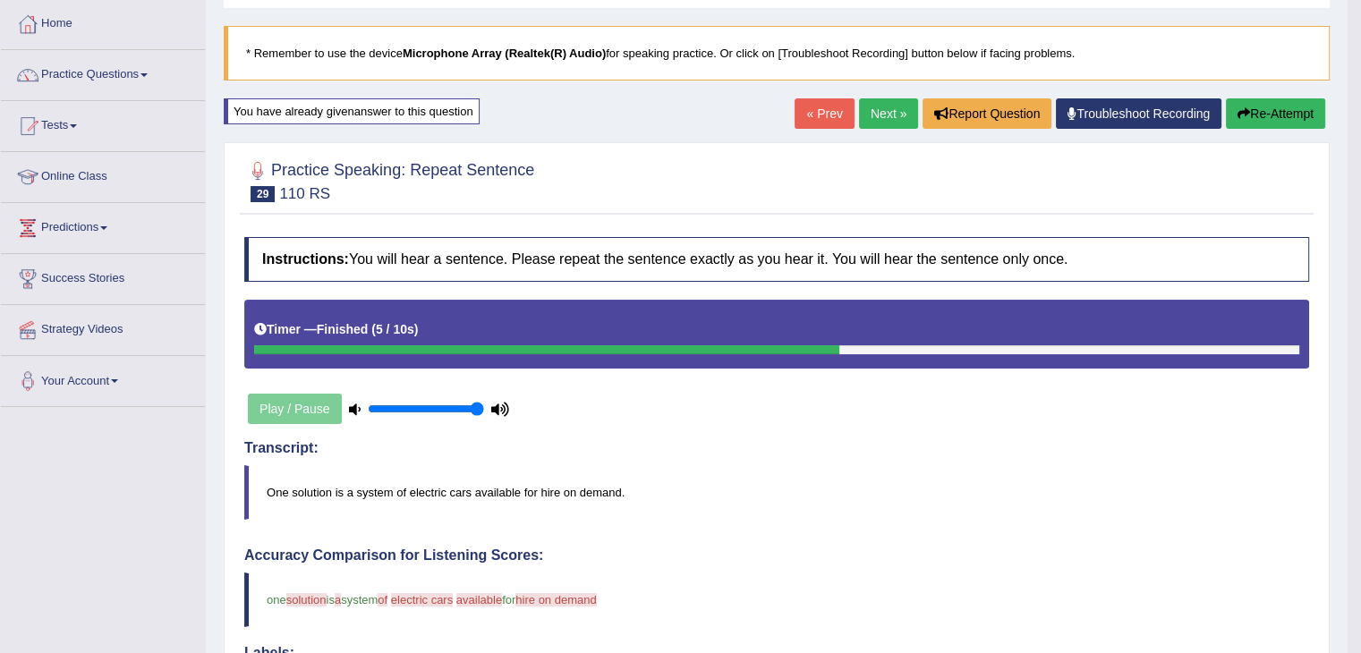
click at [868, 114] on link "Next »" at bounding box center [888, 113] width 59 height 30
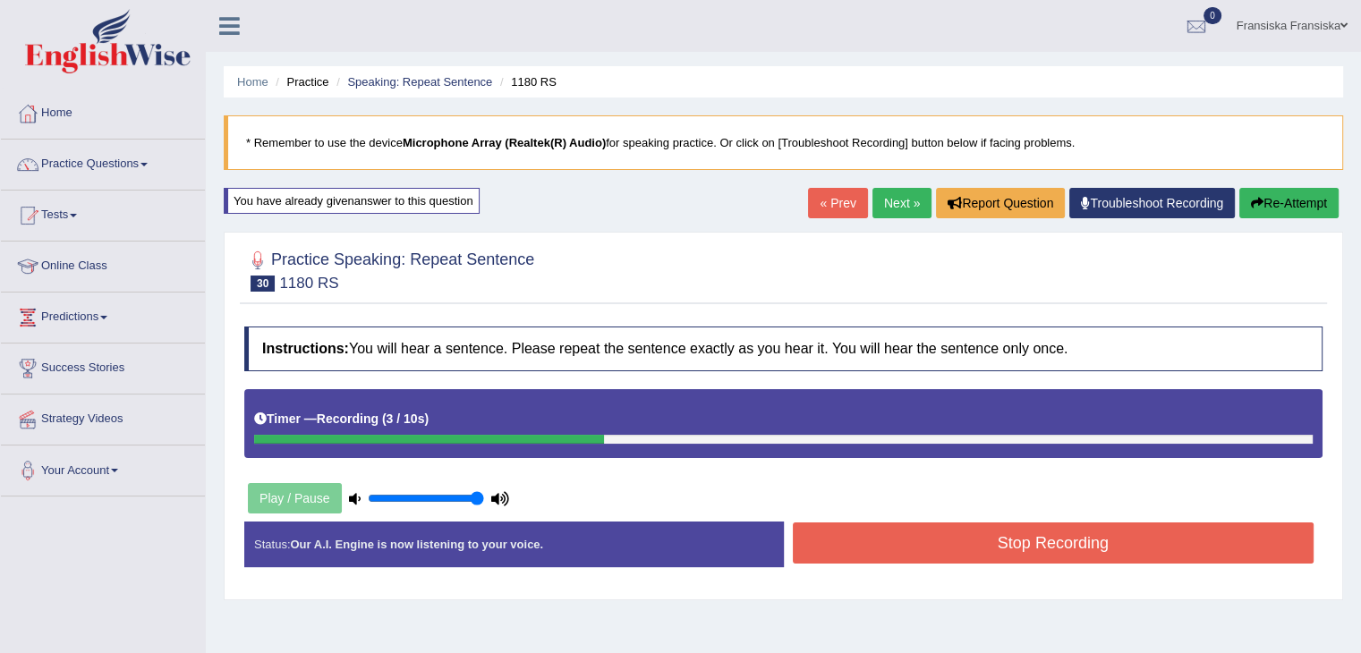
click at [1018, 553] on button "Stop Recording" at bounding box center [1054, 543] width 522 height 41
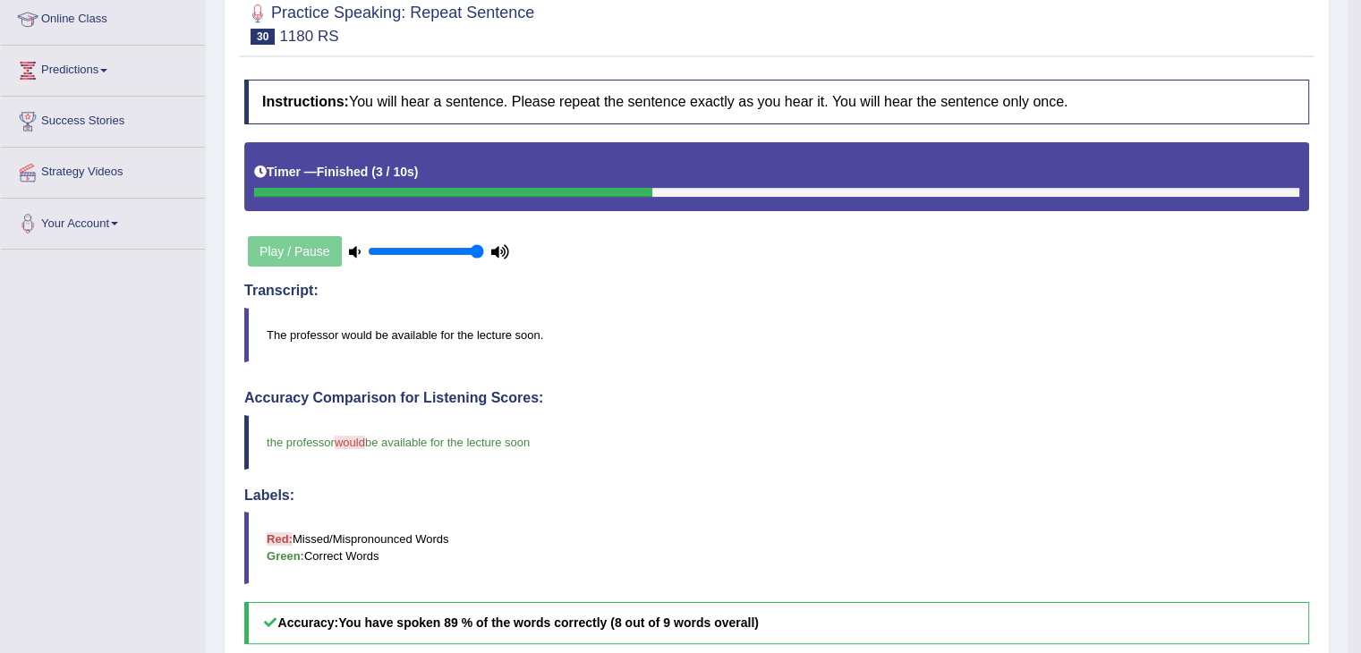
scroll to position [179, 0]
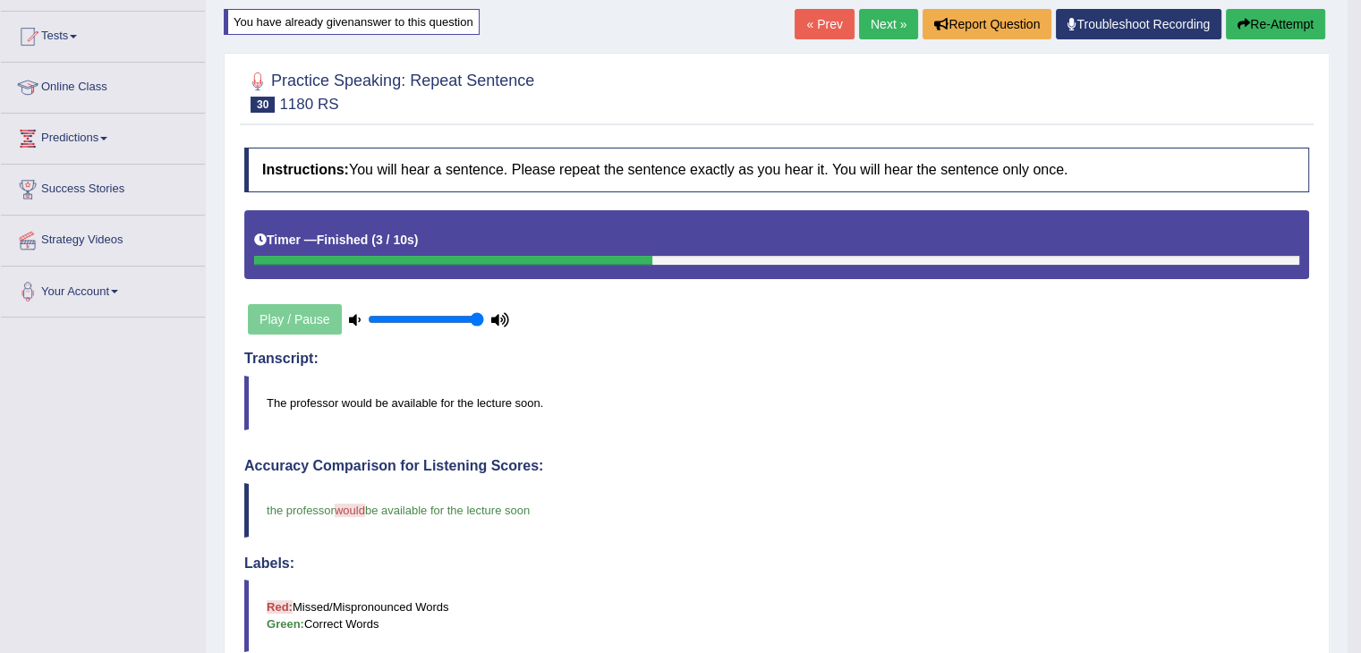
click at [884, 26] on link "Next »" at bounding box center [888, 24] width 59 height 30
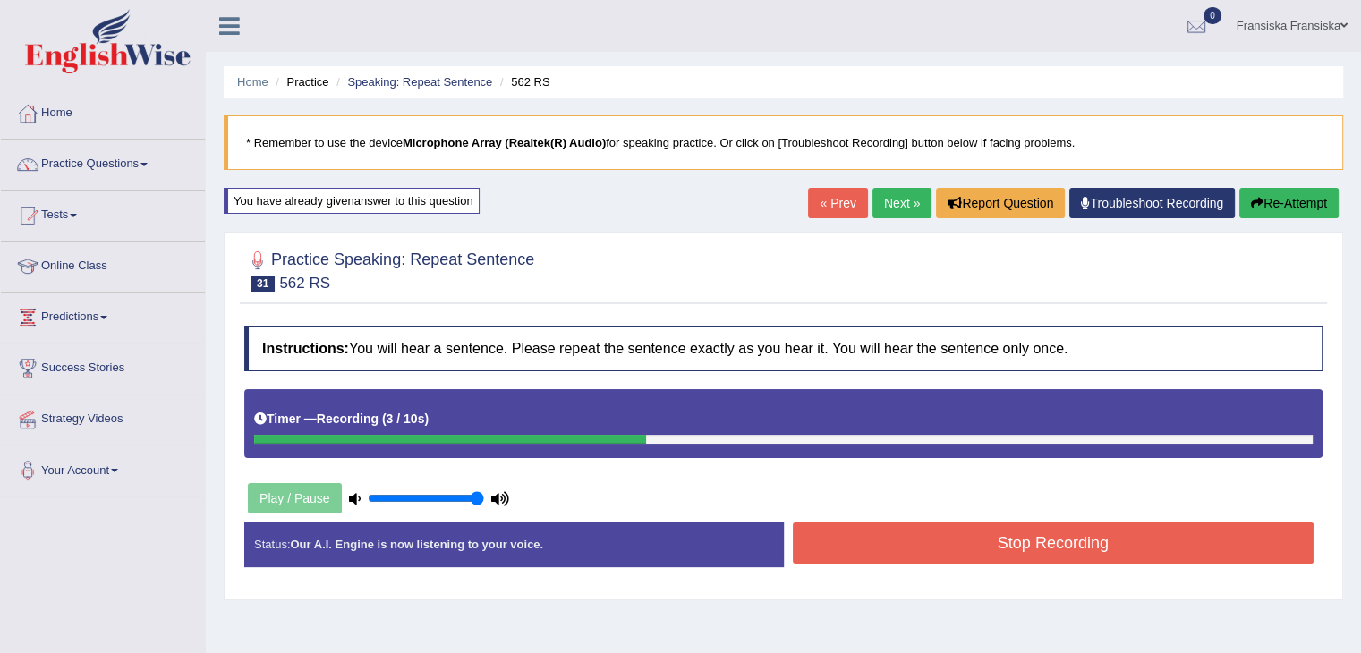
click at [1141, 543] on button "Stop Recording" at bounding box center [1054, 543] width 522 height 41
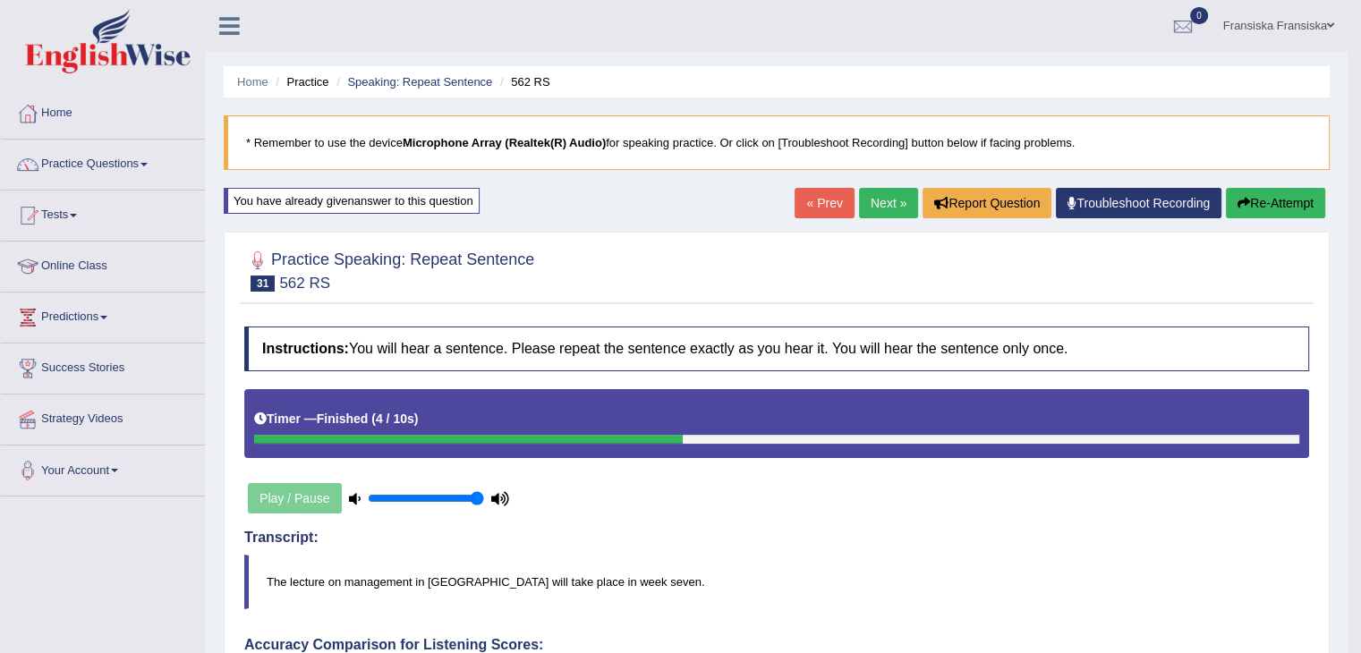
click at [898, 203] on link "Next »" at bounding box center [888, 203] width 59 height 30
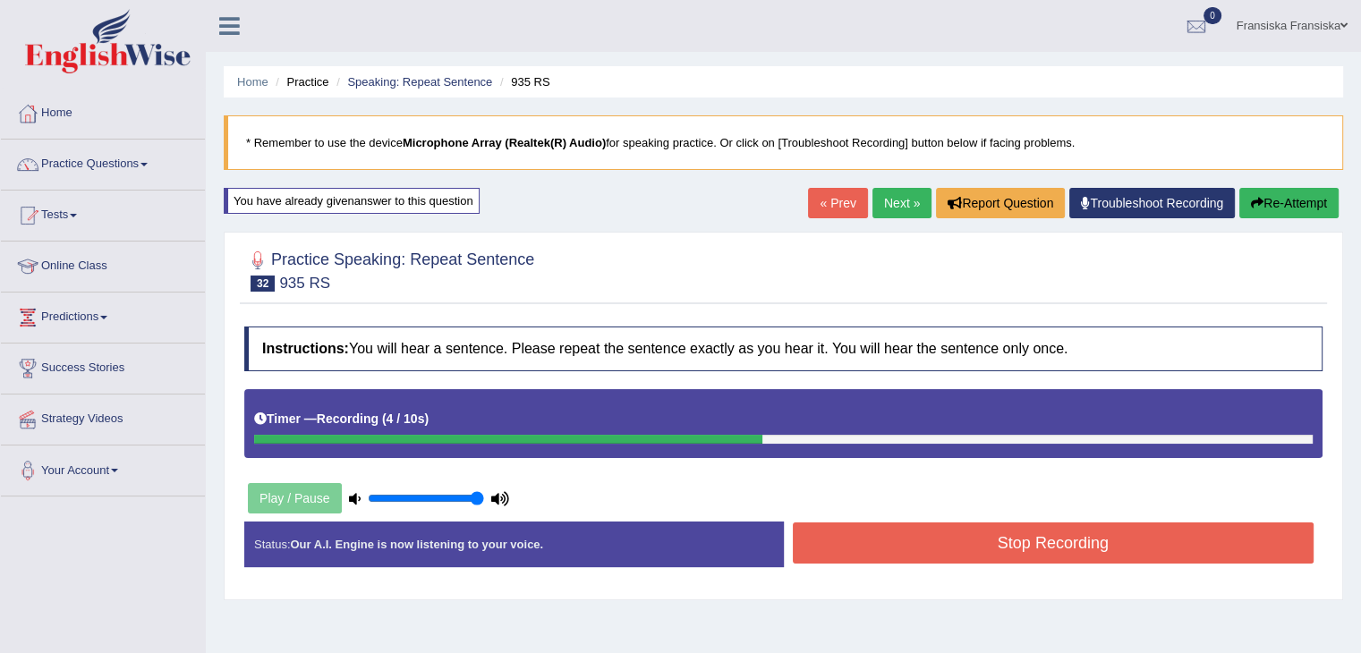
click at [1125, 523] on button "Stop Recording" at bounding box center [1054, 543] width 522 height 41
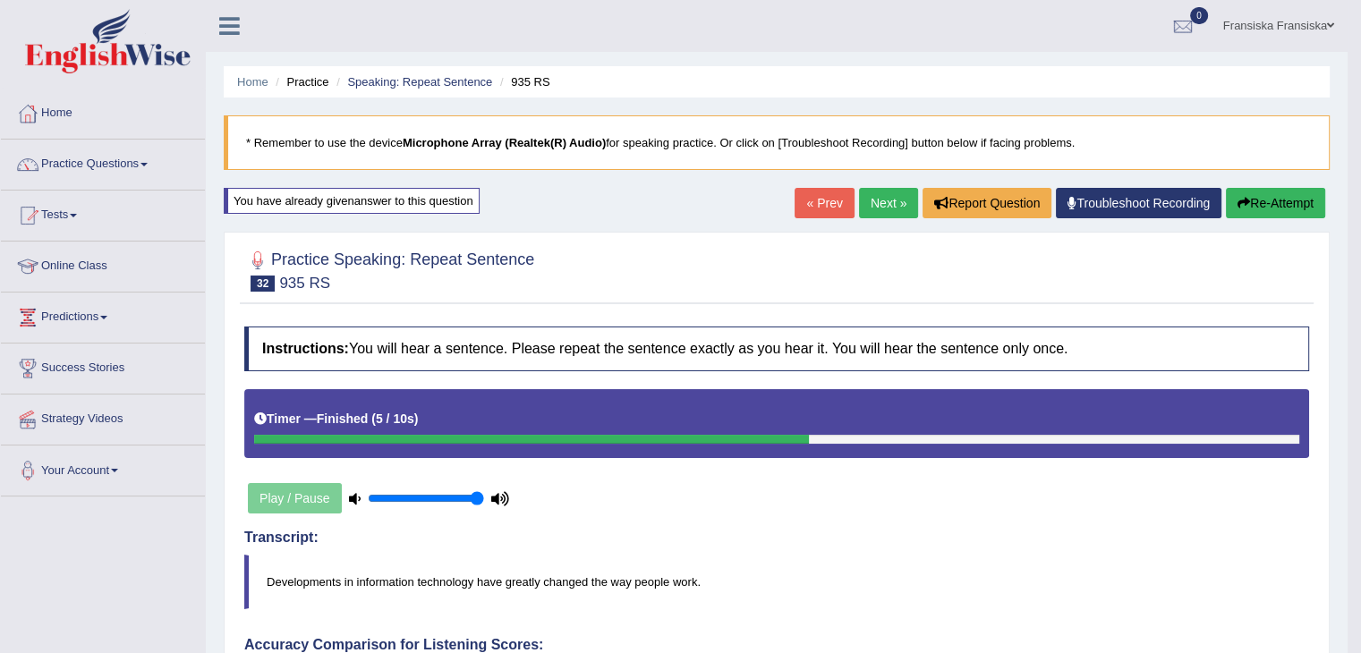
click at [902, 209] on link "Next »" at bounding box center [888, 203] width 59 height 30
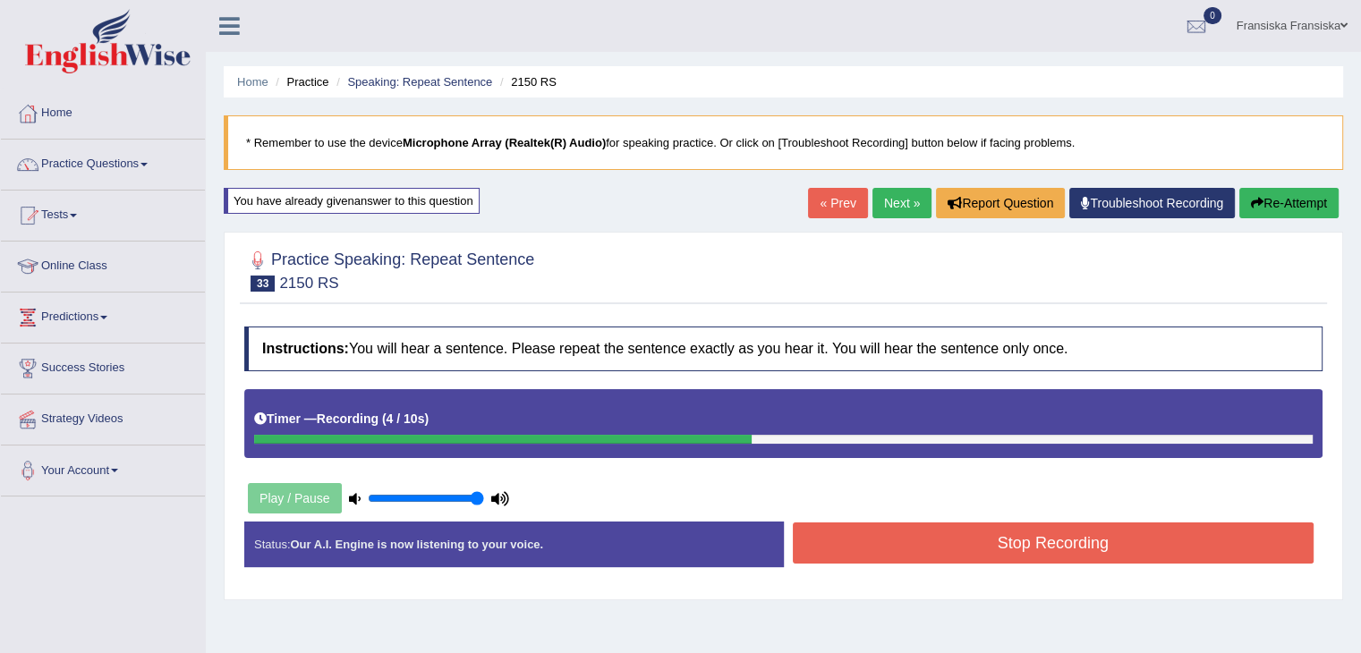
click at [1007, 549] on button "Stop Recording" at bounding box center [1054, 543] width 522 height 41
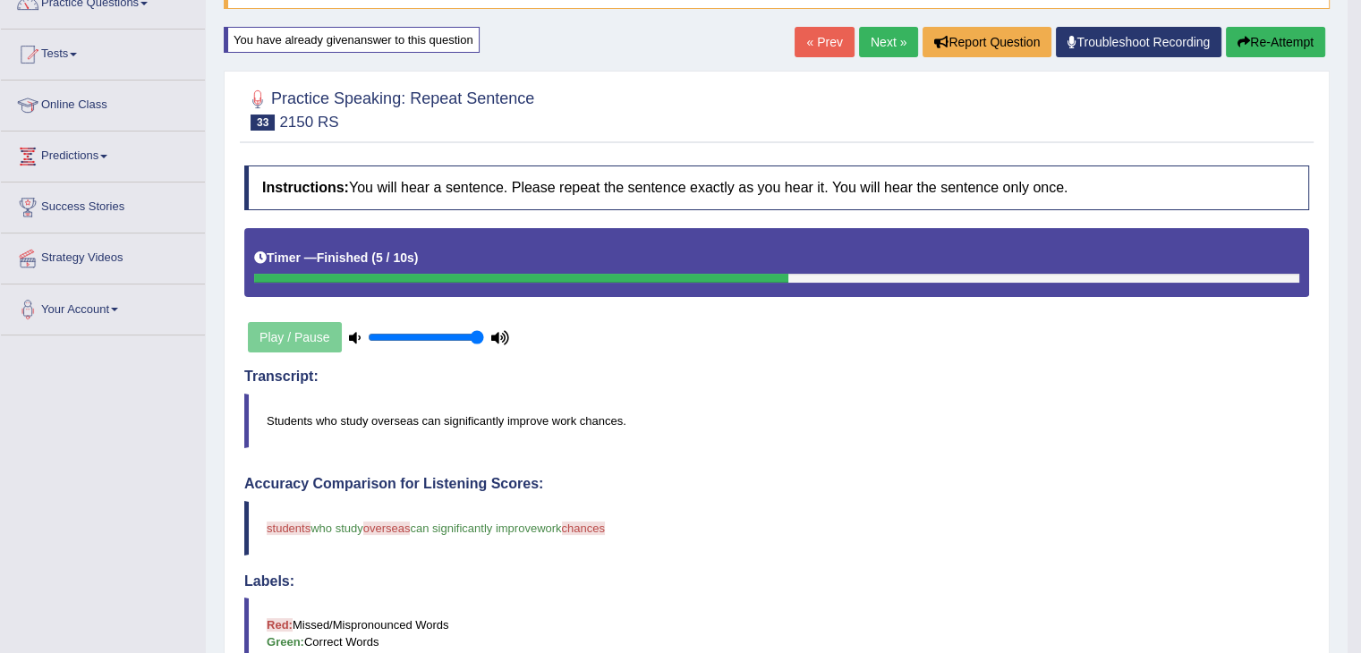
scroll to position [89, 0]
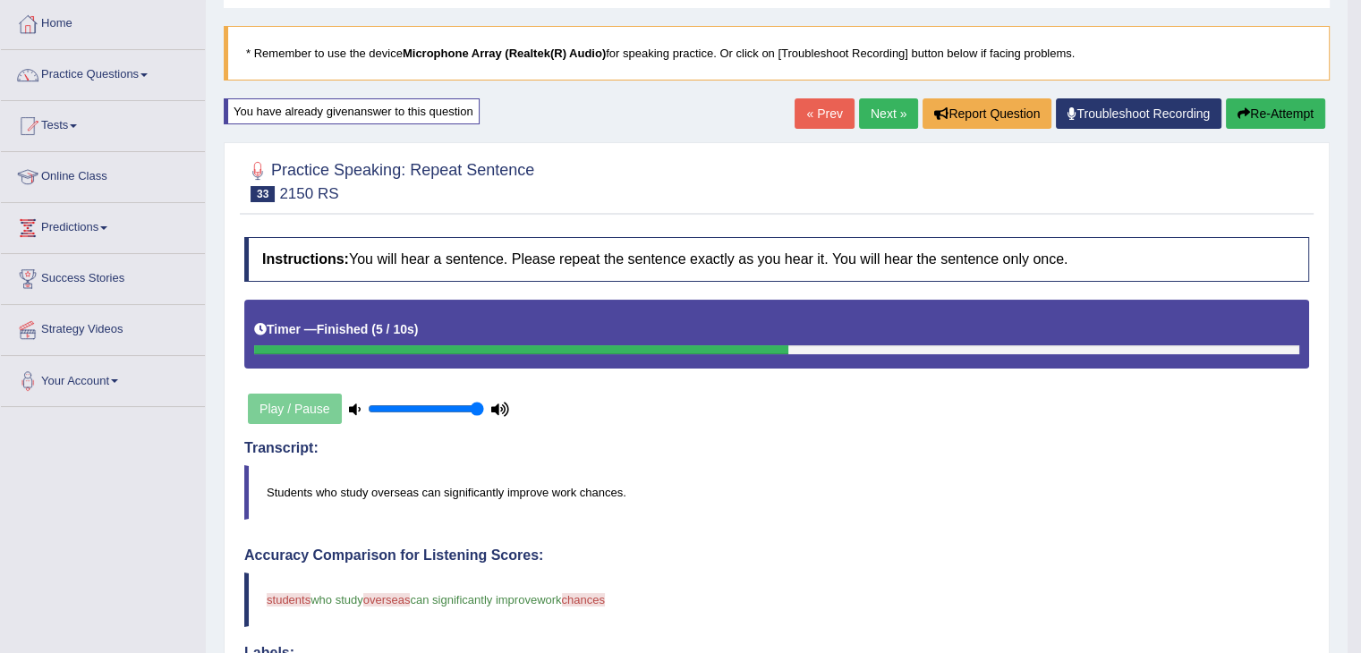
click at [884, 121] on link "Next »" at bounding box center [888, 113] width 59 height 30
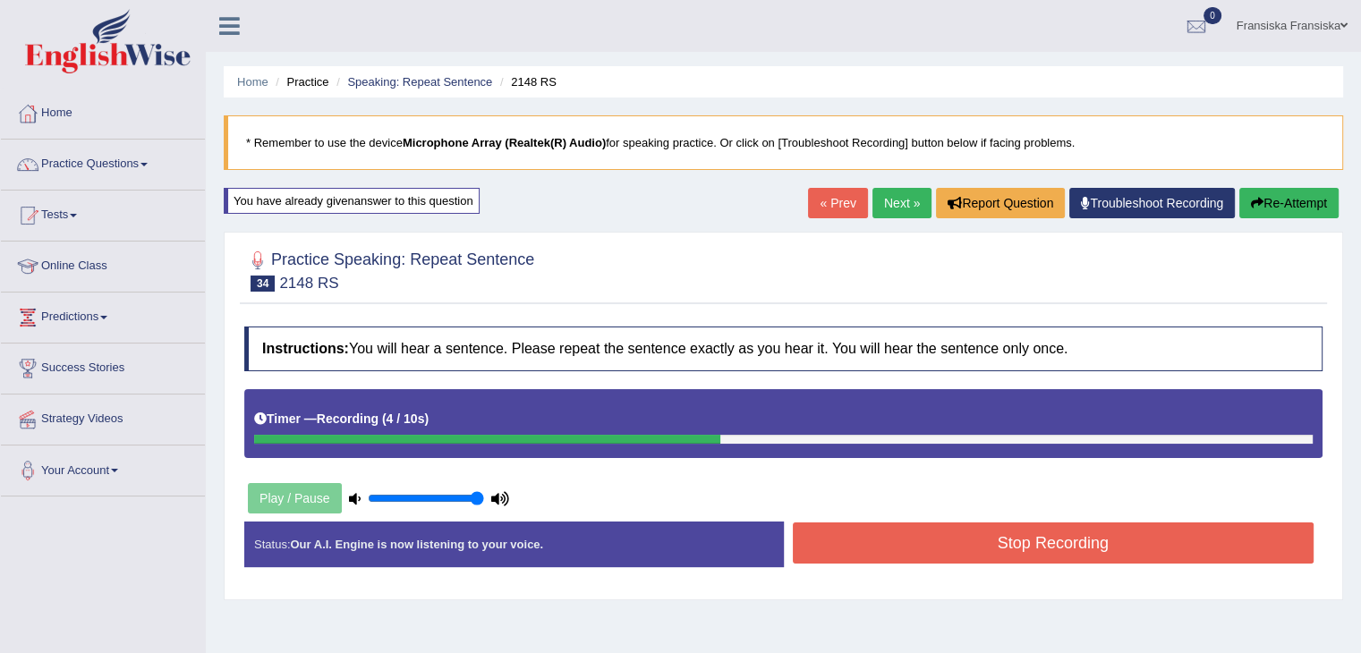
click at [1045, 542] on button "Stop Recording" at bounding box center [1054, 543] width 522 height 41
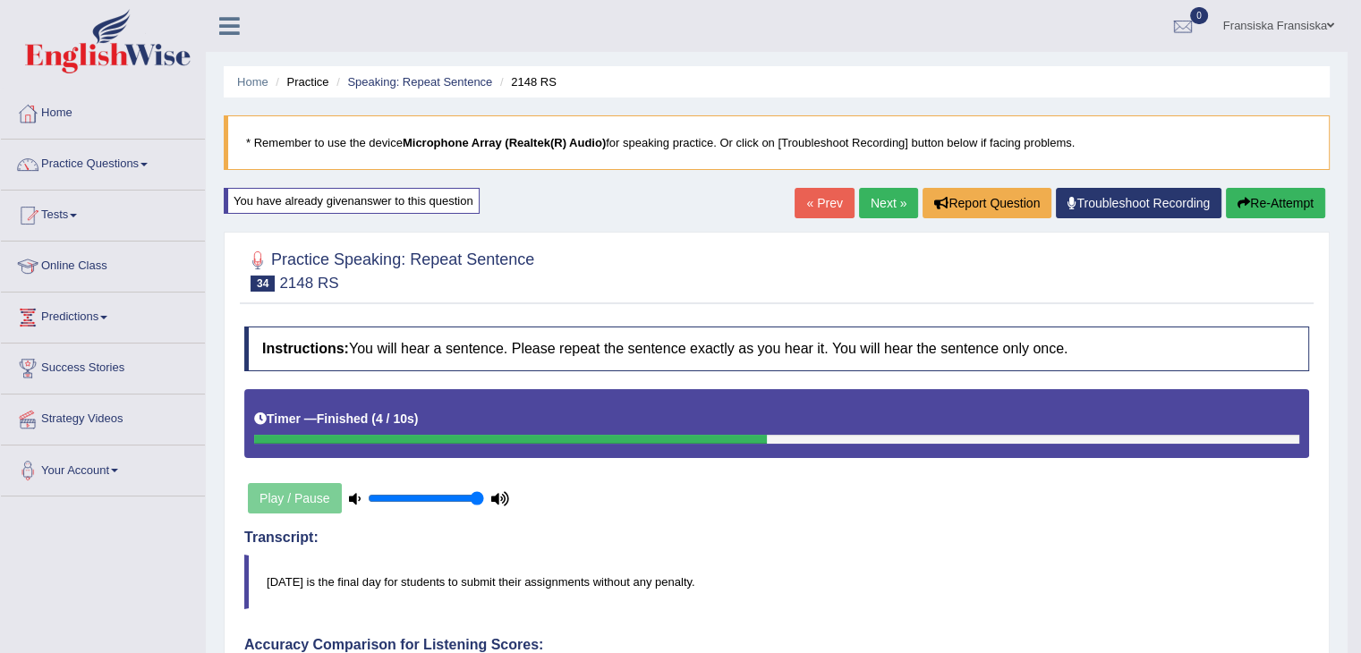
click at [880, 197] on link "Next »" at bounding box center [888, 203] width 59 height 30
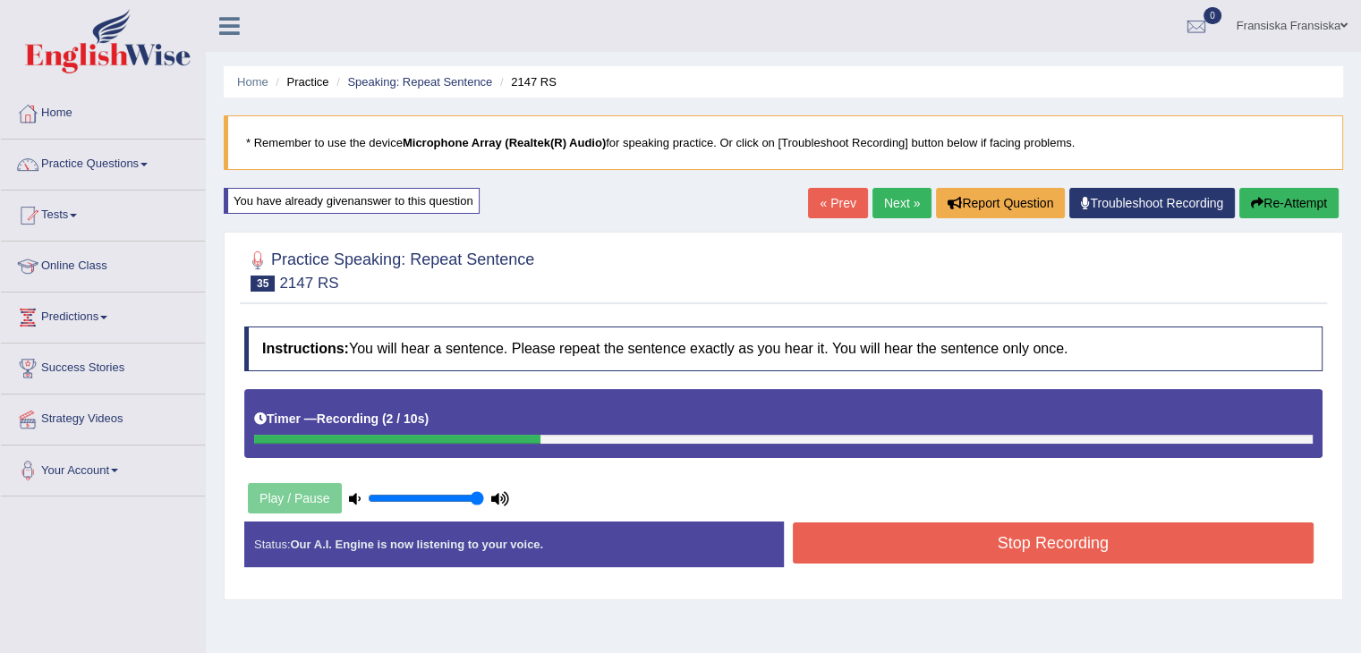
click at [1026, 551] on button "Stop Recording" at bounding box center [1054, 543] width 522 height 41
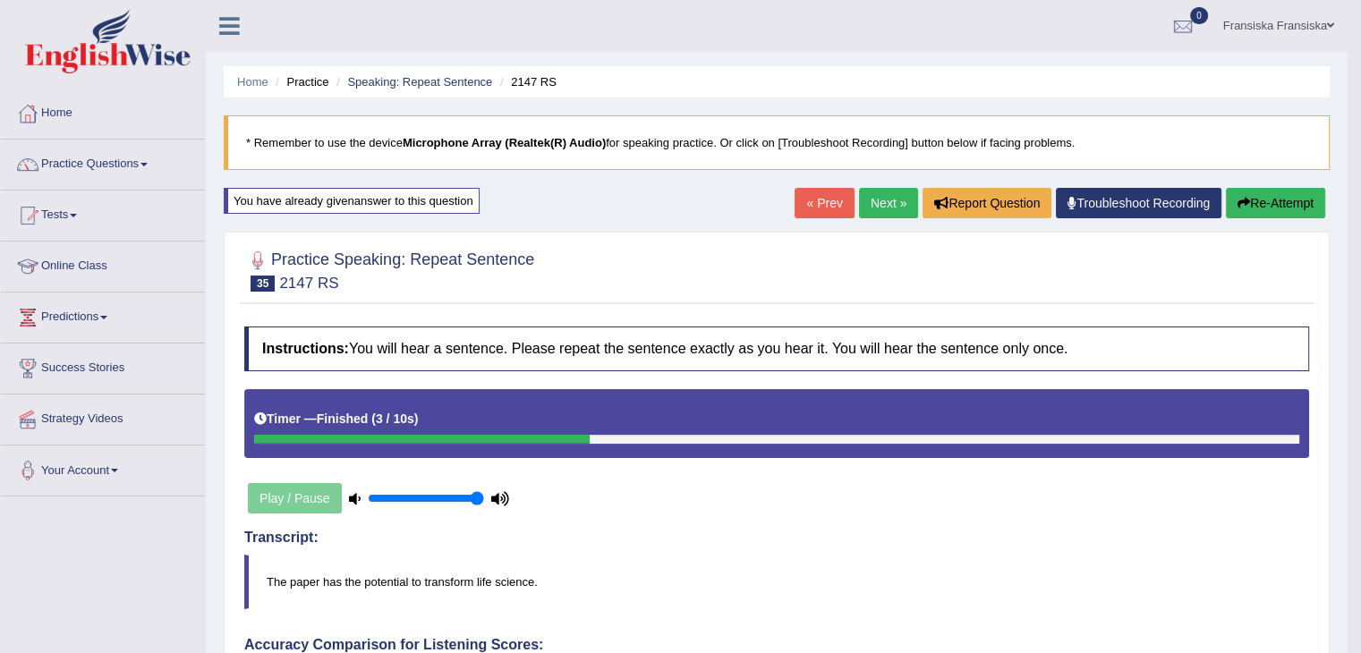
click at [891, 210] on link "Next »" at bounding box center [888, 203] width 59 height 30
